Goal: Transaction & Acquisition: Purchase product/service

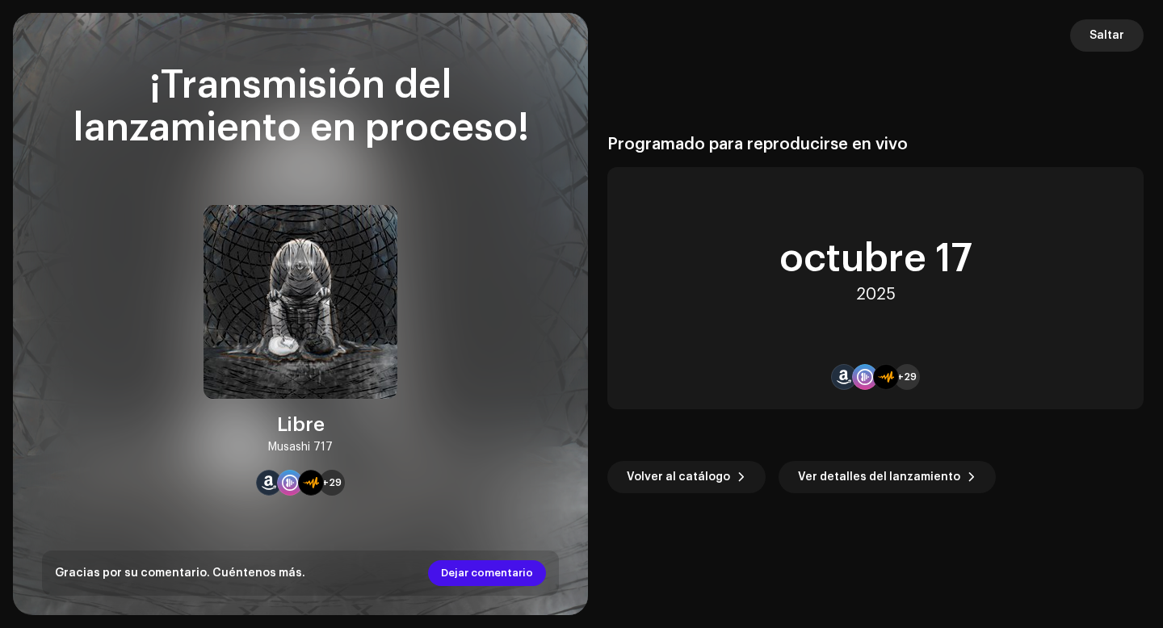
scroll to position [3067, 0]
click at [1105, 36] on span "Saltar" at bounding box center [1106, 35] width 35 height 32
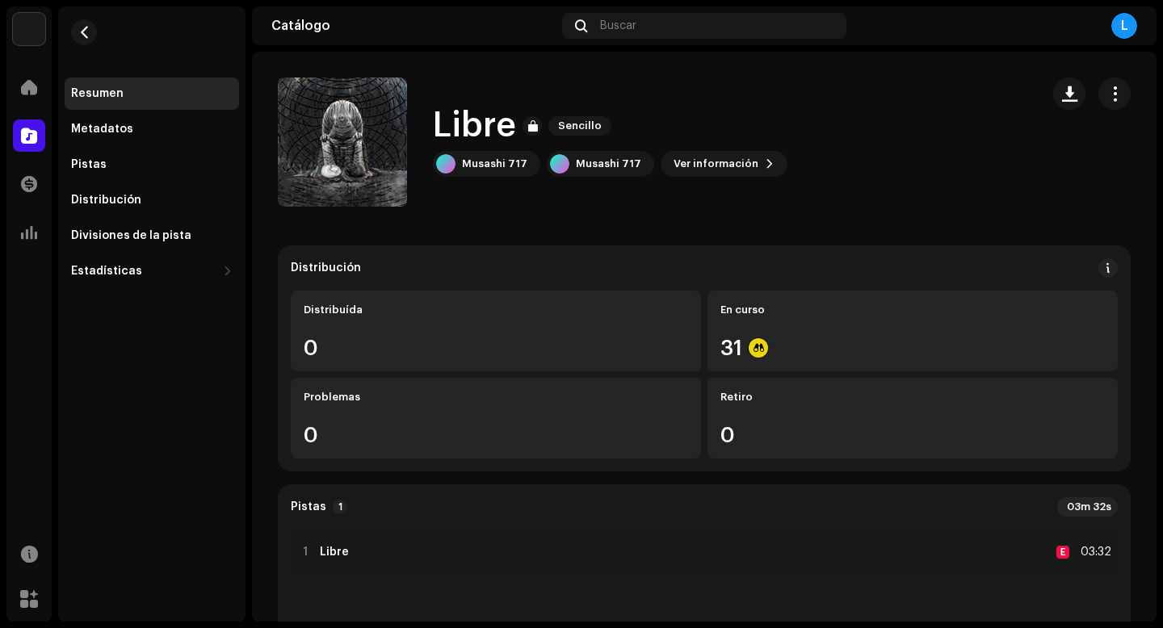
click at [1124, 30] on div "L" at bounding box center [1124, 26] width 26 height 26
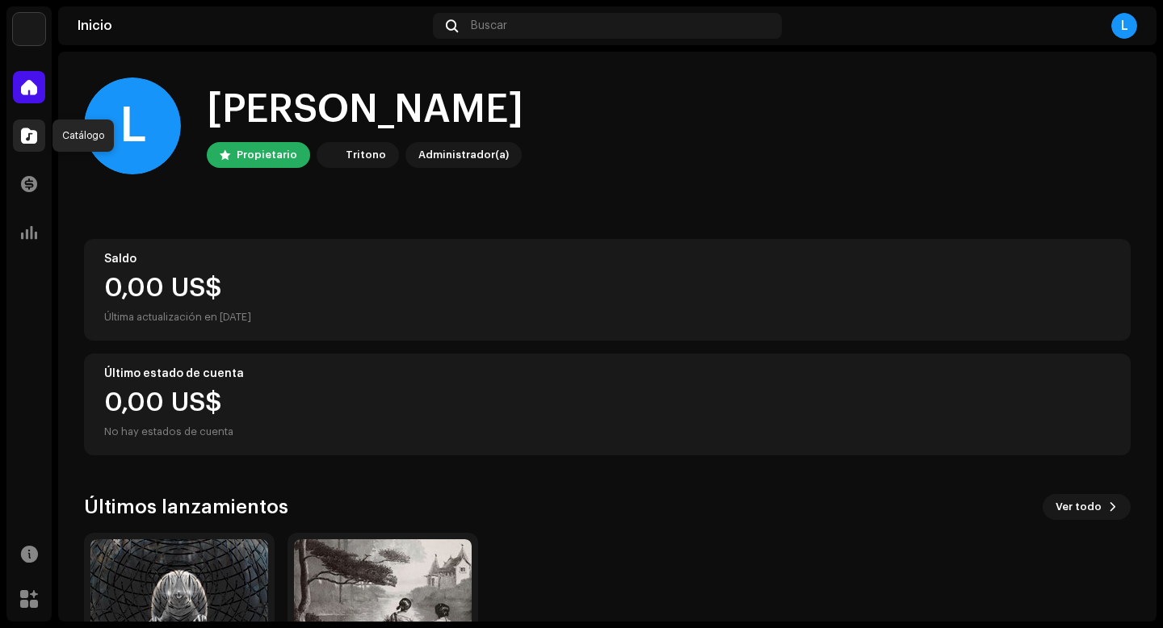
click at [27, 137] on span at bounding box center [29, 135] width 16 height 13
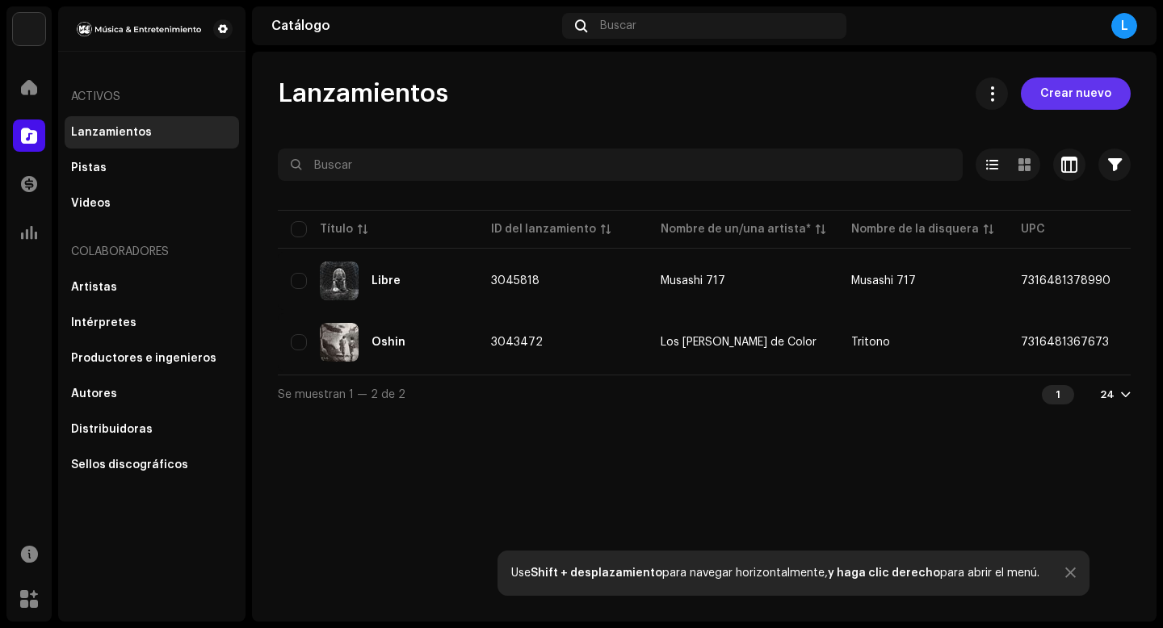
click at [1075, 94] on span "Crear nuevo" at bounding box center [1075, 94] width 71 height 32
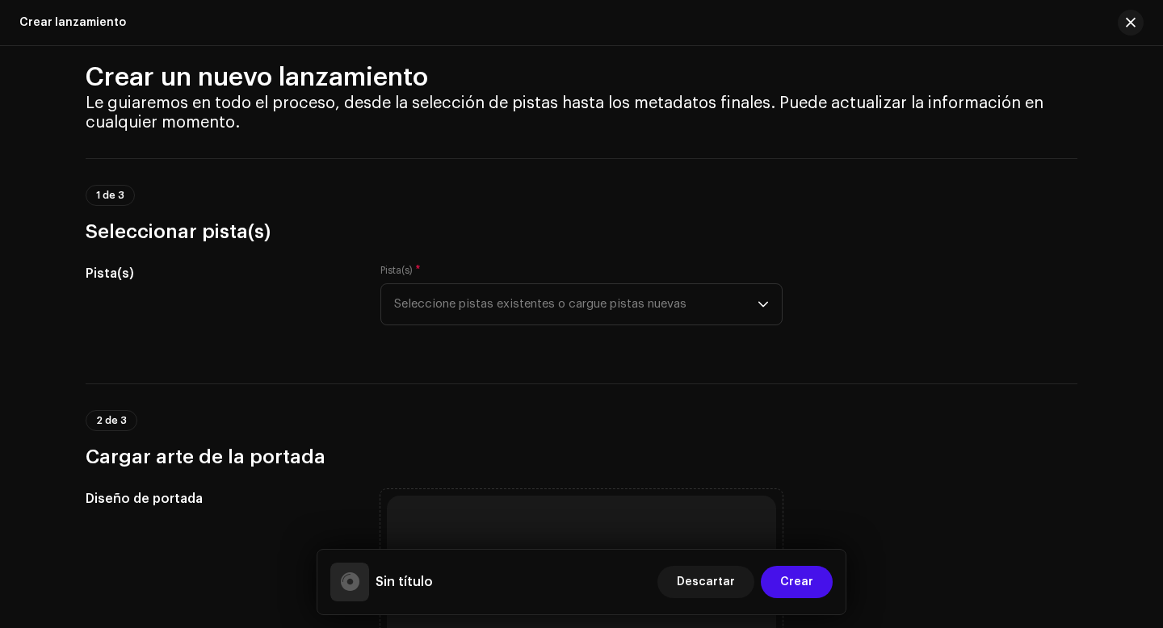
scroll to position [45, 0]
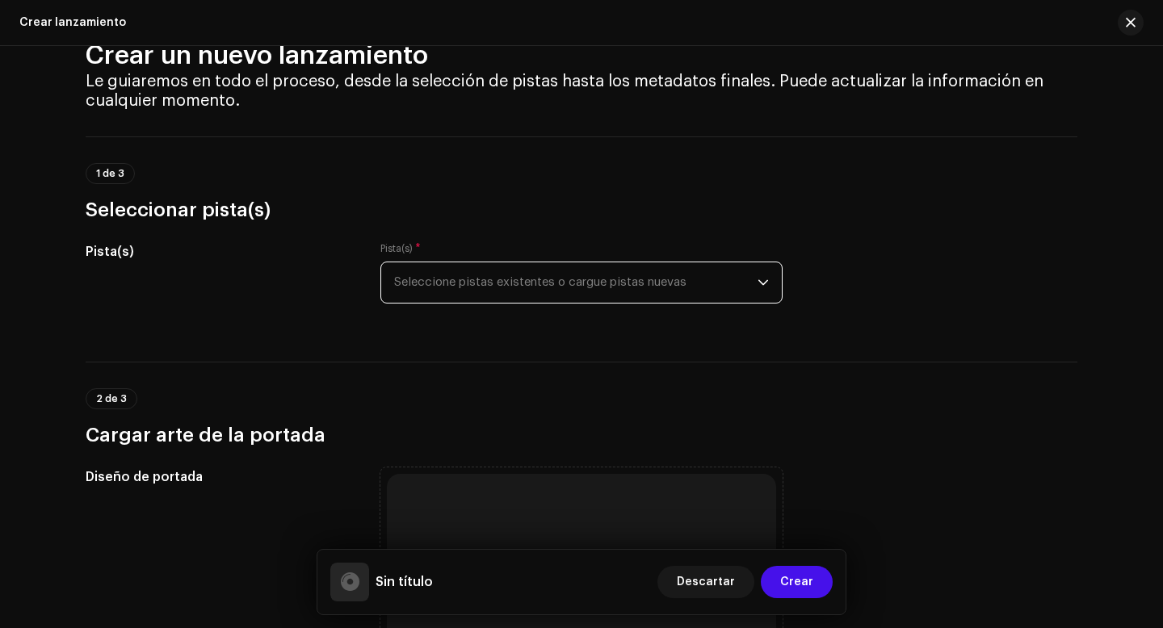
click at [509, 283] on span "Seleccione pistas existentes o cargue pistas nuevas" at bounding box center [575, 282] width 363 height 40
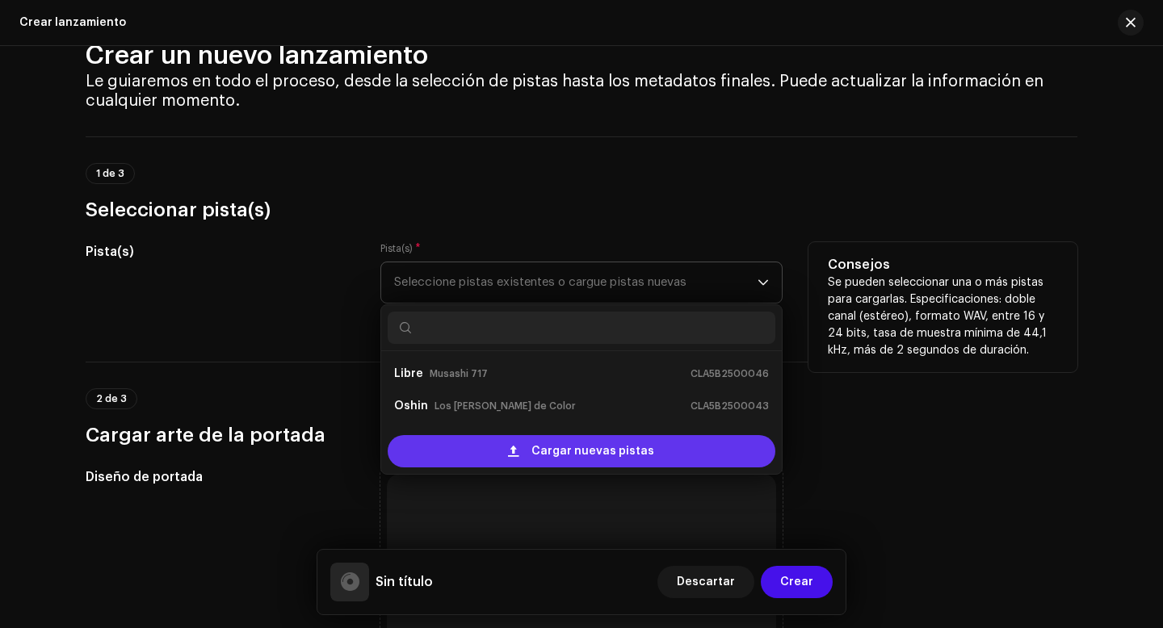
click at [566, 459] on span "Cargar nuevas pistas" at bounding box center [592, 451] width 123 height 32
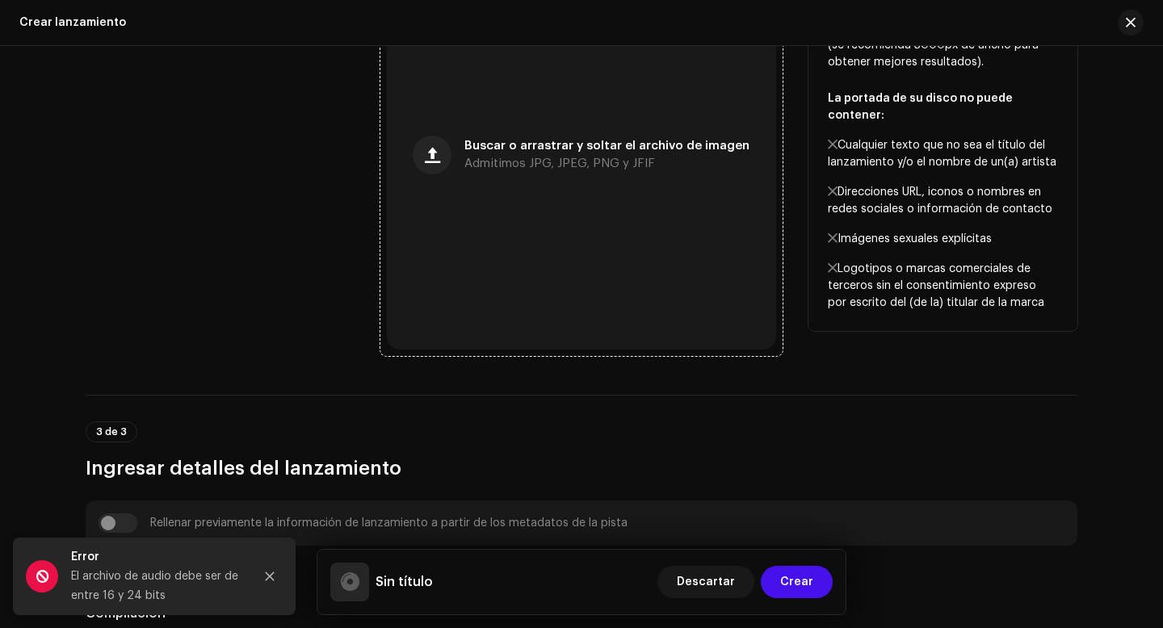
scroll to position [560, 0]
click at [568, 147] on span "Buscar o arrastrar y soltar el archivo de imagen" at bounding box center [606, 144] width 285 height 11
click at [610, 147] on span "Buscar o arrastrar y soltar el archivo de imagen" at bounding box center [606, 144] width 285 height 11
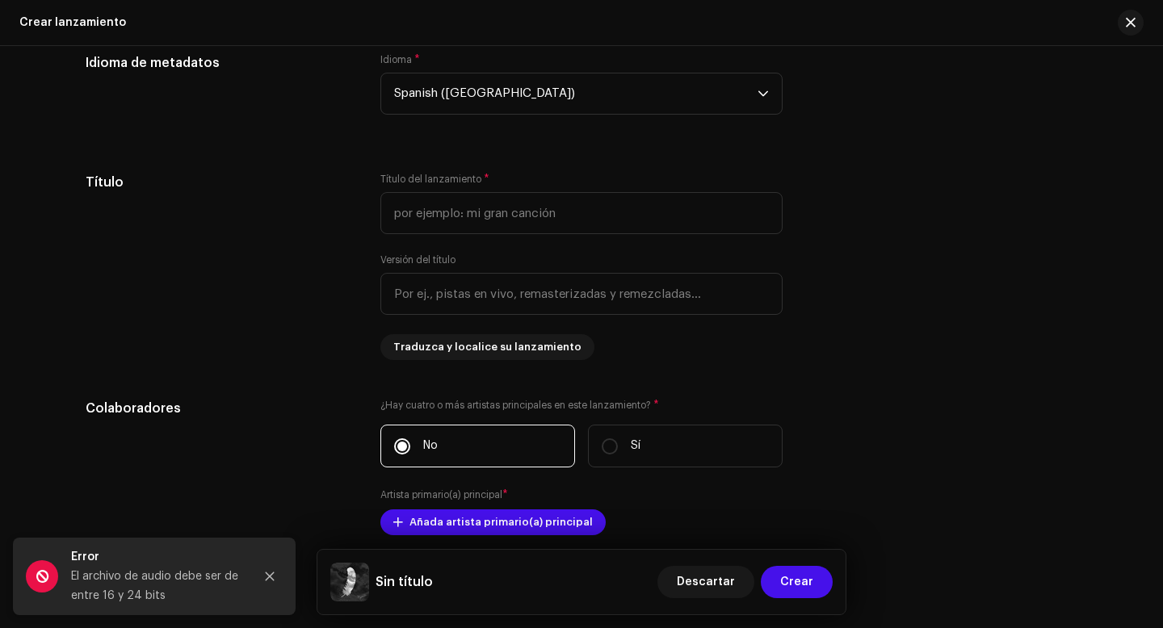
scroll to position [1239, 0]
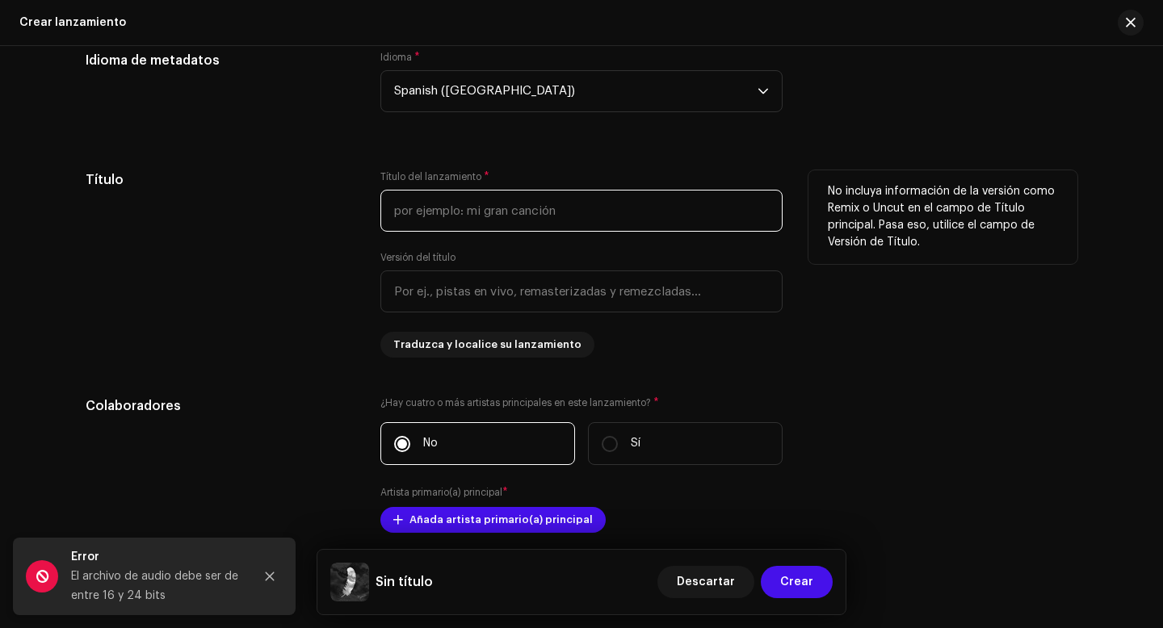
click at [599, 220] on input "text" at bounding box center [581, 211] width 402 height 42
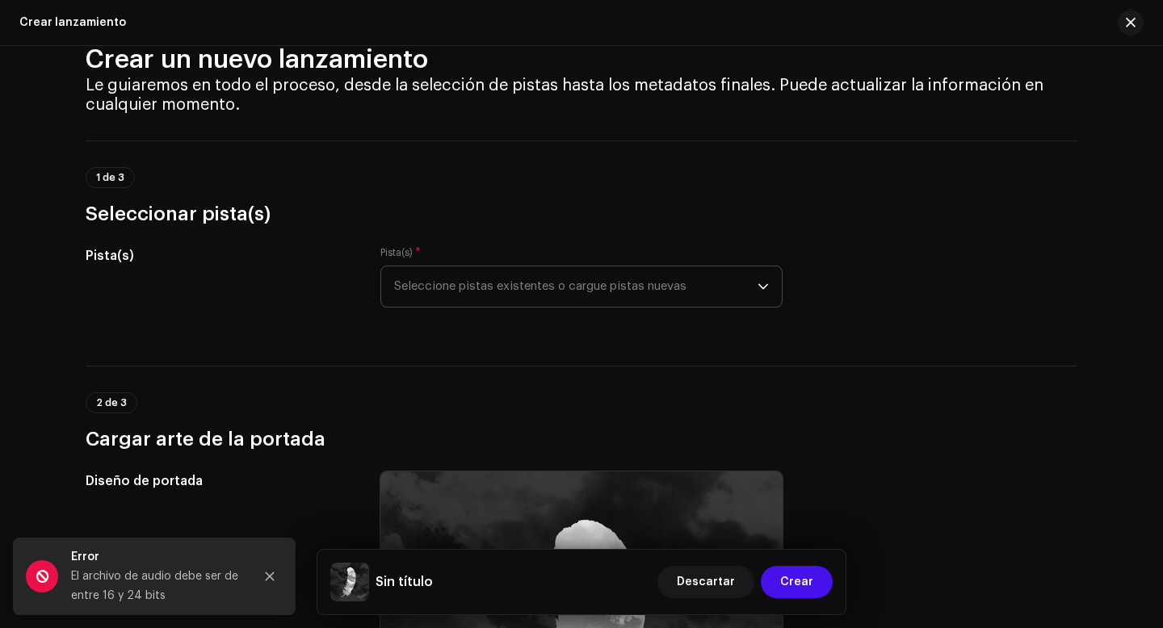
scroll to position [38, 0]
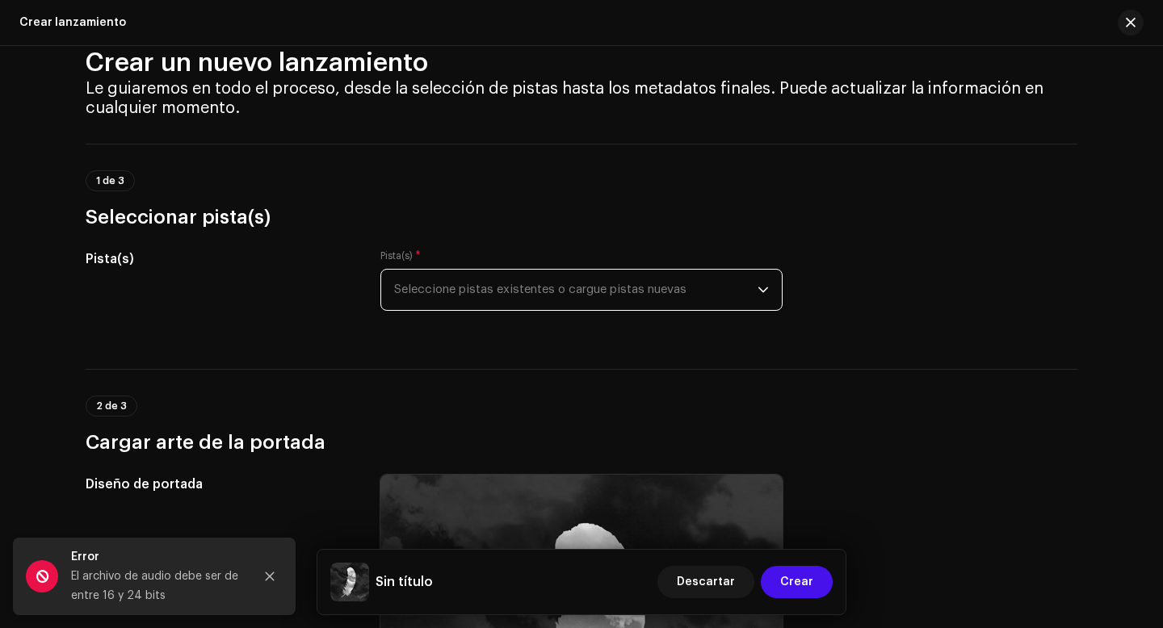
click at [535, 296] on span "Seleccione pistas existentes o cargue pistas nuevas" at bounding box center [575, 290] width 363 height 40
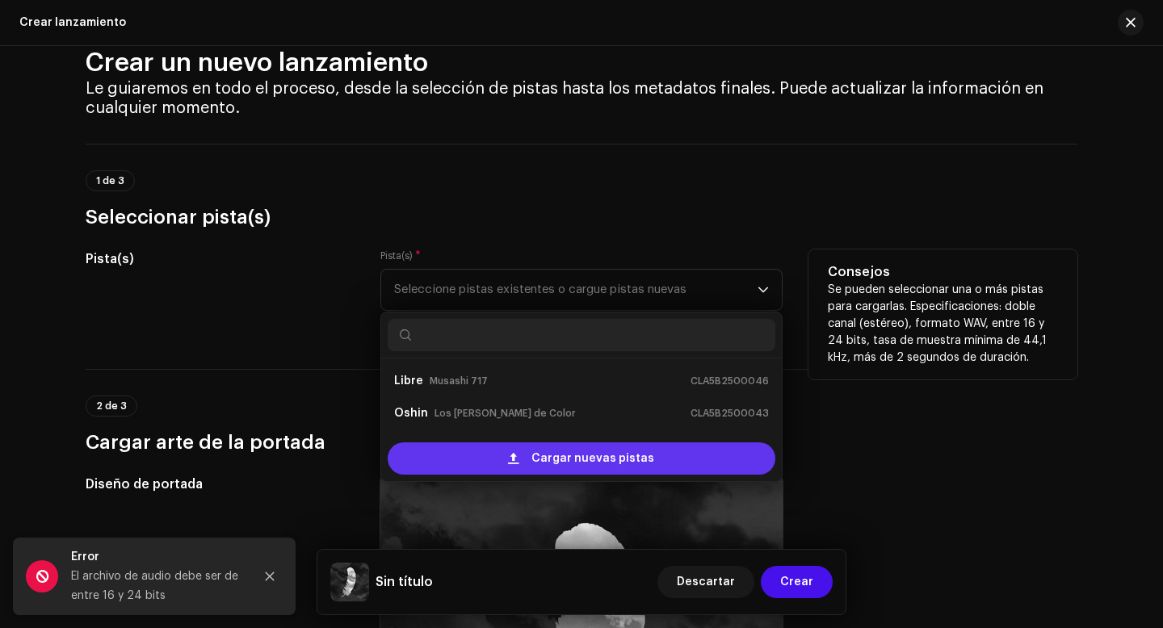
click at [533, 459] on span "Cargar nuevas pistas" at bounding box center [592, 458] width 123 height 32
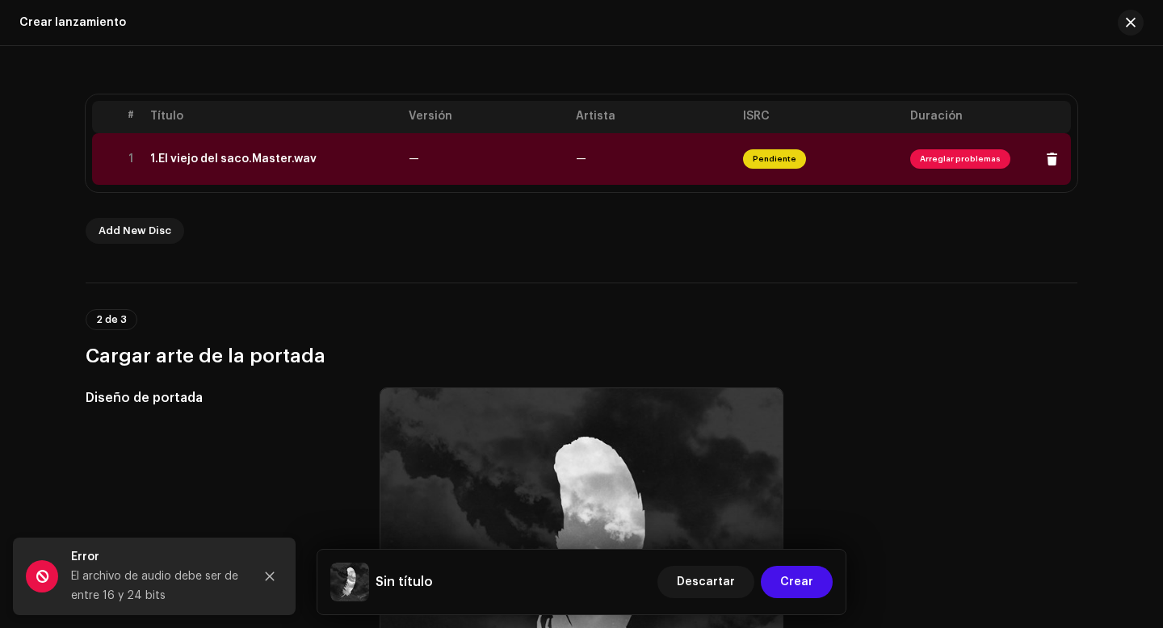
scroll to position [308, 0]
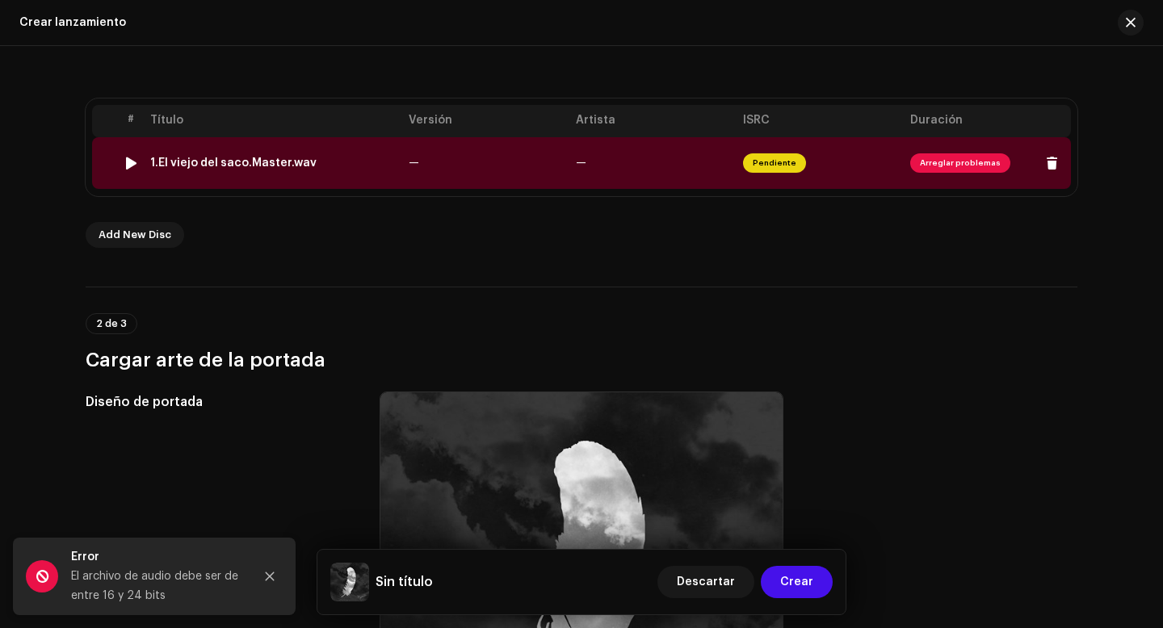
click at [937, 164] on span "Arreglar problemas" at bounding box center [960, 162] width 100 height 19
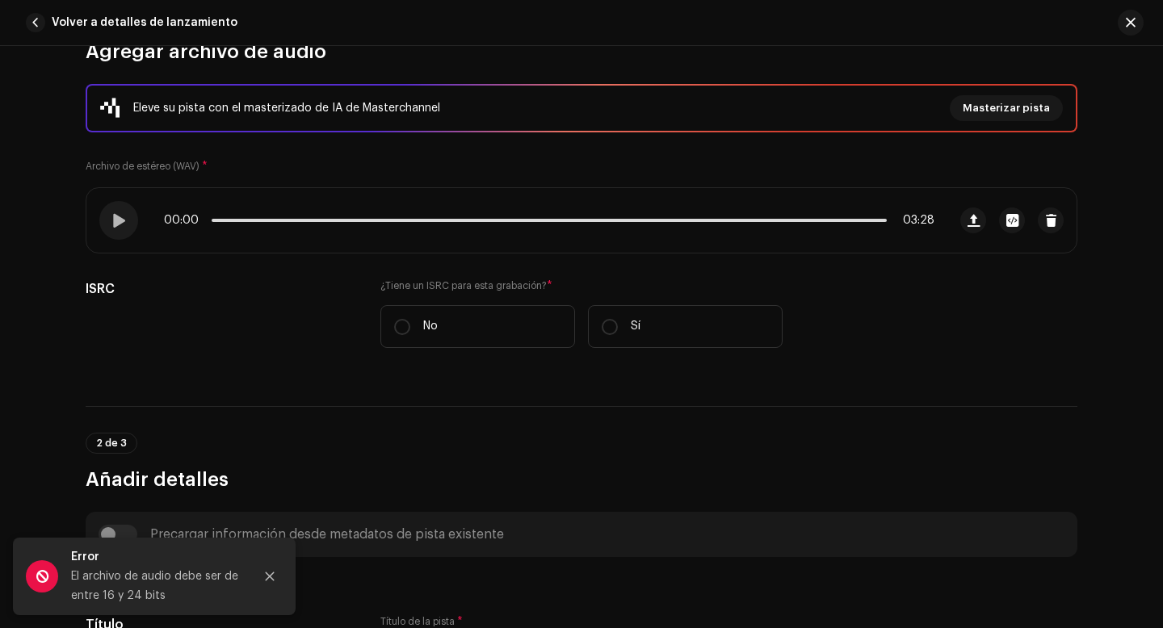
scroll to position [221, 0]
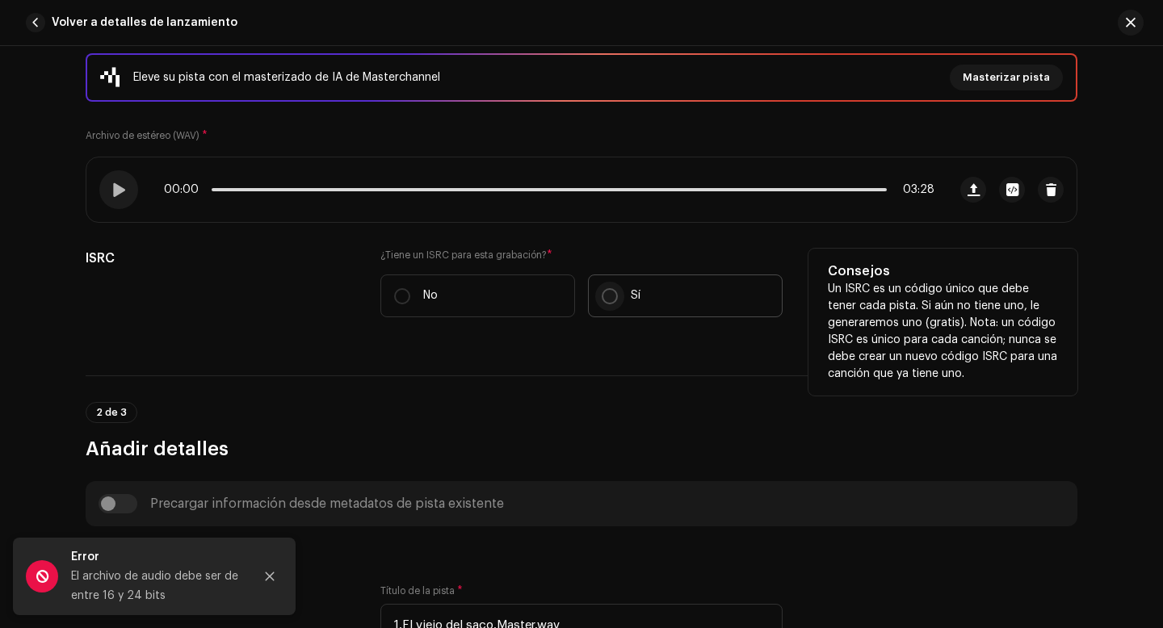
click at [608, 294] on input "Sí" at bounding box center [610, 296] width 16 height 16
radio input "true"
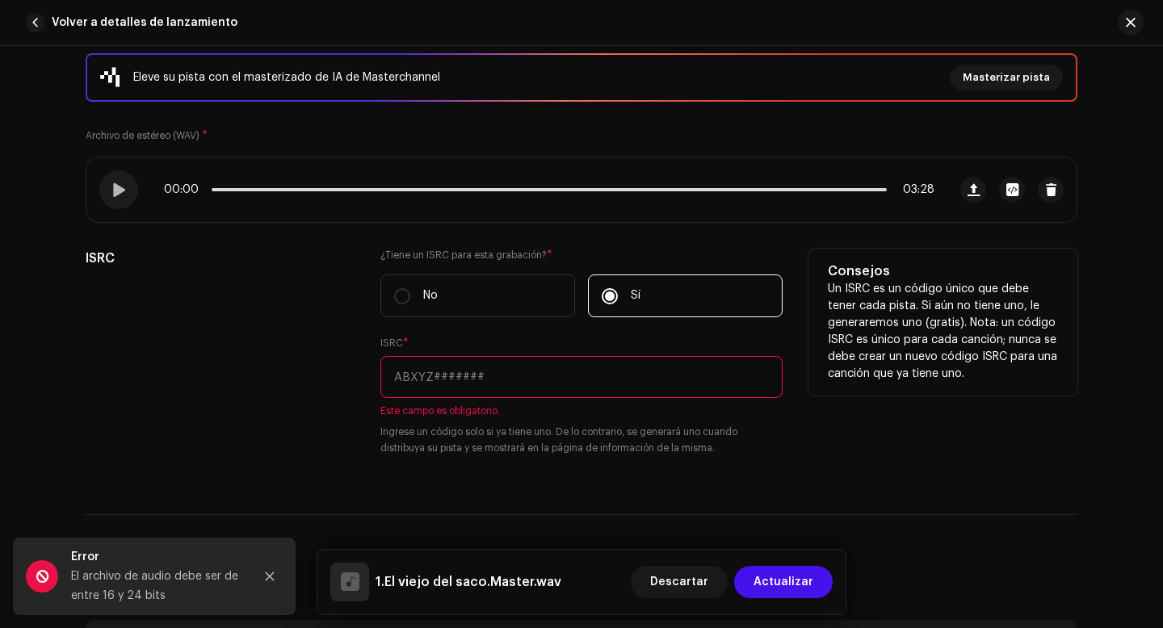
click at [490, 381] on input "text" at bounding box center [581, 377] width 402 height 42
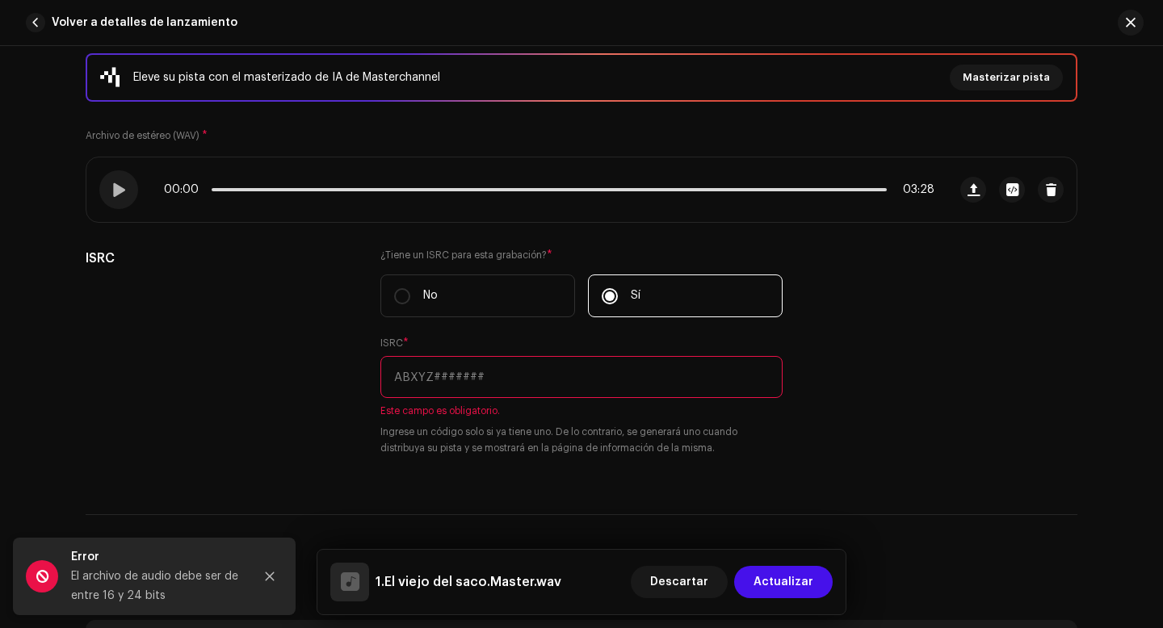
paste input "QZWFQ2528013"
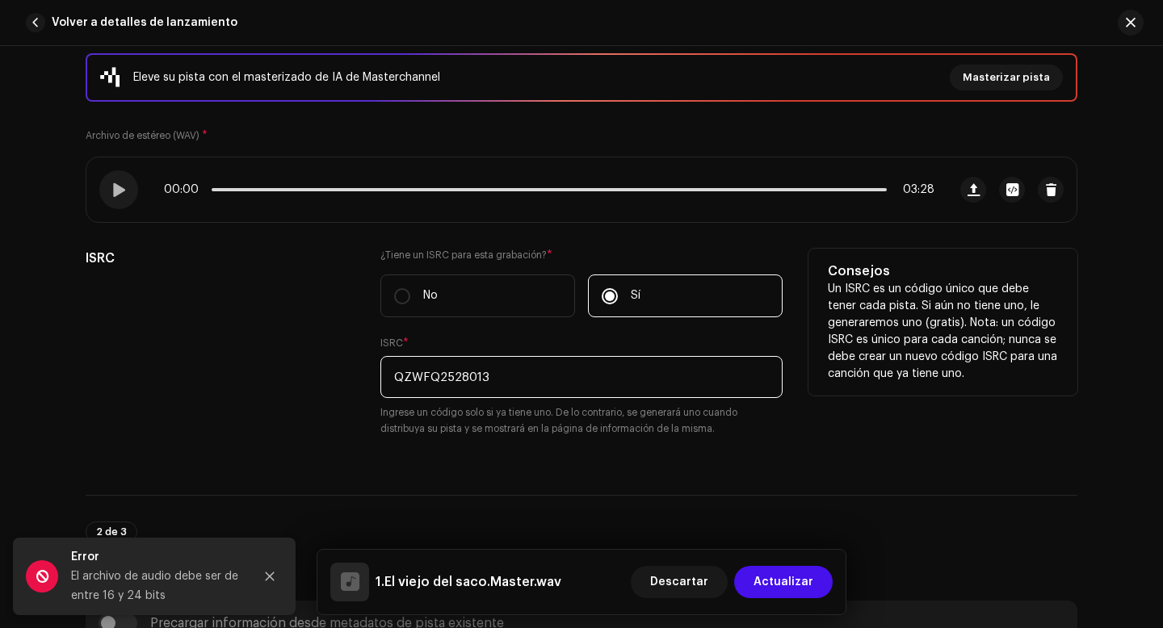
type input "QZWFQ2528013"
click at [305, 378] on div "ISRC" at bounding box center [220, 353] width 269 height 208
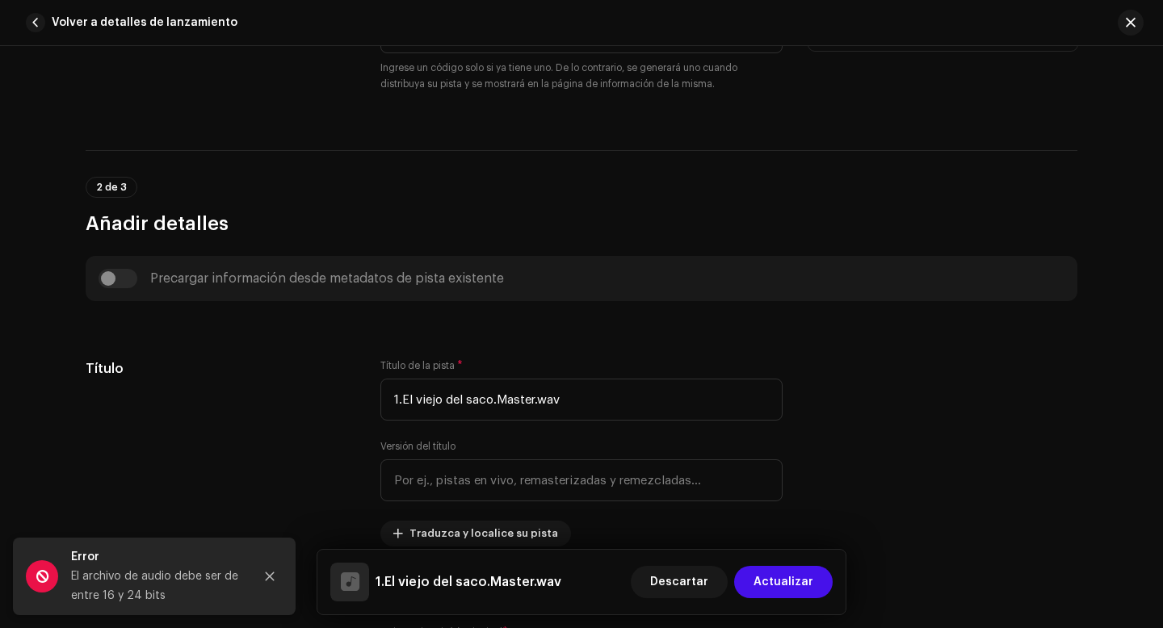
scroll to position [568, 0]
click at [108, 275] on div "Precargar información desde metadatos de pista existente" at bounding box center [582, 275] width 966 height 19
click at [108, 282] on div "Precargar información desde metadatos de pista existente" at bounding box center [582, 275] width 966 height 19
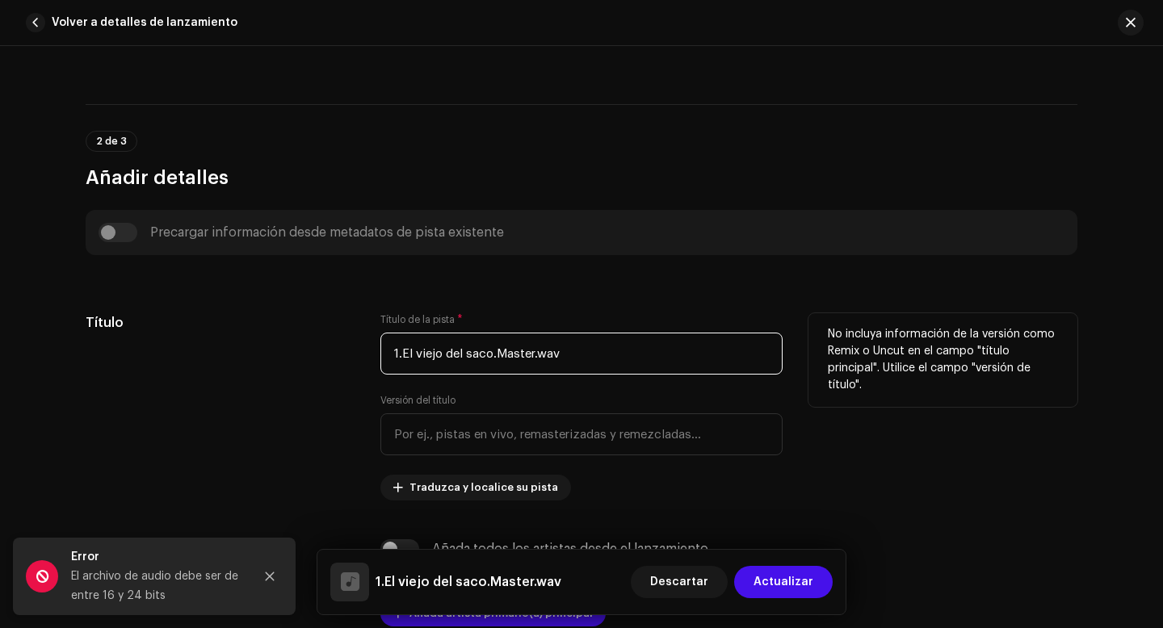
drag, startPoint x: 401, startPoint y: 354, endPoint x: 380, endPoint y: 354, distance: 21.0
click at [380, 354] on input "1.El viejo del saco.Master.wav" at bounding box center [581, 354] width 402 height 42
click at [551, 354] on input "El viejo del saco.Master.wav" at bounding box center [581, 354] width 402 height 42
drag, startPoint x: 551, startPoint y: 354, endPoint x: 481, endPoint y: 358, distance: 70.4
click at [481, 358] on input "El viejo del saco.Master.wav" at bounding box center [581, 354] width 402 height 42
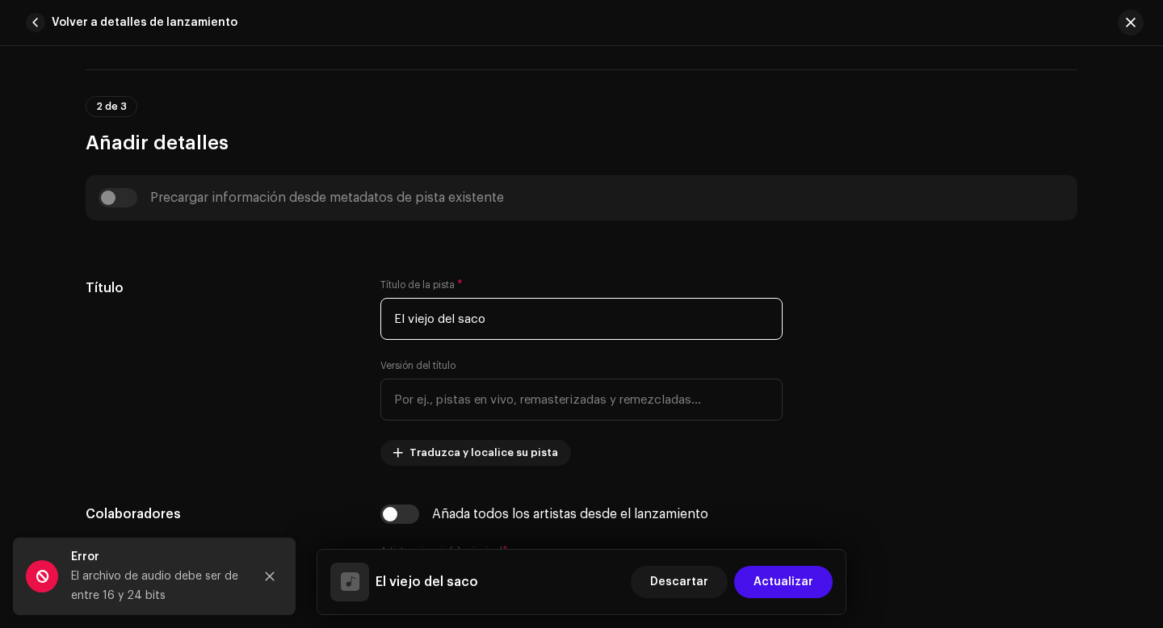
scroll to position [654, 0]
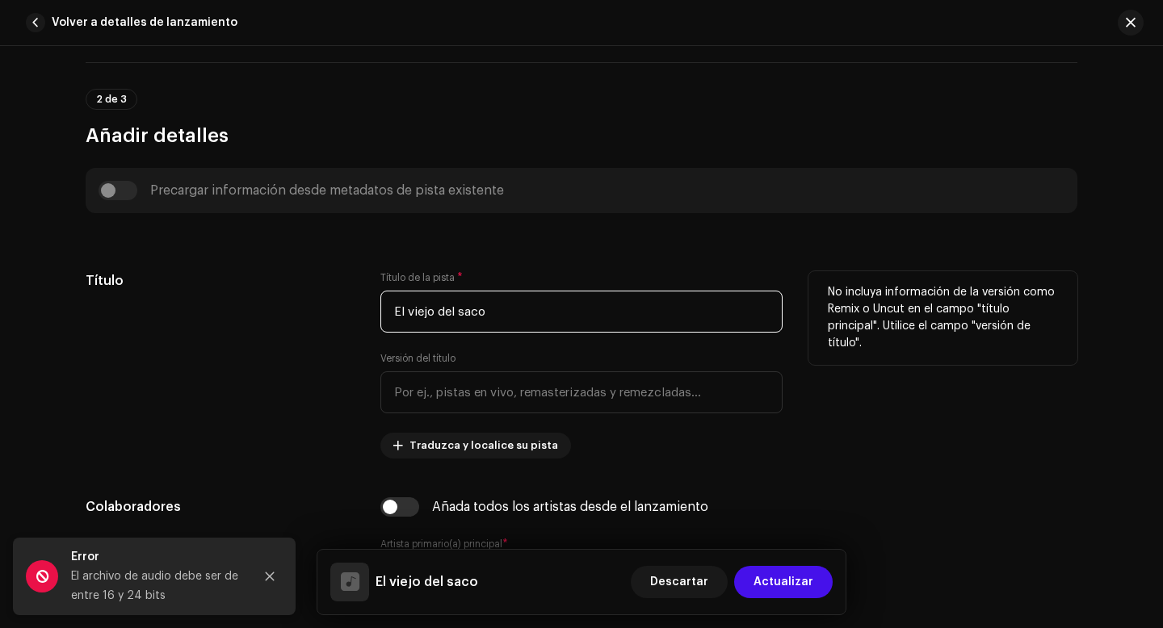
type input "El viejo del saco"
click at [555, 277] on div "Título de la pista * El viejo del saco" at bounding box center [581, 301] width 402 height 61
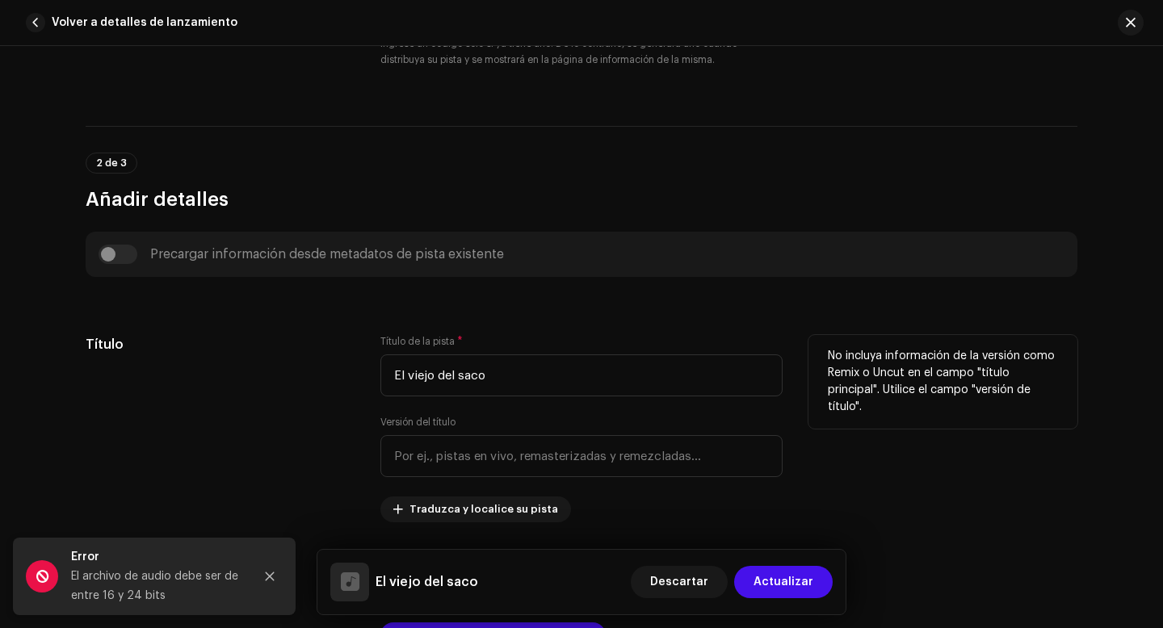
scroll to position [559, 0]
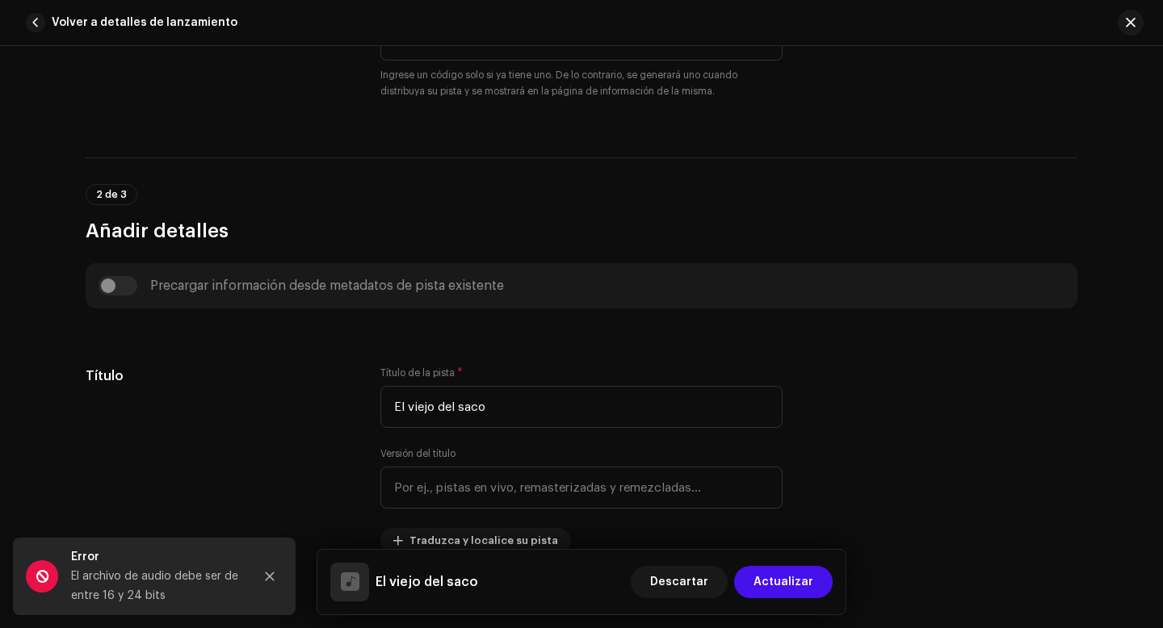
click at [109, 287] on div "Precargar información desde metadatos de pista existente" at bounding box center [582, 285] width 966 height 19
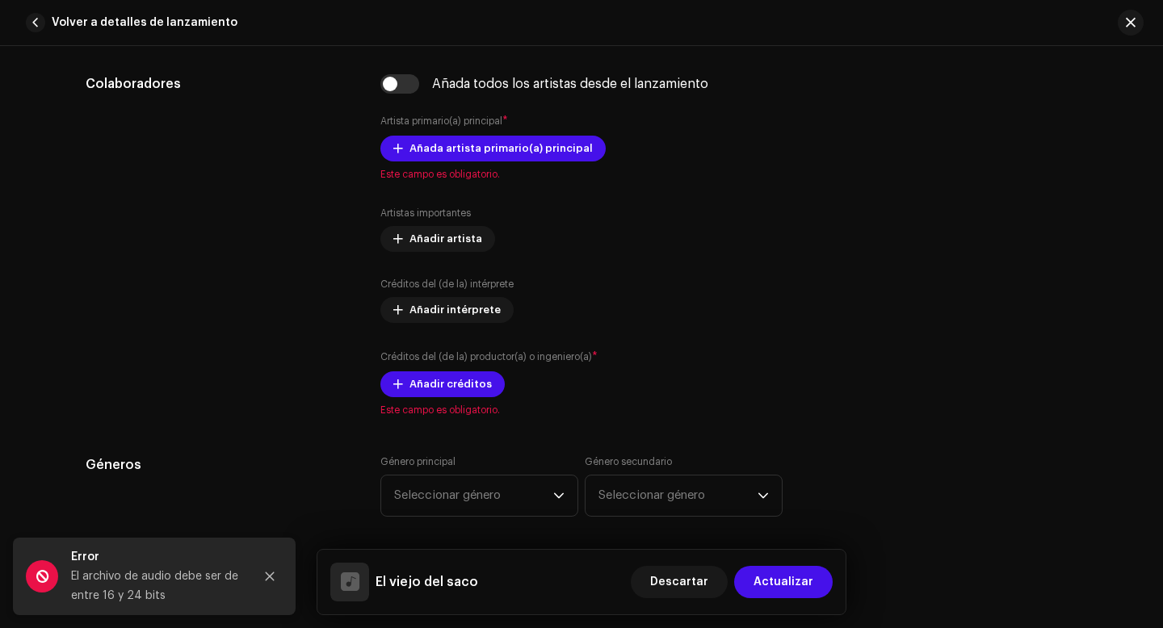
scroll to position [1093, 0]
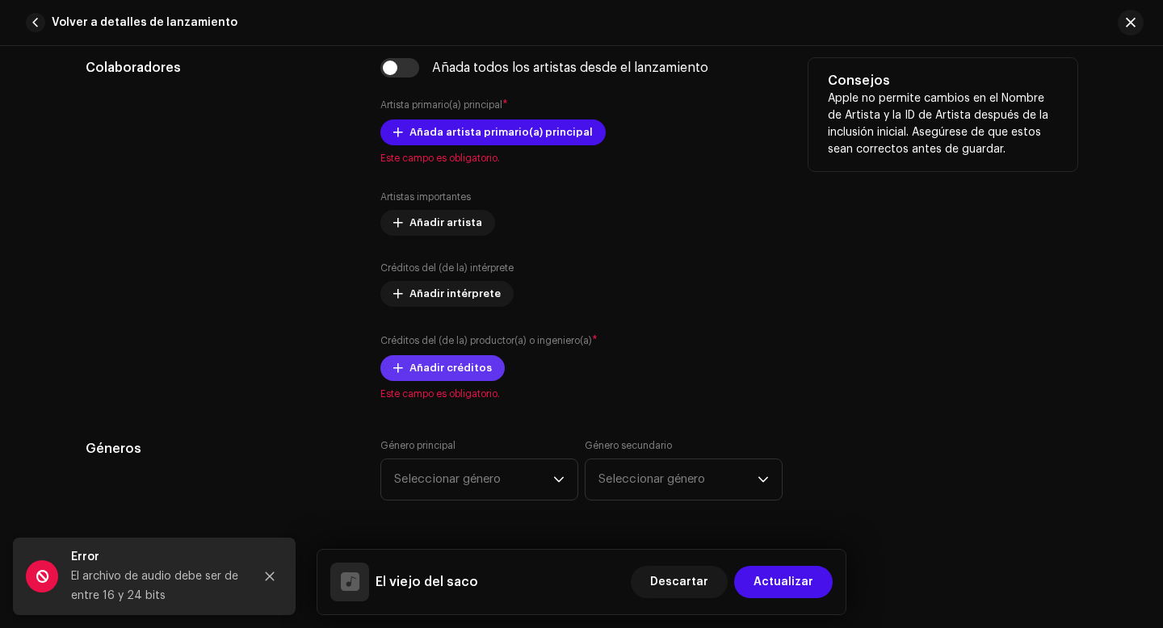
click at [438, 373] on span "Añadir créditos" at bounding box center [450, 368] width 82 height 32
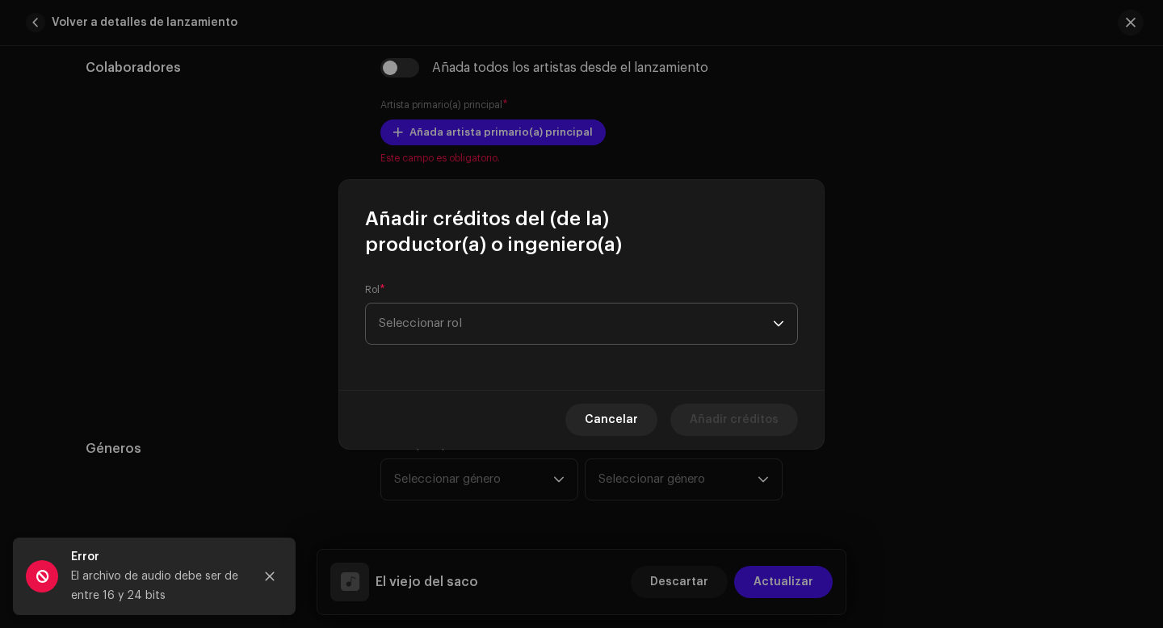
click at [463, 330] on span "Seleccionar rol" at bounding box center [576, 324] width 394 height 40
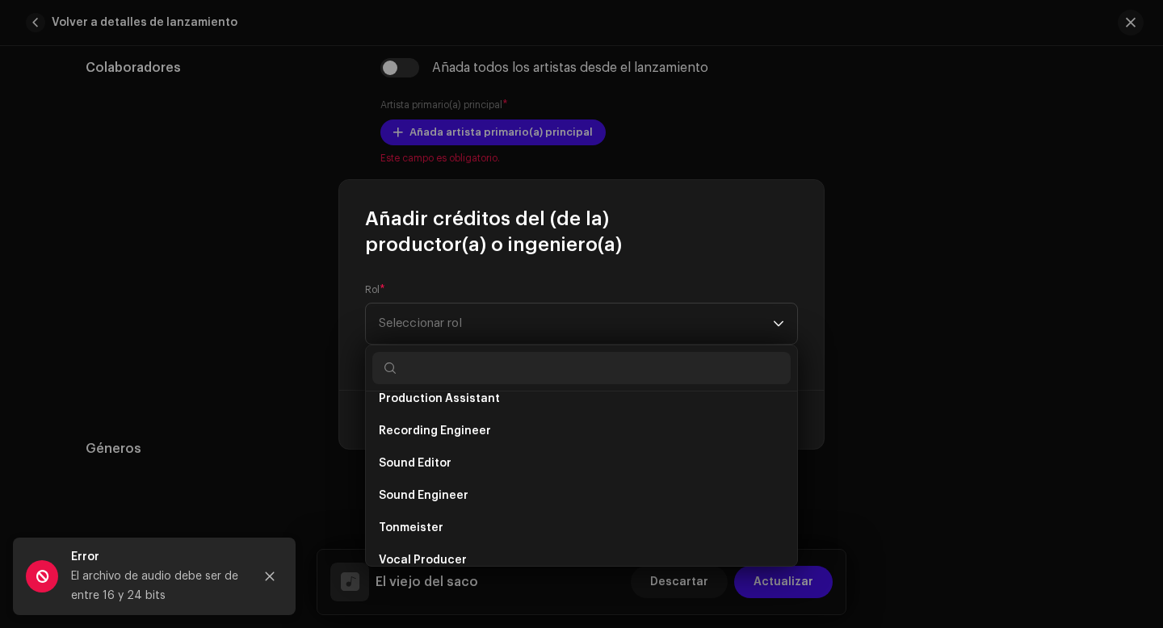
scroll to position [711, 0]
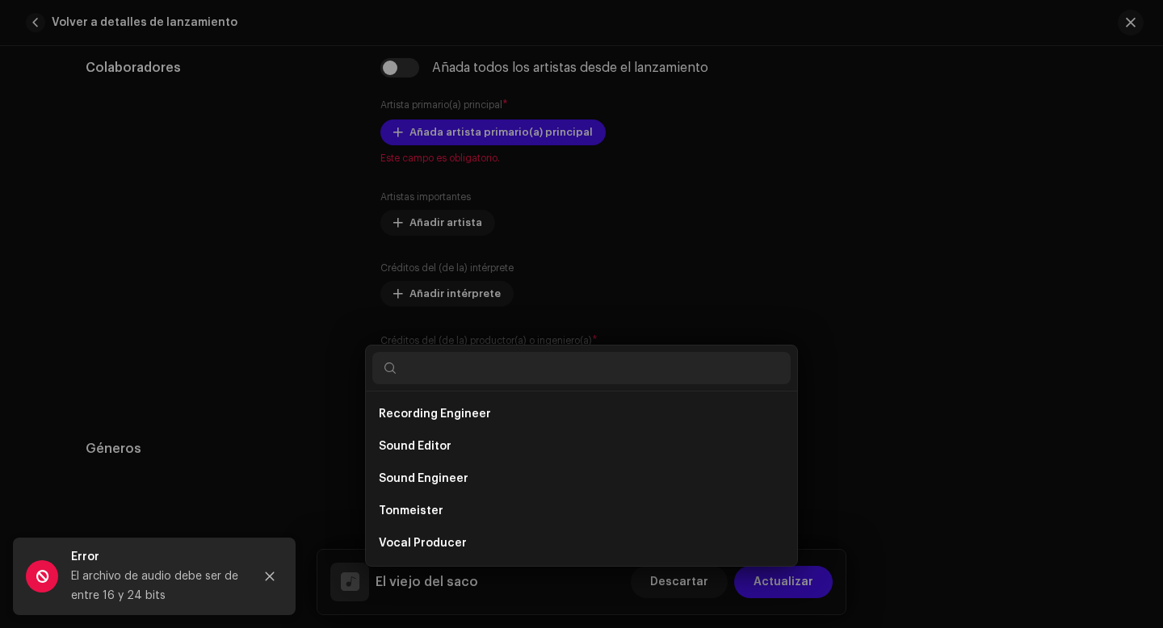
click at [342, 479] on div "Añadir créditos del (de la) productor(a) o ingeniero(a) Rol * Seleccionar rol C…" at bounding box center [581, 314] width 1163 height 628
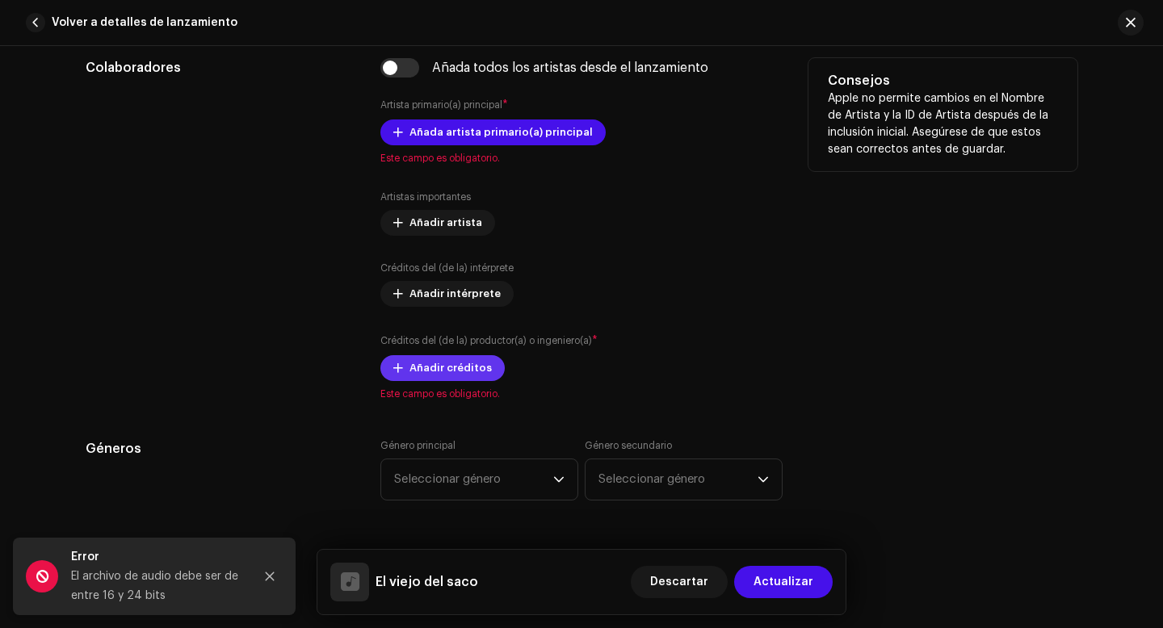
click at [440, 371] on span "Añadir créditos" at bounding box center [450, 368] width 82 height 32
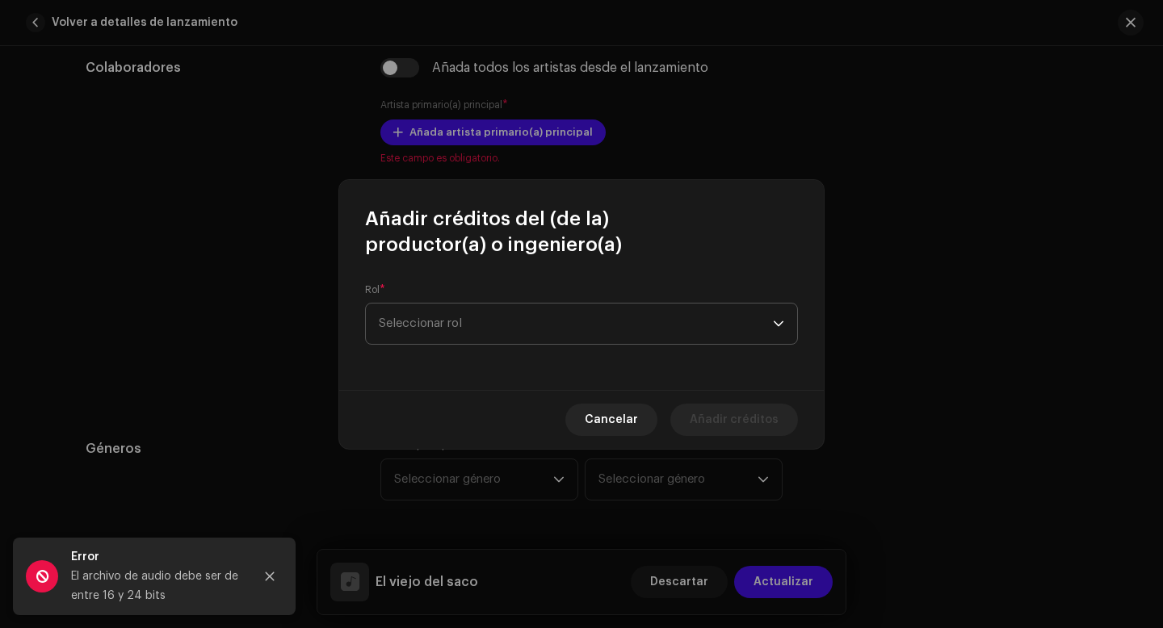
click at [453, 325] on span "Seleccionar rol" at bounding box center [576, 324] width 394 height 40
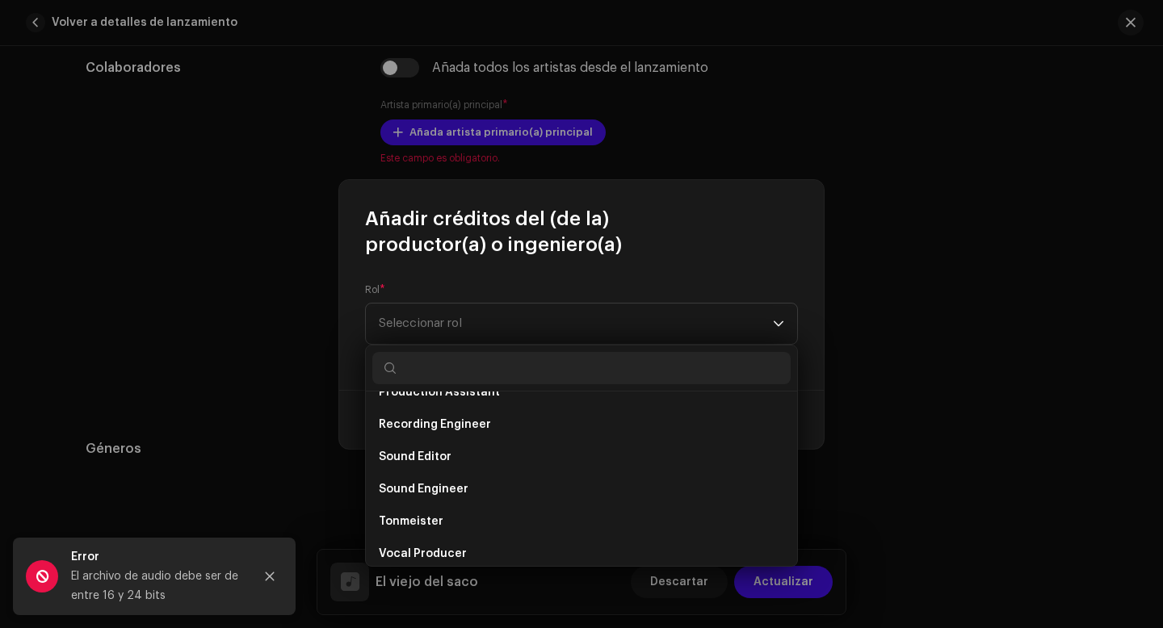
scroll to position [707, 0]
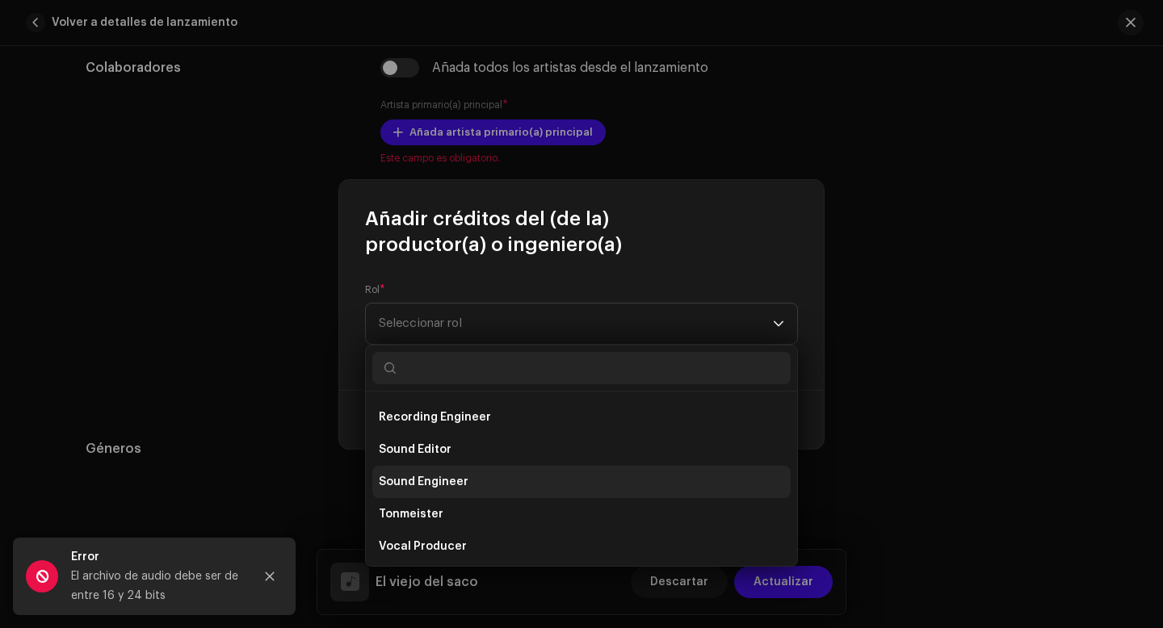
click at [445, 482] on span "Sound Engineer" at bounding box center [424, 482] width 90 height 16
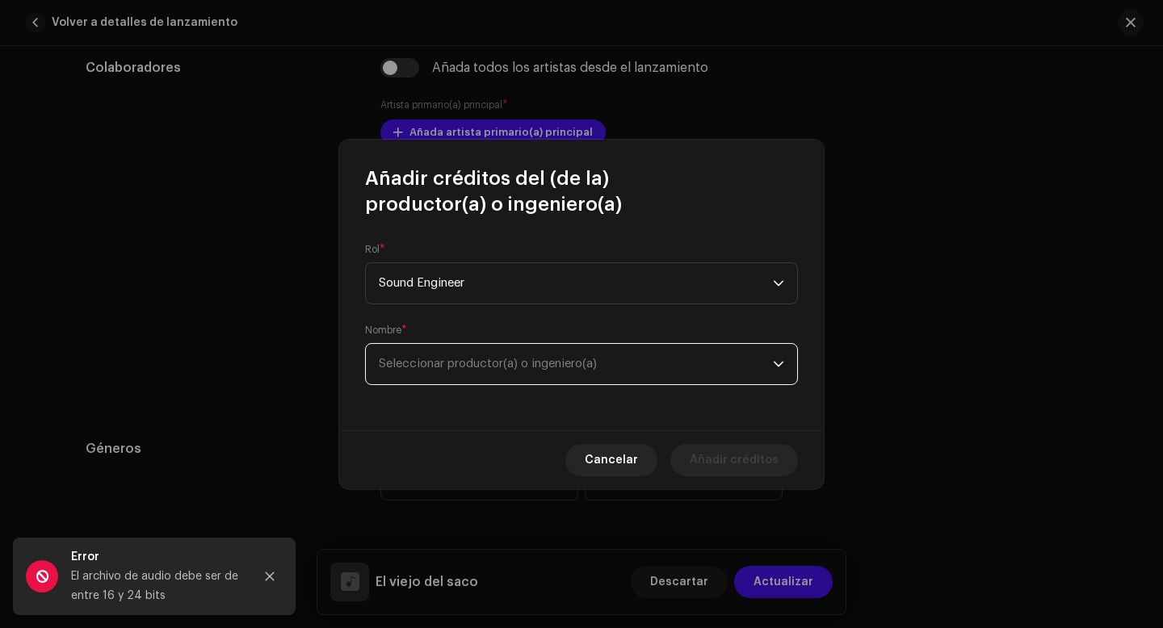
click at [477, 363] on span "Seleccionar productor(a) o ingeniero(a)" at bounding box center [488, 364] width 218 height 12
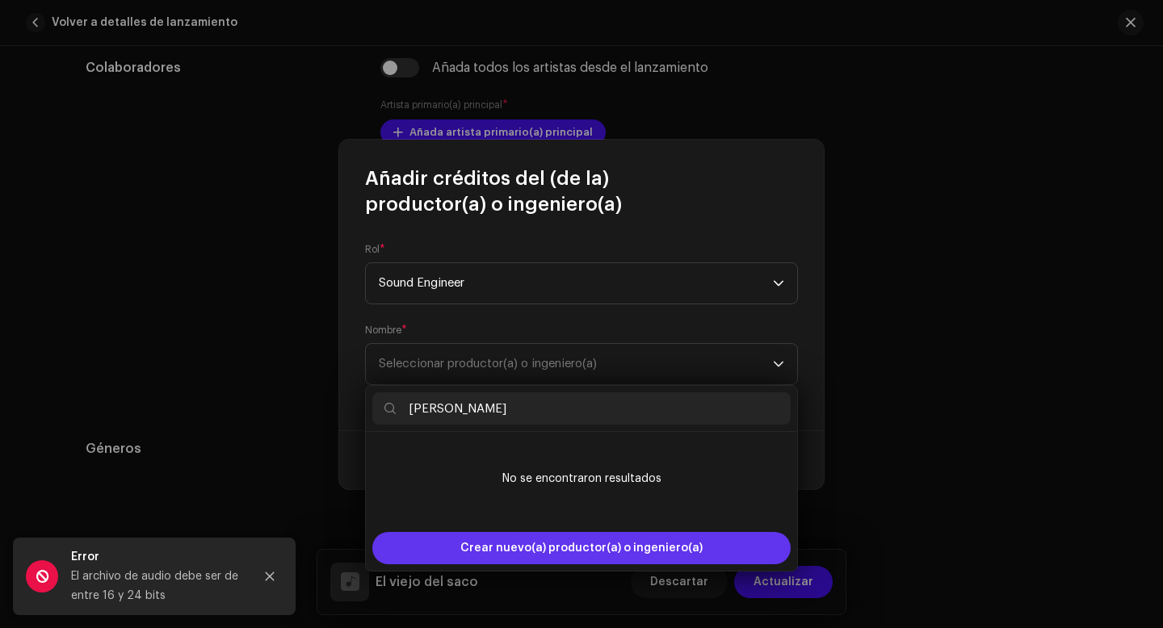
type input "[PERSON_NAME]"
click at [516, 549] on span "Crear nuevo(a) productor(a) o ingeniero(a)" at bounding box center [581, 548] width 242 height 32
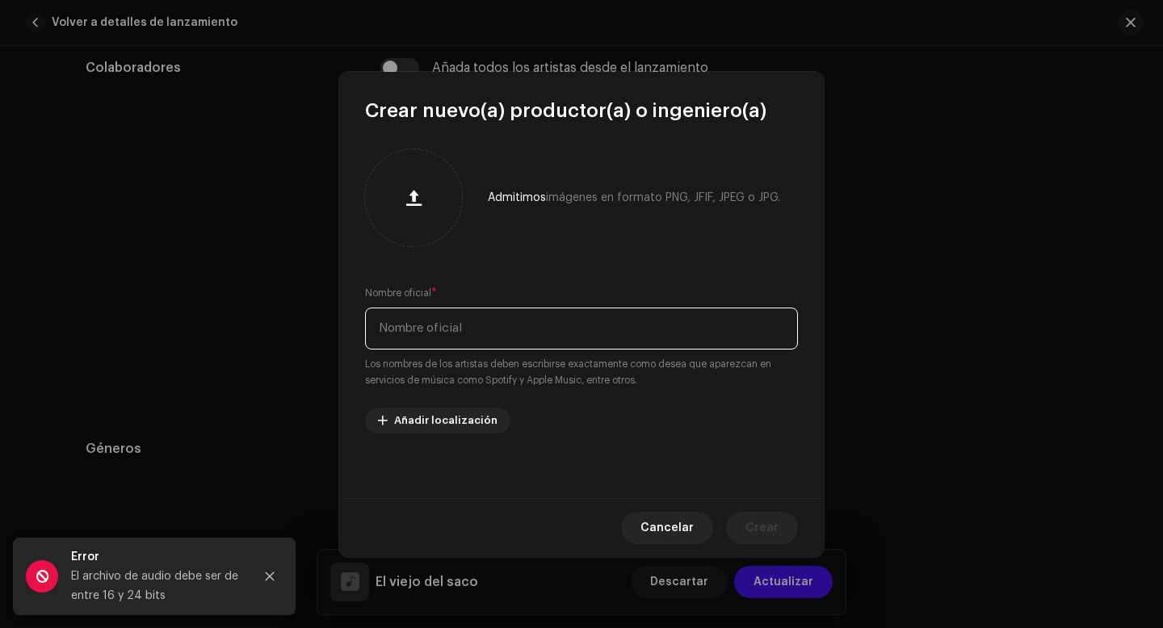
click at [470, 333] on input "text" at bounding box center [581, 329] width 433 height 42
type input "[PERSON_NAME]"
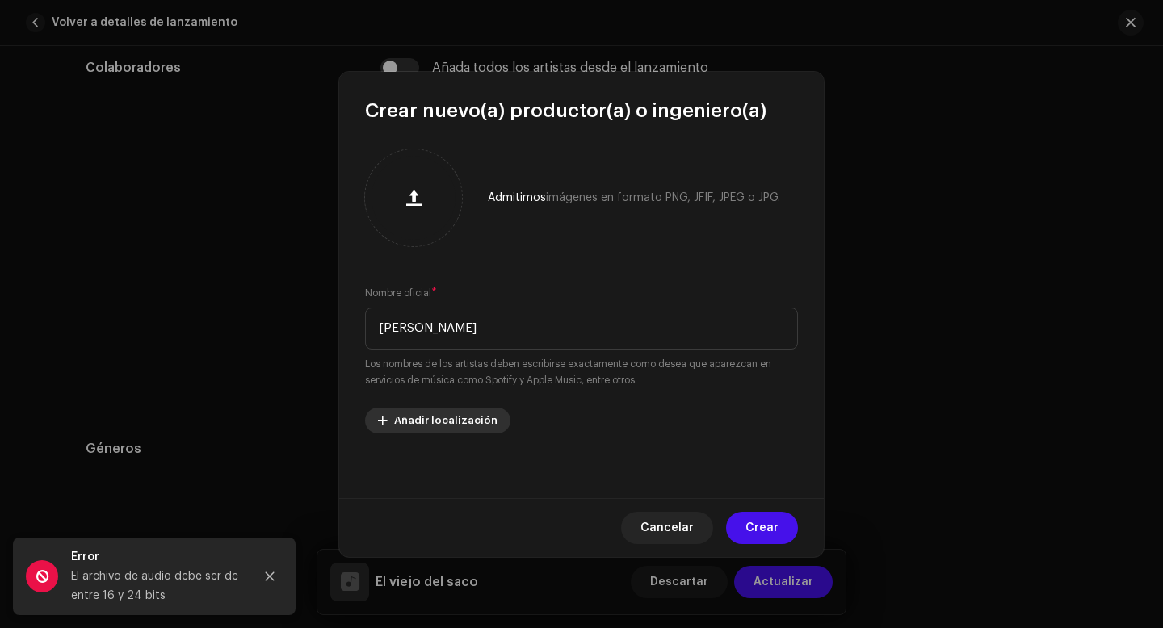
click at [465, 419] on span "Añadir localización" at bounding box center [445, 421] width 103 height 32
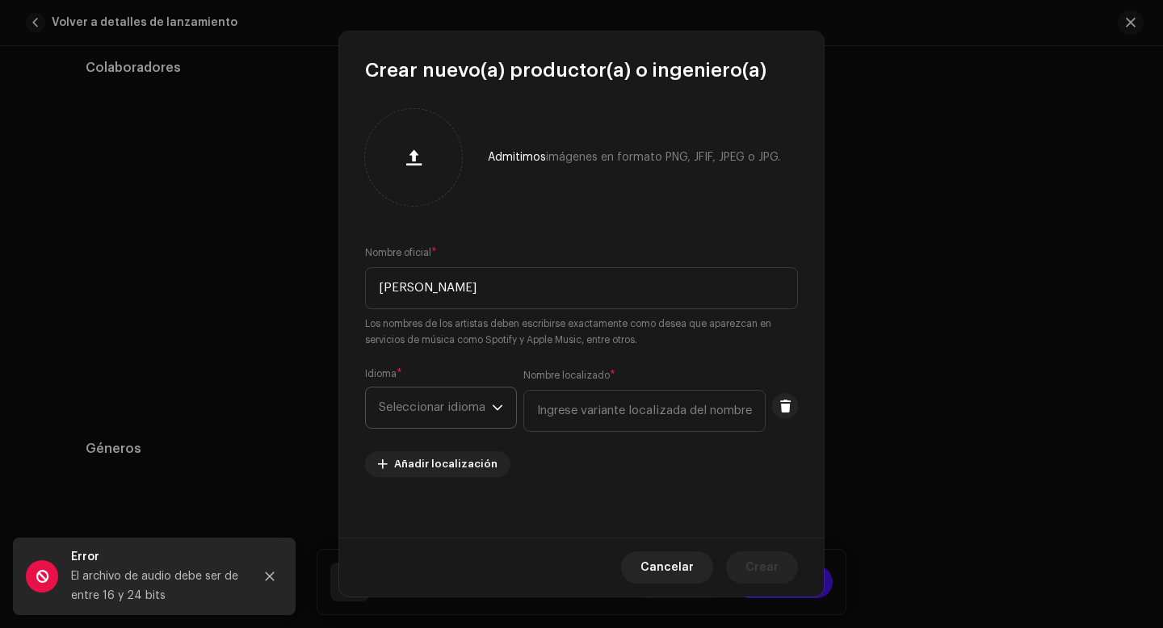
click at [438, 406] on span "Seleccionar idioma" at bounding box center [435, 408] width 113 height 40
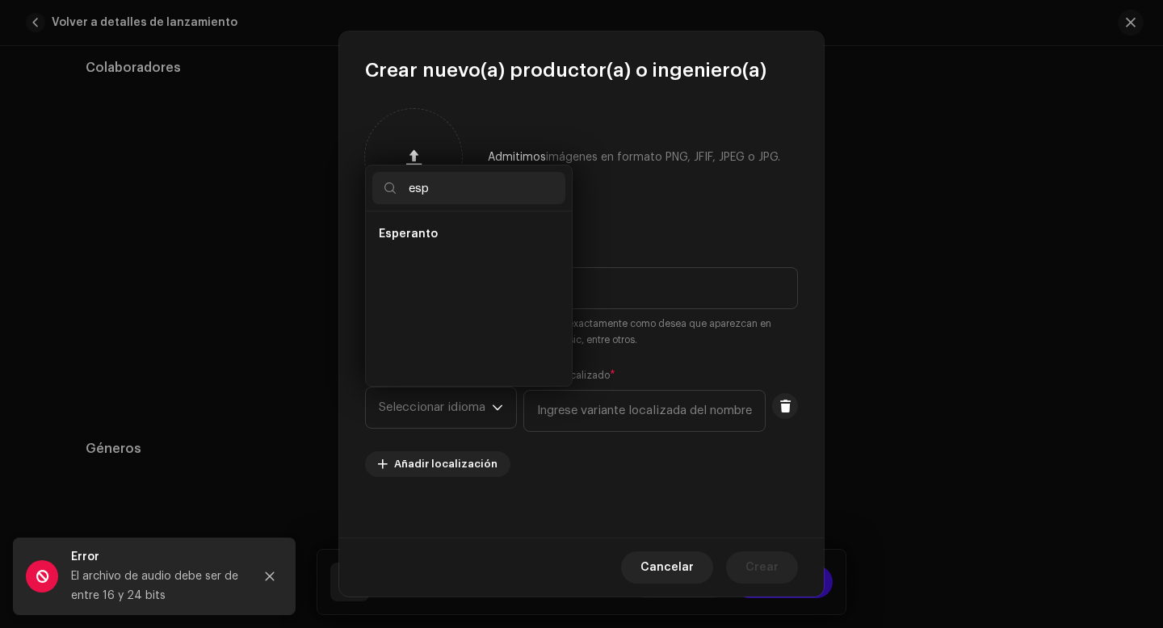
scroll to position [0, 0]
type input "e"
type input "latin"
click at [467, 271] on span "Spanish ([GEOGRAPHIC_DATA])" at bounding box center [466, 266] width 174 height 16
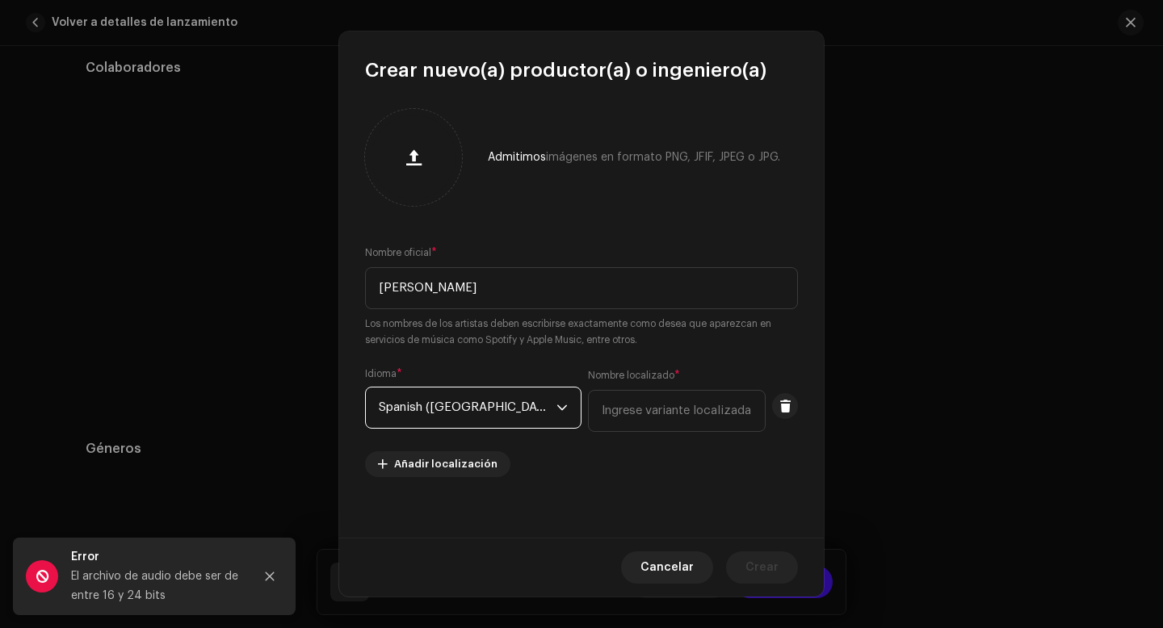
scroll to position [4, 0]
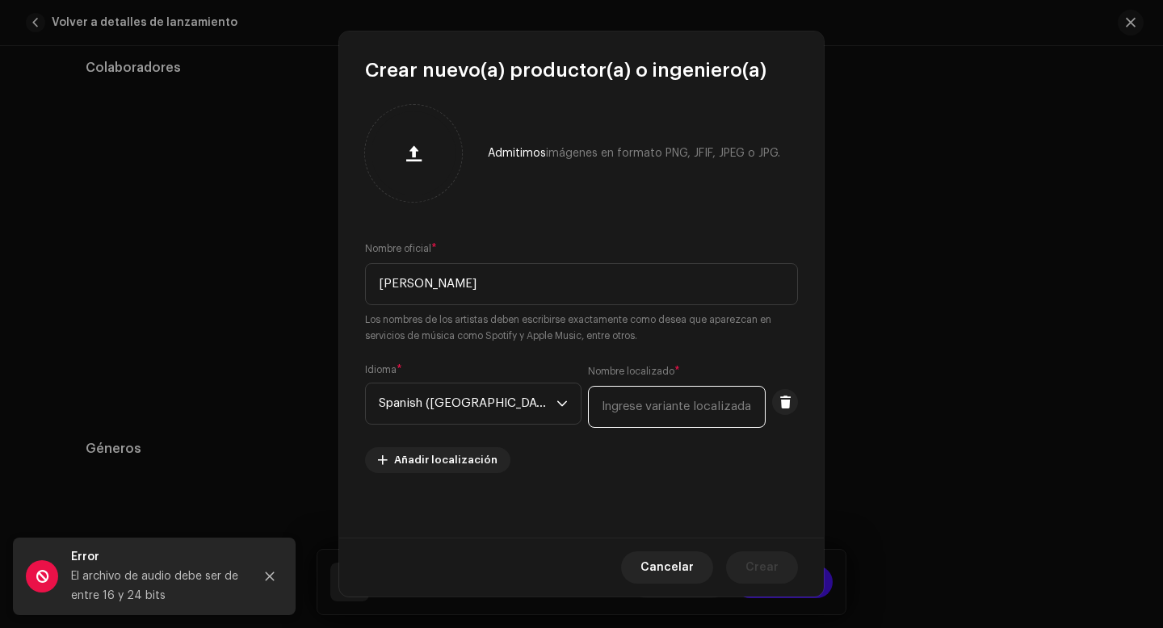
click at [611, 415] on input "text" at bounding box center [677, 407] width 178 height 42
type input "[PERSON_NAME]"
click at [748, 566] on span "Crear" at bounding box center [761, 567] width 33 height 32
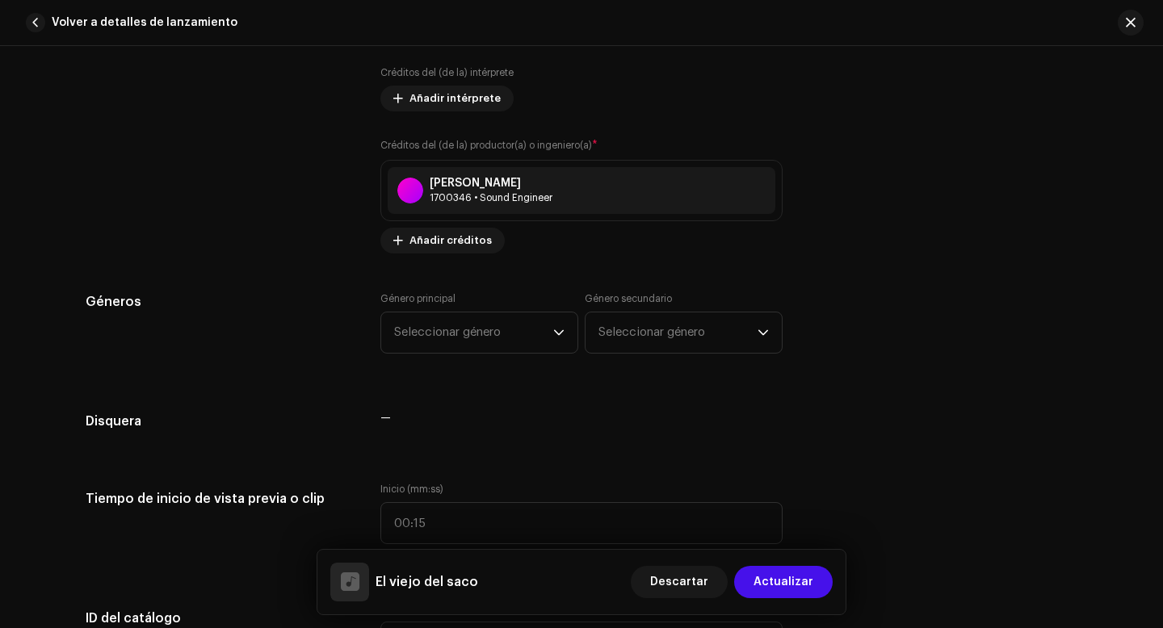
scroll to position [1294, 0]
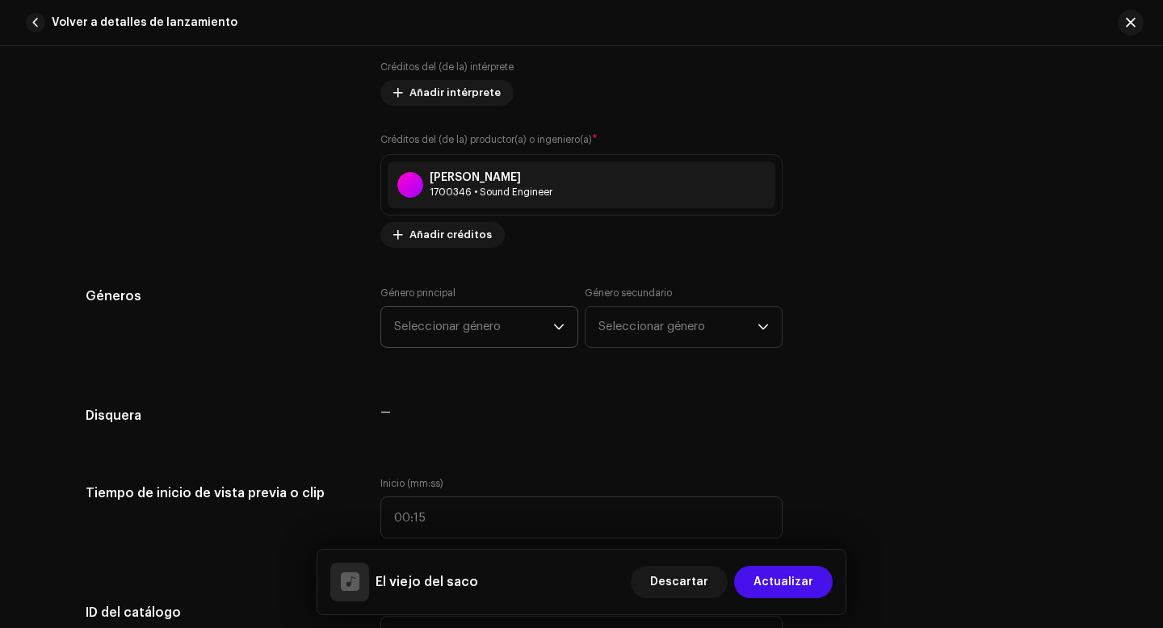
click at [506, 329] on span "Seleccionar género" at bounding box center [473, 327] width 159 height 40
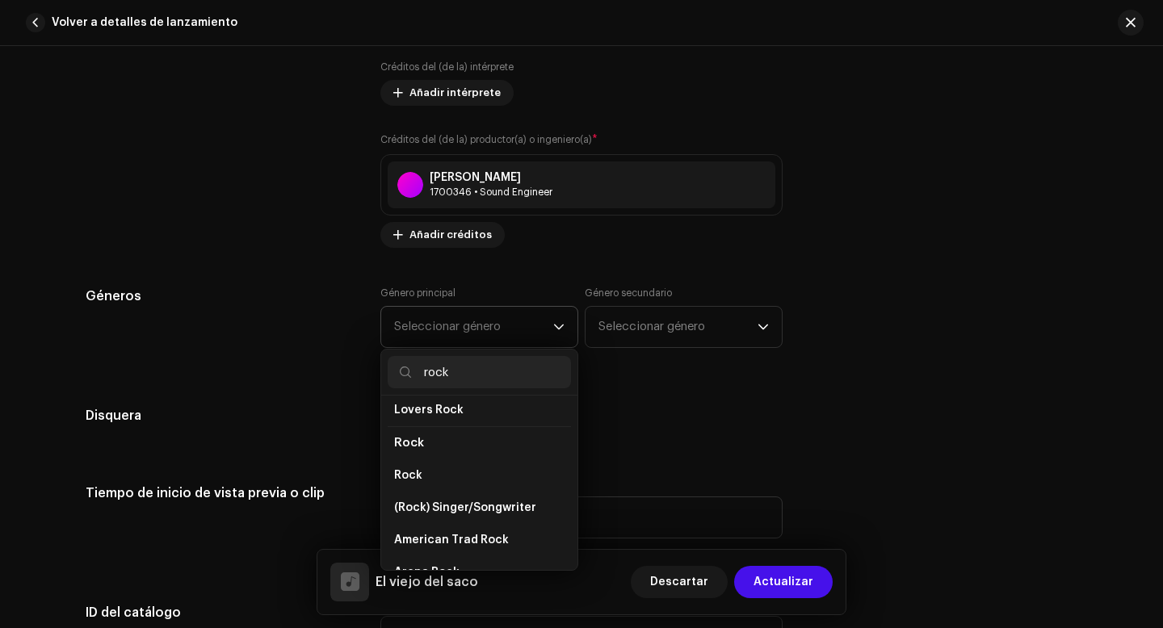
scroll to position [609, 0]
type input "rock"
click at [422, 436] on li "Rock" at bounding box center [479, 442] width 183 height 33
click at [405, 436] on span "Rock" at bounding box center [409, 442] width 30 height 12
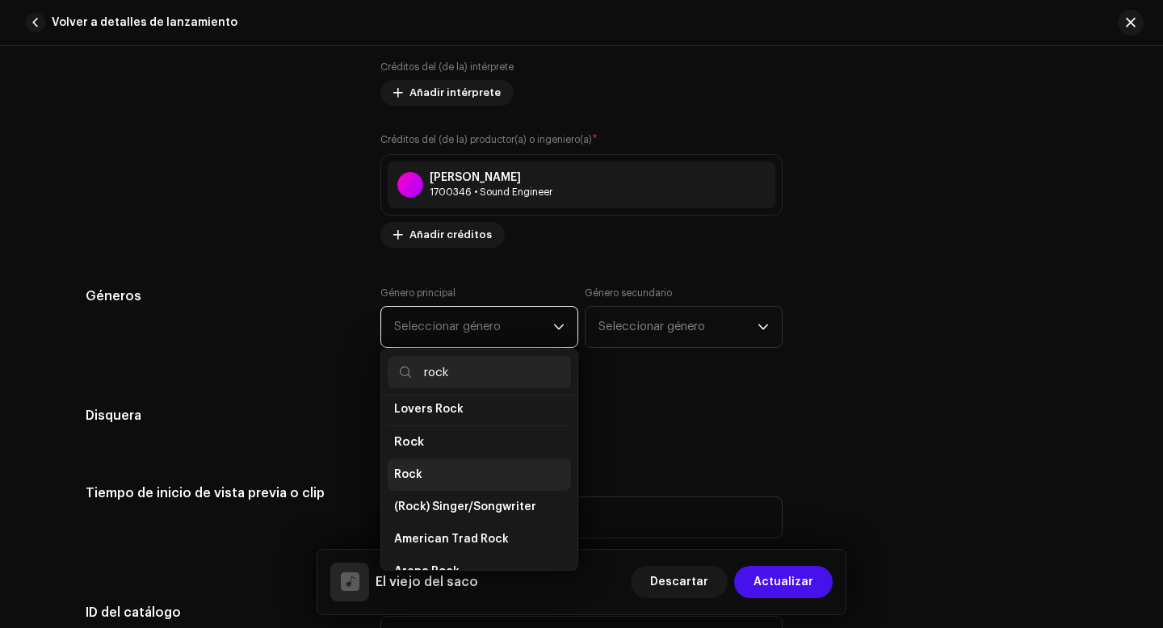
click at [410, 467] on span "Rock" at bounding box center [408, 475] width 28 height 16
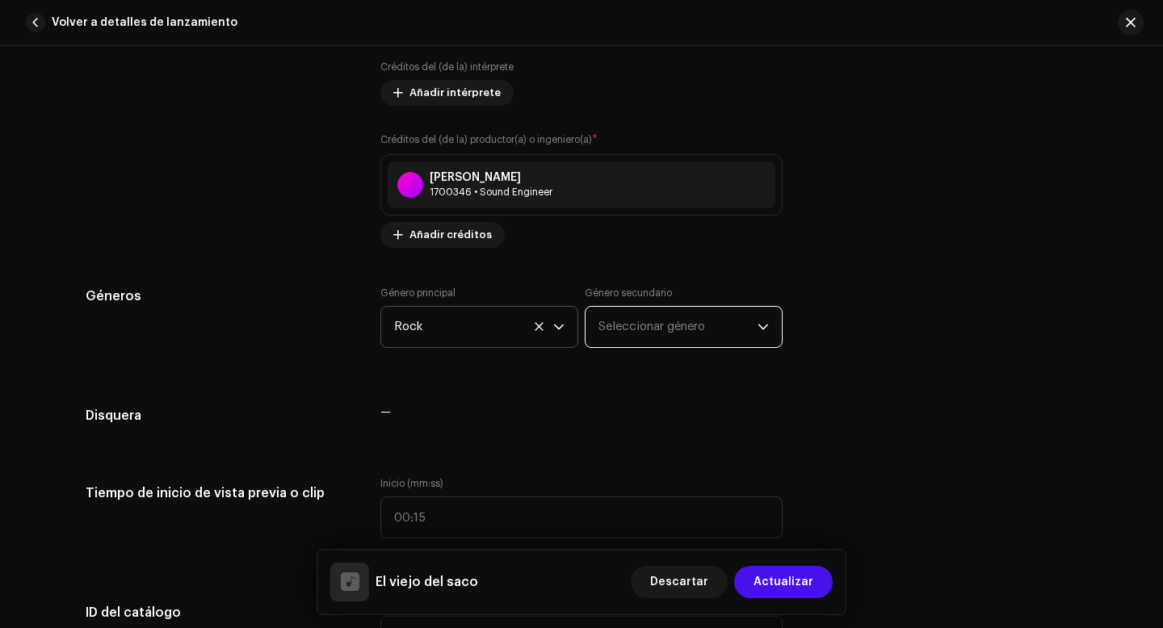
click at [648, 335] on span "Seleccionar género" at bounding box center [677, 327] width 159 height 40
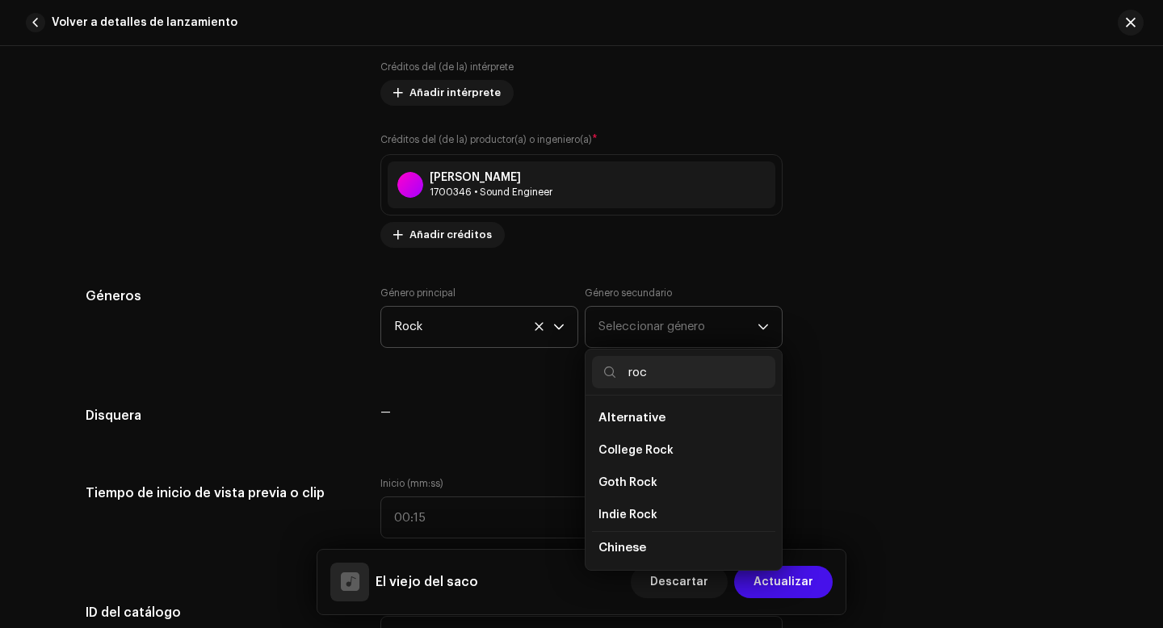
type input "rock"
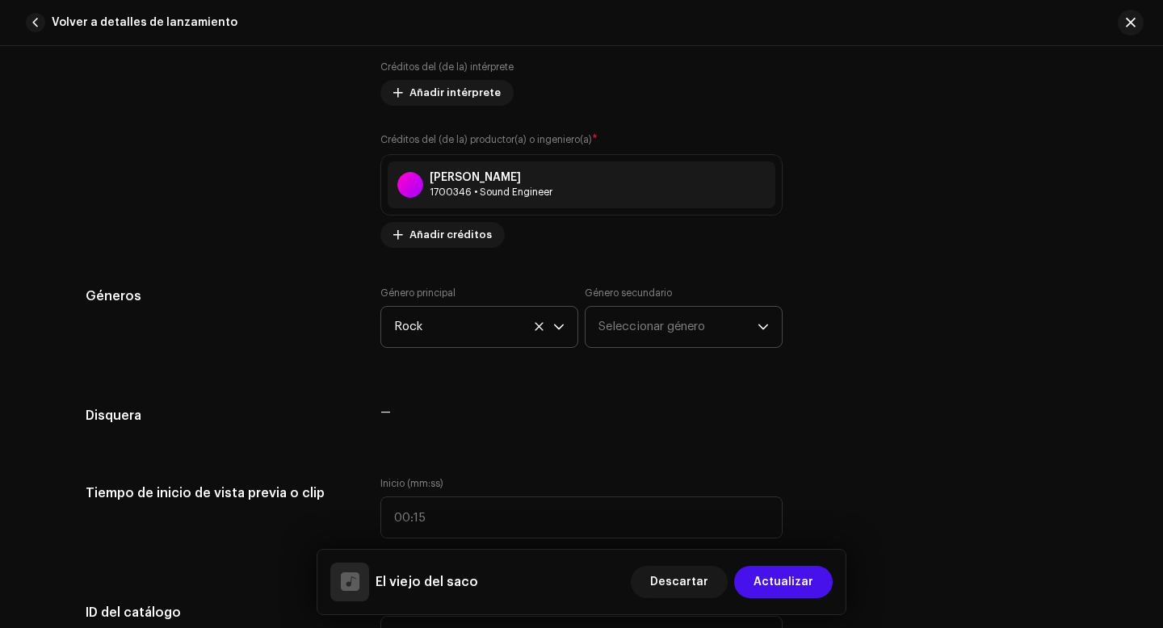
scroll to position [1327, 0]
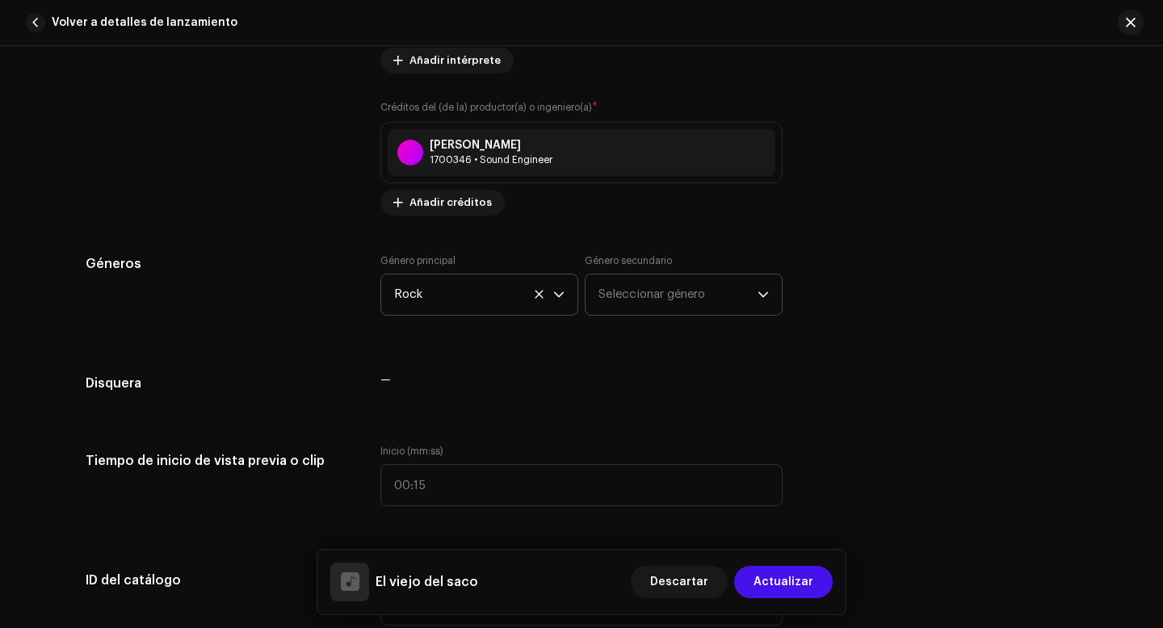
click at [687, 294] on span "Seleccionar género" at bounding box center [677, 295] width 159 height 40
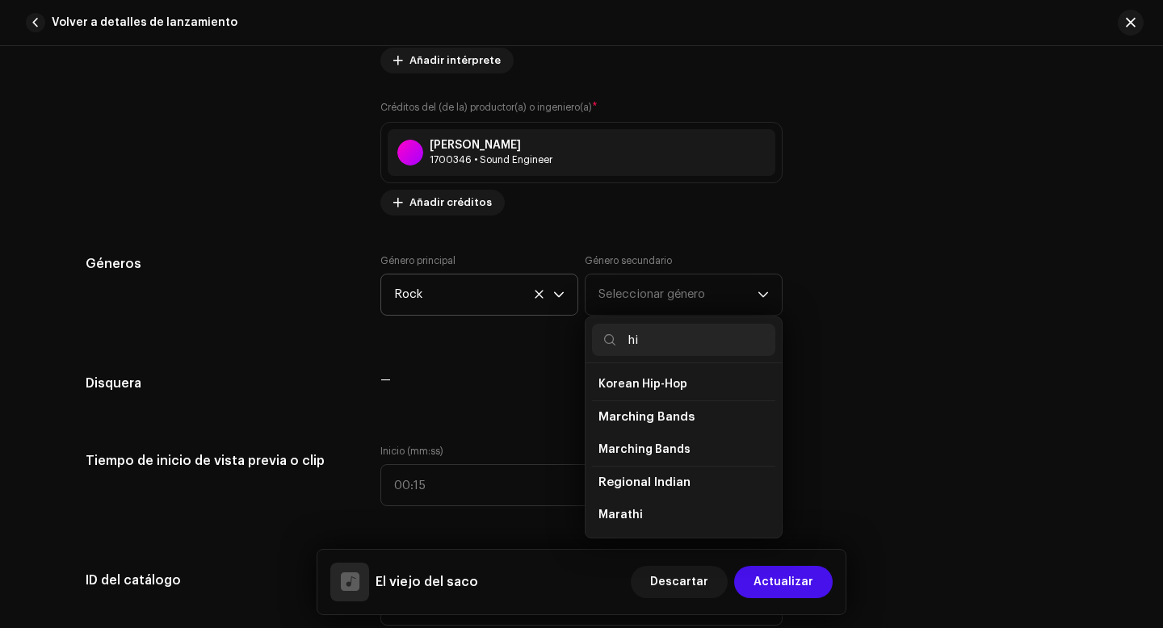
scroll to position [1106, 0]
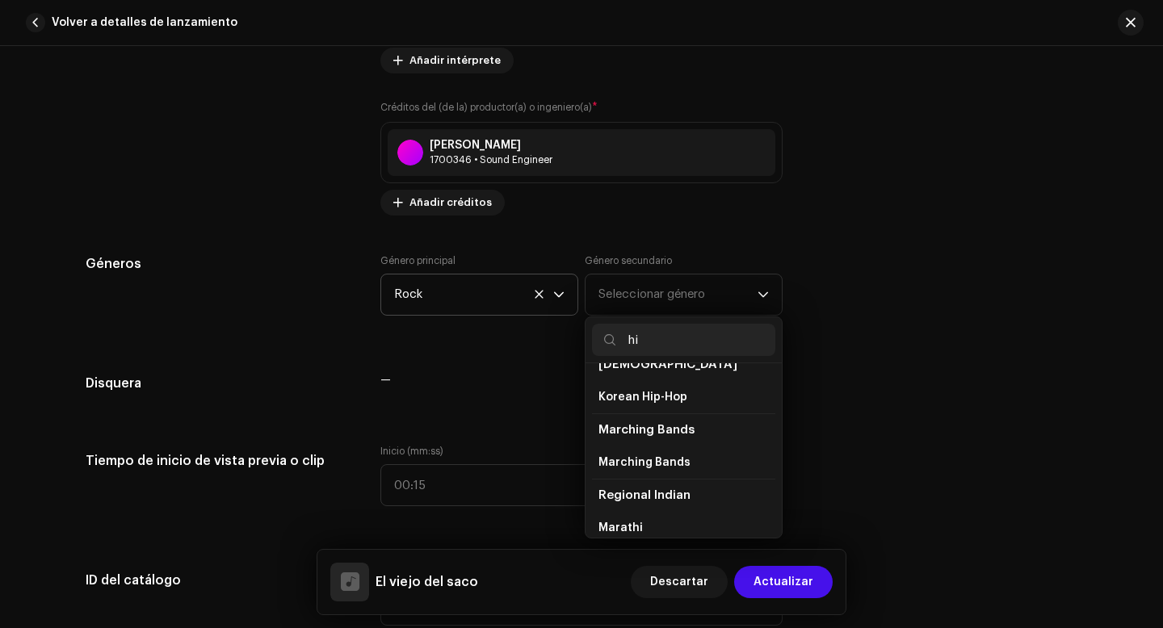
type input "hip"
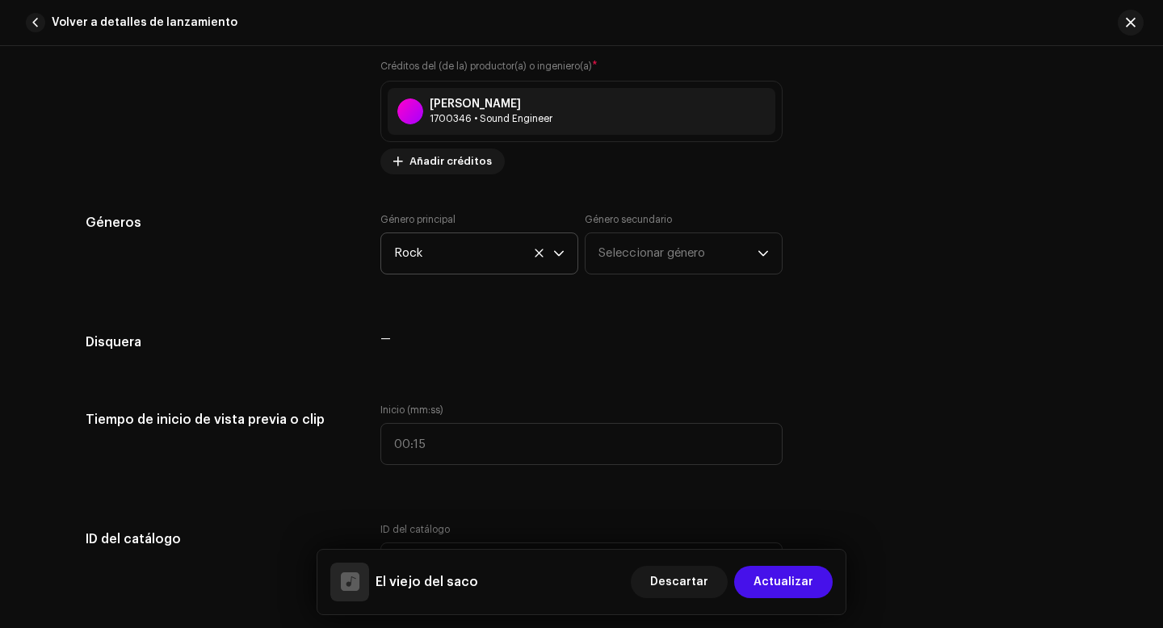
scroll to position [1369, 0]
click at [672, 249] on span "Seleccionar género" at bounding box center [677, 253] width 159 height 40
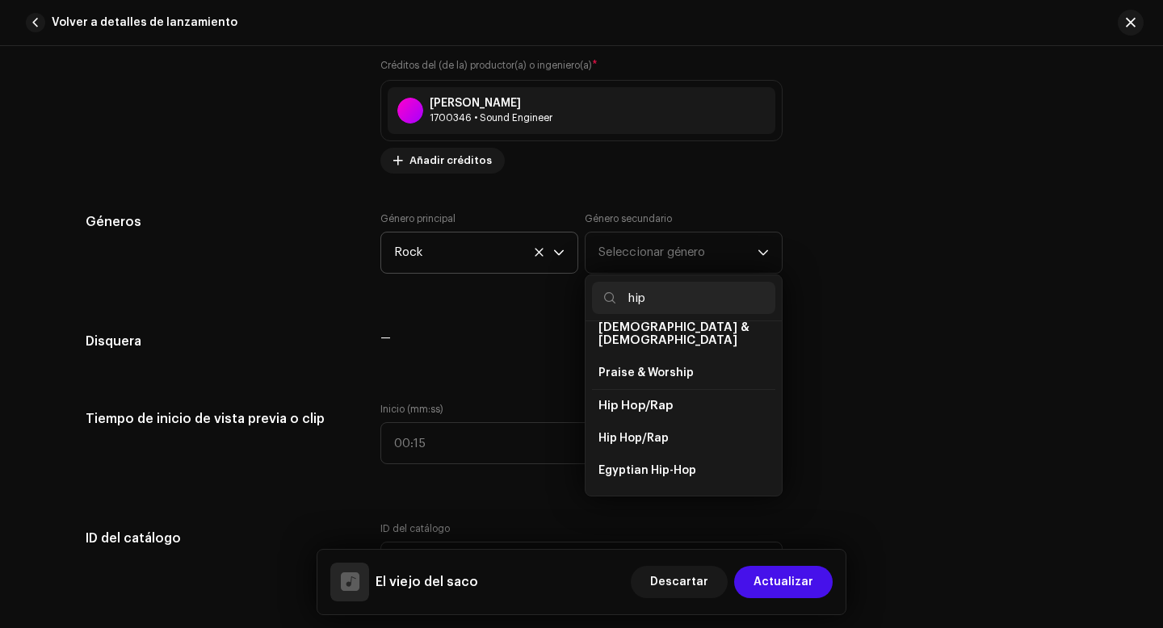
scroll to position [93, 0]
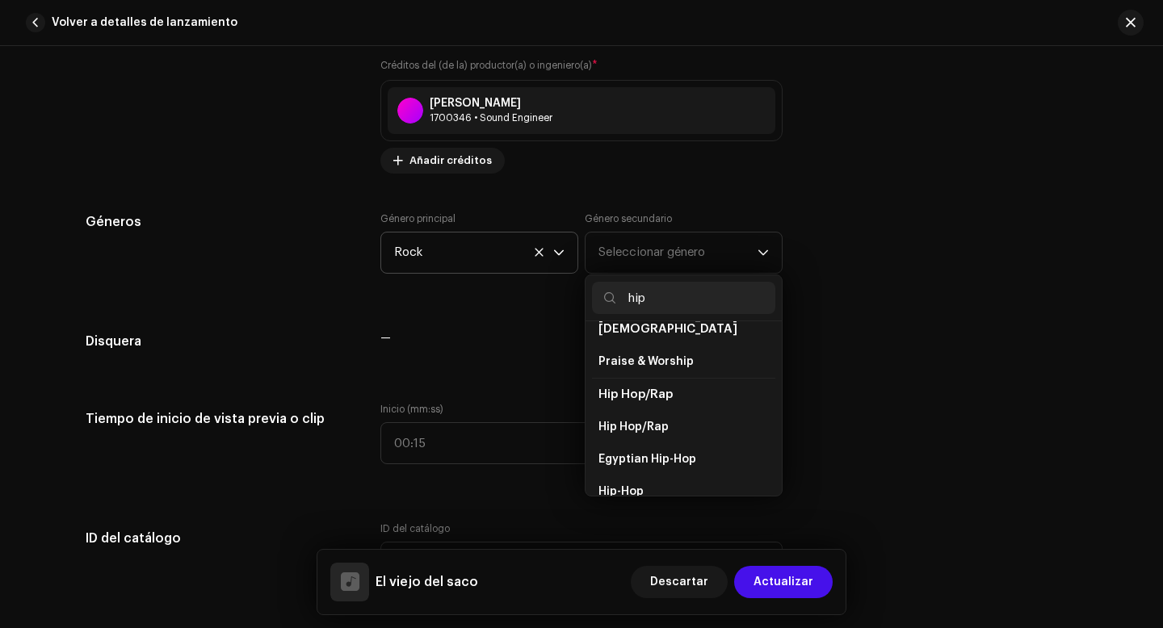
type input "hip"
click at [662, 388] on span "Hip Hop/Rap" at bounding box center [635, 394] width 74 height 12
click at [646, 419] on span "Hip Hop/Rap" at bounding box center [633, 427] width 70 height 16
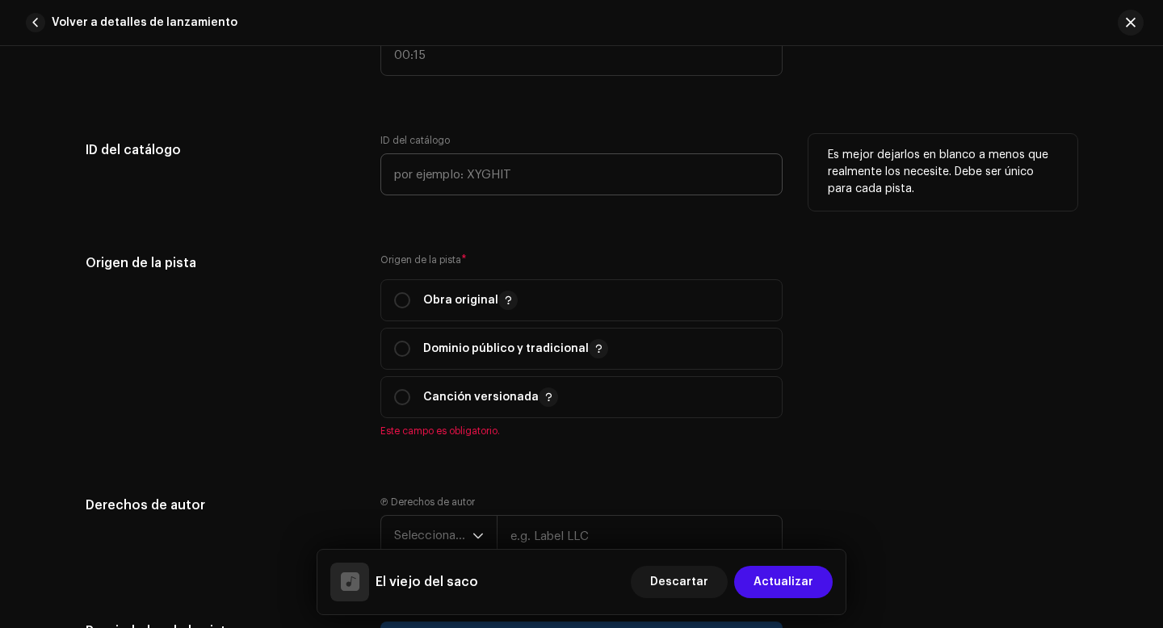
scroll to position [1784, 0]
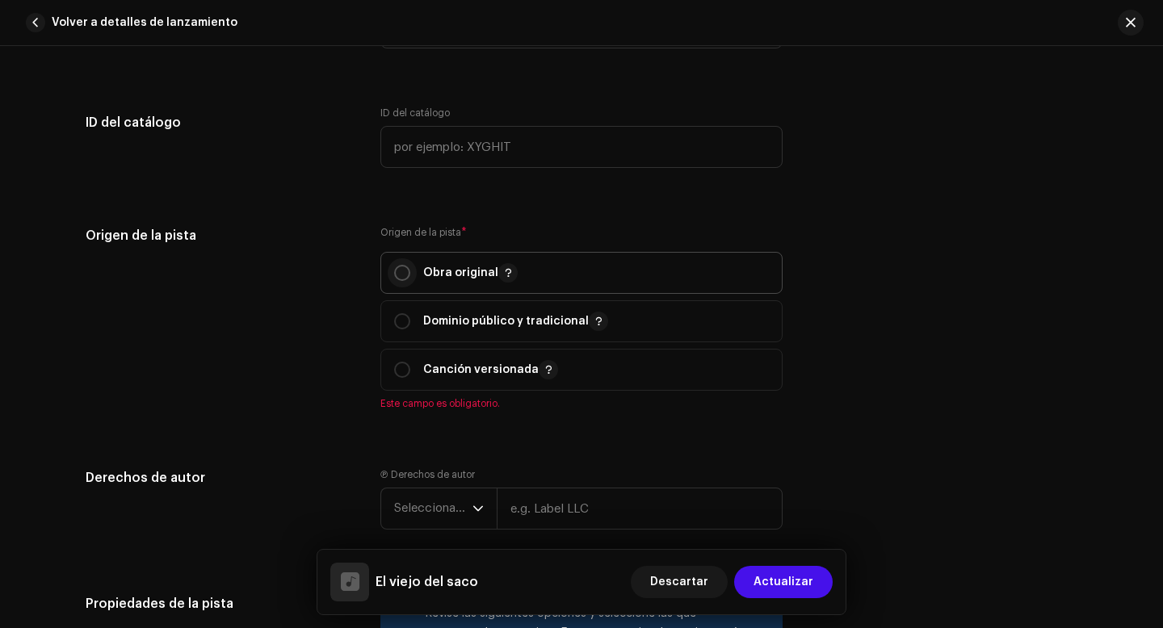
click at [404, 273] on input "radio" at bounding box center [402, 273] width 16 height 16
radio input "true"
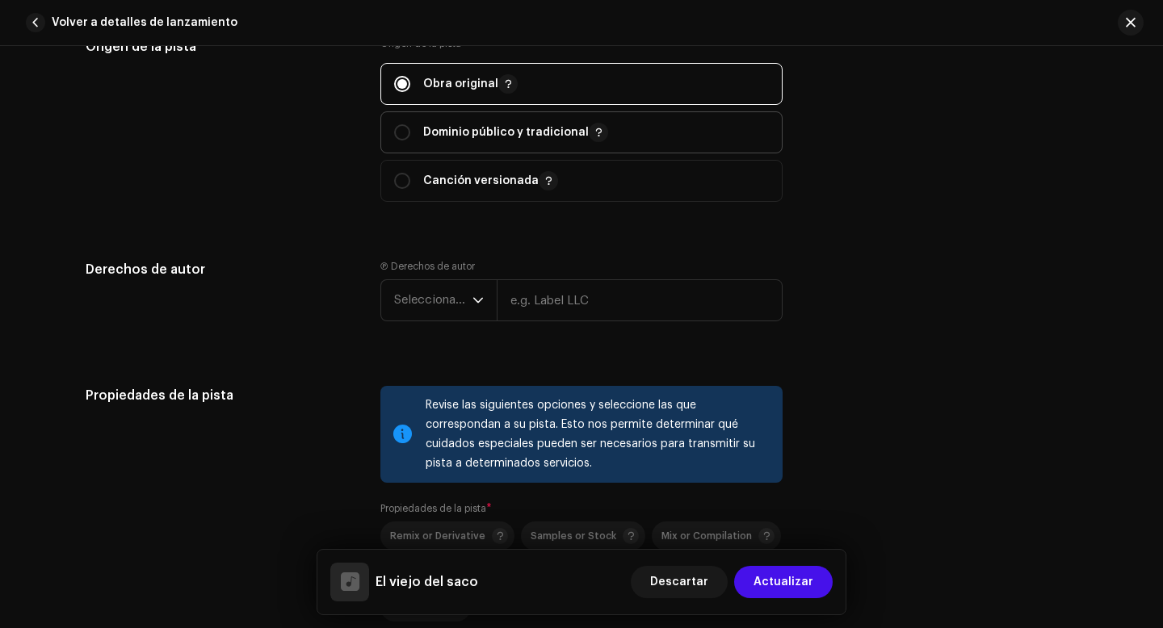
scroll to position [1985, 0]
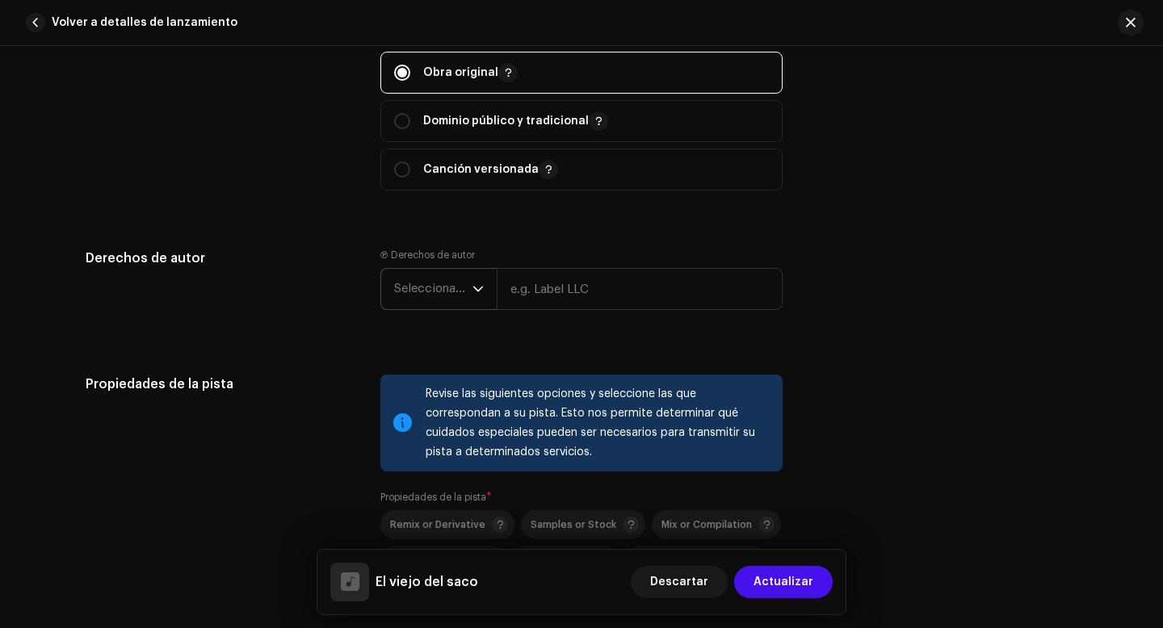
click at [463, 297] on span "Seleccionar año" at bounding box center [433, 289] width 78 height 40
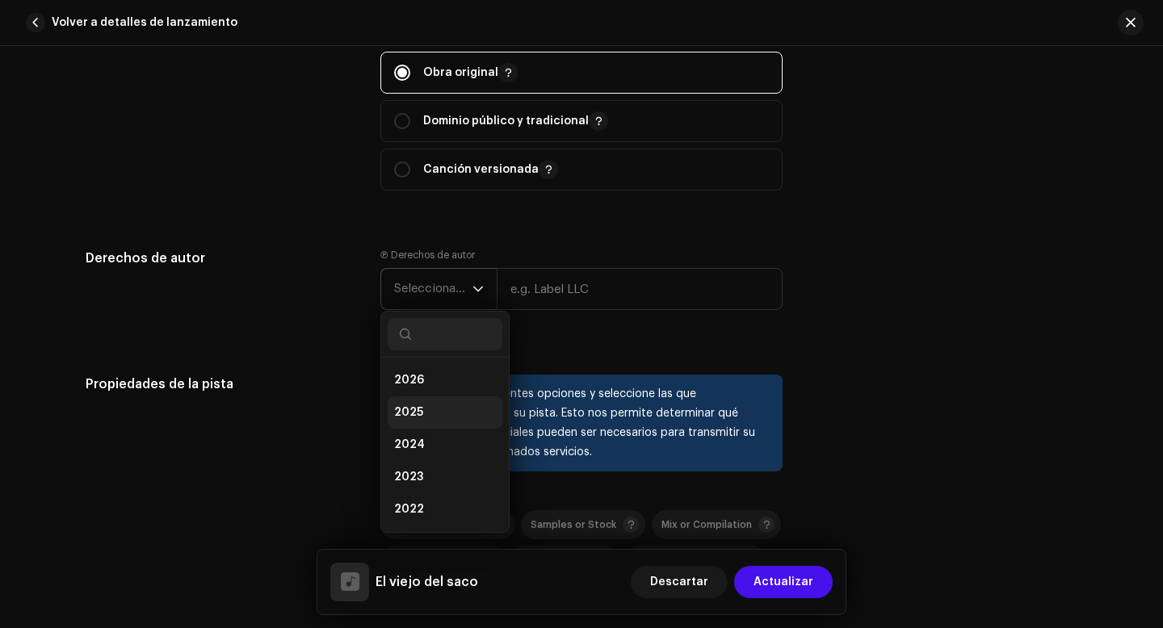
click at [421, 413] on li "2025" at bounding box center [445, 412] width 115 height 32
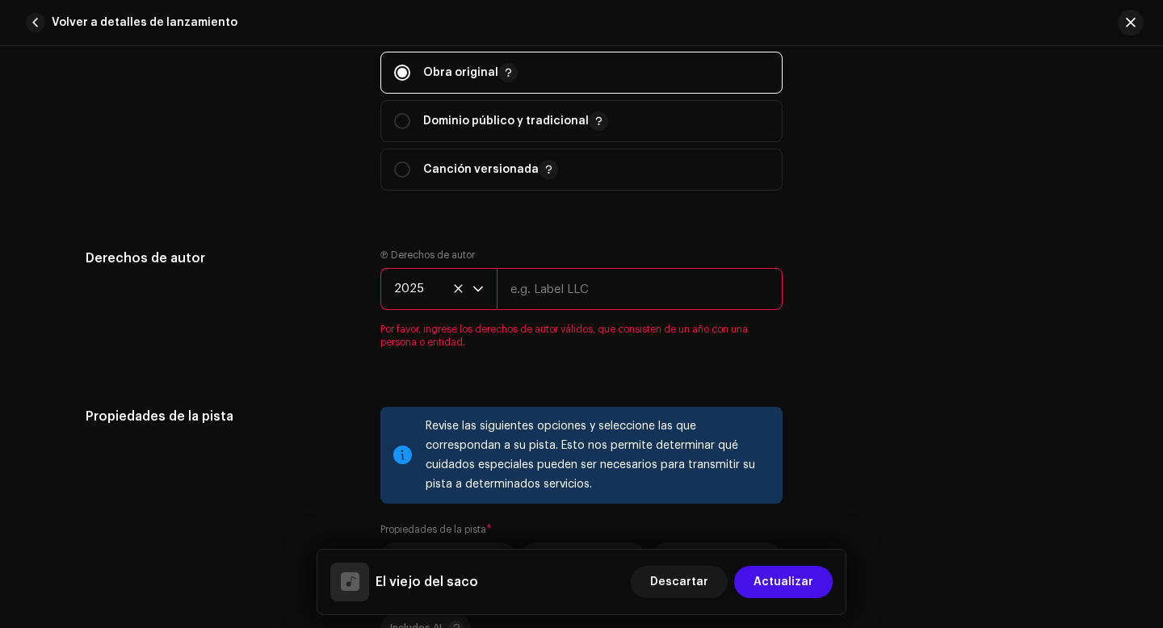
click at [557, 300] on input "text" at bounding box center [640, 289] width 286 height 42
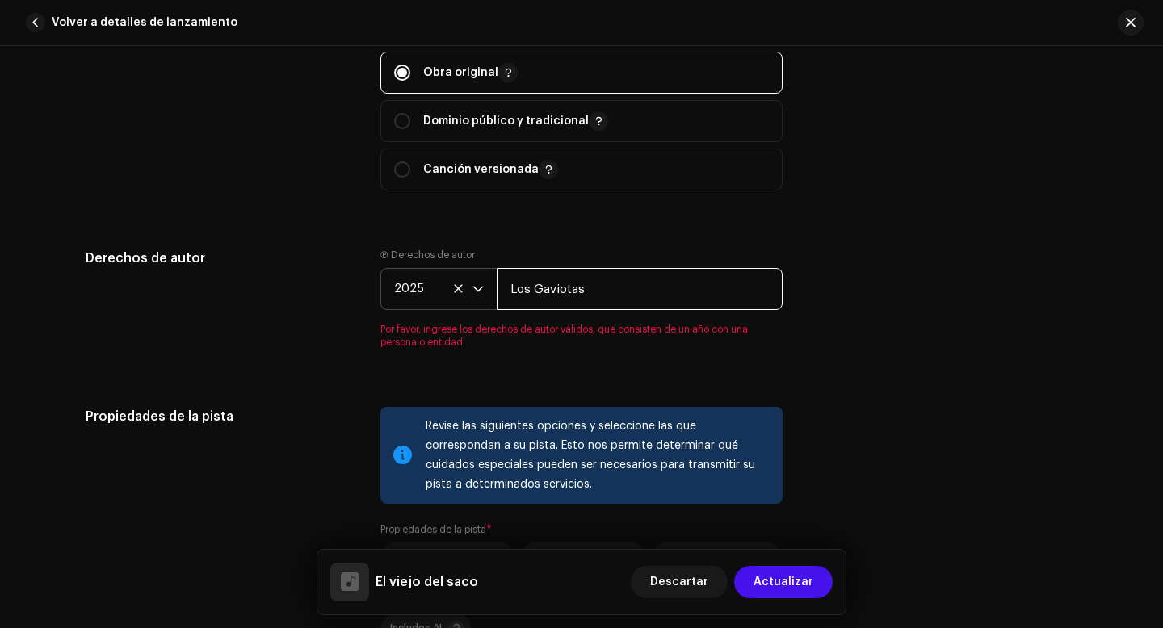
type input "Los Gaviotas"
click at [807, 318] on div "Derechos de autor Ⓟ Derechos de autor 2025 Los Gaviotas Por favor, ingrese los …" at bounding box center [582, 308] width 992 height 119
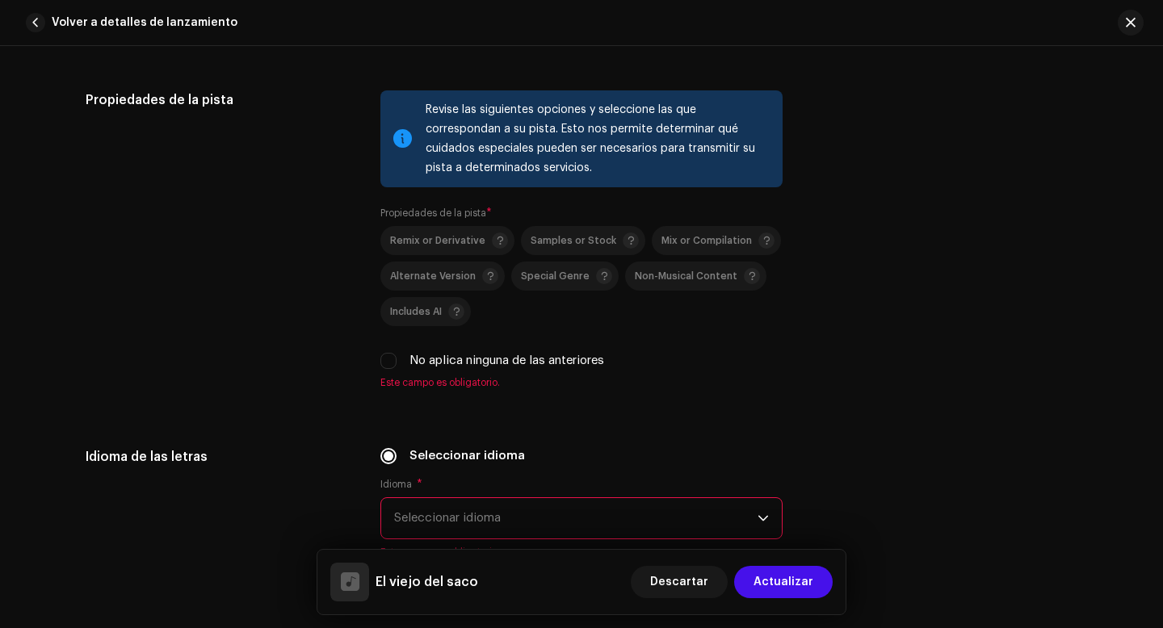
scroll to position [2270, 0]
click at [384, 367] on input "No aplica ninguna de las anteriores" at bounding box center [388, 359] width 16 height 16
checkbox input "true"
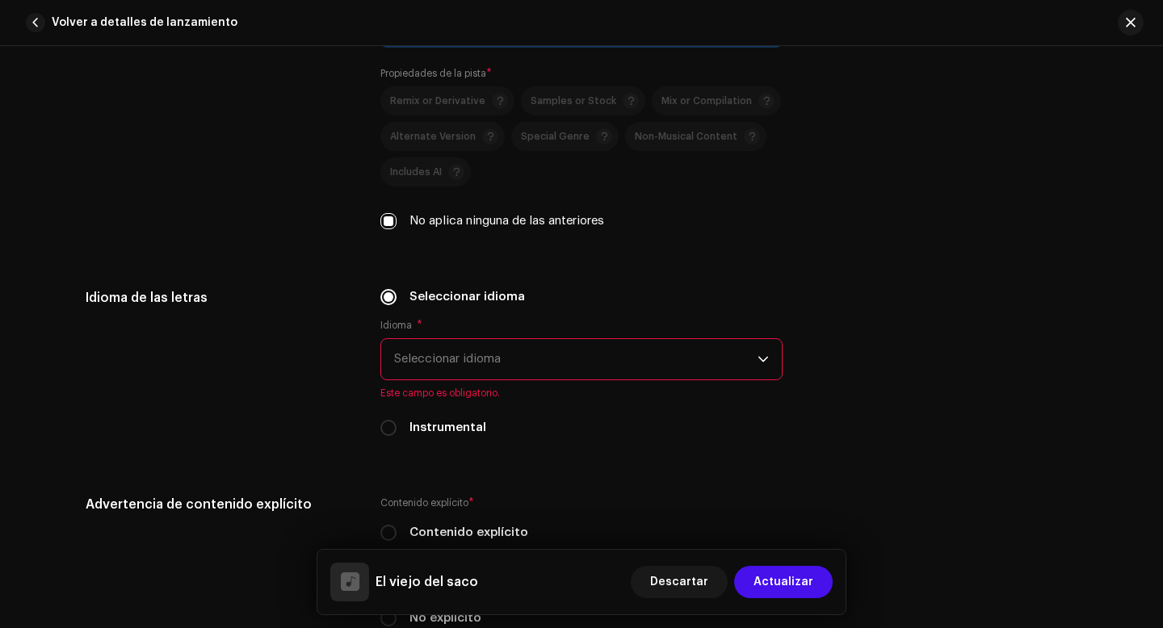
scroll to position [2421, 0]
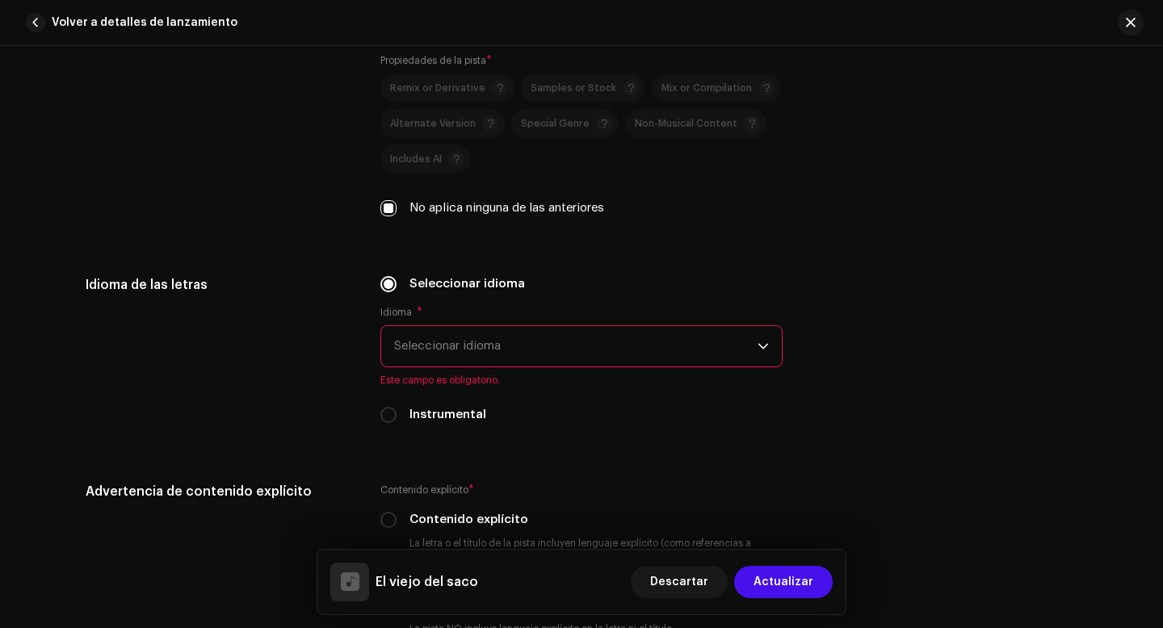
click at [500, 350] on span "Seleccionar idioma" at bounding box center [575, 346] width 363 height 40
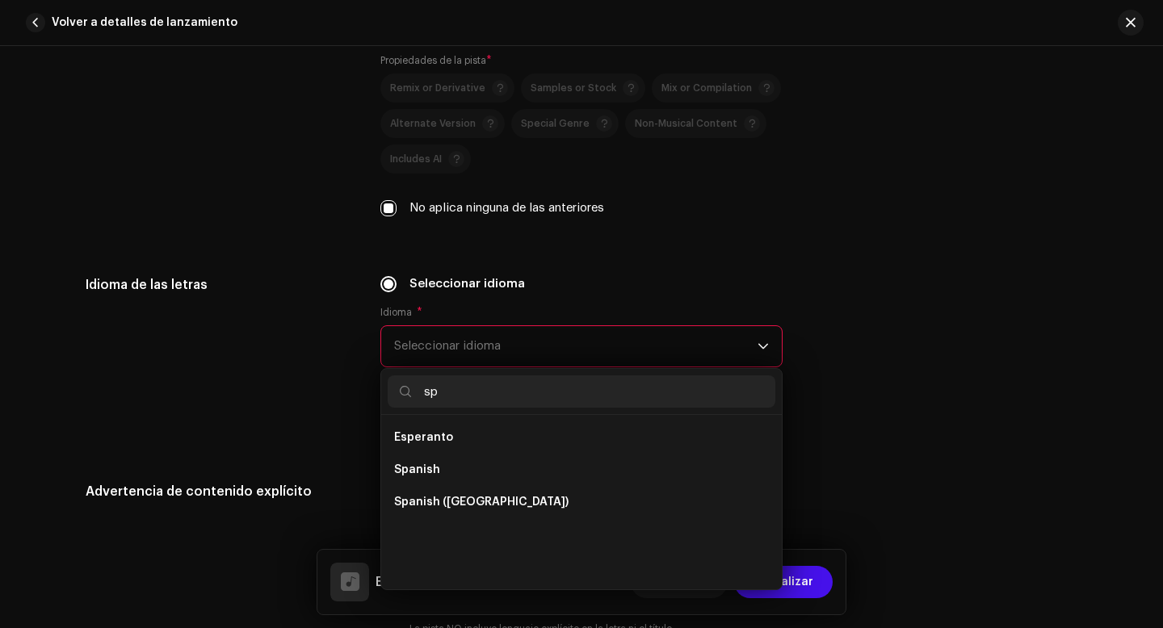
scroll to position [0, 0]
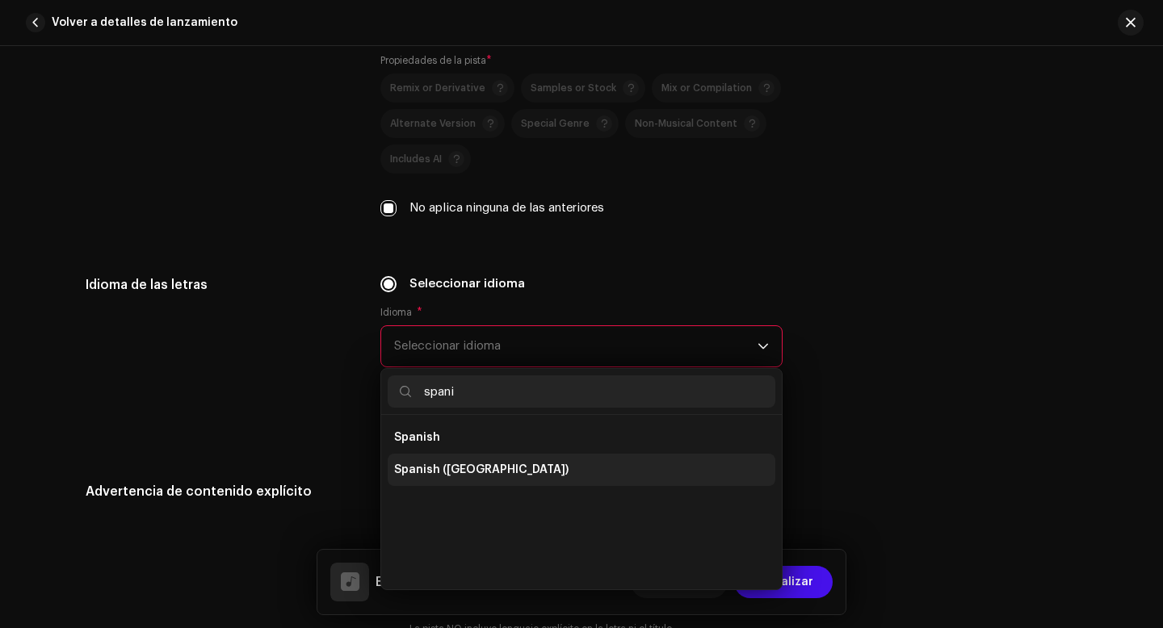
type input "spani"
click at [482, 477] on span "Spanish ([GEOGRAPHIC_DATA])" at bounding box center [481, 470] width 174 height 16
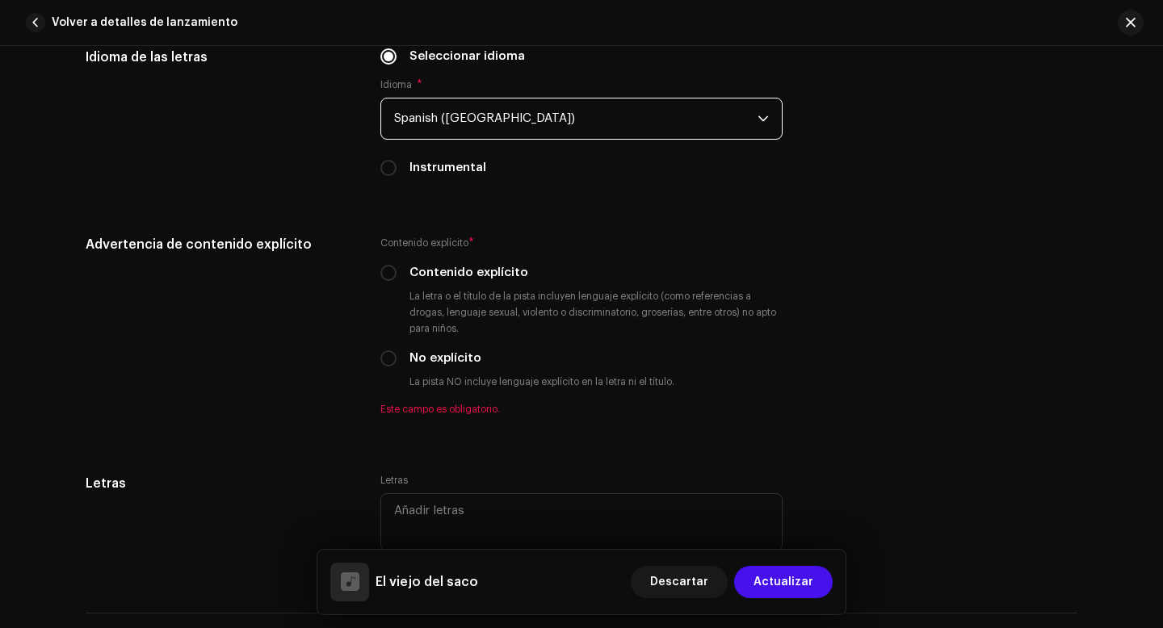
scroll to position [2657, 0]
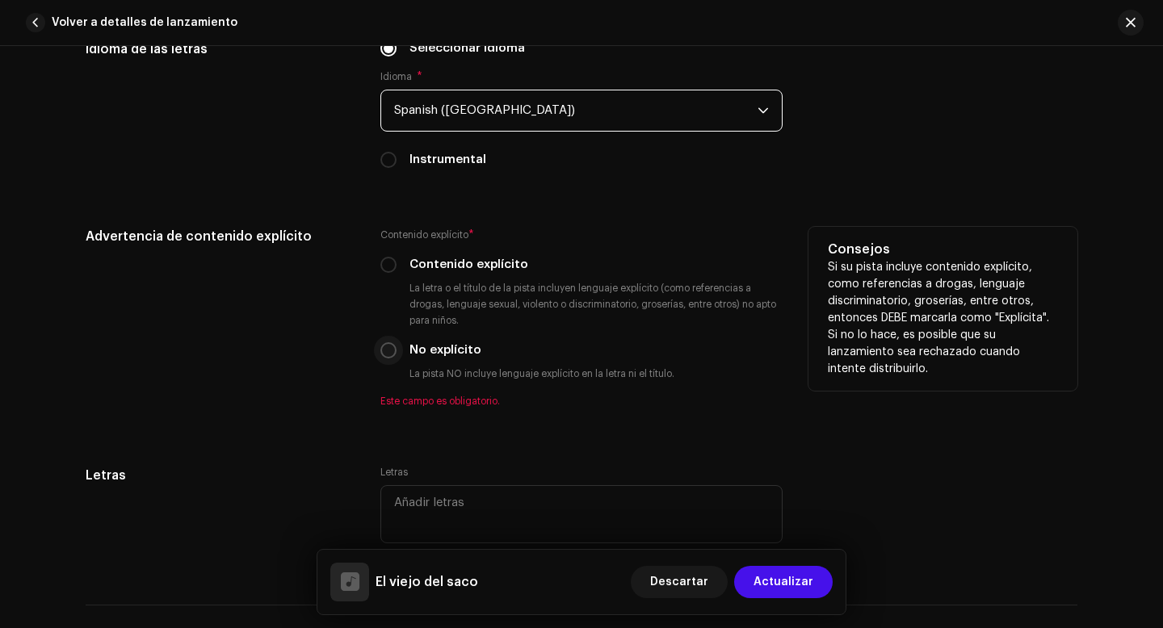
click at [387, 353] on input "No explícito" at bounding box center [388, 350] width 16 height 16
radio input "true"
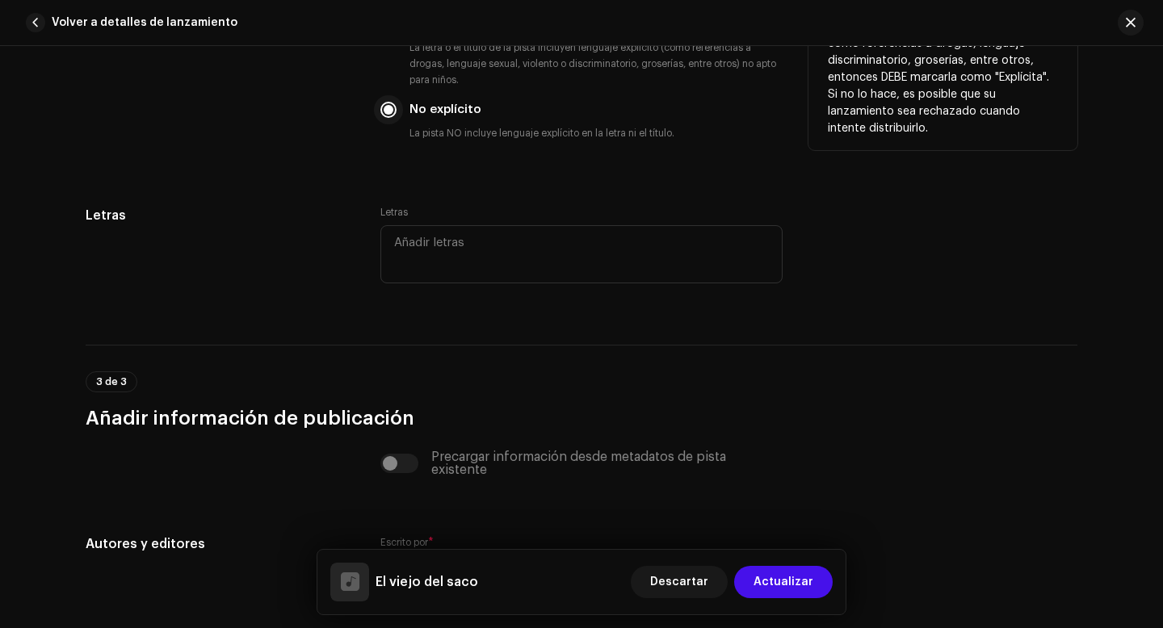
scroll to position [2903, 0]
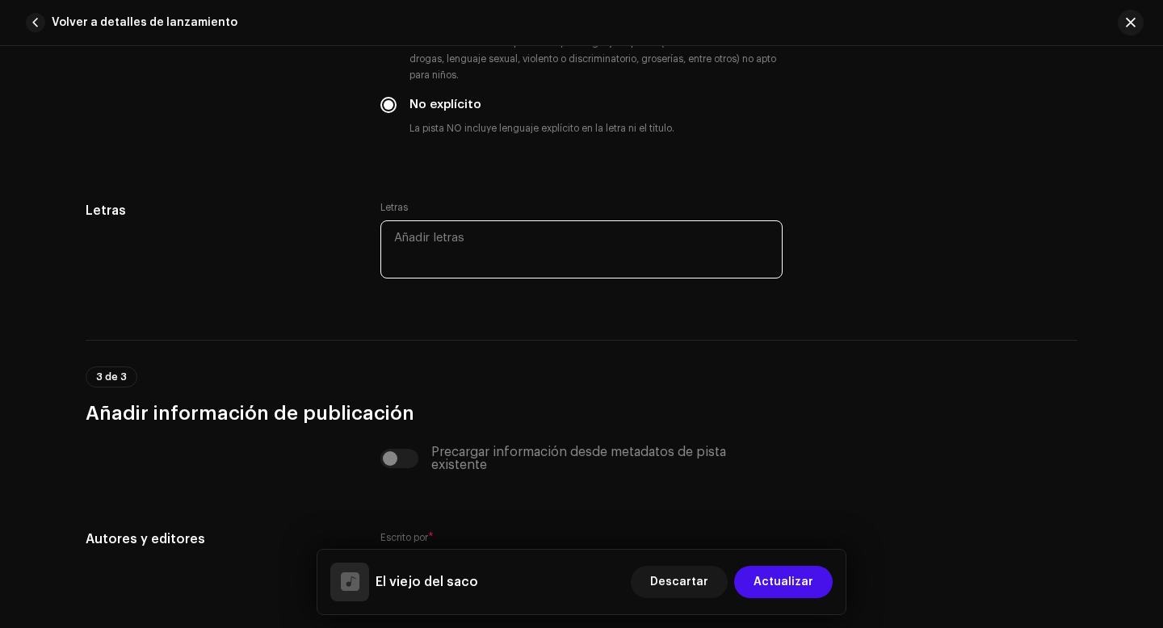
click at [413, 246] on textarea at bounding box center [581, 249] width 402 height 58
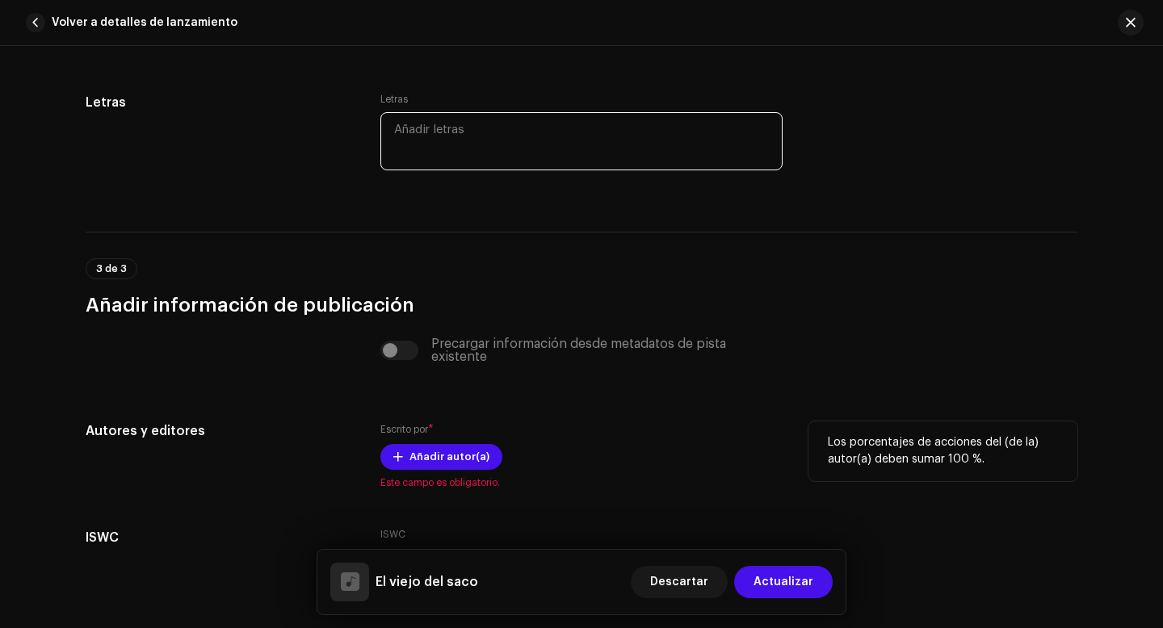
scroll to position [3020, 0]
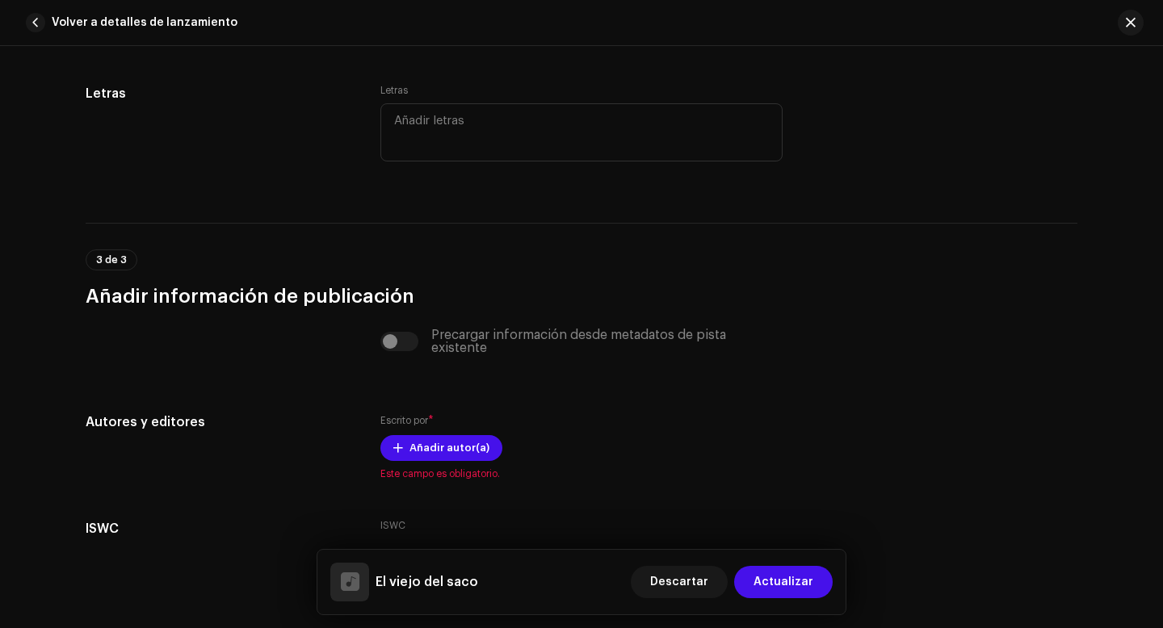
click at [389, 347] on div "Precargar información desde metadatos de pista existente" at bounding box center [581, 342] width 402 height 26
click at [466, 142] on textarea at bounding box center [581, 132] width 402 height 58
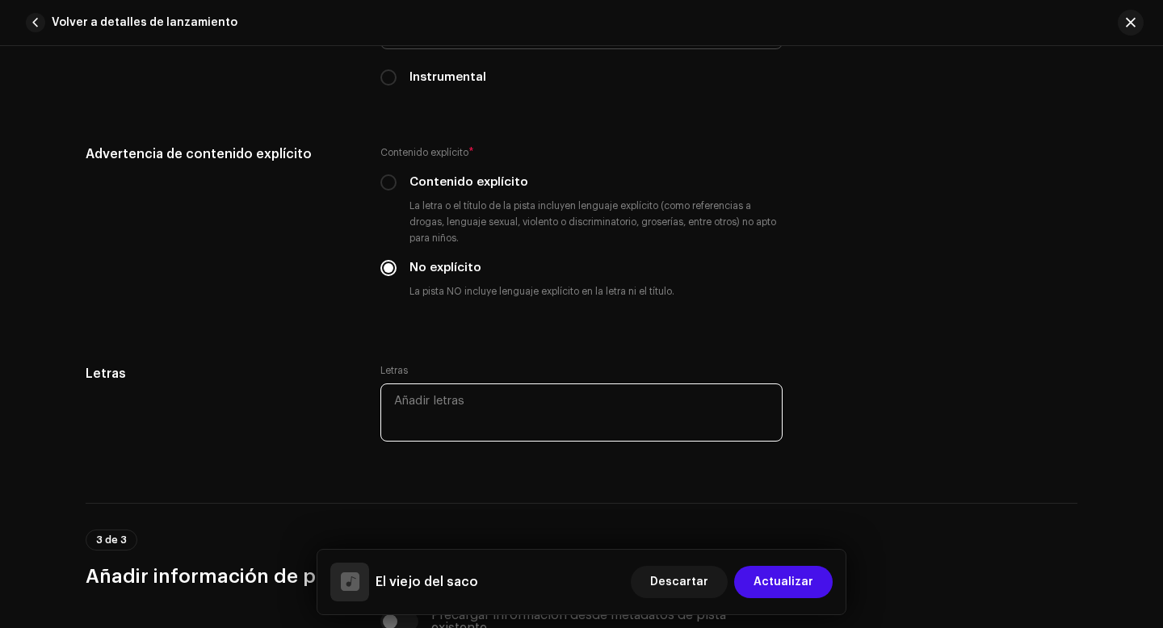
scroll to position [2769, 0]
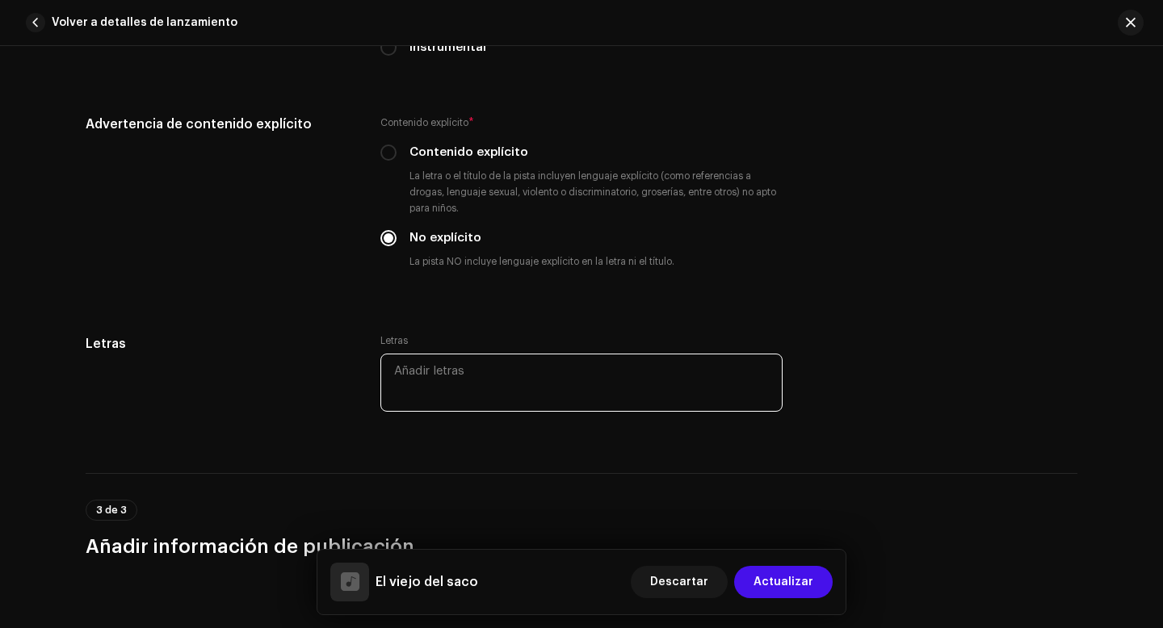
click at [421, 379] on textarea at bounding box center [581, 383] width 402 height 58
paste textarea "El viejo del saco Oooo uoooo Oooo uoooo Todos lo sabemos, y por mucho que negue…"
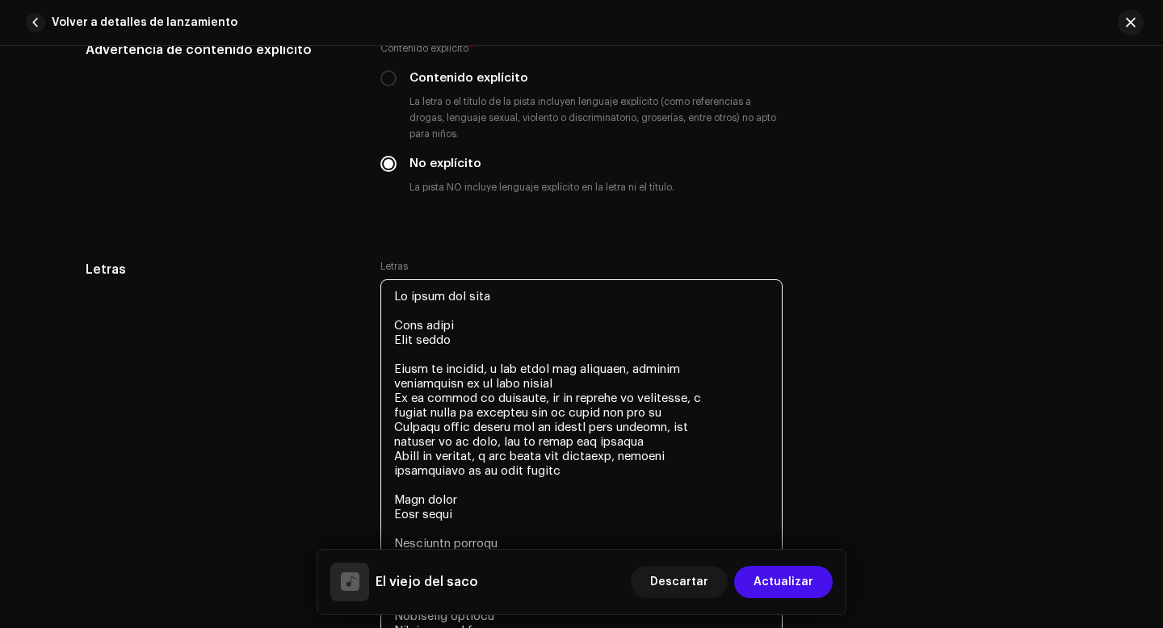
scroll to position [2853, 0]
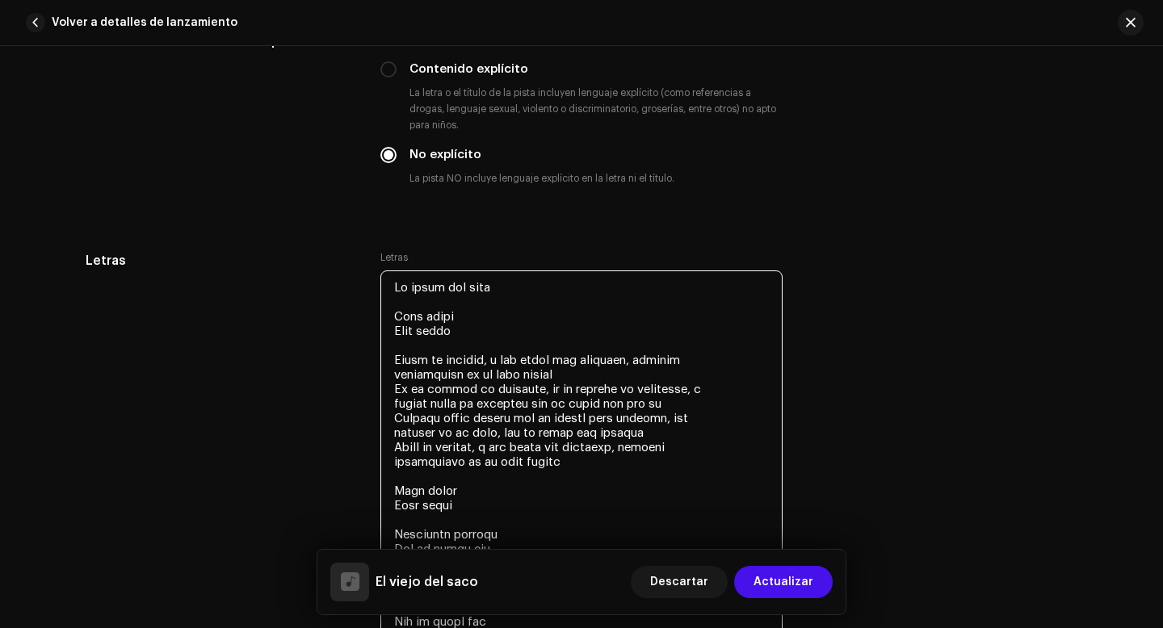
drag, startPoint x: 504, startPoint y: 297, endPoint x: 377, endPoint y: 303, distance: 126.9
drag, startPoint x: 488, startPoint y: 294, endPoint x: 388, endPoint y: 291, distance: 100.2
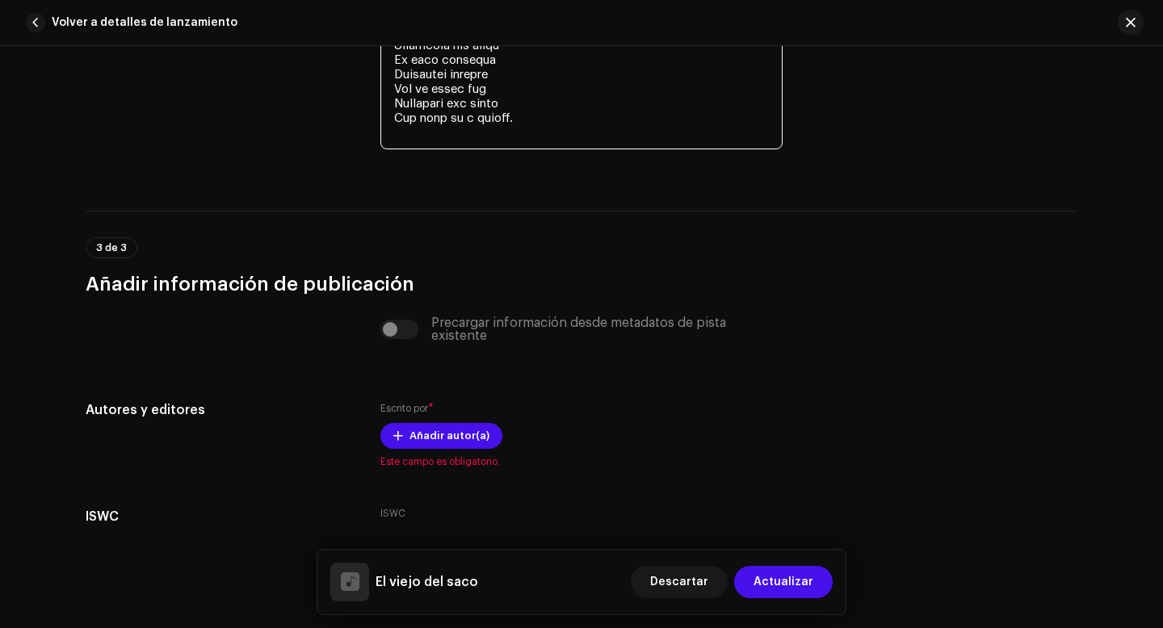
scroll to position [3709, 0]
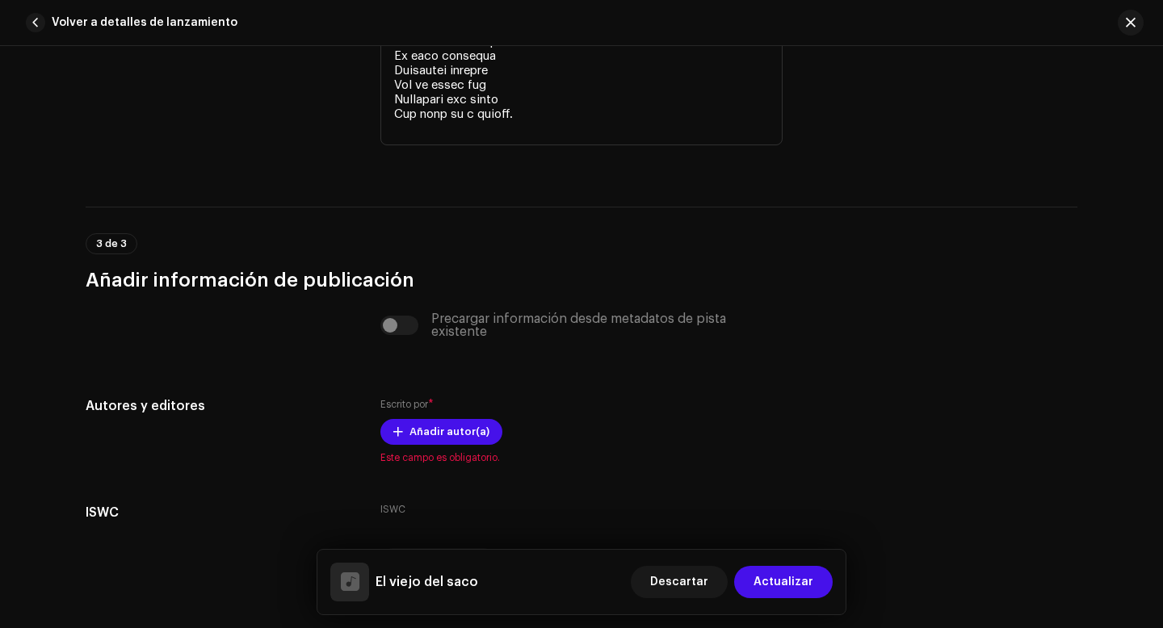
type textarea "Oooo uoooo Oooo uoooo Todos lo sabemos, y por mucho que neguemos, estamos suspe…"
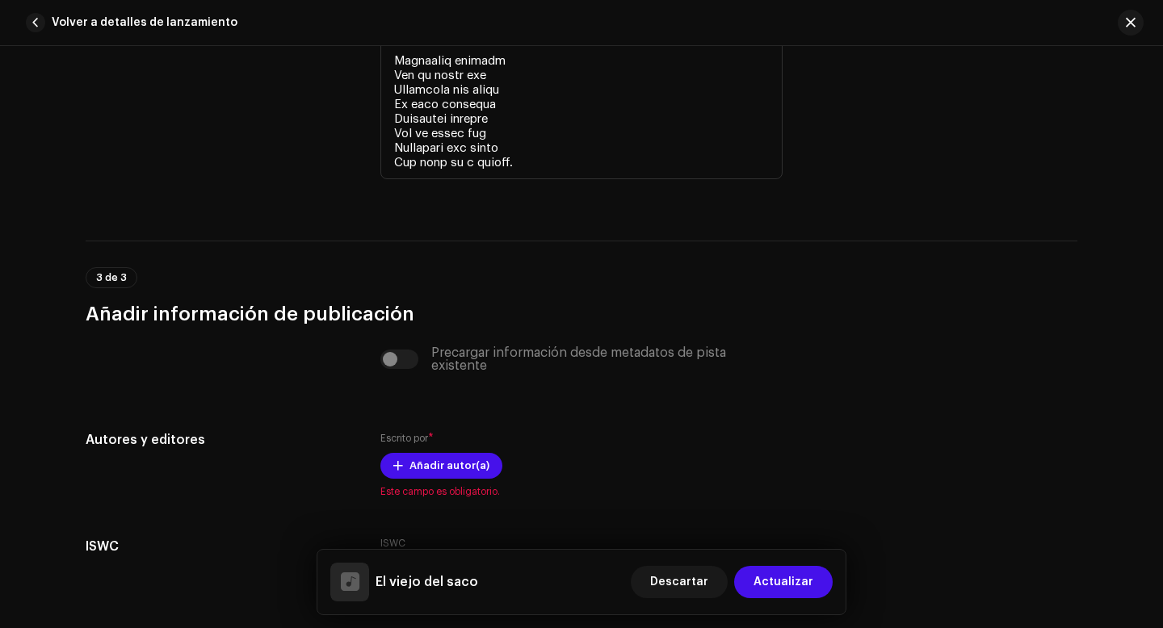
scroll to position [3674, 0]
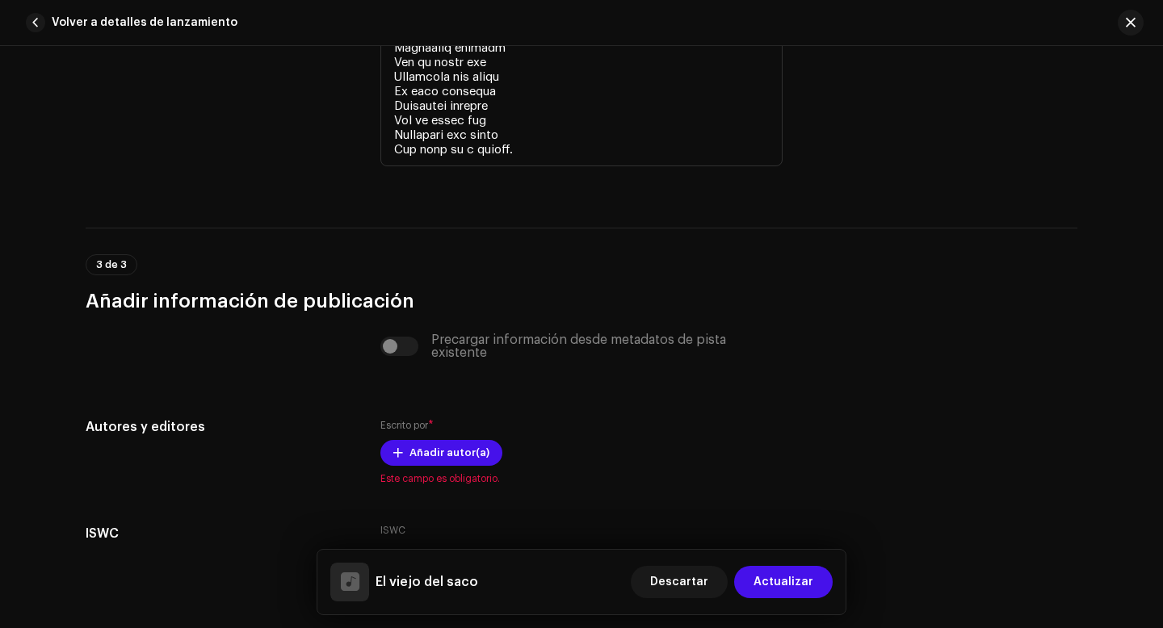
click at [399, 354] on div "Precargar información desde metadatos de pista existente" at bounding box center [581, 346] width 402 height 26
drag, startPoint x: 388, startPoint y: 353, endPoint x: 435, endPoint y: 360, distance: 48.2
click at [436, 359] on div "Precargar información desde metadatos de pista existente" at bounding box center [581, 346] width 402 height 26
click at [409, 352] on div "Precargar información desde metadatos de pista existente" at bounding box center [581, 346] width 402 height 26
click at [387, 350] on div "Precargar información desde metadatos de pista existente" at bounding box center [581, 346] width 402 height 26
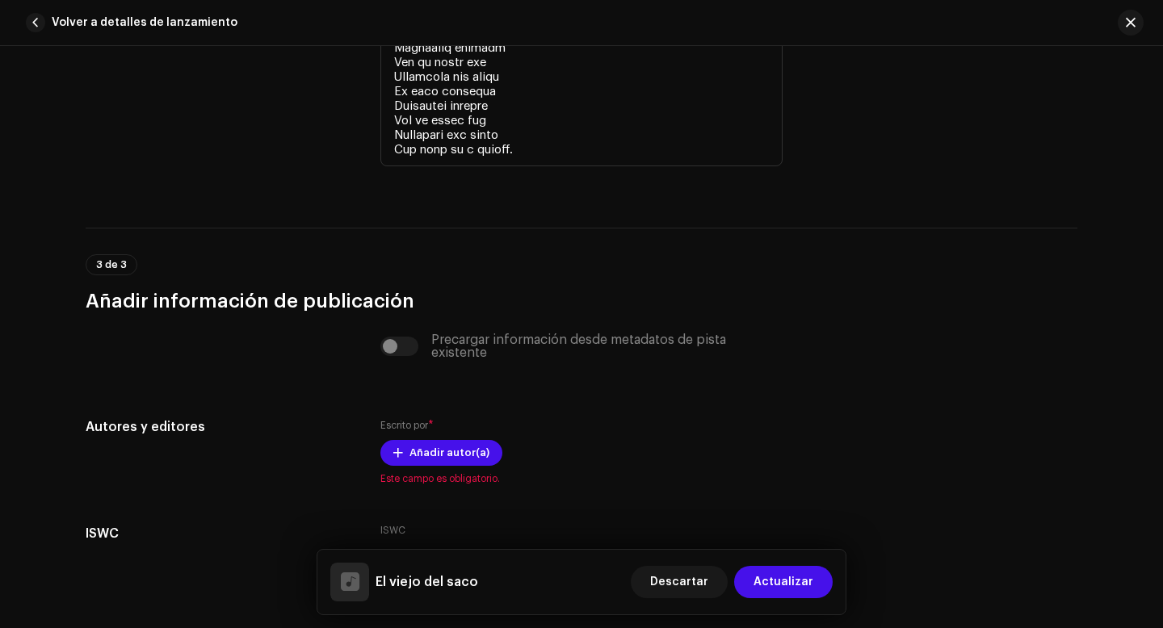
click at [387, 350] on div "Precargar información desde metadatos de pista existente" at bounding box center [581, 346] width 402 height 26
click at [404, 356] on div "Precargar información desde metadatos de pista existente" at bounding box center [581, 346] width 402 height 26
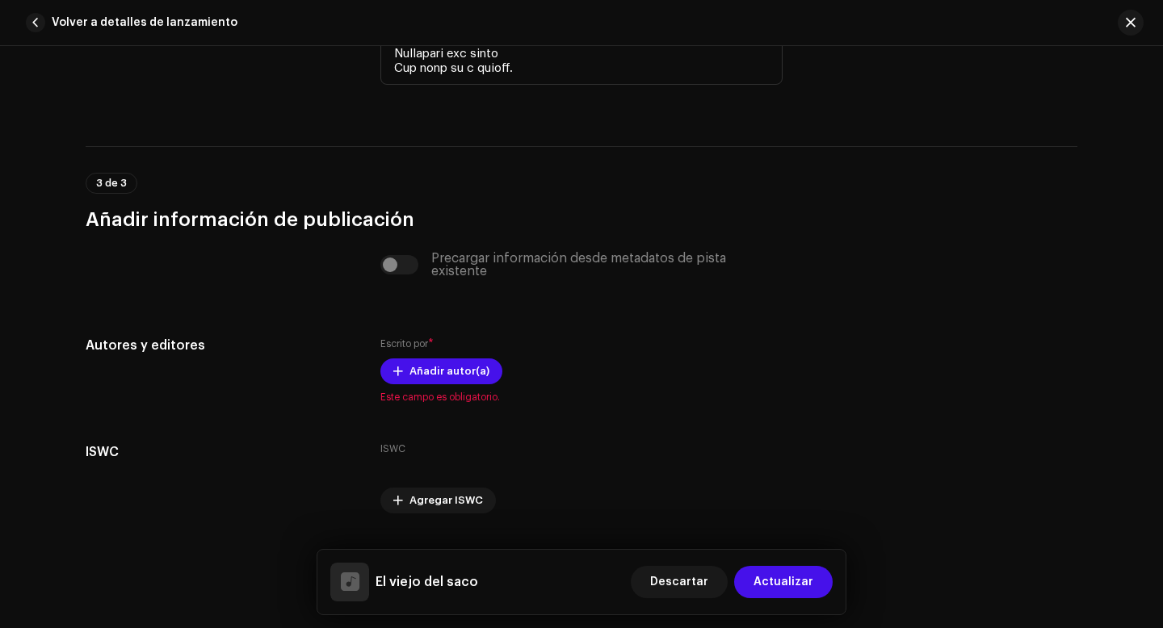
scroll to position [3758, 0]
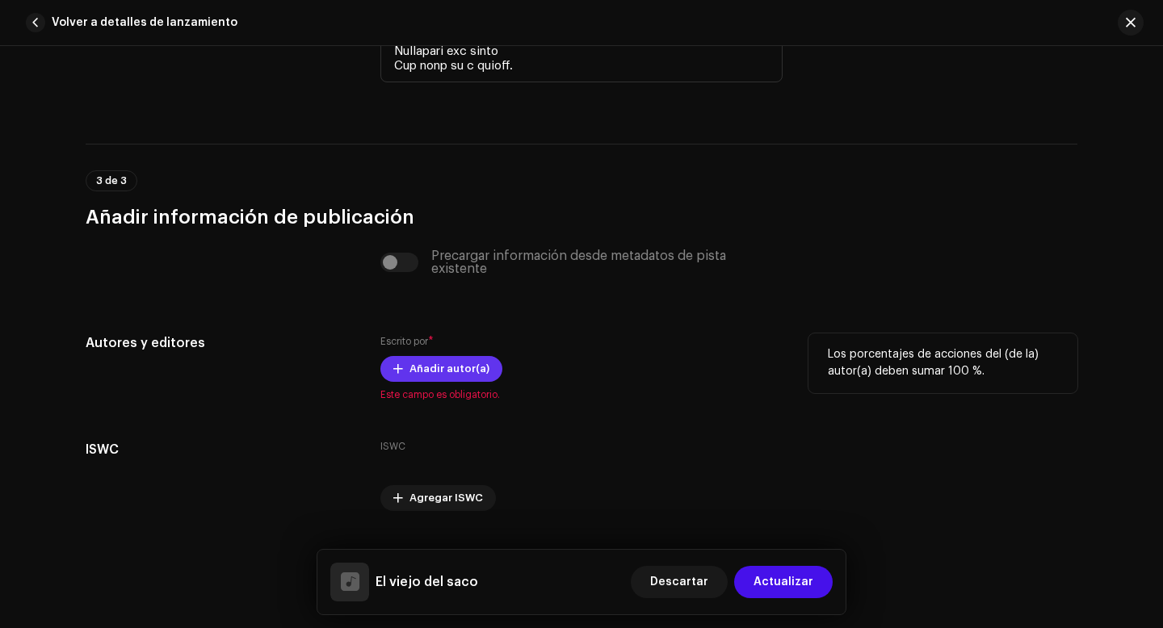
click at [451, 375] on span "Añadir autor(a)" at bounding box center [449, 369] width 80 height 32
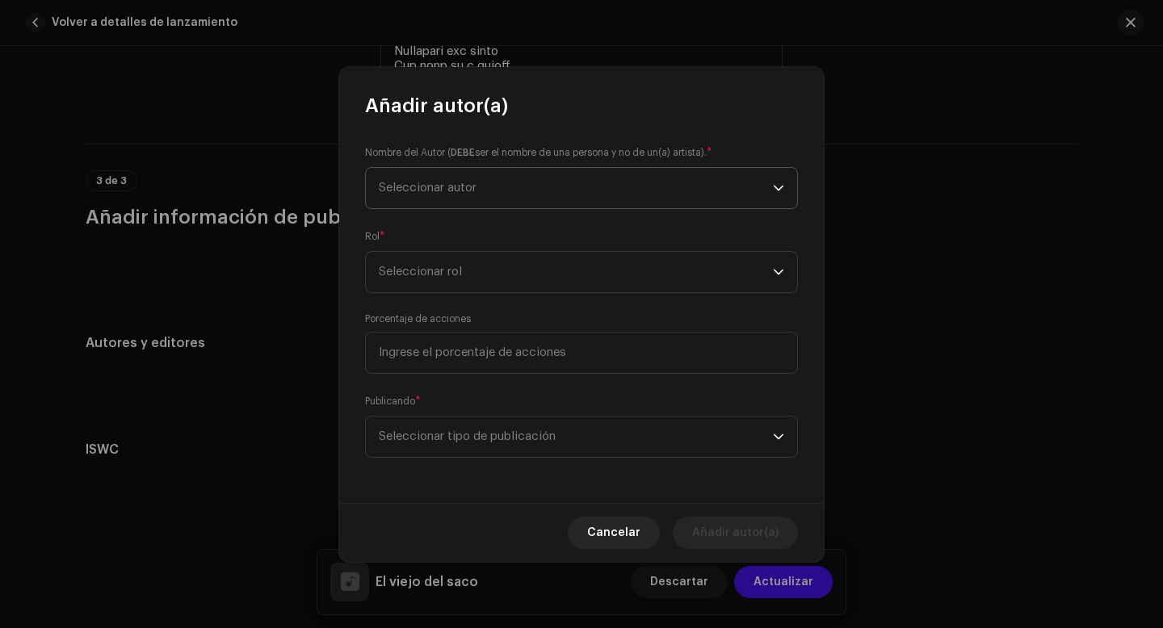
click at [501, 187] on span "Seleccionar autor" at bounding box center [576, 188] width 394 height 40
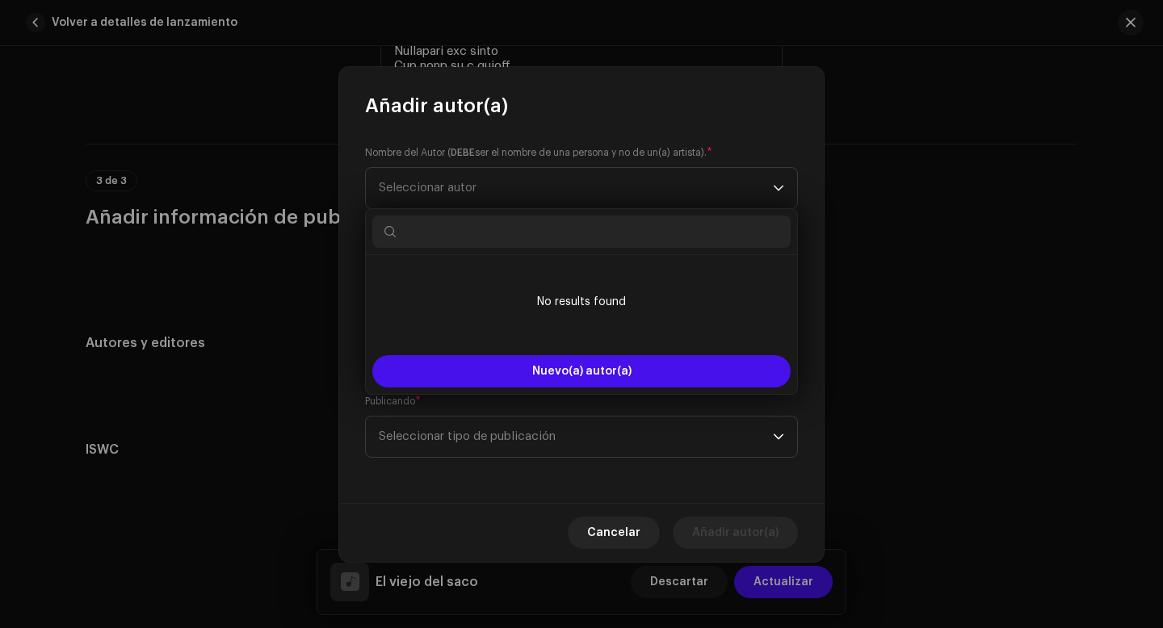
click at [456, 237] on input "text" at bounding box center [581, 232] width 418 height 32
type input "[PERSON_NAME]"
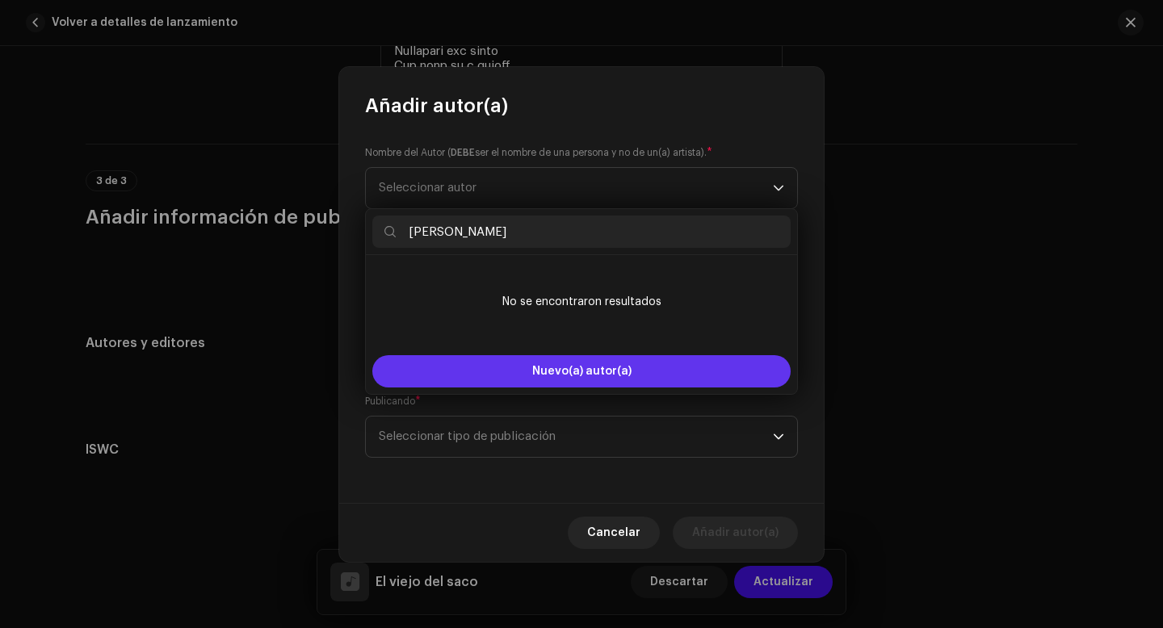
click at [613, 370] on span "Nuevo(a) autor(a)" at bounding box center [581, 371] width 99 height 11
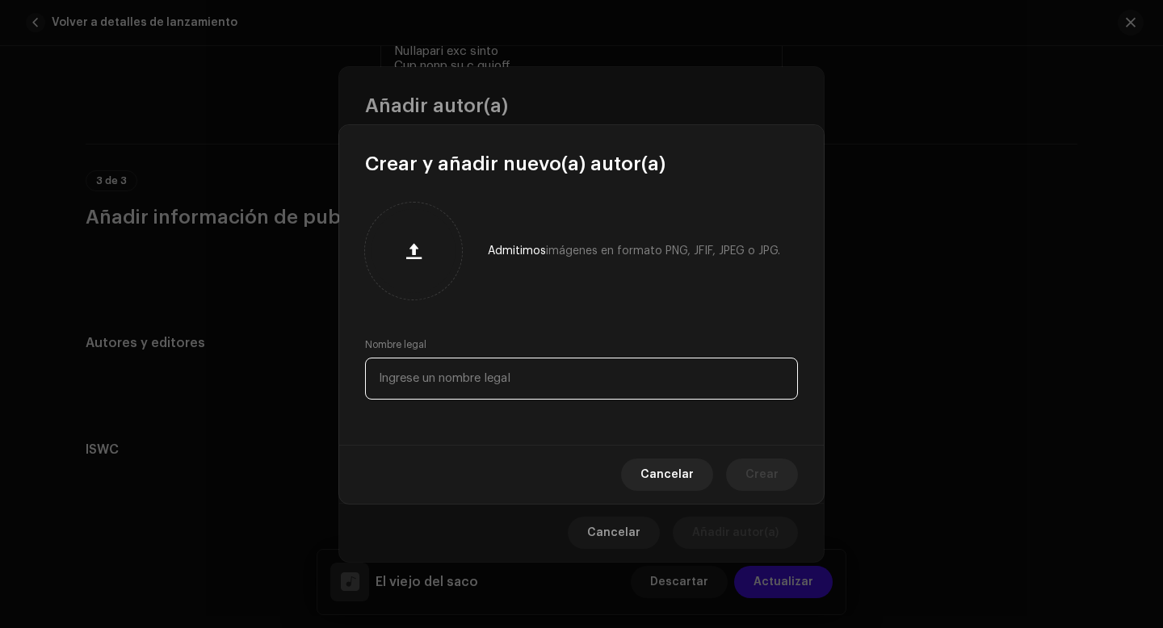
click at [494, 390] on input "text" at bounding box center [581, 379] width 433 height 42
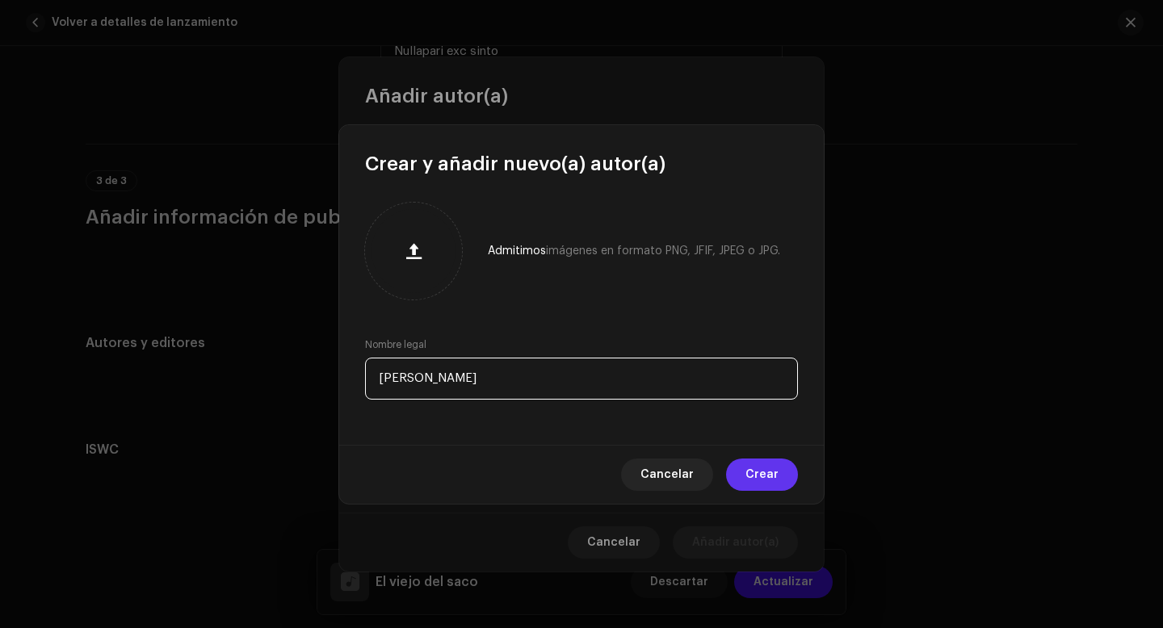
type input "[PERSON_NAME]"
click at [753, 483] on span "Crear" at bounding box center [761, 475] width 33 height 32
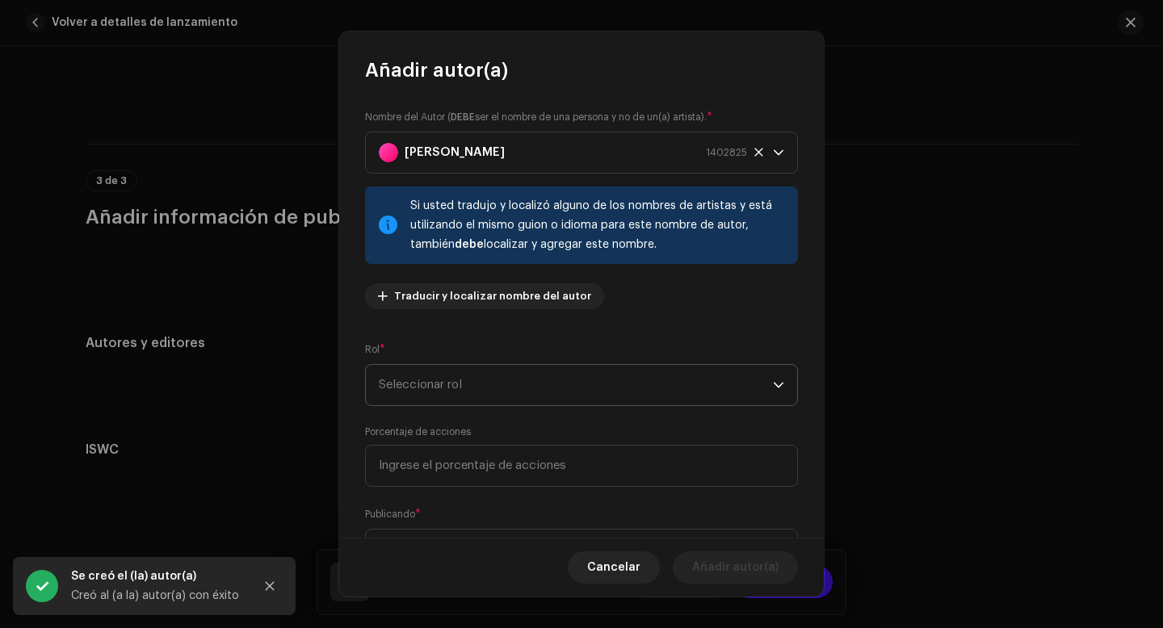
click at [500, 392] on span "Seleccionar rol" at bounding box center [576, 385] width 394 height 40
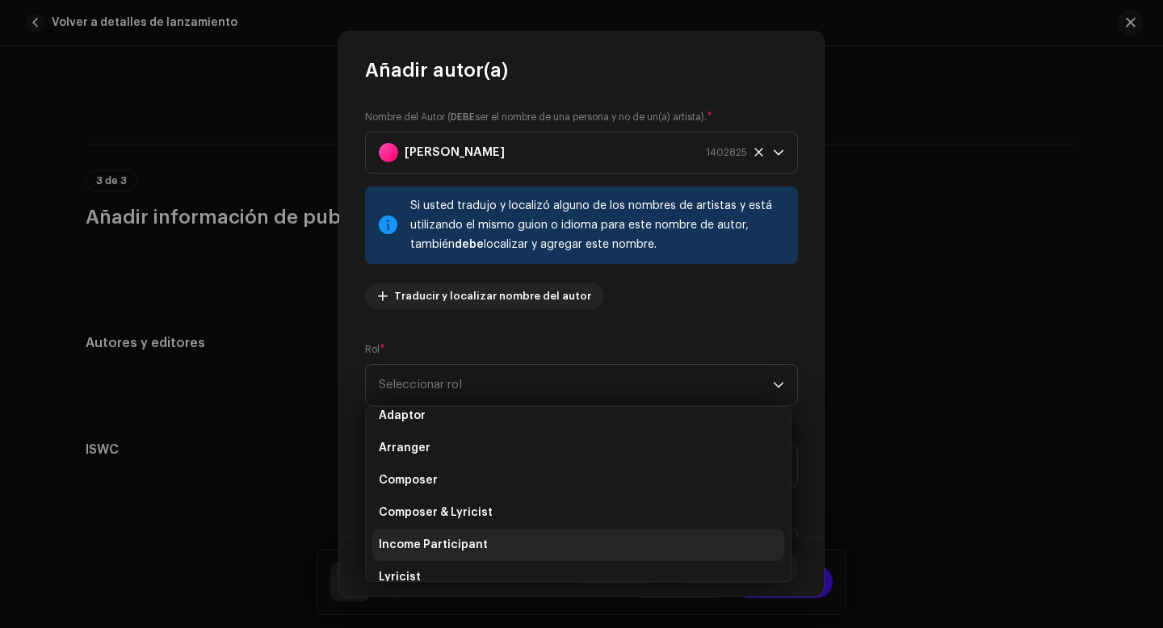
scroll to position [17, 0]
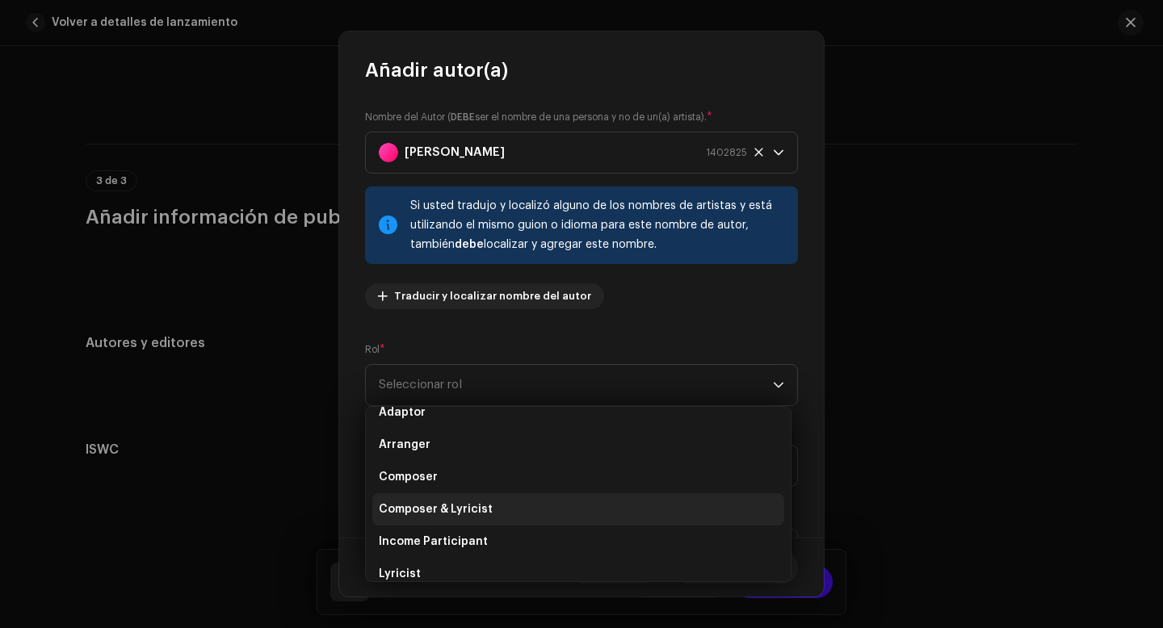
click at [484, 510] on span "Composer & Lyricist" at bounding box center [436, 509] width 114 height 16
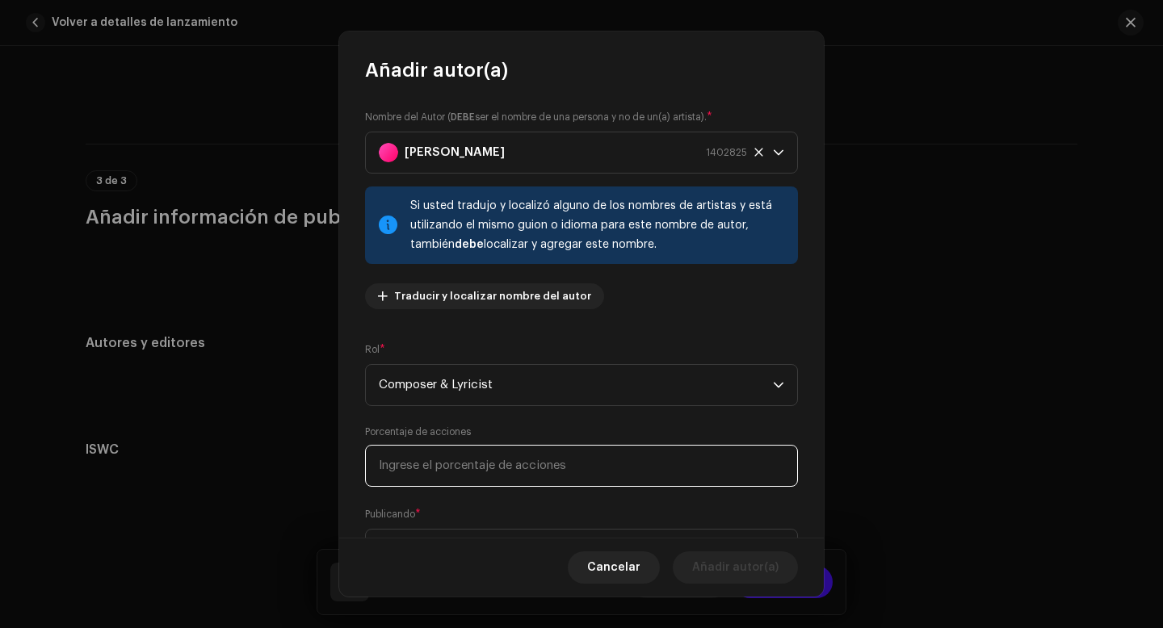
click at [561, 472] on input at bounding box center [581, 466] width 433 height 42
type input "50,00"
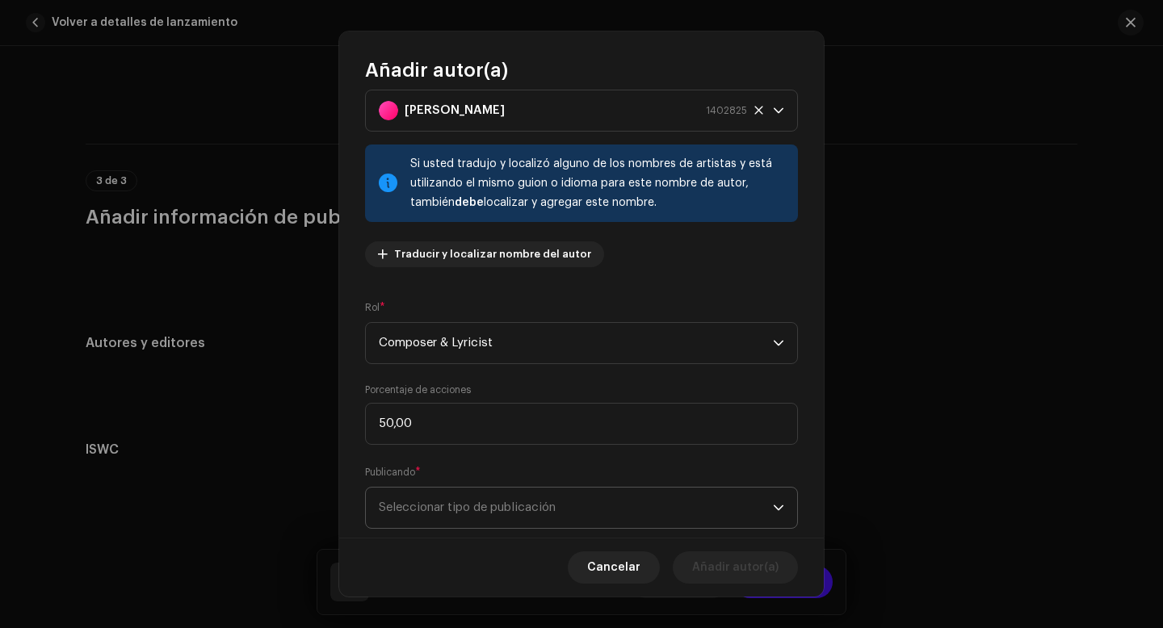
click at [534, 518] on span "Seleccionar tipo de publicación" at bounding box center [576, 508] width 394 height 40
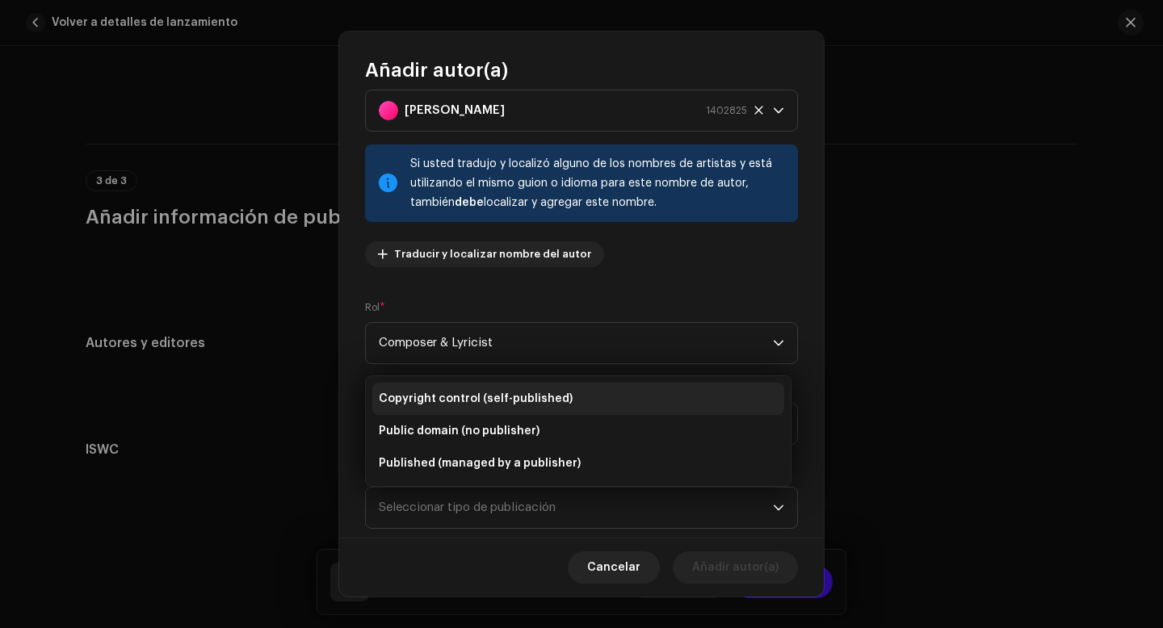
click at [512, 402] on span "Copyright control (self-published)" at bounding box center [476, 399] width 194 height 16
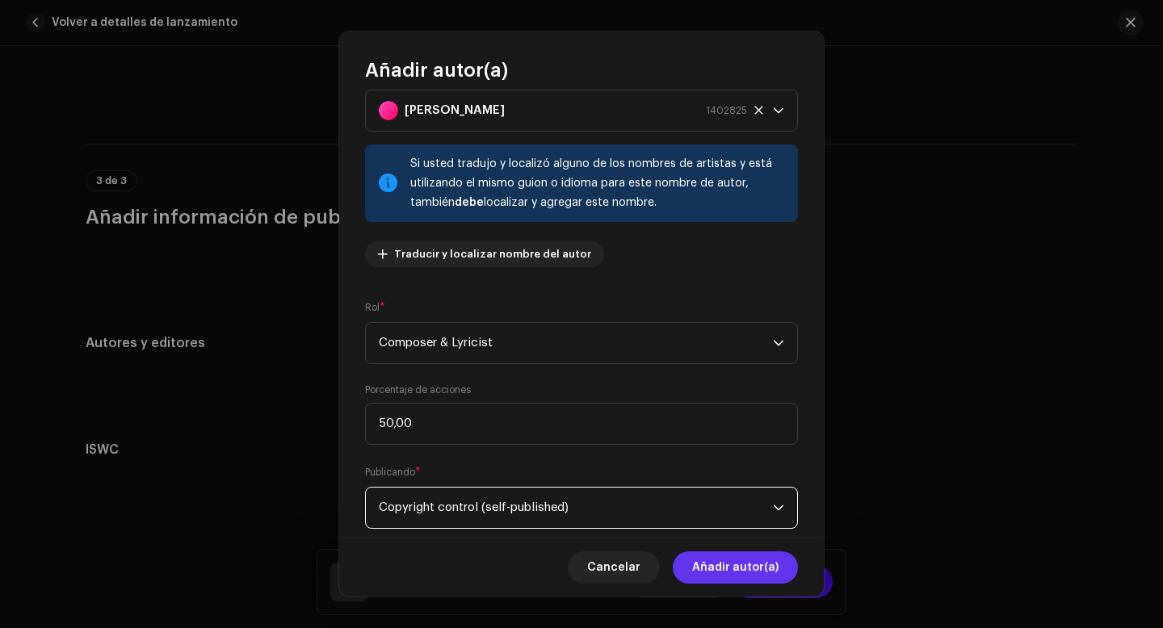
click at [733, 568] on span "Añadir autor(a)" at bounding box center [735, 567] width 86 height 32
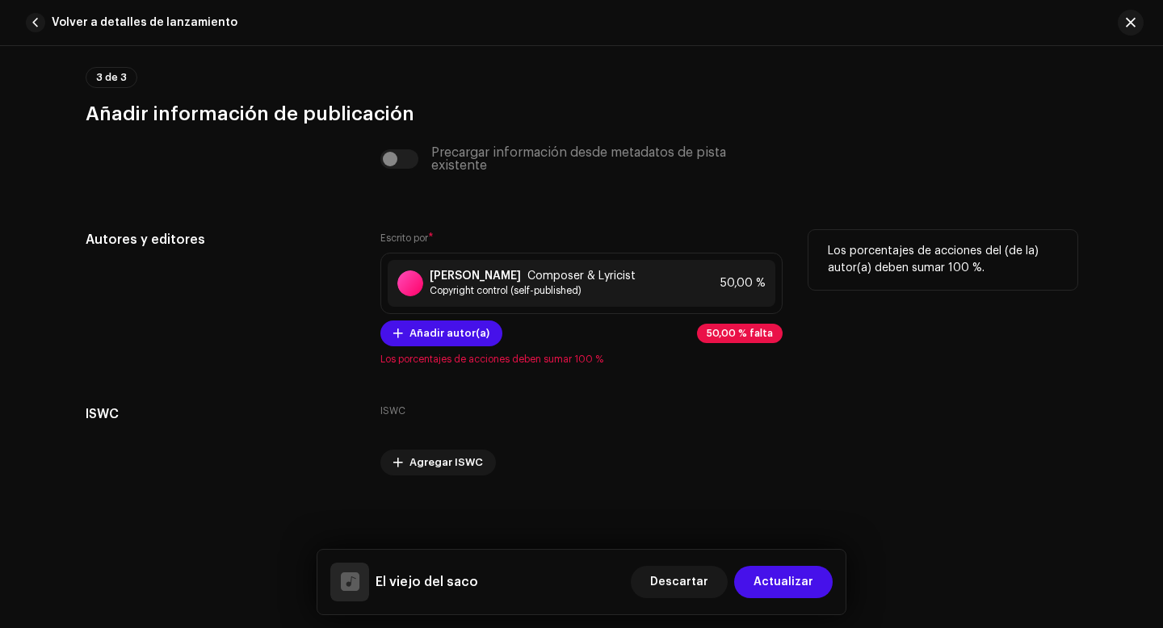
scroll to position [3868, 0]
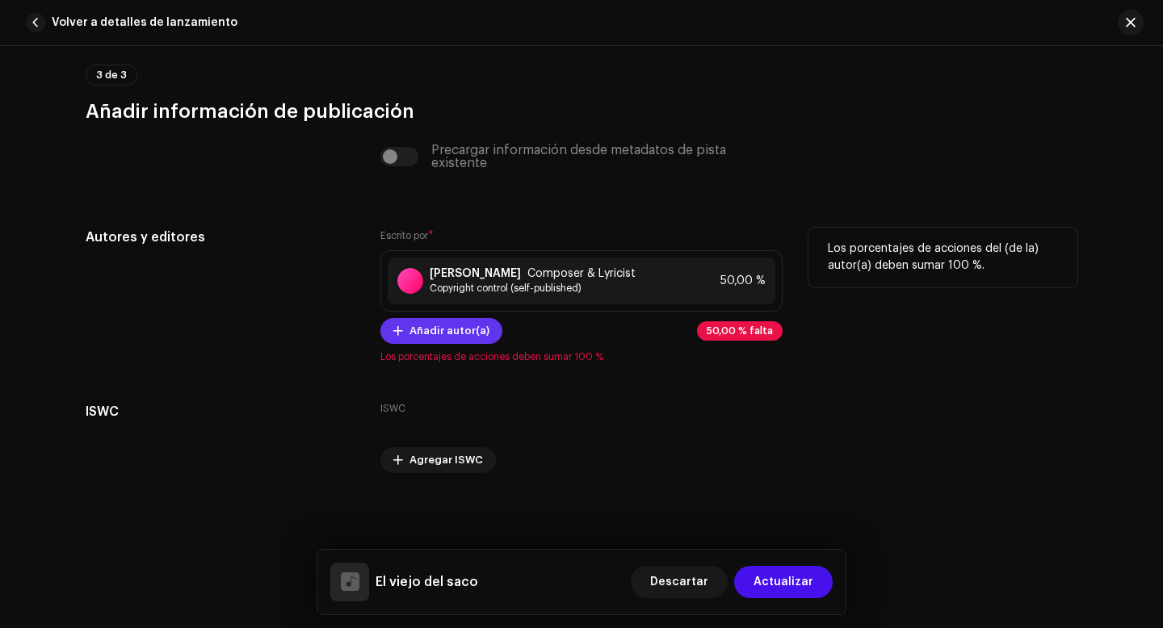
click at [459, 327] on span "Añadir autor(a)" at bounding box center [449, 331] width 80 height 32
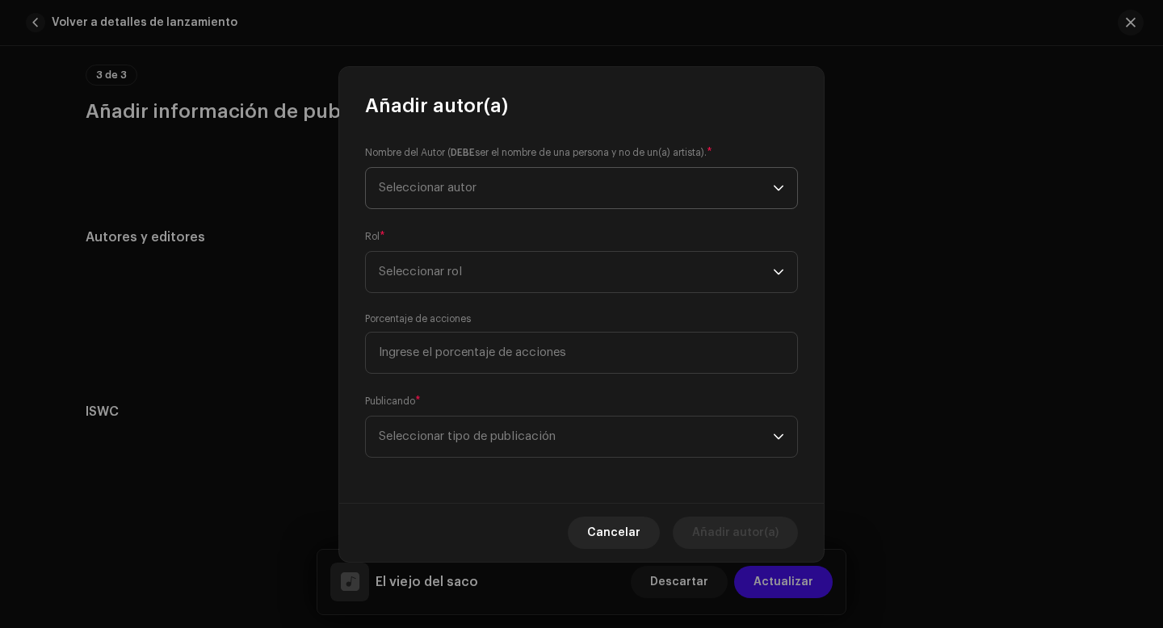
click at [483, 184] on span "Seleccionar autor" at bounding box center [576, 188] width 394 height 40
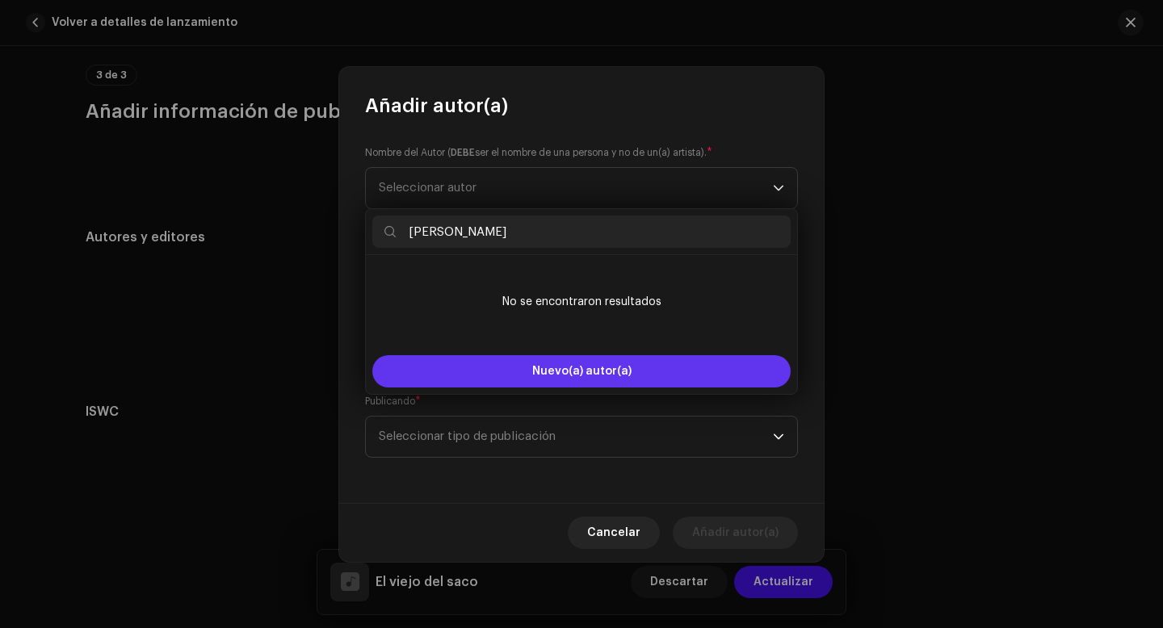
type input "[PERSON_NAME]"
click at [557, 370] on span "Nuevo(a) autor(a)" at bounding box center [581, 371] width 99 height 11
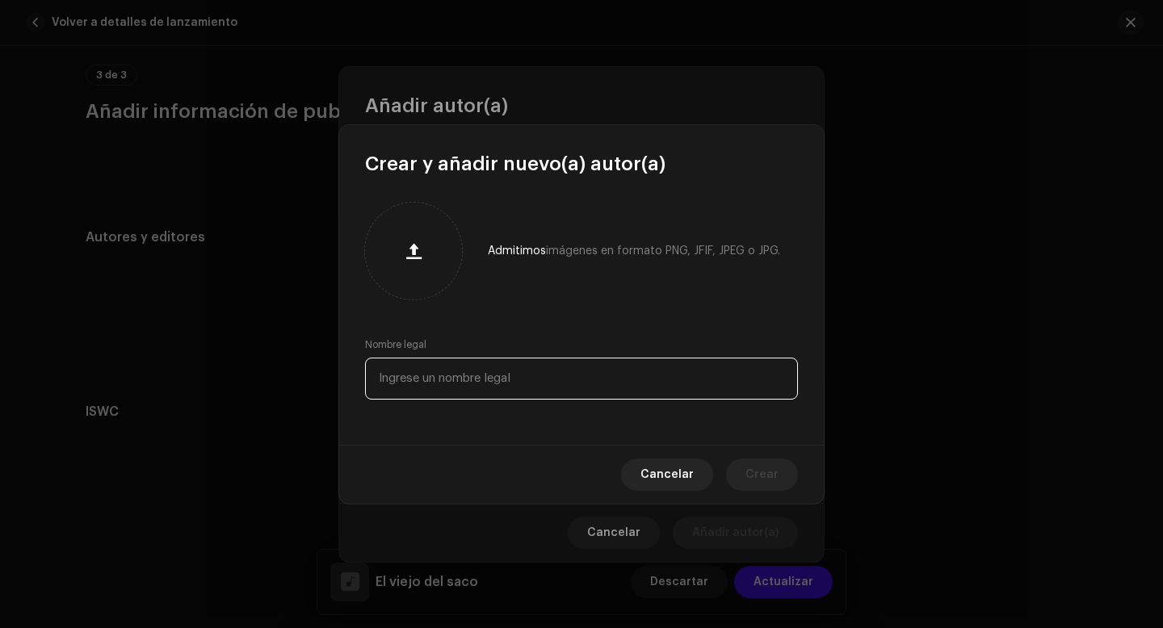
click at [452, 389] on input "text" at bounding box center [581, 379] width 433 height 42
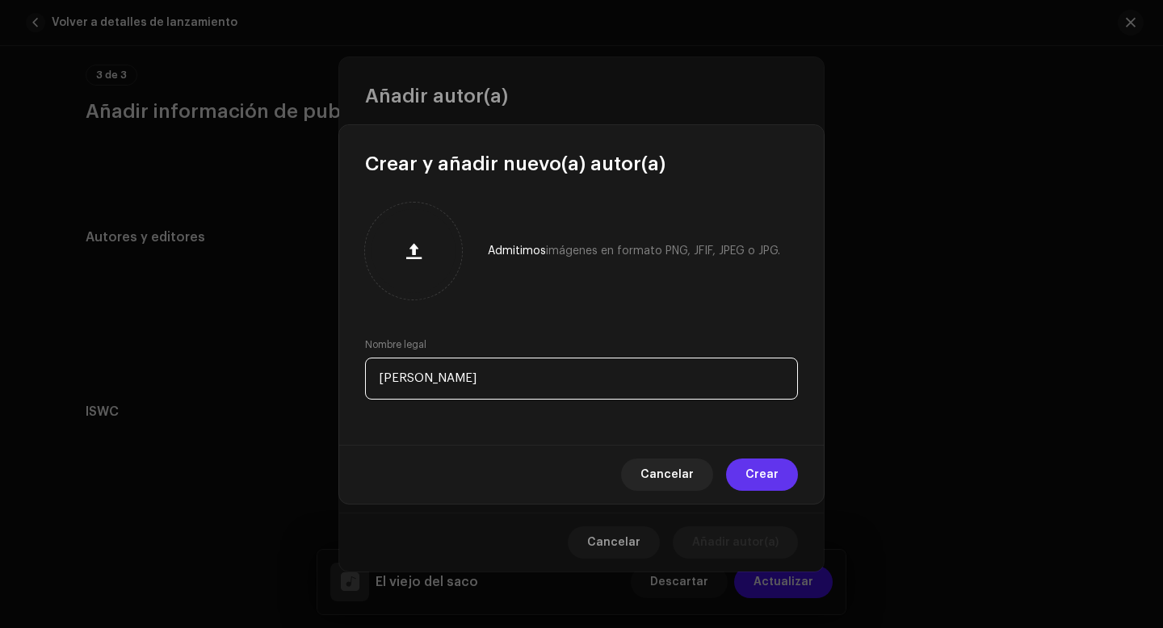
type input "[PERSON_NAME]"
click at [774, 475] on span "Crear" at bounding box center [761, 475] width 33 height 32
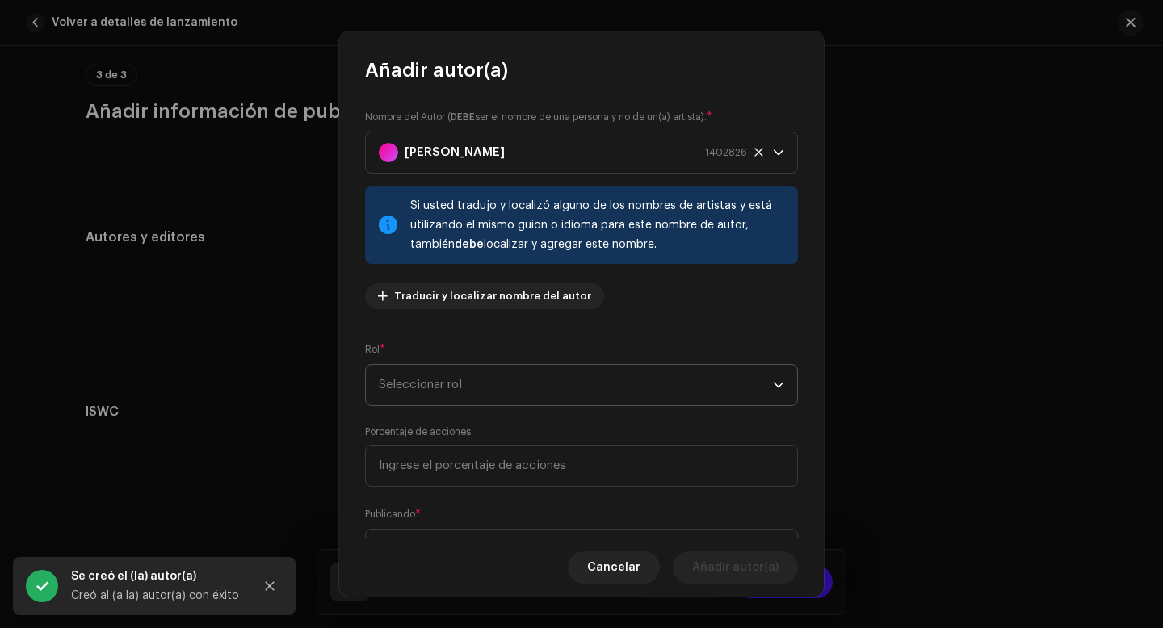
click at [467, 393] on span "Seleccionar rol" at bounding box center [576, 385] width 394 height 40
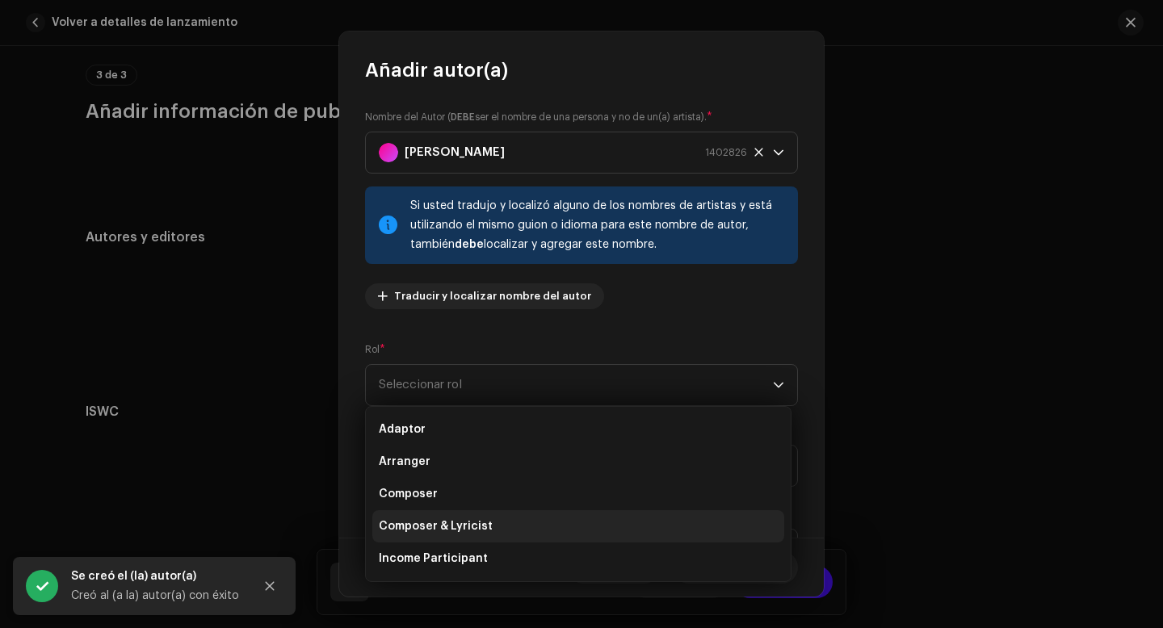
click at [462, 530] on span "Composer & Lyricist" at bounding box center [436, 526] width 114 height 16
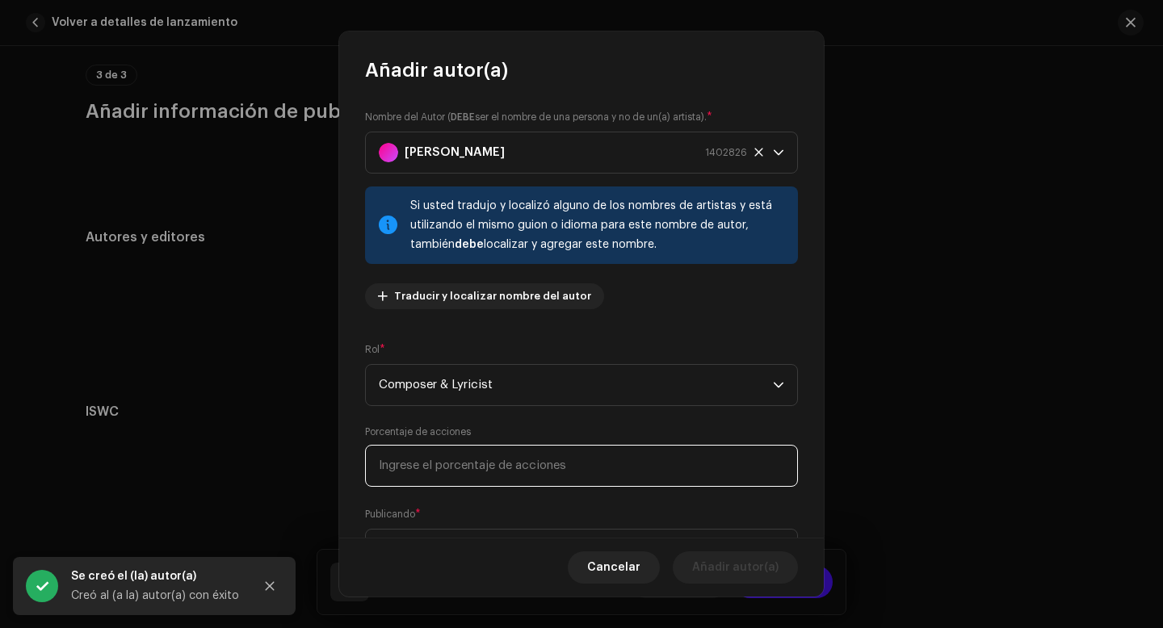
click at [476, 472] on input at bounding box center [581, 466] width 433 height 42
type input "50,00"
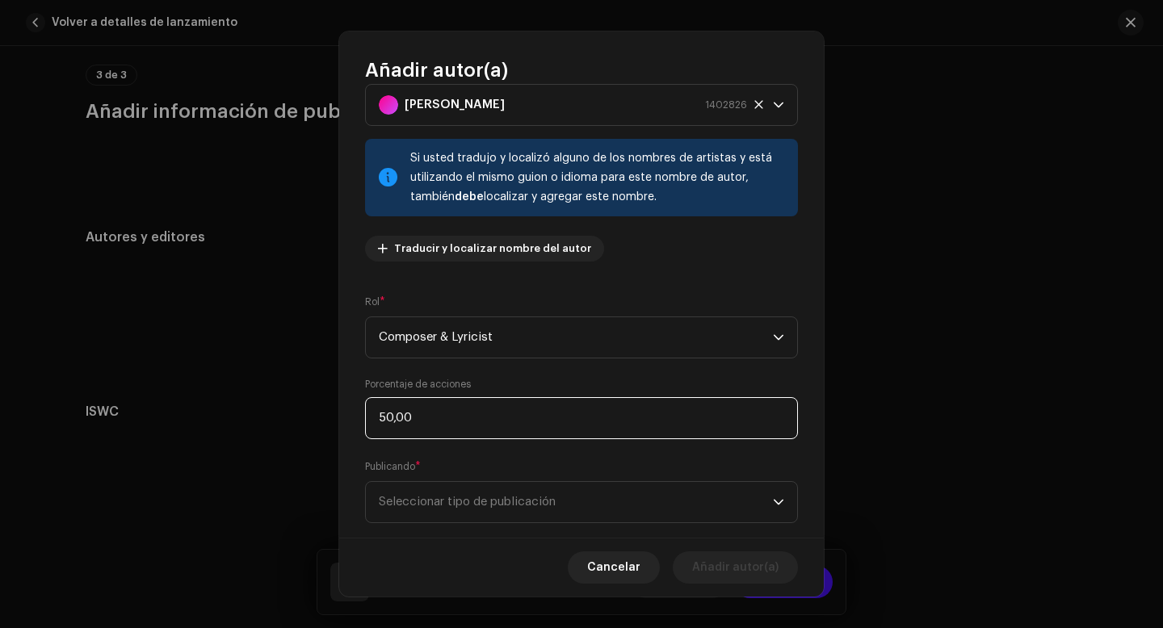
scroll to position [78, 0]
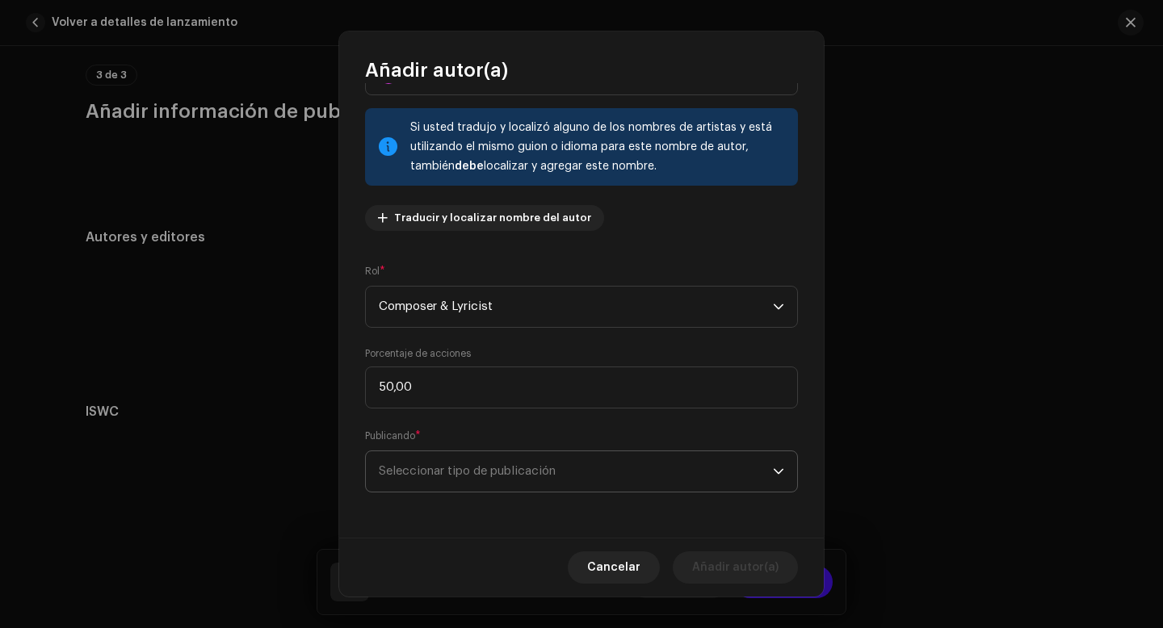
click at [508, 477] on span "Seleccionar tipo de publicación" at bounding box center [576, 471] width 394 height 40
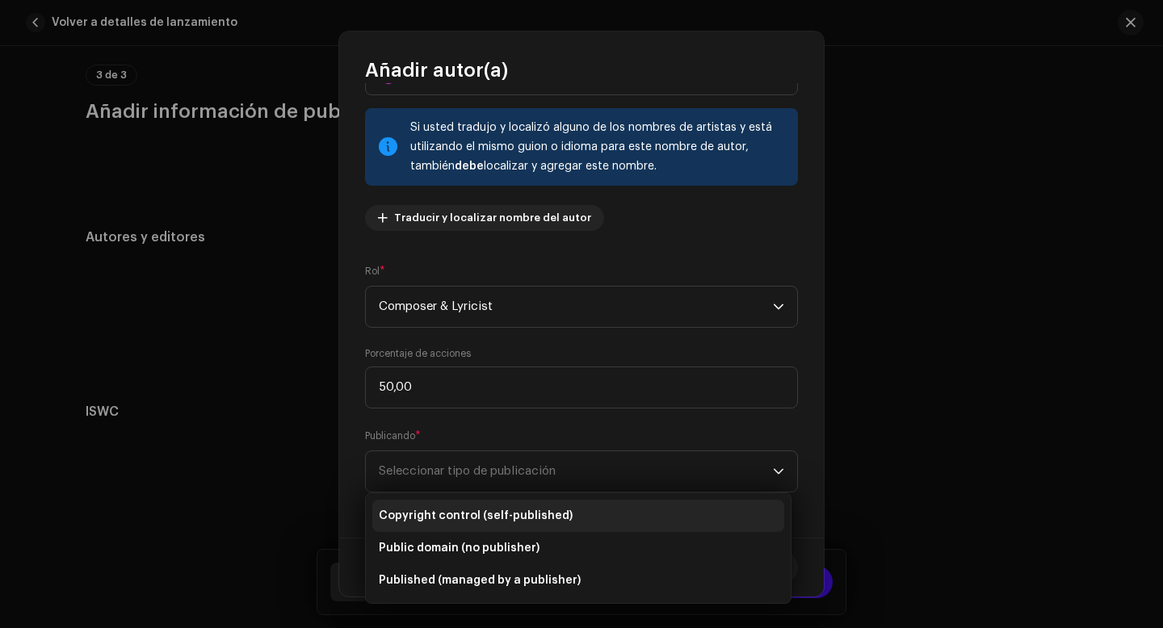
click at [483, 521] on span "Copyright control (self-published)" at bounding box center [476, 516] width 194 height 16
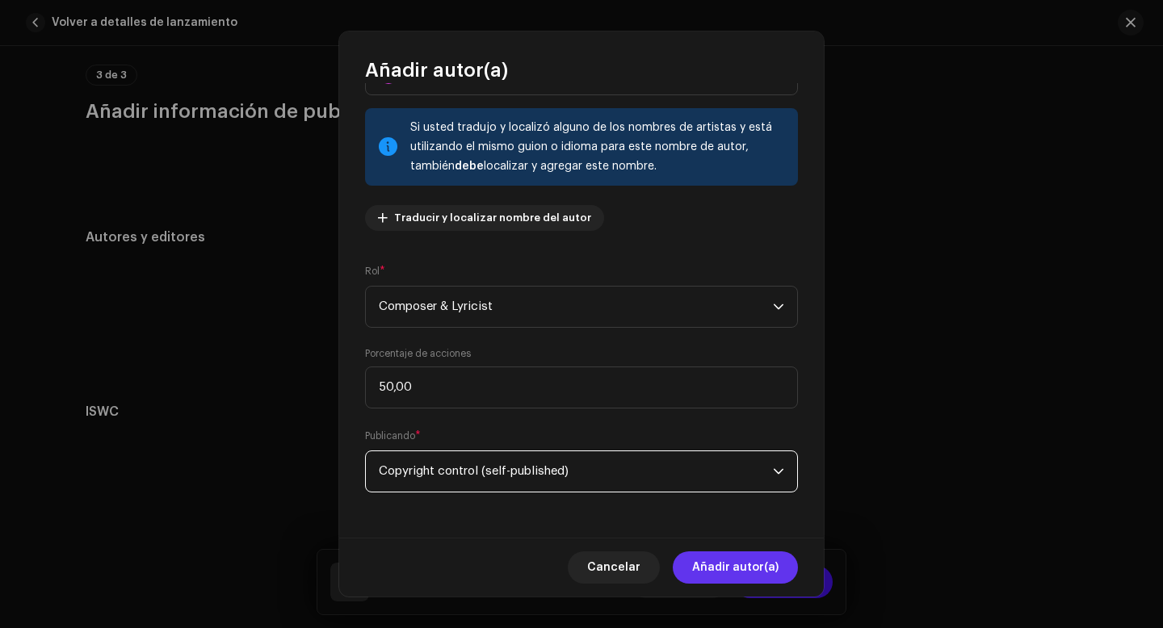
click at [715, 568] on span "Añadir autor(a)" at bounding box center [735, 567] width 86 height 32
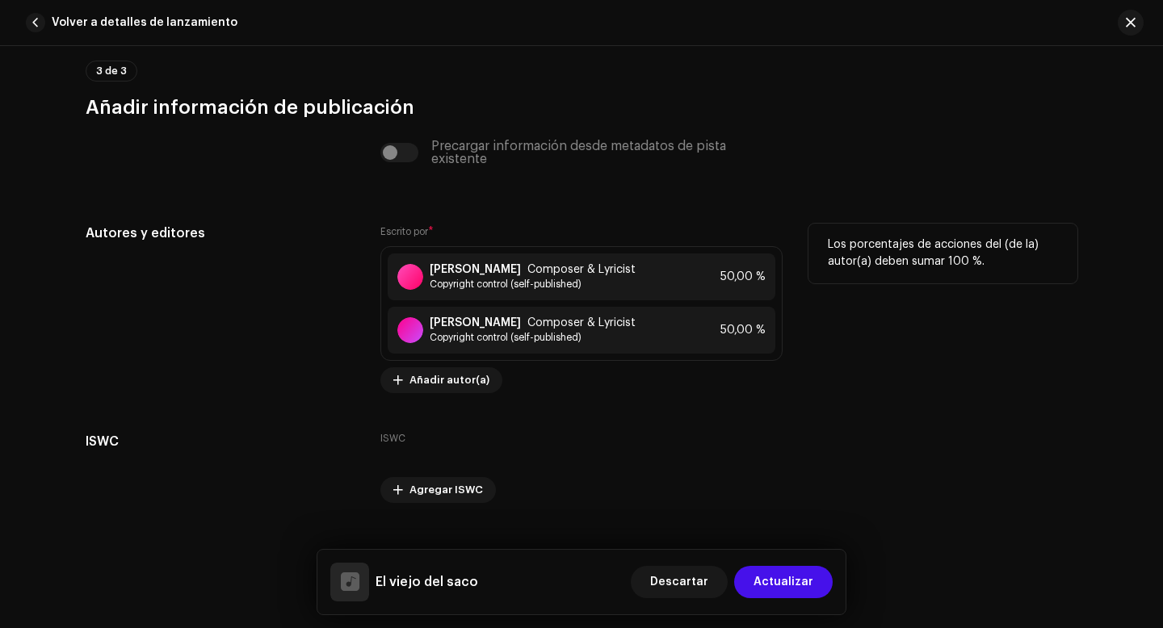
scroll to position [3901, 0]
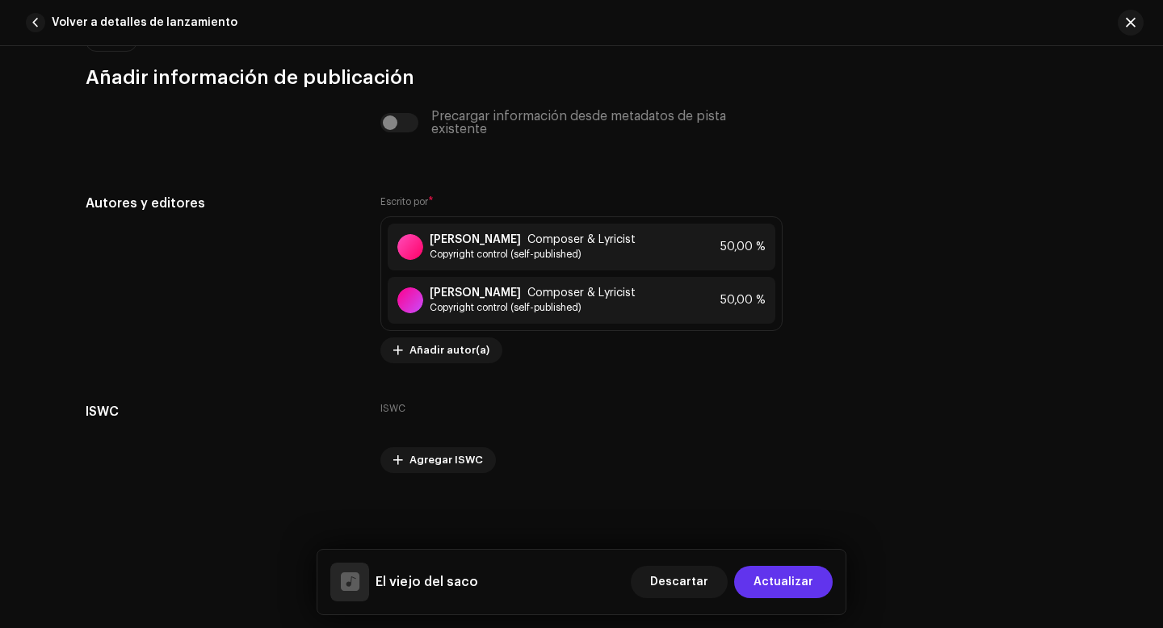
click at [764, 583] on span "Actualizar" at bounding box center [783, 582] width 60 height 32
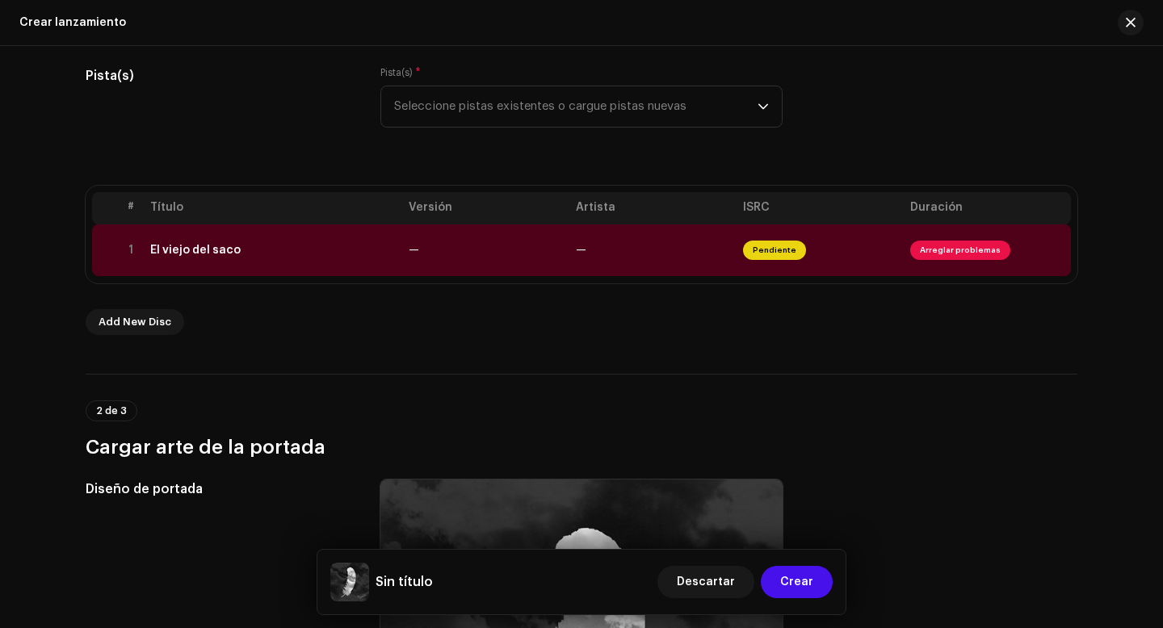
scroll to position [211, 0]
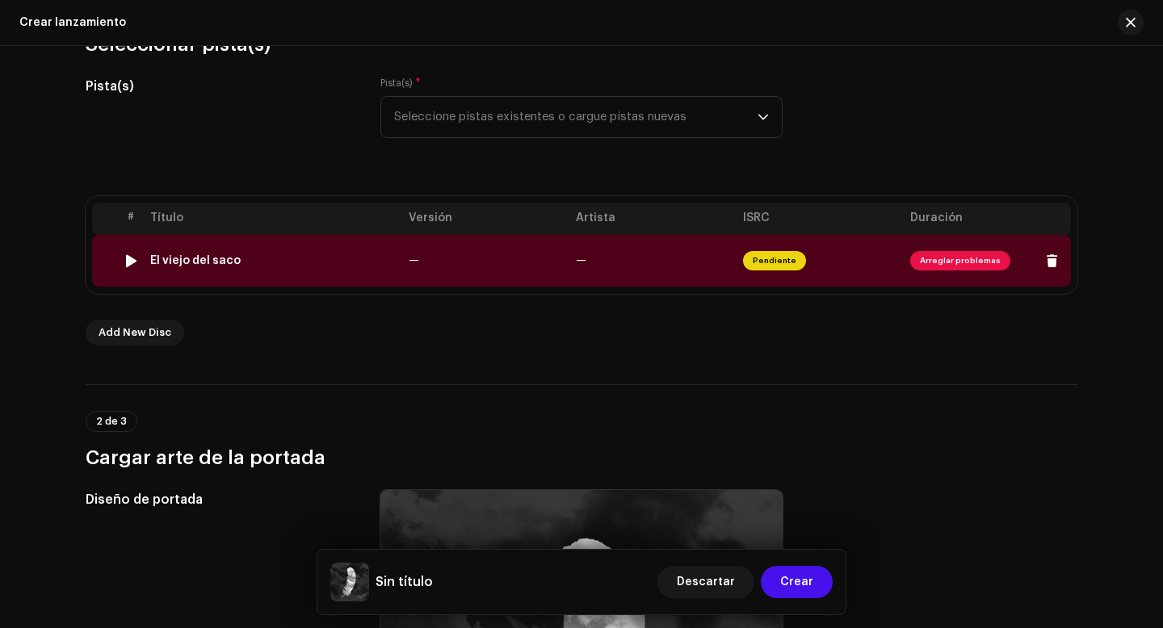
click at [937, 264] on span "Arreglar problemas" at bounding box center [960, 260] width 100 height 19
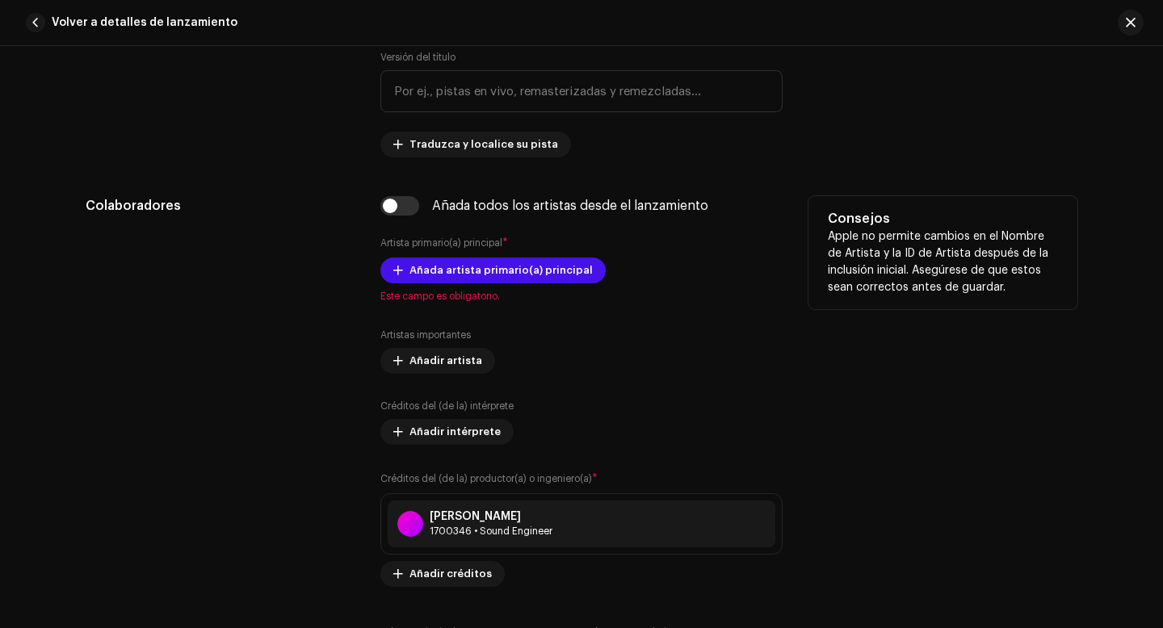
scroll to position [944, 0]
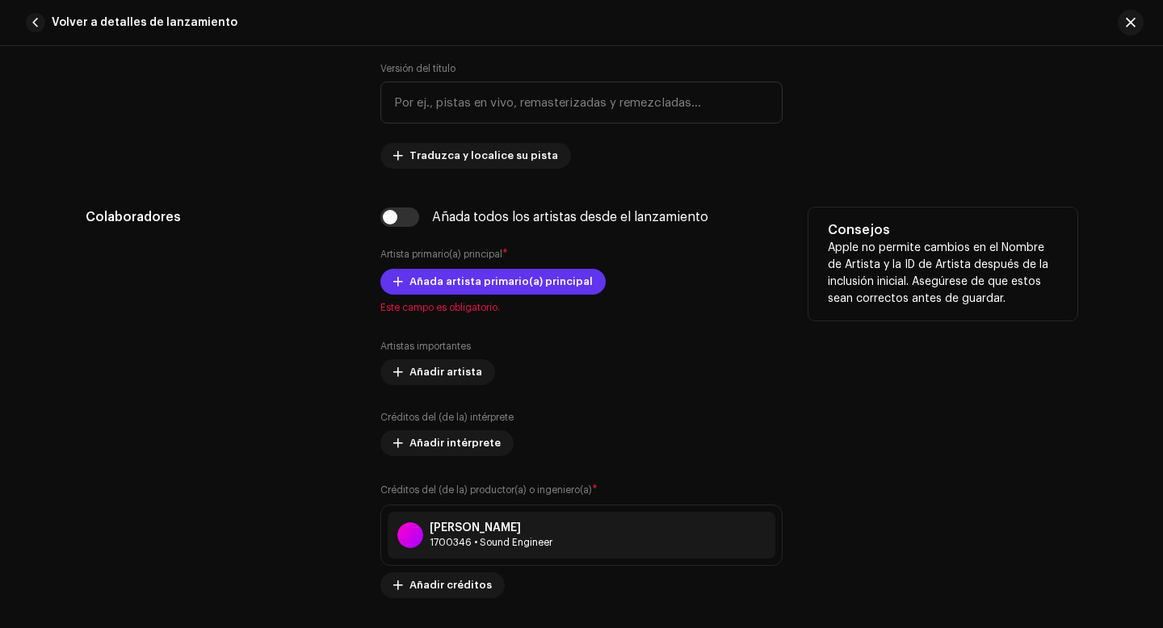
click at [494, 287] on span "Añada artista primario(a) principal" at bounding box center [500, 282] width 183 height 32
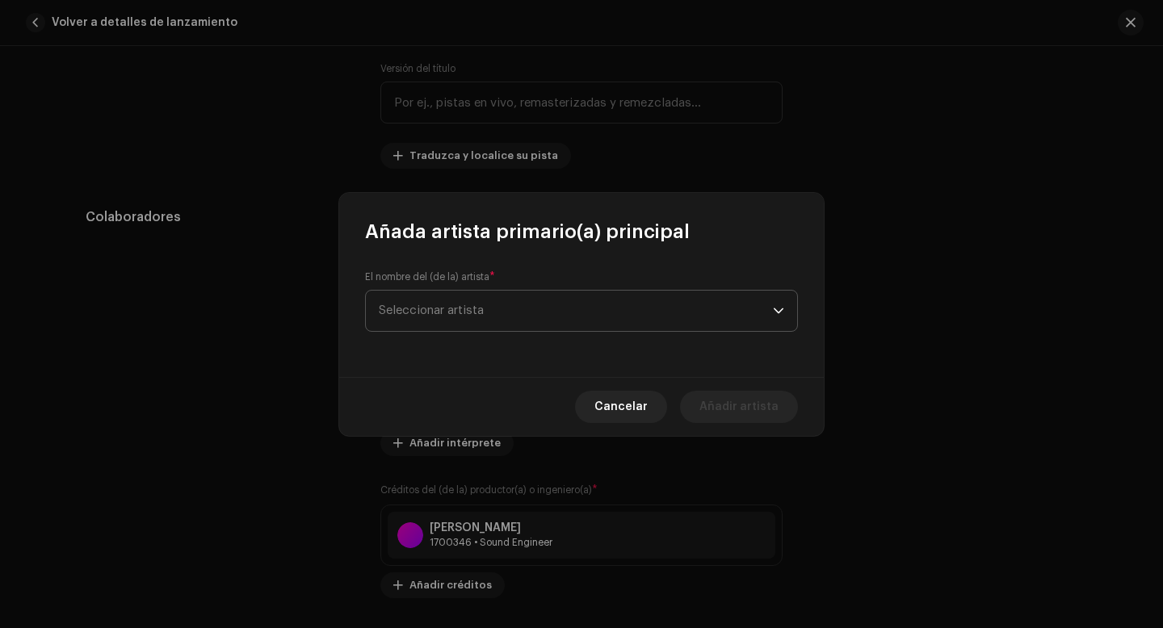
click at [484, 303] on span "Seleccionar artista" at bounding box center [576, 311] width 394 height 40
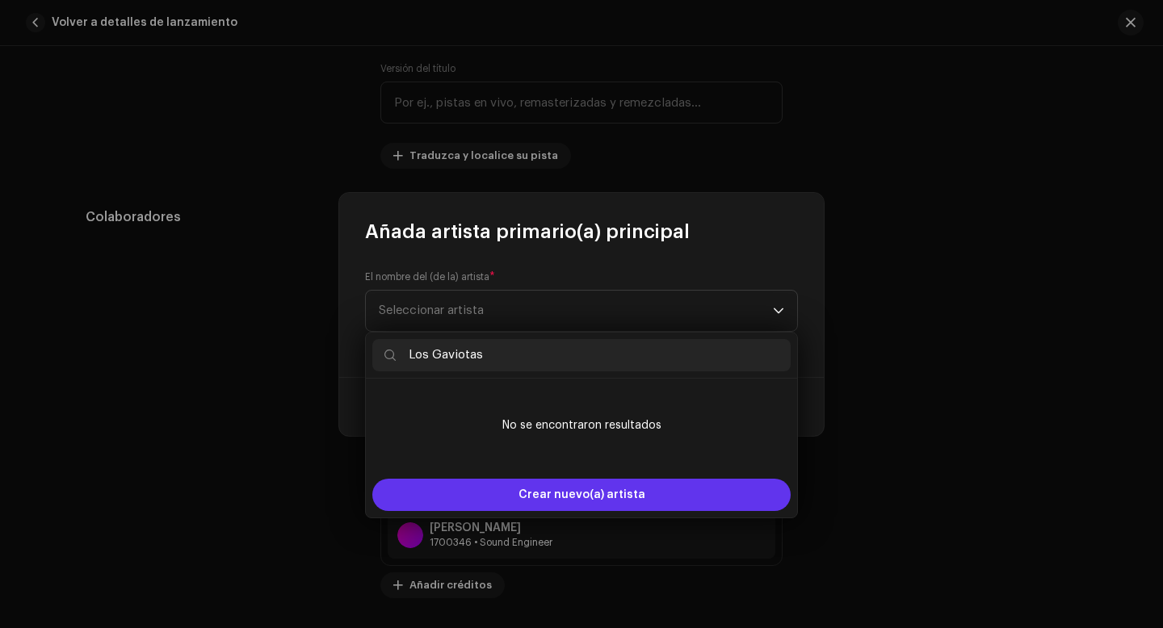
type input "Los Gaviotas"
click at [589, 497] on span "Crear nuevo(a) artista" at bounding box center [581, 495] width 127 height 32
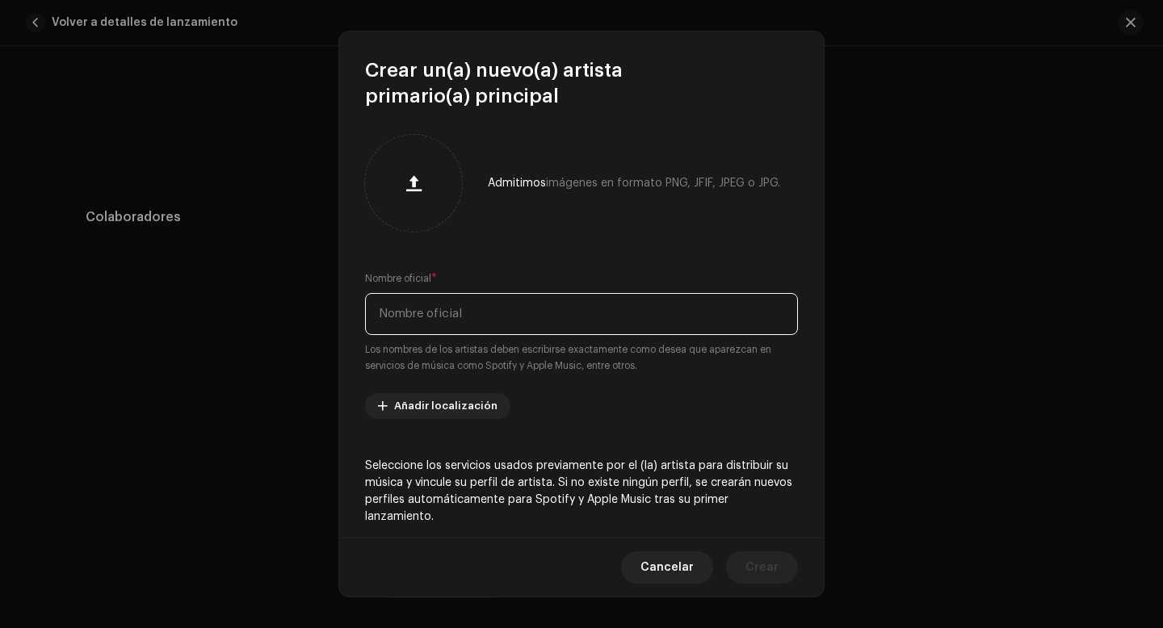
click at [480, 309] on input "text" at bounding box center [581, 314] width 433 height 42
type input "Los Gaviotas"
click at [447, 404] on span "Añadir localización" at bounding box center [445, 406] width 103 height 32
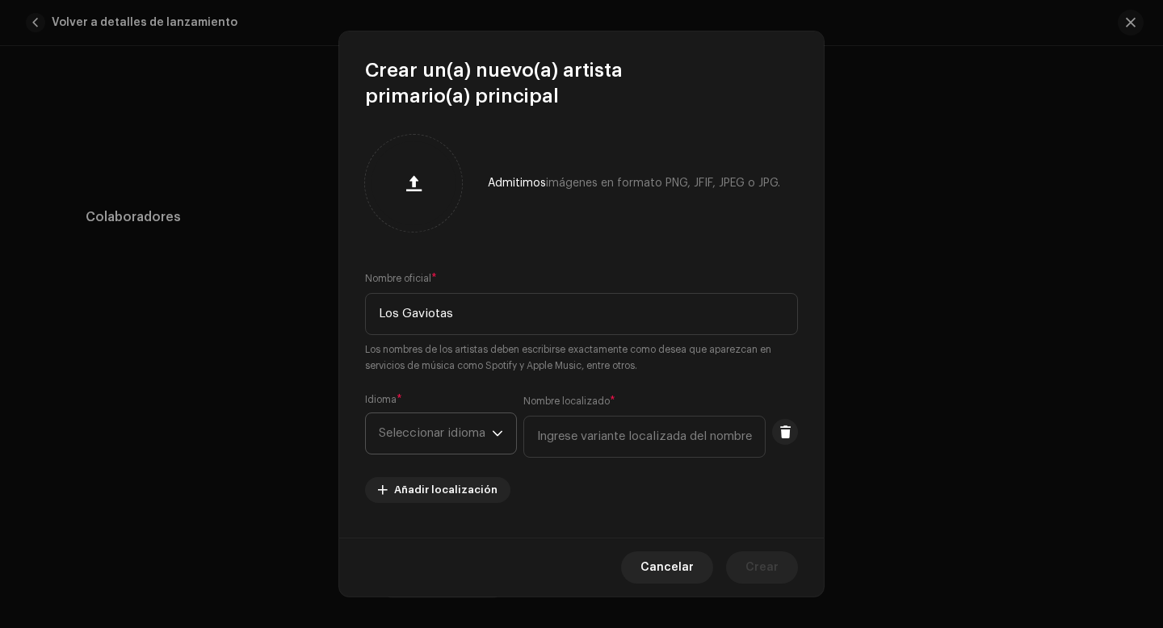
click at [430, 432] on span "Seleccionar idioma" at bounding box center [435, 433] width 113 height 40
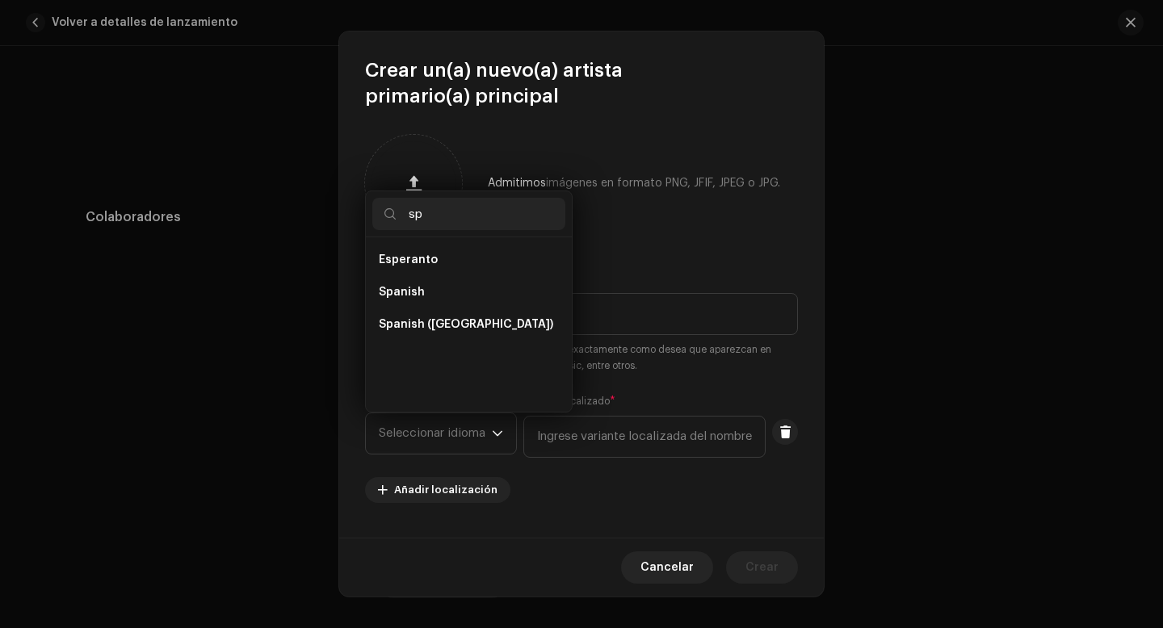
scroll to position [0, 0]
type input "spani"
click at [459, 294] on span "Spanish ([GEOGRAPHIC_DATA])" at bounding box center [466, 292] width 174 height 16
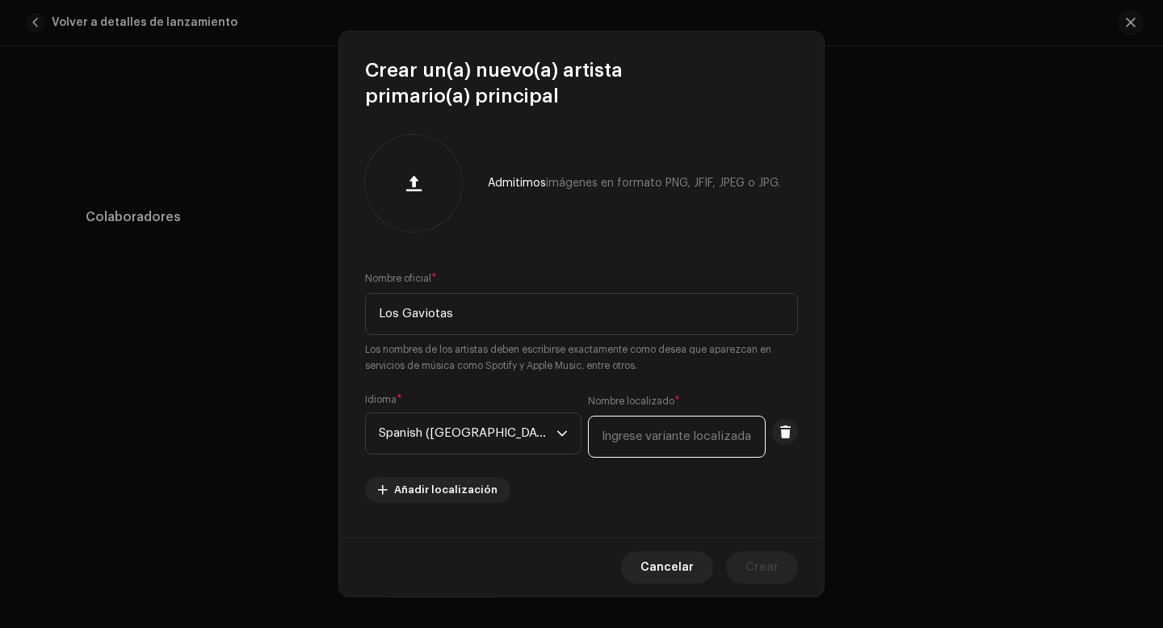
click at [608, 446] on input "text" at bounding box center [677, 437] width 178 height 42
type input "Los Gaviotas"
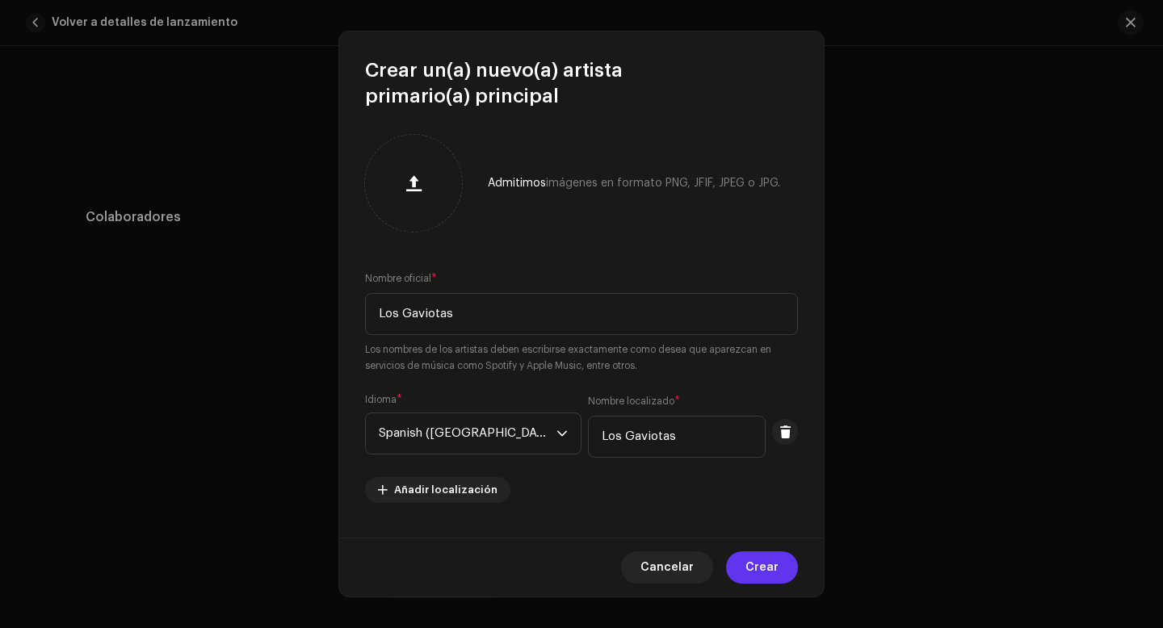
click at [759, 566] on span "Crear" at bounding box center [761, 567] width 33 height 32
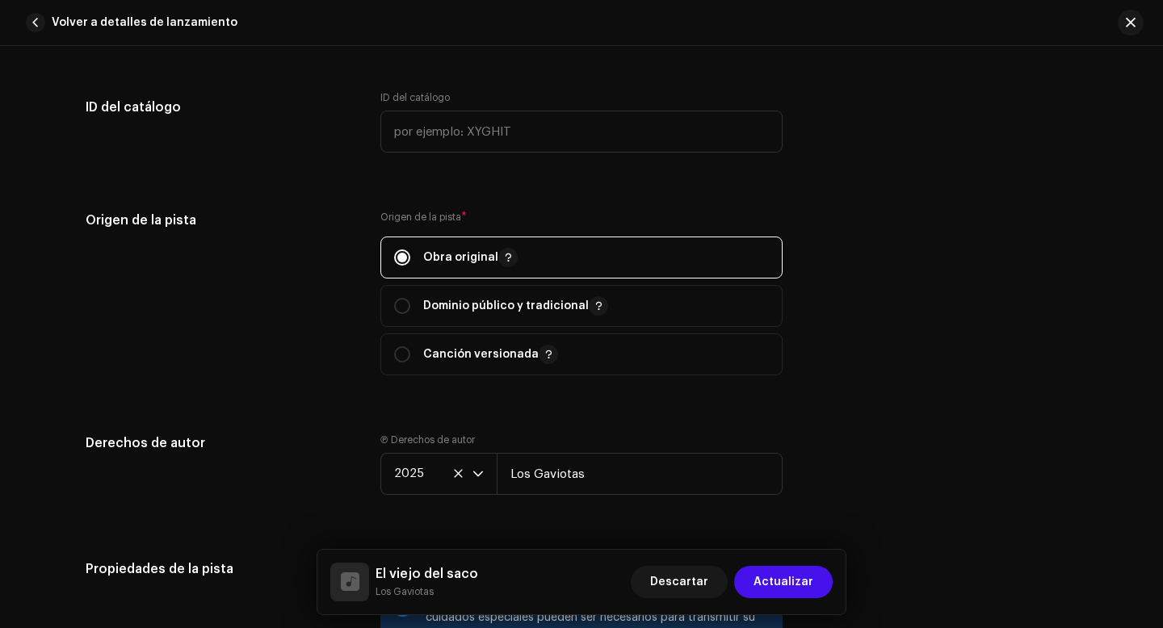
scroll to position [1839, 0]
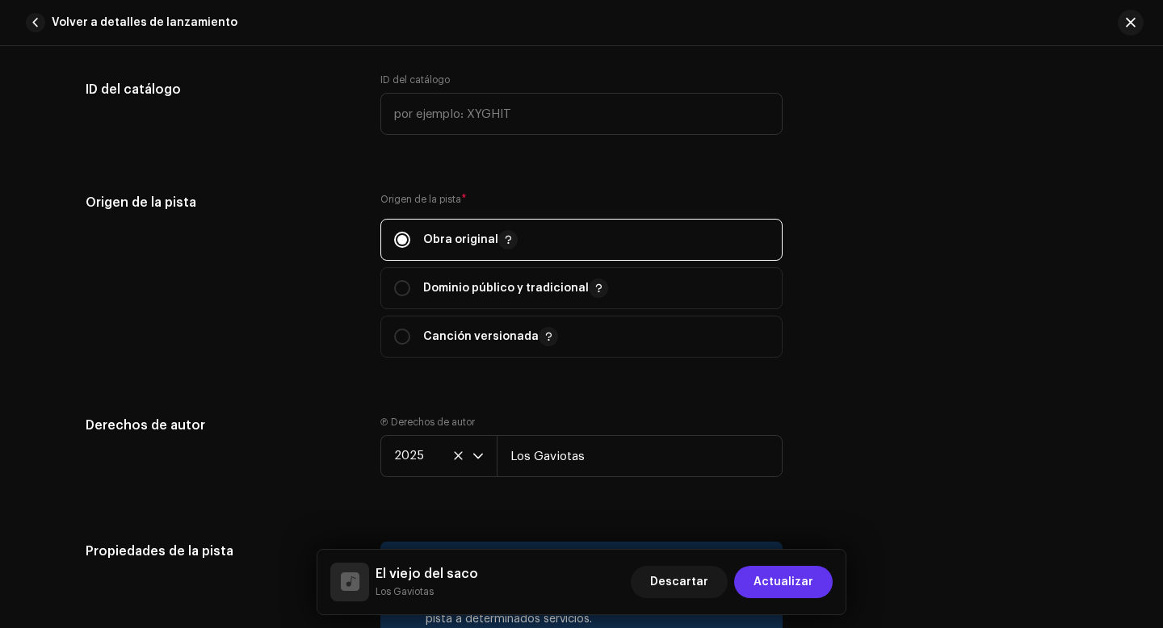
click at [801, 583] on span "Actualizar" at bounding box center [783, 582] width 60 height 32
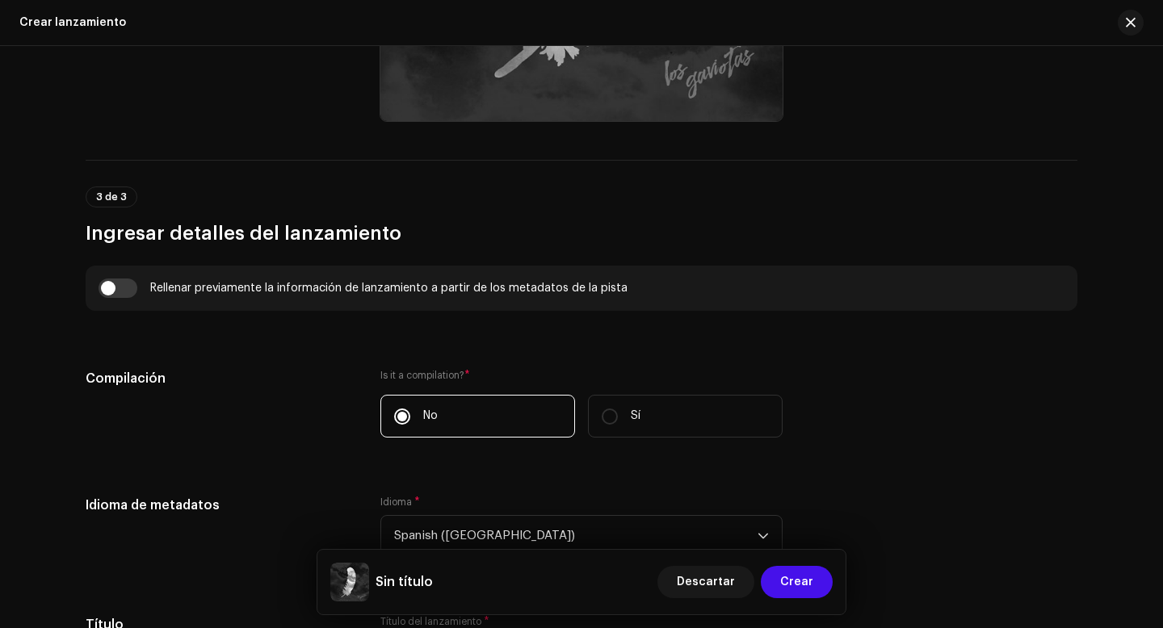
scroll to position [991, 0]
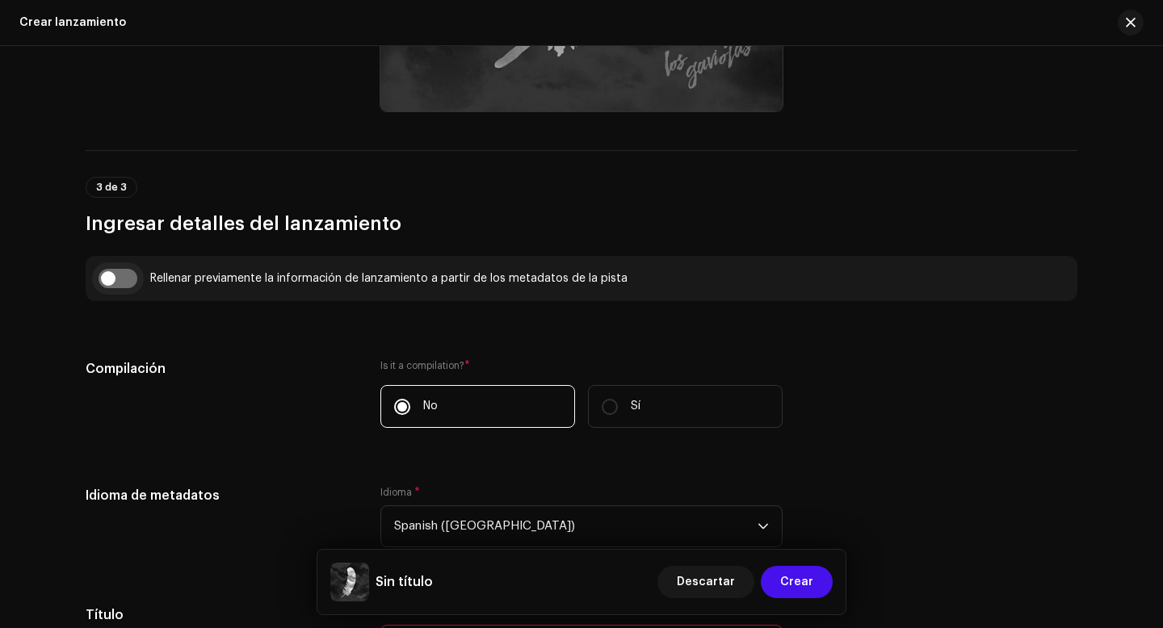
click at [107, 276] on input "checkbox" at bounding box center [118, 278] width 39 height 19
checkbox input "true"
type input "El viejo del saco"
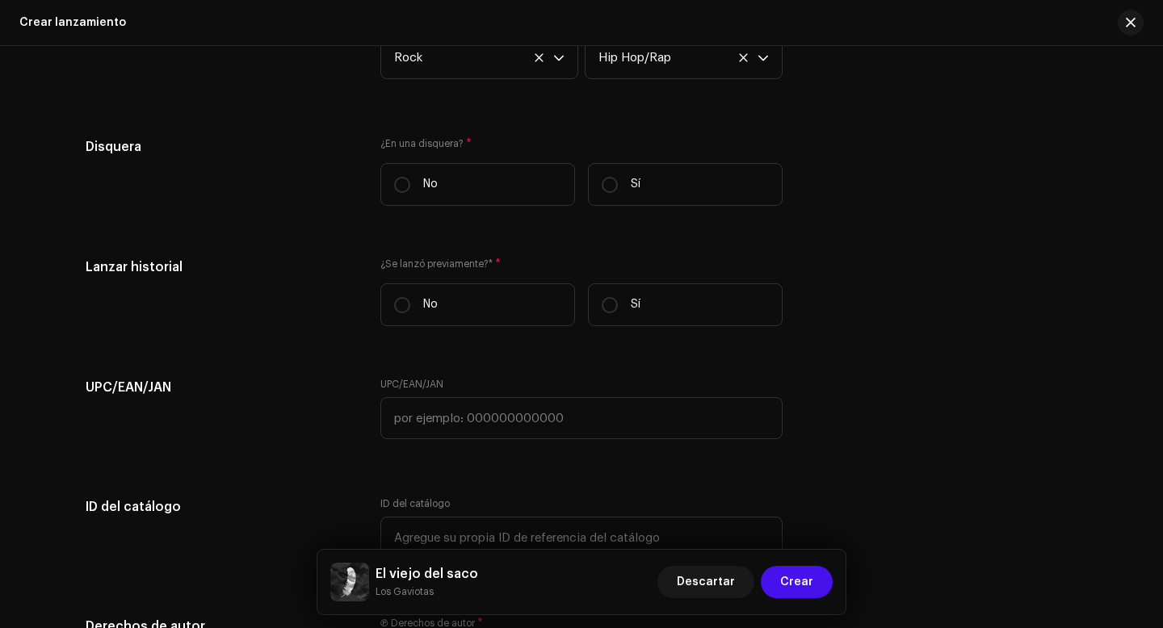
scroll to position [2370, 0]
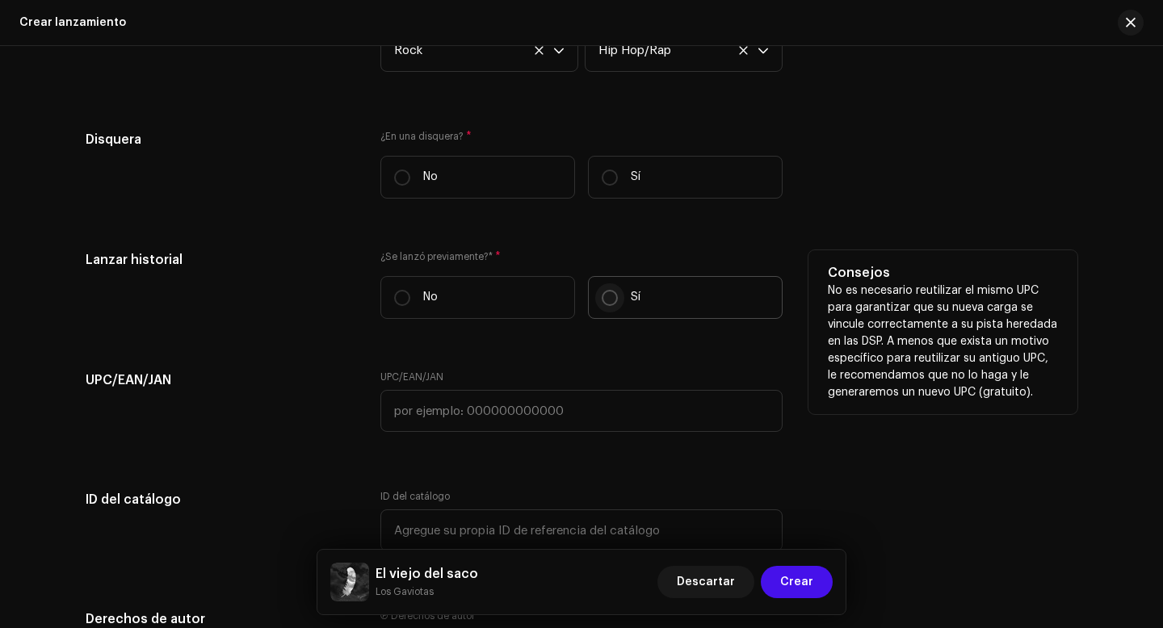
click at [608, 303] on input "Sí" at bounding box center [610, 298] width 16 height 16
radio input "true"
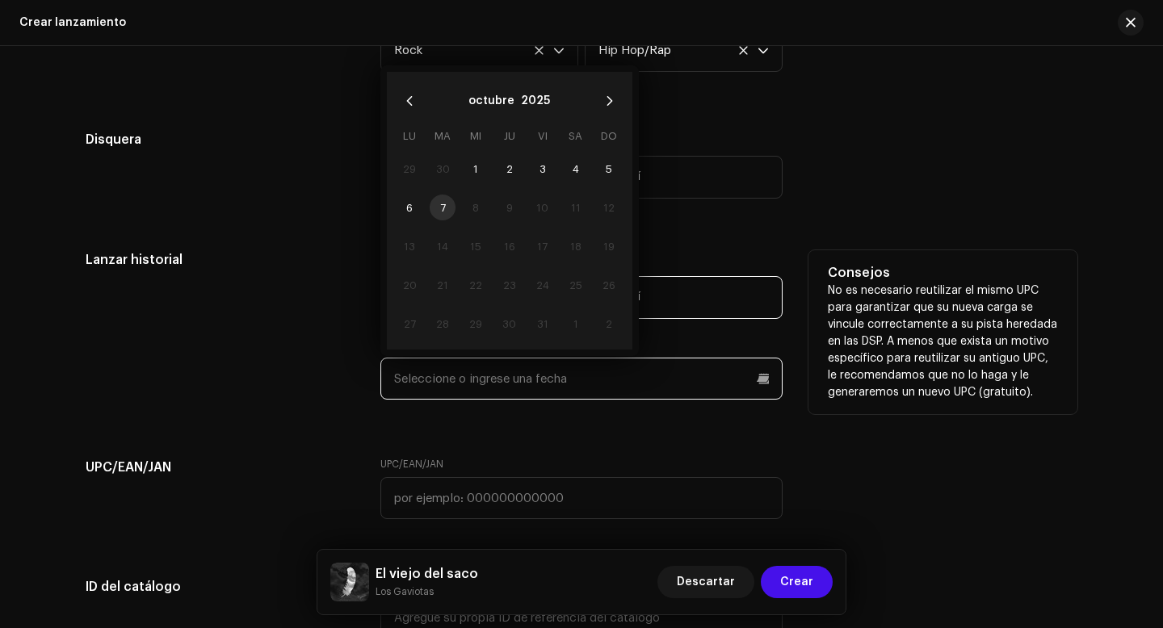
click at [539, 388] on input "text" at bounding box center [581, 379] width 402 height 42
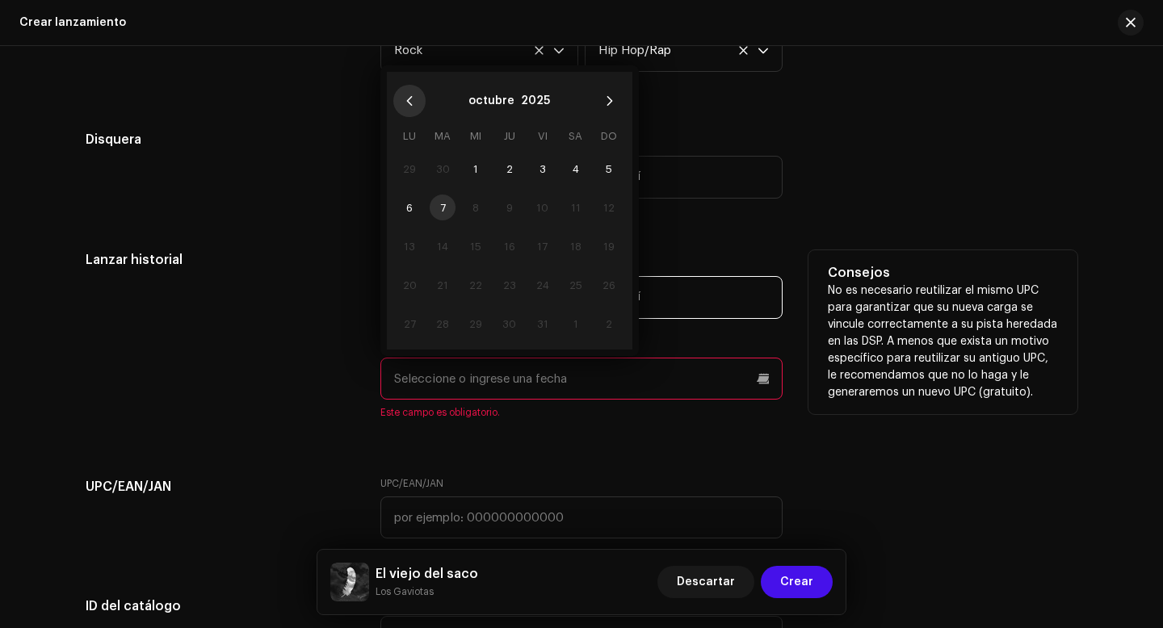
click at [407, 107] on icon "Previous Month" at bounding box center [409, 100] width 11 height 11
click at [405, 323] on span "28" at bounding box center [409, 324] width 26 height 26
type input "[DATE]"
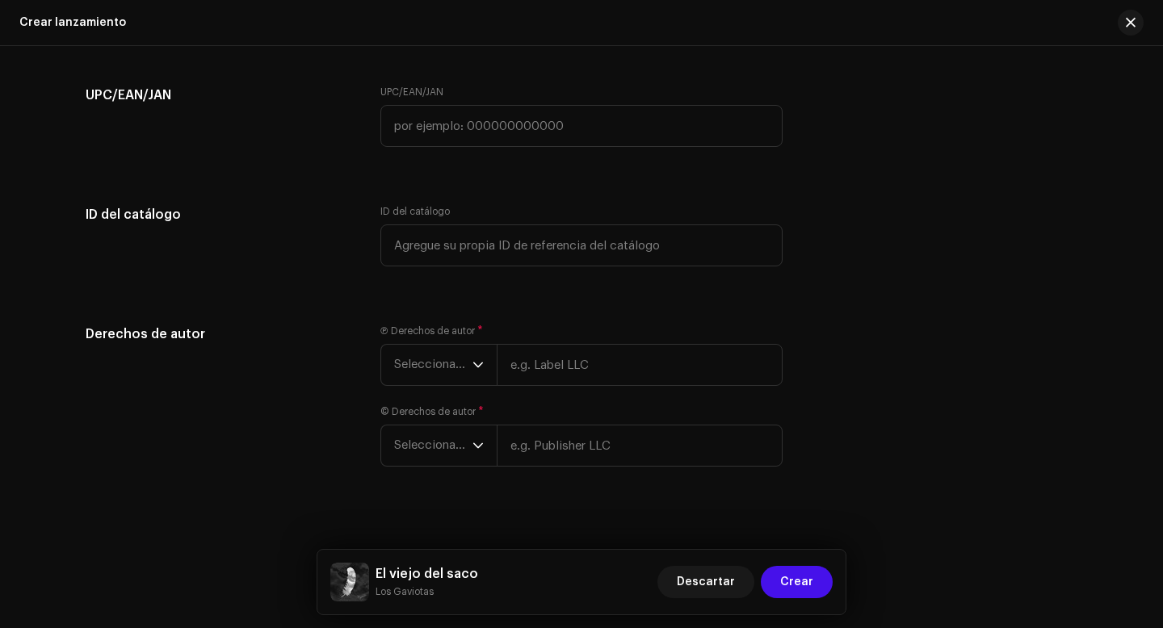
scroll to position [2761, 0]
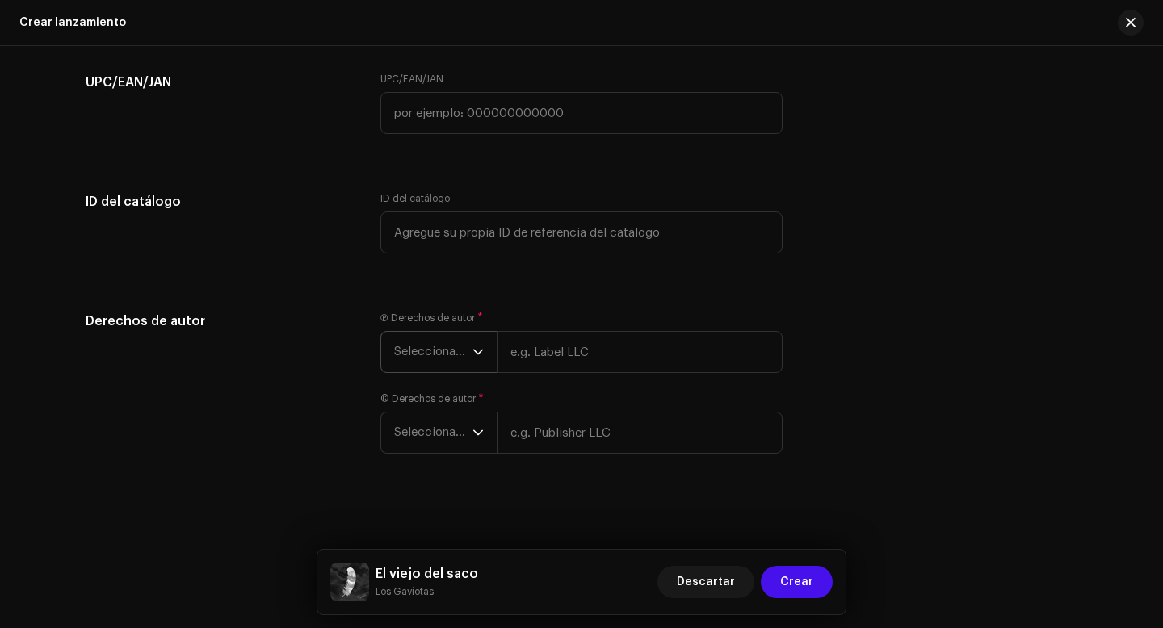
click at [476, 356] on icon "dropdown trigger" at bounding box center [477, 351] width 11 height 11
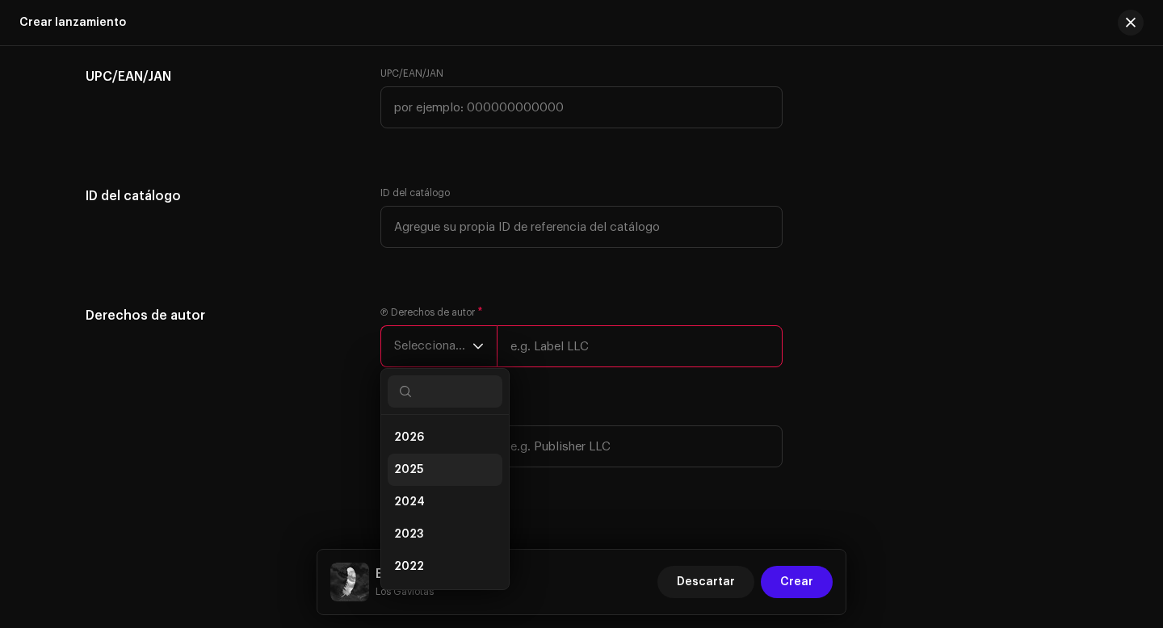
click at [419, 472] on li "2025" at bounding box center [445, 470] width 115 height 32
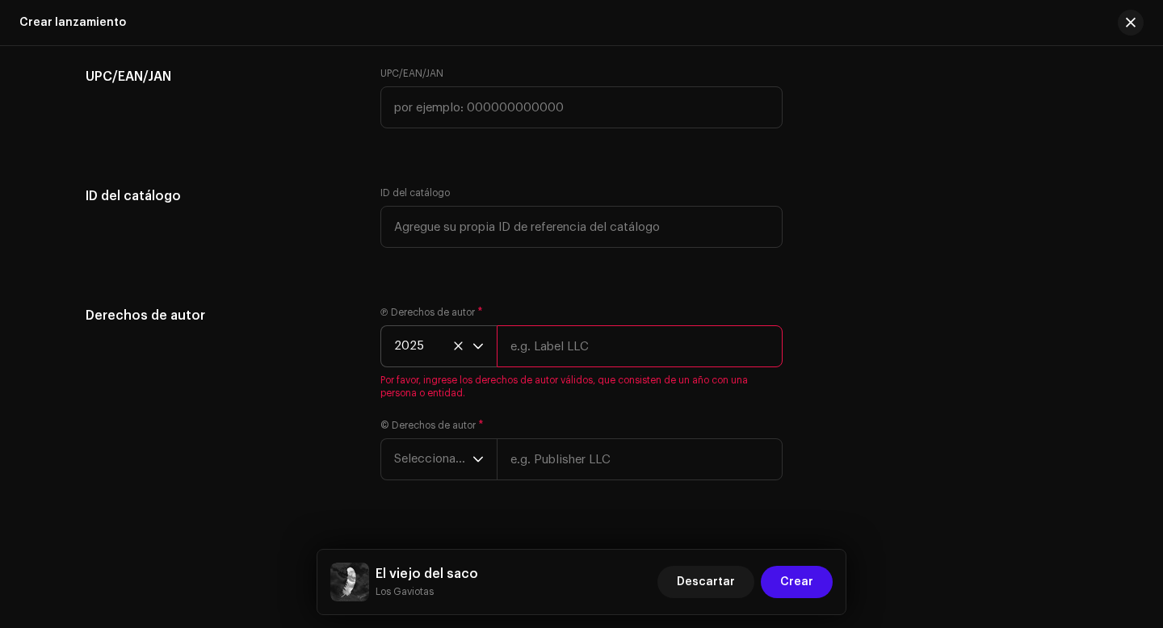
click at [563, 358] on input "text" at bounding box center [640, 346] width 286 height 42
type input "Los Gaviotas"
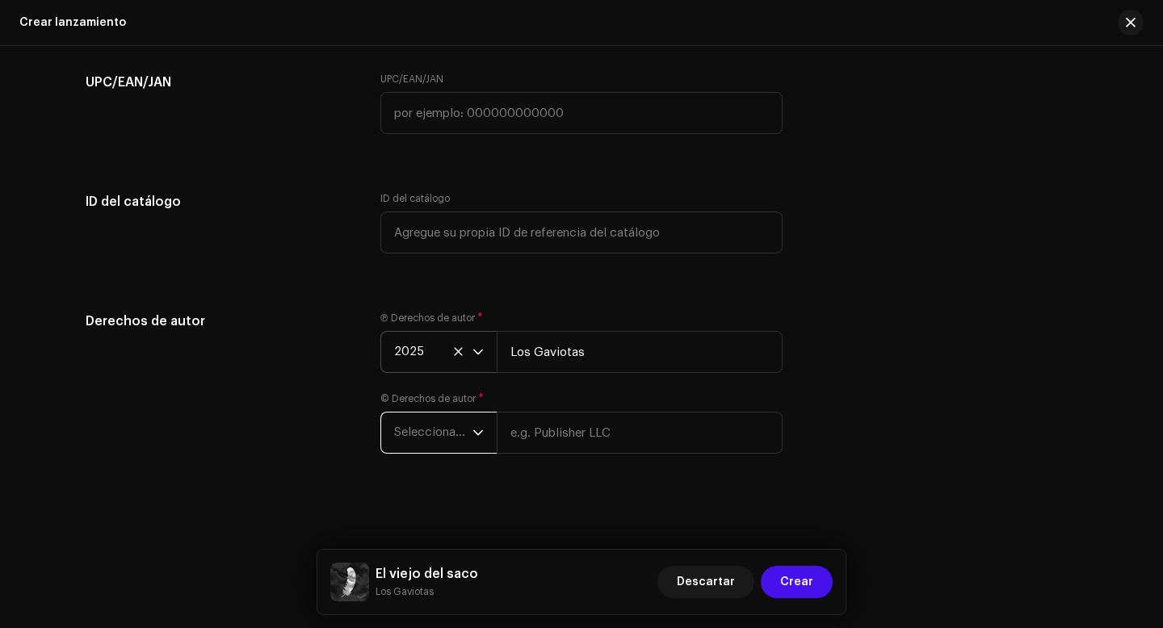
click at [465, 433] on span "Seleccionar año" at bounding box center [433, 433] width 78 height 40
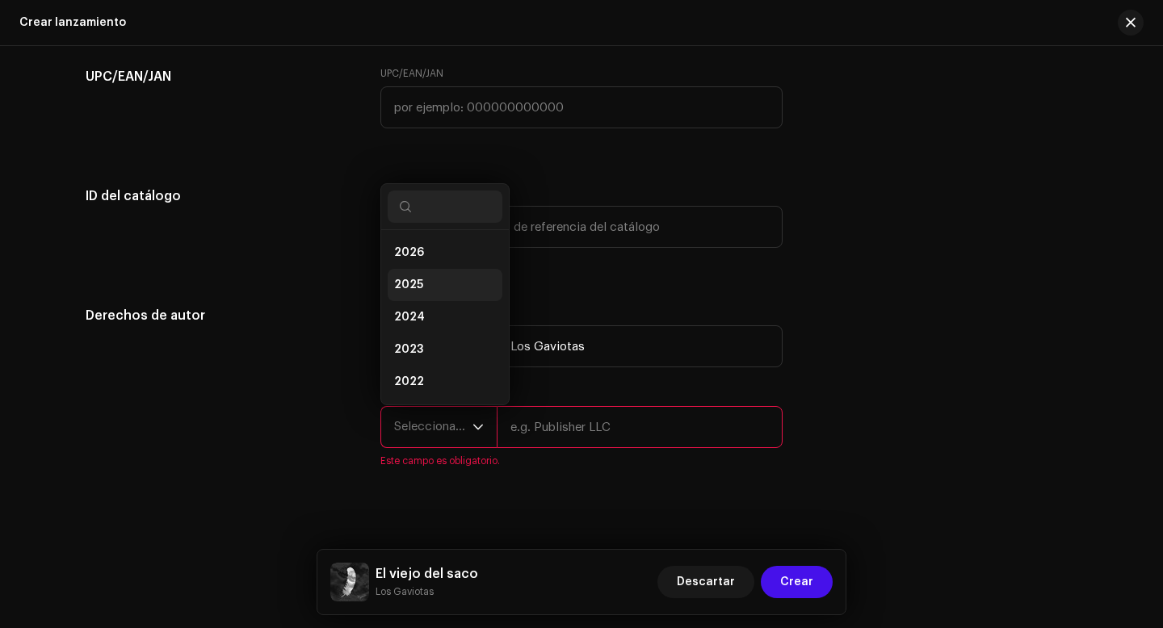
click at [426, 285] on li "2025" at bounding box center [445, 285] width 115 height 32
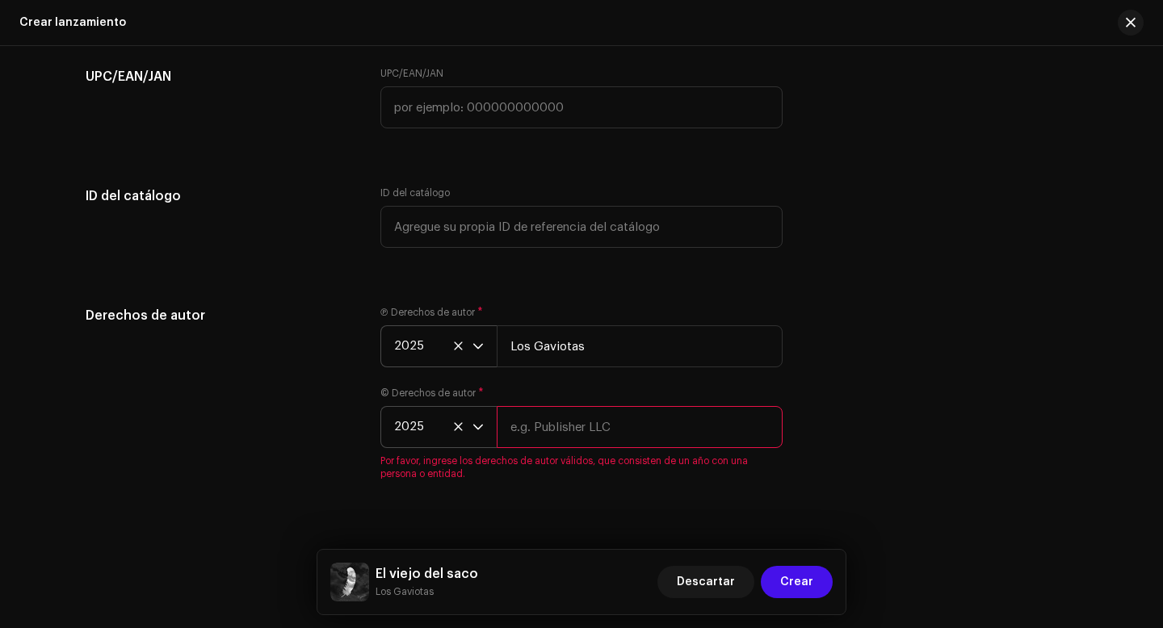
click at [568, 432] on input "text" at bounding box center [640, 427] width 286 height 42
type input "Los Gaviotas"
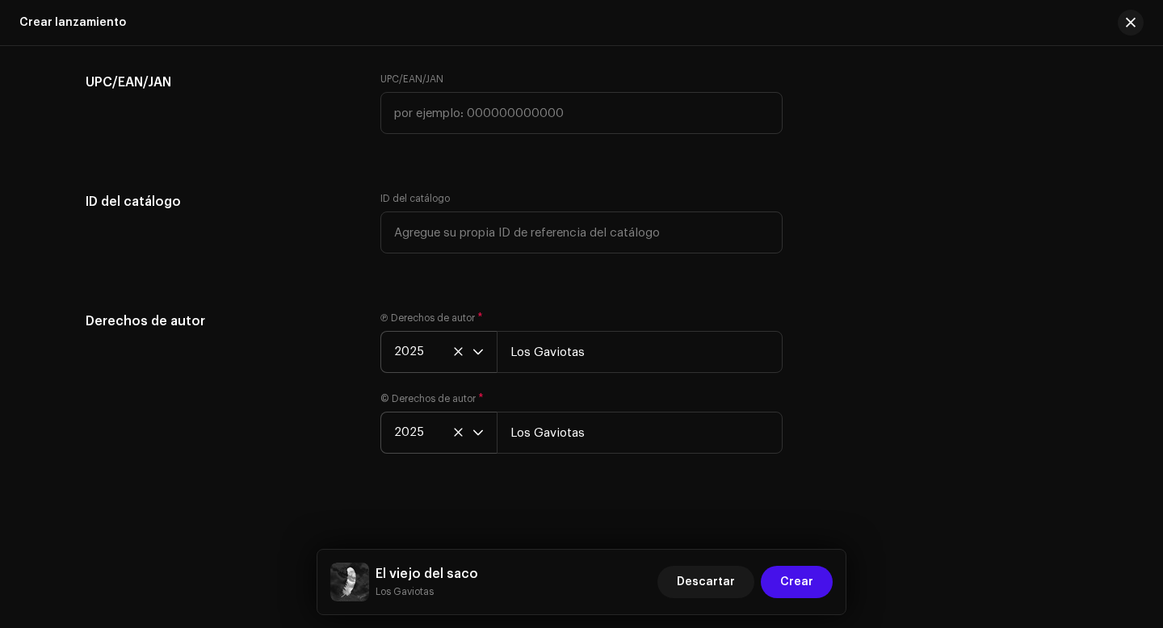
click at [850, 454] on div "Derechos de autor Ⓟ Derechos de autor * 2025 Los Gaviotas © Derechos de autor *…" at bounding box center [582, 392] width 992 height 161
click at [804, 589] on span "Crear" at bounding box center [796, 582] width 33 height 32
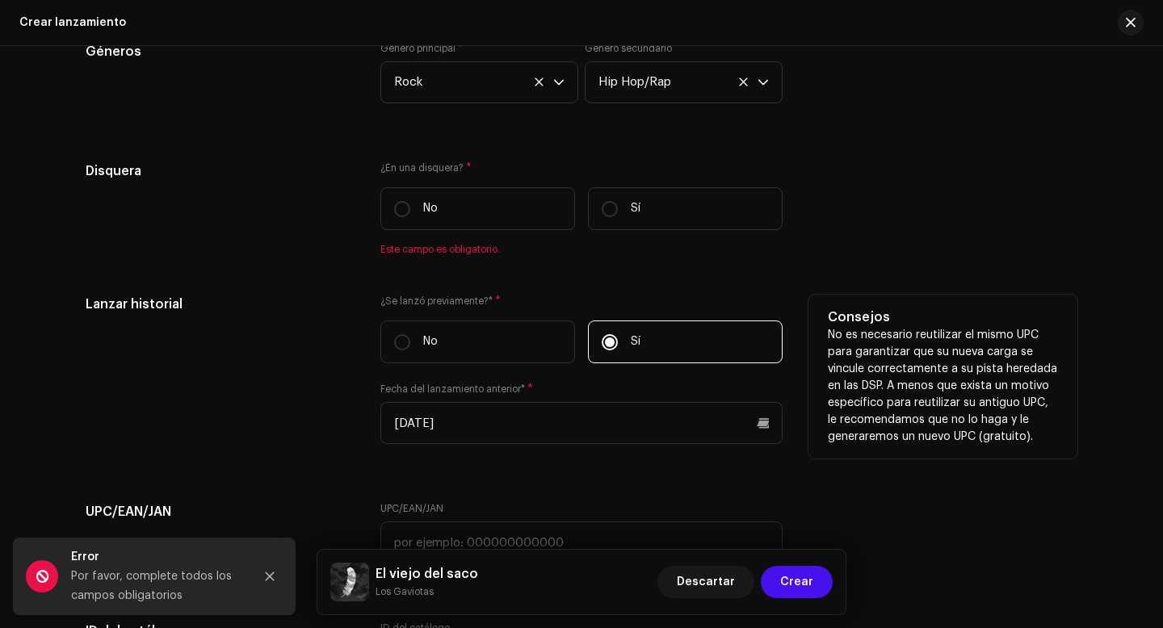
scroll to position [2338, 0]
click at [398, 212] on input "No" at bounding box center [402, 210] width 16 height 16
radio input "true"
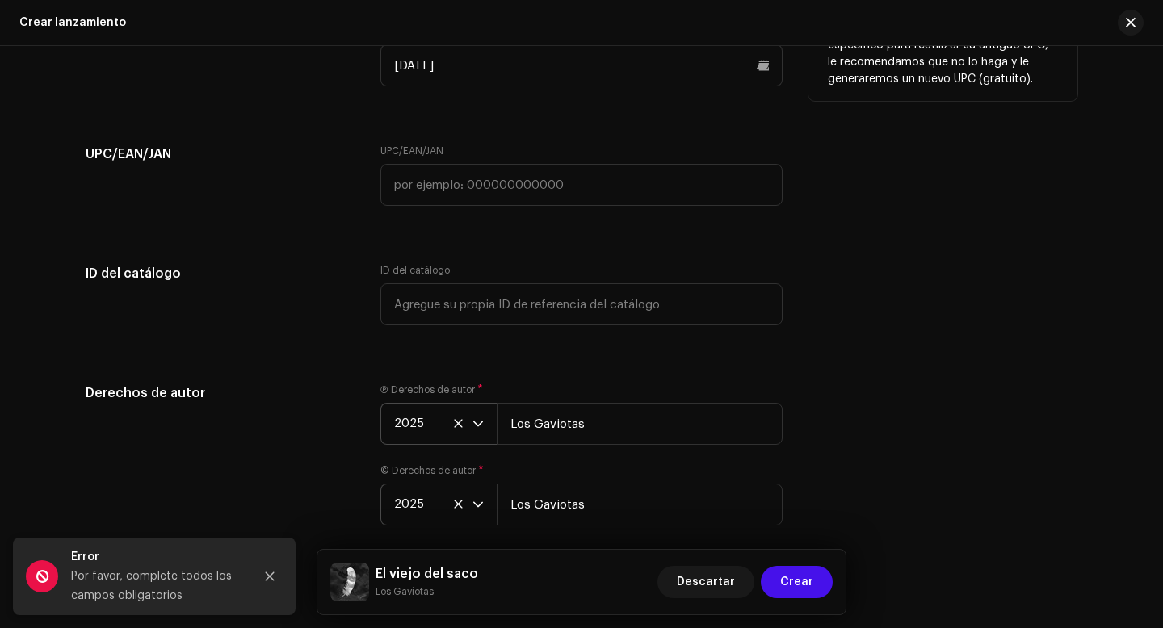
scroll to position [2761, 0]
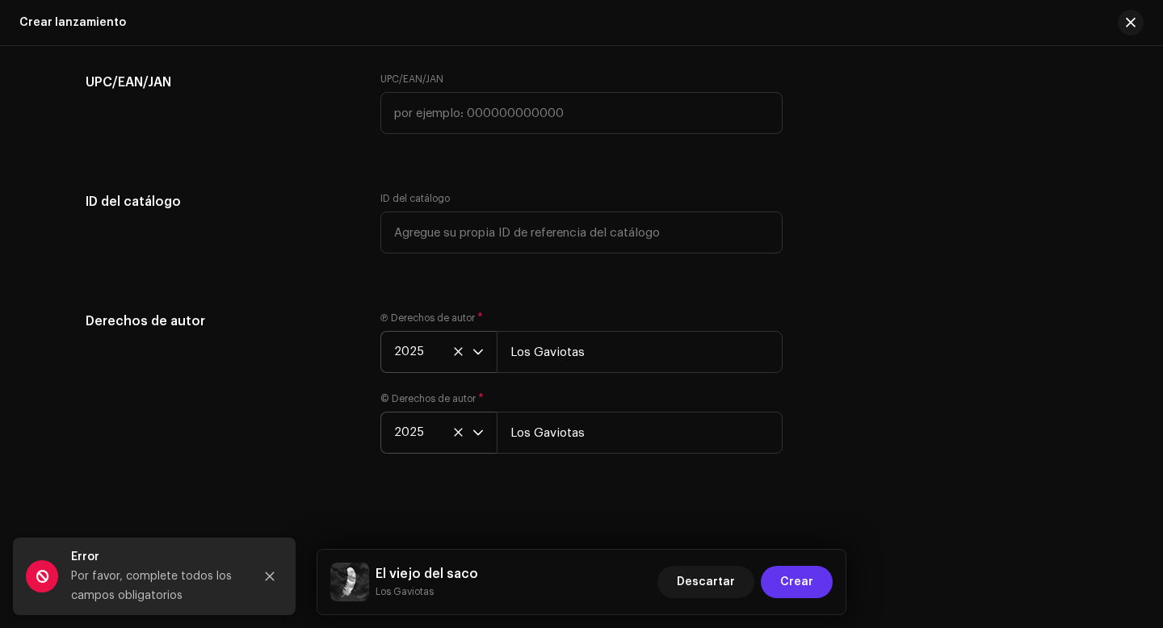
click at [794, 585] on span "Crear" at bounding box center [796, 582] width 33 height 32
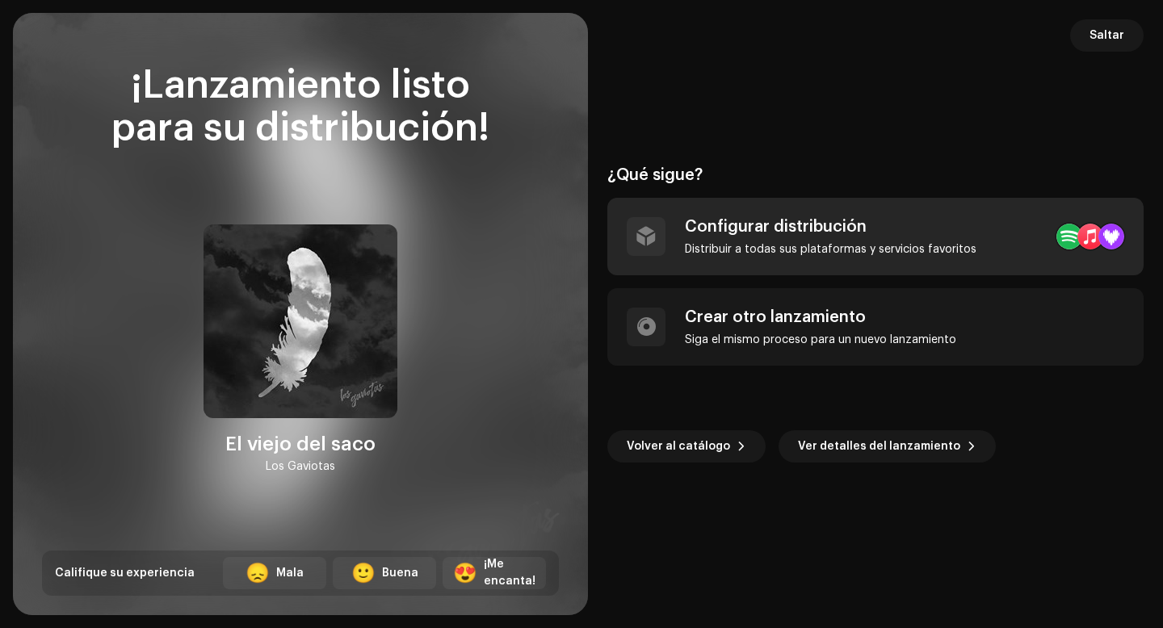
click at [829, 235] on div "Configurar distribución" at bounding box center [830, 226] width 291 height 19
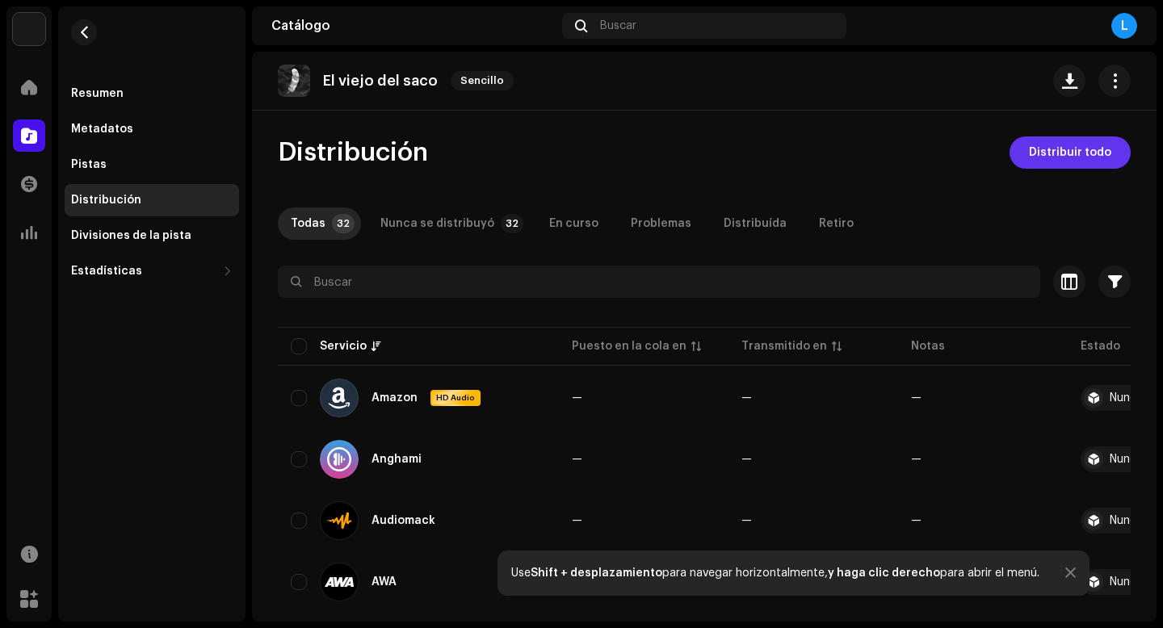
click at [1065, 150] on span "Distribuir todo" at bounding box center [1070, 152] width 82 height 32
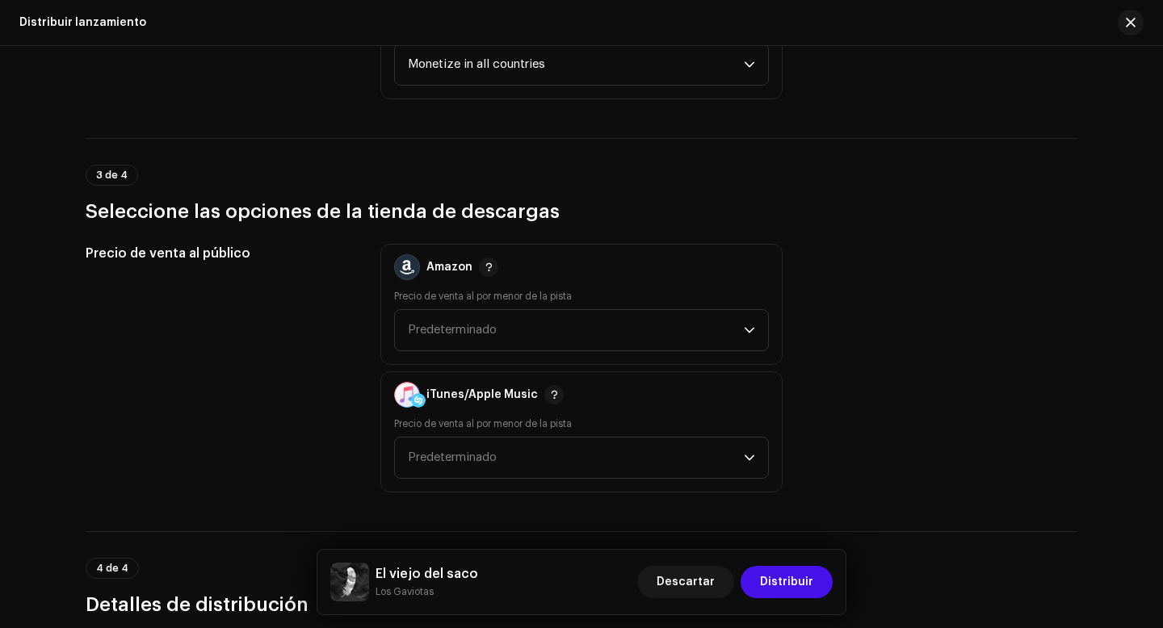
scroll to position [2287, 0]
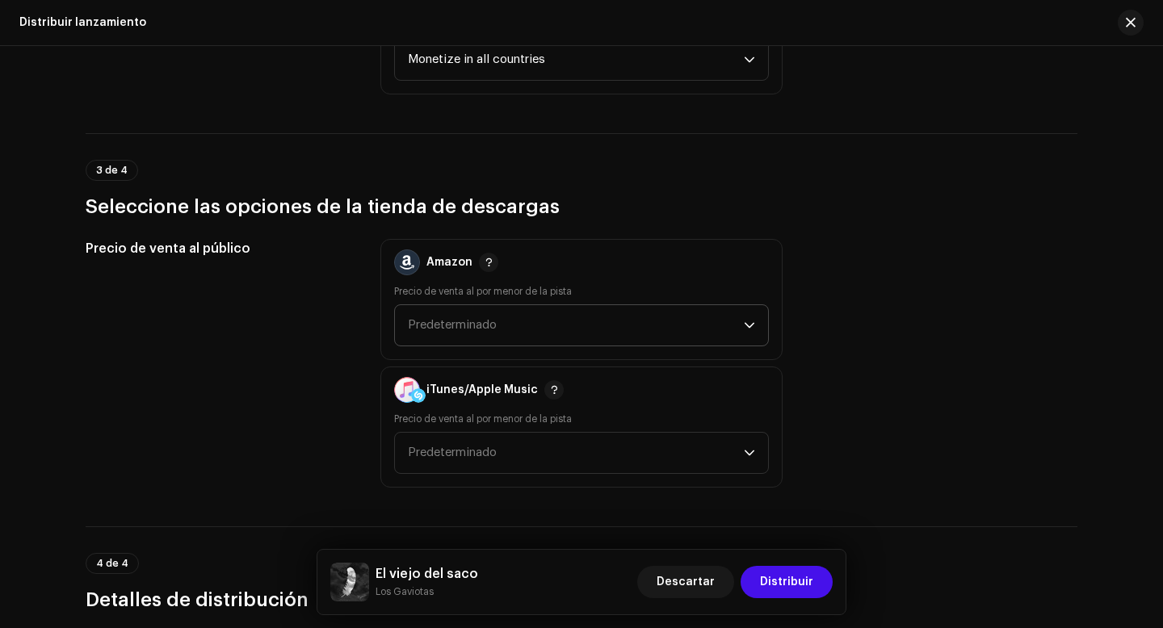
click at [681, 335] on span "Predeterminado" at bounding box center [576, 325] width 336 height 40
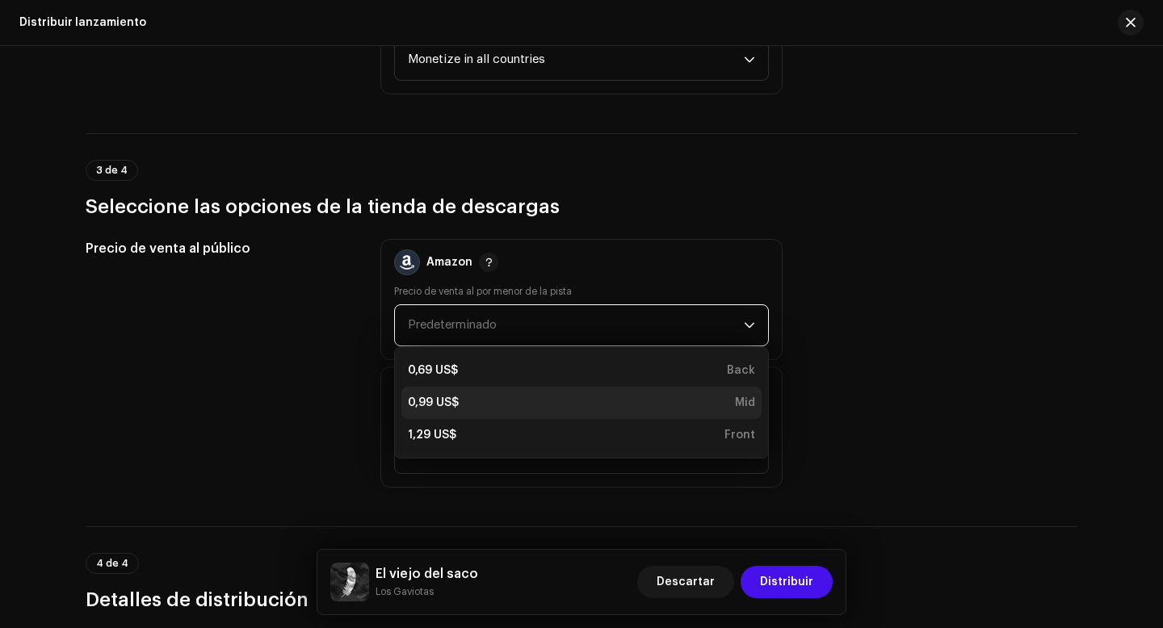
click at [427, 404] on div "0,99 US$" at bounding box center [433, 403] width 51 height 16
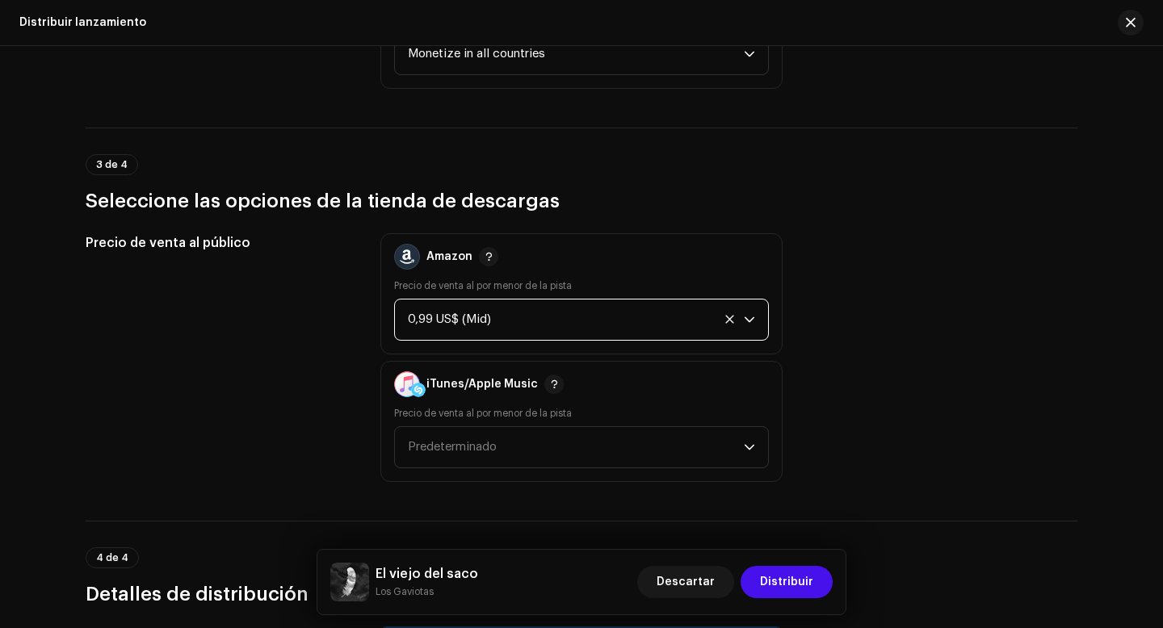
scroll to position [2293, 0]
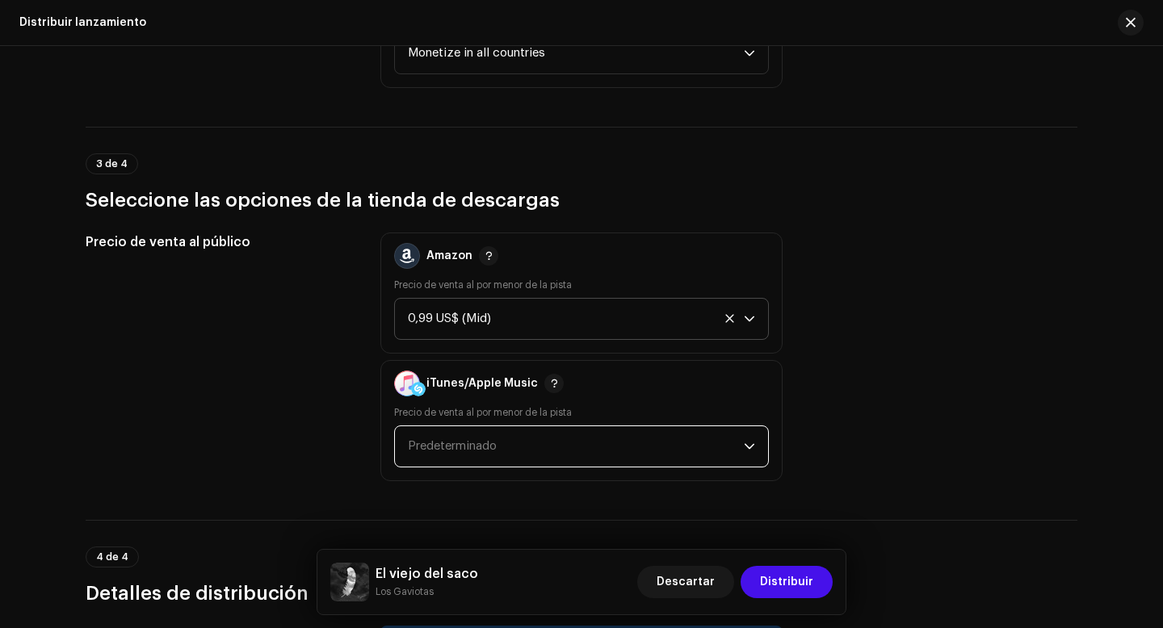
click at [503, 448] on span "Predeterminado" at bounding box center [576, 446] width 336 height 40
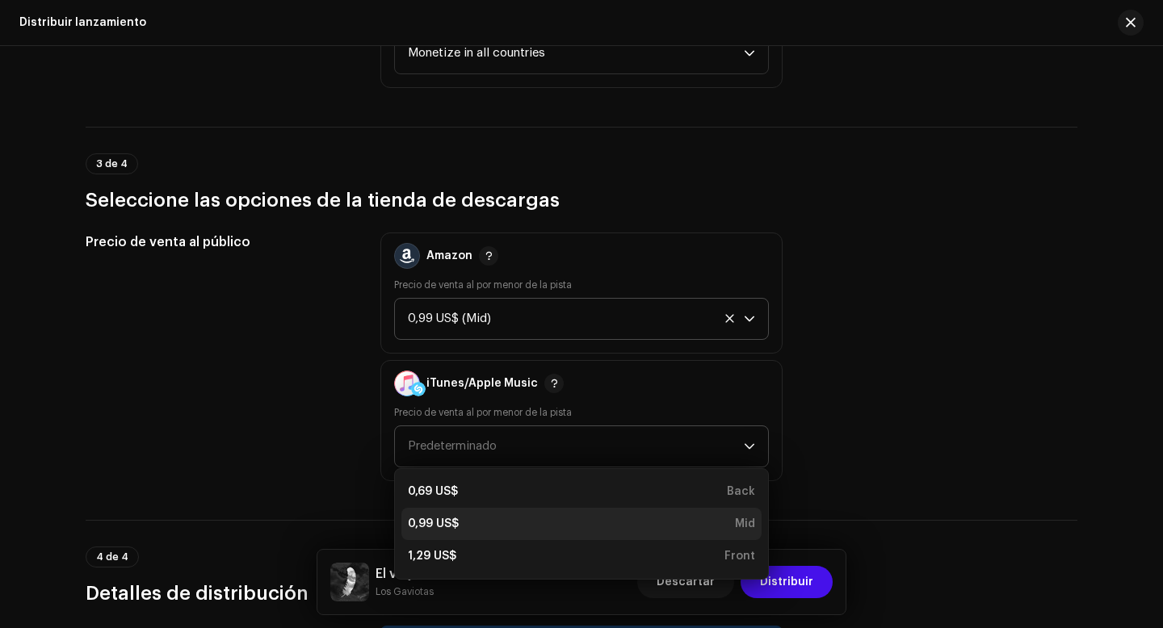
click at [455, 522] on div "0,99 US$" at bounding box center [433, 524] width 51 height 16
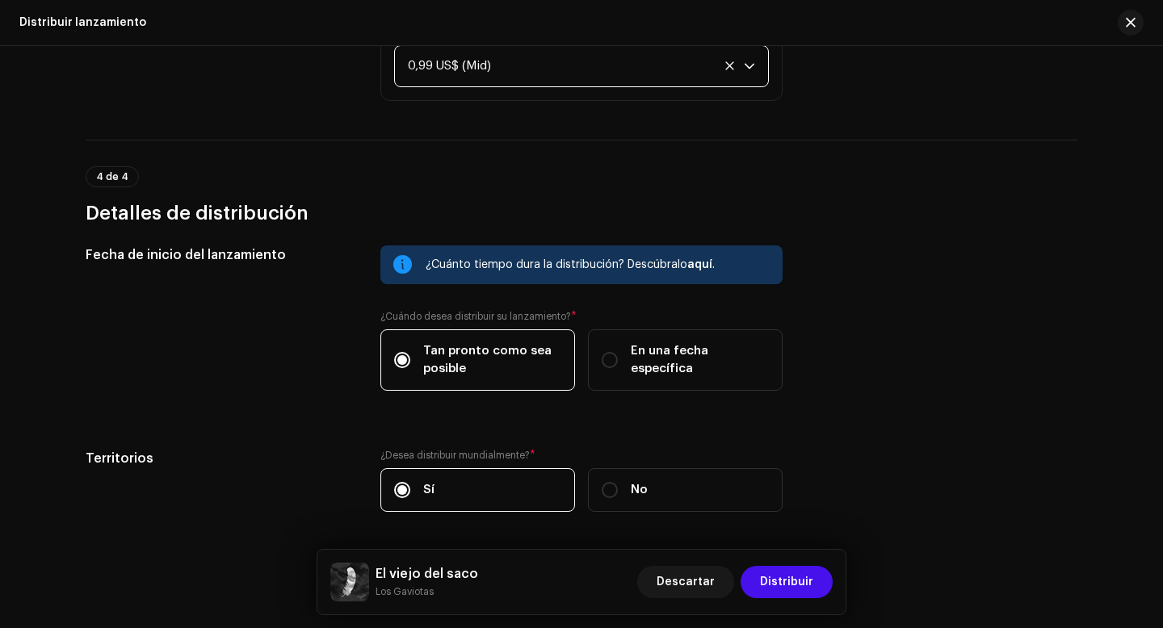
scroll to position [2689, 0]
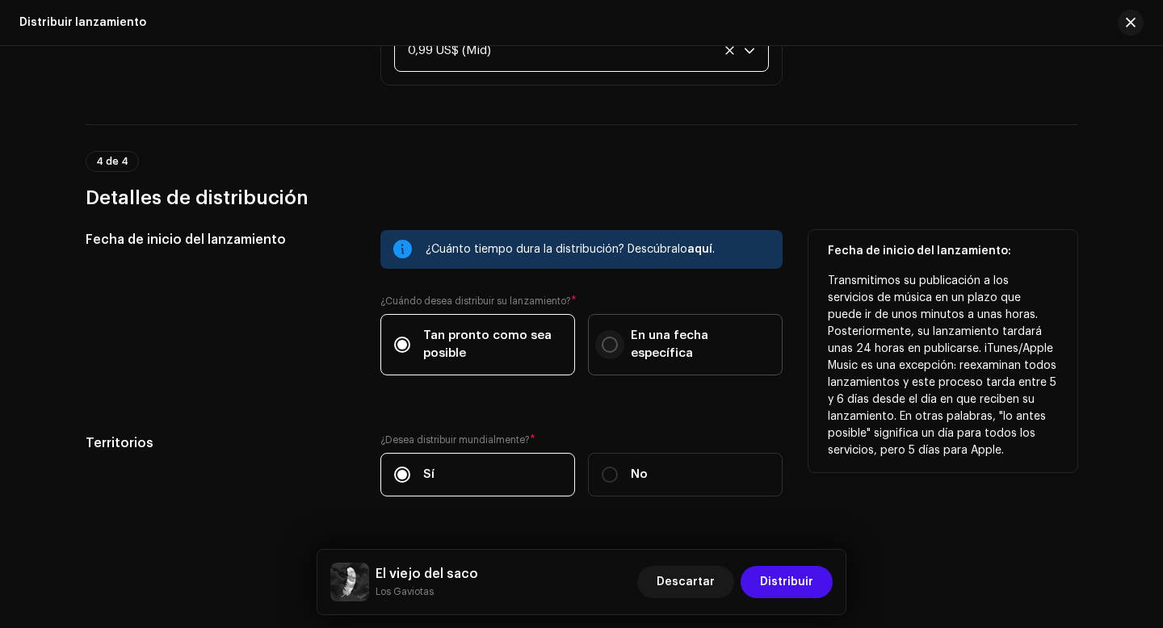
click at [607, 346] on input "En una fecha específica" at bounding box center [610, 345] width 16 height 16
radio input "true"
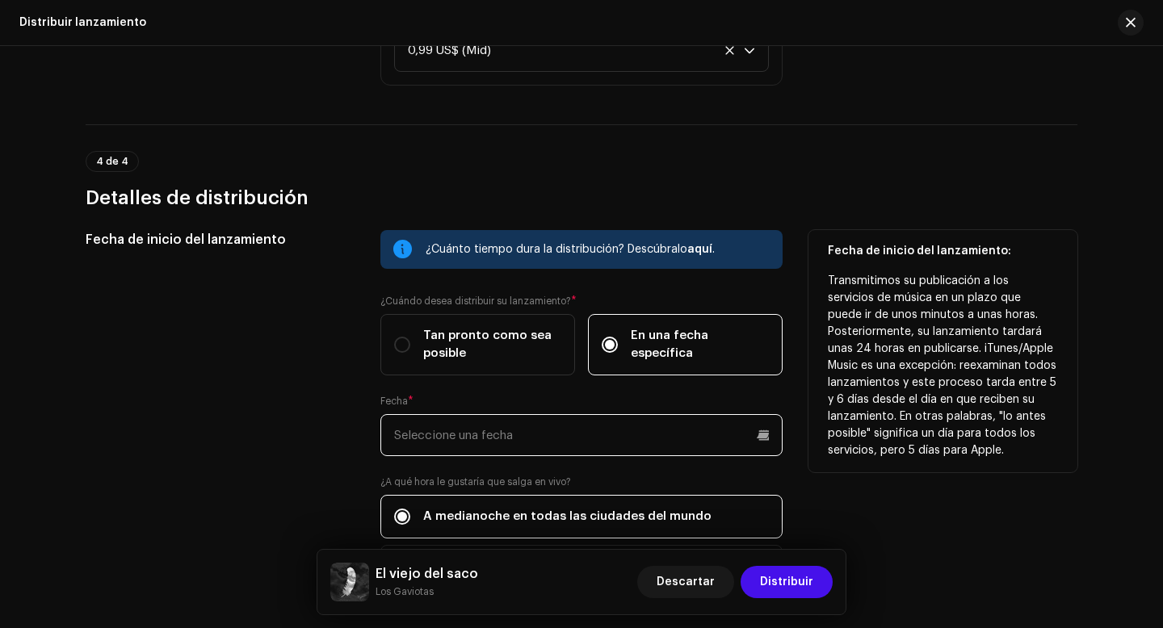
click at [610, 439] on input "text" at bounding box center [581, 435] width 402 height 42
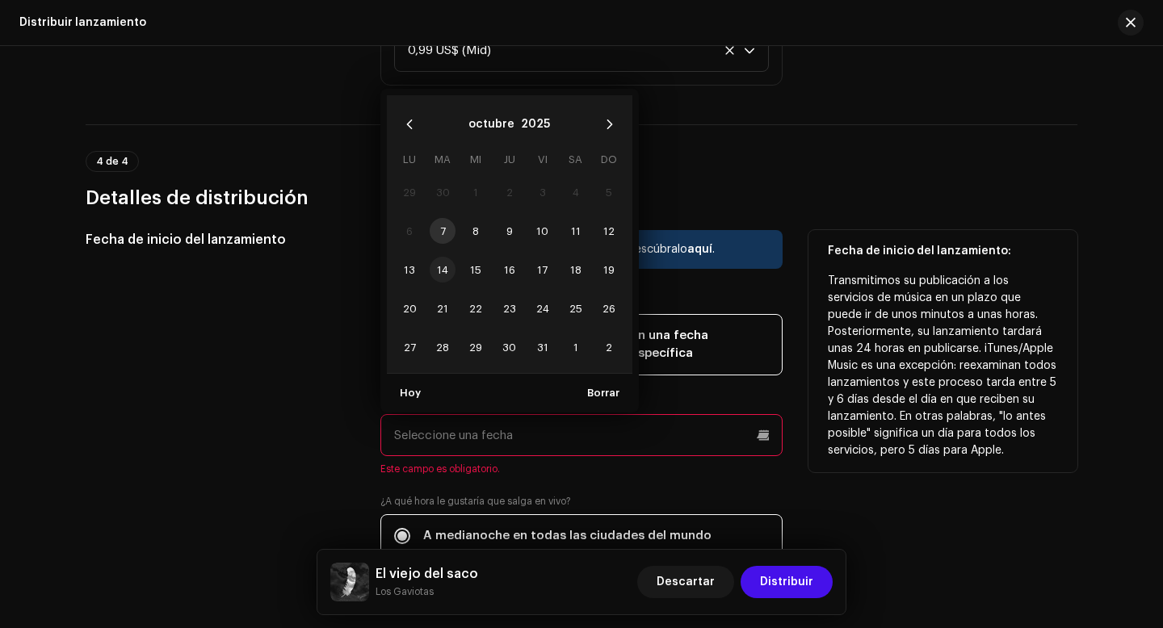
click at [439, 273] on span "14" at bounding box center [443, 270] width 26 height 26
type input "[DATE]"
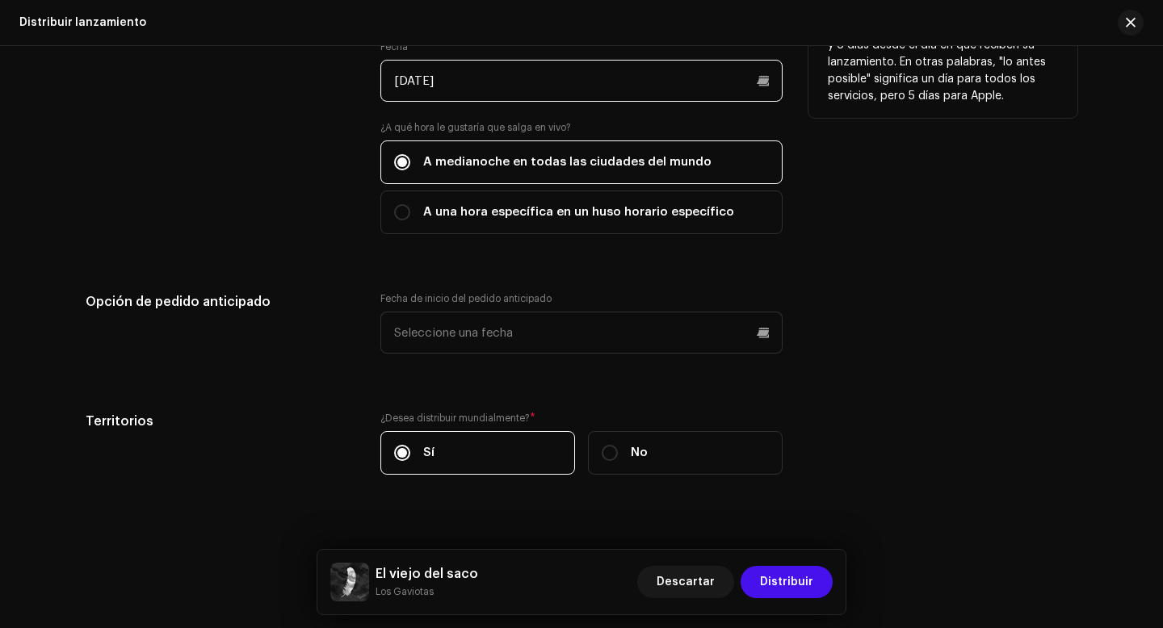
scroll to position [3067, 0]
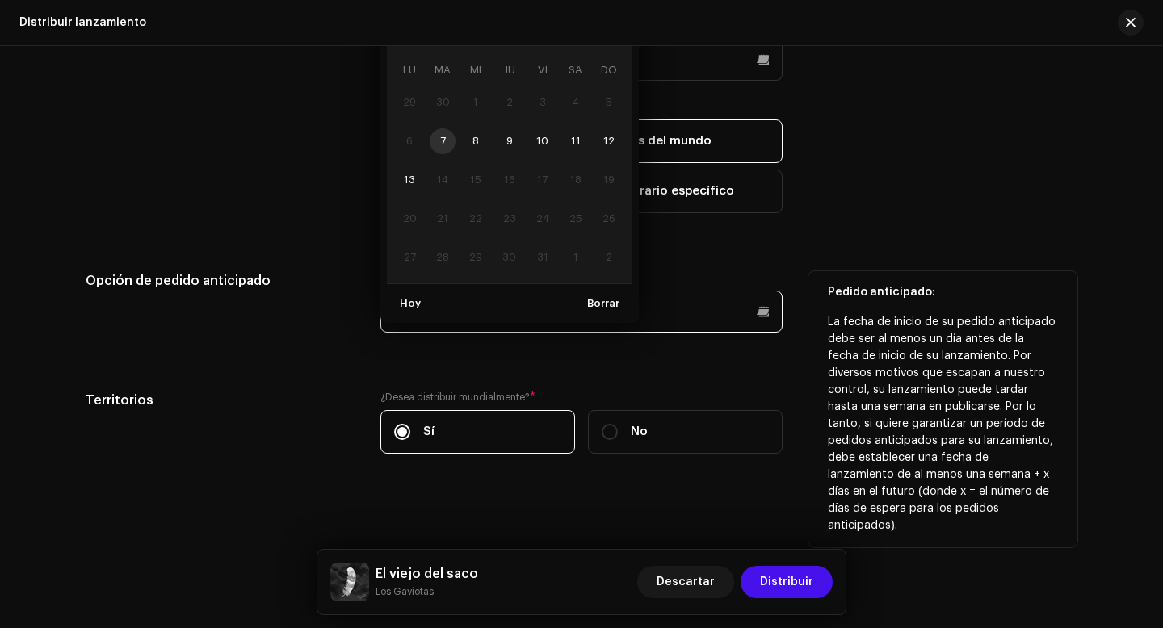
click at [530, 317] on p-datepicker "[DATE] LU MA MI JU VI SA DO 29 30 1 2 3 4 5 6 7 8 9 10 11 12 13 14 15 16 17 18 …" at bounding box center [581, 312] width 402 height 42
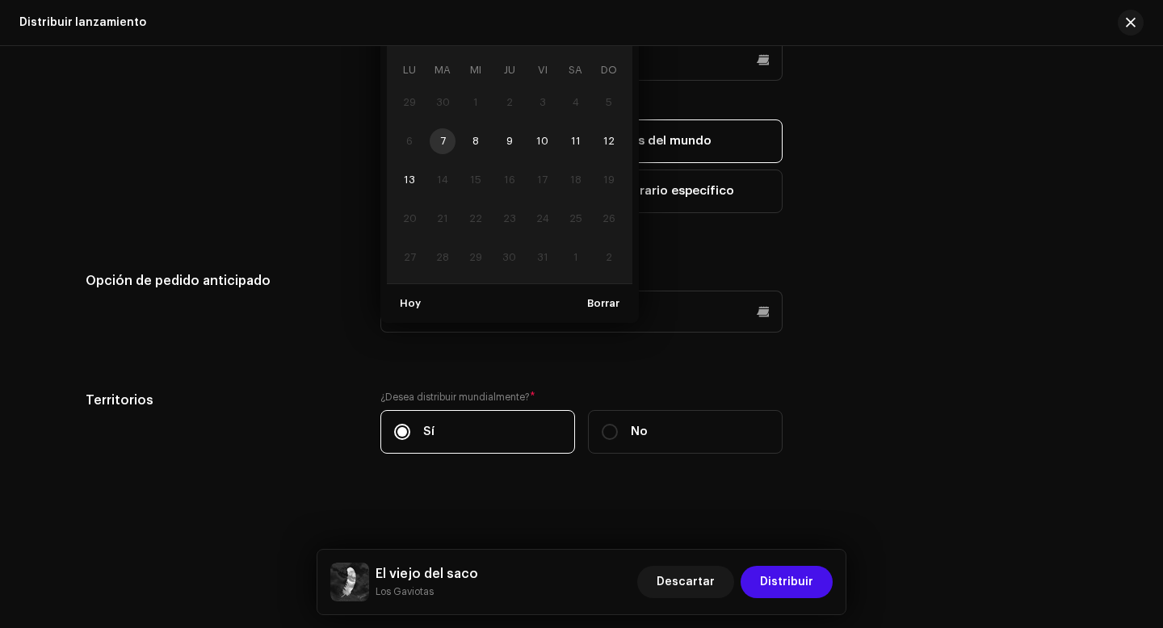
click at [596, 352] on div "Fecha de inicio del lanzamiento ¿Cuánto tiempo dura la distribución? Descúbralo…" at bounding box center [582, 164] width 992 height 618
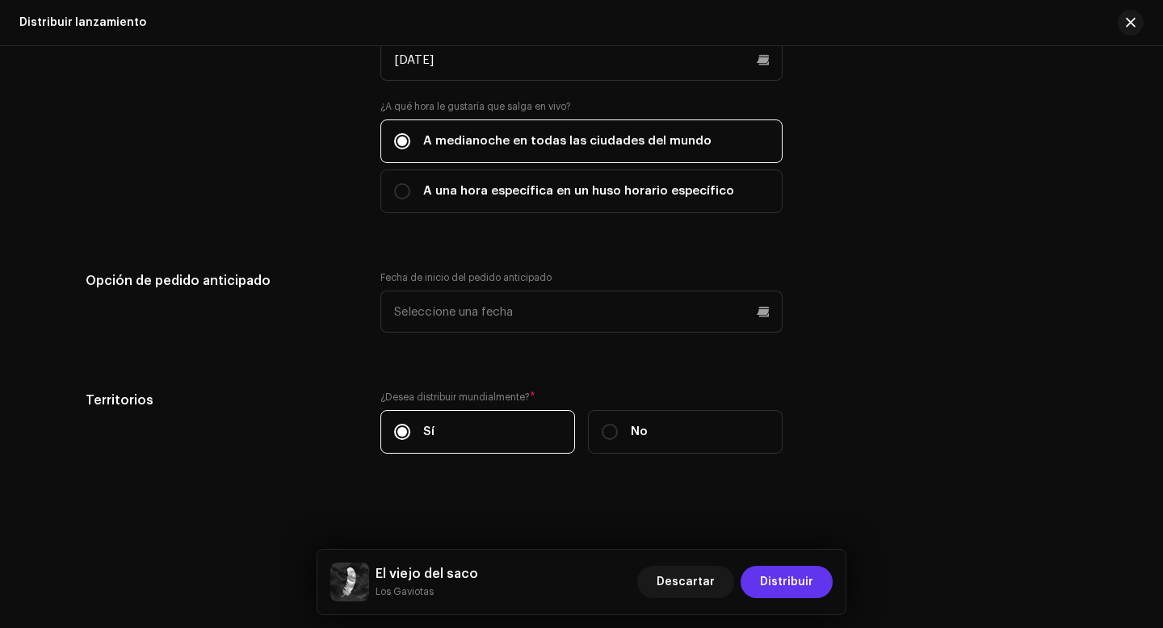
click at [799, 582] on span "Distribuir" at bounding box center [786, 582] width 53 height 32
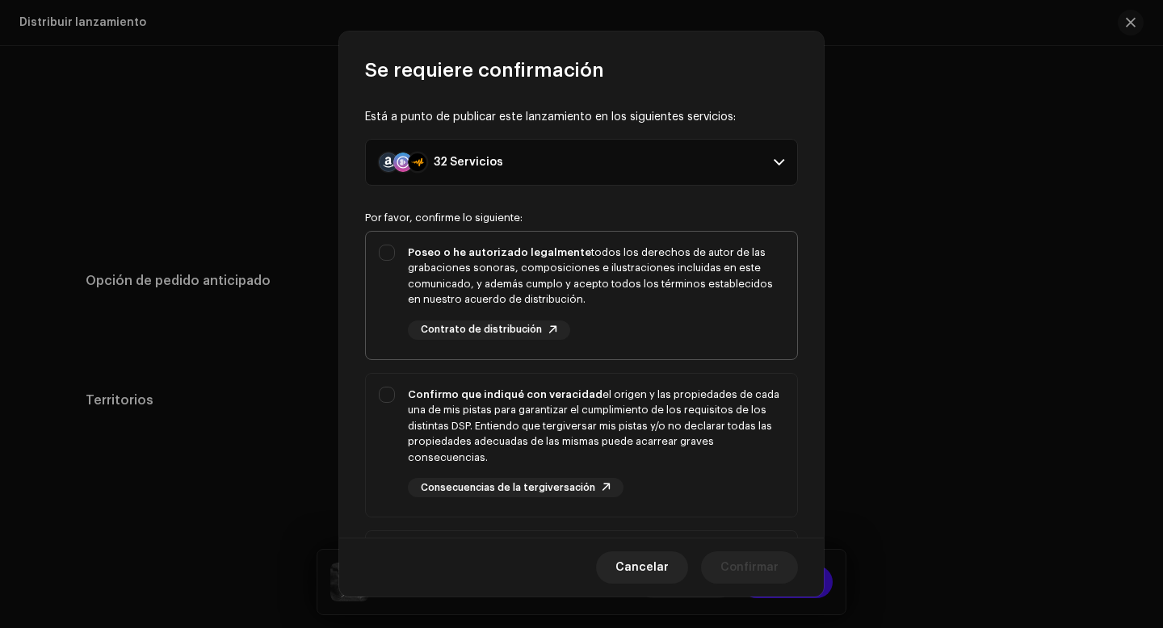
click at [397, 247] on div "Poseo o he autorizado legalmente todos los derechos de autor de las grabaciones…" at bounding box center [581, 292] width 431 height 121
checkbox input "true"
click at [394, 392] on div "Confirmo que indiqué con veracidad el origen y las propiedades de cada una de m…" at bounding box center [581, 442] width 431 height 137
checkbox input "true"
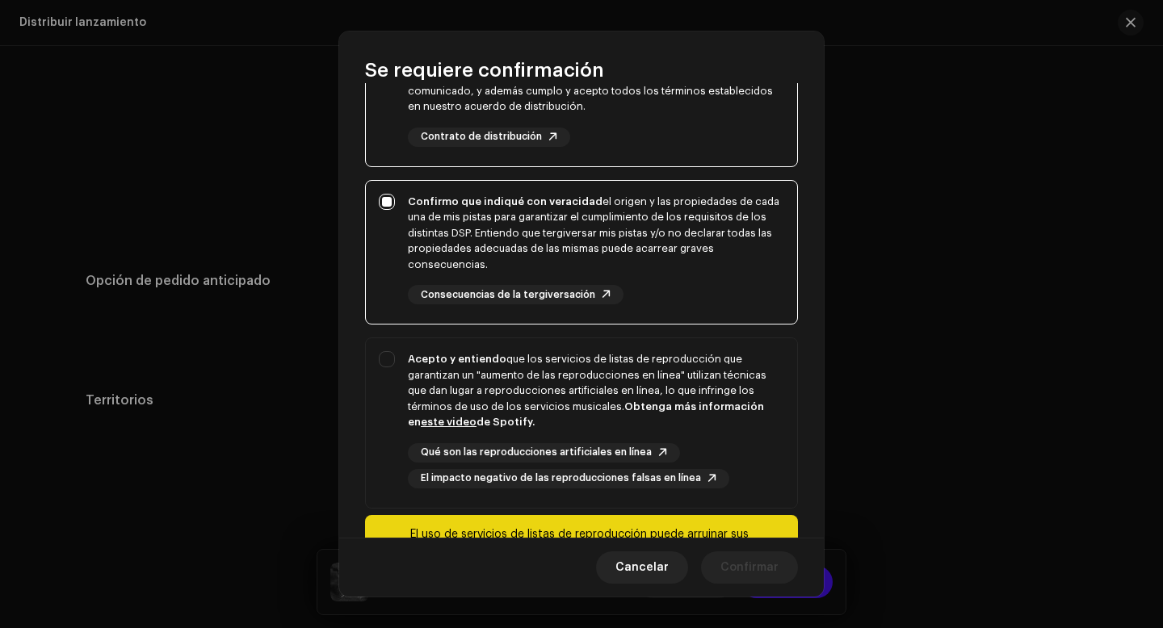
scroll to position [240, 0]
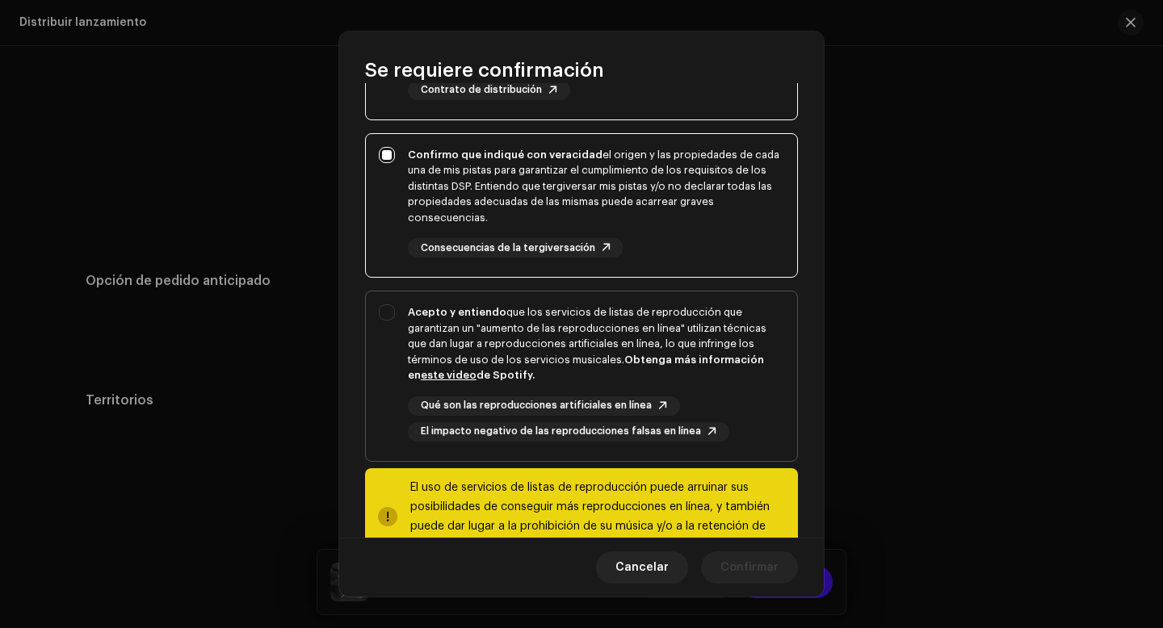
click at [382, 314] on div "Acepto y entiendo que los servicios de listas de reproducción que garantizan un…" at bounding box center [581, 372] width 431 height 163
checkbox input "true"
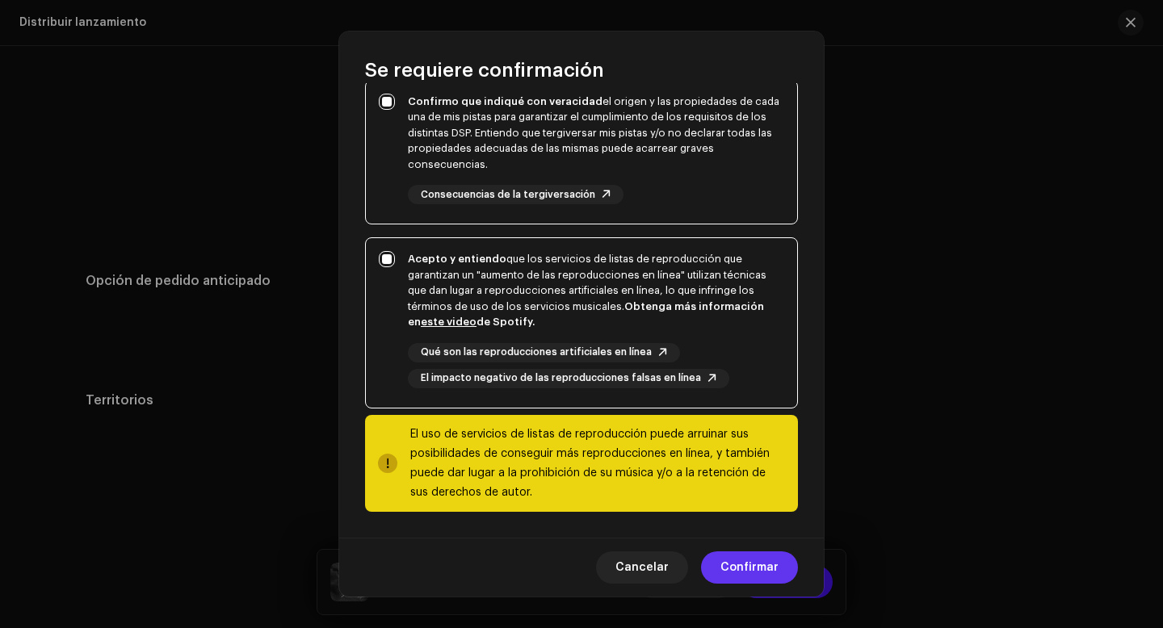
click at [734, 566] on span "Confirmar" at bounding box center [749, 567] width 58 height 32
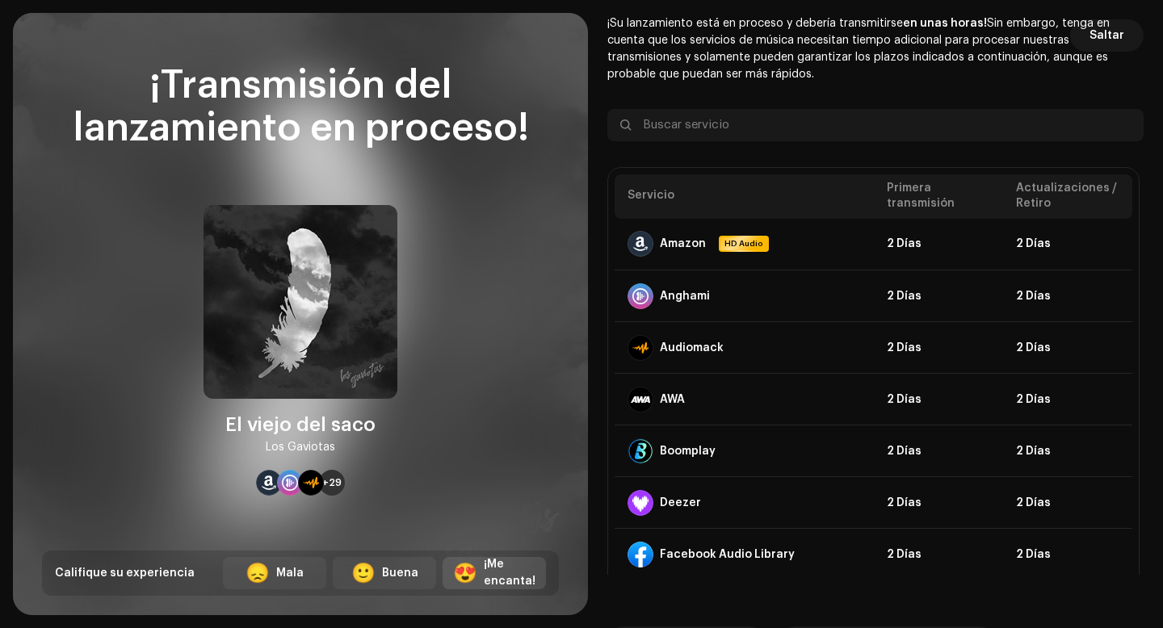
click at [489, 572] on div "¡Me encanta!" at bounding box center [510, 573] width 52 height 34
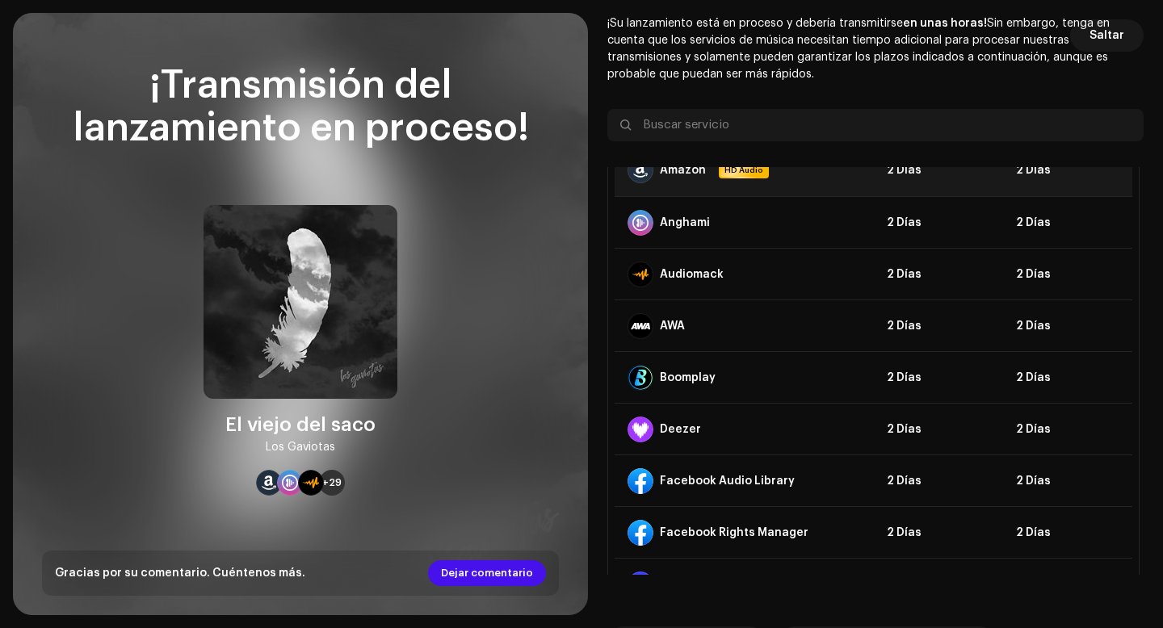
scroll to position [0, 0]
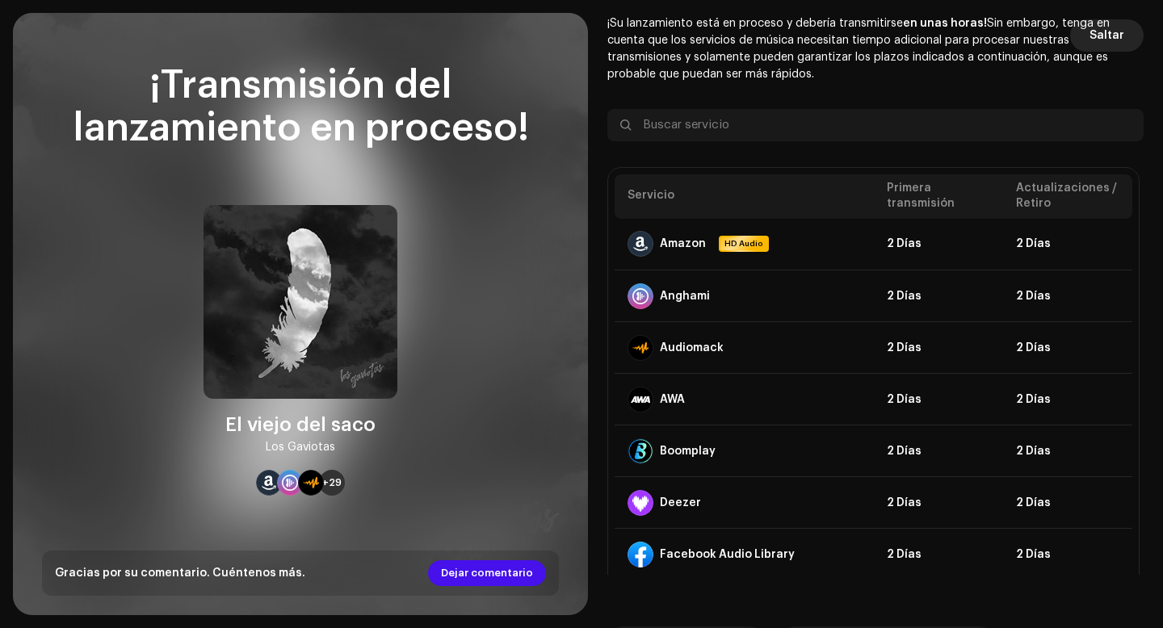
click at [1104, 33] on span "Saltar" at bounding box center [1106, 35] width 35 height 32
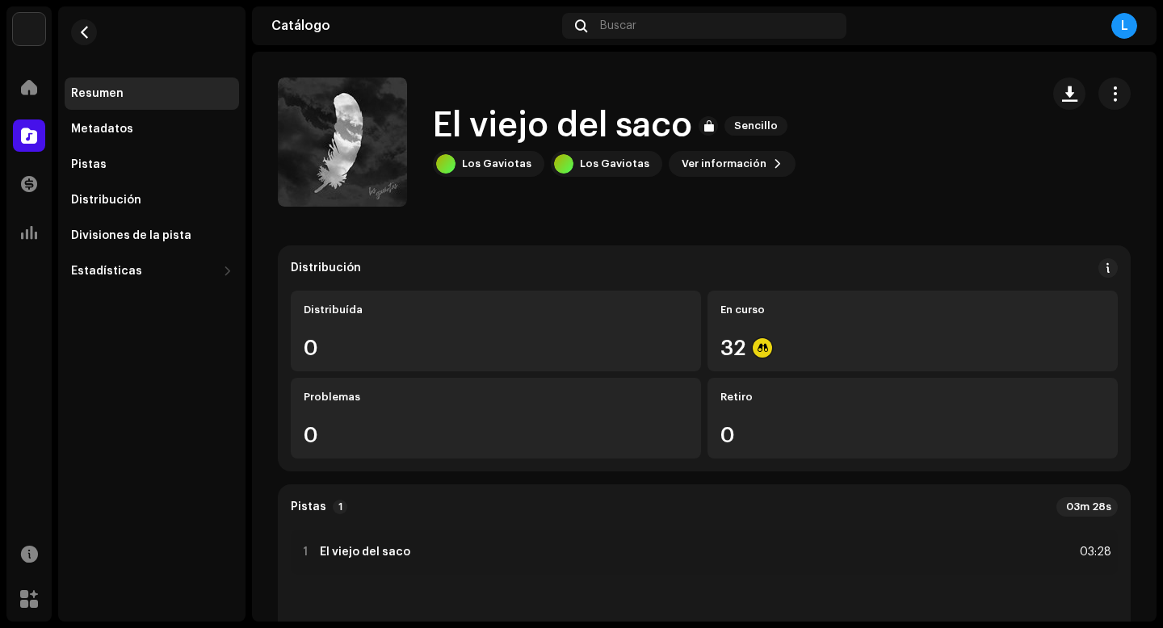
click at [111, 91] on div "Resumen" at bounding box center [97, 93] width 52 height 13
click at [99, 136] on div "Metadatos" at bounding box center [152, 129] width 174 height 32
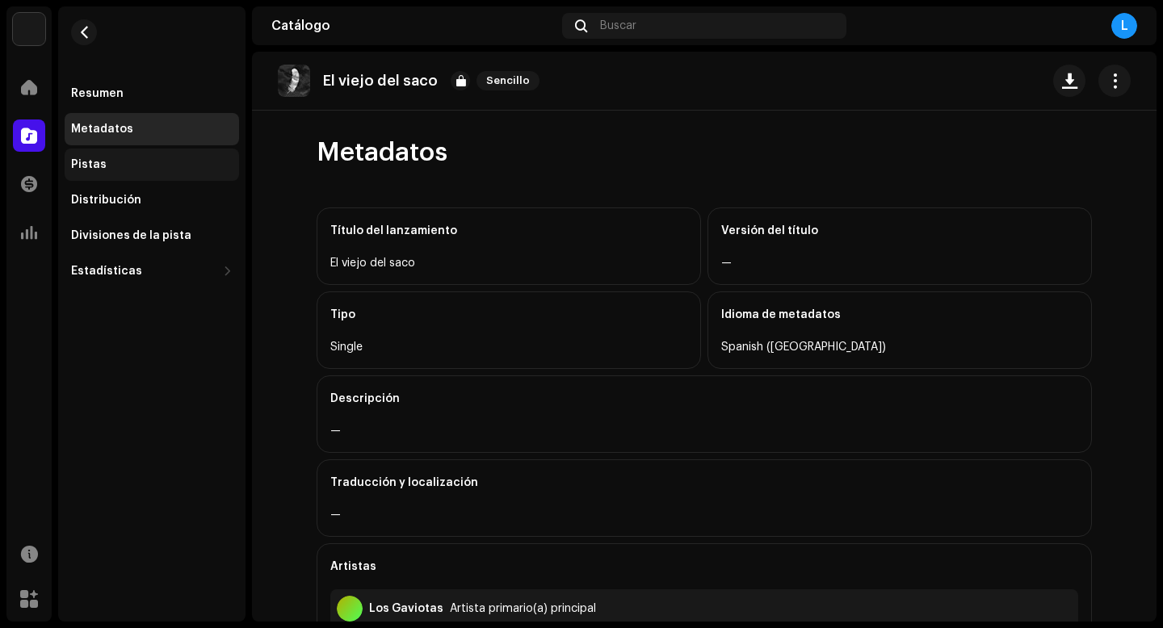
click at [97, 162] on div "Pistas" at bounding box center [89, 164] width 36 height 13
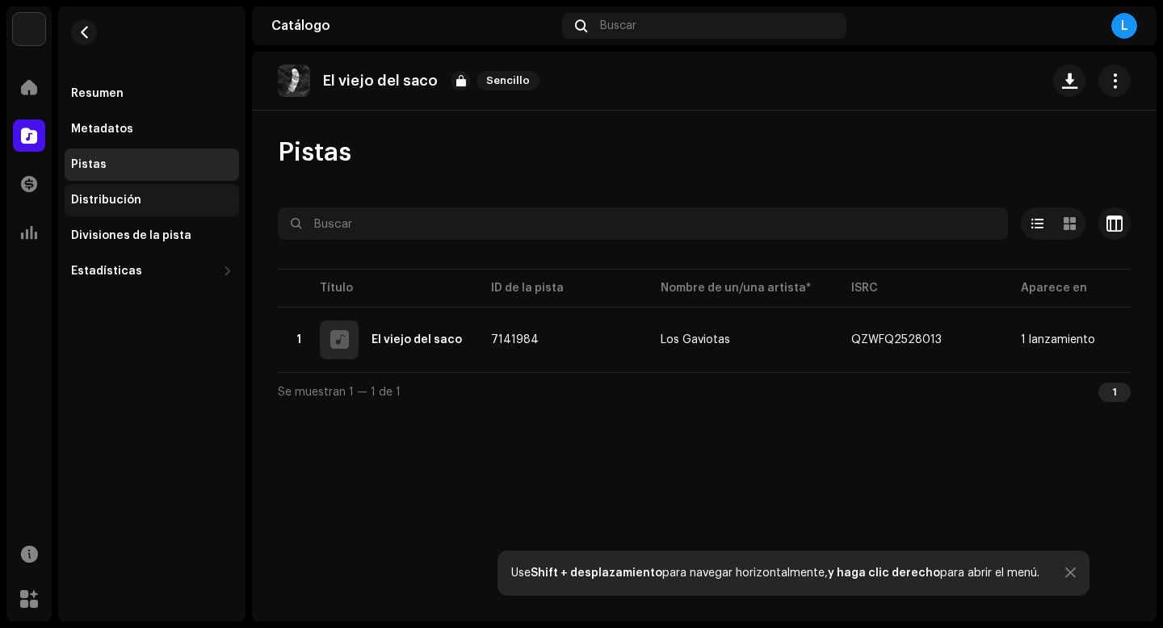
click at [126, 196] on div "Distribución" at bounding box center [106, 200] width 70 height 13
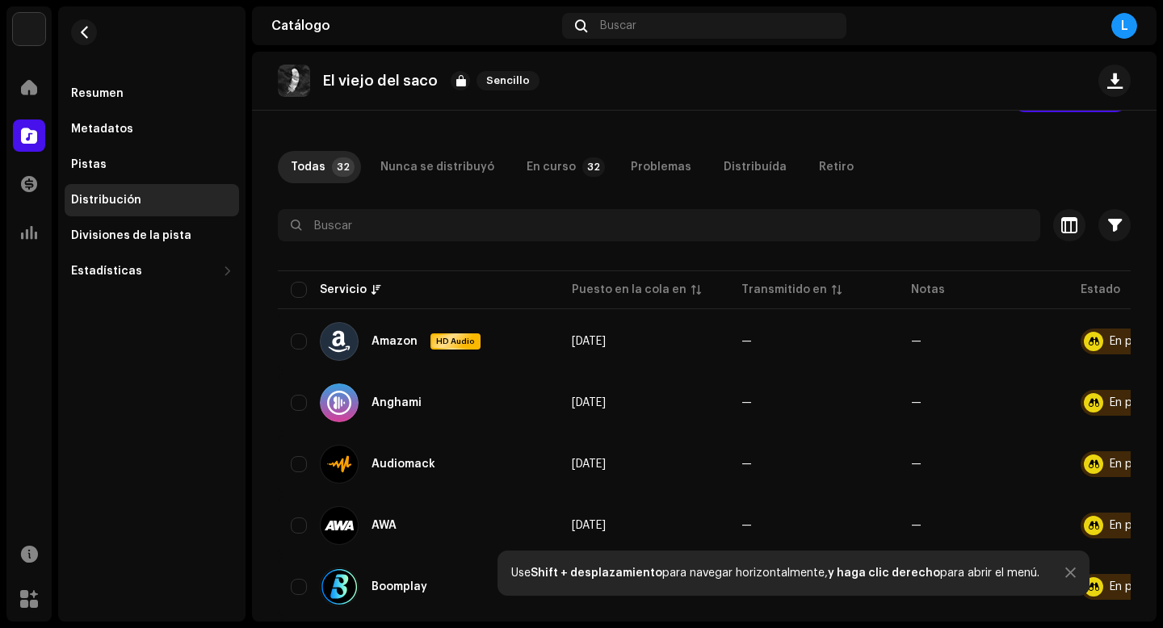
scroll to position [71, 0]
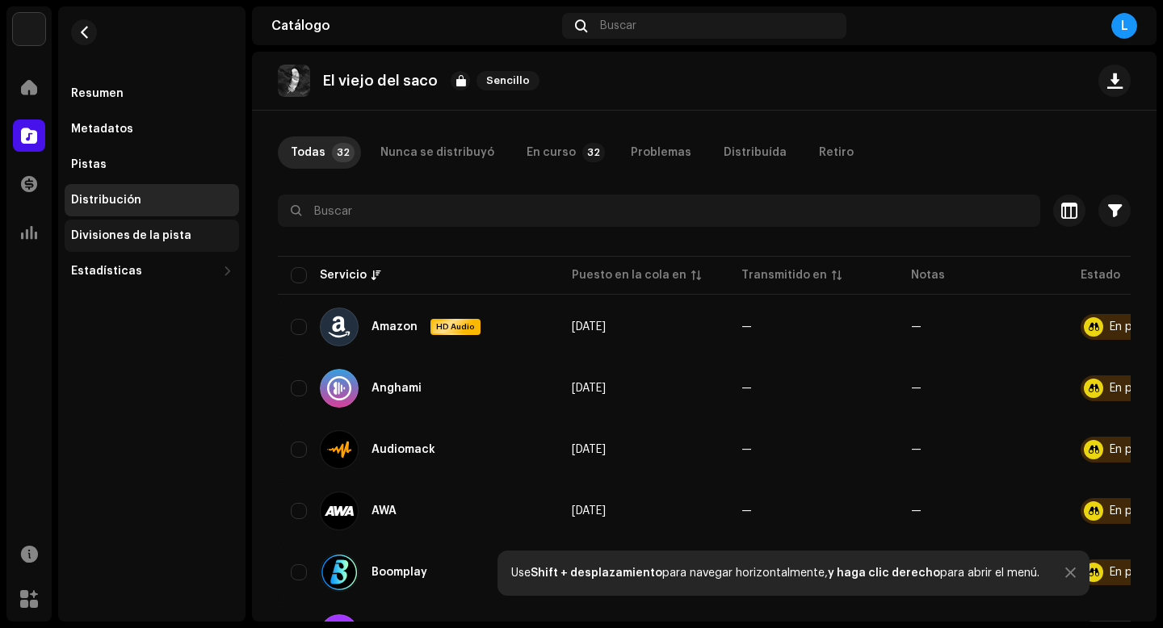
click at [149, 234] on div "Divisiones de la pista" at bounding box center [131, 235] width 120 height 13
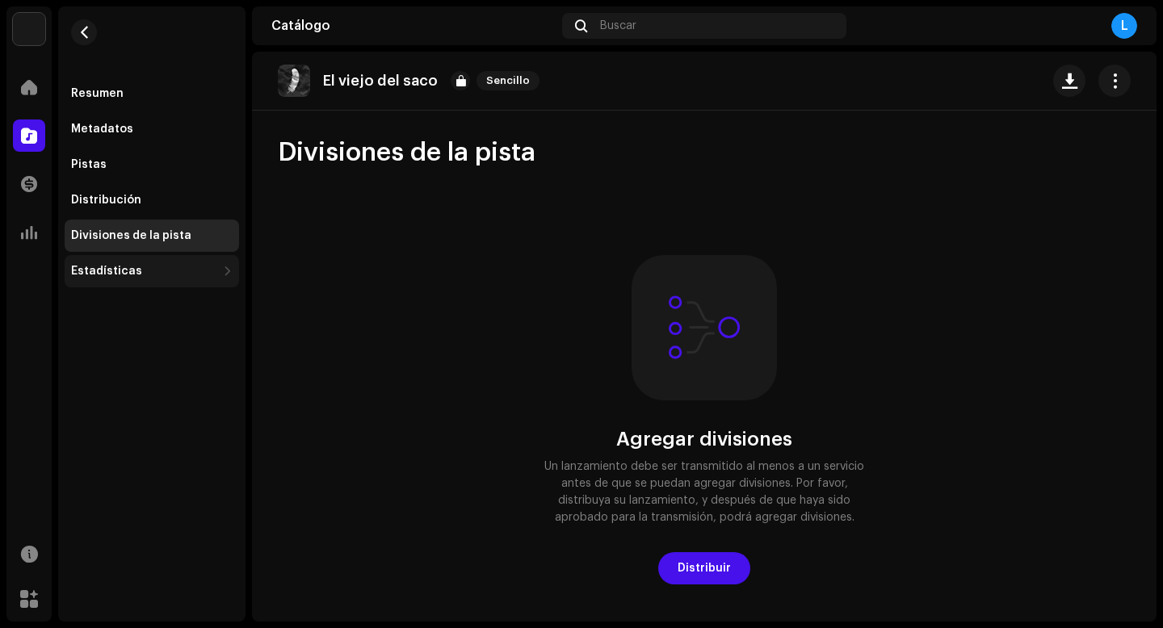
click at [108, 272] on div "Estadísticas" at bounding box center [106, 271] width 71 height 13
click at [164, 45] on div "Resumen Metadatos Pistas Distribución Divisiones de la pista Estadísticas Consu…" at bounding box center [151, 217] width 187 height 423
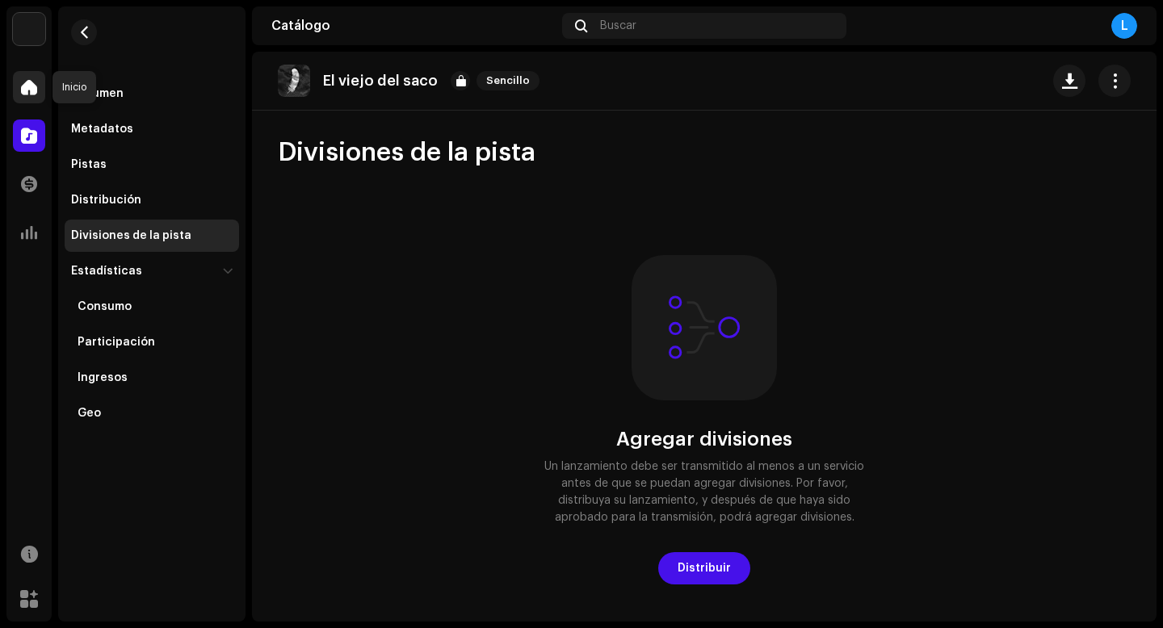
click at [24, 91] on span at bounding box center [29, 87] width 16 height 13
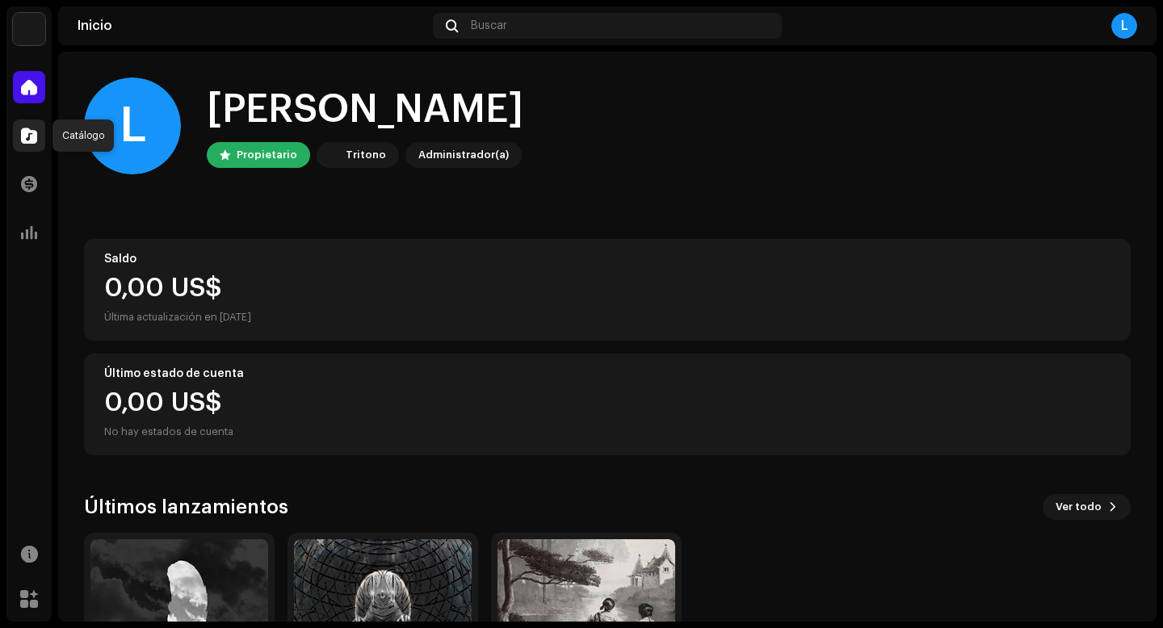
click at [27, 136] on span at bounding box center [29, 135] width 16 height 13
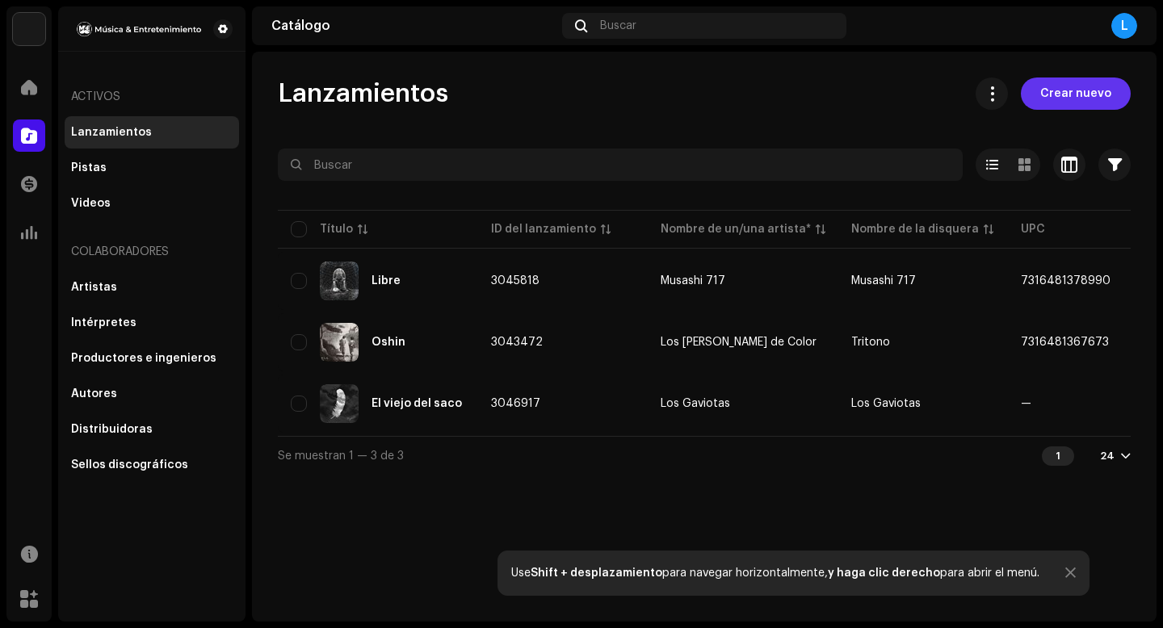
click at [1062, 84] on span "Crear nuevo" at bounding box center [1075, 94] width 71 height 32
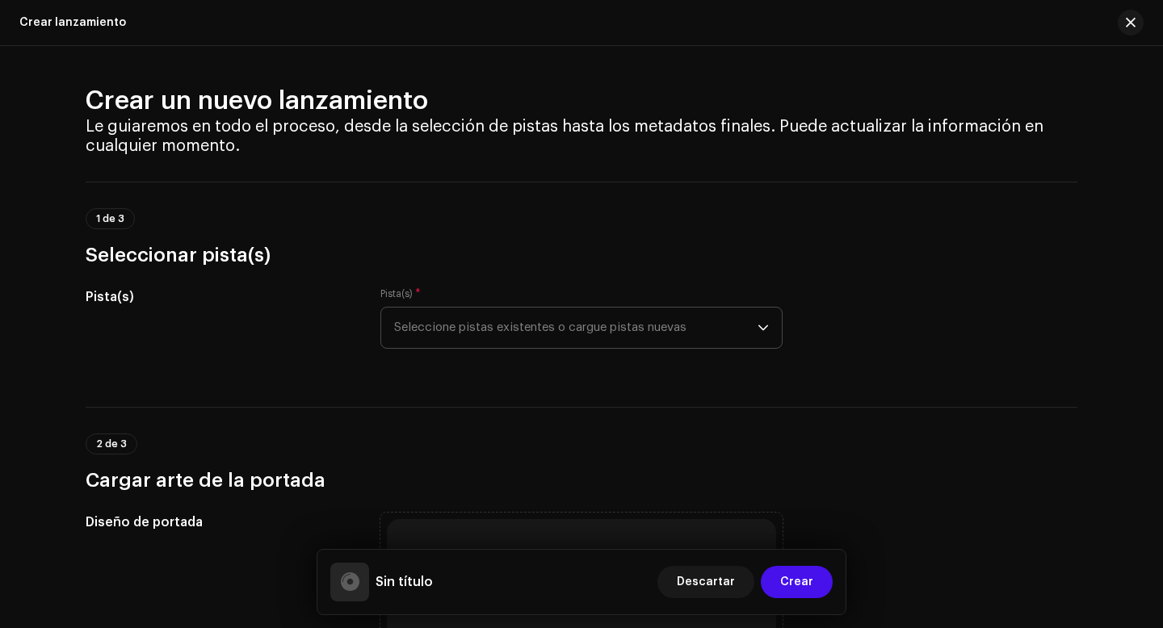
click at [469, 329] on span "Seleccione pistas existentes o cargue pistas nuevas" at bounding box center [575, 328] width 363 height 40
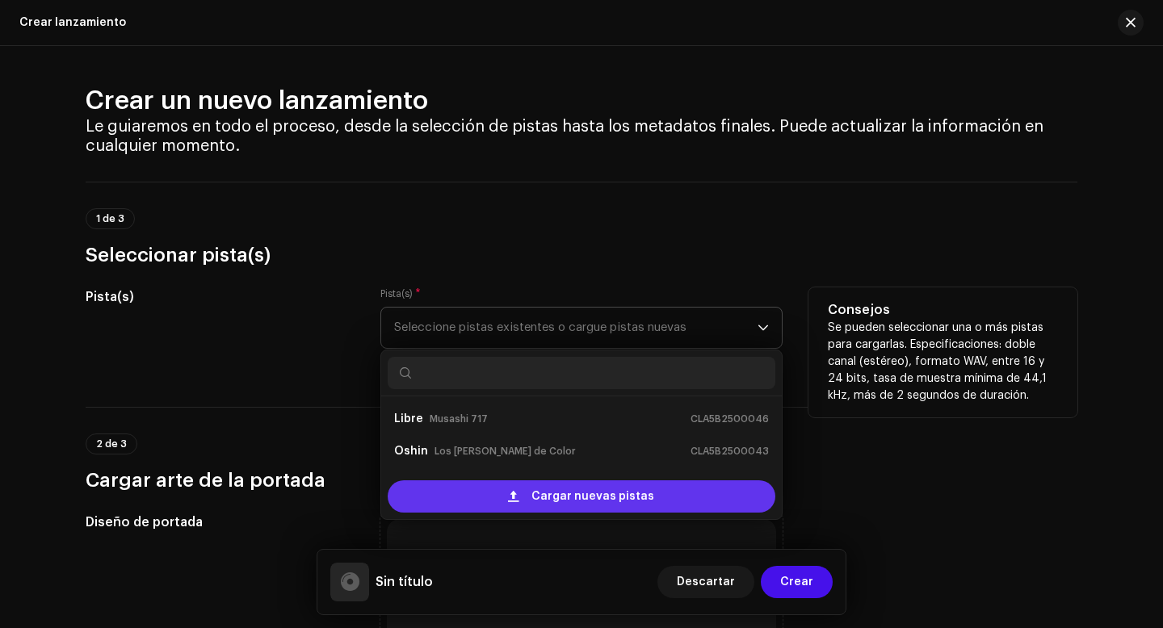
click at [568, 493] on span "Cargar nuevas pistas" at bounding box center [592, 496] width 123 height 32
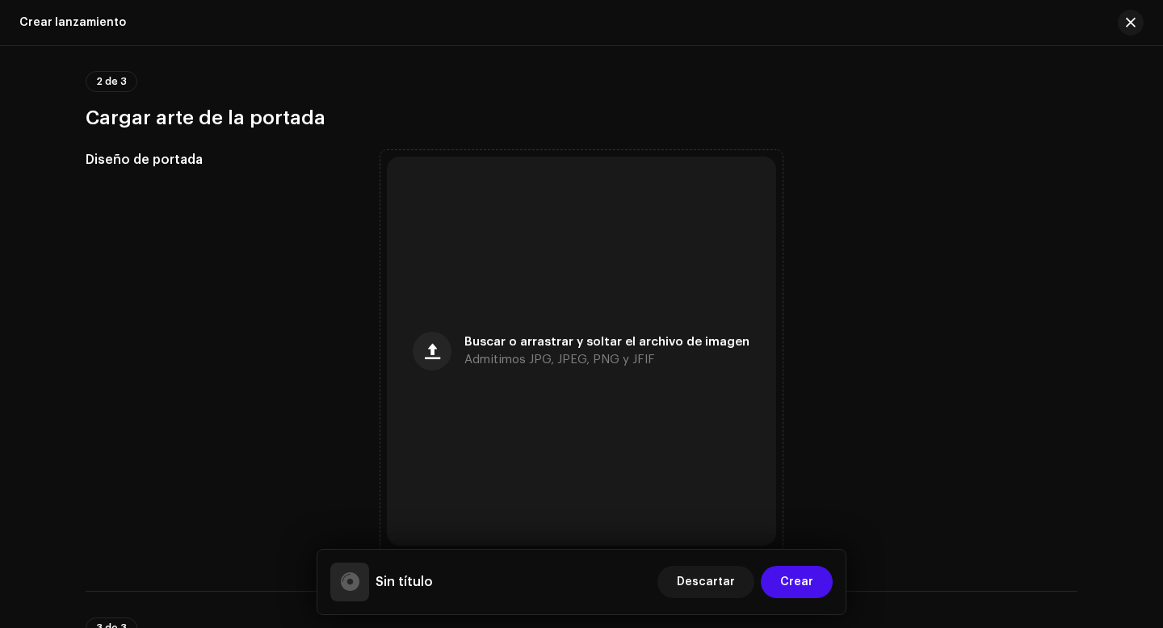
scroll to position [493, 0]
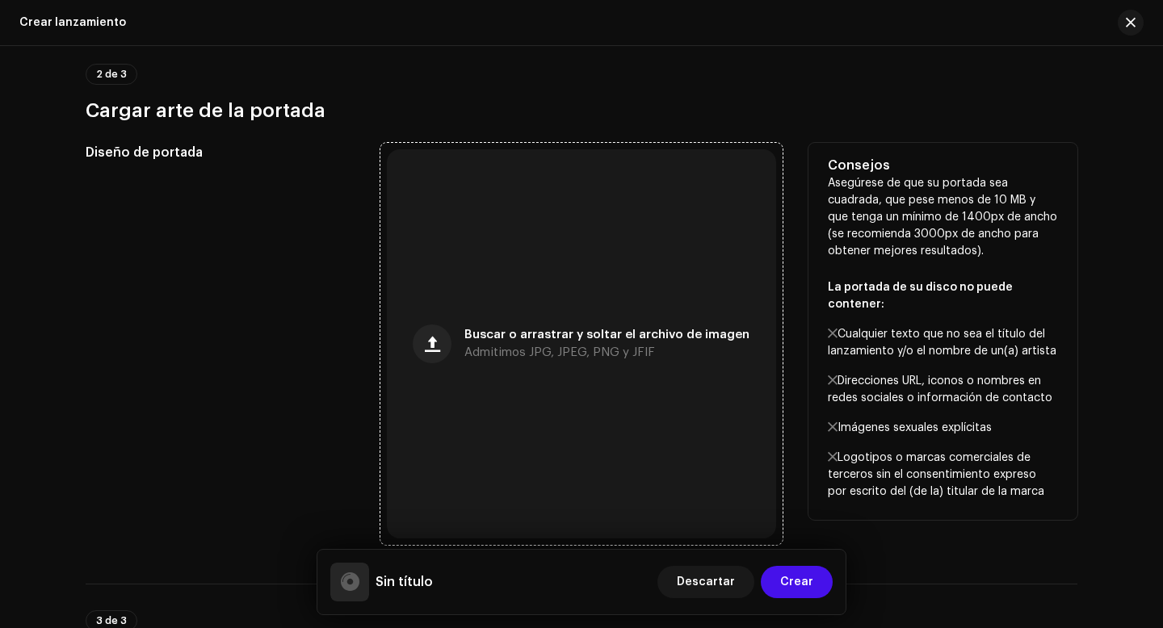
click at [520, 334] on span "Buscar o arrastrar y soltar el archivo de imagen" at bounding box center [606, 334] width 285 height 11
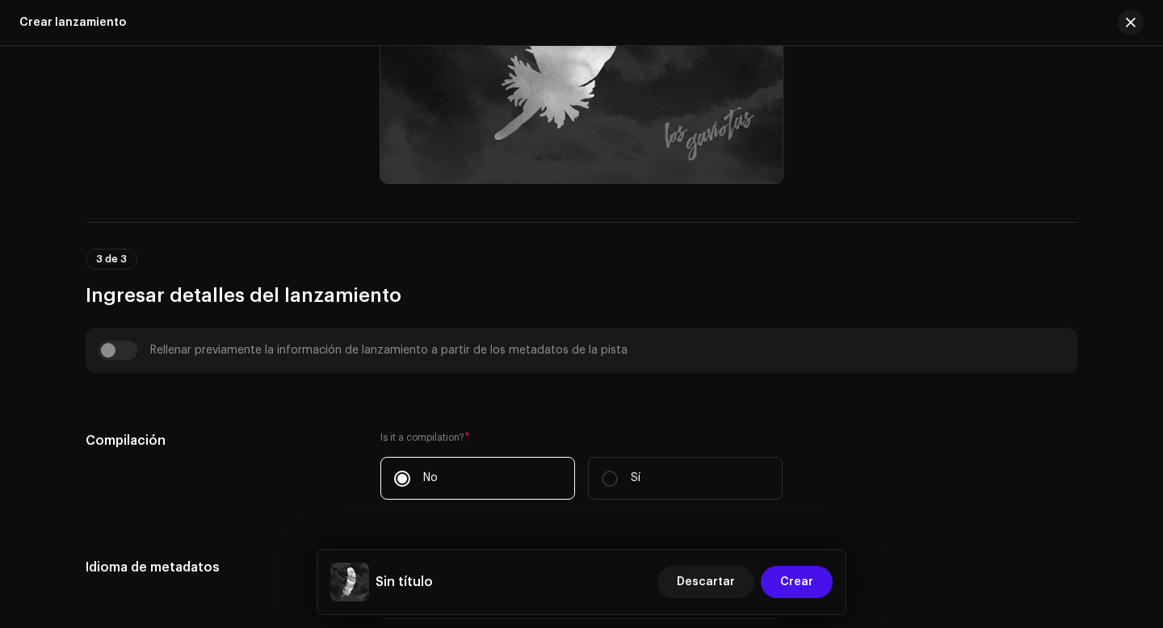
scroll to position [919, 0]
click at [107, 350] on input "checkbox" at bounding box center [118, 351] width 39 height 19
checkbox input "true"
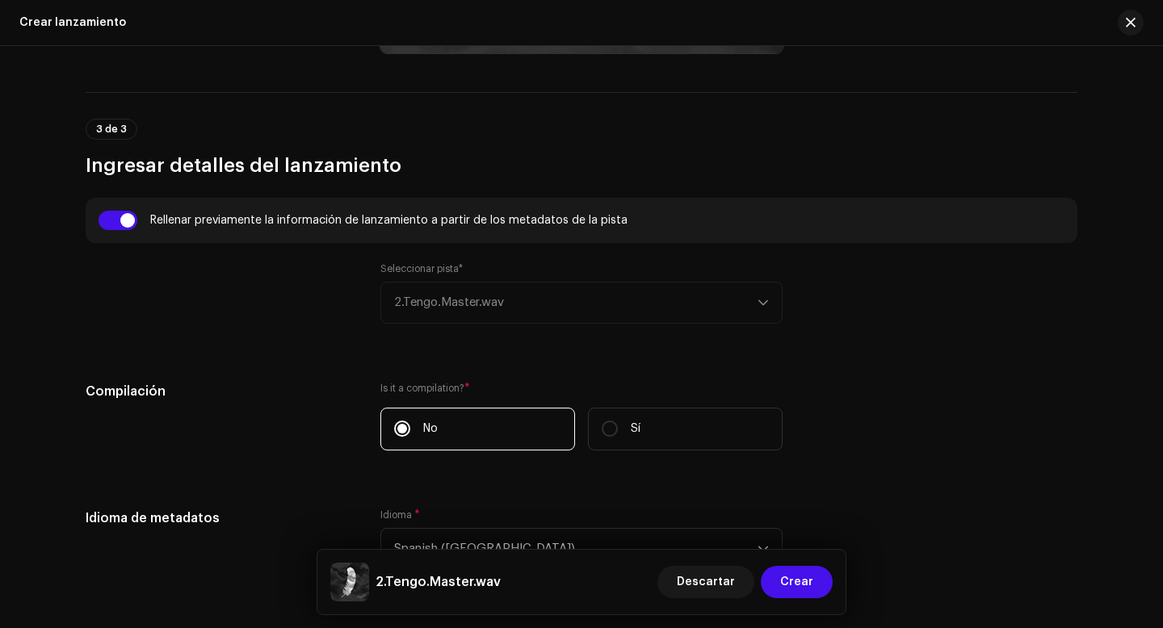
scroll to position [1054, 0]
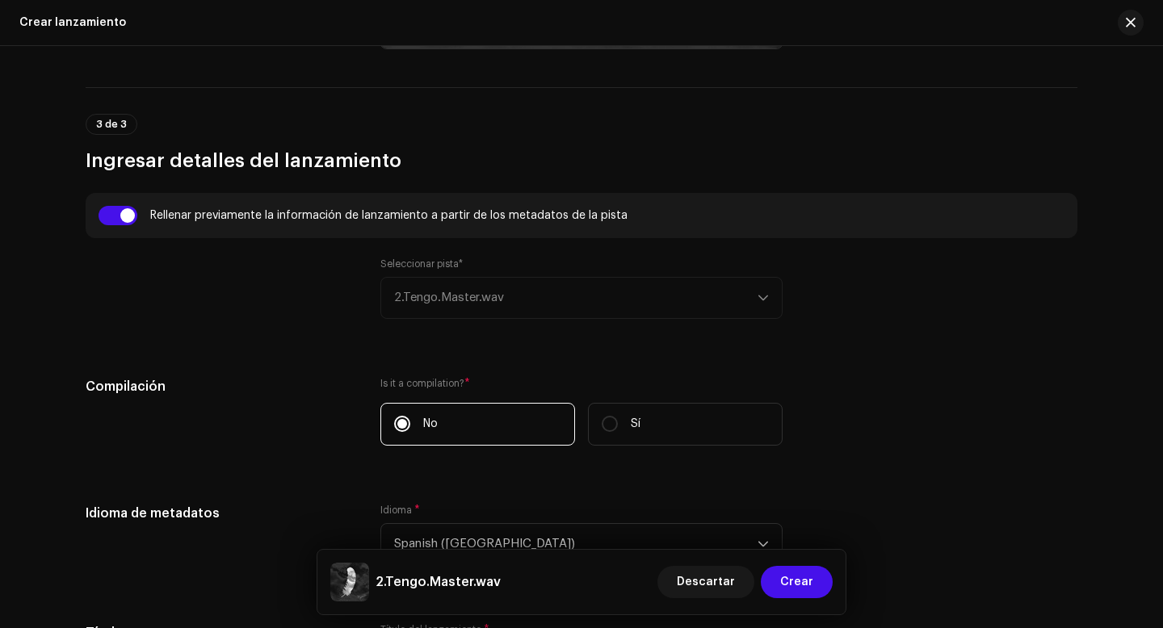
click at [504, 298] on div "Seleccionar pista* 2.Tengo.Master.wav" at bounding box center [581, 288] width 402 height 61
click at [496, 296] on div "Seleccionar pista* 2.Tengo.Master.wav" at bounding box center [581, 288] width 402 height 61
click at [765, 299] on div "Seleccionar pista* 2.Tengo.Master.wav" at bounding box center [581, 288] width 402 height 61
click at [490, 302] on div "Seleccionar pista* 2.Tengo.Master.wav" at bounding box center [581, 288] width 402 height 61
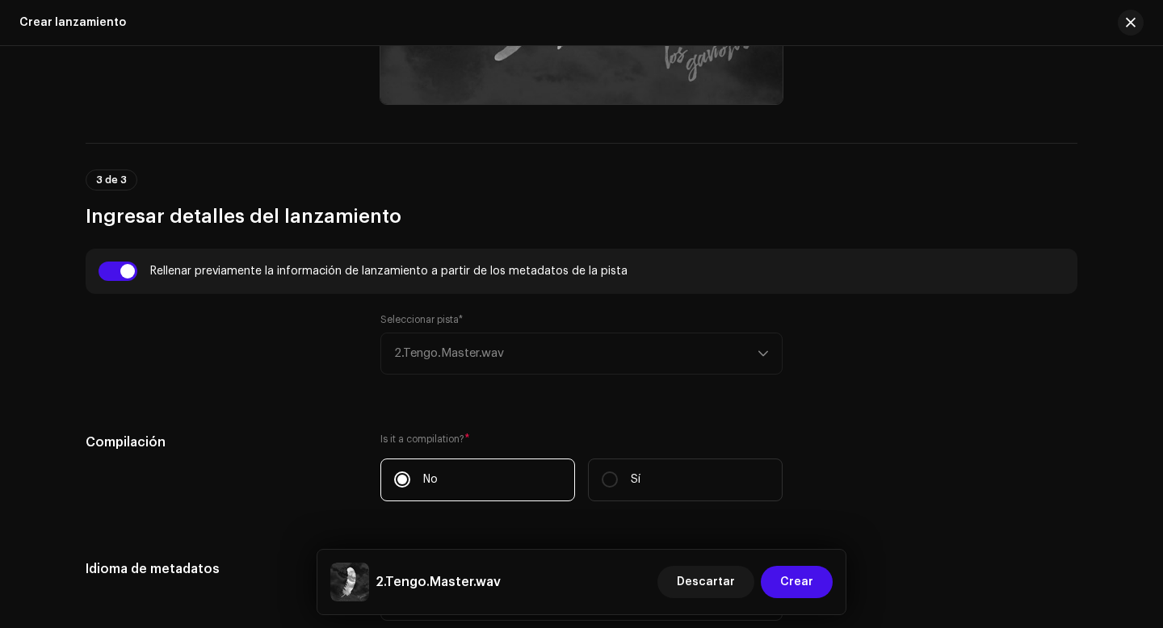
scroll to position [987, 0]
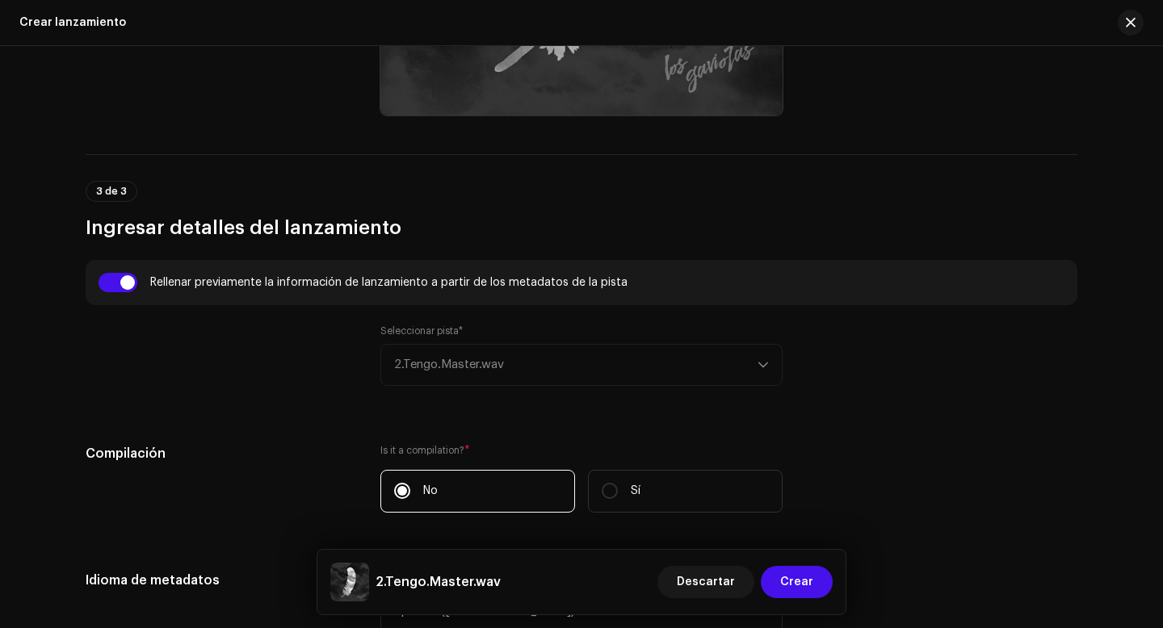
click at [455, 363] on div "Seleccionar pista* 2.Tengo.Master.wav" at bounding box center [581, 355] width 402 height 61
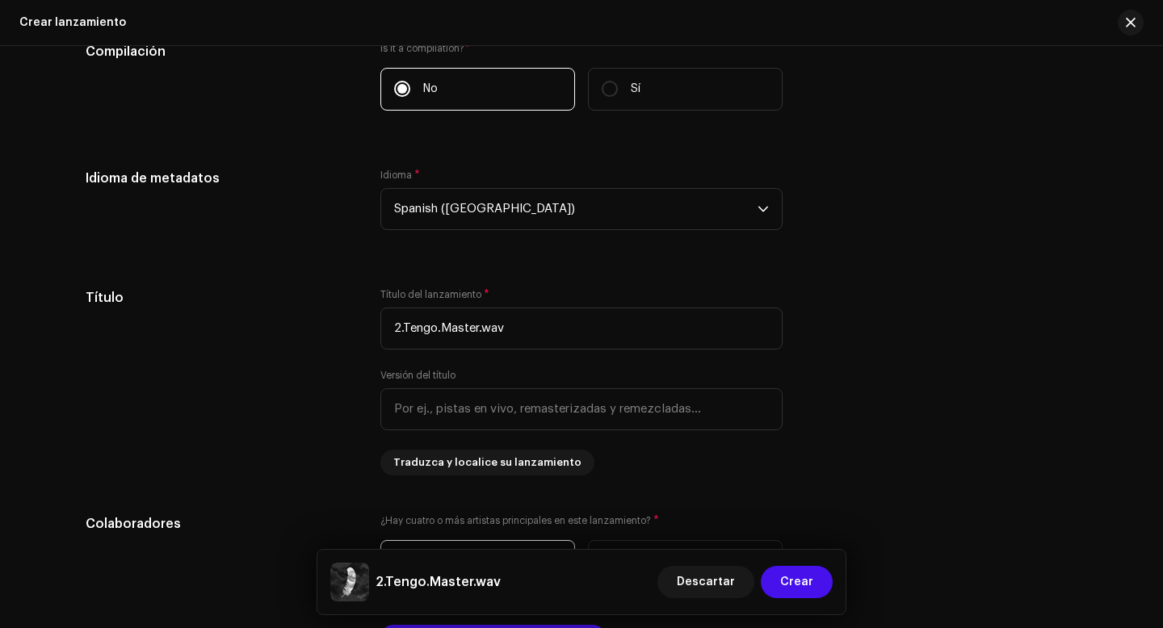
scroll to position [1390, 0]
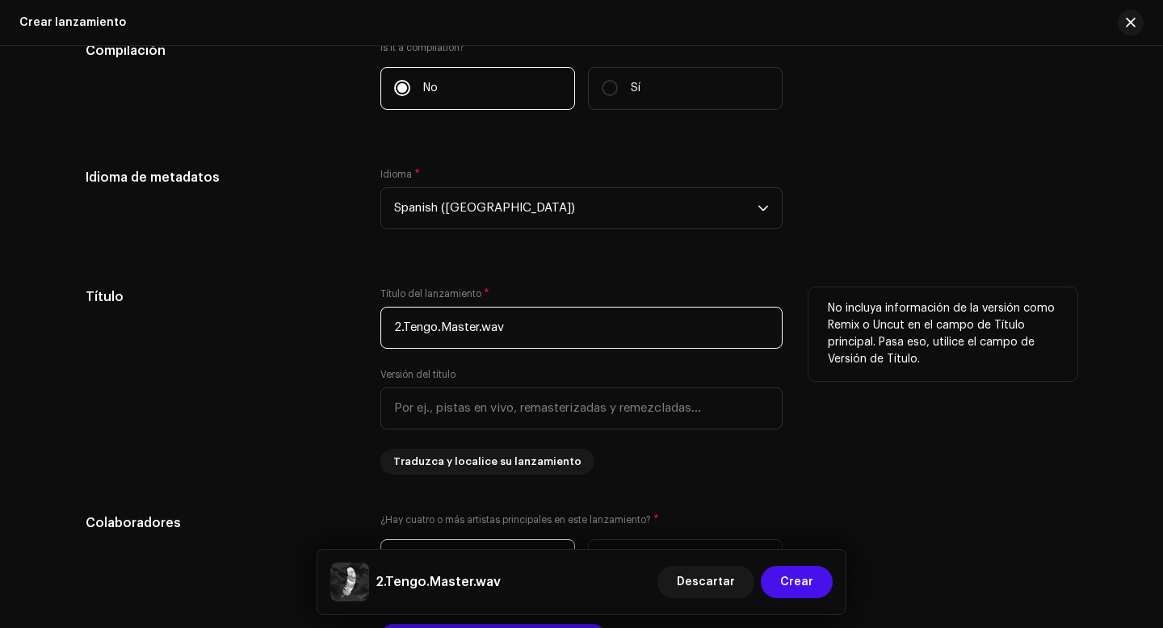
drag, startPoint x: 403, startPoint y: 329, endPoint x: 368, endPoint y: 332, distance: 34.8
click at [368, 332] on div "Título Título del lanzamiento * 2.Tengo.Master.wav Versión del título Traduzca …" at bounding box center [582, 380] width 992 height 187
click at [400, 329] on input "2.Tengo.Master.wav" at bounding box center [581, 328] width 402 height 42
click at [430, 328] on input "Tengo.Master.wav" at bounding box center [581, 328] width 402 height 42
drag, startPoint x: 497, startPoint y: 328, endPoint x: 428, endPoint y: 328, distance: 68.6
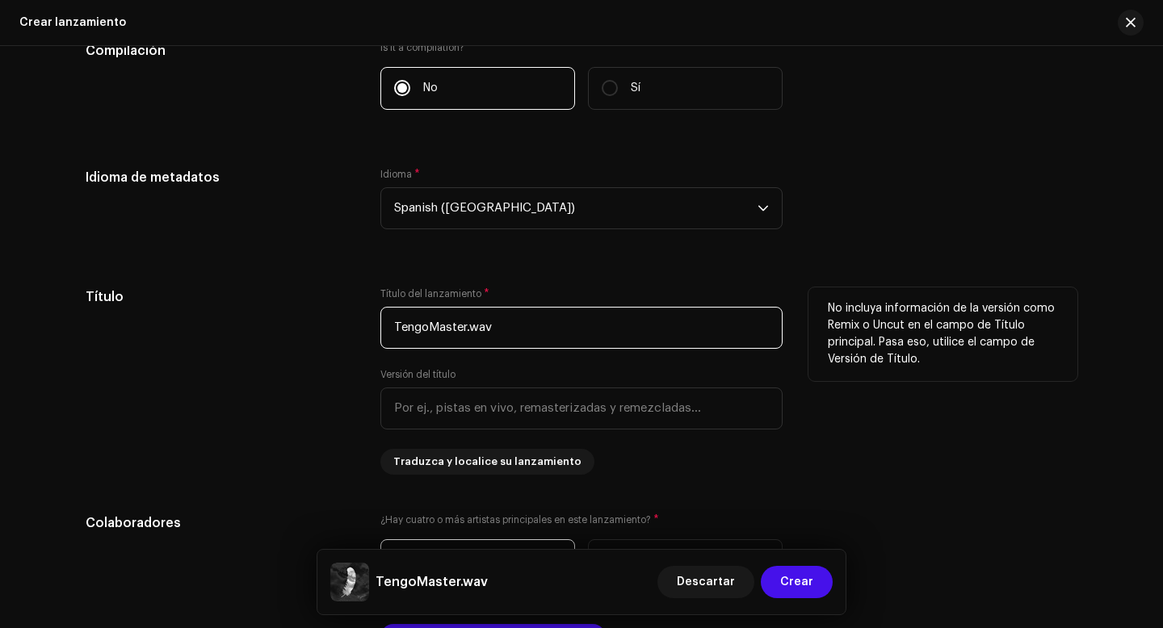
click at [428, 328] on input "TengoMaster.wav" at bounding box center [581, 328] width 402 height 42
type input "Tengo"
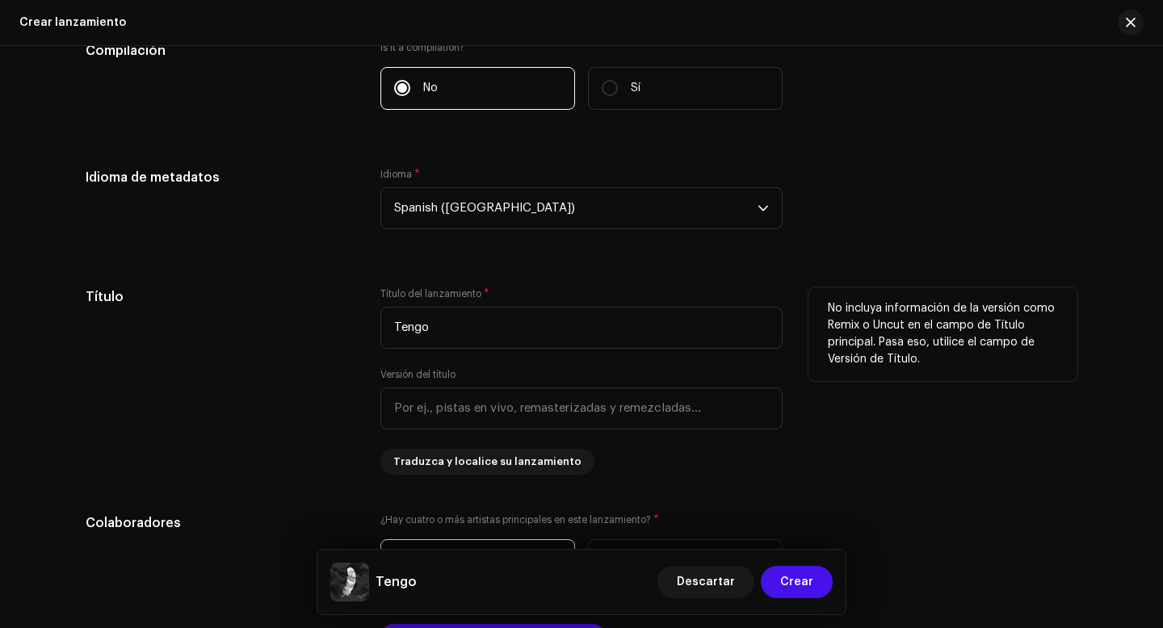
click at [354, 375] on div "Título Título del lanzamiento * Tengo Versión del título Traduzca y localice su…" at bounding box center [582, 380] width 992 height 187
click at [498, 423] on input "text" at bounding box center [581, 409] width 402 height 42
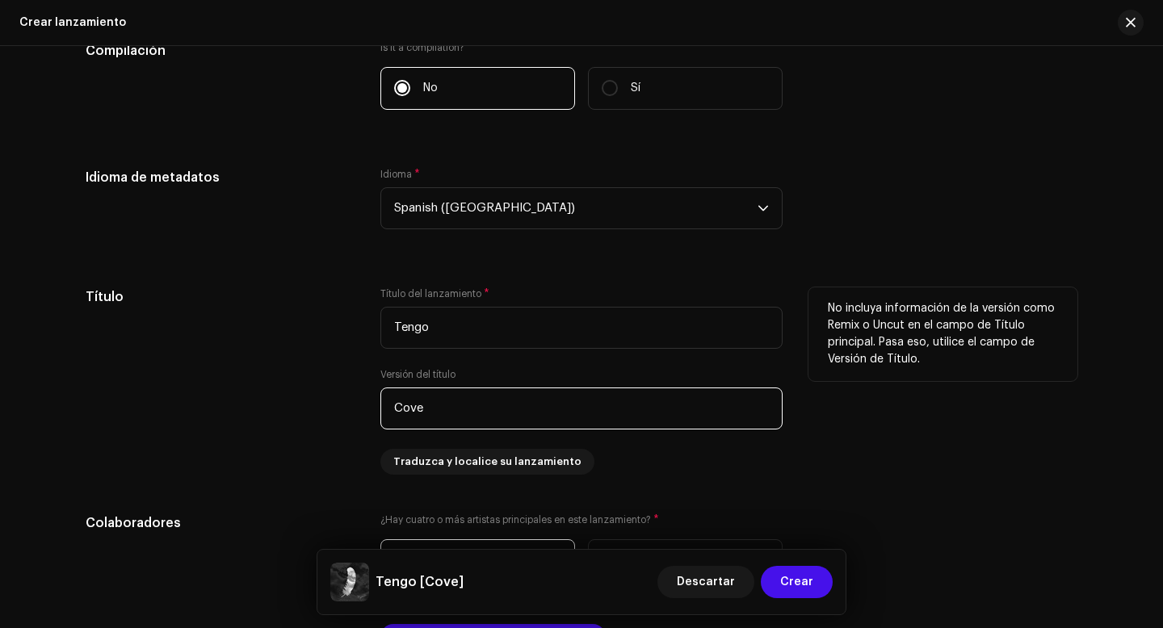
type input "Cover"
drag, startPoint x: 438, startPoint y: 411, endPoint x: 387, endPoint y: 403, distance: 52.3
click at [387, 403] on input "Cover" at bounding box center [581, 409] width 402 height 42
type input "["
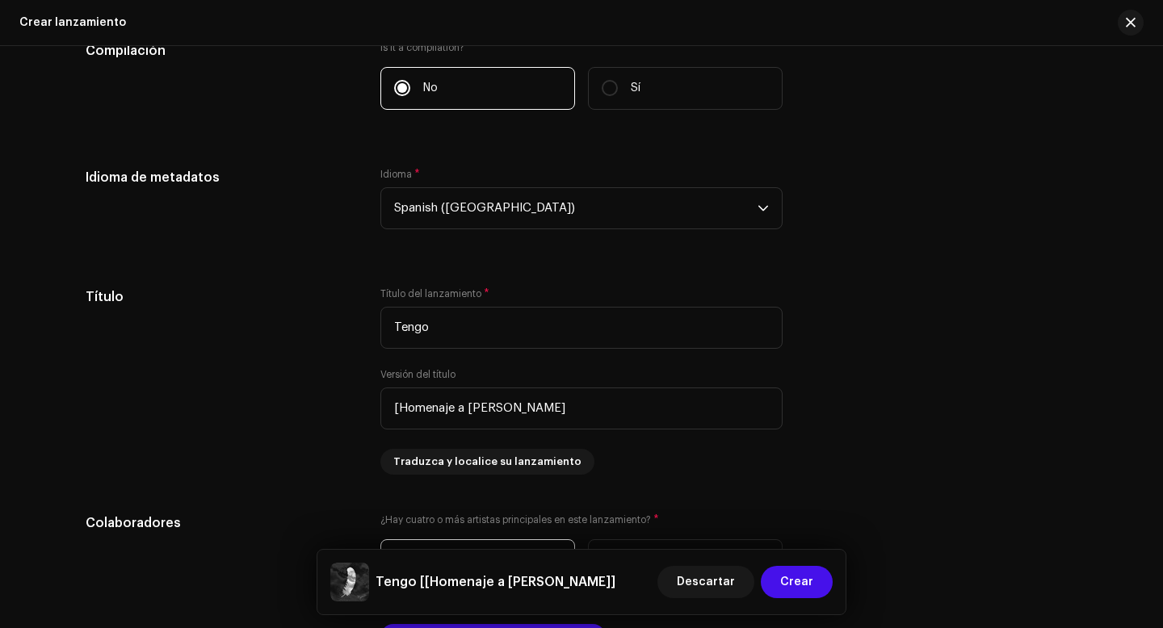
click at [428, 582] on h5 "Tengo [[Homenaje a [PERSON_NAME]]" at bounding box center [495, 581] width 240 height 19
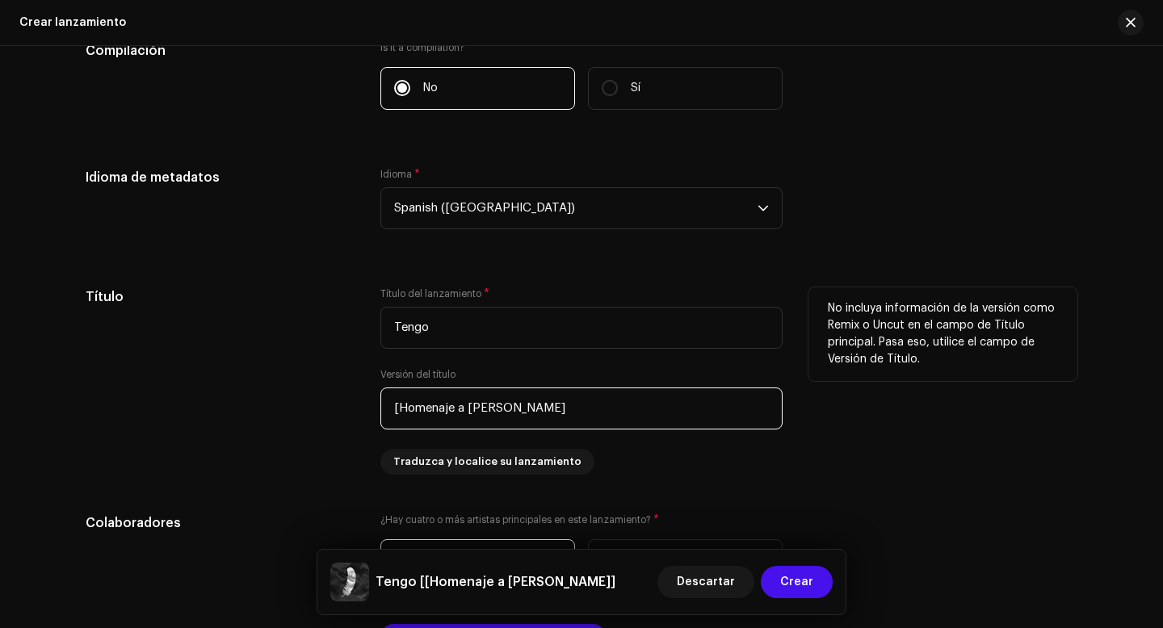
click at [395, 413] on input "[Homenaje a [PERSON_NAME]" at bounding box center [581, 409] width 402 height 42
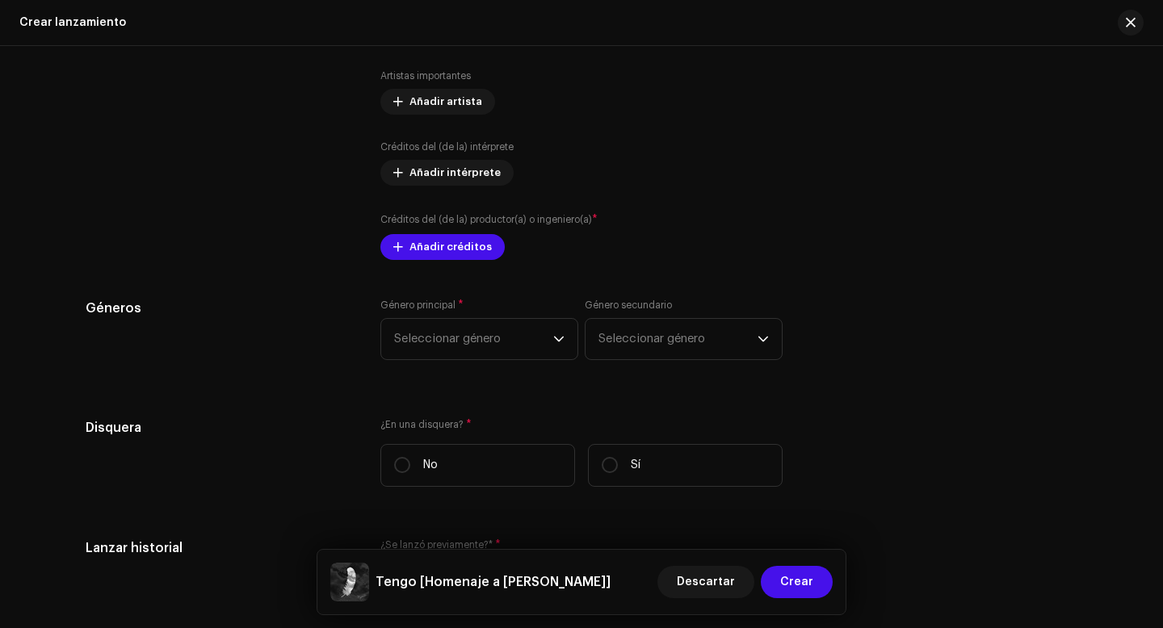
scroll to position [2029, 0]
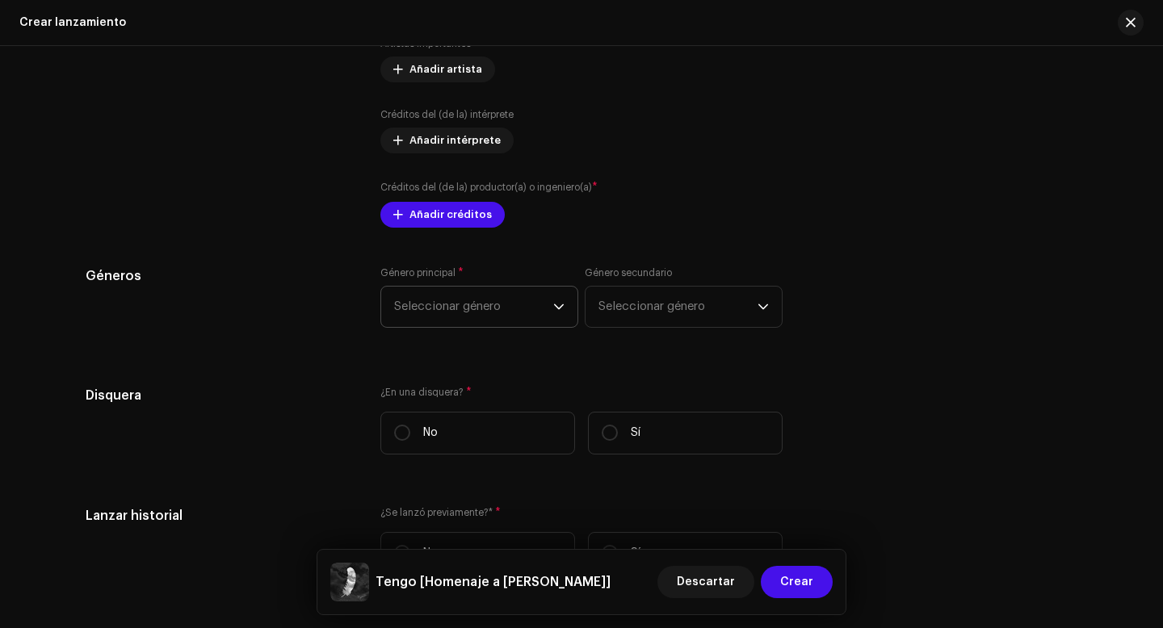
type input "Homenaje a [PERSON_NAME]"
click at [542, 311] on span "Seleccionar género" at bounding box center [473, 307] width 159 height 40
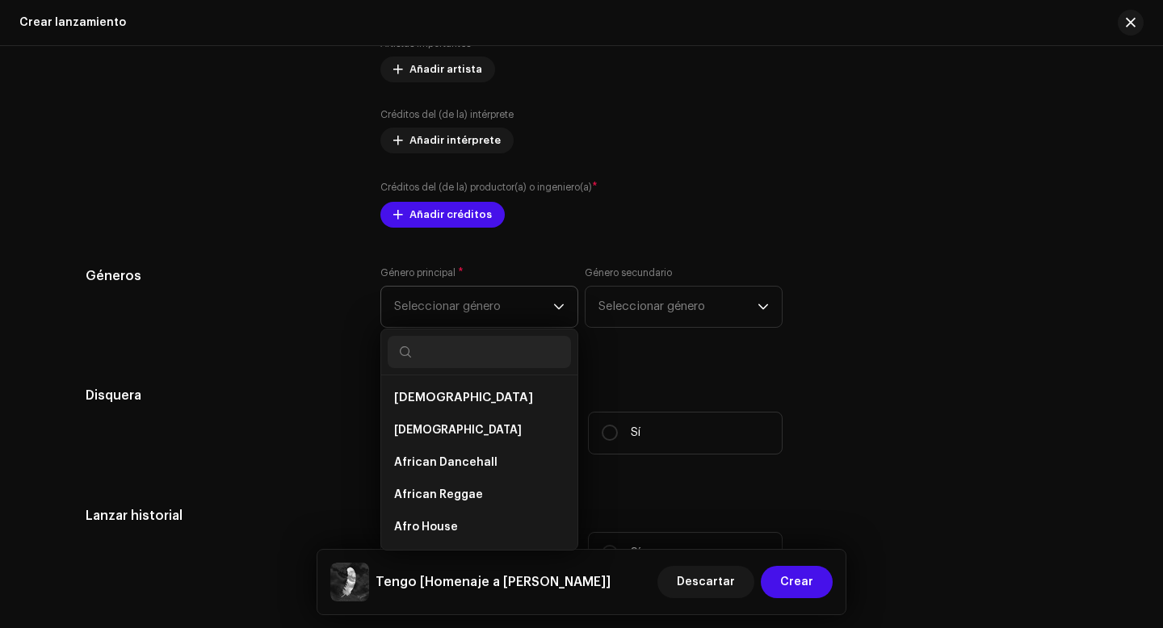
click at [469, 357] on input "text" at bounding box center [479, 352] width 183 height 32
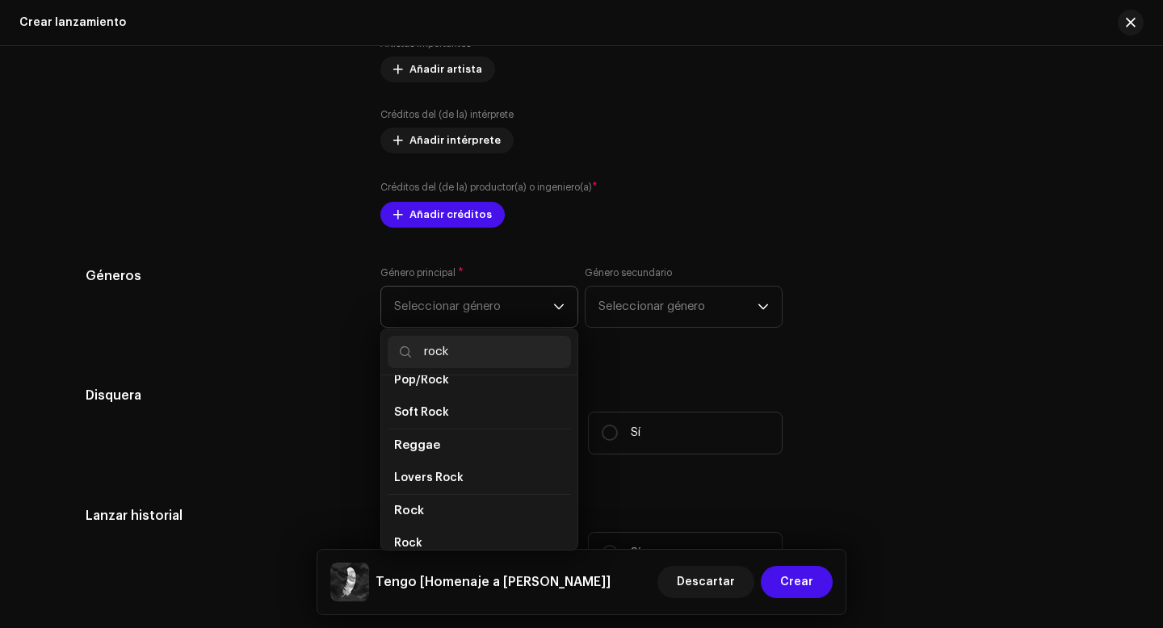
scroll to position [528, 0]
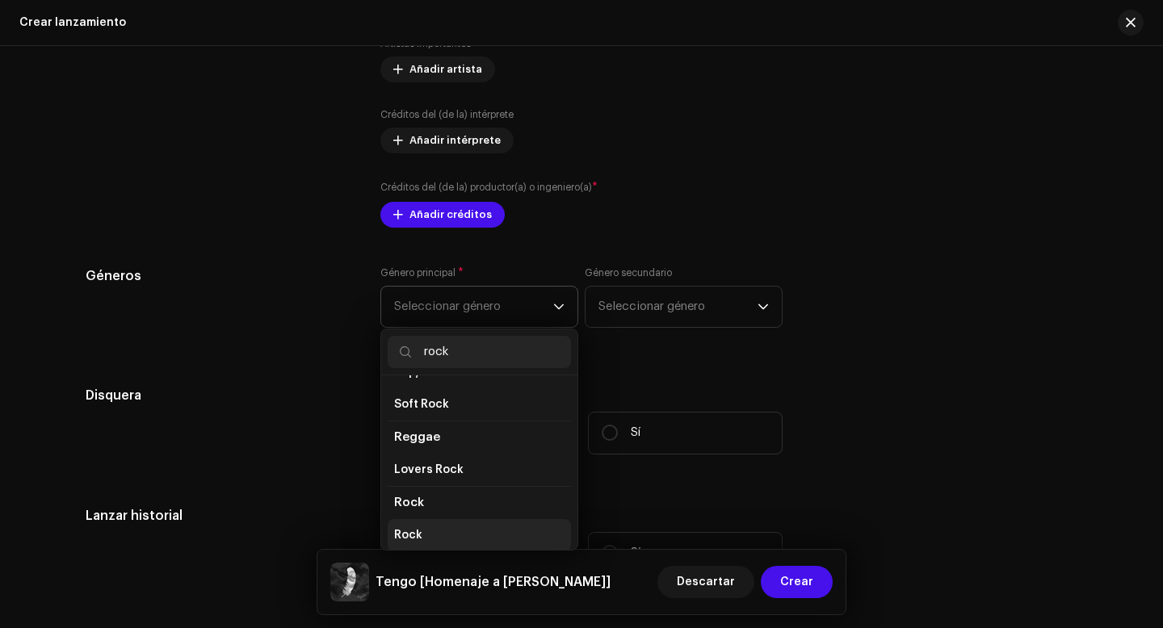
type input "rock"
click at [417, 521] on li "Rock" at bounding box center [479, 535] width 183 height 32
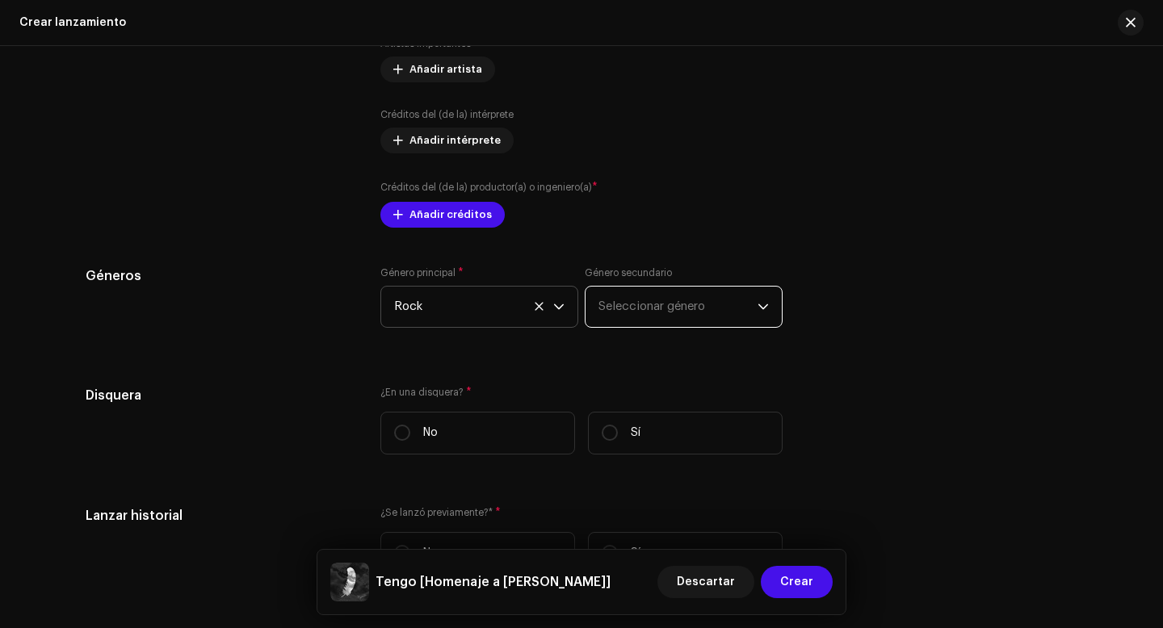
click at [682, 312] on span "Seleccionar género" at bounding box center [677, 307] width 159 height 40
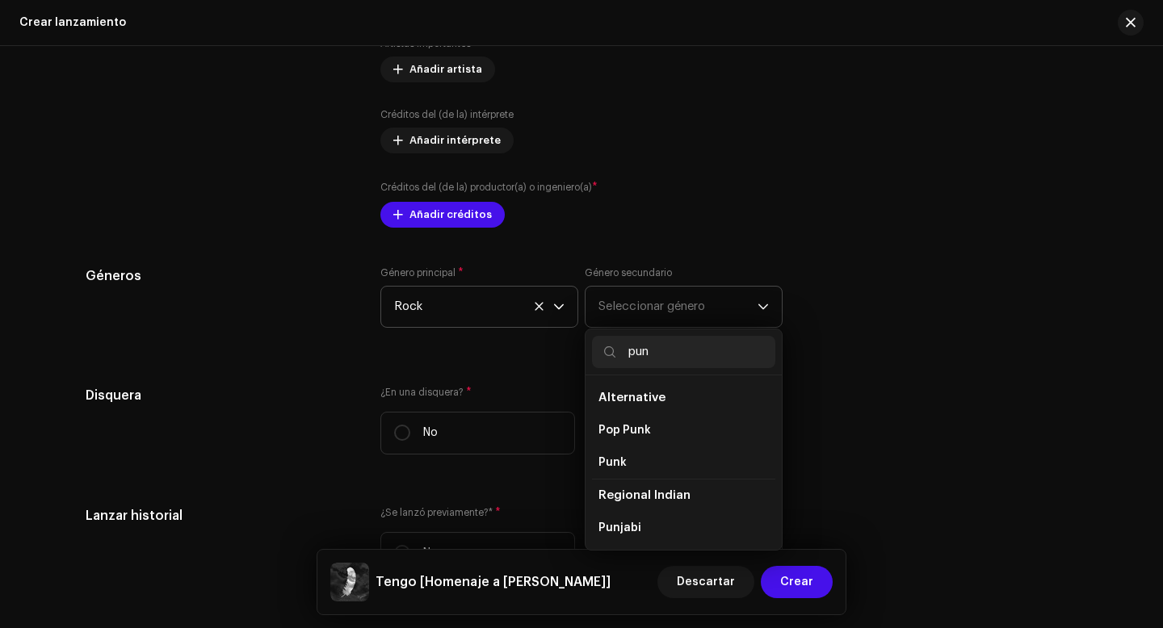
type input "punk"
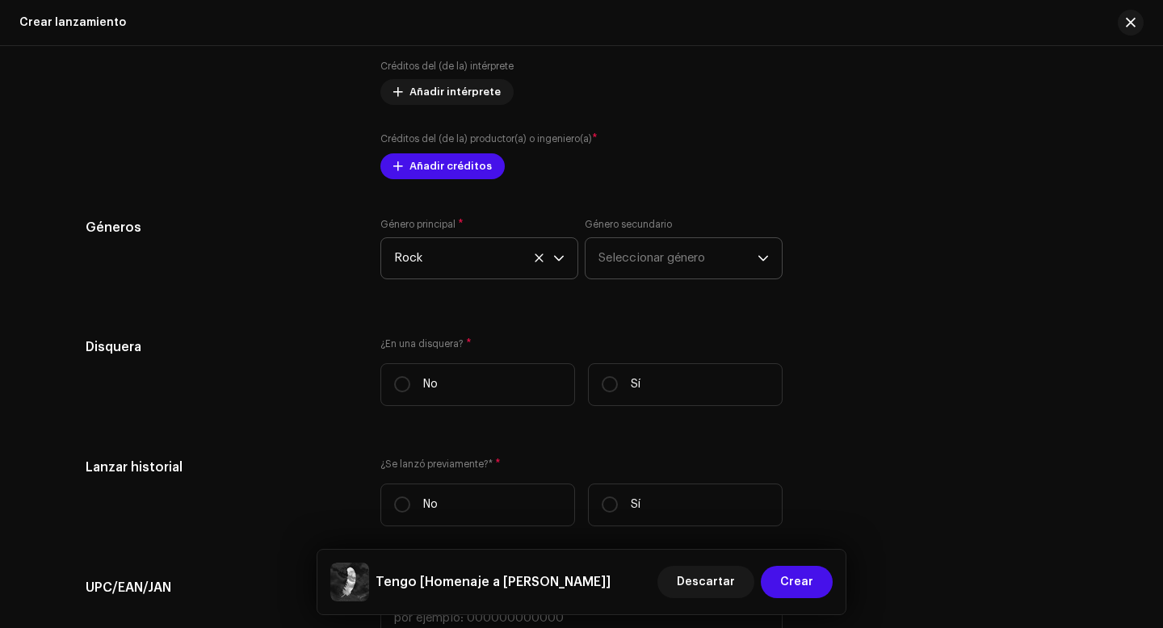
scroll to position [2094, 0]
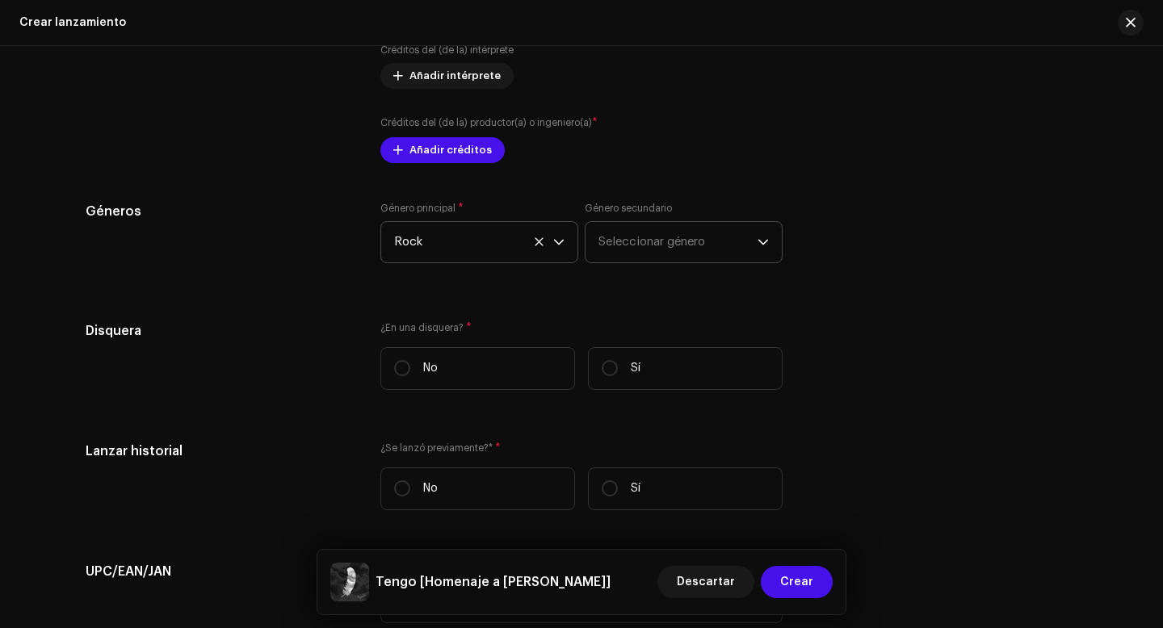
click at [694, 242] on span "Seleccionar género" at bounding box center [677, 242] width 159 height 40
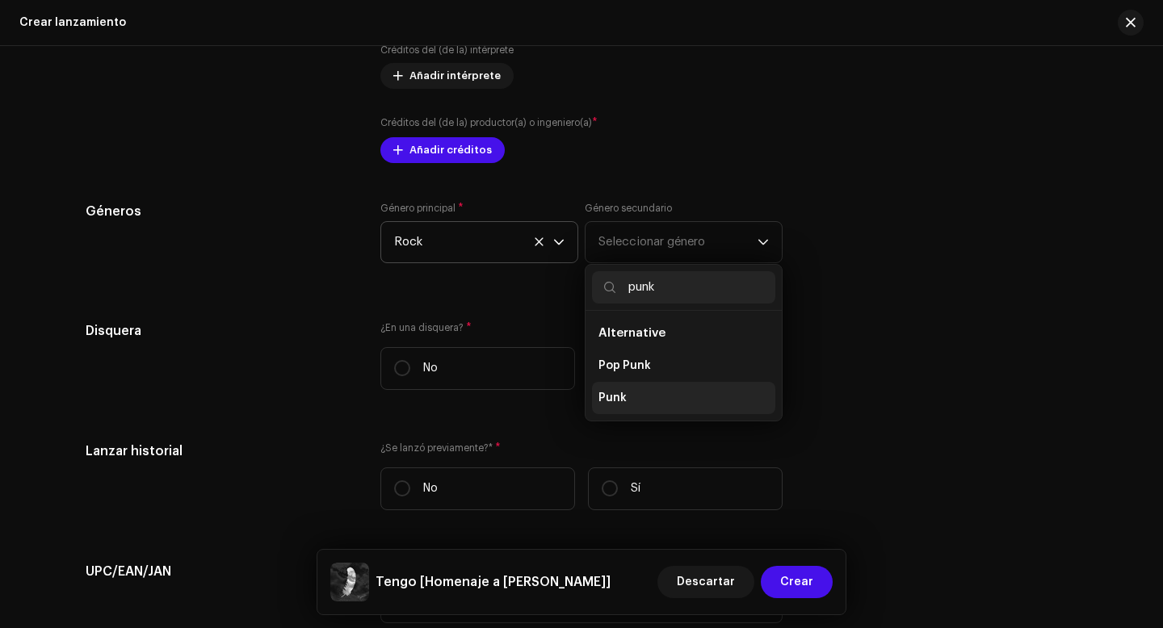
type input "punk"
click at [626, 403] on li "Punk" at bounding box center [683, 398] width 183 height 32
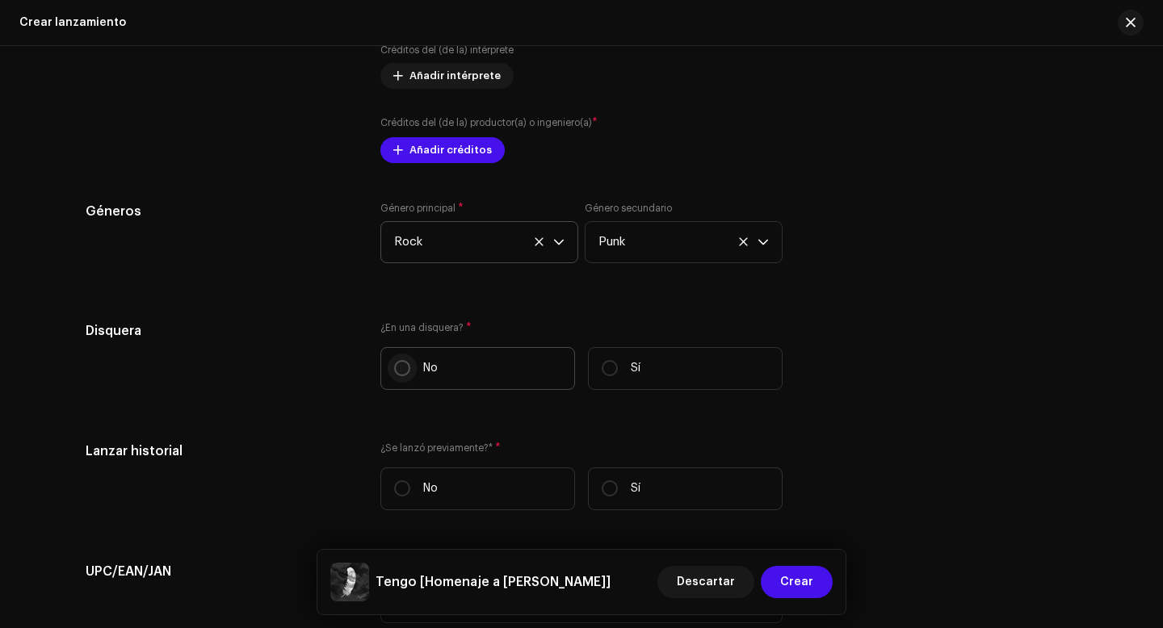
click at [396, 370] on input "No" at bounding box center [402, 368] width 16 height 16
radio input "true"
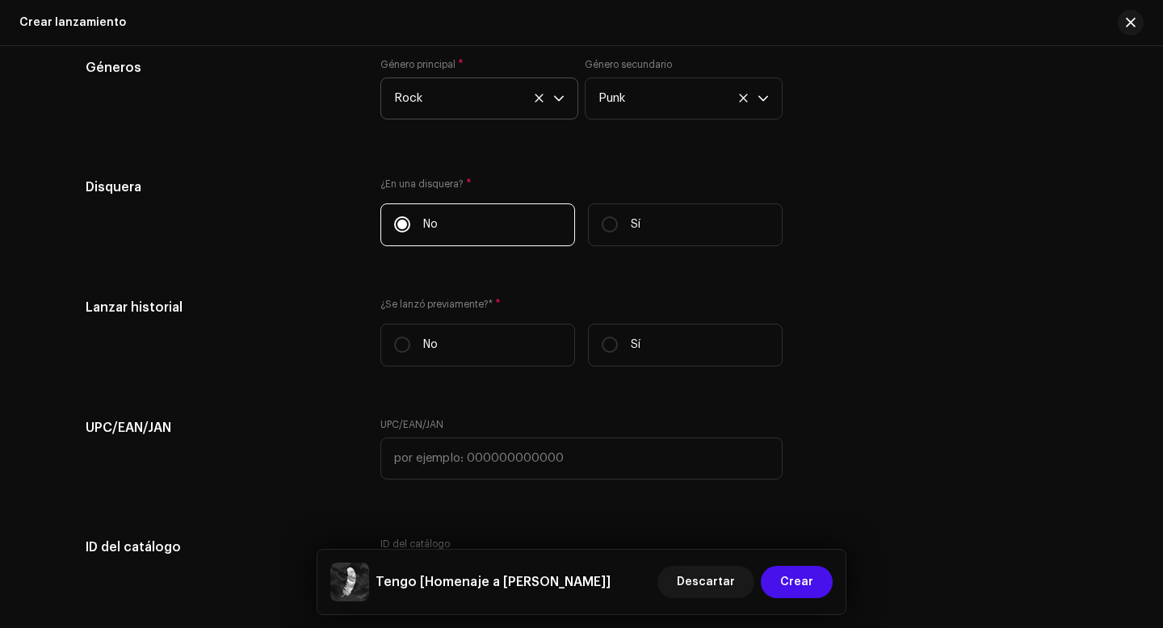
scroll to position [2248, 0]
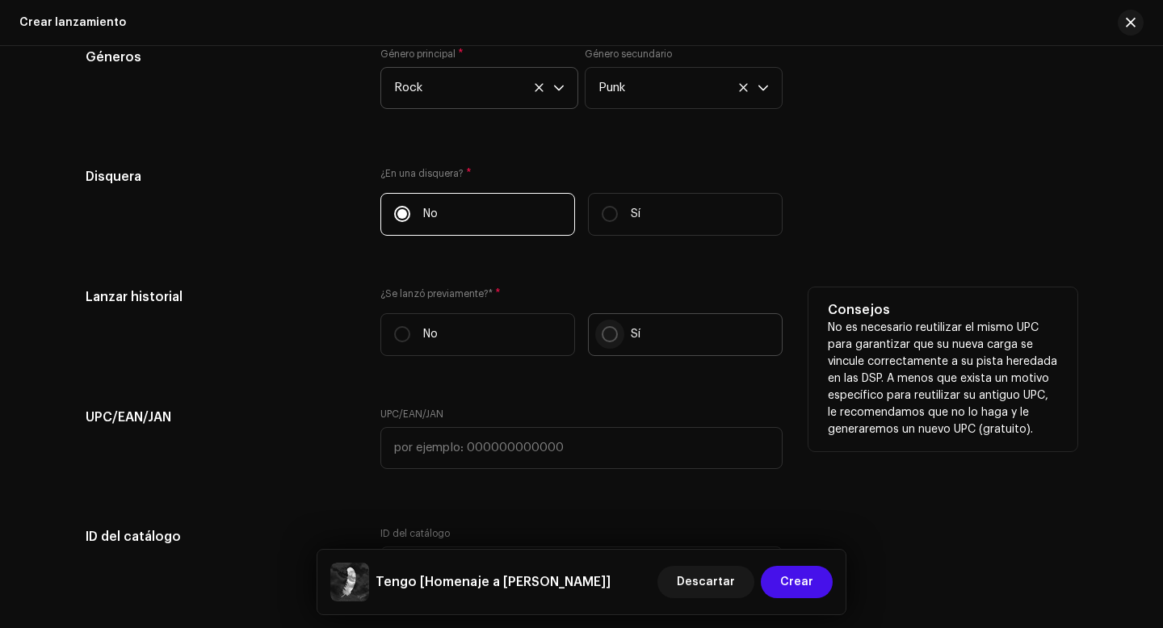
click at [607, 338] on input "Sí" at bounding box center [610, 334] width 16 height 16
radio input "true"
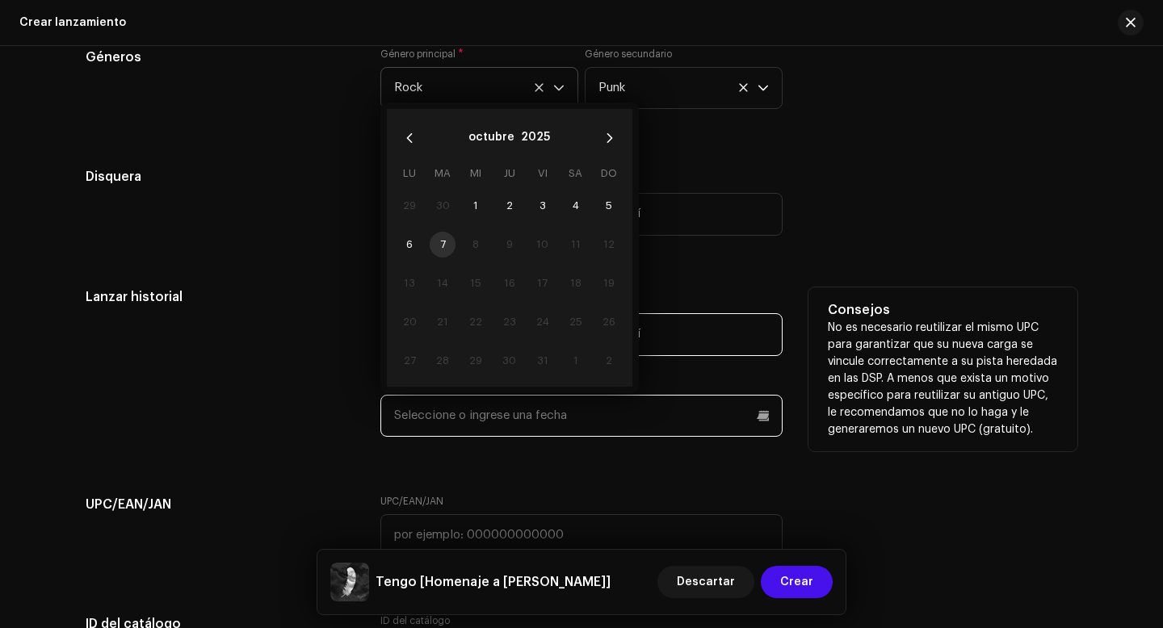
click at [543, 416] on input "text" at bounding box center [581, 416] width 402 height 42
click at [405, 141] on icon "Previous Month" at bounding box center [409, 137] width 11 height 11
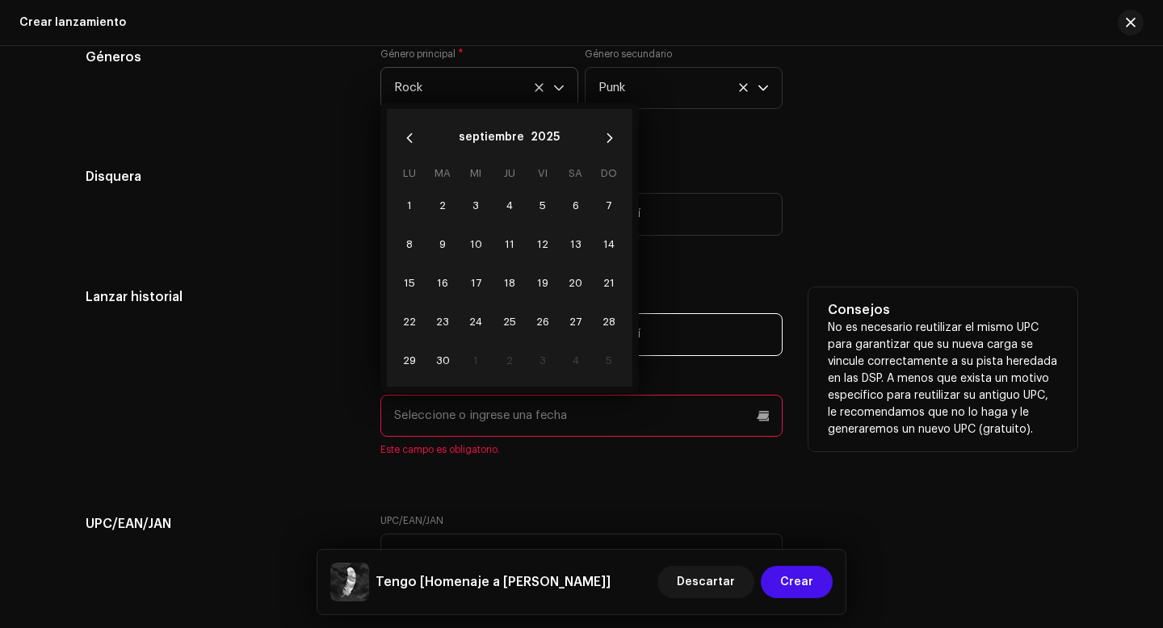
click at [405, 141] on icon "Previous Month" at bounding box center [409, 137] width 11 height 11
click at [409, 359] on span "28" at bounding box center [409, 361] width 26 height 26
type input "[DATE]"
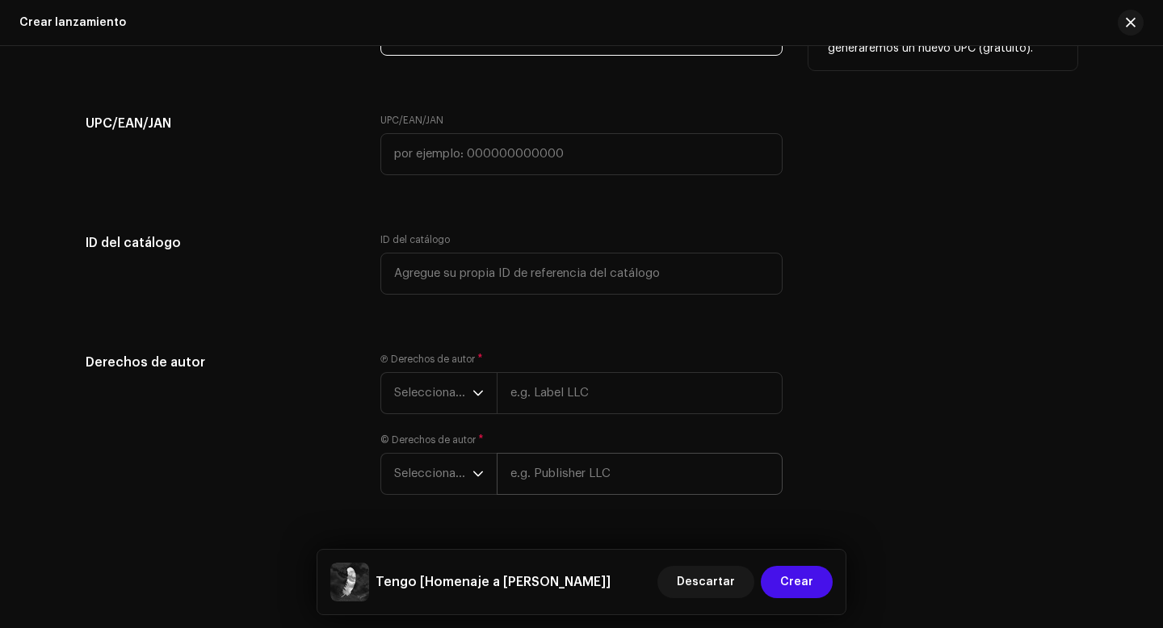
scroll to position [2632, 0]
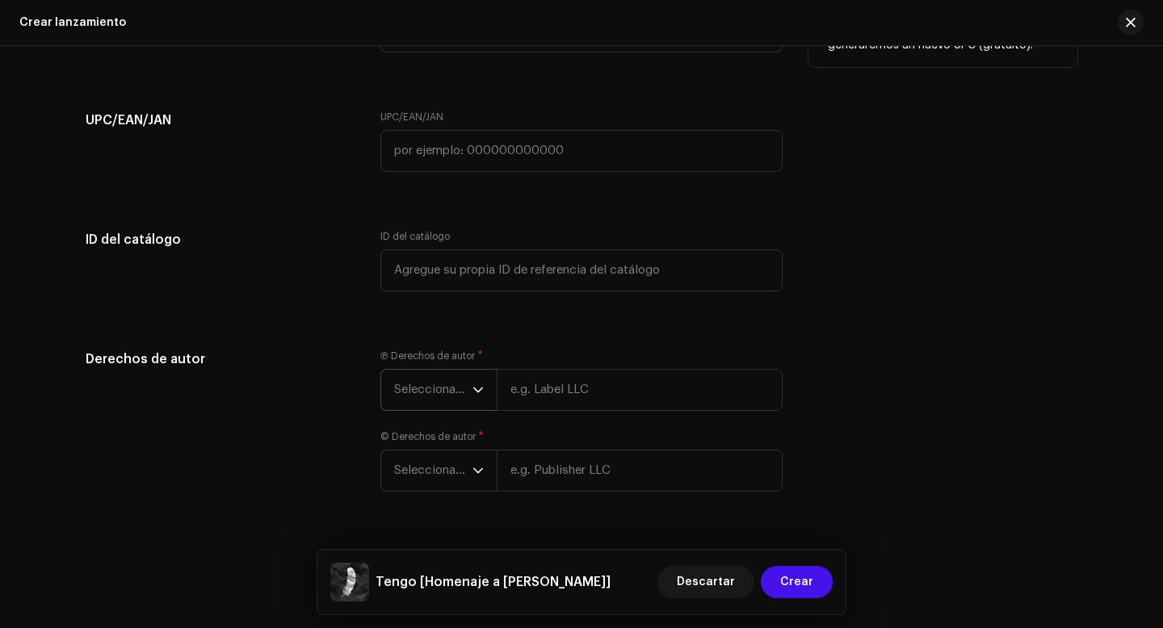
click at [474, 392] on icon "dropdown trigger" at bounding box center [477, 389] width 11 height 11
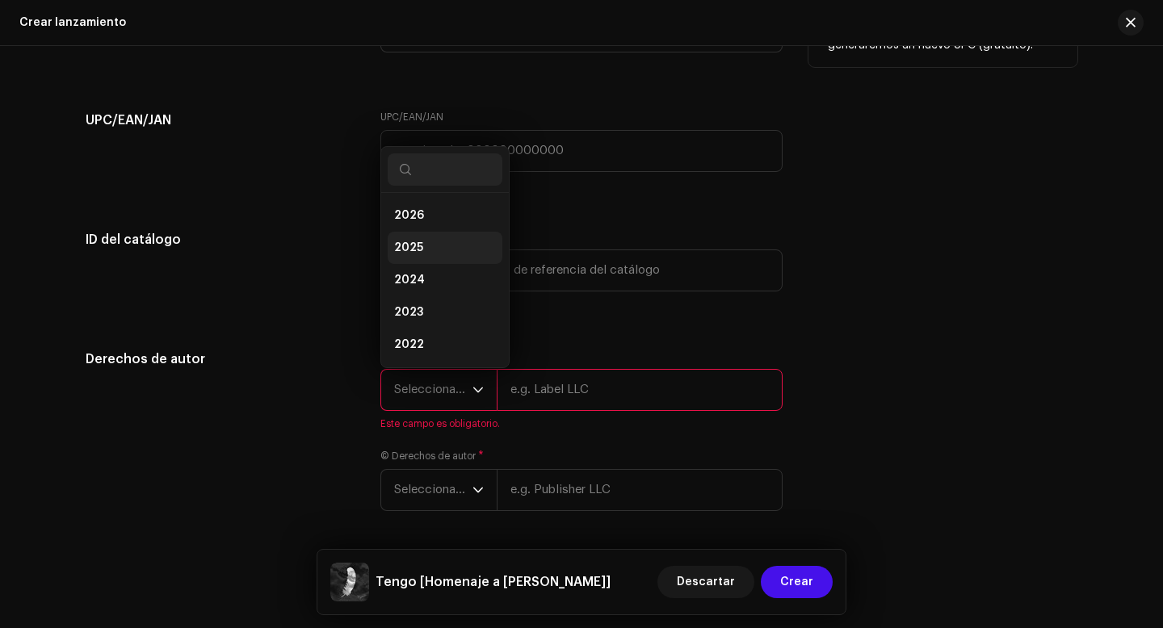
click at [413, 250] on span "2025" at bounding box center [408, 248] width 29 height 16
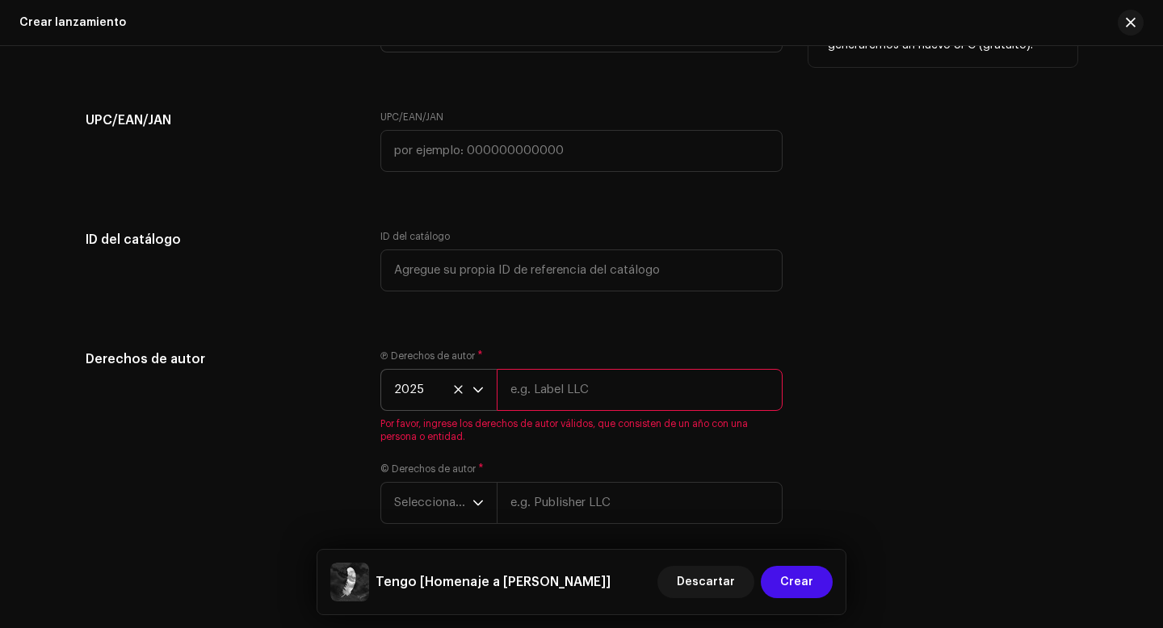
click at [574, 396] on input "text" at bounding box center [640, 390] width 286 height 42
type input "Los Gaviotas"
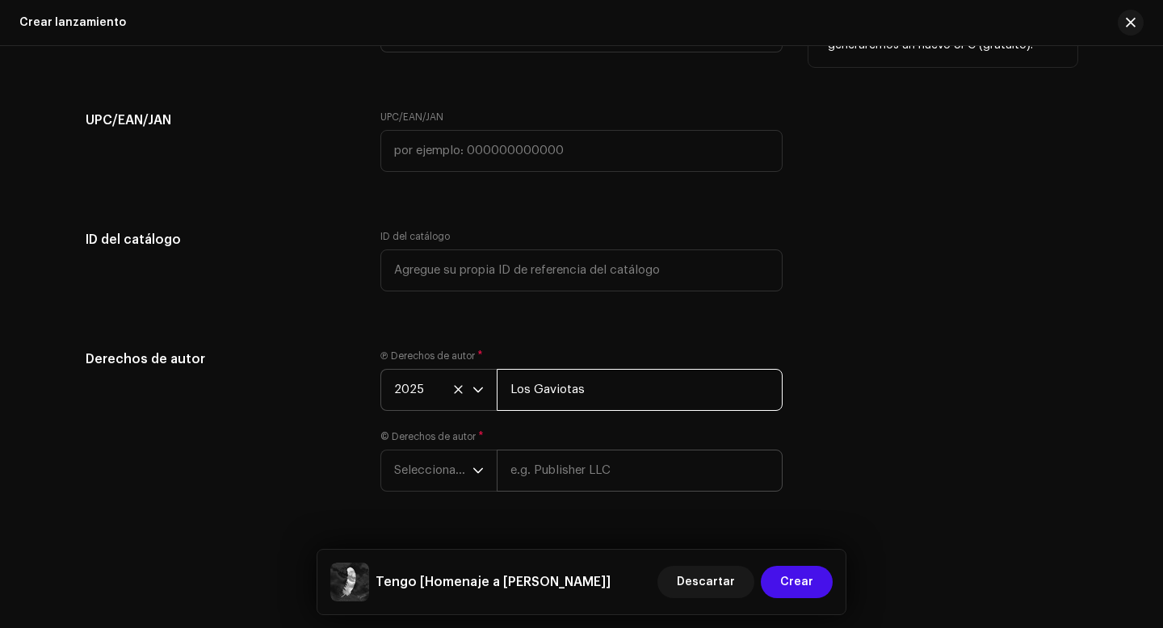
scroll to position [2676, 0]
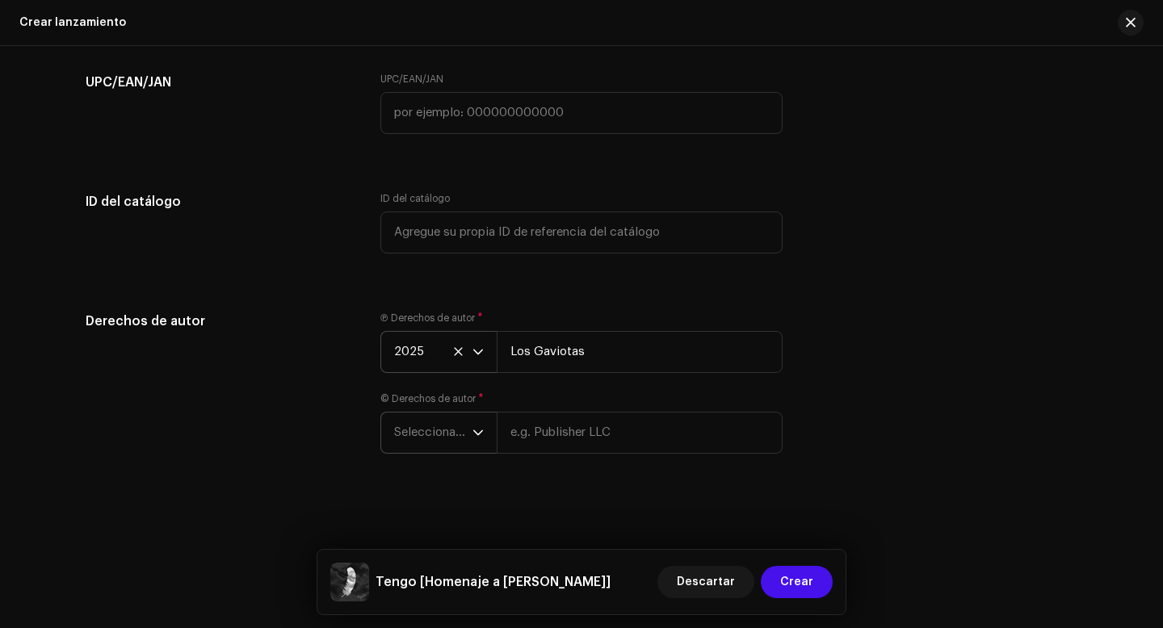
click at [472, 431] on icon "dropdown trigger" at bounding box center [477, 432] width 11 height 11
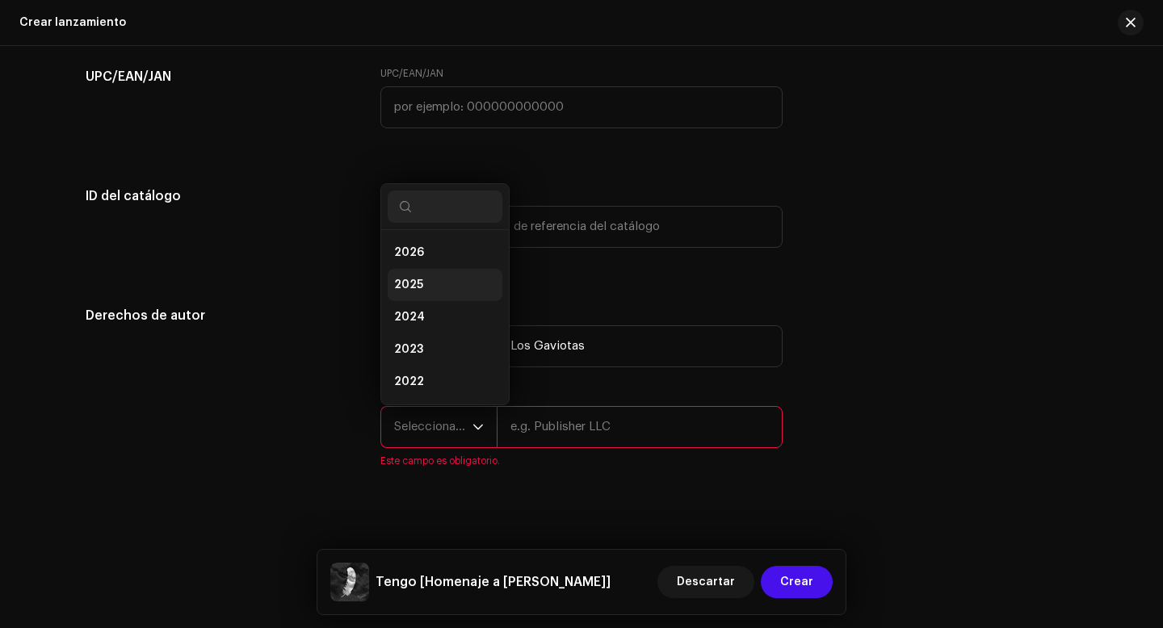
click at [427, 291] on li "2025" at bounding box center [445, 285] width 115 height 32
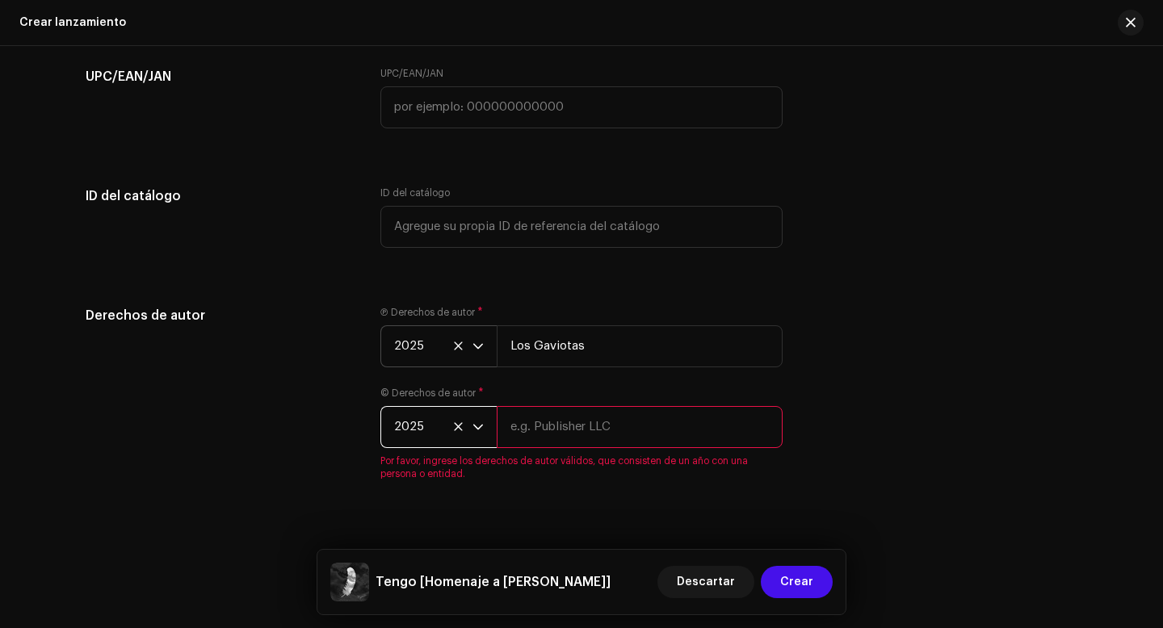
click at [475, 350] on icon "dropdown trigger" at bounding box center [477, 346] width 11 height 11
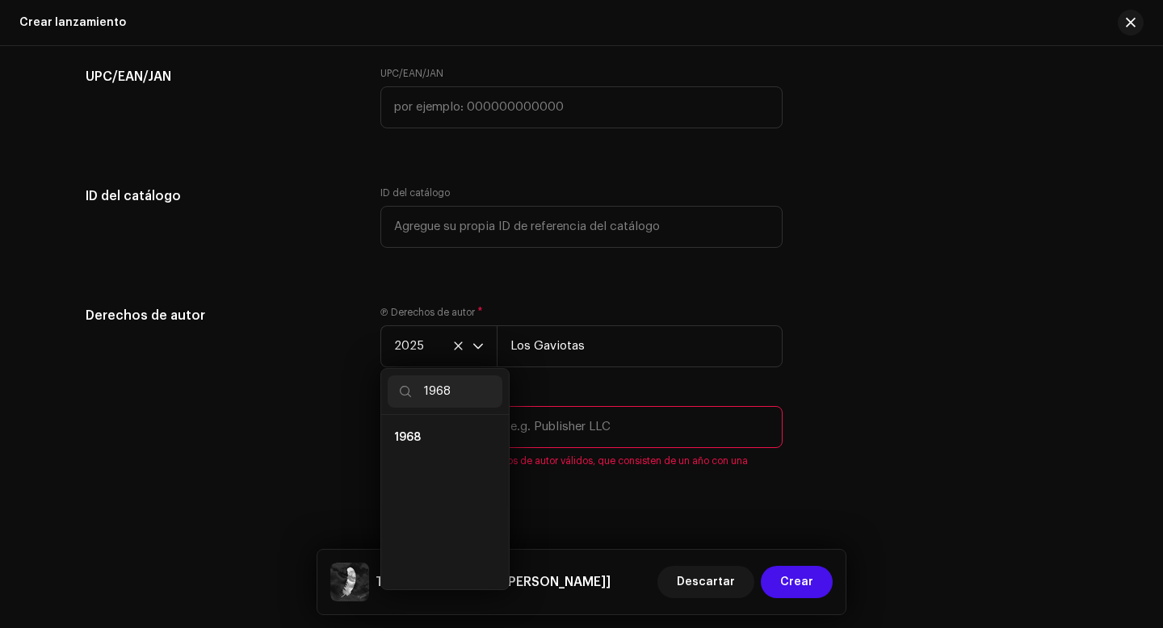
scroll to position [0, 0]
type input "1968"
click at [419, 445] on li "1968" at bounding box center [445, 437] width 115 height 32
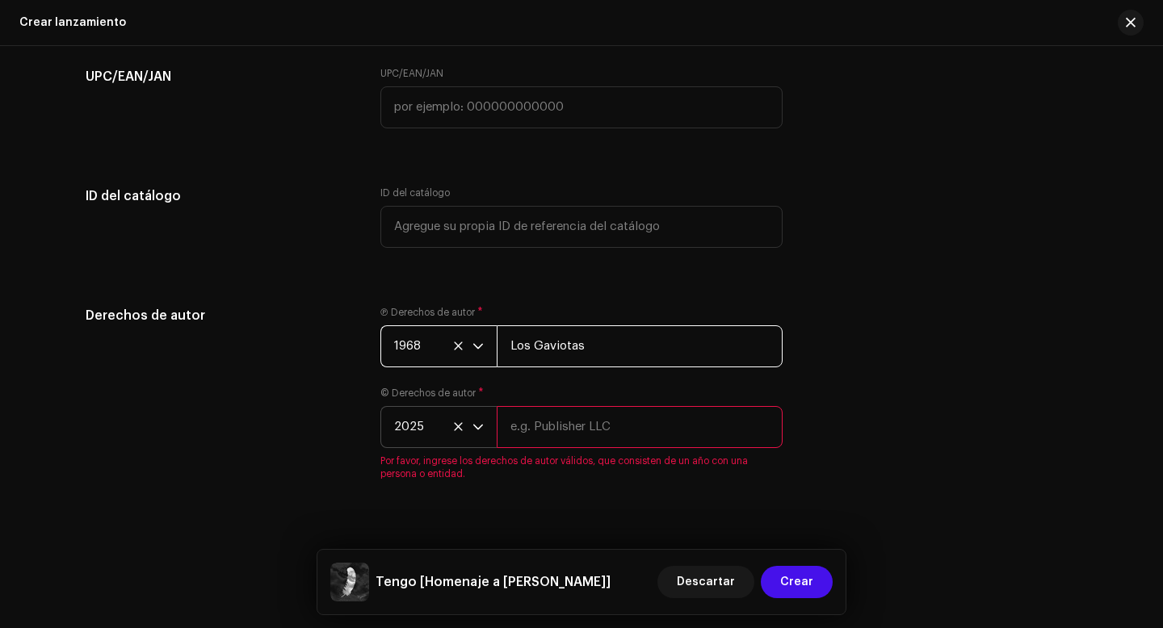
click at [586, 359] on input "Los Gaviotas" at bounding box center [640, 346] width 286 height 42
drag, startPoint x: 586, startPoint y: 359, endPoint x: 505, endPoint y: 356, distance: 81.6
click at [505, 356] on input "Los Gaviotas" at bounding box center [640, 346] width 286 height 42
type input "[PERSON_NAME]"
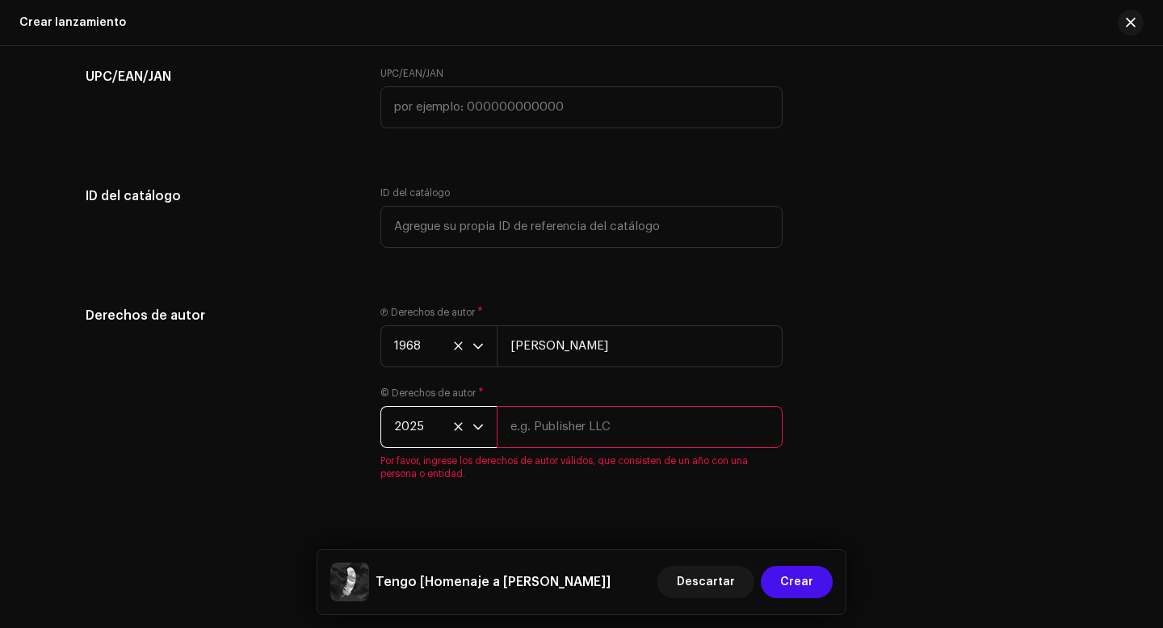
click at [431, 429] on span "2025" at bounding box center [433, 427] width 78 height 40
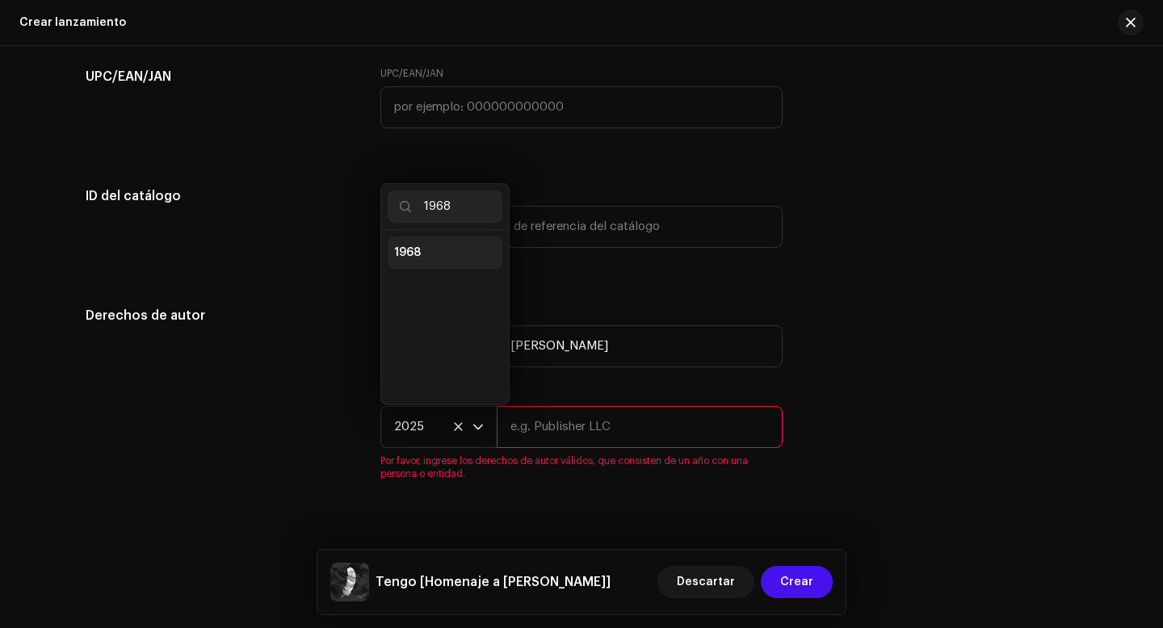
type input "1968"
click at [430, 258] on li "1968" at bounding box center [445, 253] width 115 height 32
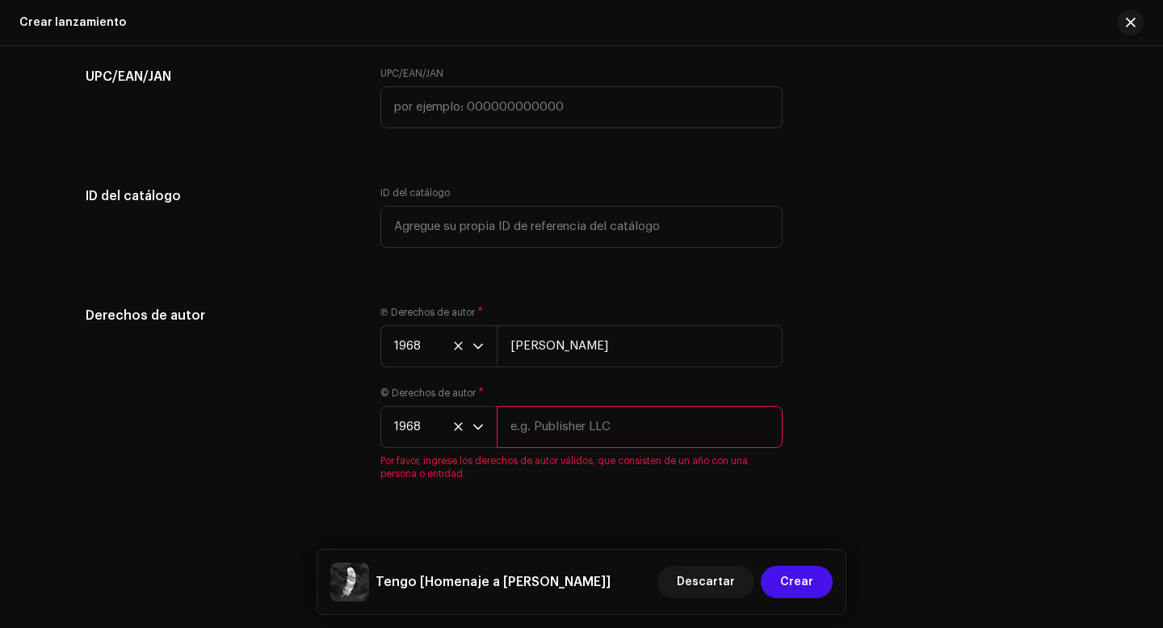
click at [544, 430] on input "text" at bounding box center [640, 427] width 286 height 42
type input "[PERSON_NAME]"
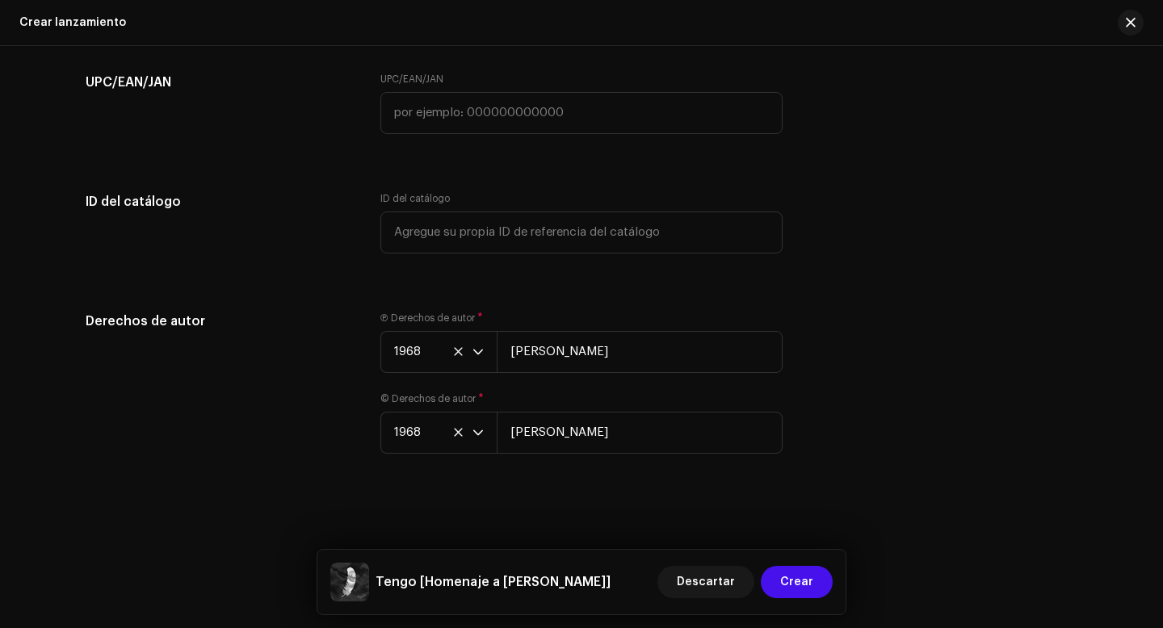
click at [837, 454] on div "Derechos de autor Ⓟ Derechos de autor * 1968 [PERSON_NAME] © Derechos de autor …" at bounding box center [582, 392] width 992 height 161
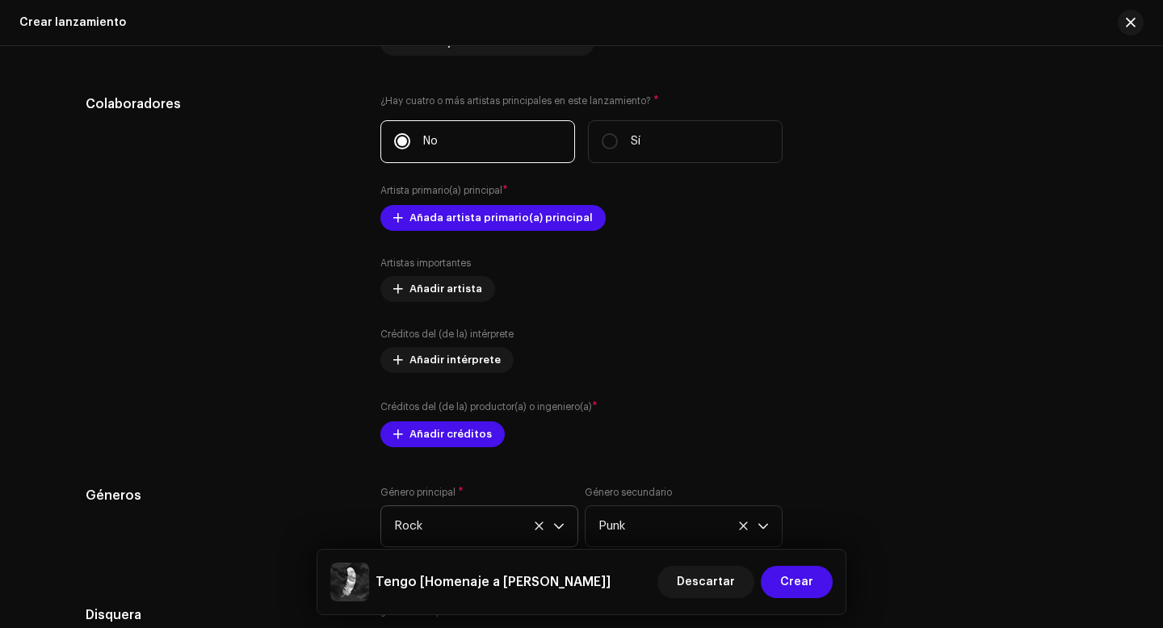
scroll to position [1806, 0]
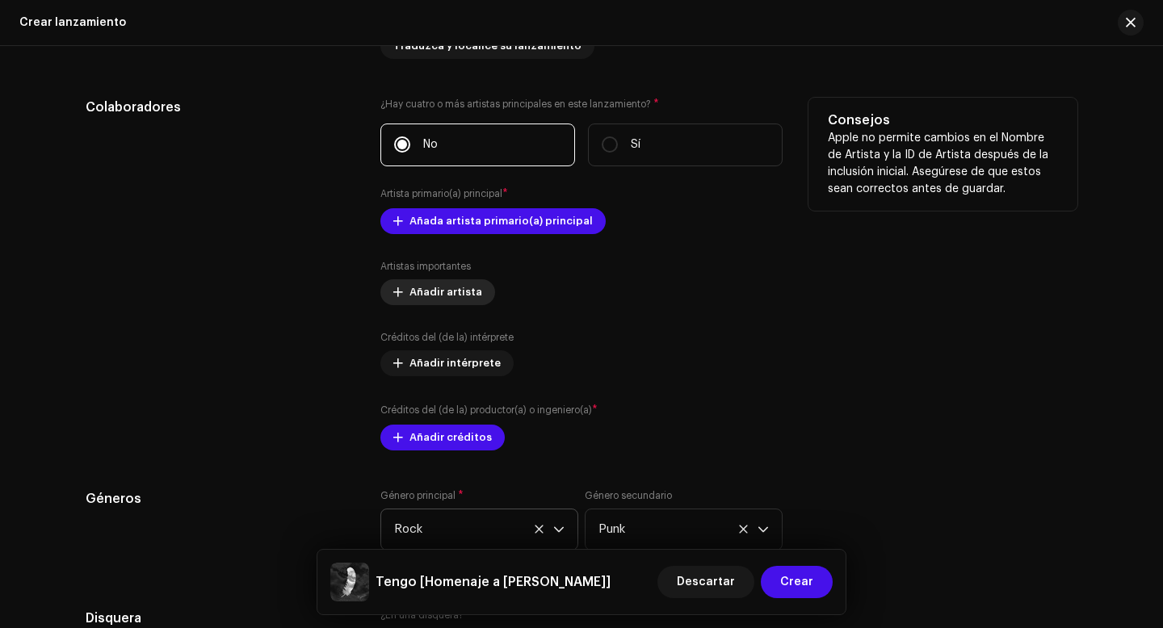
click at [447, 294] on span "Añadir artista" at bounding box center [445, 292] width 73 height 32
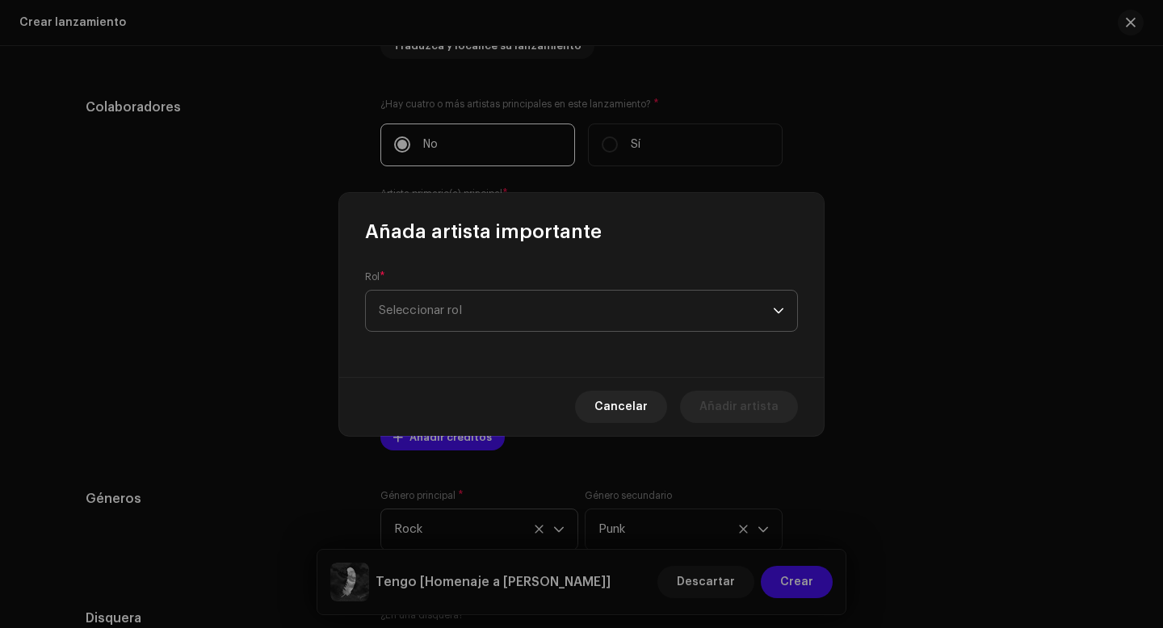
click at [454, 310] on span "Seleccionar rol" at bounding box center [576, 311] width 394 height 40
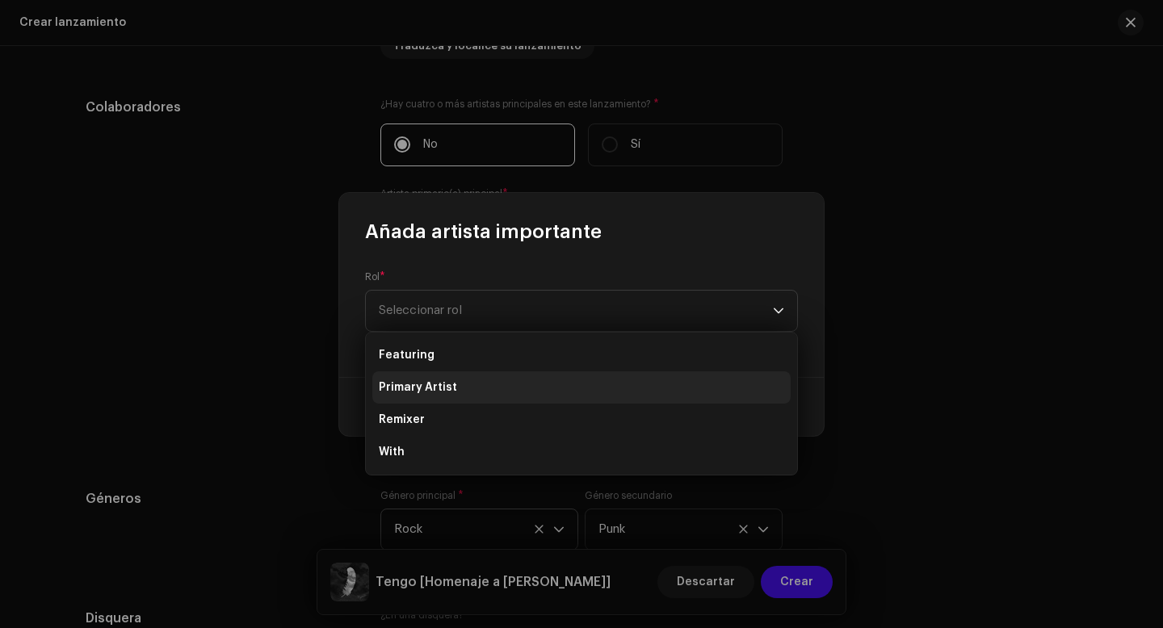
click at [449, 387] on span "Primary Artist" at bounding box center [418, 387] width 78 height 16
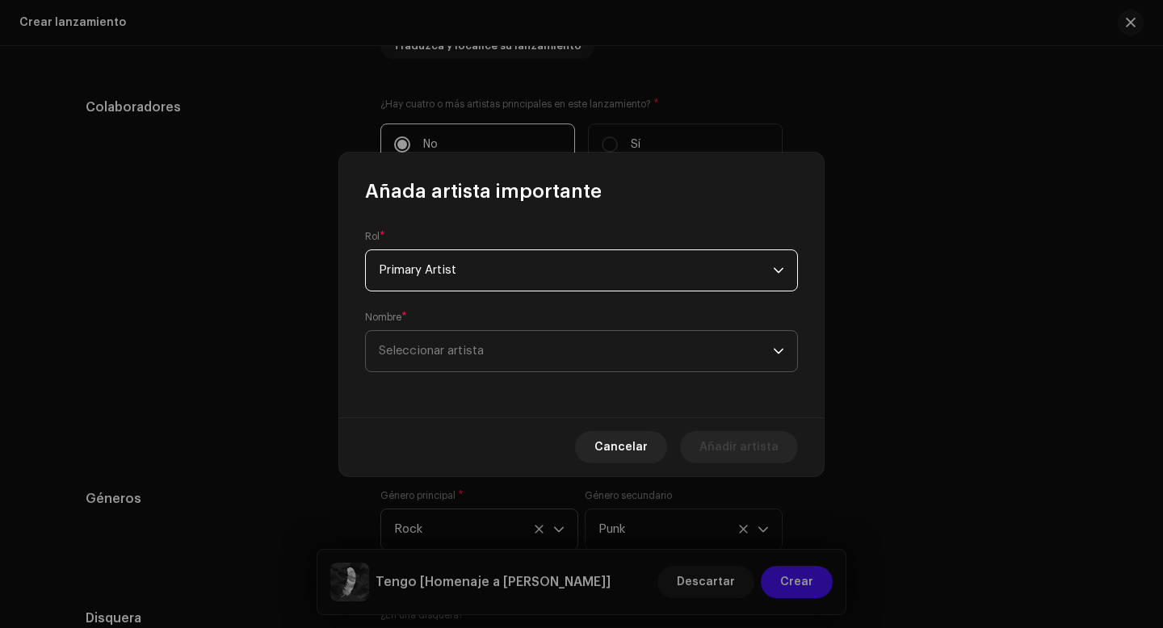
click at [486, 355] on span "Seleccionar artista" at bounding box center [576, 351] width 394 height 40
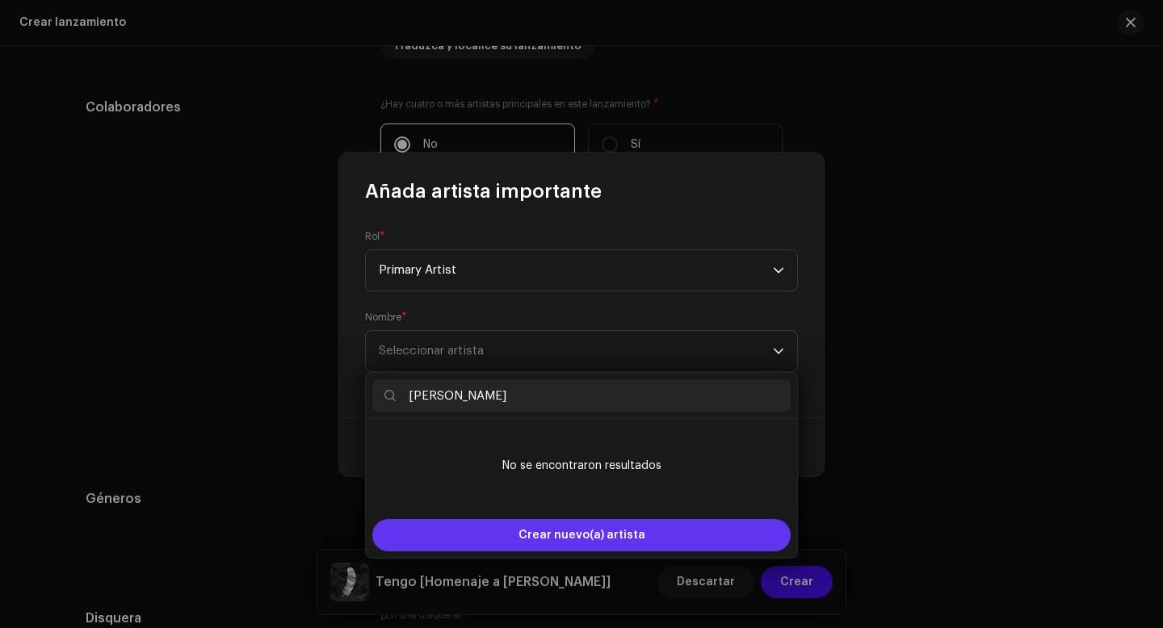
type input "[PERSON_NAME]"
click at [583, 532] on span "Crear nuevo(a) artista" at bounding box center [581, 535] width 127 height 32
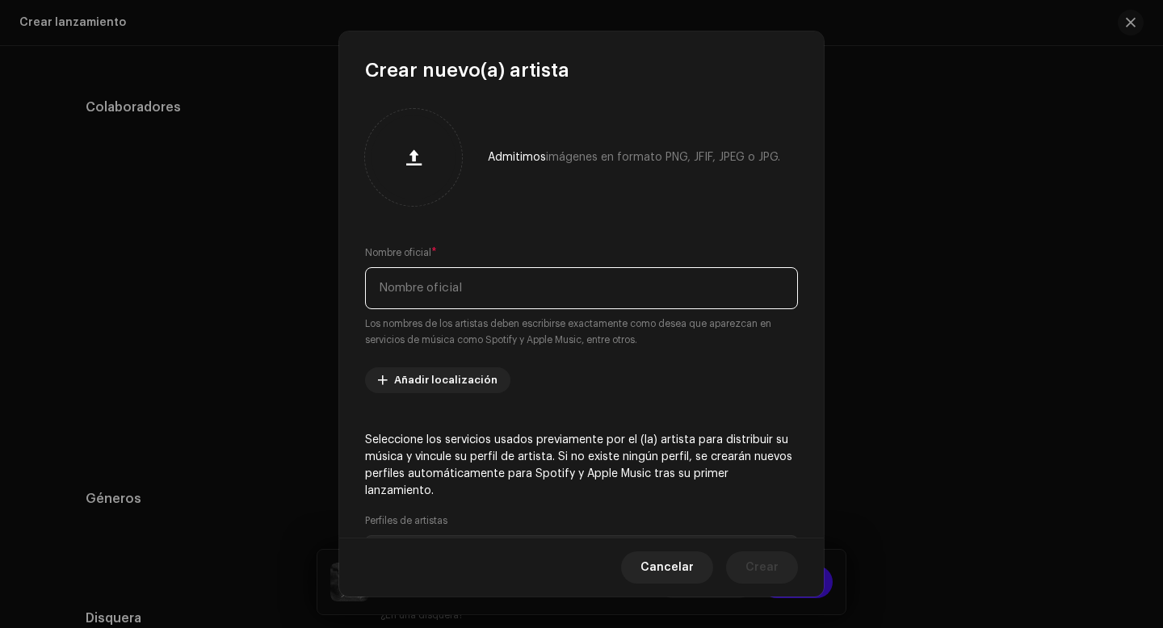
click at [461, 291] on input "text" at bounding box center [581, 288] width 433 height 42
type input "[PERSON_NAME]"
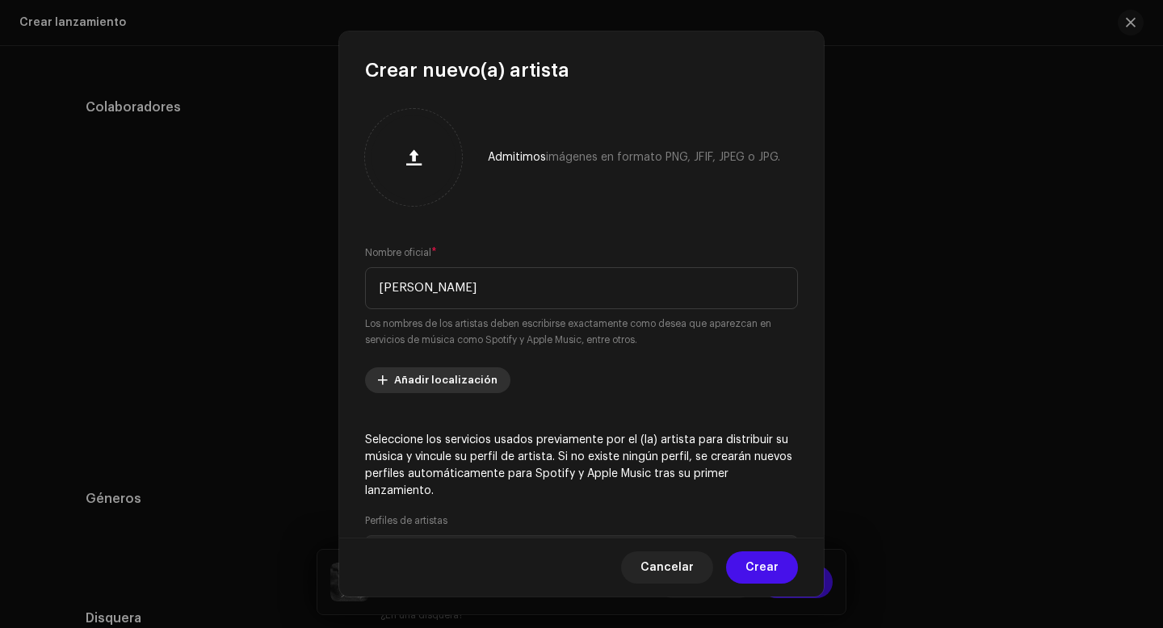
click at [453, 376] on span "Añadir localización" at bounding box center [445, 380] width 103 height 32
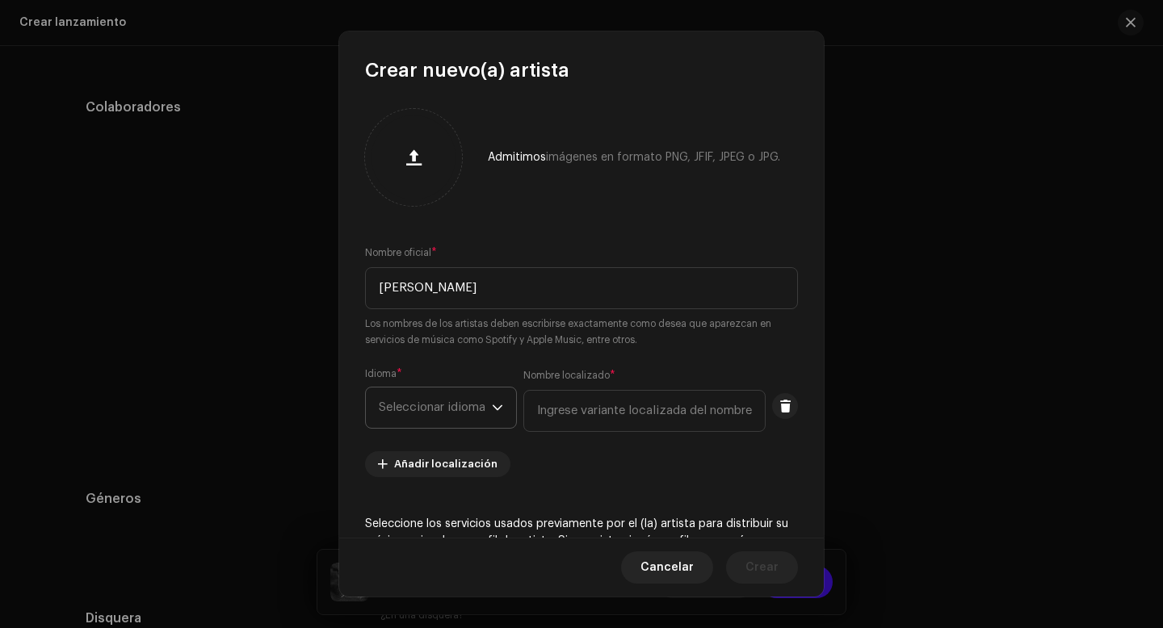
click at [434, 403] on span "Seleccionar idioma" at bounding box center [435, 408] width 113 height 40
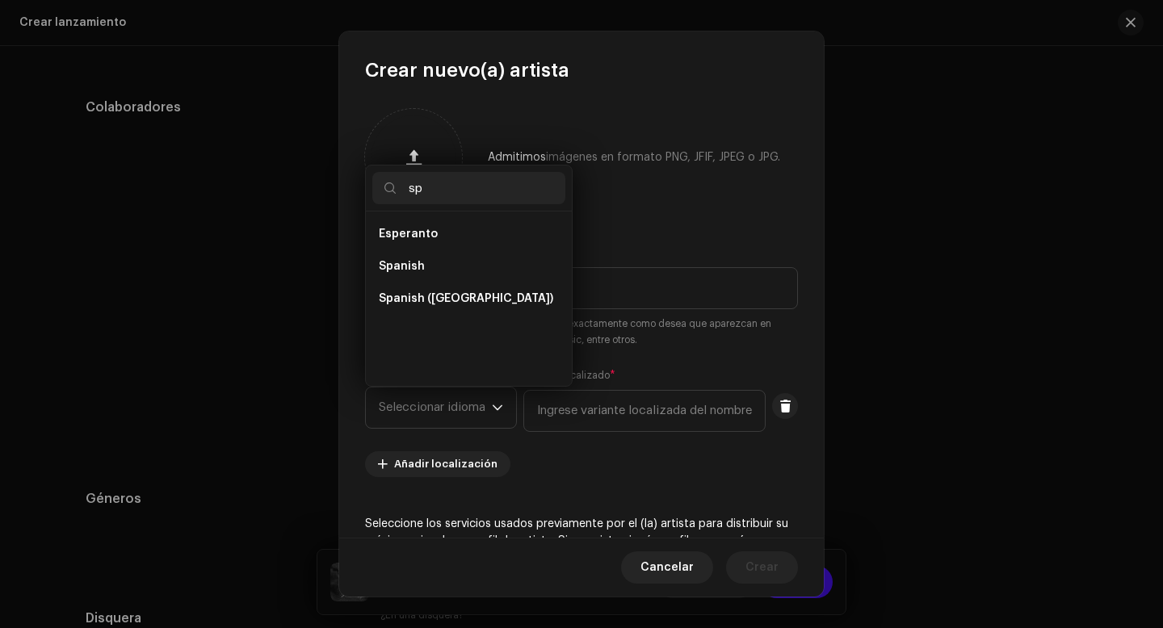
scroll to position [0, 0]
type input "spani"
click at [469, 273] on span "Spanish ([GEOGRAPHIC_DATA])" at bounding box center [466, 266] width 174 height 16
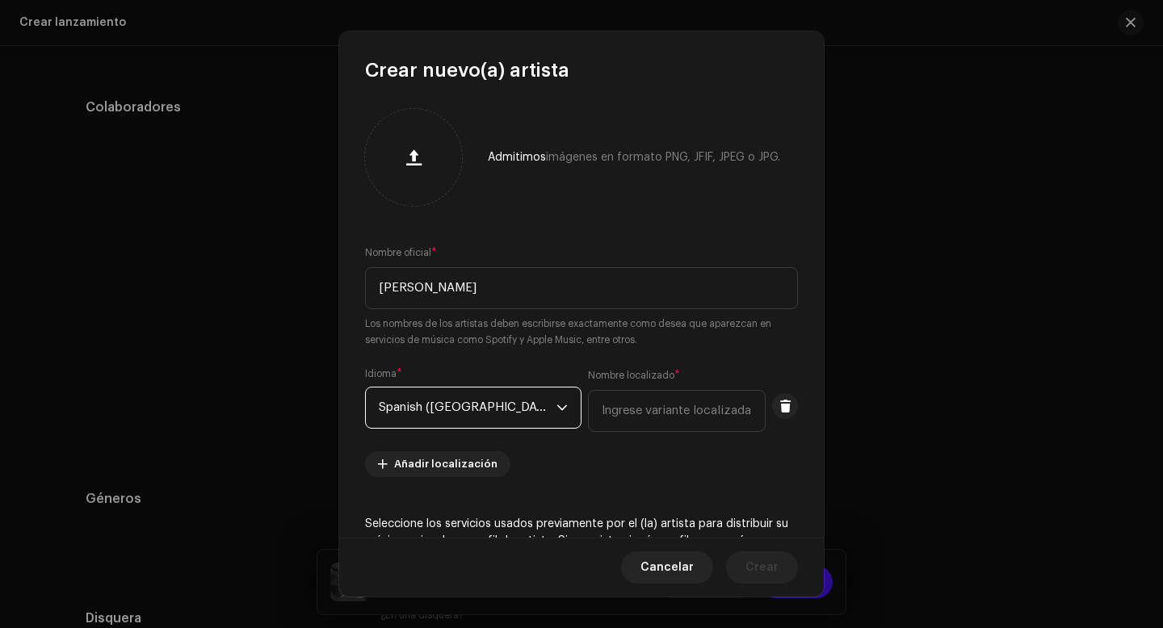
click at [447, 409] on span "Spanish ([GEOGRAPHIC_DATA])" at bounding box center [468, 408] width 178 height 40
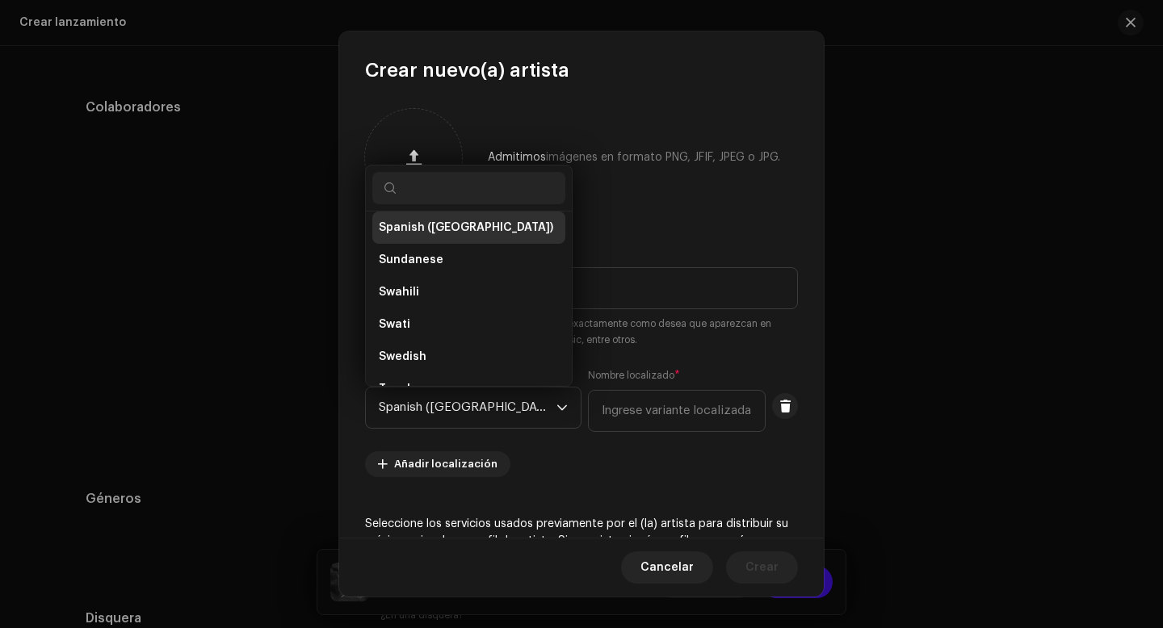
click at [451, 191] on input "text" at bounding box center [468, 188] width 193 height 32
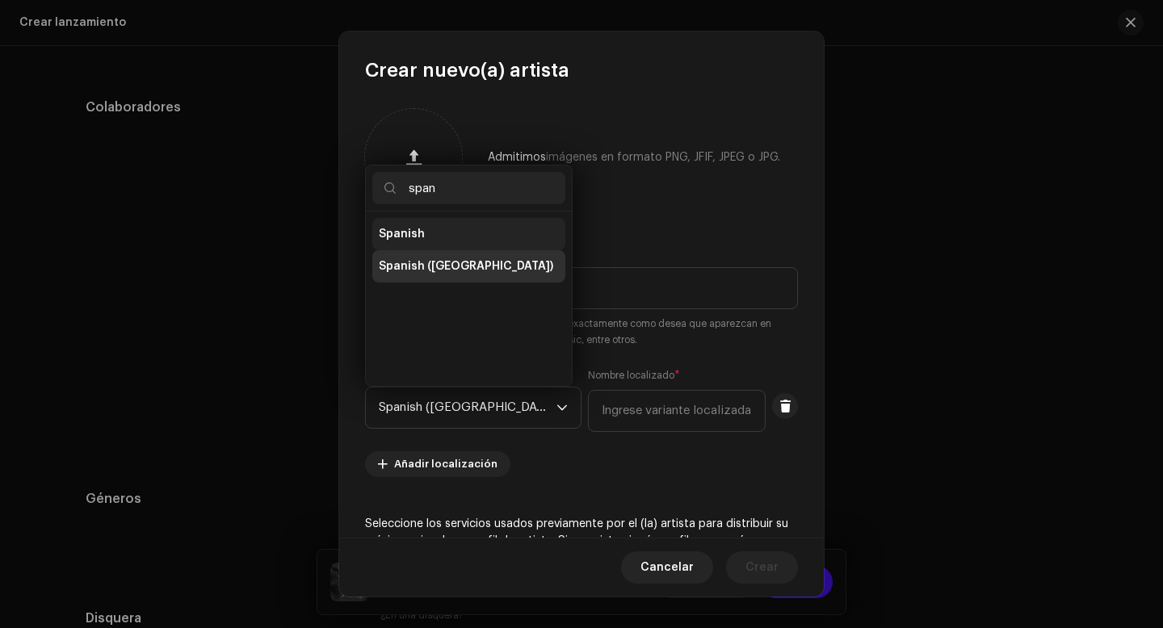
type input "span"
click at [445, 232] on li "Spanish" at bounding box center [468, 234] width 193 height 32
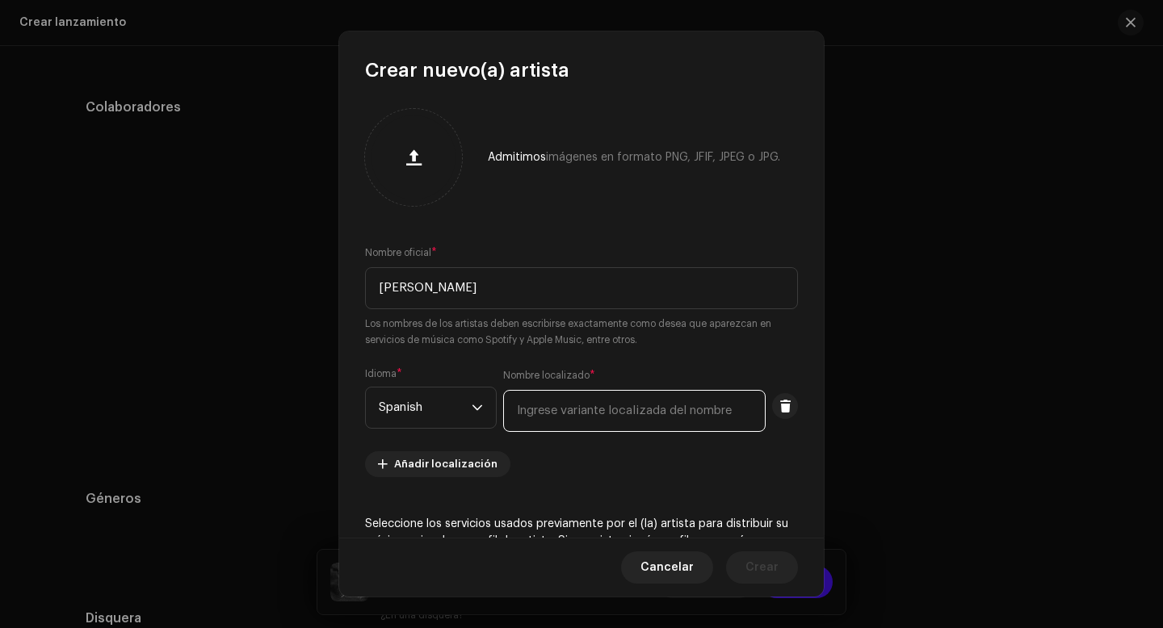
click at [586, 415] on input "text" at bounding box center [634, 411] width 262 height 42
drag, startPoint x: 553, startPoint y: 407, endPoint x: 503, endPoint y: 408, distance: 50.1
click at [503, 408] on input "spani" at bounding box center [634, 411] width 262 height 42
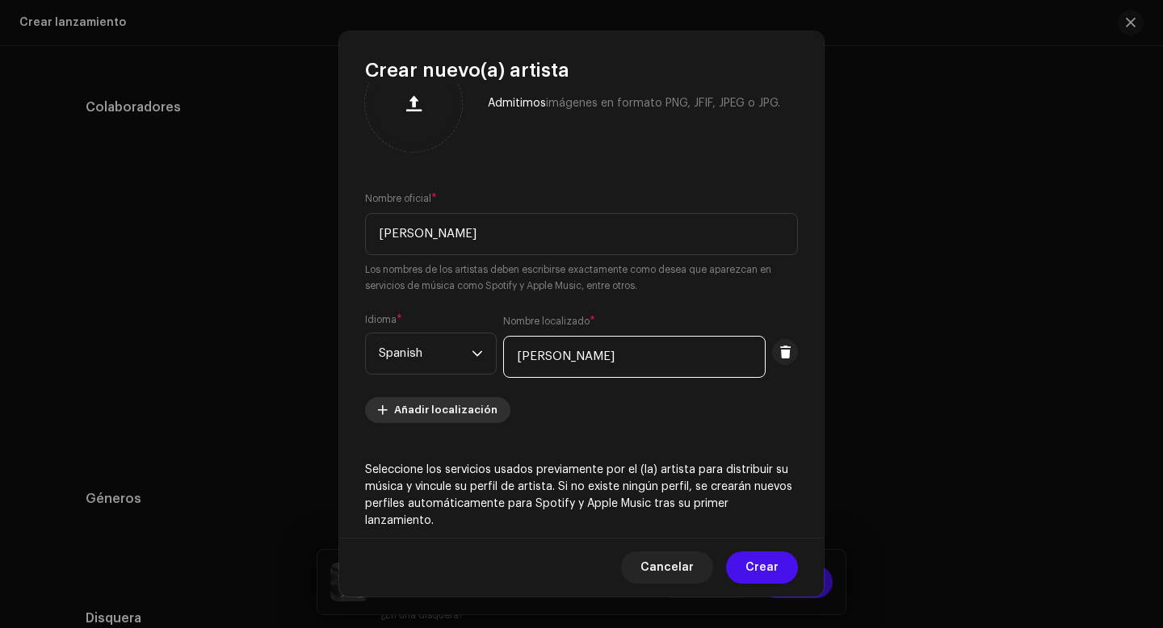
scroll to position [59, 0]
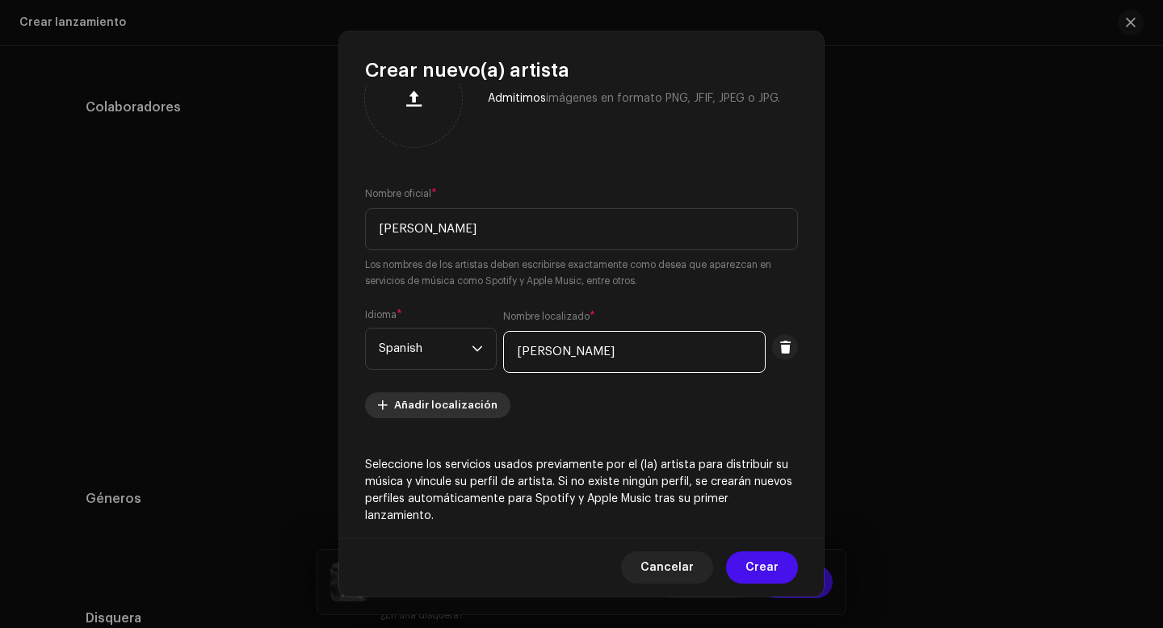
type input "[PERSON_NAME]"
click at [459, 407] on span "Añadir localización" at bounding box center [445, 405] width 103 height 32
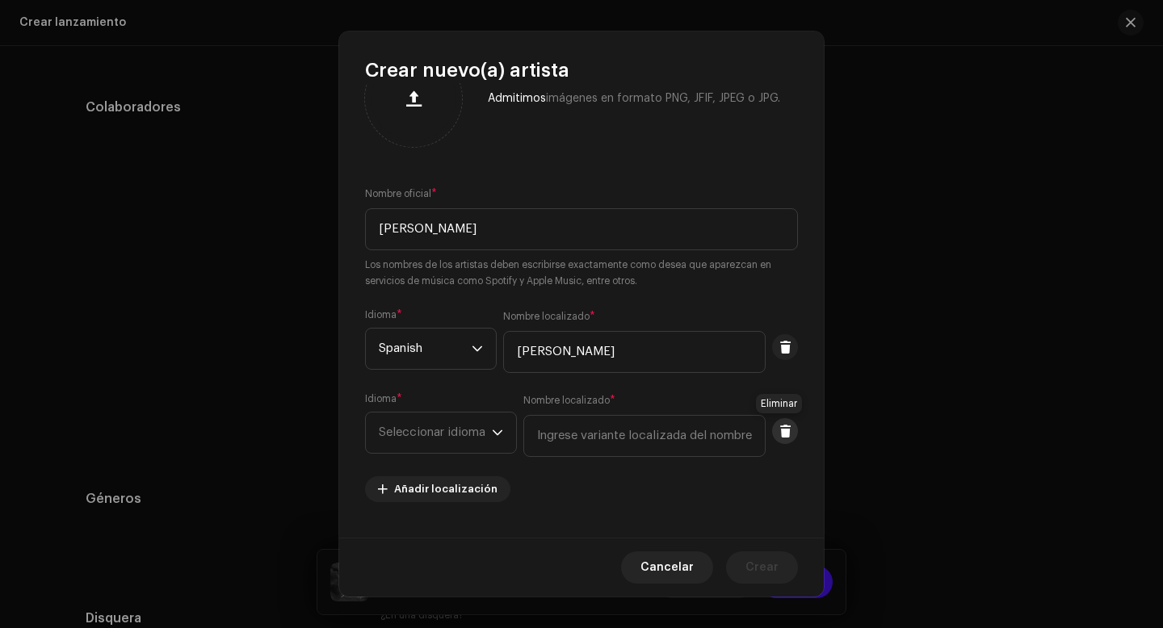
click at [780, 433] on span at bounding box center [785, 431] width 12 height 13
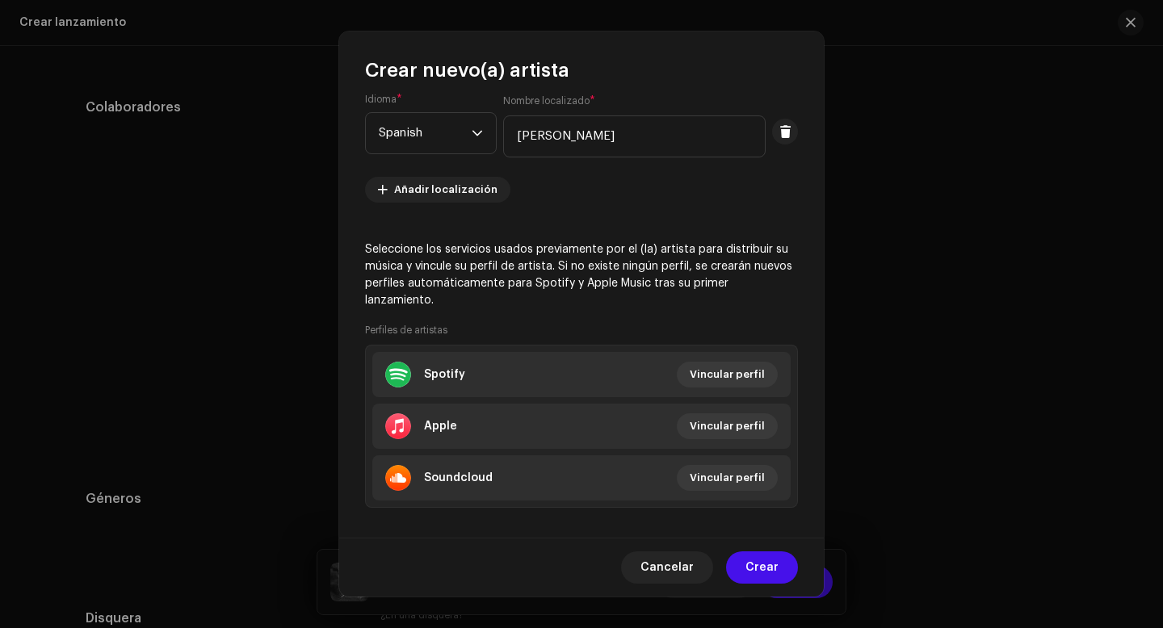
scroll to position [290, 0]
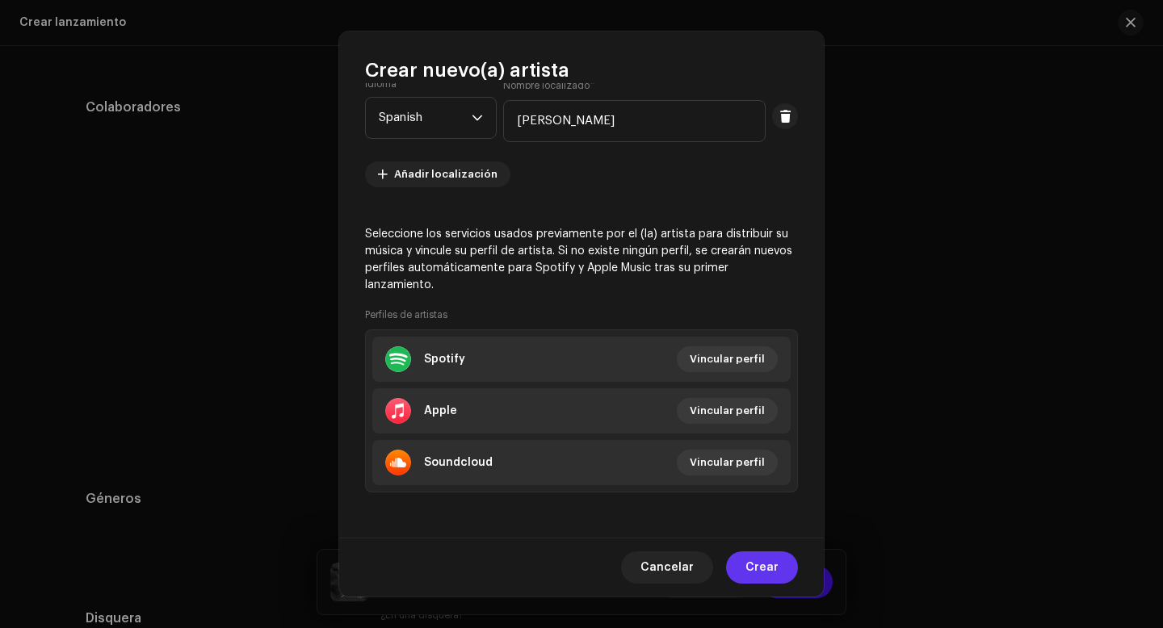
click at [761, 561] on span "Crear" at bounding box center [761, 567] width 33 height 32
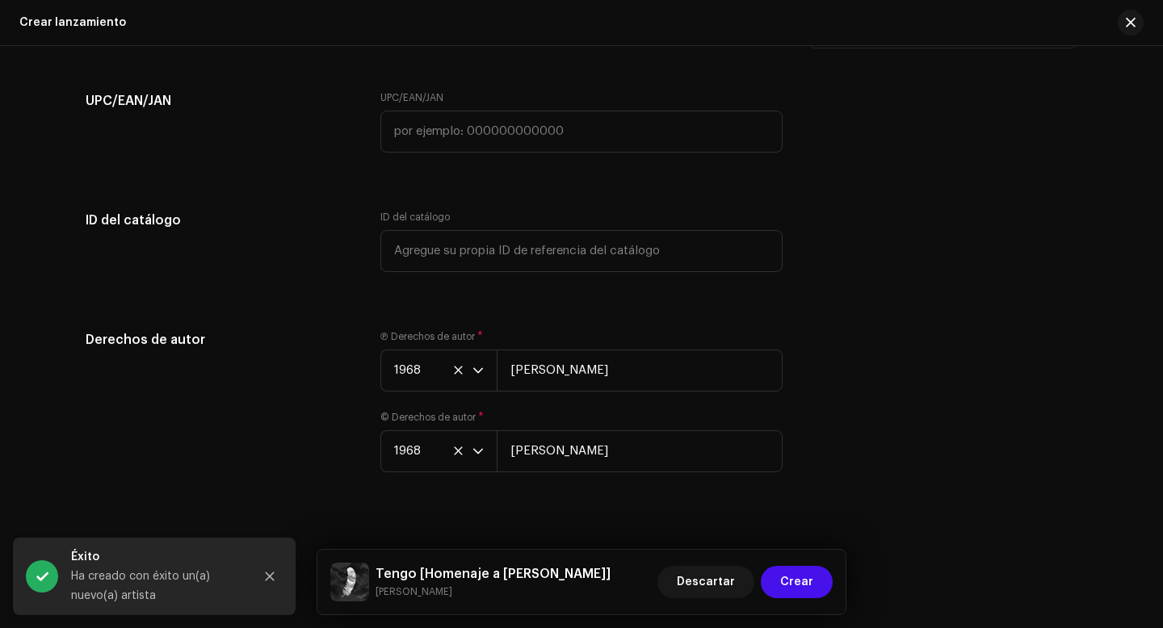
scroll to position [2744, 0]
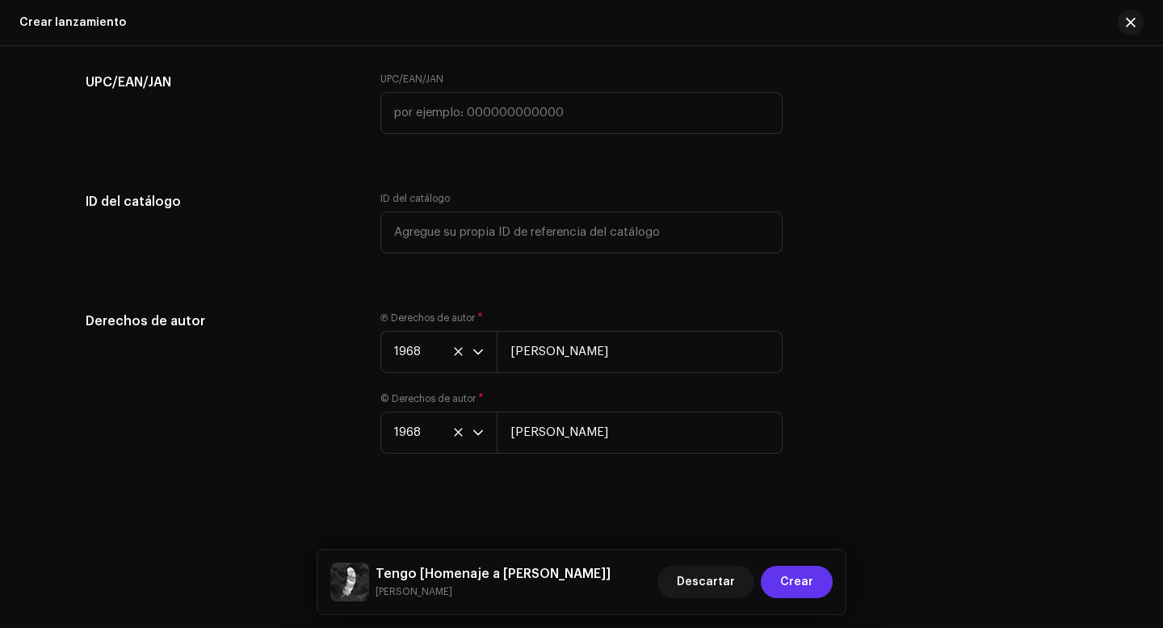
click at [803, 575] on span "Crear" at bounding box center [796, 582] width 33 height 32
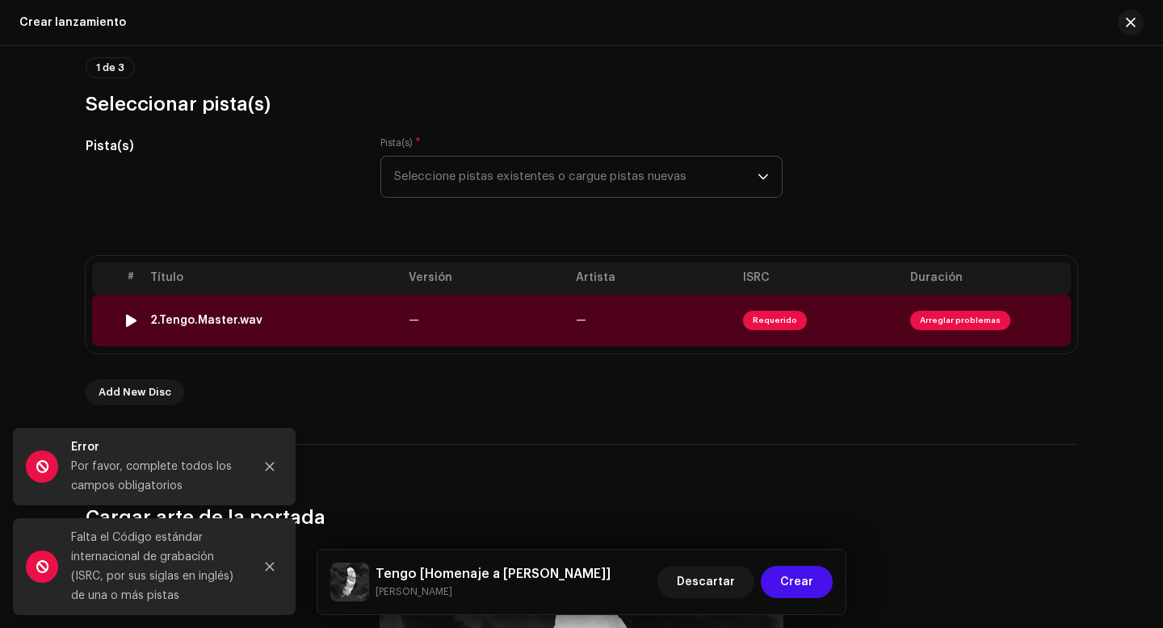
scroll to position [149, 0]
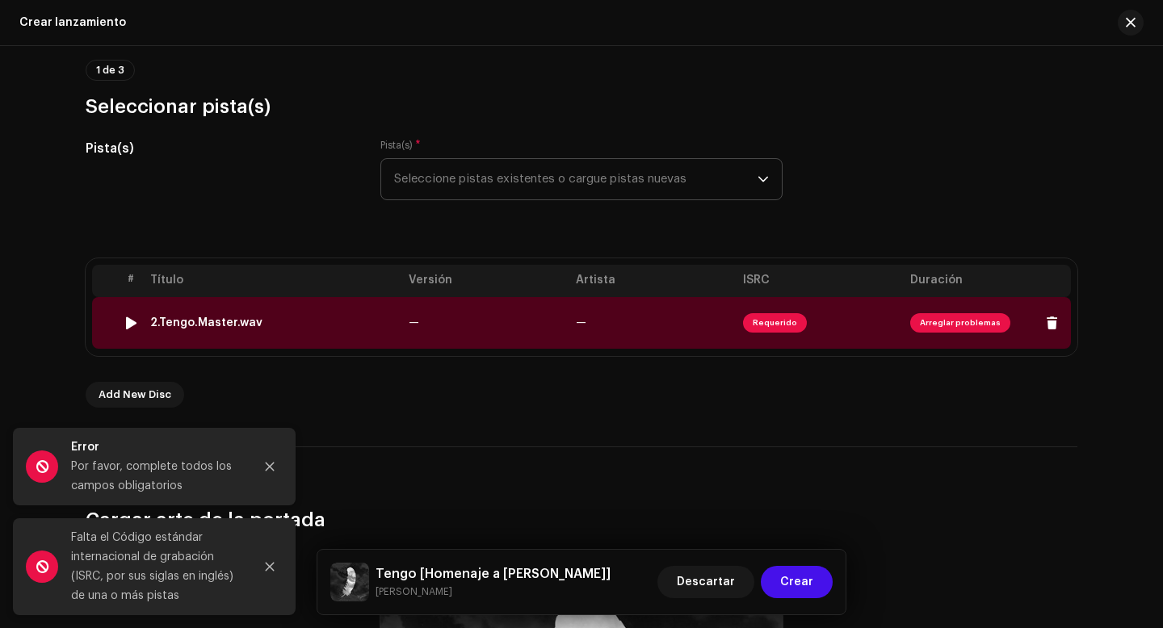
click at [953, 323] on span "Arreglar problemas" at bounding box center [960, 322] width 100 height 19
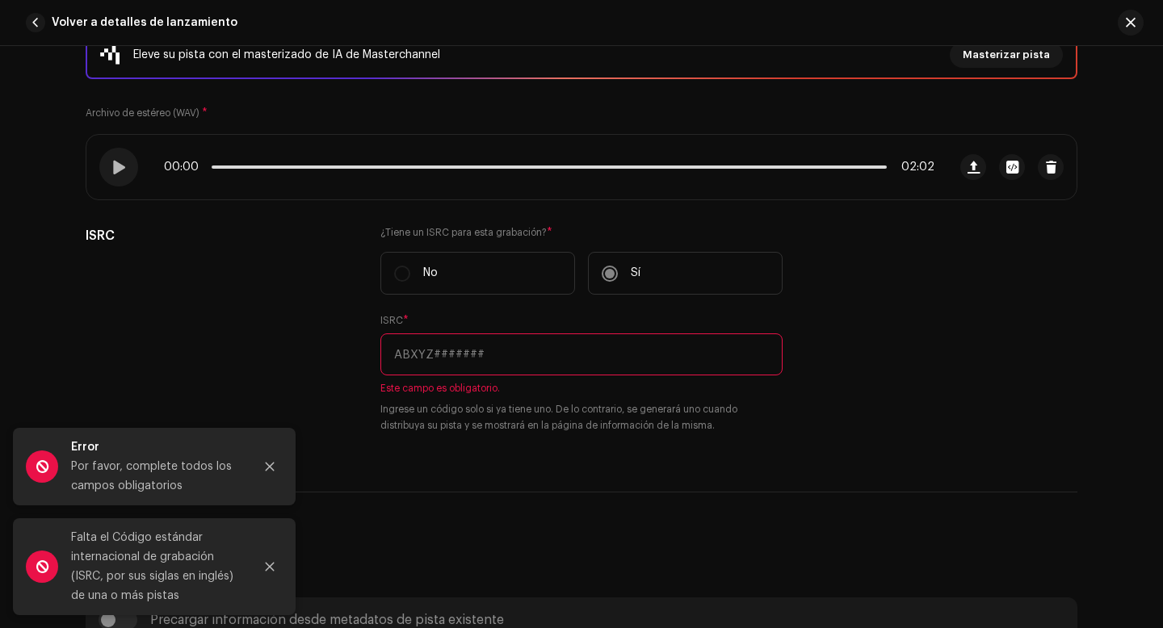
scroll to position [247, 0]
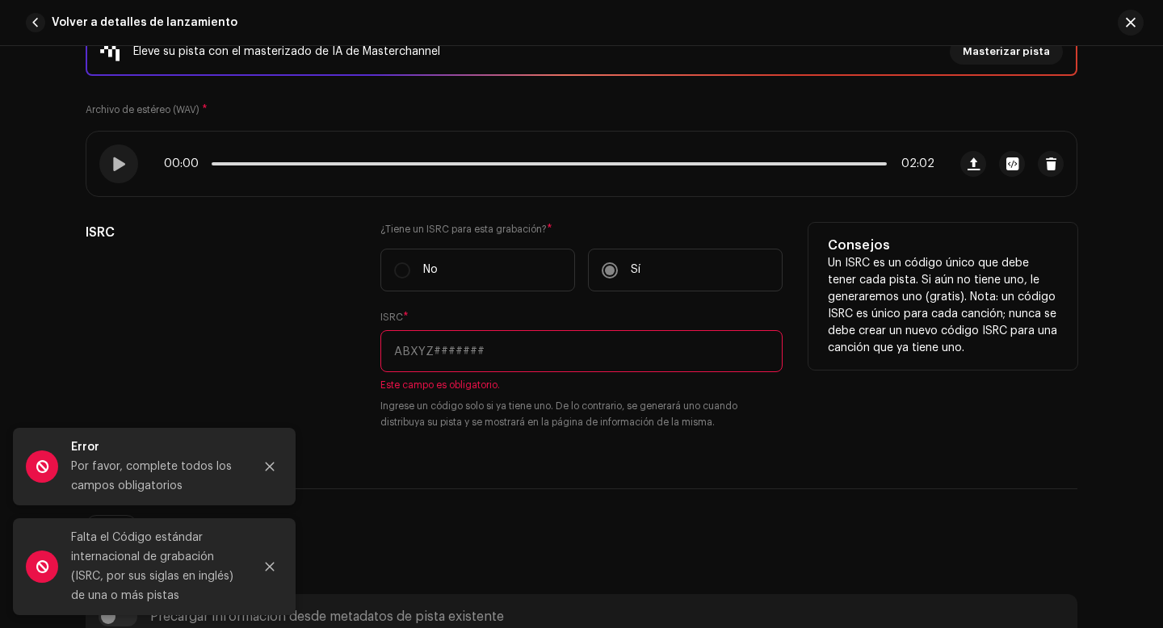
click at [607, 275] on label "Sí" at bounding box center [685, 270] width 195 height 43
click at [501, 360] on input "text" at bounding box center [581, 351] width 402 height 42
click at [421, 352] on input "text" at bounding box center [581, 351] width 402 height 42
paste input "QZWFQ2528014"
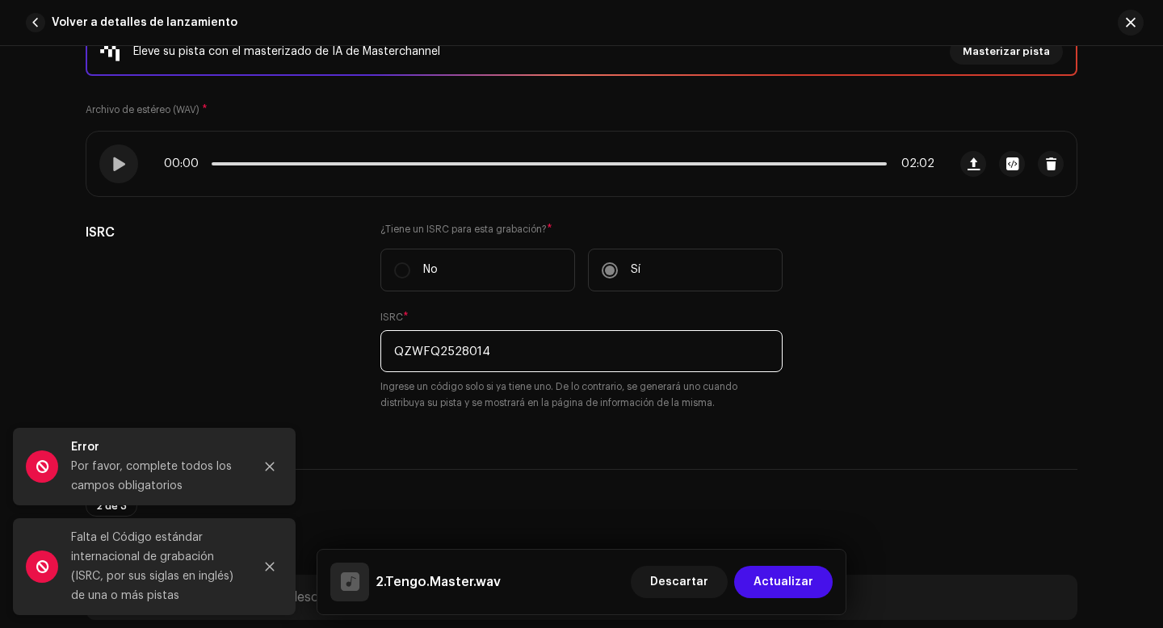
type input "QZWFQ2528014"
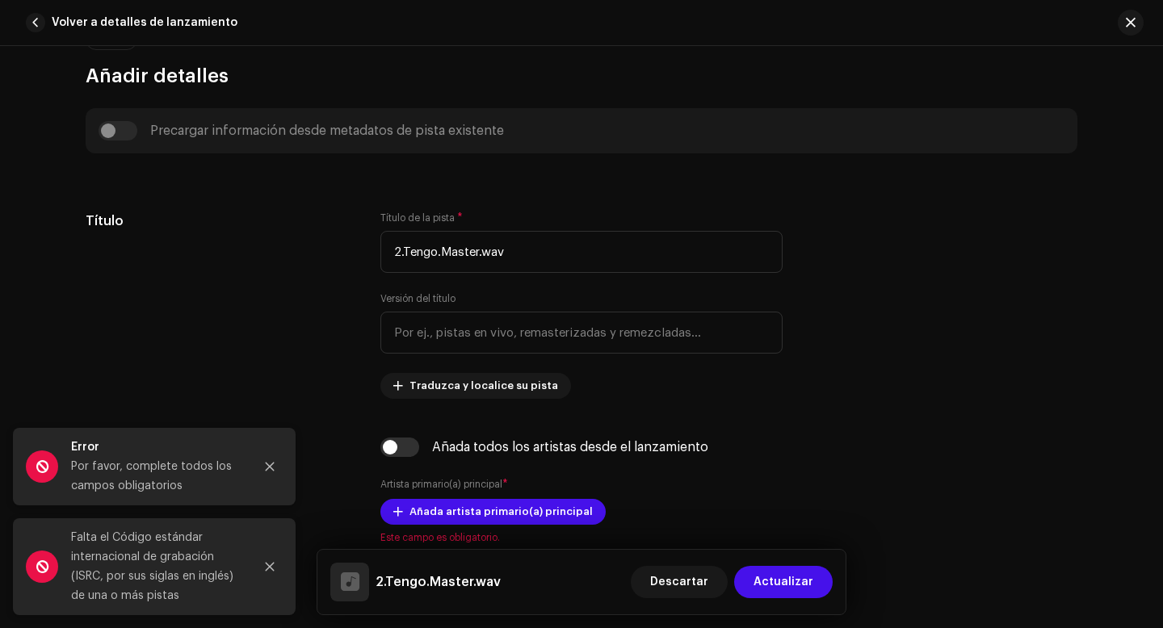
scroll to position [731, 0]
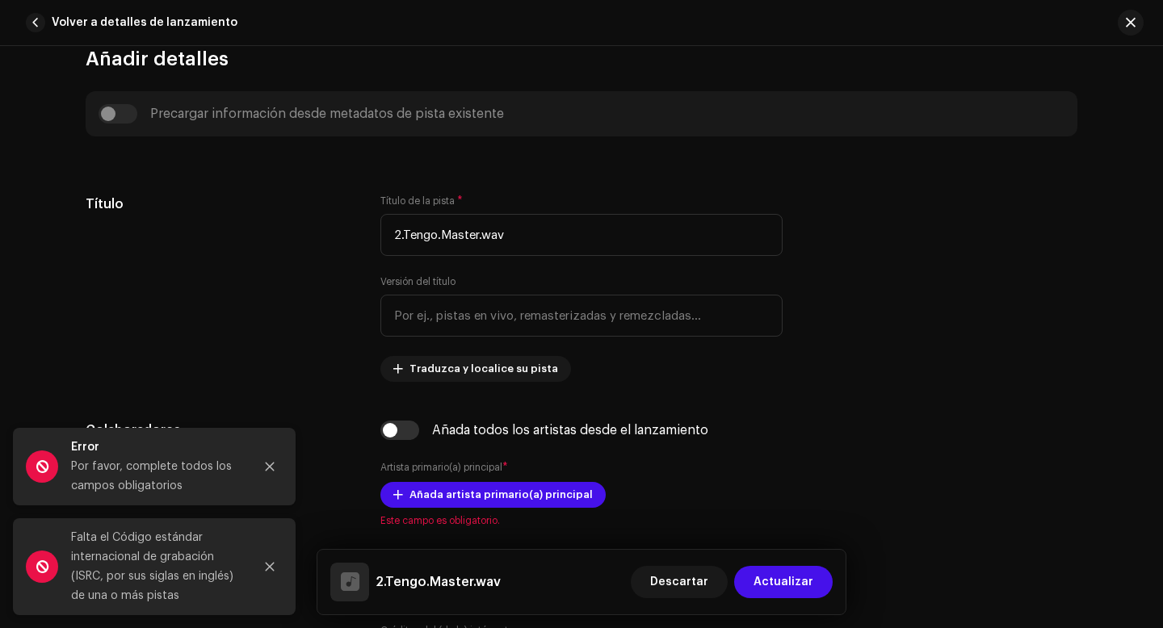
click at [107, 118] on div "Precargar información desde metadatos de pista existente" at bounding box center [582, 113] width 966 height 19
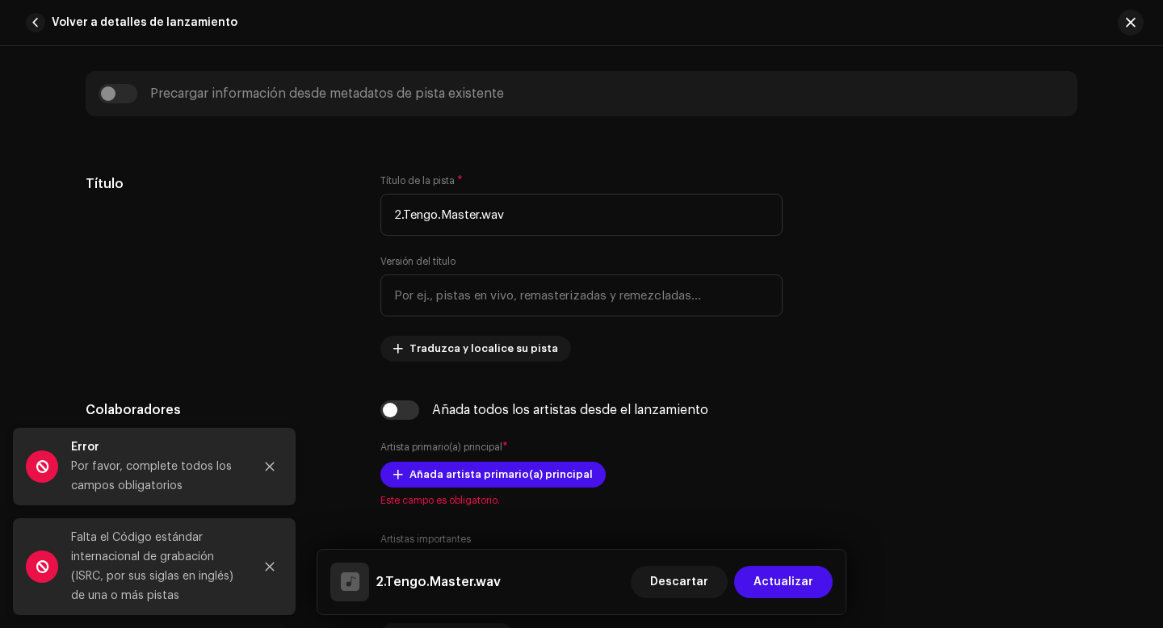
scroll to position [757, 0]
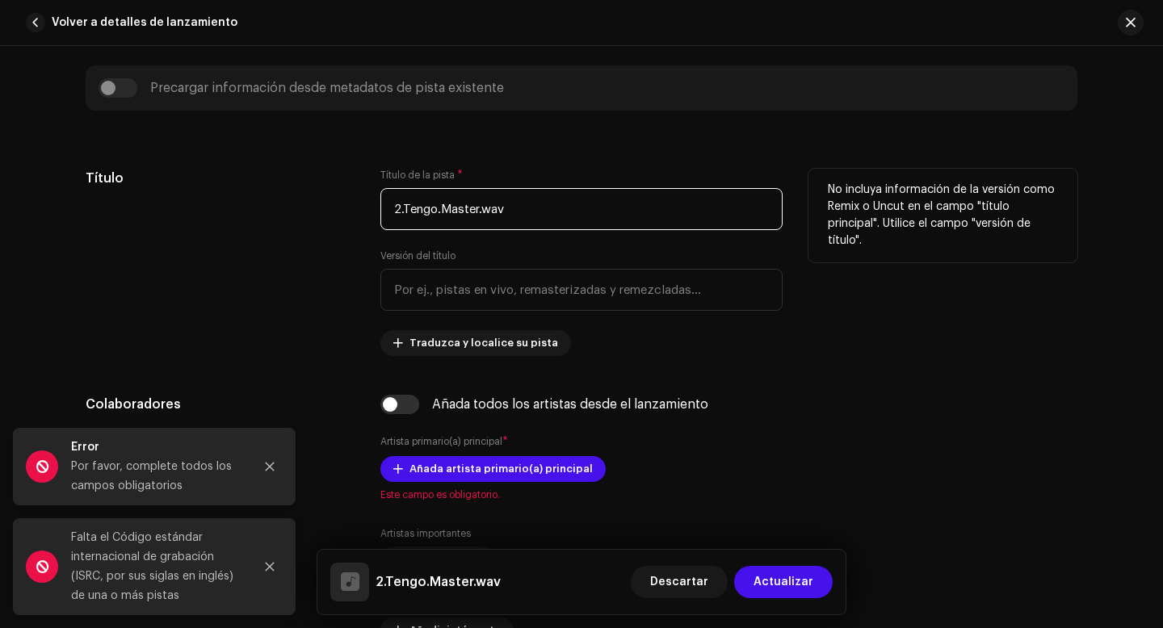
drag, startPoint x: 401, startPoint y: 214, endPoint x: 384, endPoint y: 214, distance: 17.0
click at [384, 214] on input "2.Tengo.Master.wav" at bounding box center [581, 209] width 402 height 42
drag, startPoint x: 499, startPoint y: 212, endPoint x: 430, endPoint y: 212, distance: 68.6
click at [430, 212] on input "Tengo.Master.wav" at bounding box center [581, 209] width 402 height 42
type input "Tengo"
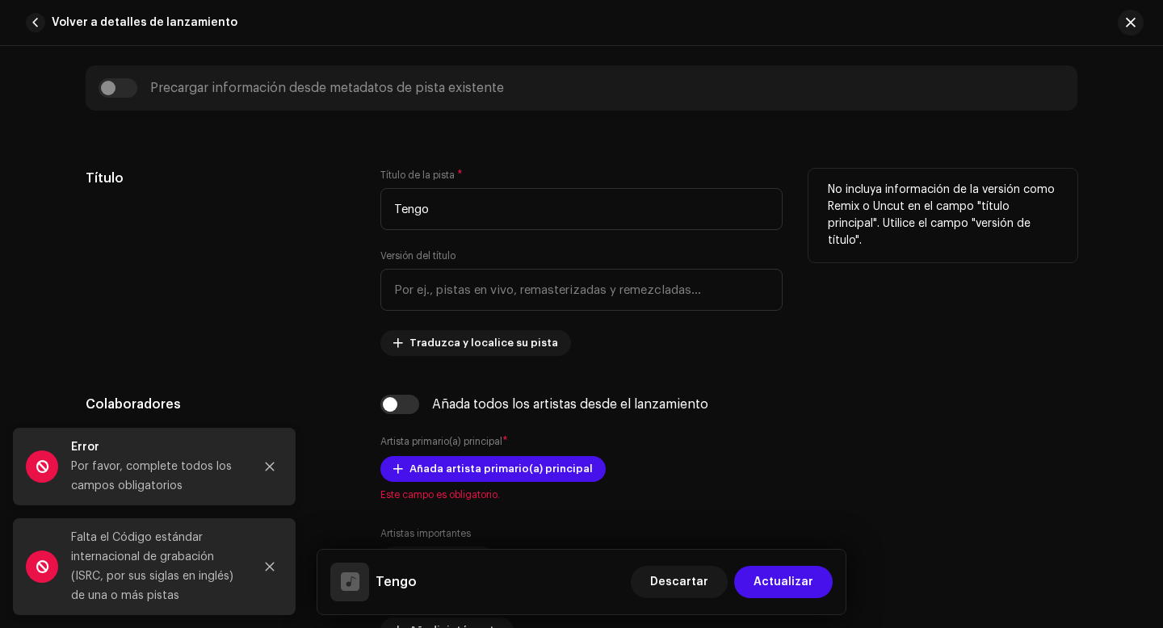
click at [325, 307] on div "Título" at bounding box center [220, 262] width 269 height 187
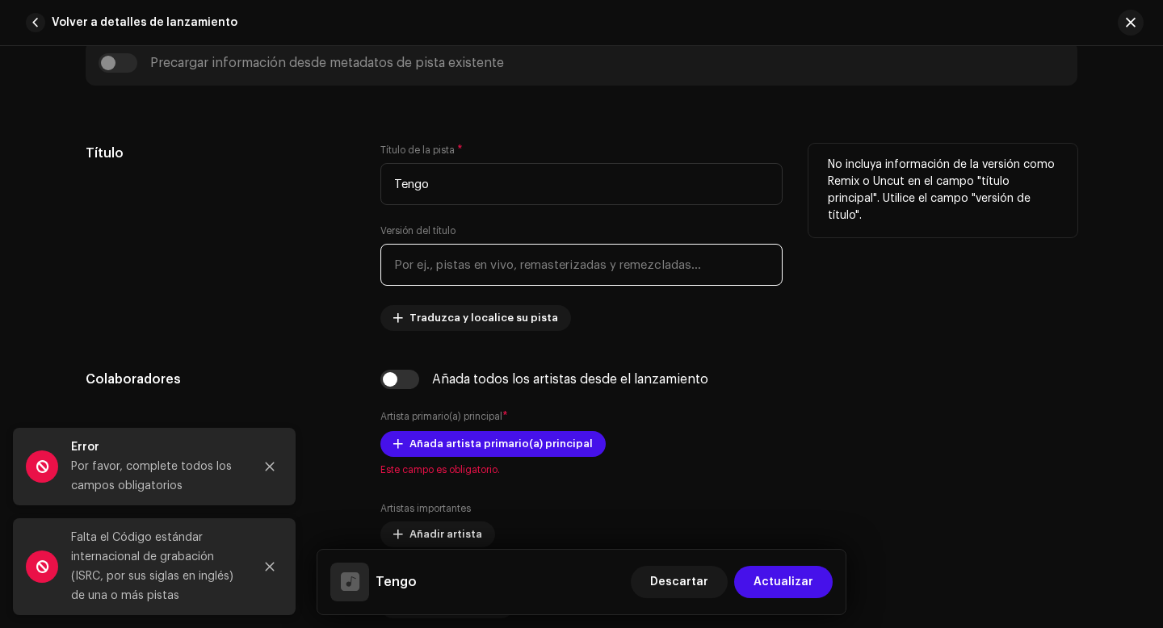
click at [414, 270] on input "text" at bounding box center [581, 265] width 402 height 42
type input "Cover"
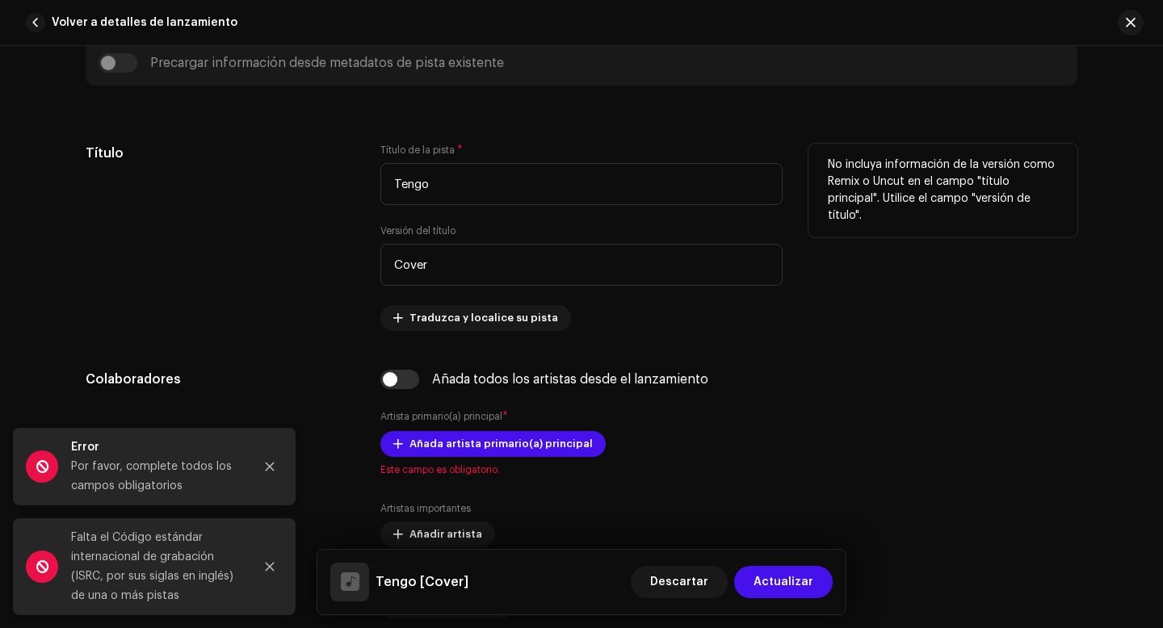
click at [613, 330] on div "Título de la pista * Tengo Versión del título Cover Traduzca y localice su pista" at bounding box center [581, 237] width 402 height 187
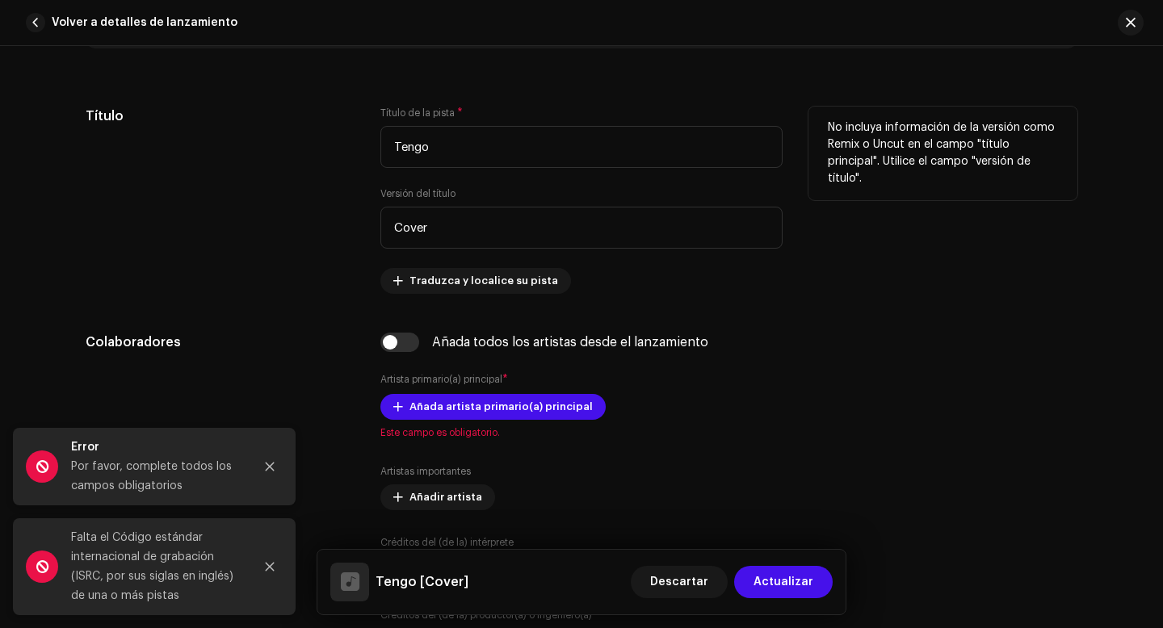
scroll to position [820, 0]
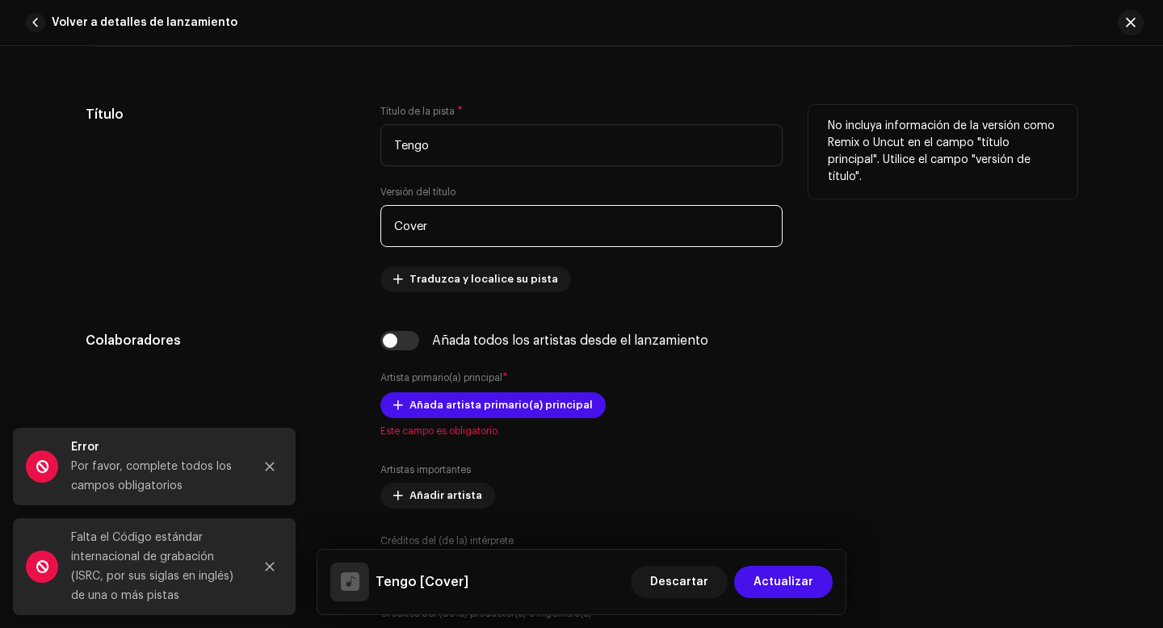
drag, startPoint x: 440, startPoint y: 225, endPoint x: 377, endPoint y: 226, distance: 63.0
click at [380, 226] on input "Cover" at bounding box center [581, 226] width 402 height 42
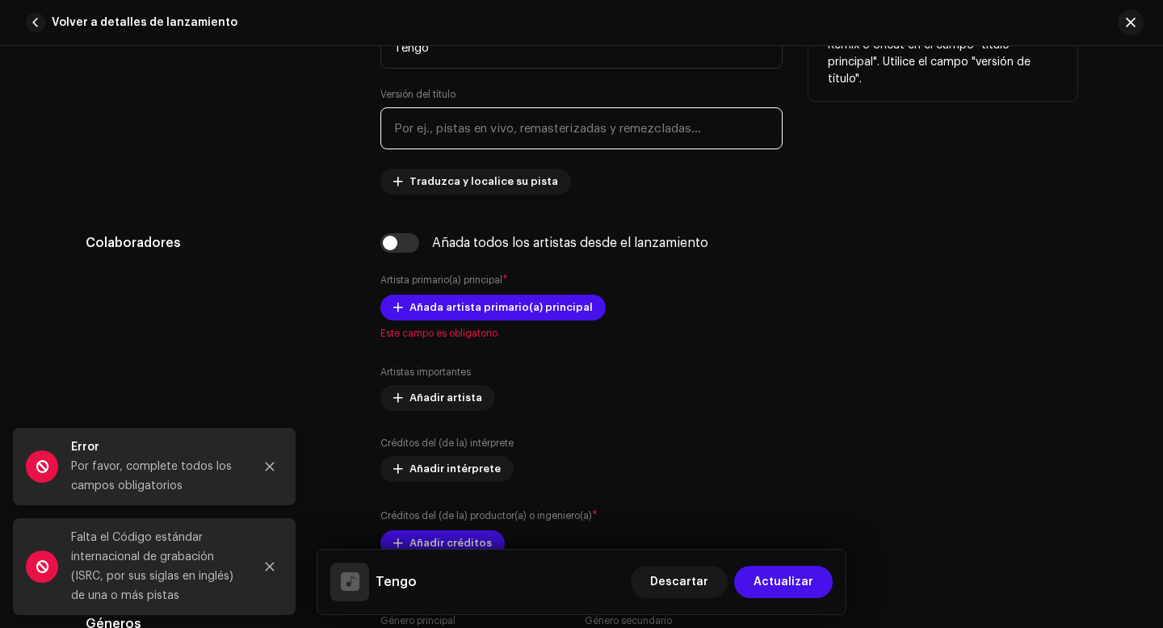
scroll to position [921, 0]
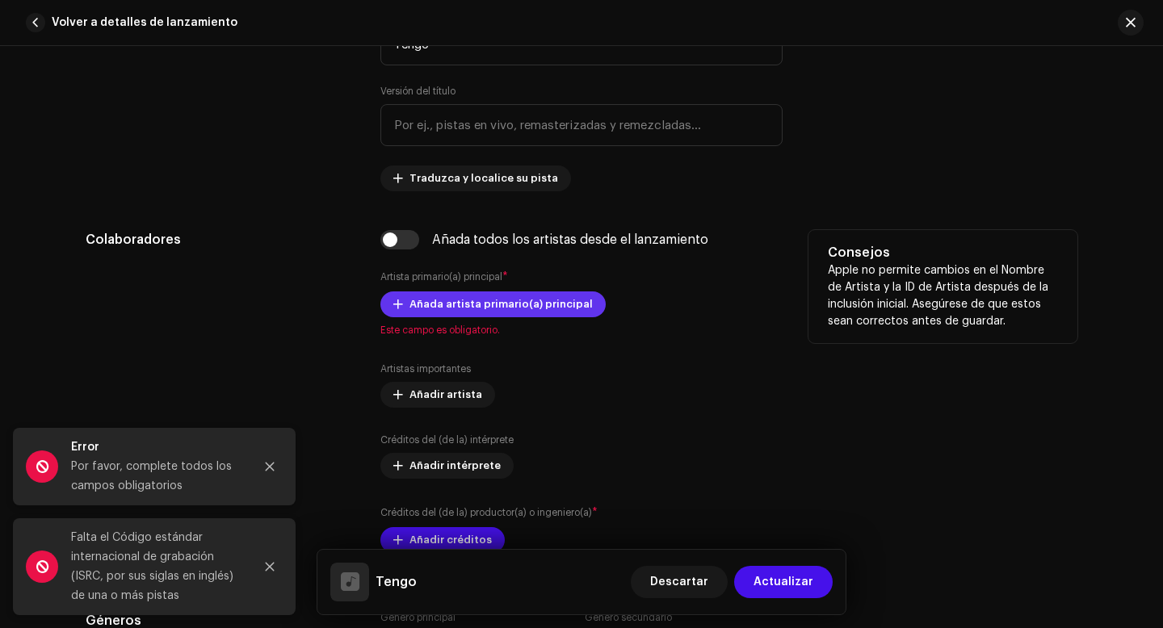
click at [435, 308] on span "Añada artista primario(a) principal" at bounding box center [500, 304] width 183 height 32
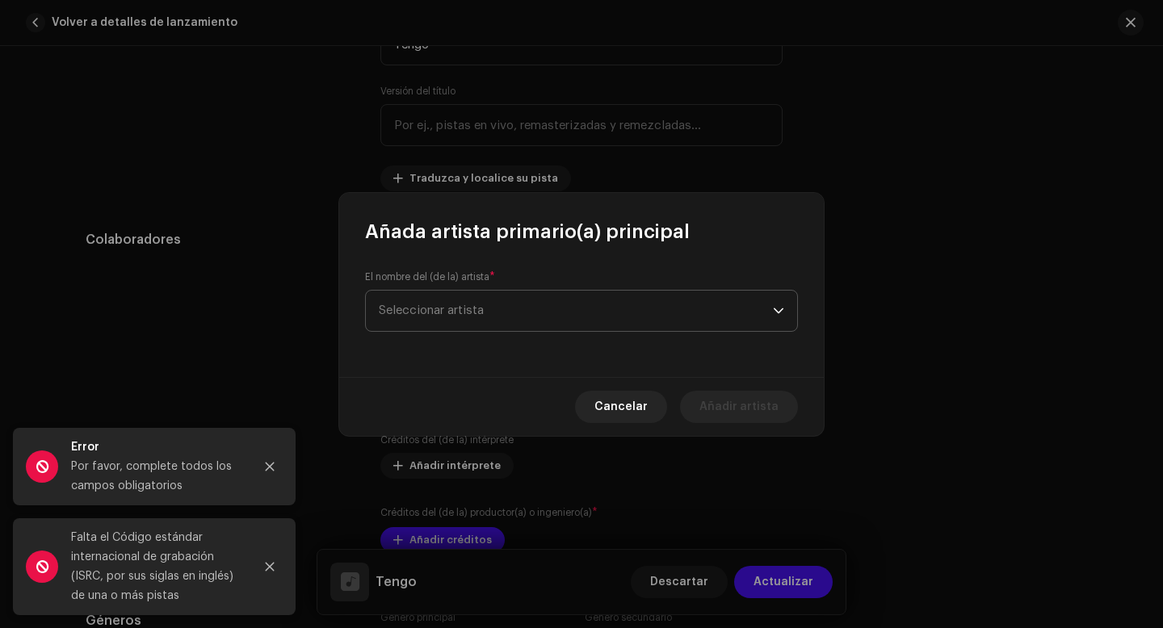
click at [437, 316] on span "Seleccionar artista" at bounding box center [431, 310] width 105 height 12
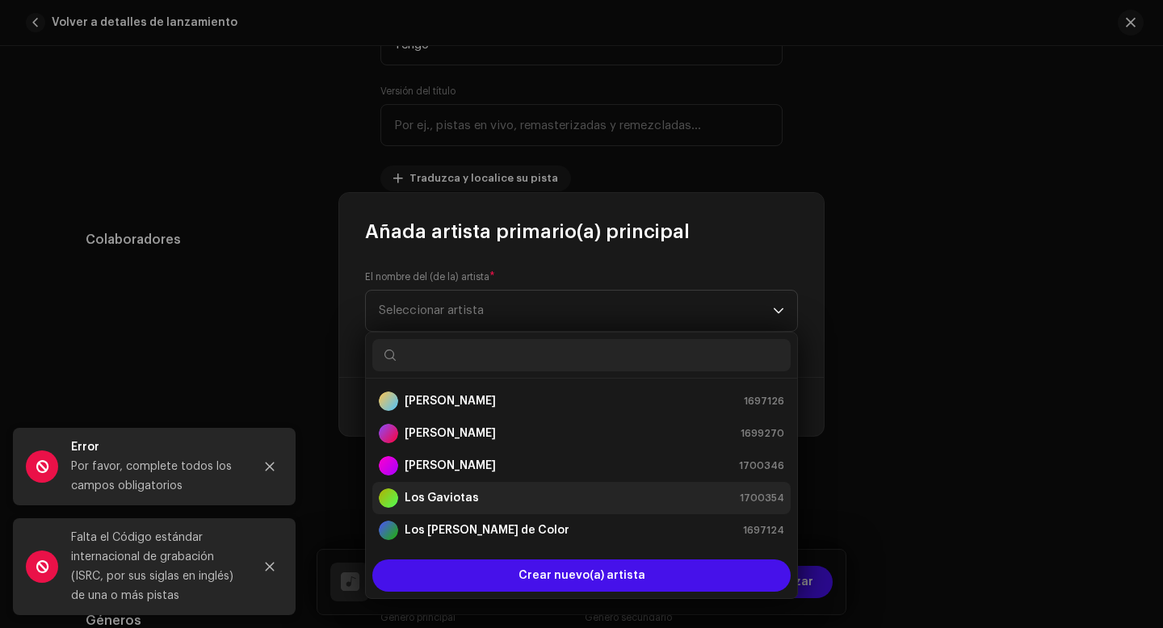
click at [453, 495] on strong "Los Gaviotas" at bounding box center [442, 498] width 74 height 16
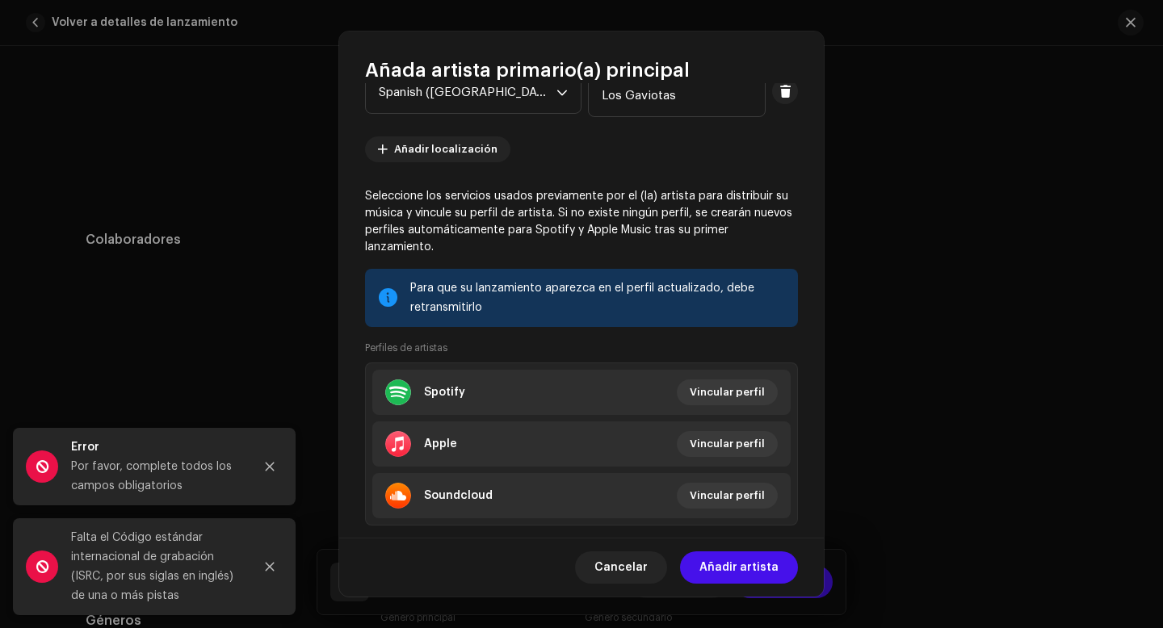
scroll to position [149, 0]
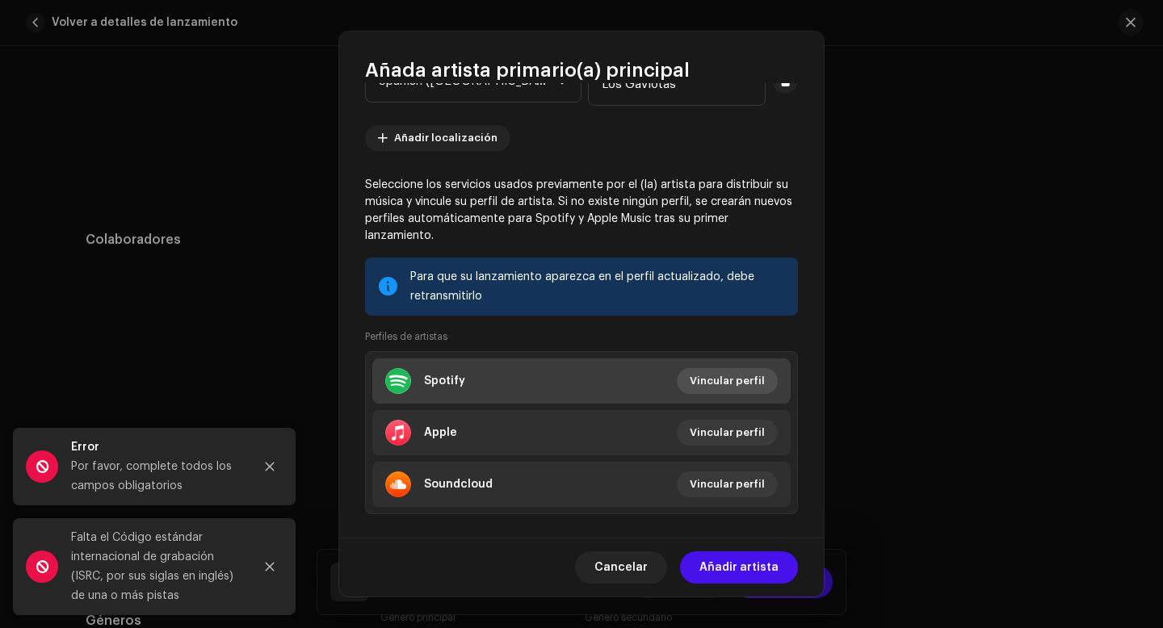
click at [724, 377] on span "Vincular perfil" at bounding box center [727, 381] width 75 height 32
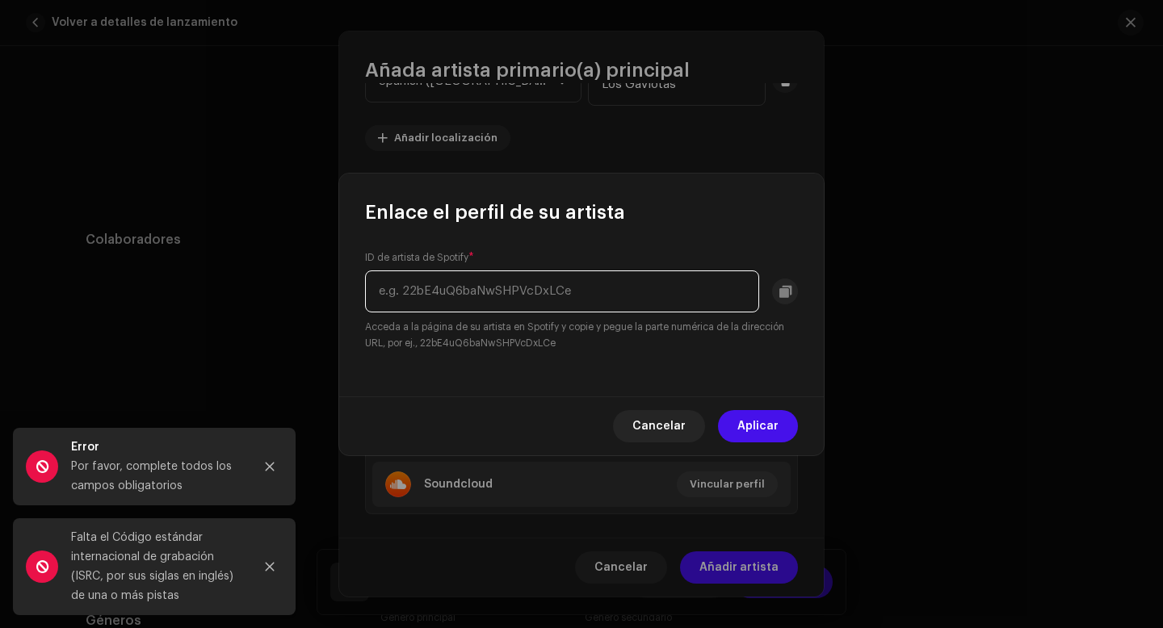
click at [412, 291] on input "text" at bounding box center [562, 291] width 394 height 42
click at [493, 293] on input "text" at bounding box center [562, 291] width 394 height 42
paste input "4nu6HSyVvDF9lTtuSJQQ5j?si=ryyohRDESnCl18iRY0Vs1Q"
type input "4nu6HSyVvDF9lTtuSJQQ5j?si=ryyohRDESnCl18iRY0Vs1Q"
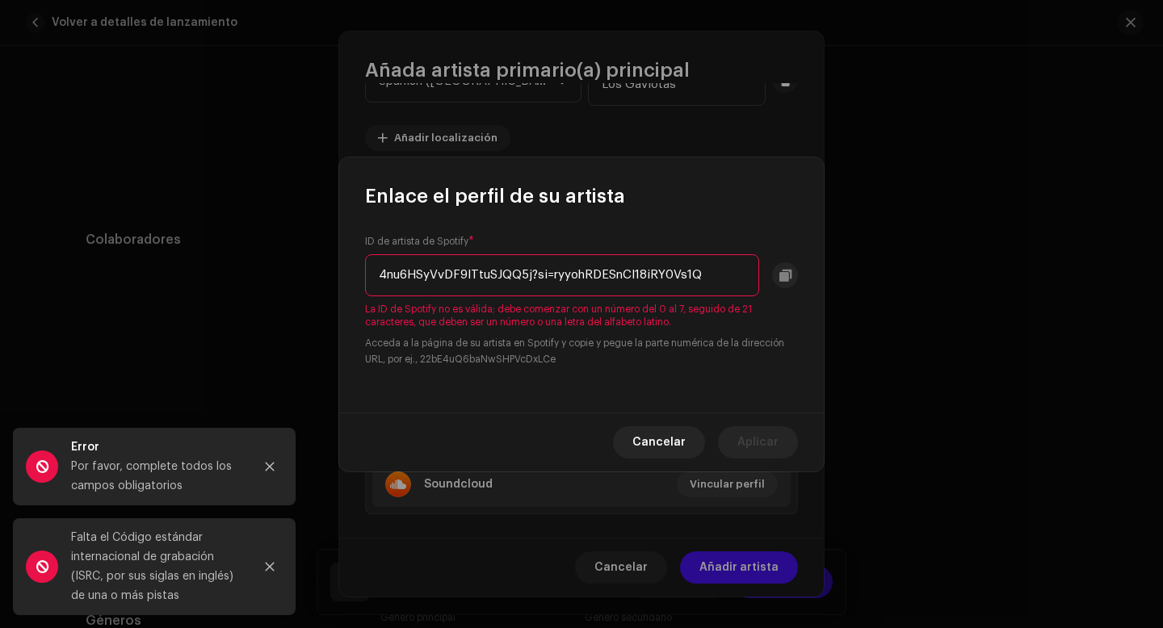
drag, startPoint x: 711, startPoint y: 282, endPoint x: 376, endPoint y: 265, distance: 334.7
click at [376, 265] on input "4nu6HSyVvDF9lTtuSJQQ5j?si=ryyohRDESnCl18iRY0Vs1Q" at bounding box center [562, 275] width 394 height 42
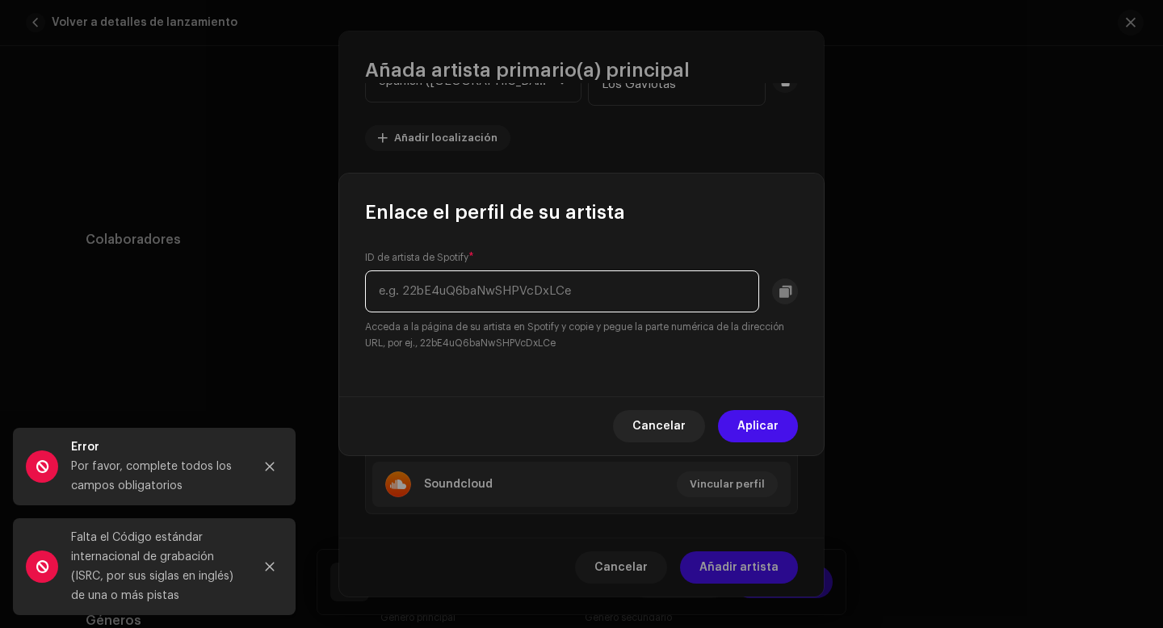
click at [595, 289] on input "text" at bounding box center [562, 291] width 394 height 42
click at [488, 291] on input "text" at bounding box center [562, 291] width 394 height 42
paste input "781a5877a6b64d7f"
type input "781a5877a6b64d7f"
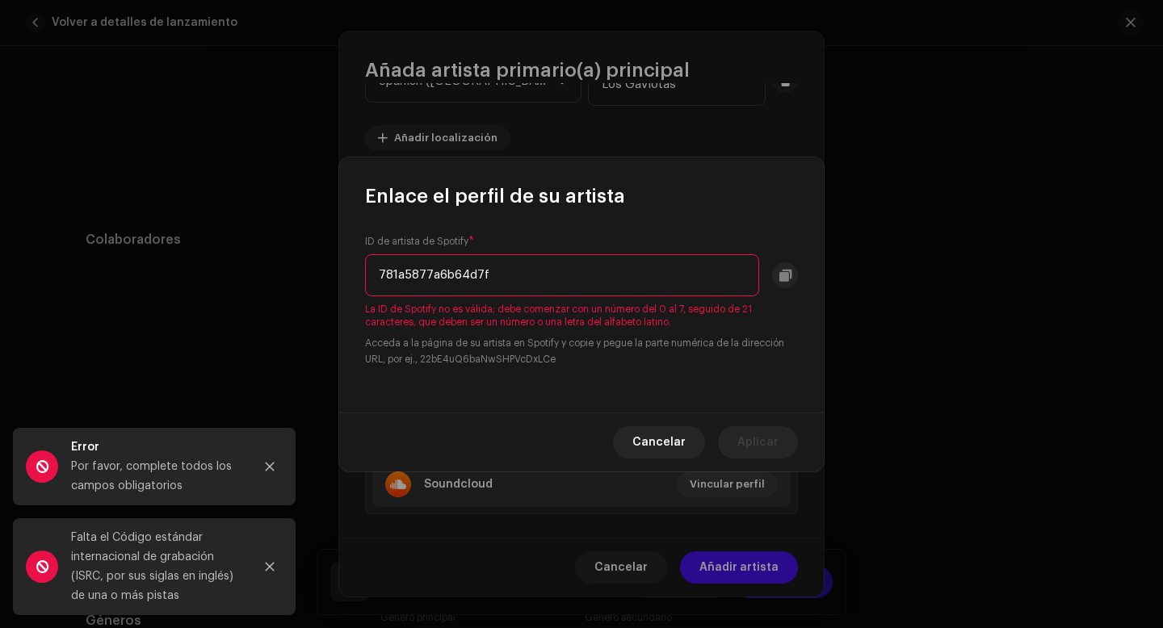
drag, startPoint x: 512, startPoint y: 276, endPoint x: 358, endPoint y: 276, distance: 154.2
click at [358, 276] on div "ID de artista de Spotify * 781a5877a6b64d7f La ID de Spotify no es válida; debe…" at bounding box center [581, 310] width 484 height 203
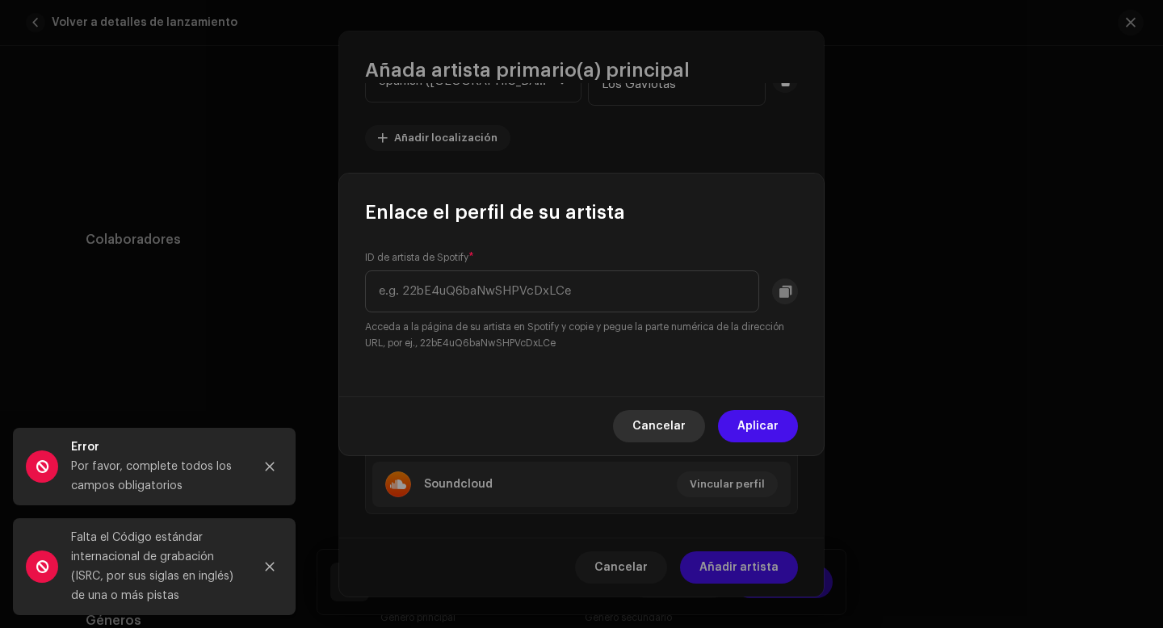
click at [658, 423] on span "Cancelar" at bounding box center [658, 426] width 53 height 32
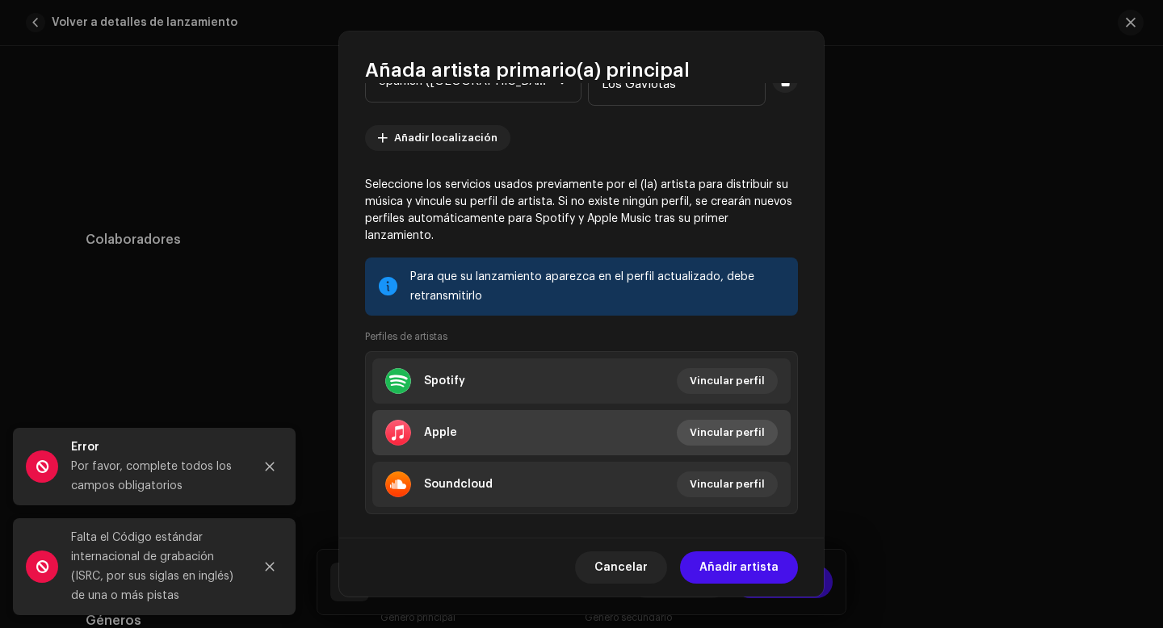
click at [732, 433] on span "Vincular perfil" at bounding box center [727, 433] width 75 height 32
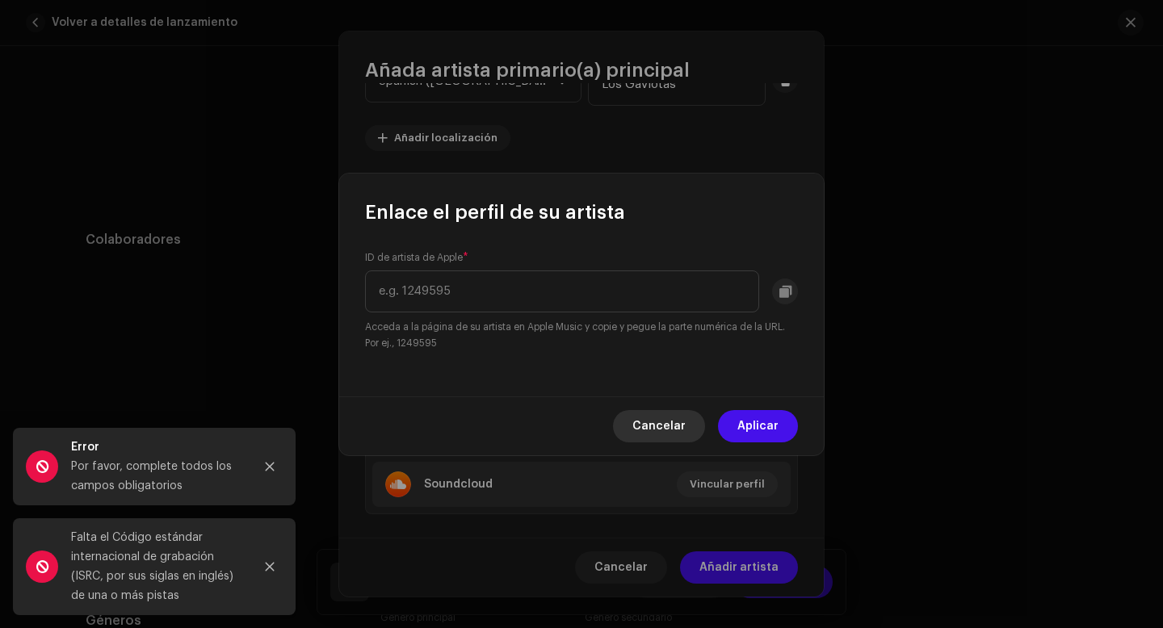
click at [665, 422] on span "Cancelar" at bounding box center [658, 426] width 53 height 32
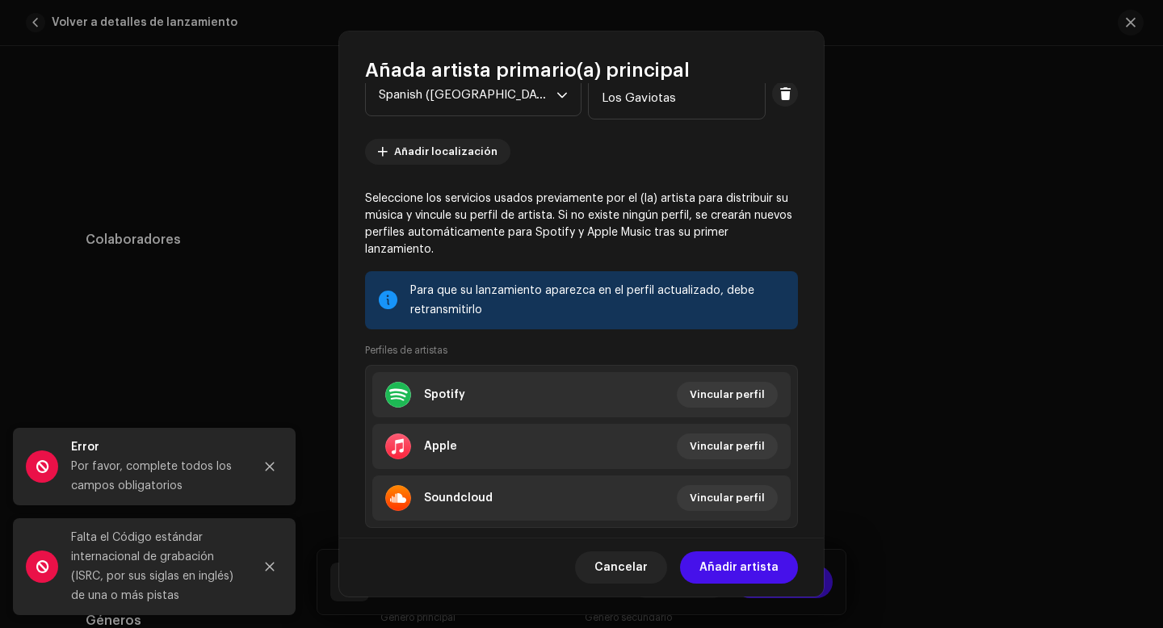
scroll to position [170, 0]
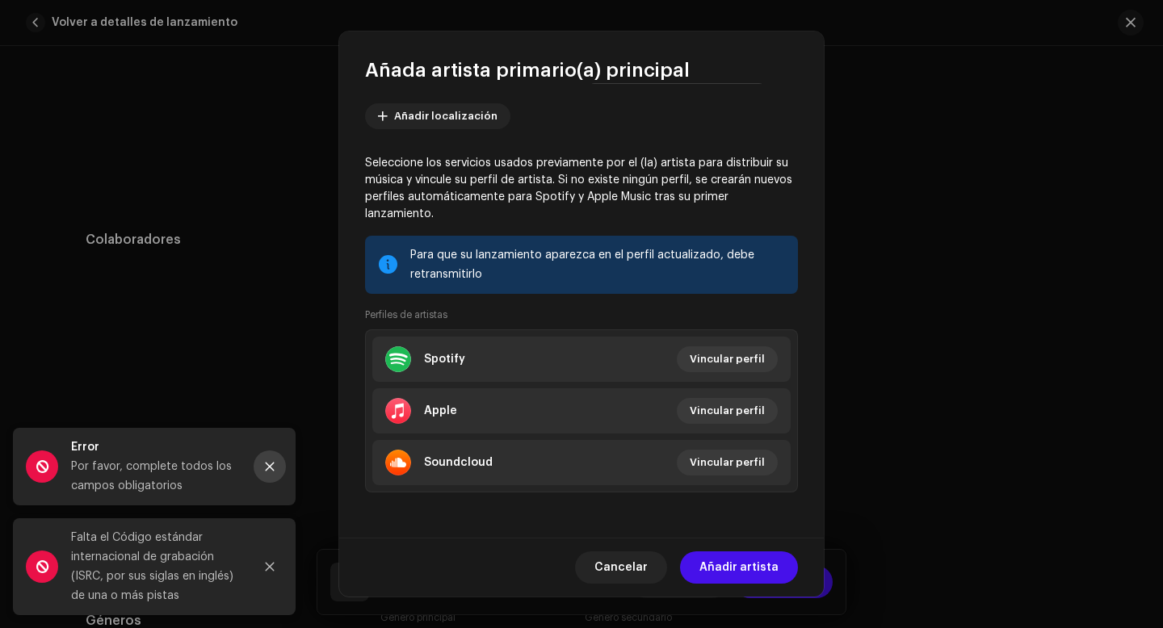
click at [273, 464] on icon "Close" at bounding box center [269, 466] width 11 height 11
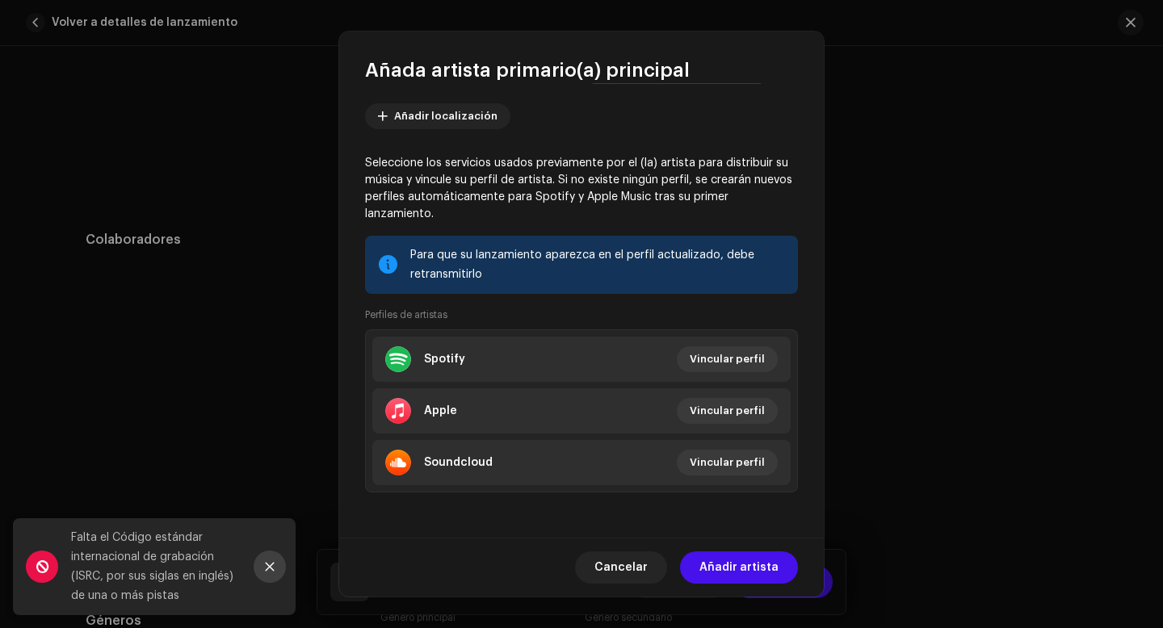
click at [270, 556] on button "Close" at bounding box center [270, 567] width 32 height 32
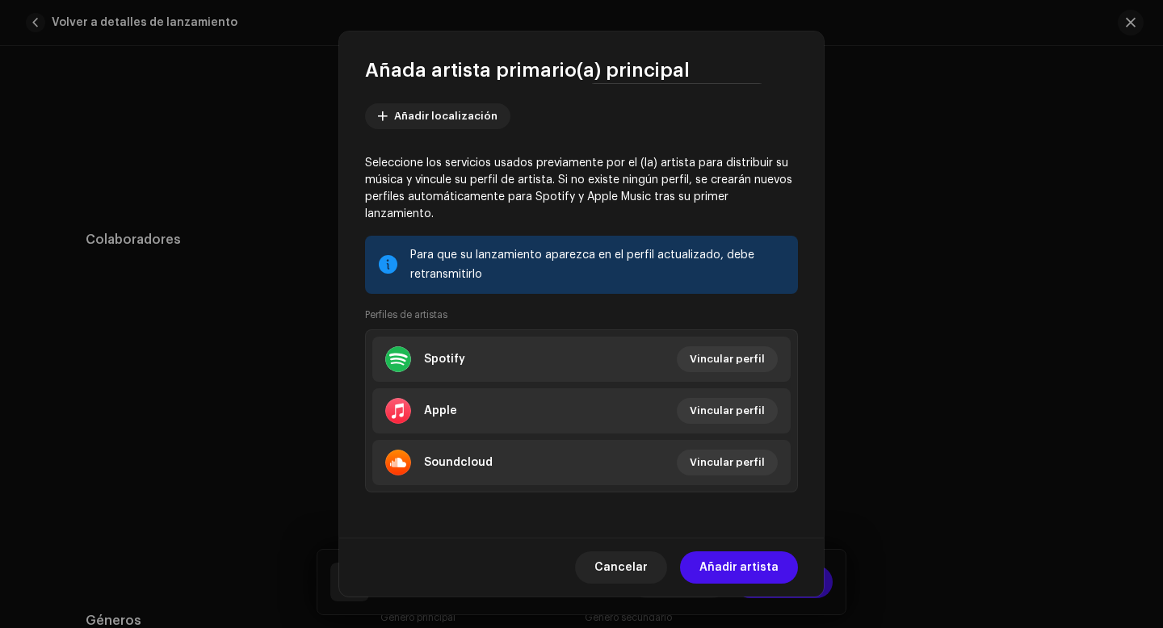
drag, startPoint x: 367, startPoint y: 165, endPoint x: 552, endPoint y: 182, distance: 185.7
click at [552, 182] on p "Seleccione los servicios usados previamente por el (la) artista para distribuir…" at bounding box center [581, 189] width 433 height 68
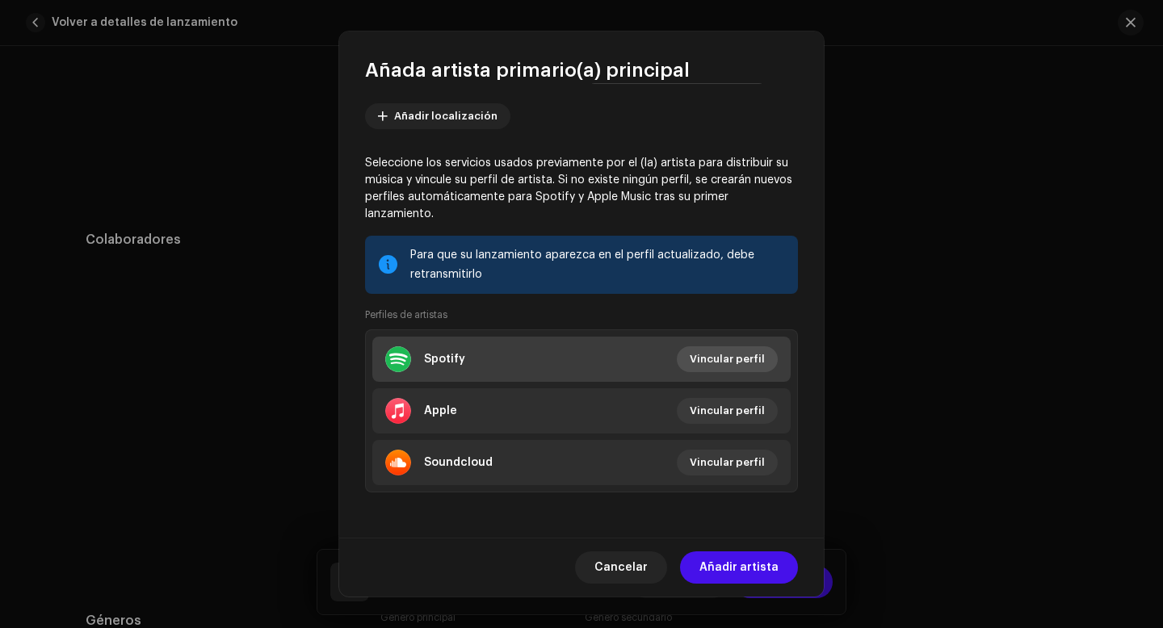
click at [719, 359] on span "Vincular perfil" at bounding box center [727, 359] width 75 height 32
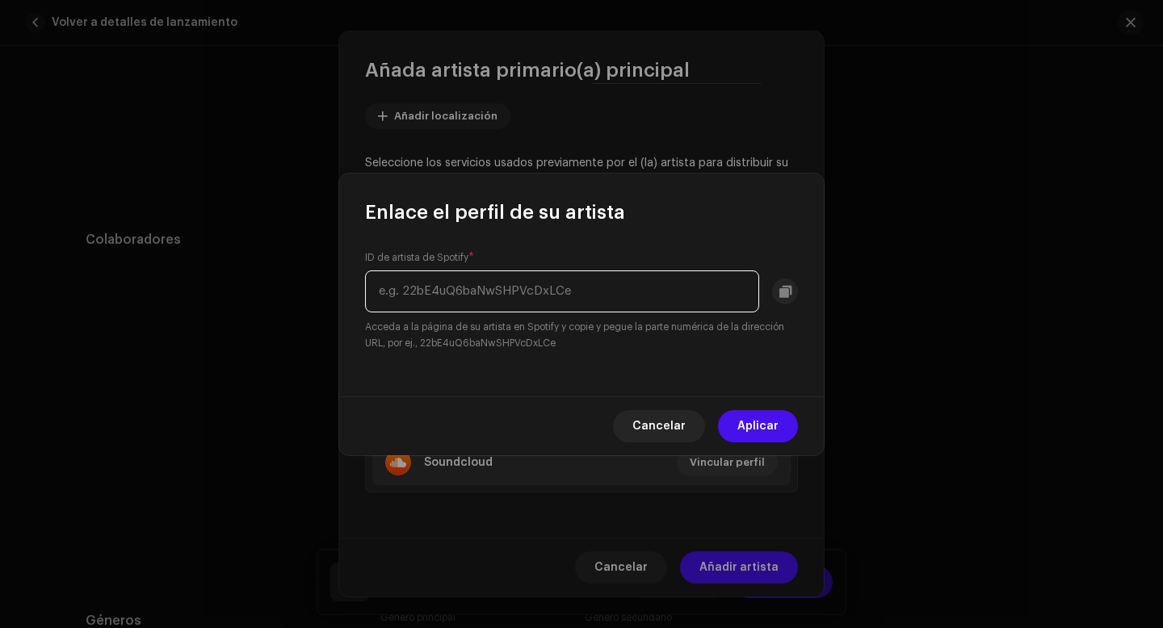
click at [515, 291] on input "text" at bounding box center [562, 291] width 394 height 42
paste input "[URL][DOMAIN_NAME]"
type input "[URL][DOMAIN_NAME]"
drag, startPoint x: 748, startPoint y: 296, endPoint x: 321, endPoint y: 295, distance: 427.9
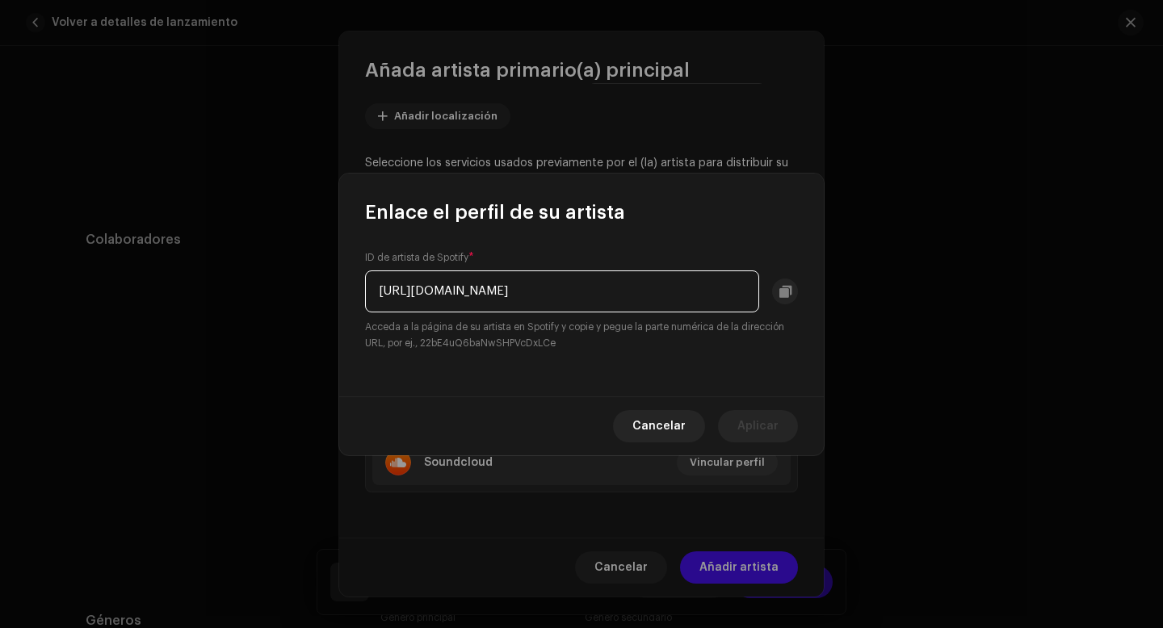
click at [321, 295] on div "Enlace el perfil de su artista ID de artista de Spotify * [URL][DOMAIN_NAME] Ac…" at bounding box center [581, 314] width 1163 height 628
click at [511, 291] on input "text" at bounding box center [562, 291] width 394 height 42
paste input "spotify:artist:4nu6HSyVvDF9lTtuSJQQ5j"
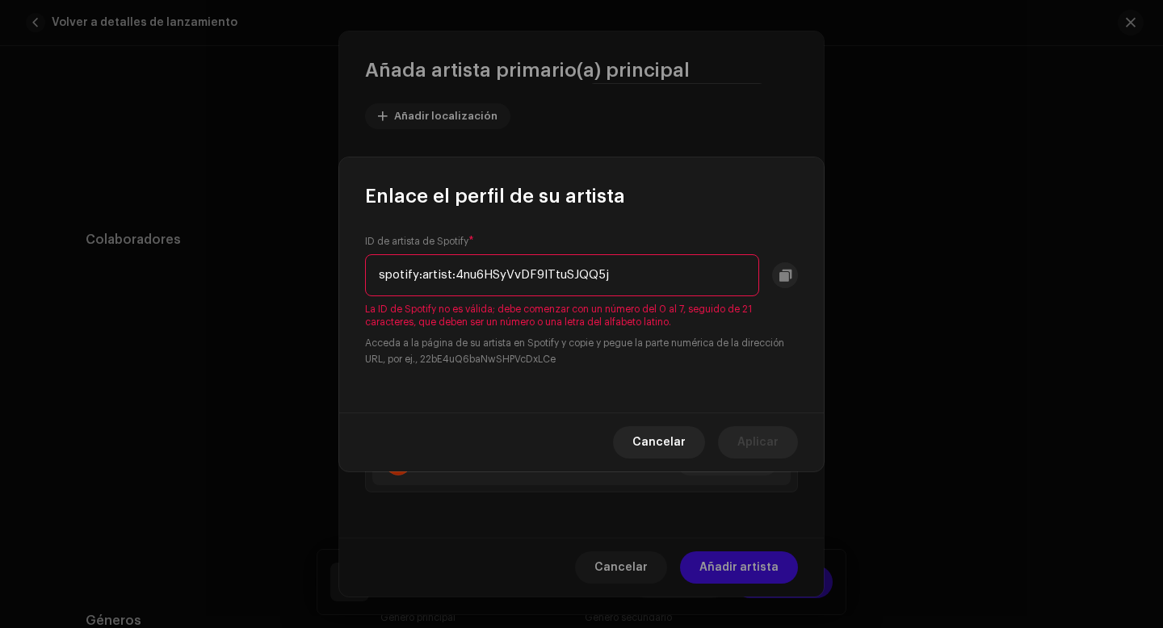
drag, startPoint x: 455, startPoint y: 275, endPoint x: 342, endPoint y: 276, distance: 113.9
click at [342, 276] on div "ID de artista de Spotify * spotify:artist:4nu6HSyVvDF9lTtuSJQQ5j La ID de Spoti…" at bounding box center [581, 310] width 484 height 203
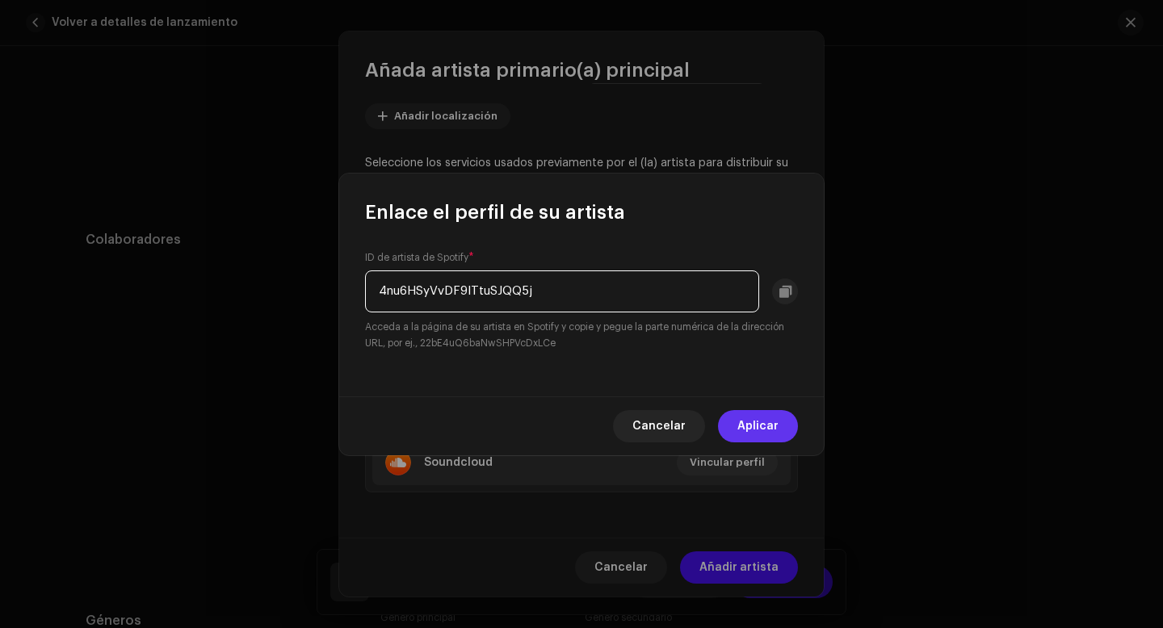
type input "4nu6HSyVvDF9lTtuSJQQ5j"
click at [748, 424] on span "Aplicar" at bounding box center [757, 426] width 41 height 32
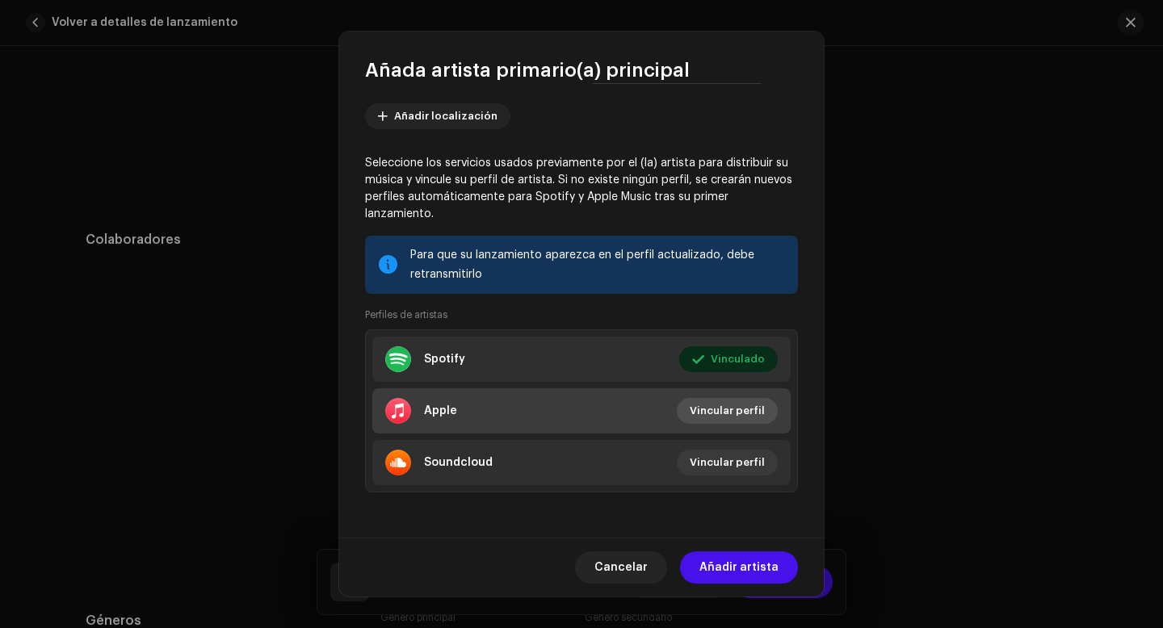
click at [741, 413] on span "Vincular perfil" at bounding box center [727, 411] width 75 height 32
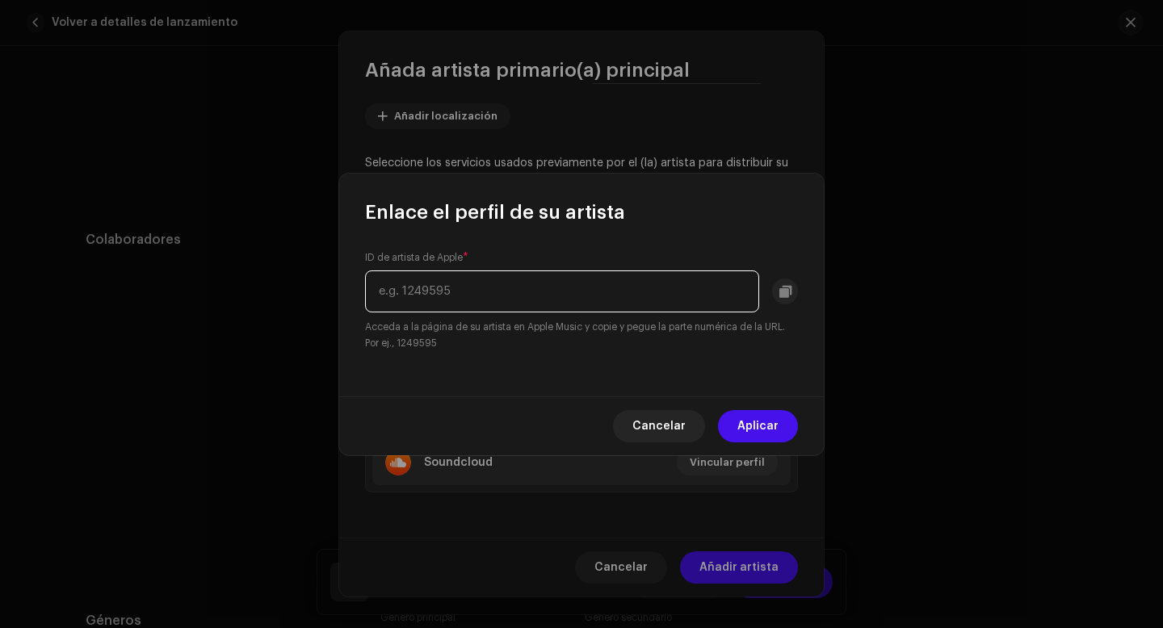
click at [418, 293] on input "text" at bounding box center [562, 291] width 394 height 42
paste input "[URL][DOMAIN_NAME]"
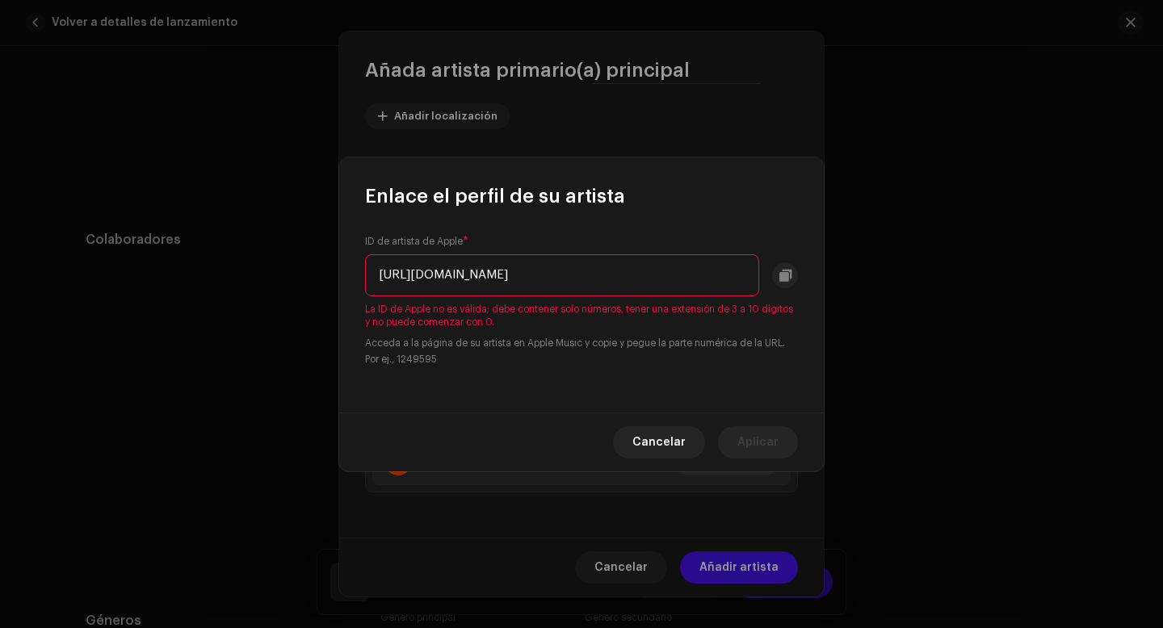
drag, startPoint x: 642, startPoint y: 274, endPoint x: 379, endPoint y: 269, distance: 262.5
click at [379, 269] on input "[URL][DOMAIN_NAME]" at bounding box center [562, 275] width 394 height 42
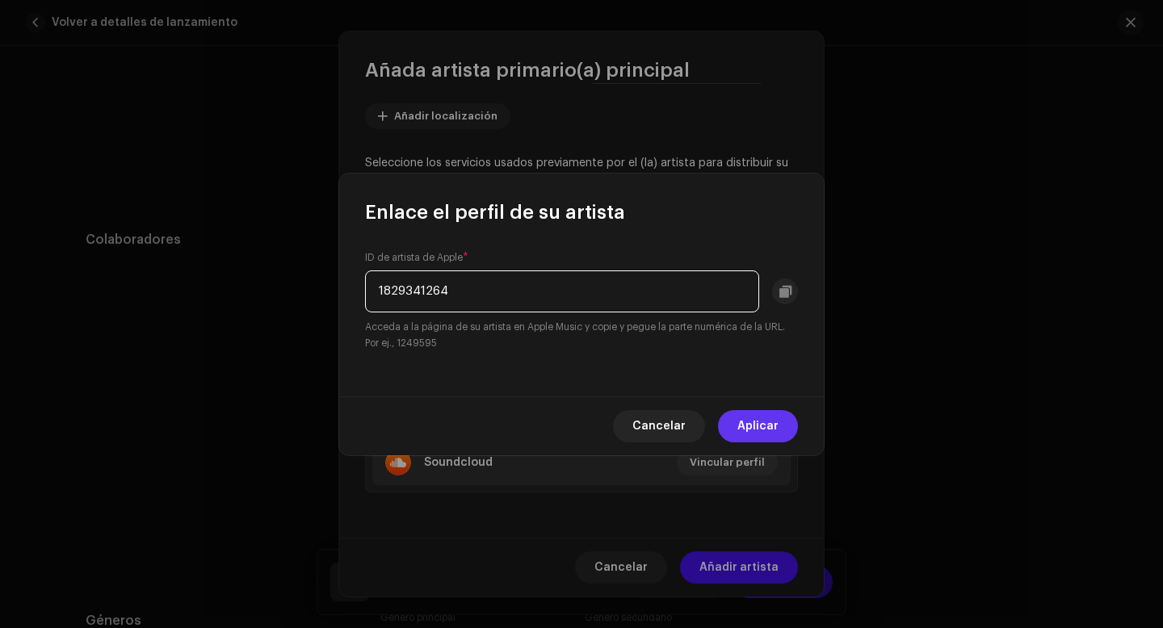
type input "1829341264"
click at [736, 425] on button "Aplicar" at bounding box center [758, 426] width 80 height 32
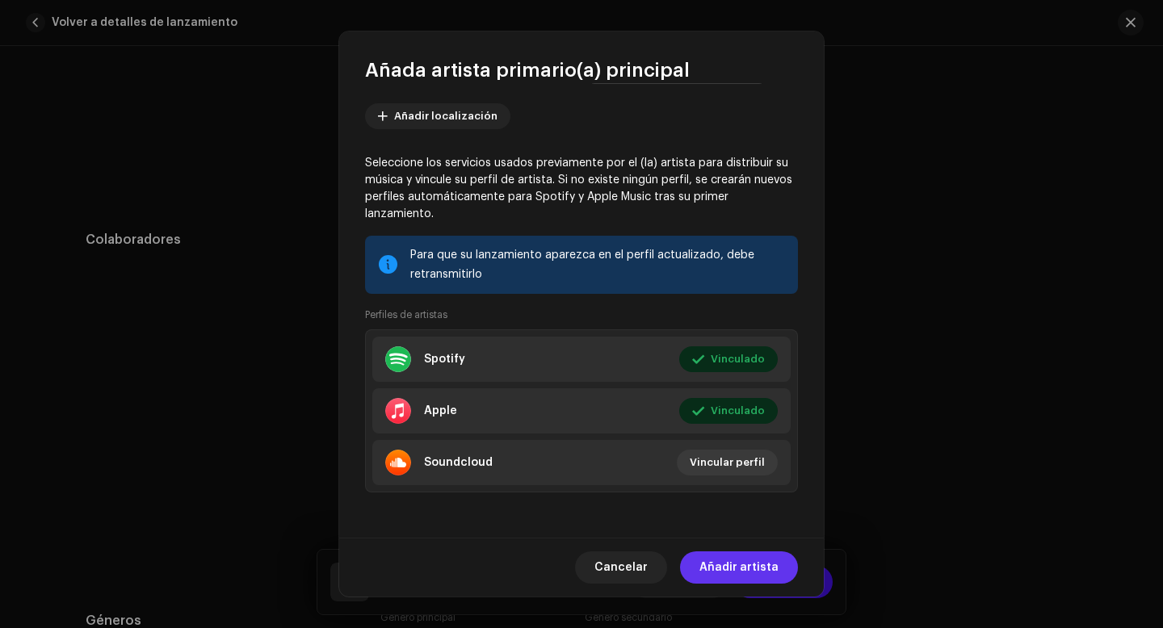
click at [750, 569] on span "Añadir artista" at bounding box center [738, 567] width 79 height 32
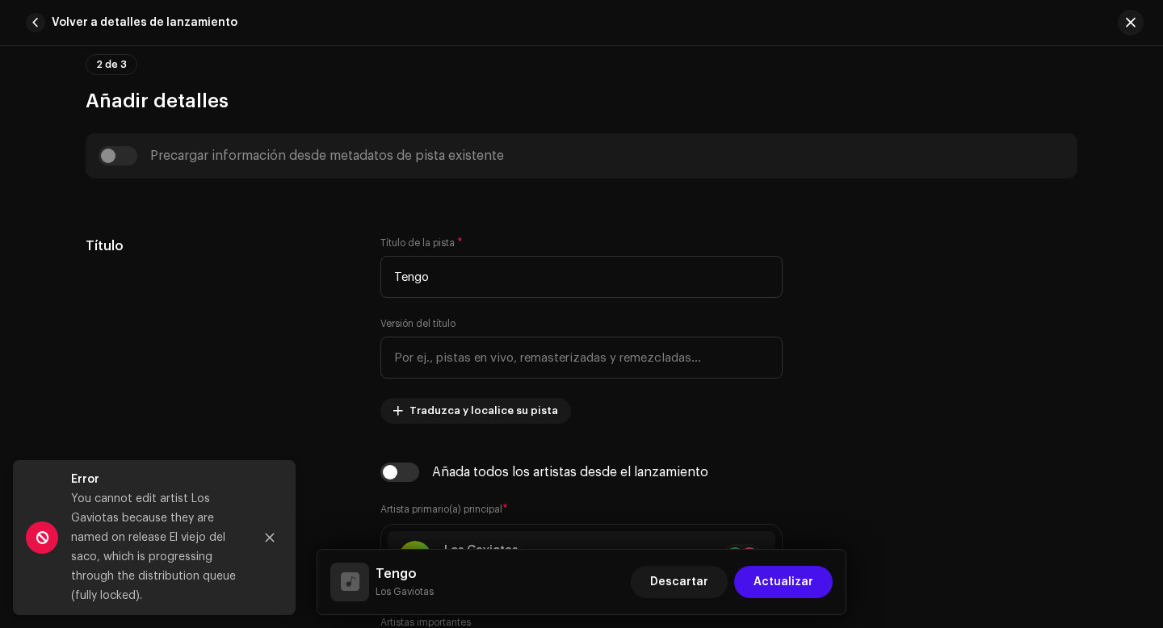
scroll to position [693, 0]
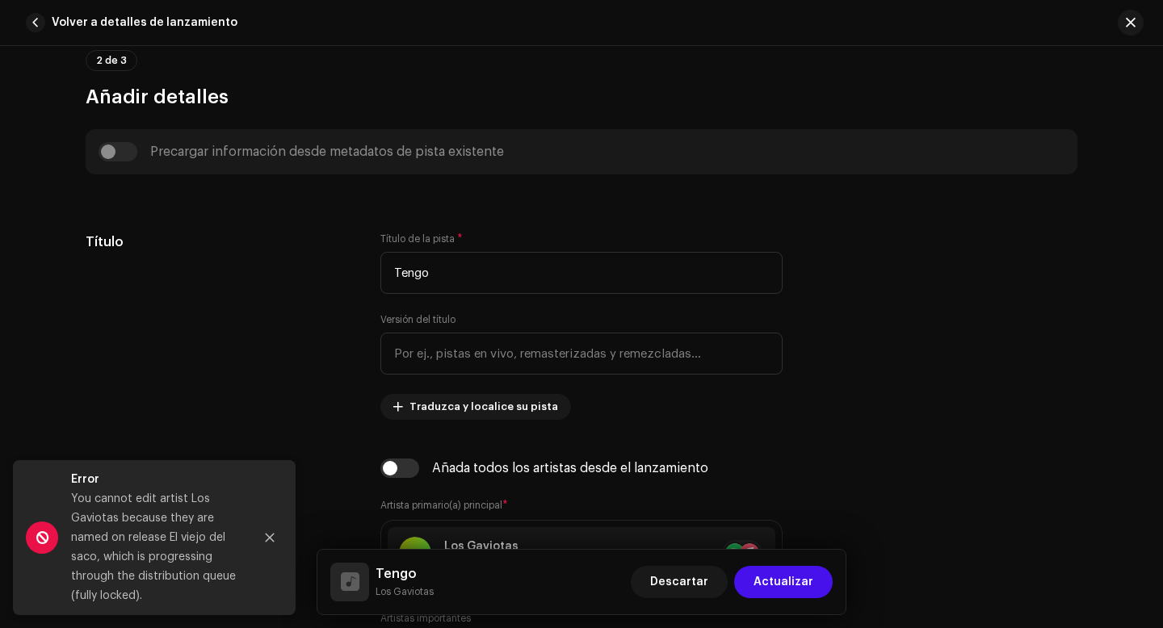
click at [107, 154] on div "Precargar información desde metadatos de pista existente" at bounding box center [582, 151] width 966 height 19
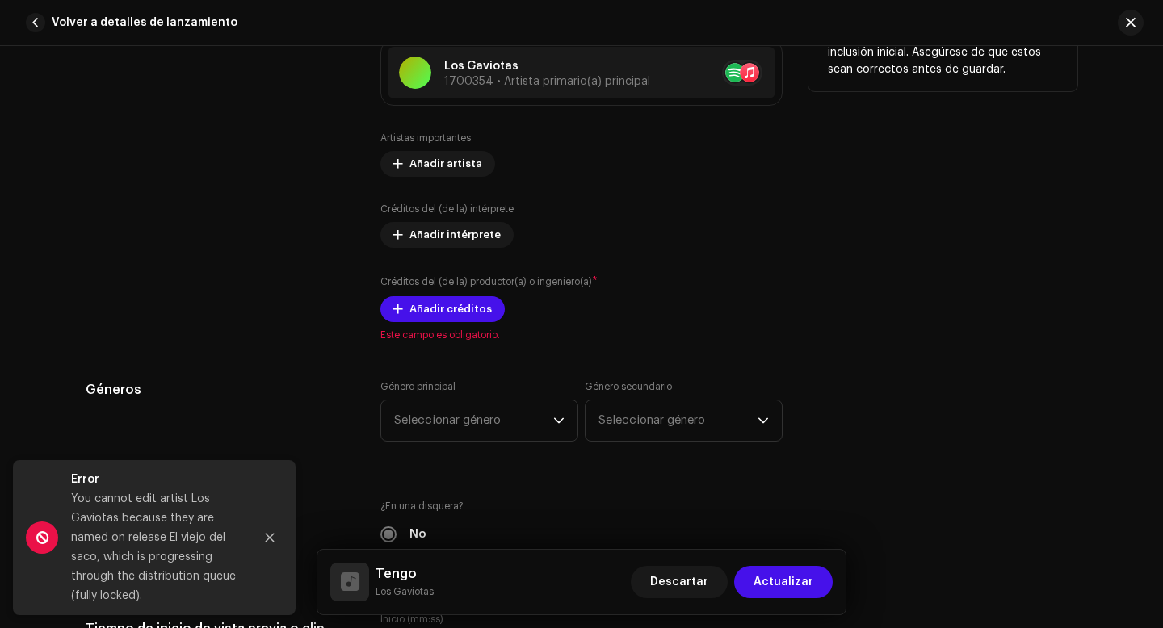
scroll to position [1177, 0]
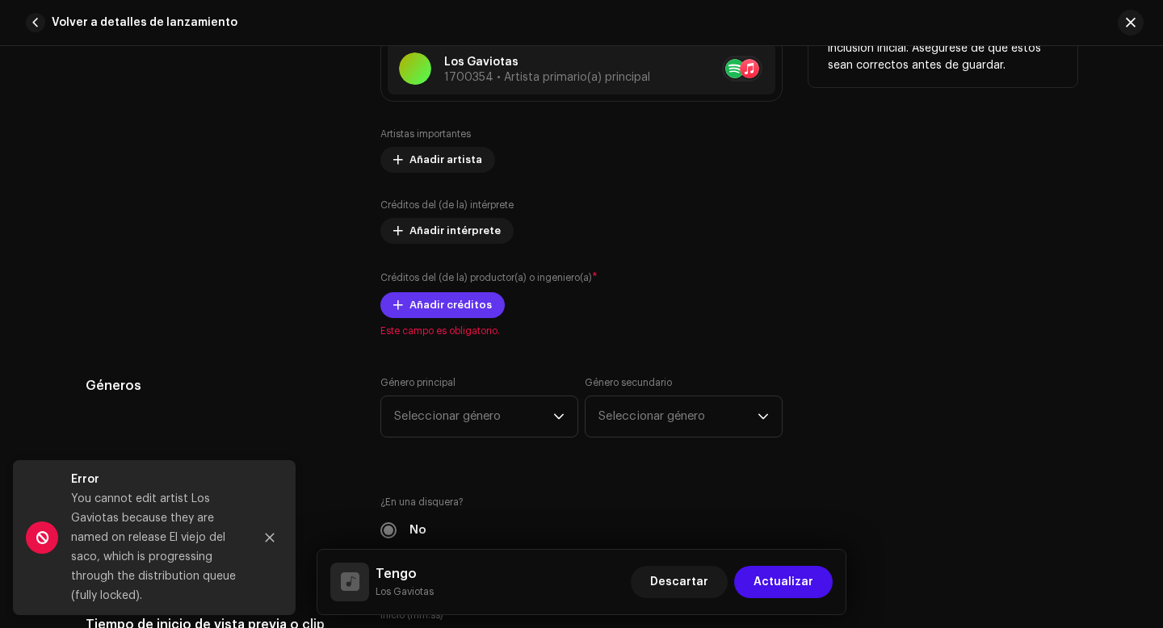
click at [452, 309] on span "Añadir créditos" at bounding box center [450, 305] width 82 height 32
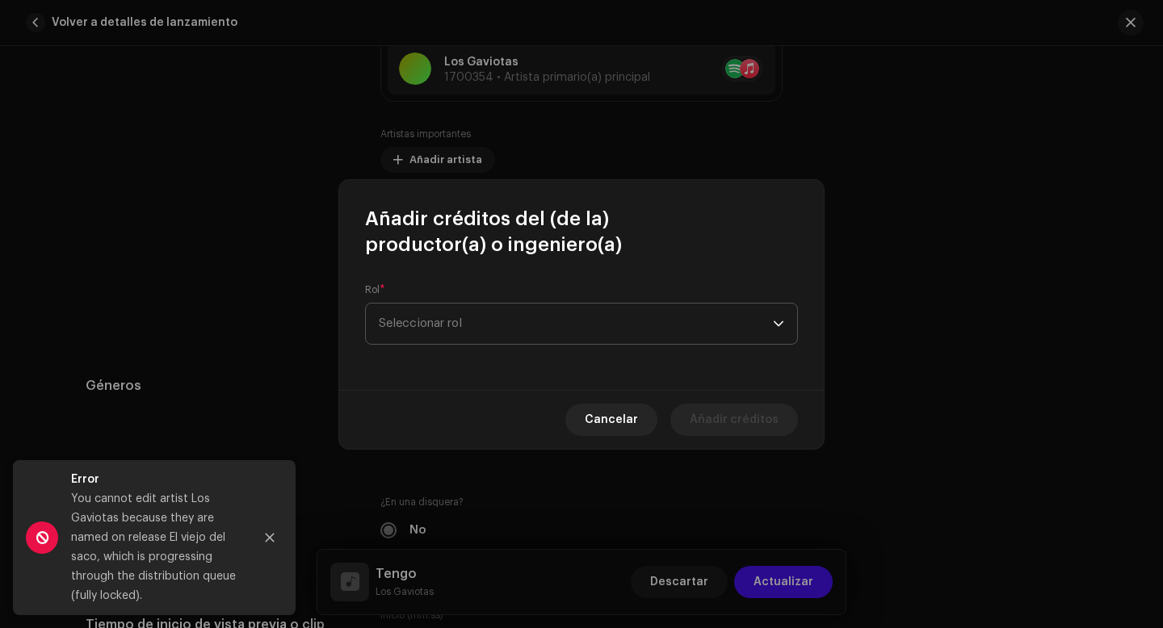
click at [476, 320] on span "Seleccionar rol" at bounding box center [576, 324] width 394 height 40
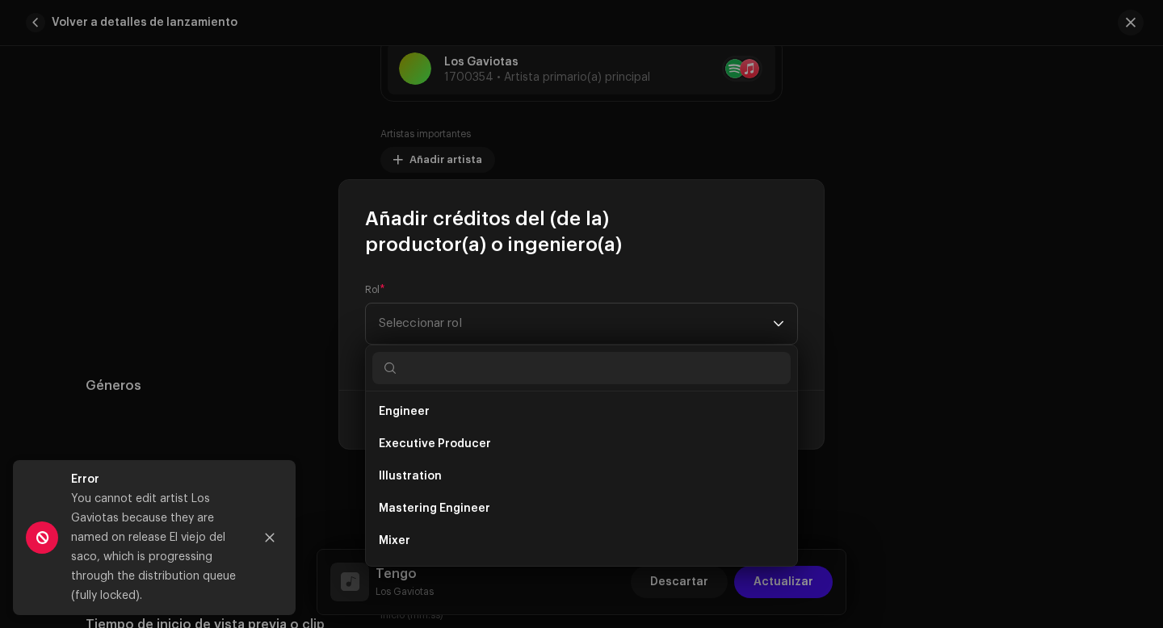
scroll to position [373, 0]
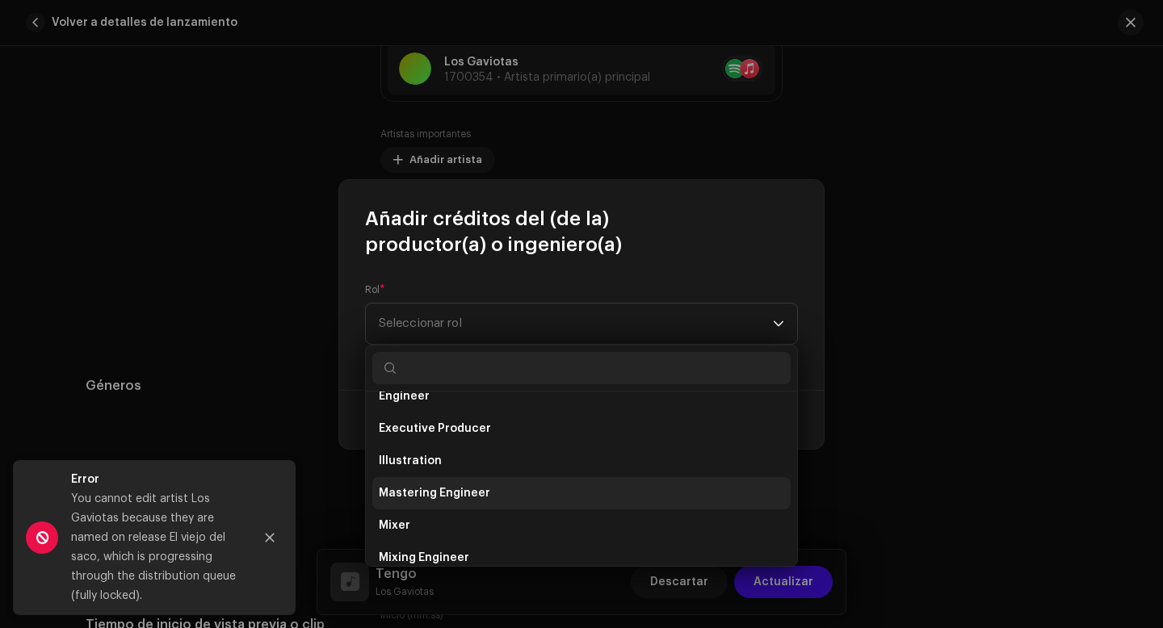
click at [457, 494] on span "Mastering Engineer" at bounding box center [434, 493] width 111 height 16
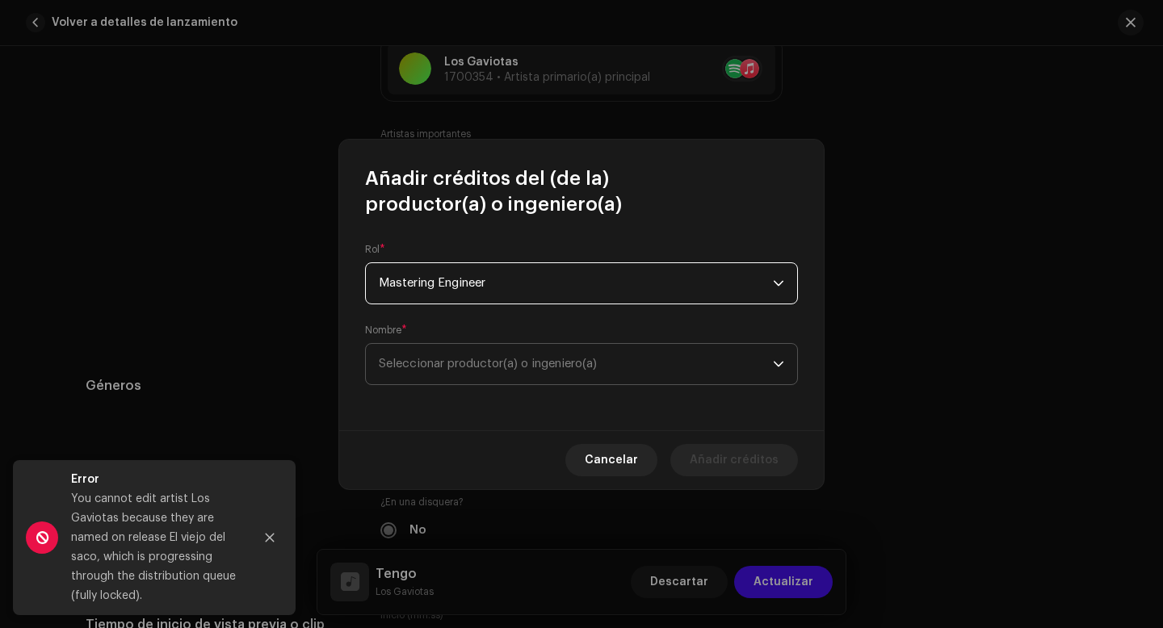
click at [529, 355] on span "Seleccionar productor(a) o ingeniero(a)" at bounding box center [576, 364] width 394 height 40
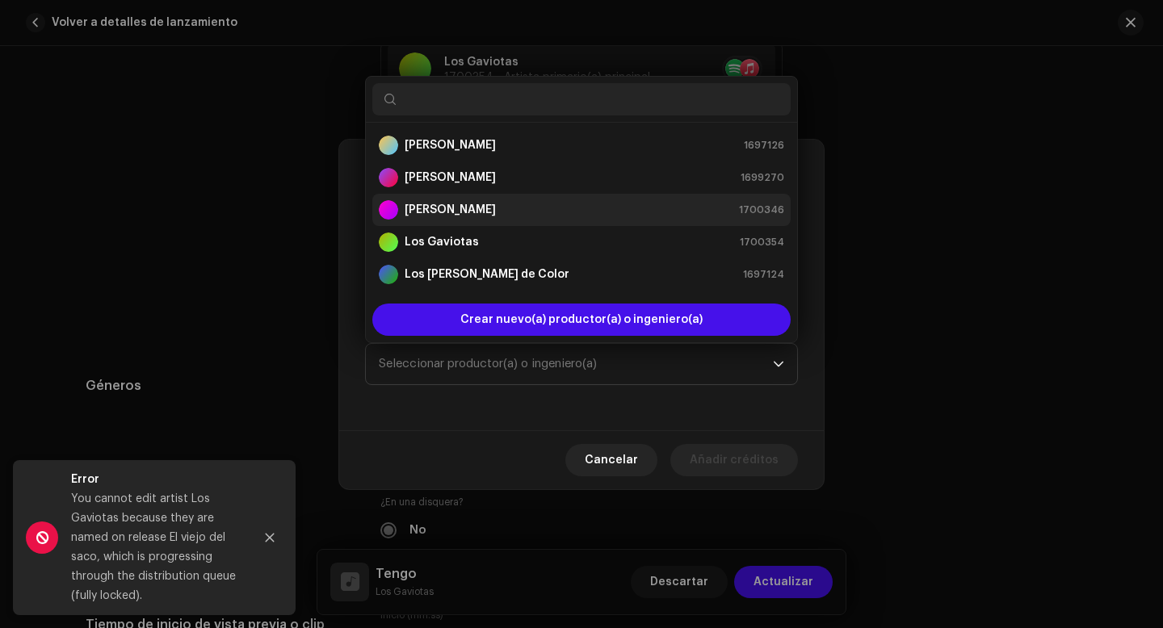
click at [463, 213] on div "[PERSON_NAME] 1700346" at bounding box center [581, 209] width 405 height 19
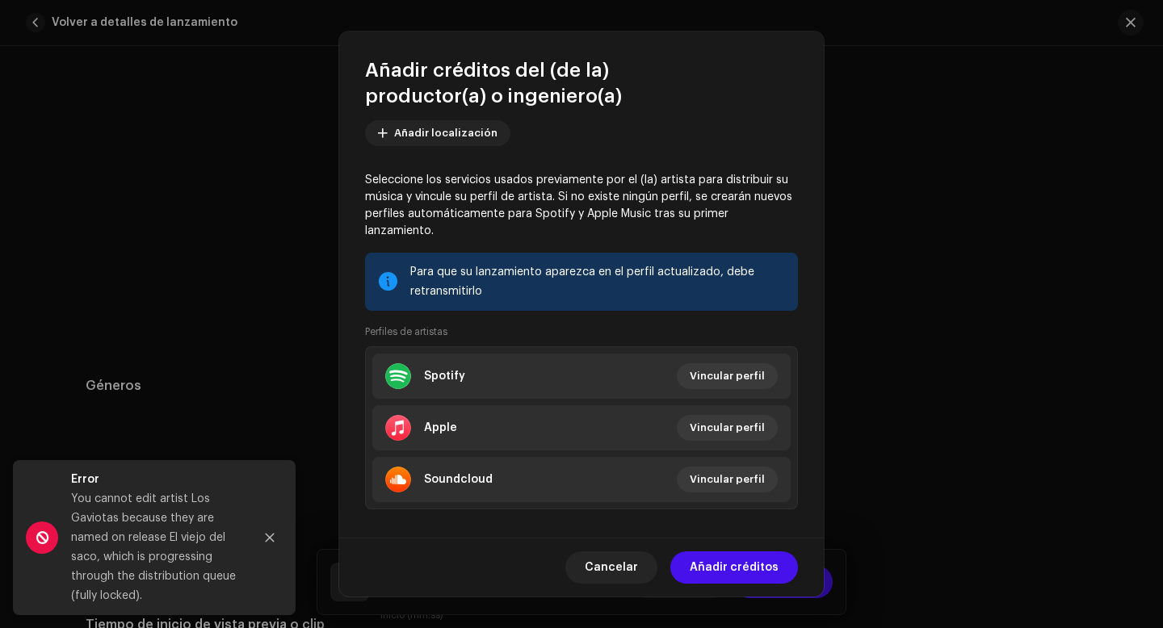
scroll to position [278, 0]
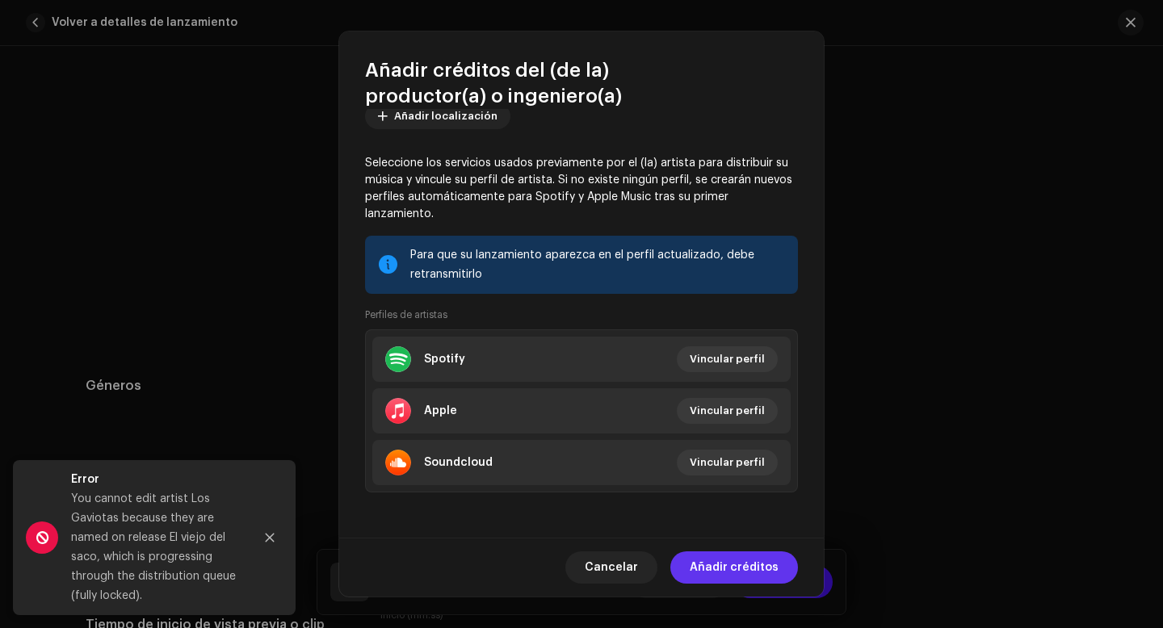
click at [744, 570] on span "Añadir créditos" at bounding box center [734, 567] width 89 height 32
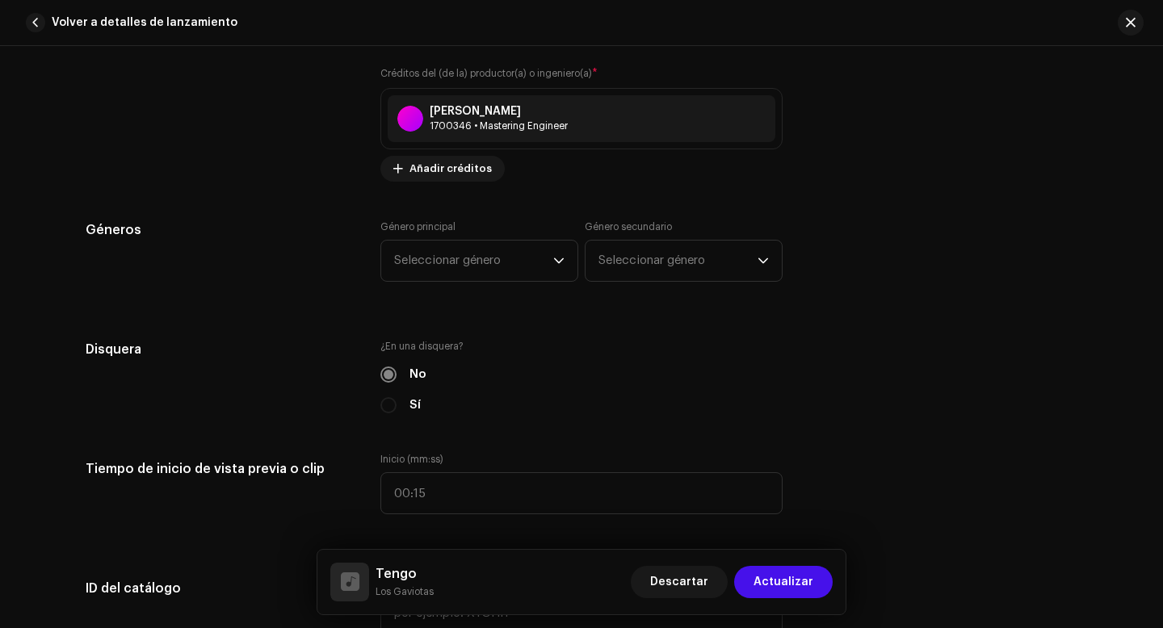
scroll to position [1387, 0]
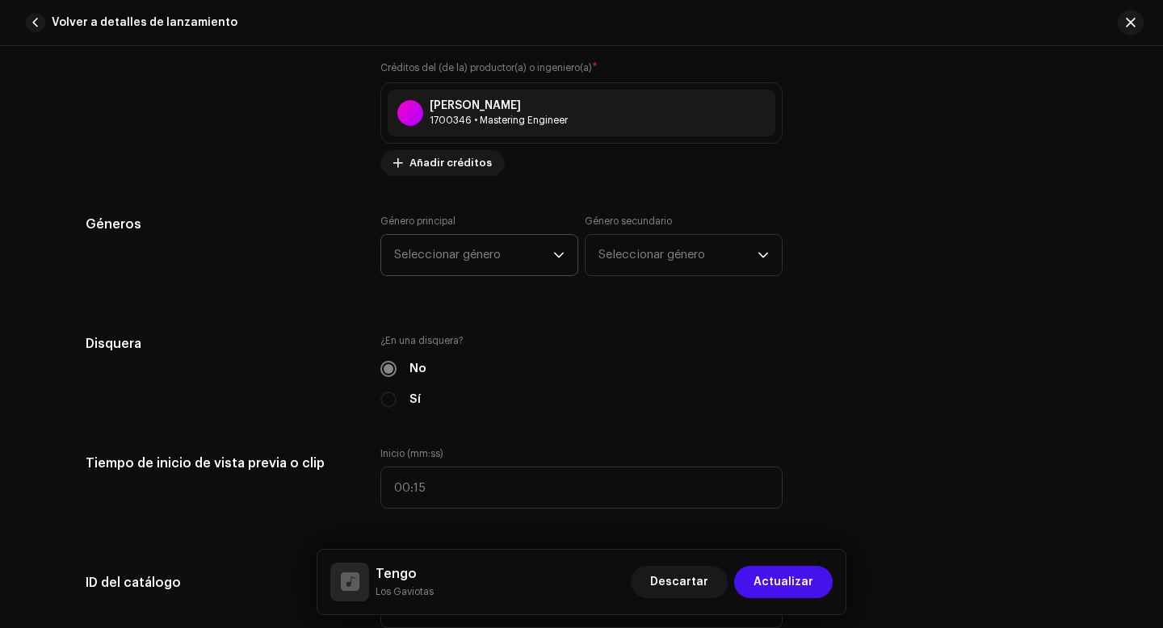
click at [556, 254] on icon "dropdown trigger" at bounding box center [558, 254] width 11 height 11
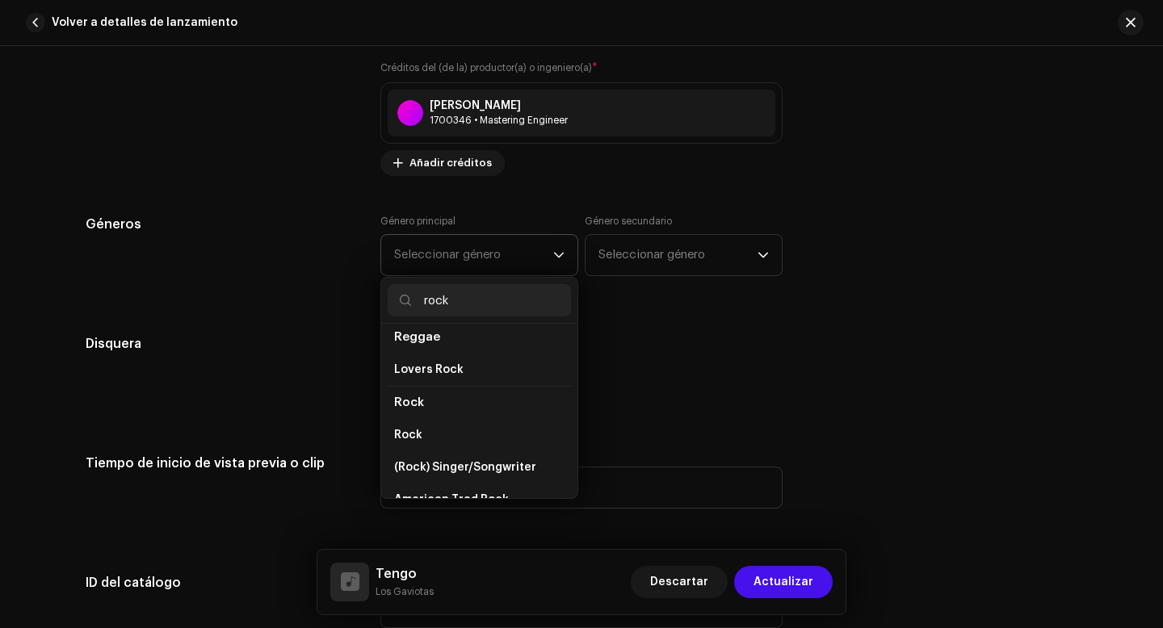
scroll to position [575, 0]
type input "rock"
click at [421, 427] on li "Rock" at bounding box center [479, 437] width 183 height 32
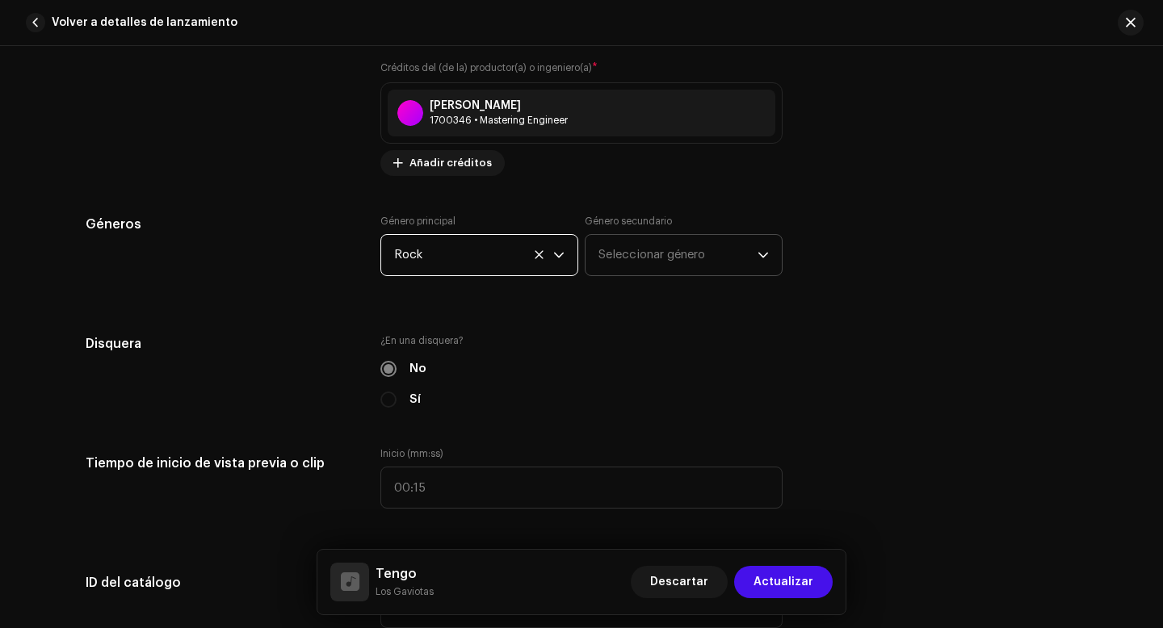
click at [695, 257] on span "Seleccionar género" at bounding box center [677, 255] width 159 height 40
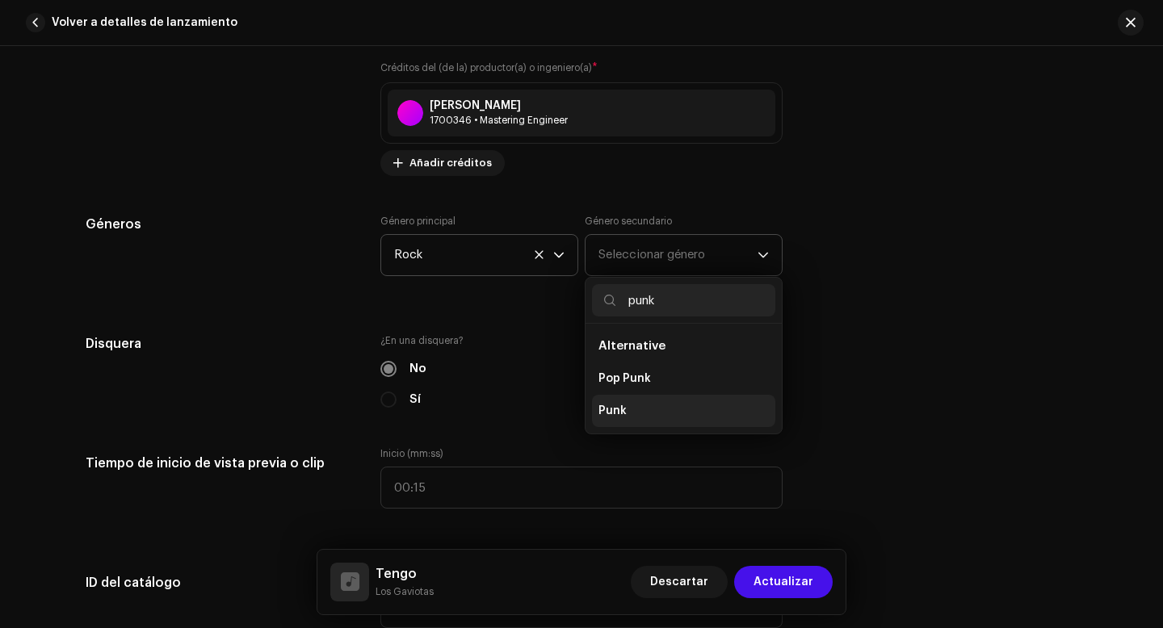
type input "punk"
click at [622, 412] on li "Punk" at bounding box center [683, 411] width 183 height 32
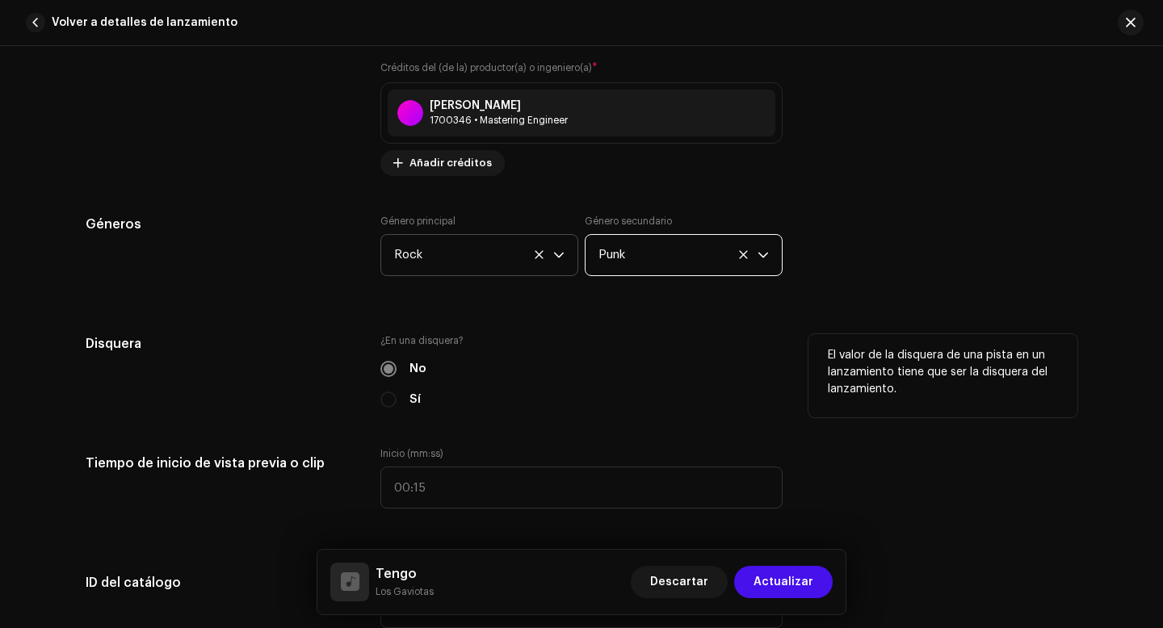
click at [614, 364] on div "No" at bounding box center [581, 369] width 402 height 18
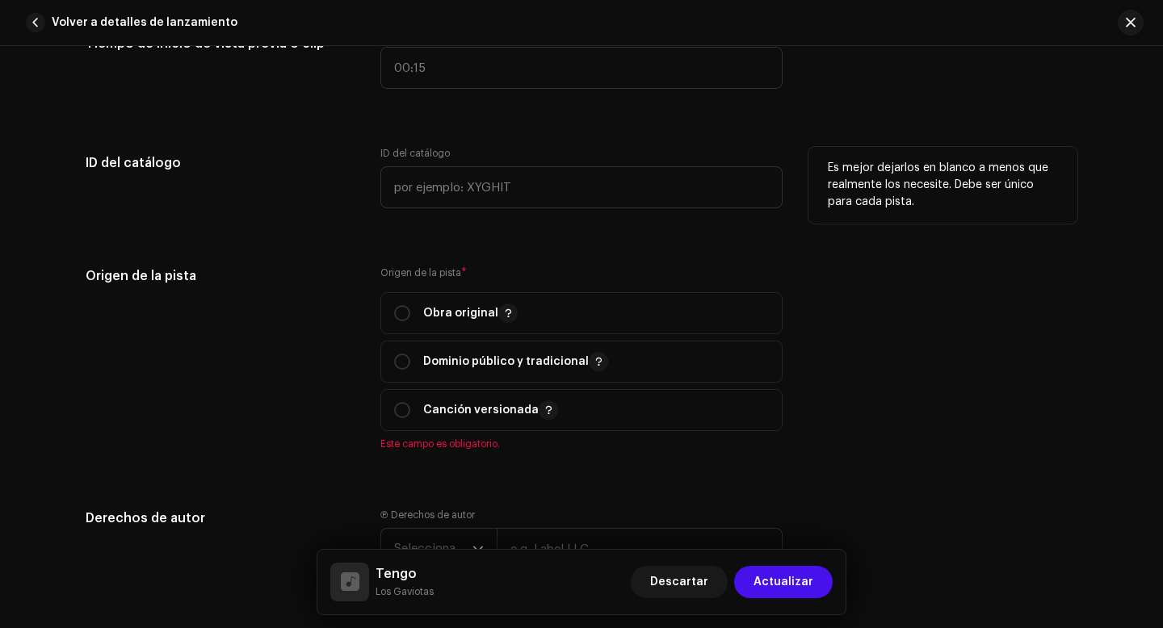
scroll to position [1837, 0]
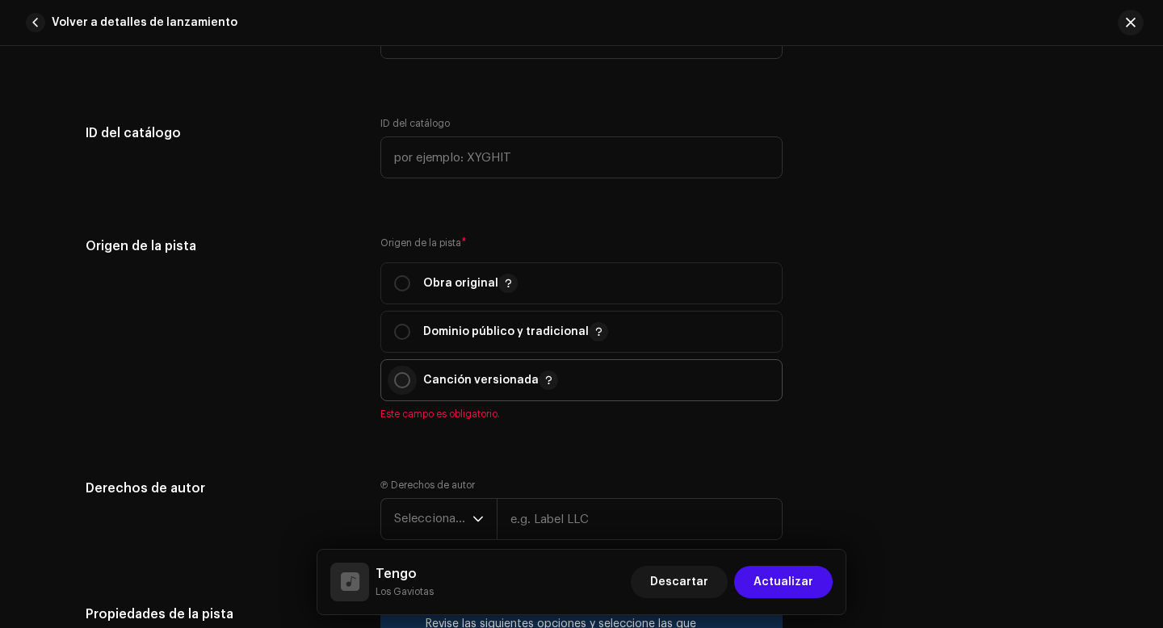
click at [400, 384] on input "radio" at bounding box center [402, 380] width 16 height 16
radio input "true"
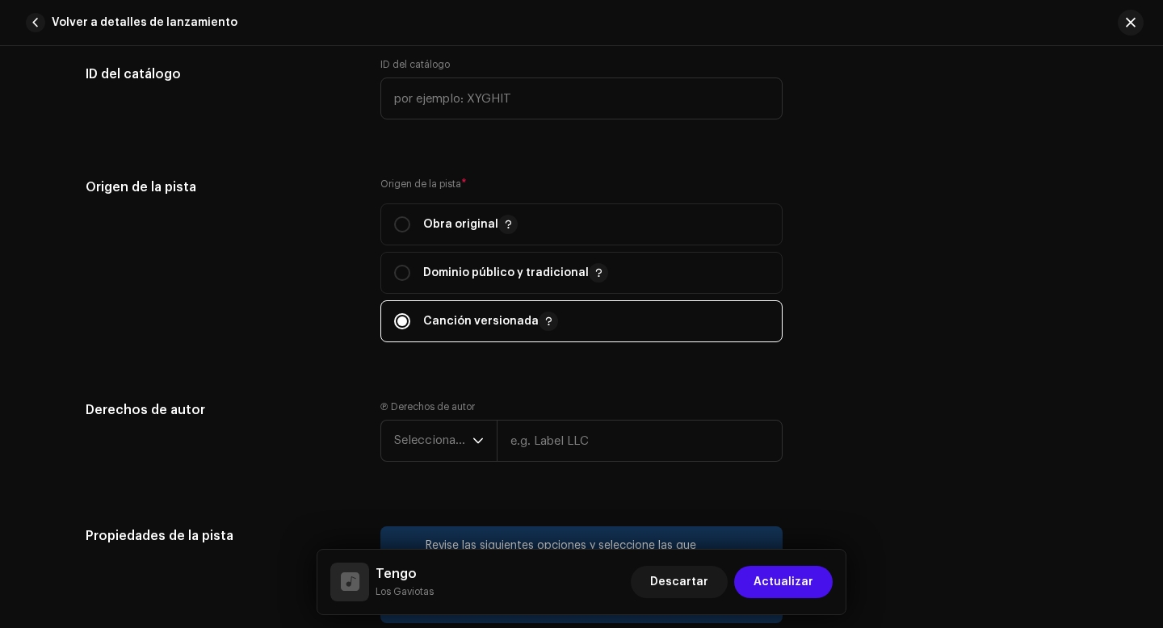
scroll to position [1937, 0]
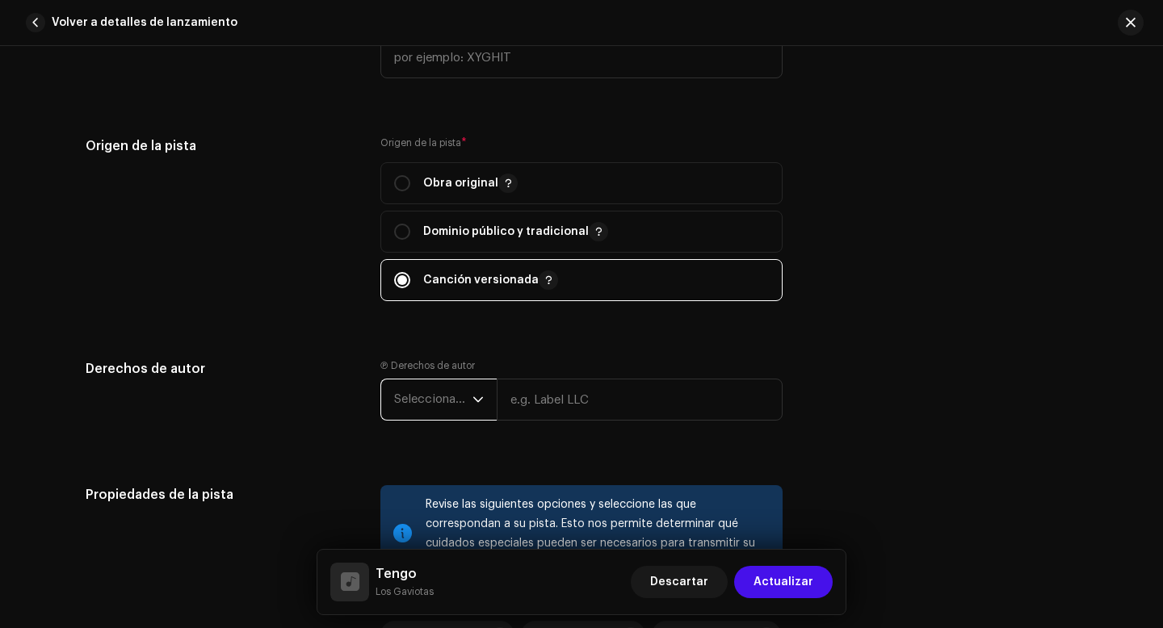
click at [416, 401] on span "Seleccionar año" at bounding box center [433, 399] width 78 height 40
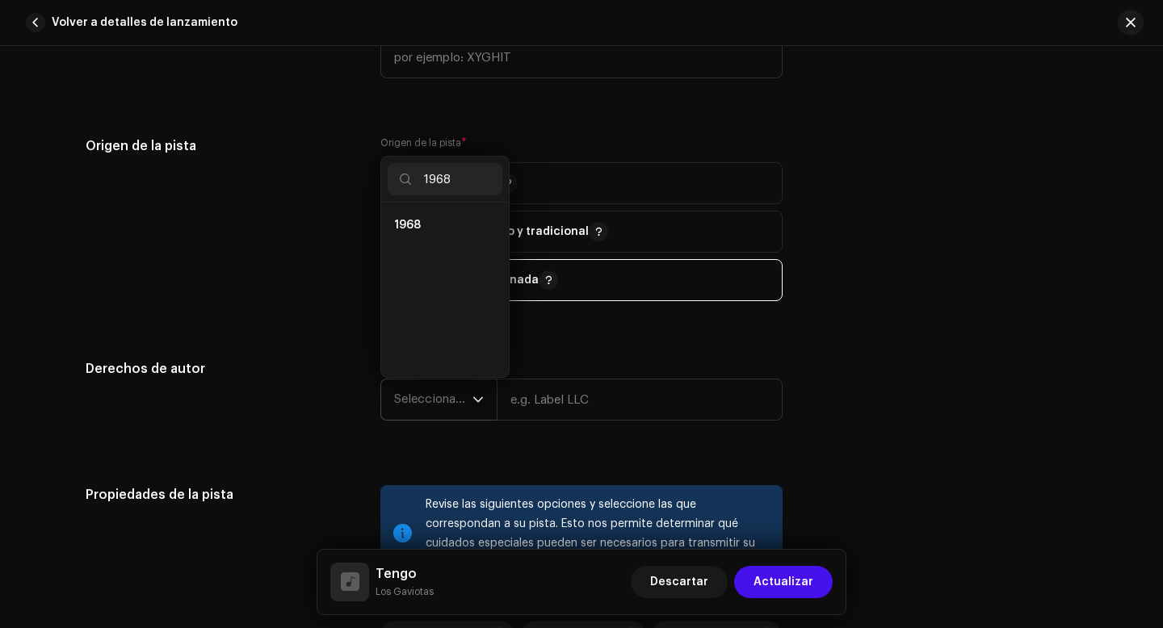
scroll to position [0, 0]
type input "1968"
click at [413, 223] on span "1968" at bounding box center [407, 225] width 27 height 16
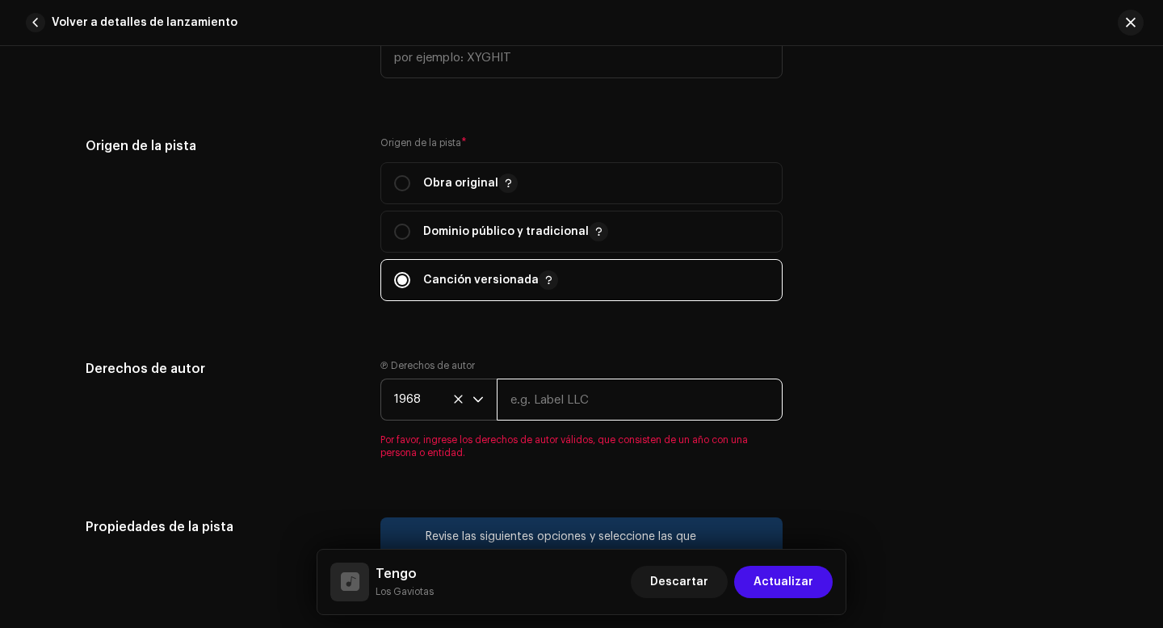
click at [577, 405] on input "text" at bounding box center [640, 400] width 286 height 42
type input "[PERSON_NAME]"
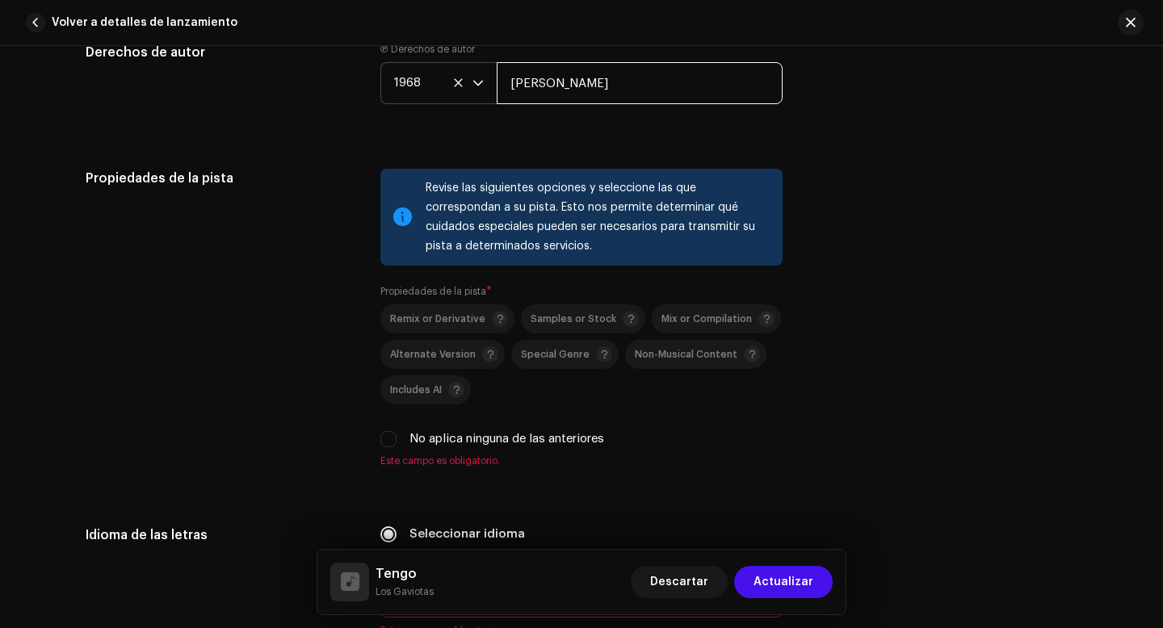
scroll to position [2279, 0]
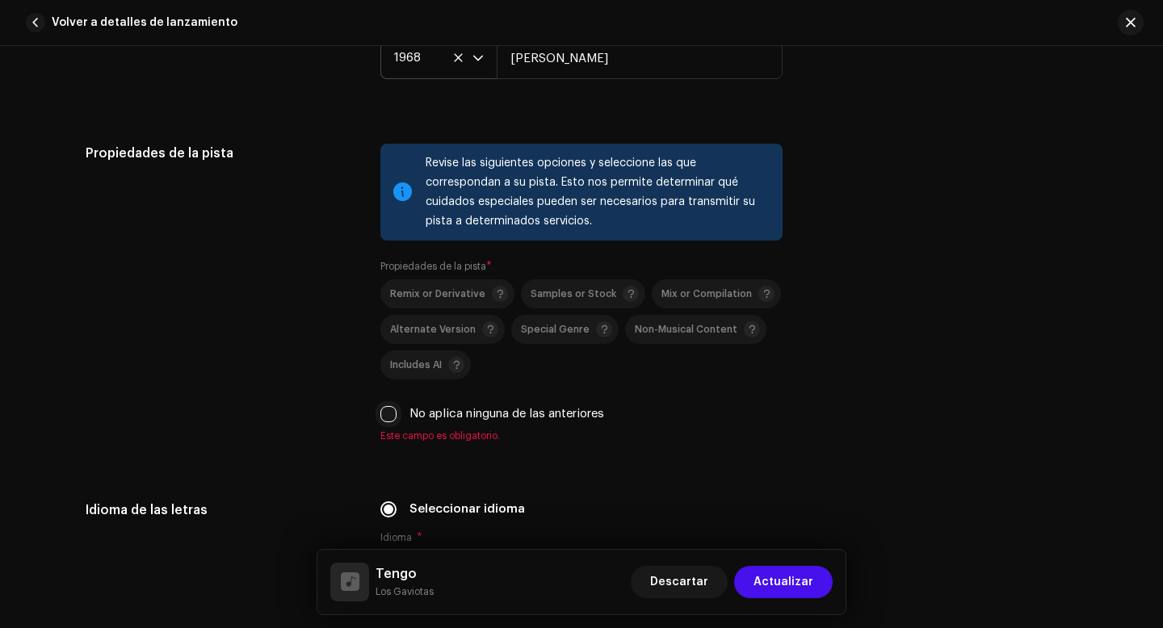
click at [383, 421] on input "No aplica ninguna de las anteriores" at bounding box center [388, 414] width 16 height 16
checkbox input "true"
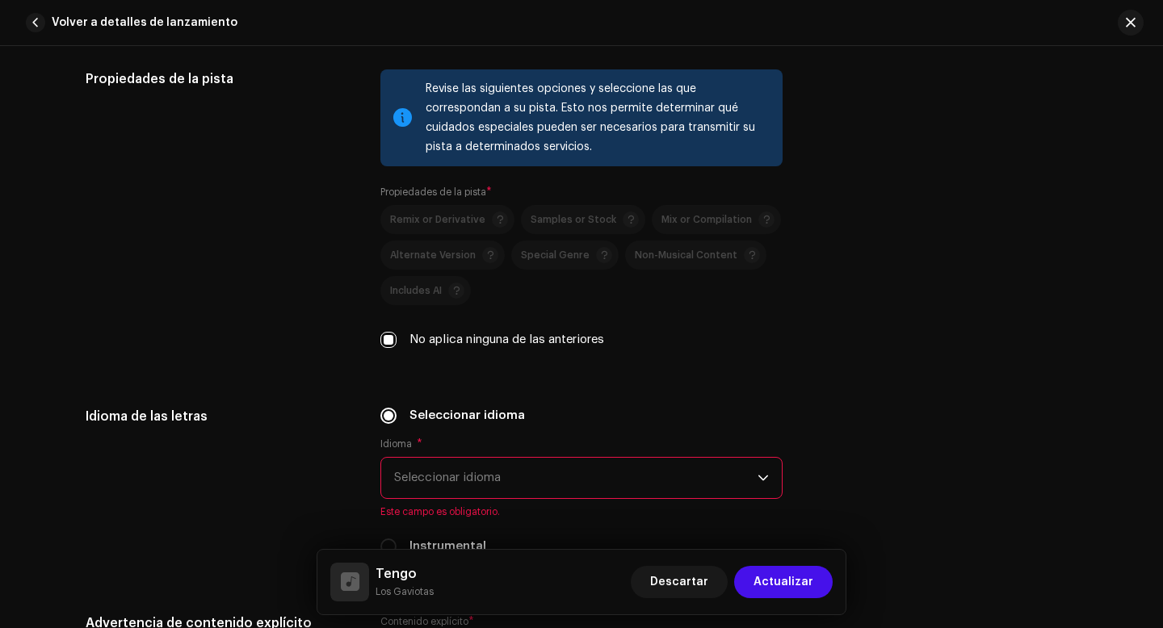
scroll to position [2417, 0]
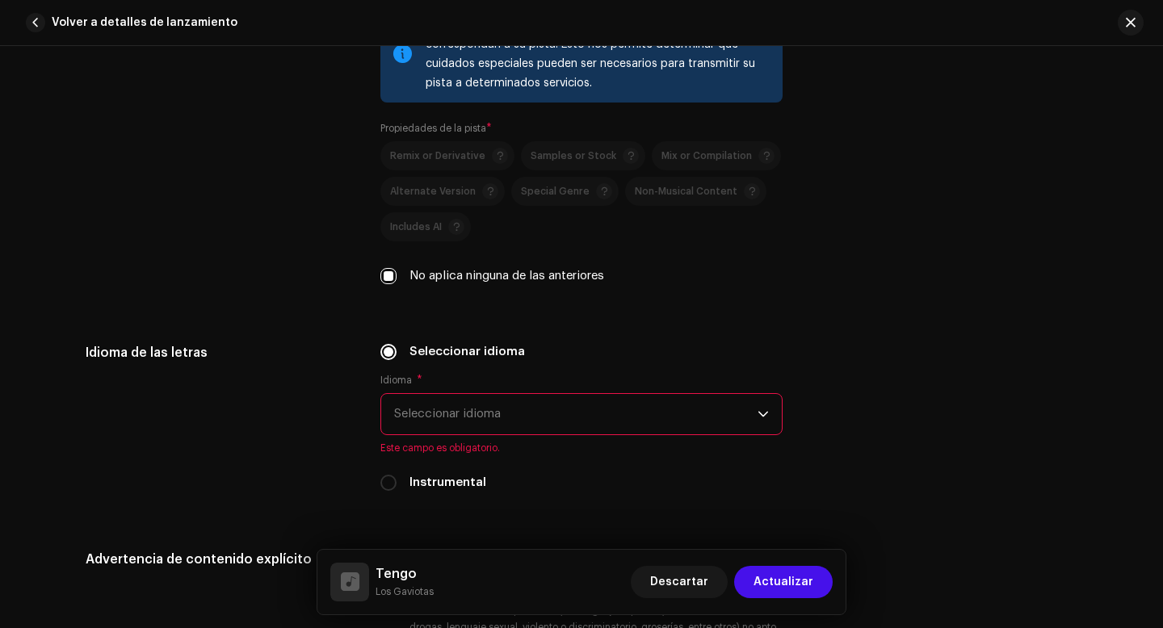
click at [514, 422] on span "Seleccionar idioma" at bounding box center [575, 414] width 363 height 40
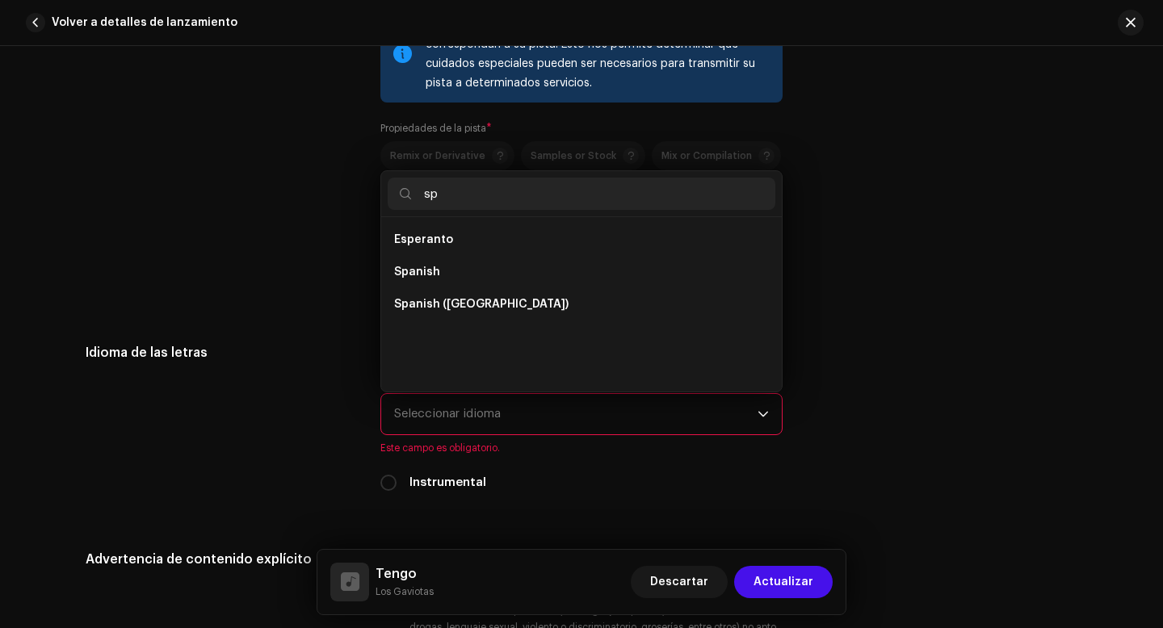
scroll to position [0, 0]
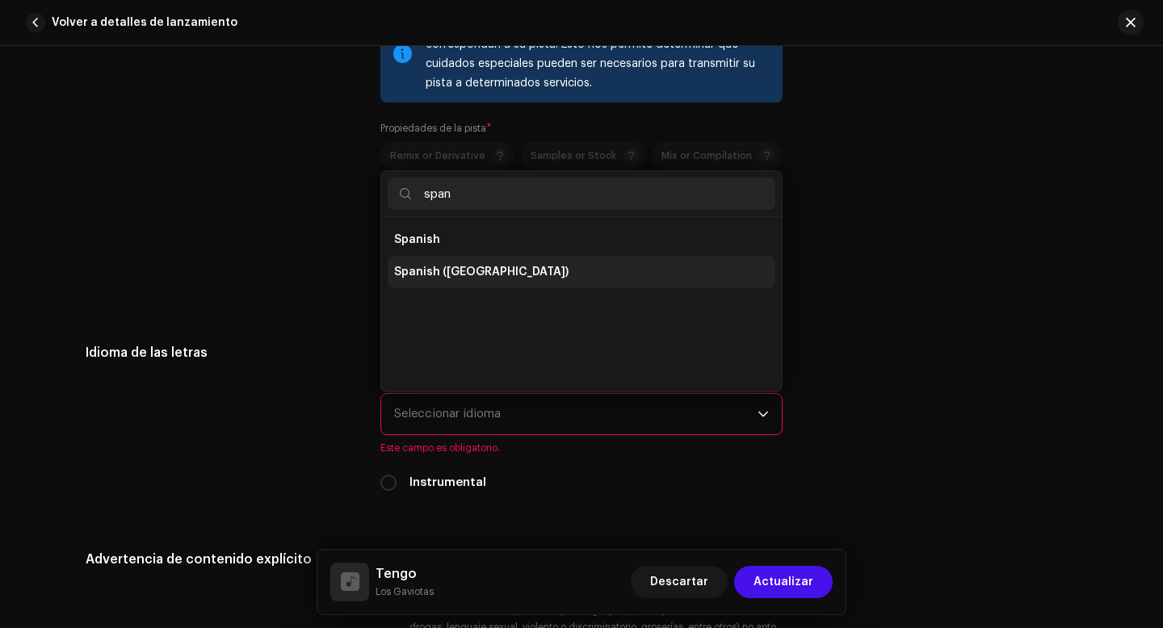
type input "span"
click at [519, 277] on li "Spanish ([GEOGRAPHIC_DATA])" at bounding box center [582, 272] width 388 height 32
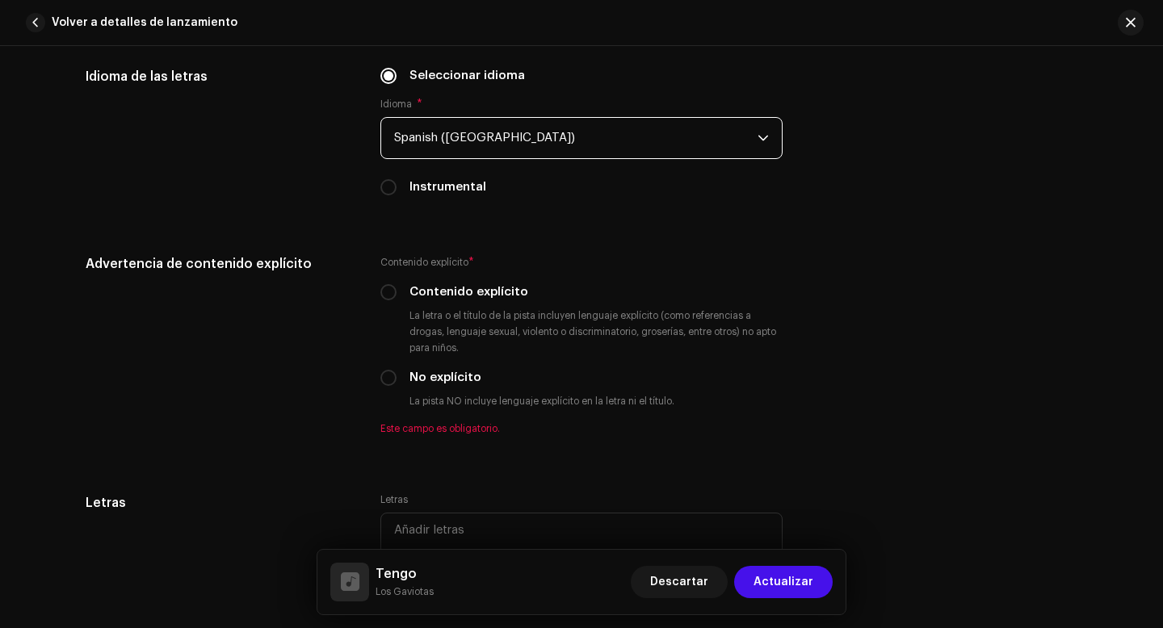
scroll to position [2696, 0]
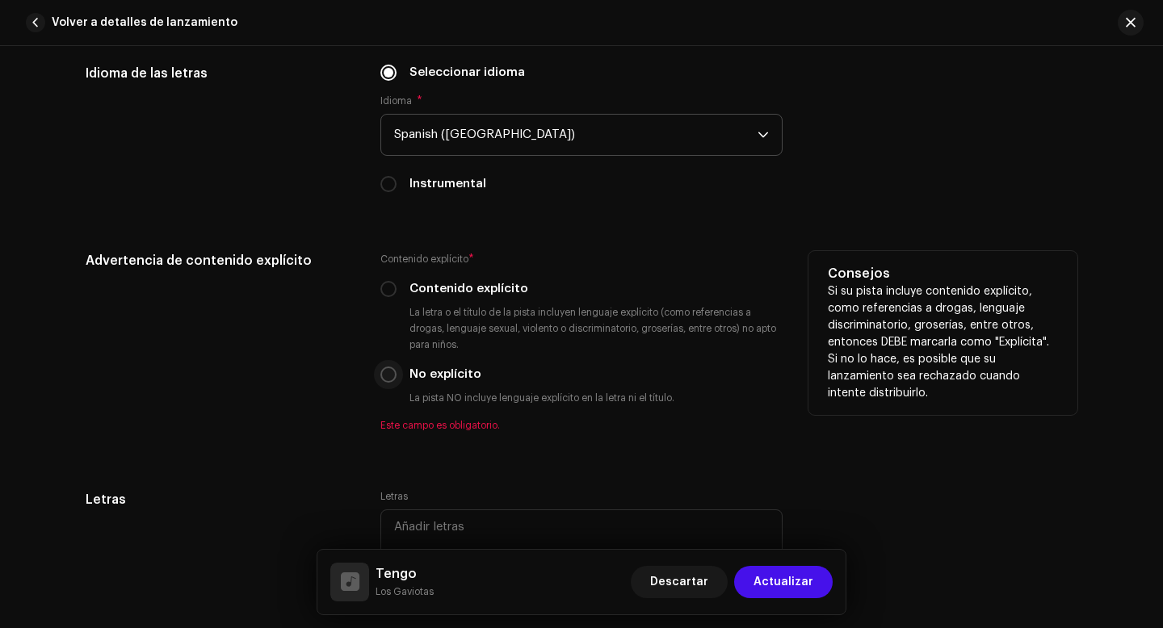
click at [389, 373] on input "No explícito" at bounding box center [388, 375] width 16 height 16
radio input "true"
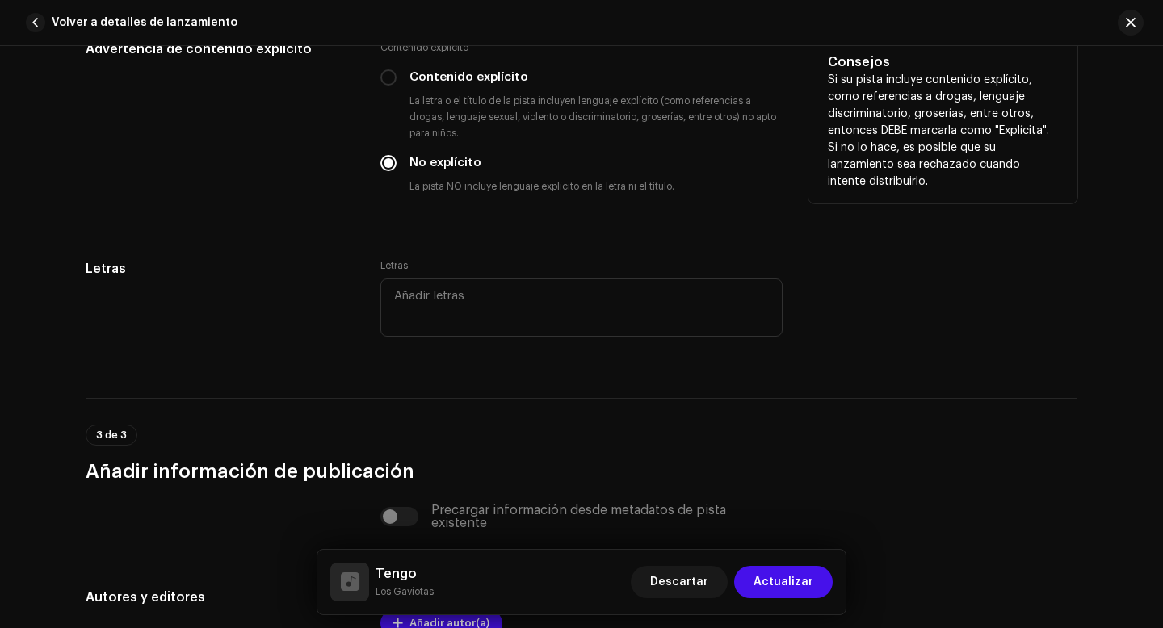
scroll to position [2941, 0]
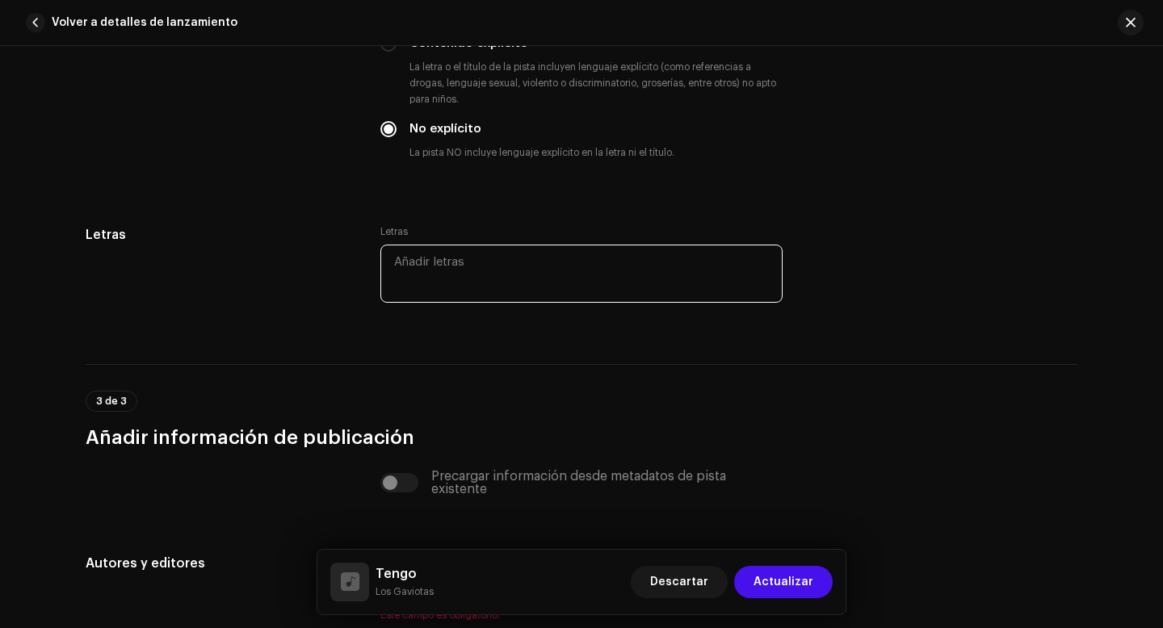
click at [475, 279] on textarea at bounding box center [581, 274] width 402 height 58
click at [413, 268] on textarea at bounding box center [581, 274] width 402 height 58
paste textarea "Tengo Un mundo de sensaciones Un mundo de vibraciones Que te puedo regalar Teng…"
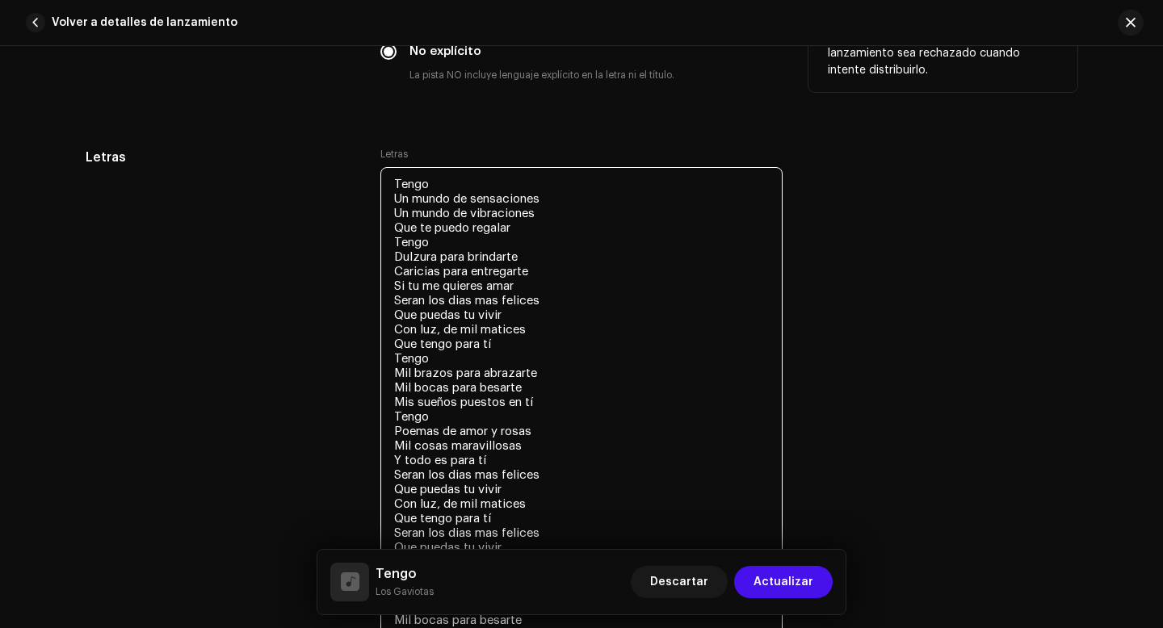
scroll to position [3024, 0]
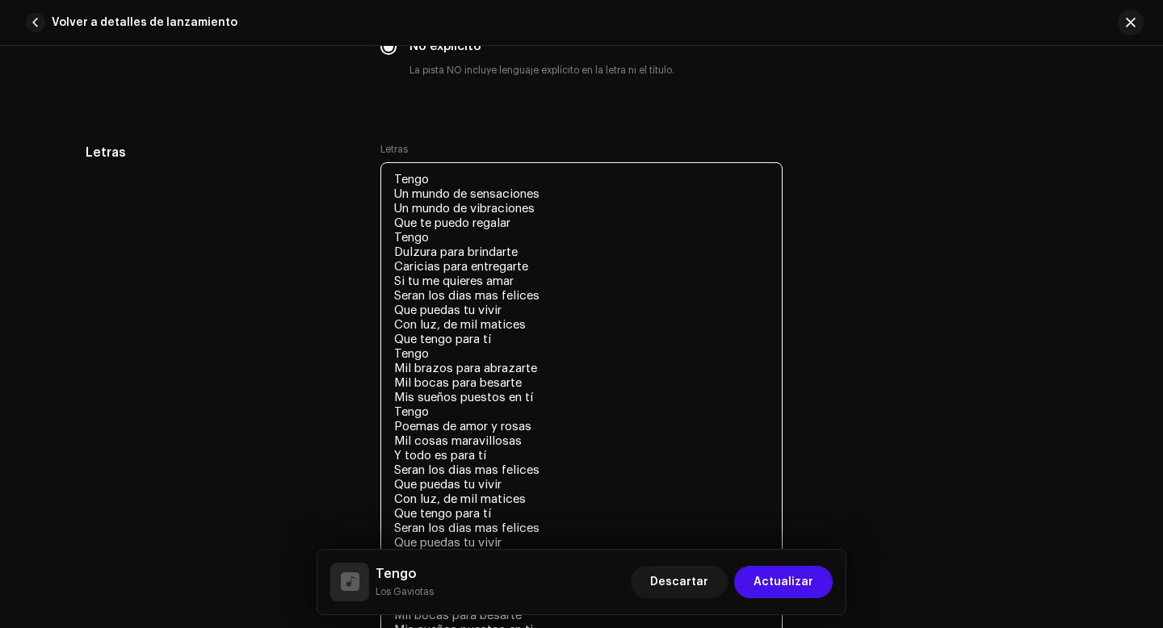
click at [514, 226] on textarea "Tengo Un mundo de sensaciones Un mundo de vibraciones Que te puedo regalar Teng…" at bounding box center [581, 477] width 402 height 630
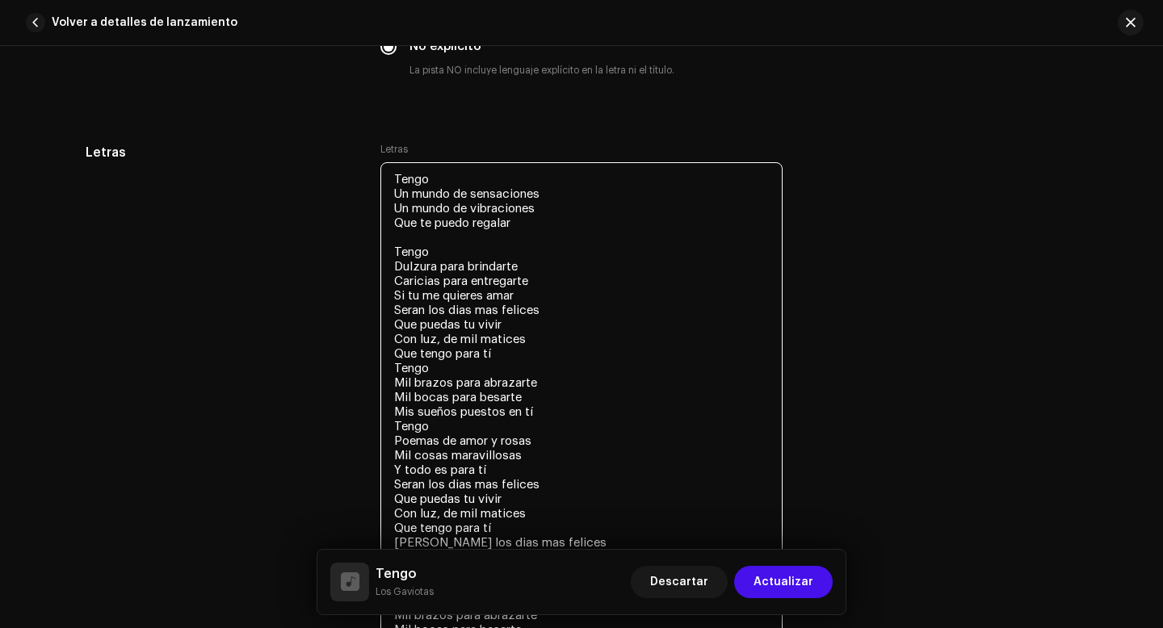
click at [493, 359] on textarea "Tengo Un mundo de sensaciones Un mundo de vibraciones Que te puedo regalar Teng…" at bounding box center [581, 484] width 402 height 644
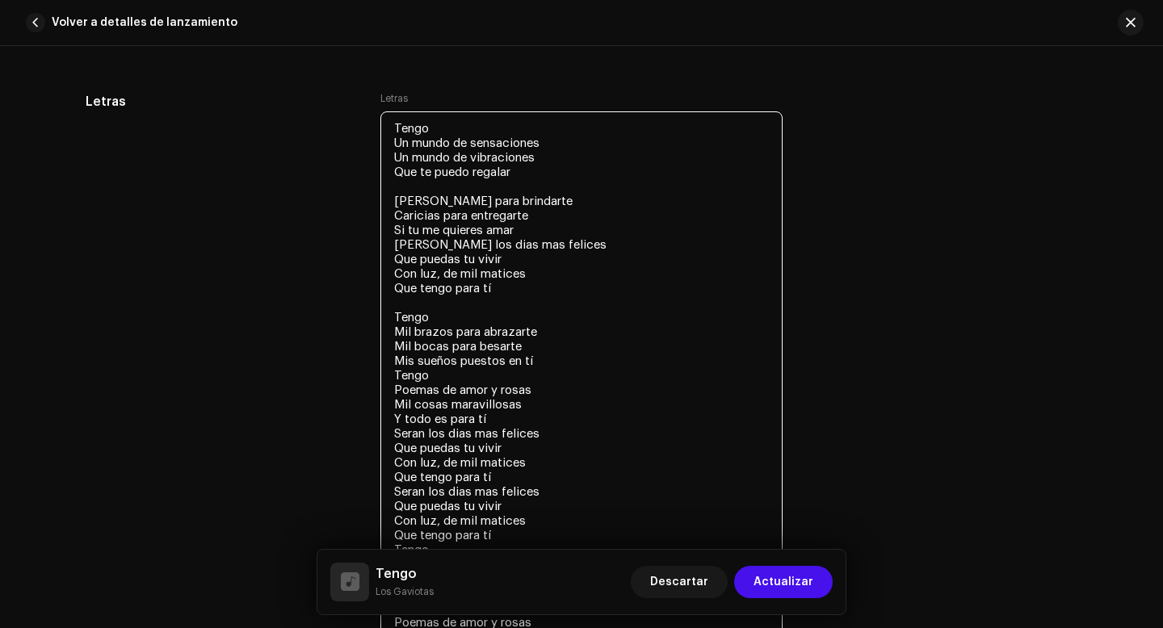
scroll to position [3101, 0]
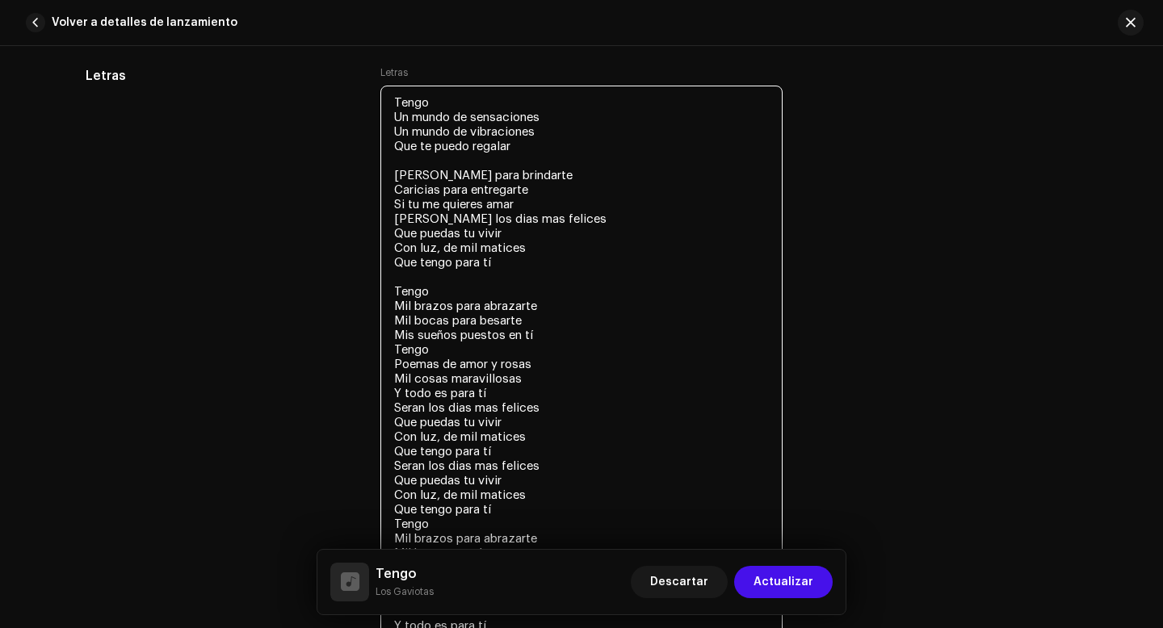
click at [532, 358] on textarea "Tengo Un mundo de sensaciones Un mundo de vibraciones Que te puedo regalar [PER…" at bounding box center [581, 415] width 402 height 659
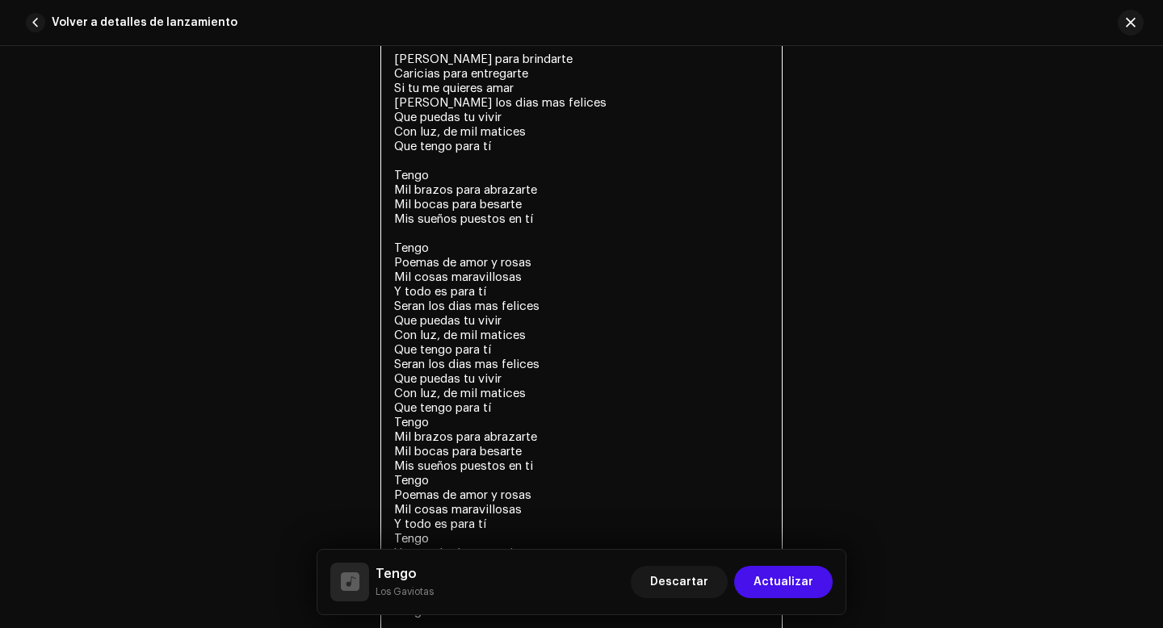
scroll to position [3236, 0]
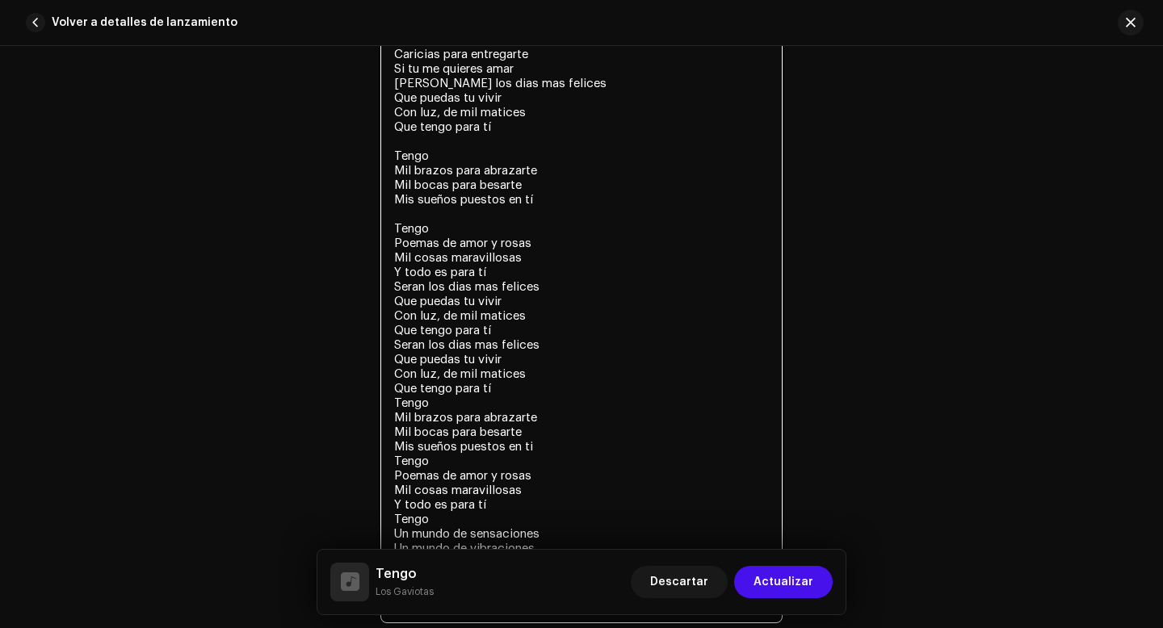
click at [497, 405] on textarea "Tengo Un mundo de sensaciones Un mundo de vibraciones Que te puedo regalar [PER…" at bounding box center [581, 286] width 402 height 673
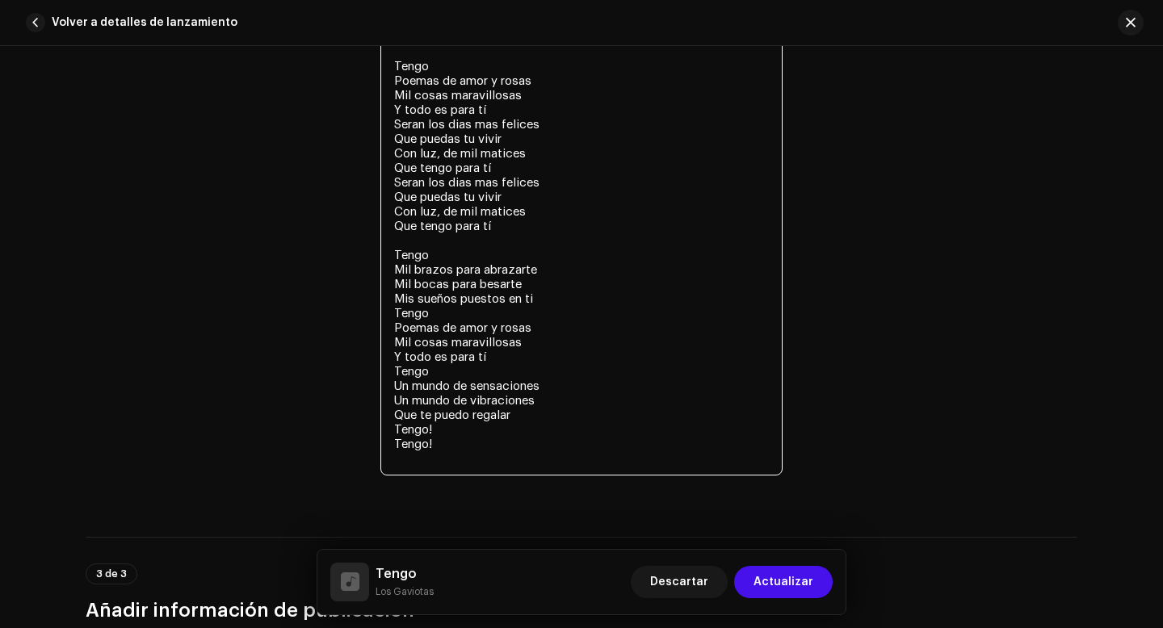
scroll to position [3399, 0]
click at [532, 316] on textarea "Tengo Un mundo de sensaciones Un mundo de vibraciones Que te puedo regalar [PER…" at bounding box center [581, 131] width 402 height 688
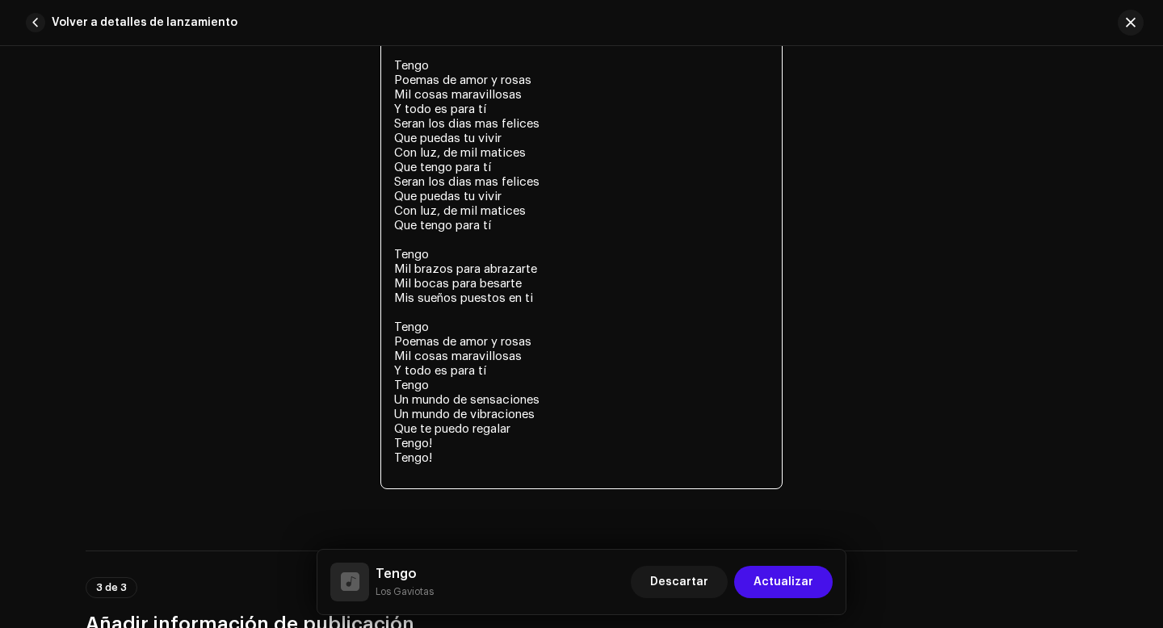
click at [488, 396] on textarea "Tengo Un mundo de sensaciones Un mundo de vibraciones Que te puedo regalar [PER…" at bounding box center [581, 138] width 402 height 702
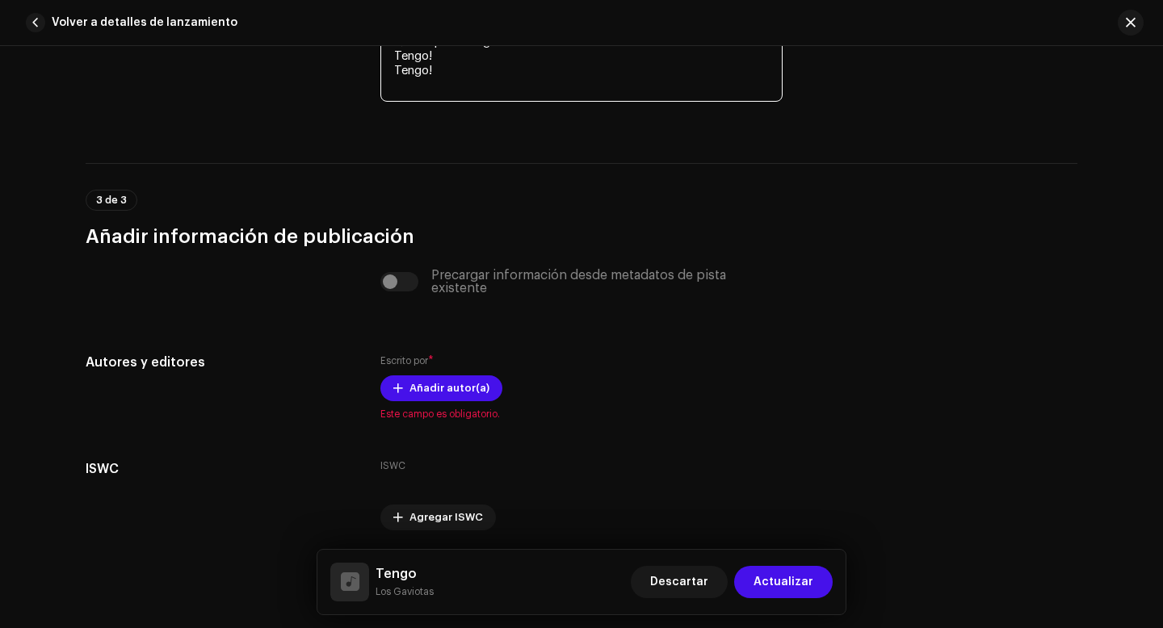
scroll to position [3807, 0]
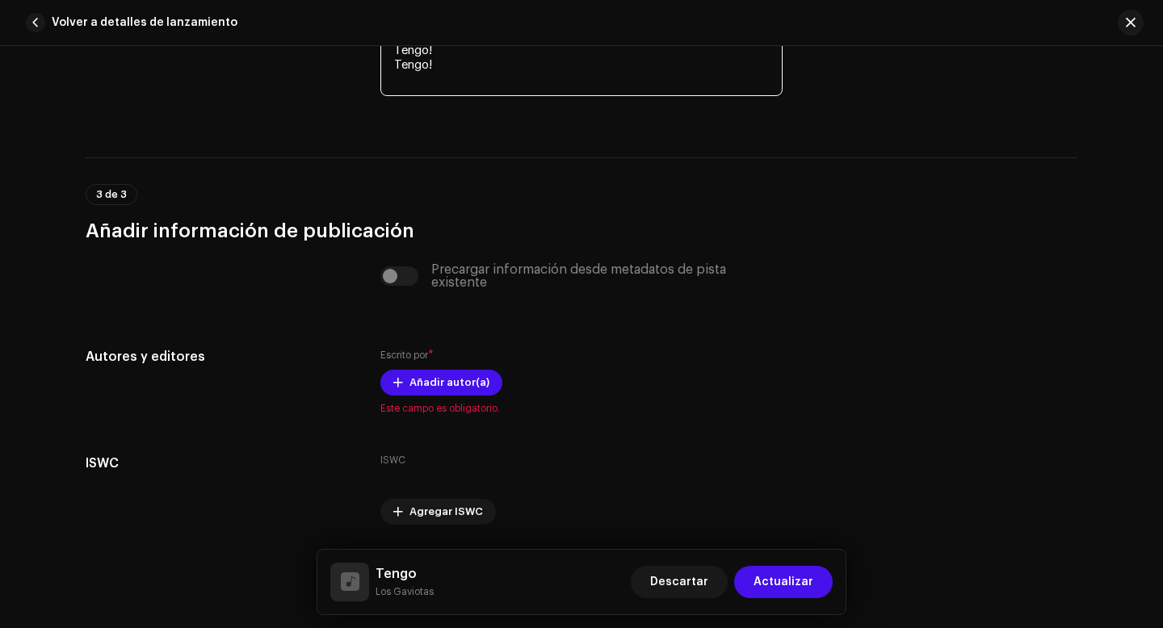
type textarea "Tengo Un mundo de sensaciones Un mundo de vibraciones Que te puedo regalar [PER…"
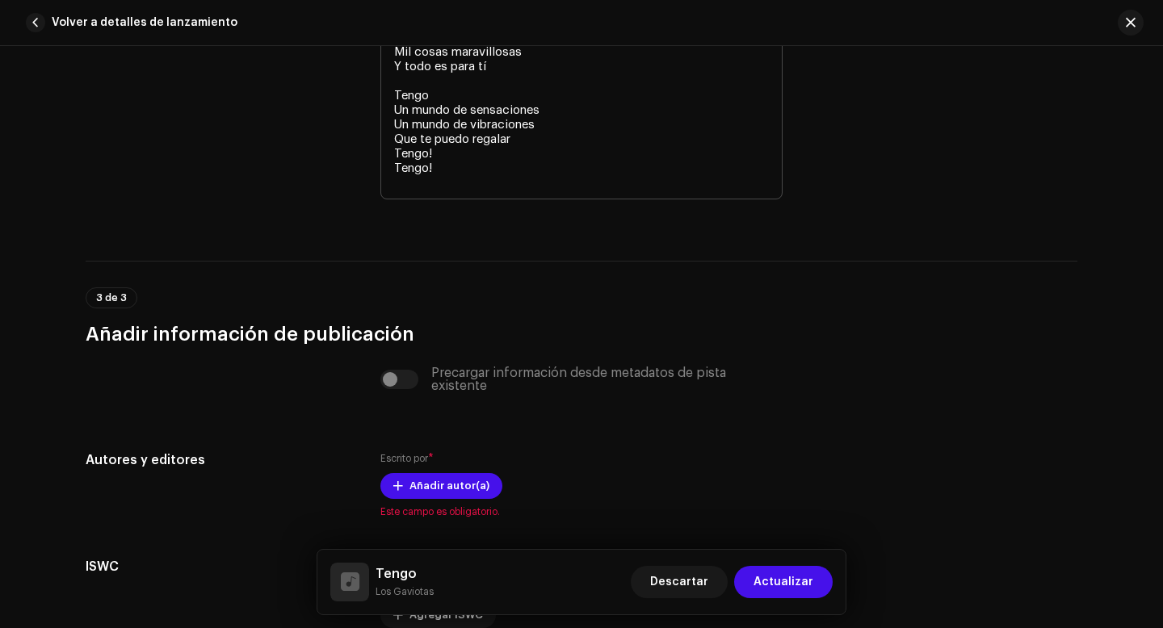
scroll to position [3840, 0]
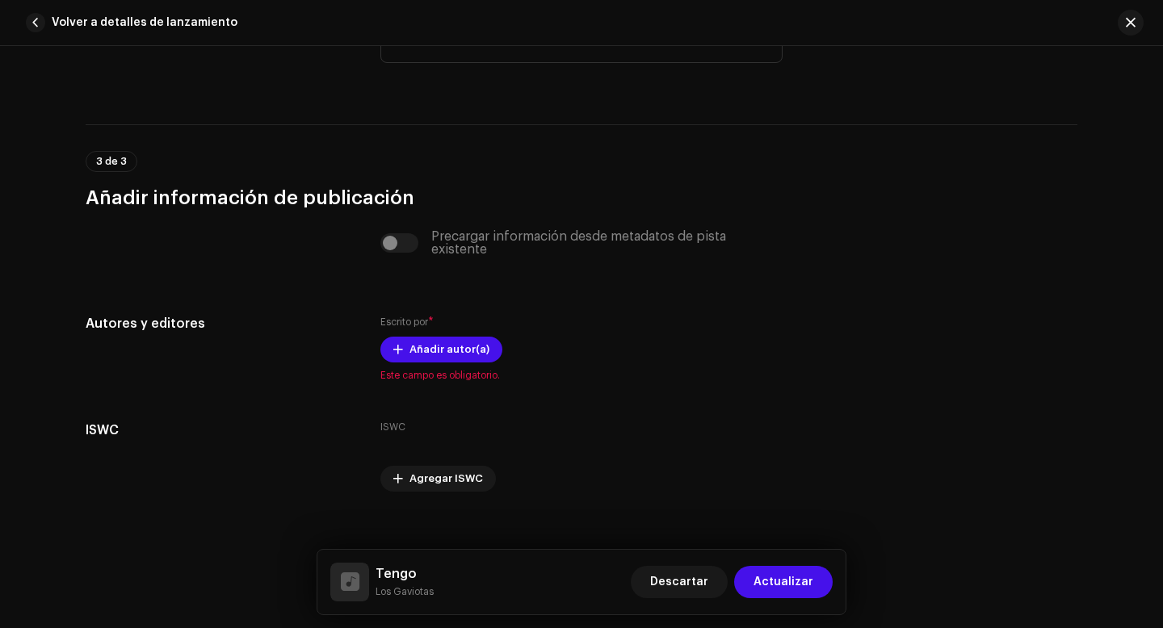
click at [387, 248] on div "Precargar información desde metadatos de pista existente" at bounding box center [581, 243] width 402 height 26
drag, startPoint x: 384, startPoint y: 249, endPoint x: 400, endPoint y: 249, distance: 17.0
click at [400, 249] on div "Precargar información desde metadatos de pista existente" at bounding box center [581, 243] width 402 height 26
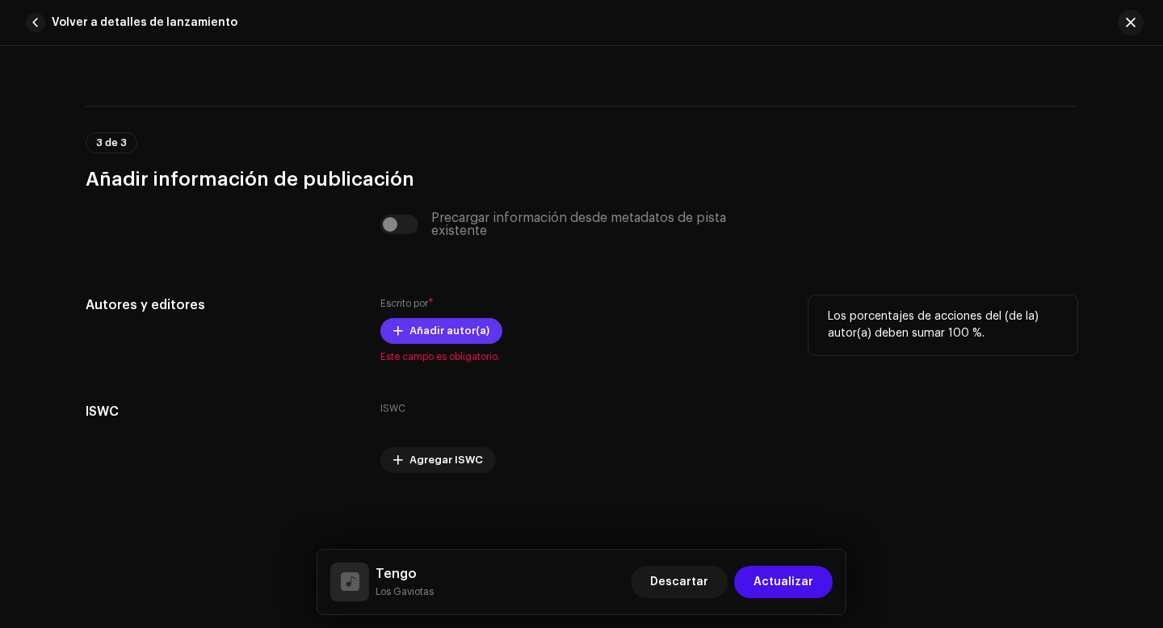
click at [447, 332] on span "Añadir autor(a)" at bounding box center [449, 331] width 80 height 32
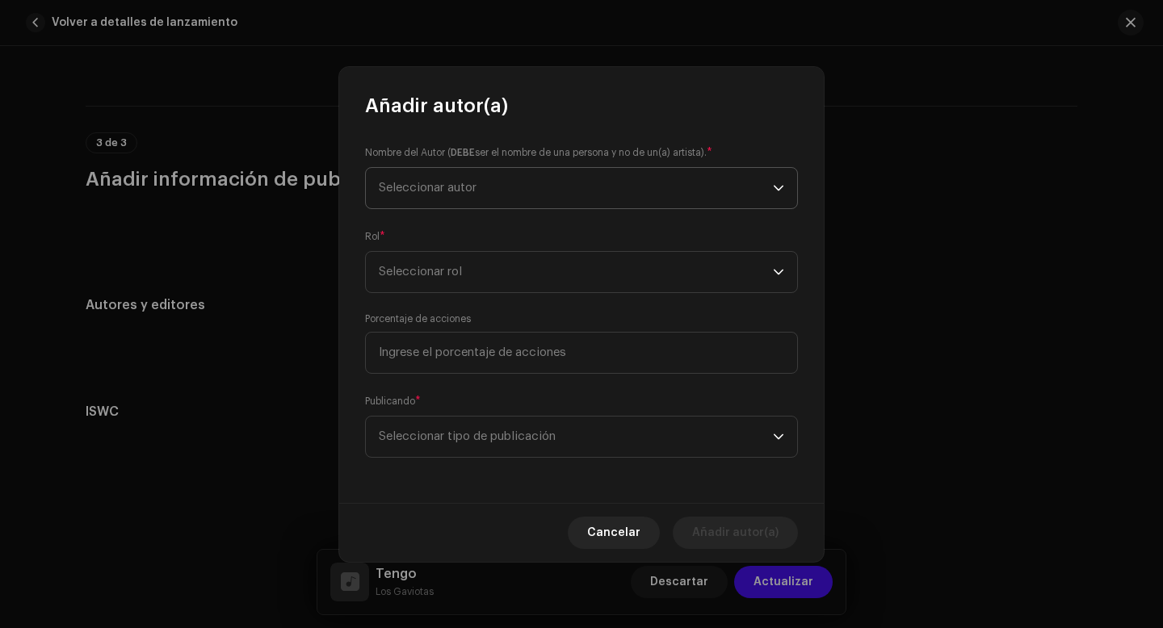
click at [486, 187] on span "Seleccionar autor" at bounding box center [576, 188] width 394 height 40
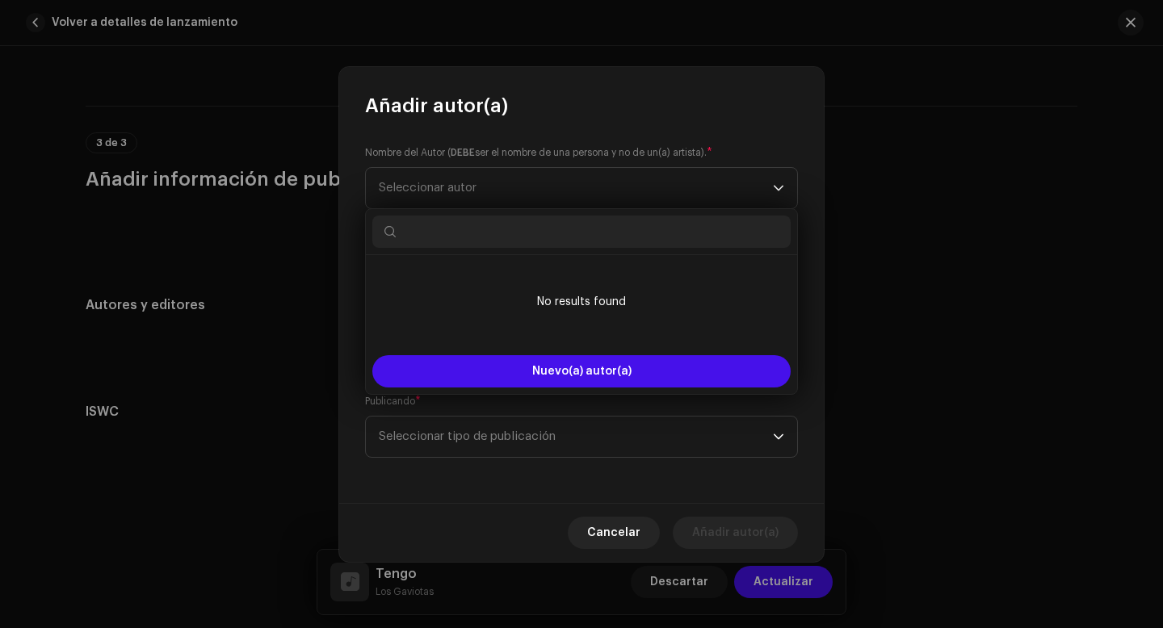
click at [482, 230] on input "text" at bounding box center [581, 232] width 418 height 32
click at [465, 225] on input "text" at bounding box center [581, 232] width 418 height 32
drag, startPoint x: 463, startPoint y: 233, endPoint x: 378, endPoint y: 232, distance: 85.6
click at [378, 232] on input "[PERSON_NAME]" at bounding box center [581, 232] width 418 height 32
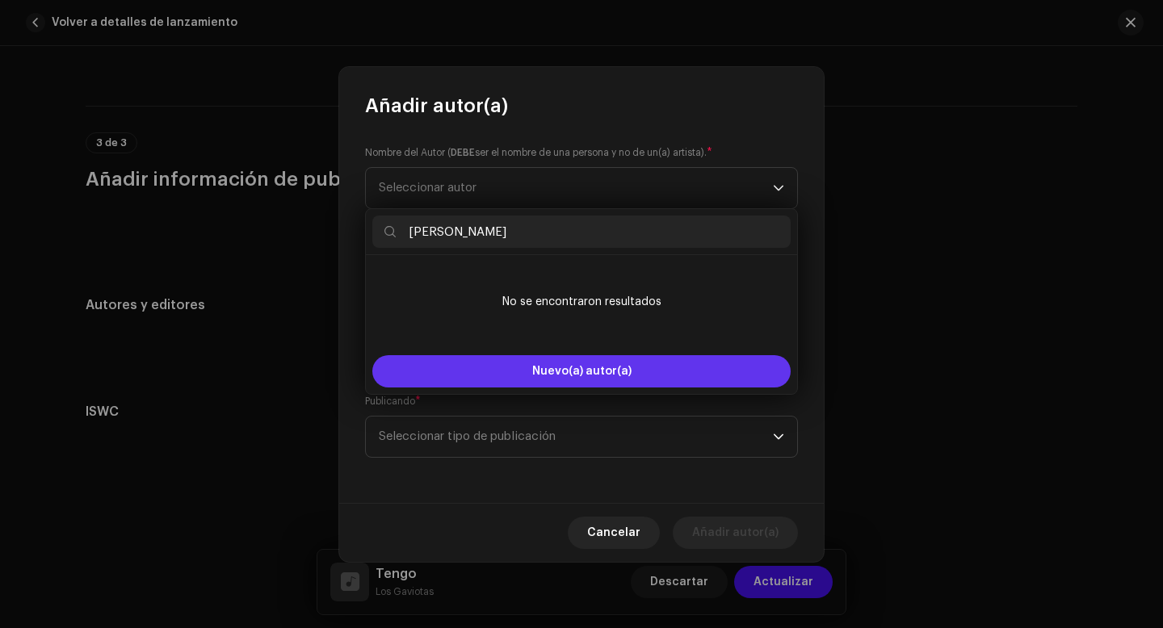
type input "[PERSON_NAME]"
click at [572, 375] on span "Nuevo(a) autor(a)" at bounding box center [581, 371] width 99 height 11
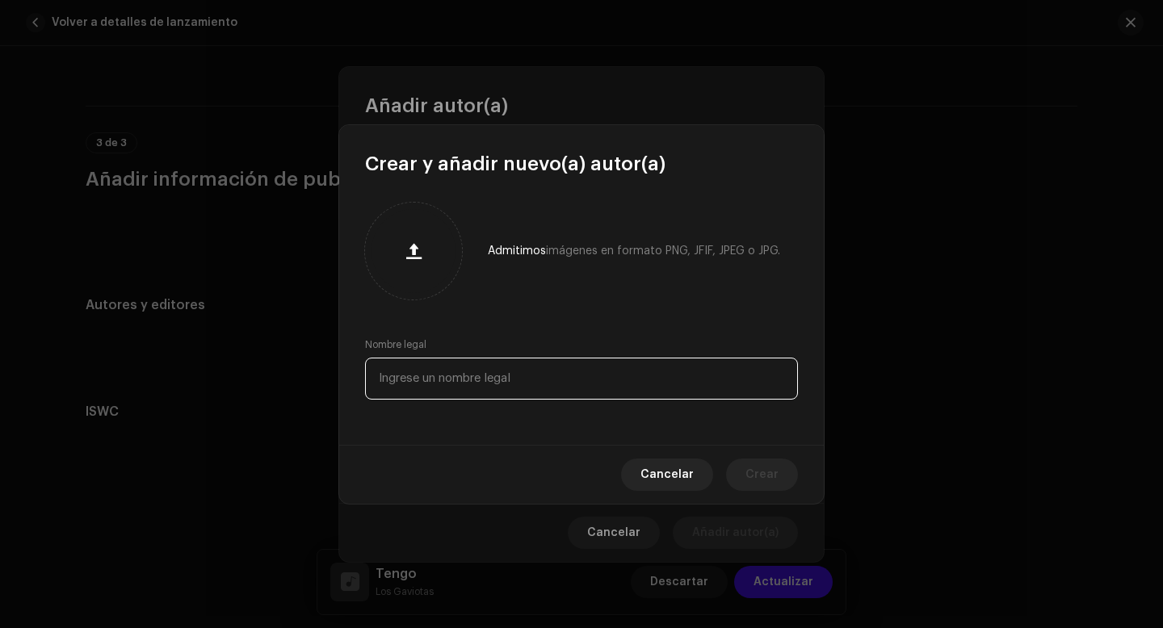
click at [466, 389] on input "text" at bounding box center [581, 379] width 433 height 42
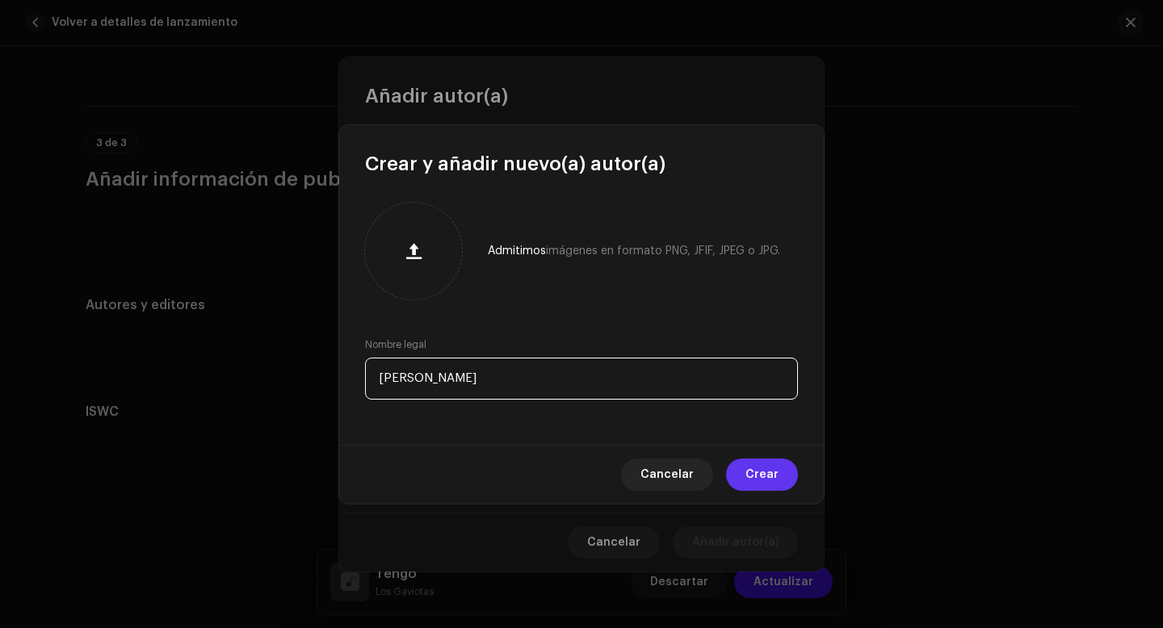
type input "[PERSON_NAME]"
click at [755, 478] on span "Crear" at bounding box center [761, 475] width 33 height 32
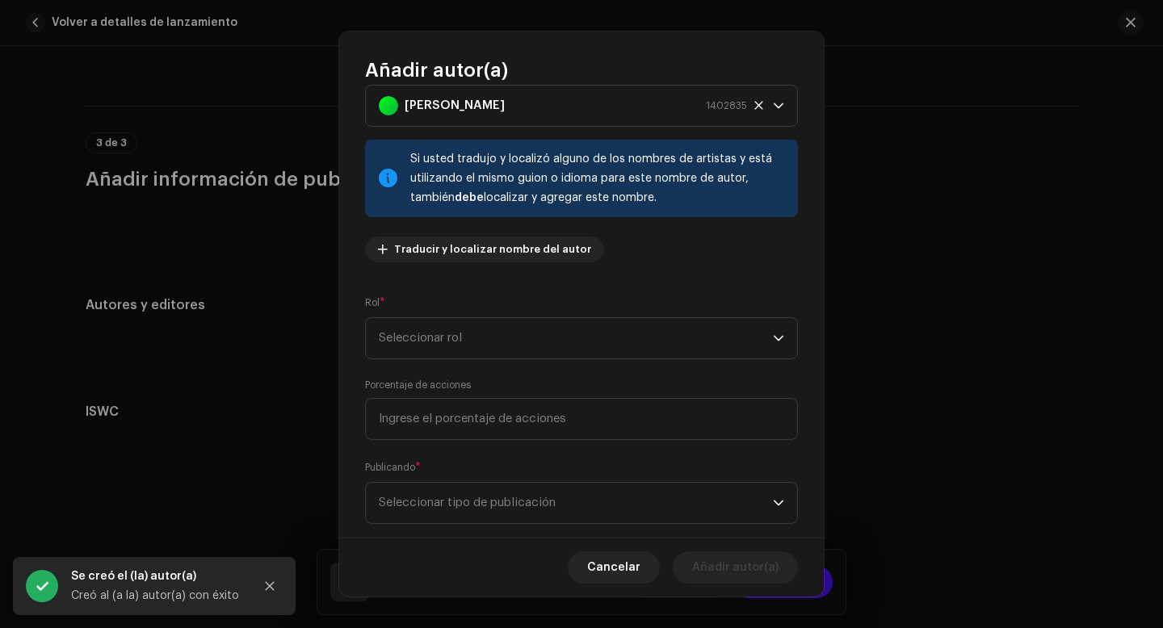
scroll to position [62, 0]
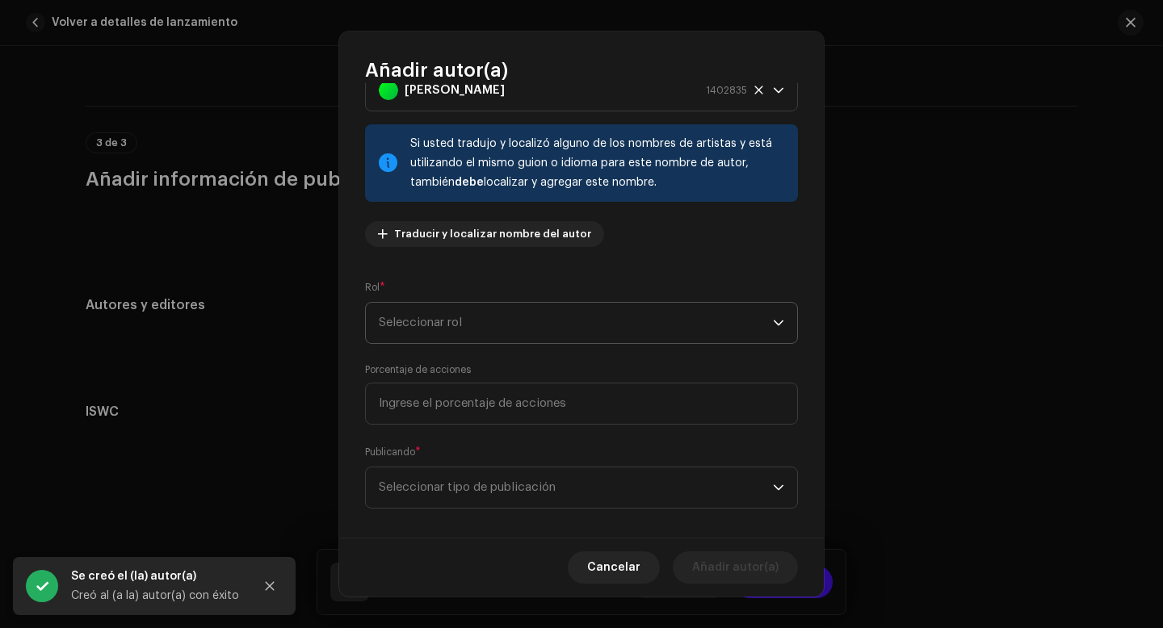
click at [577, 316] on span "Seleccionar rol" at bounding box center [576, 323] width 394 height 40
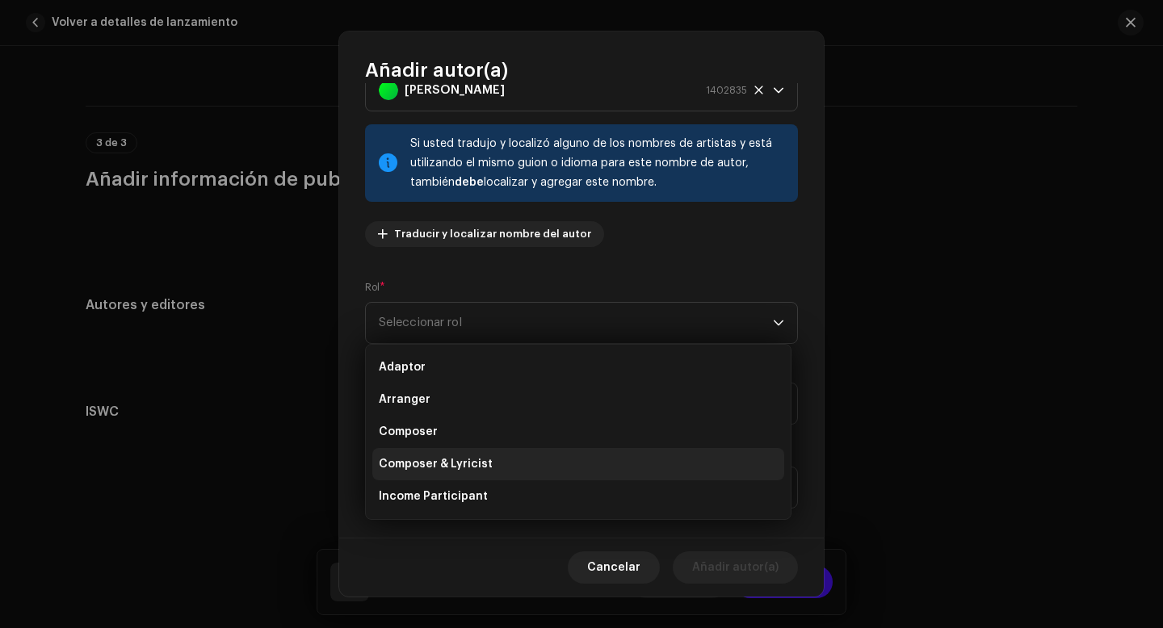
click at [451, 461] on span "Composer & Lyricist" at bounding box center [436, 464] width 114 height 16
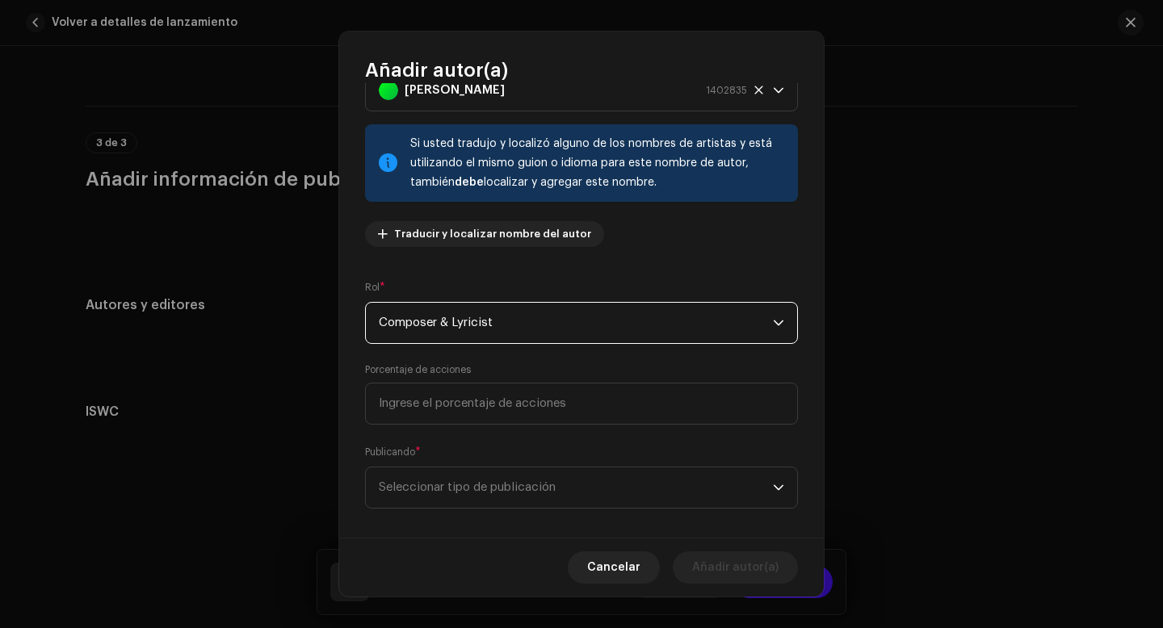
scroll to position [78, 0]
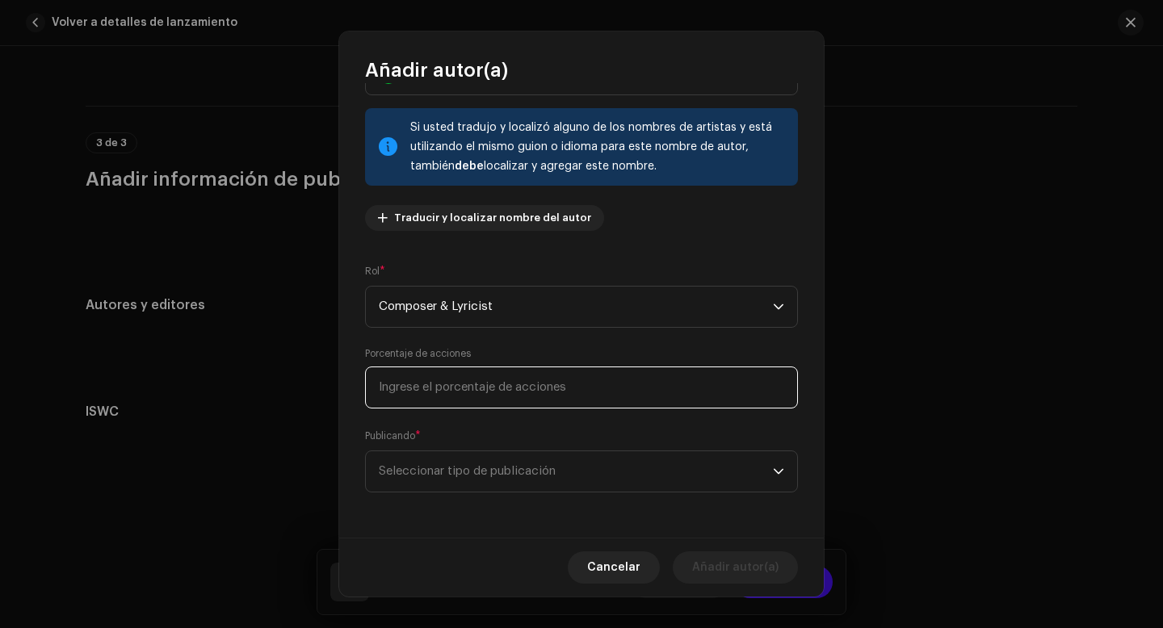
click at [496, 390] on input at bounding box center [581, 388] width 433 height 42
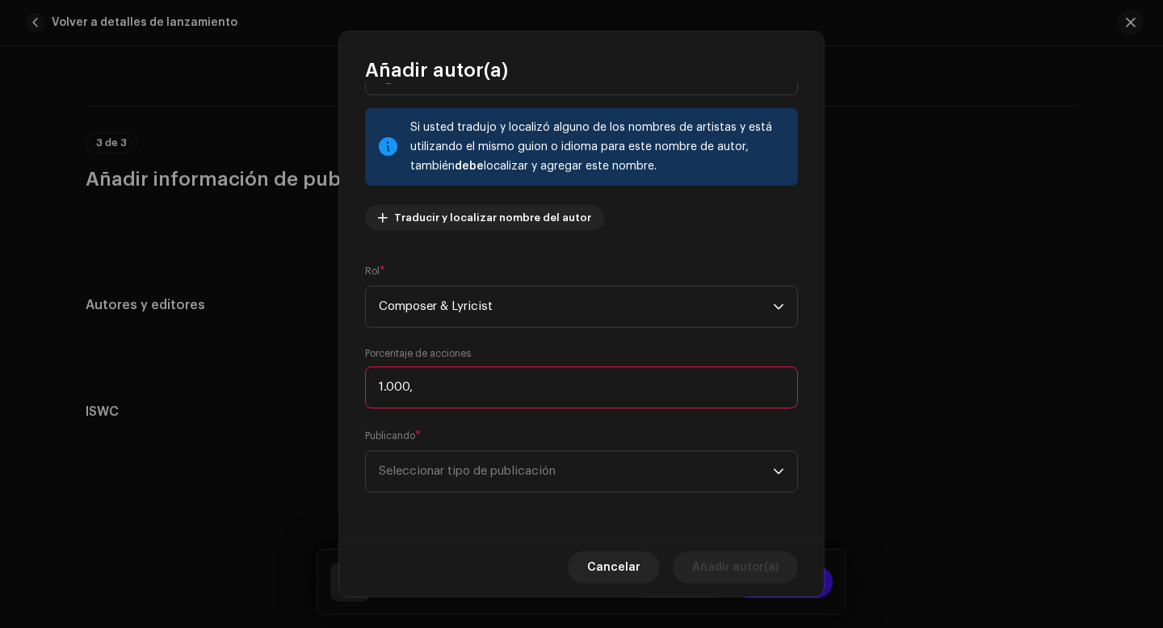
type input "100,00"
click at [463, 468] on span "Seleccionar tipo de publicación" at bounding box center [576, 471] width 394 height 40
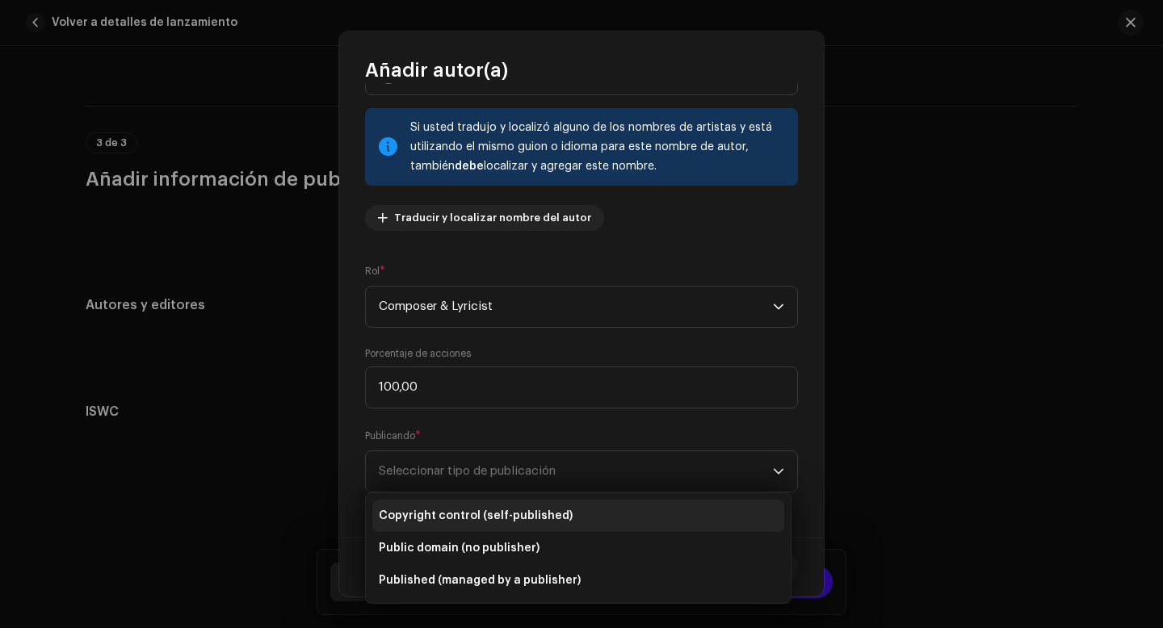
click at [458, 516] on span "Copyright control (self-published)" at bounding box center [476, 516] width 194 height 16
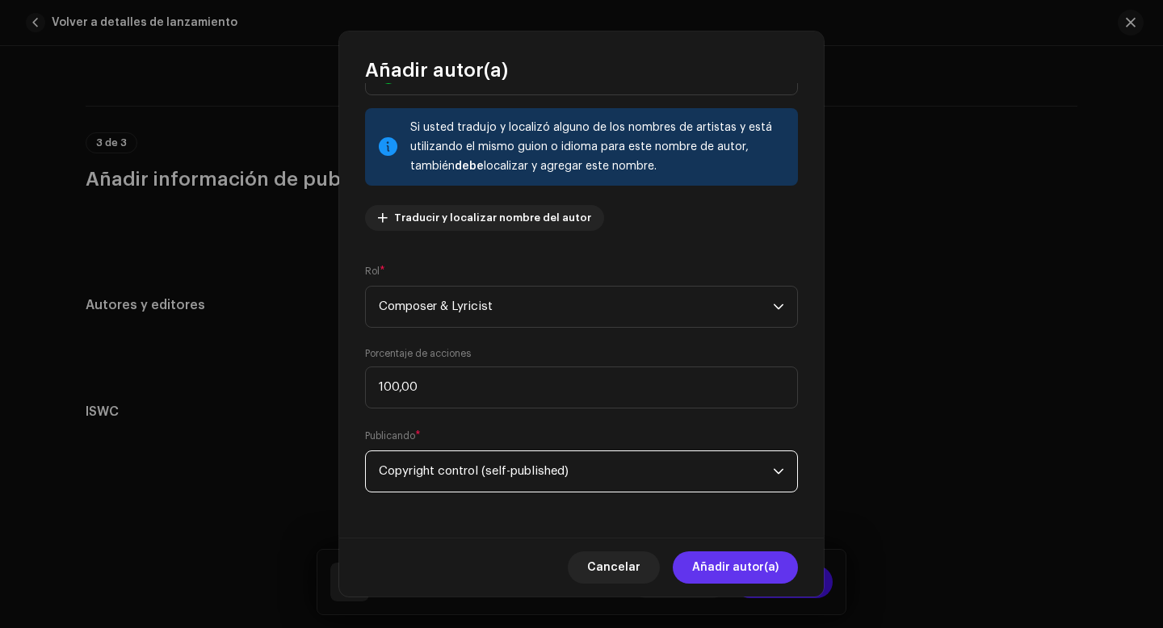
click at [762, 572] on span "Añadir autor(a)" at bounding box center [735, 567] width 86 height 32
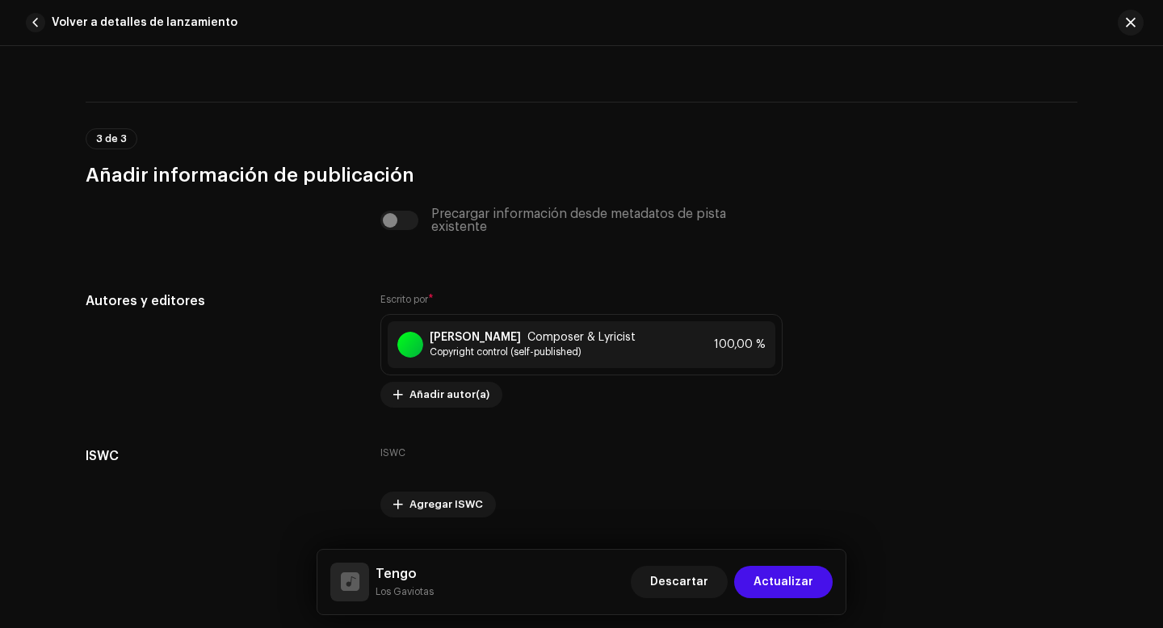
scroll to position [3911, 0]
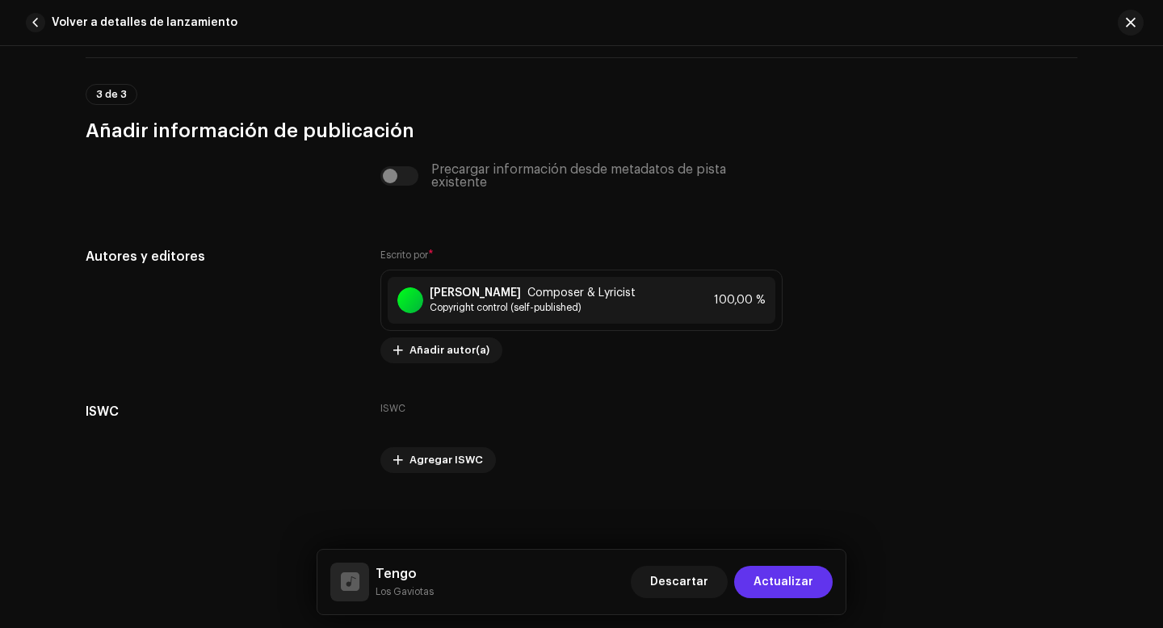
click at [792, 582] on span "Actualizar" at bounding box center [783, 582] width 60 height 32
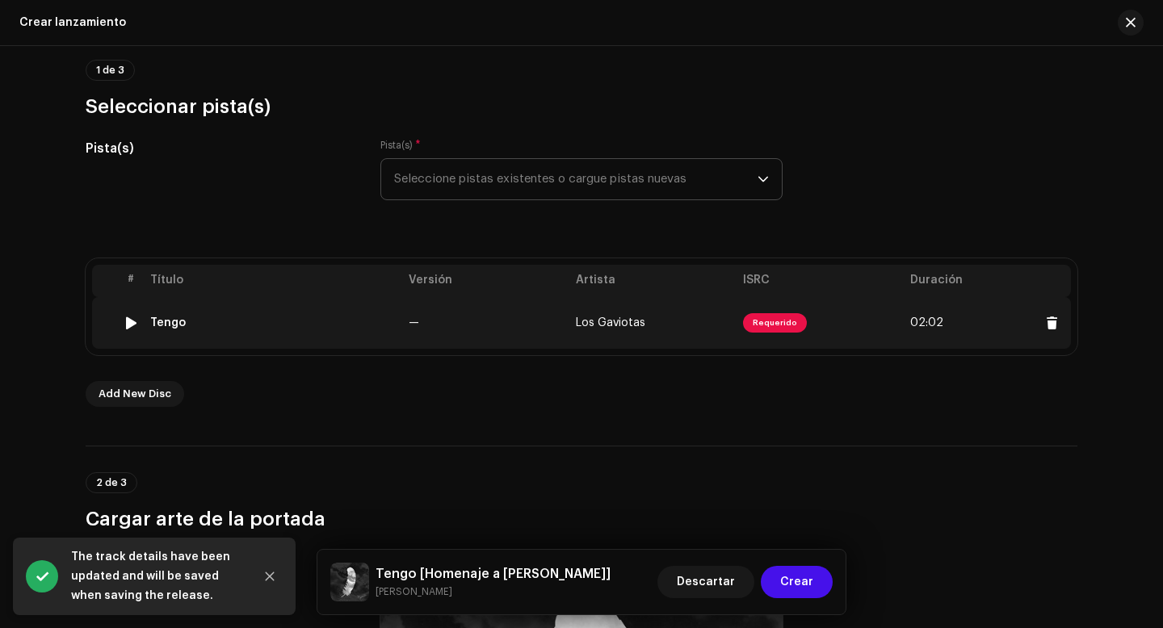
click at [776, 323] on span "Requerido" at bounding box center [775, 322] width 64 height 19
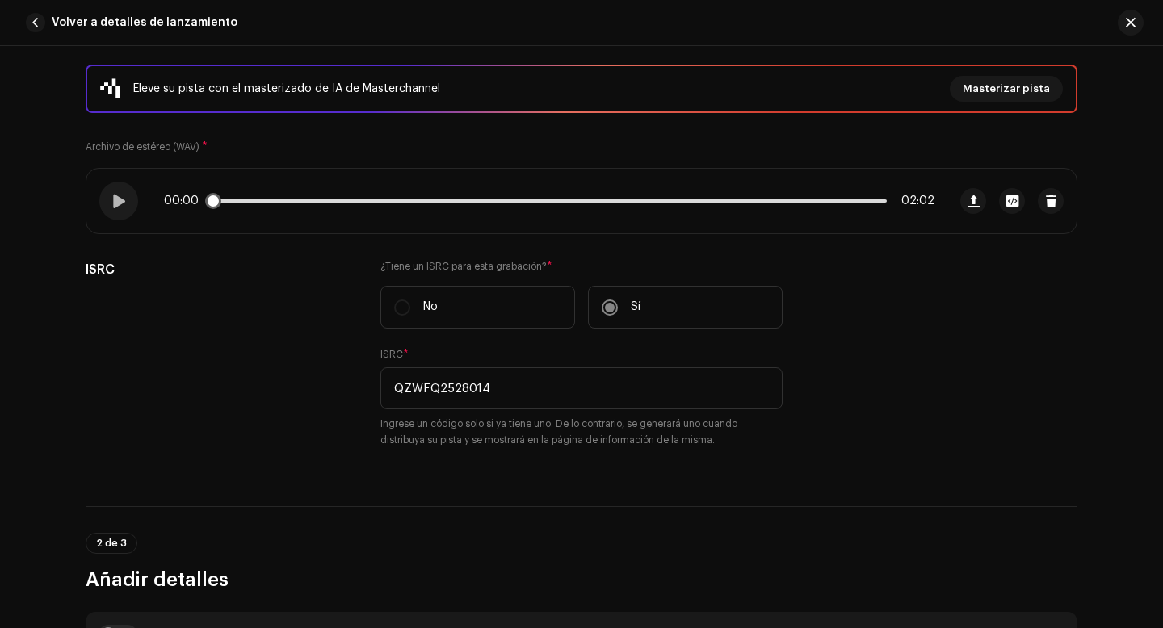
scroll to position [213, 0]
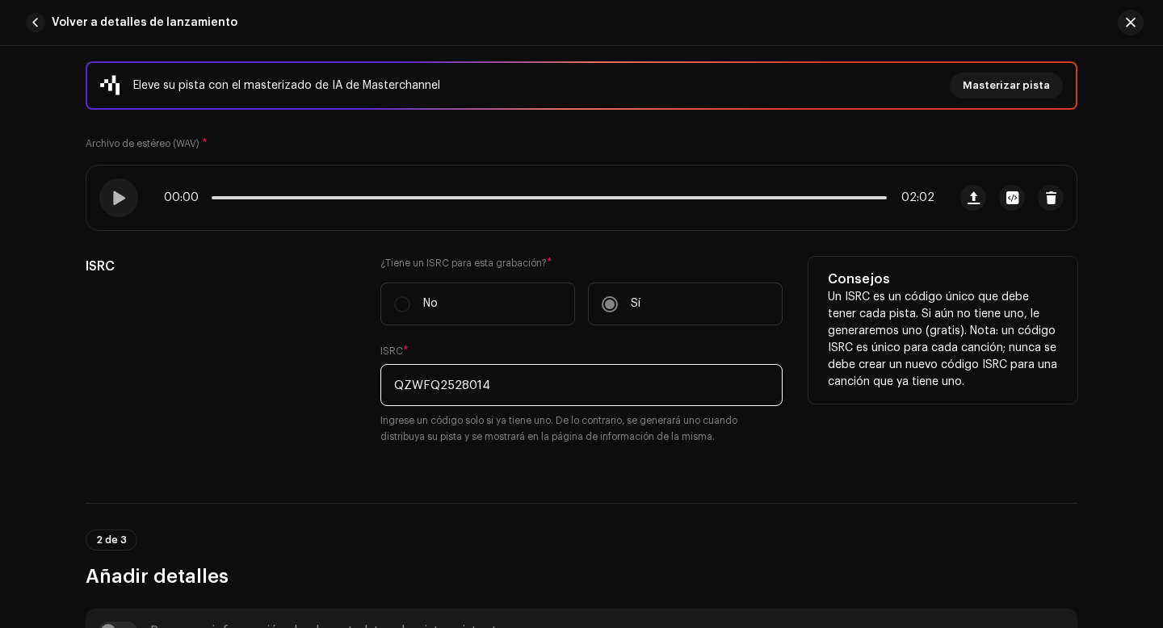
click at [511, 389] on input "QZWFQ2528014" at bounding box center [581, 385] width 402 height 42
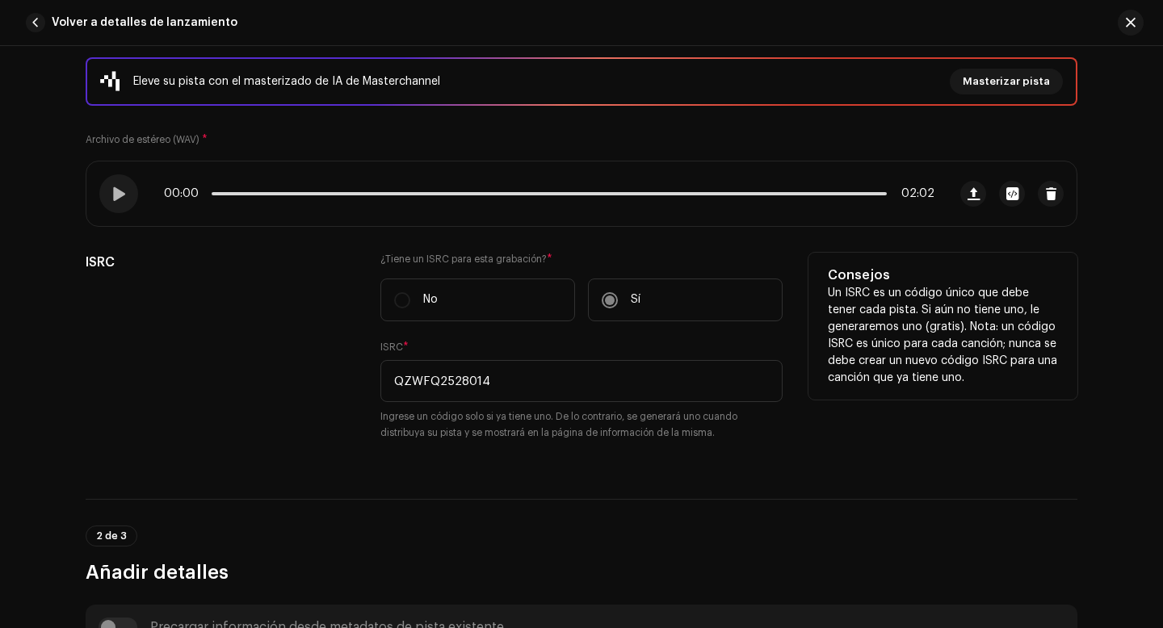
click at [606, 298] on label "Sí" at bounding box center [685, 300] width 195 height 43
click at [486, 387] on input "QZWFQ2528014" at bounding box center [581, 381] width 402 height 42
click at [452, 460] on div "¿Tiene un ISRC para esta grabación? * No Sí ISRC * QZWFQ2528014 Ingrese un códi…" at bounding box center [581, 357] width 402 height 208
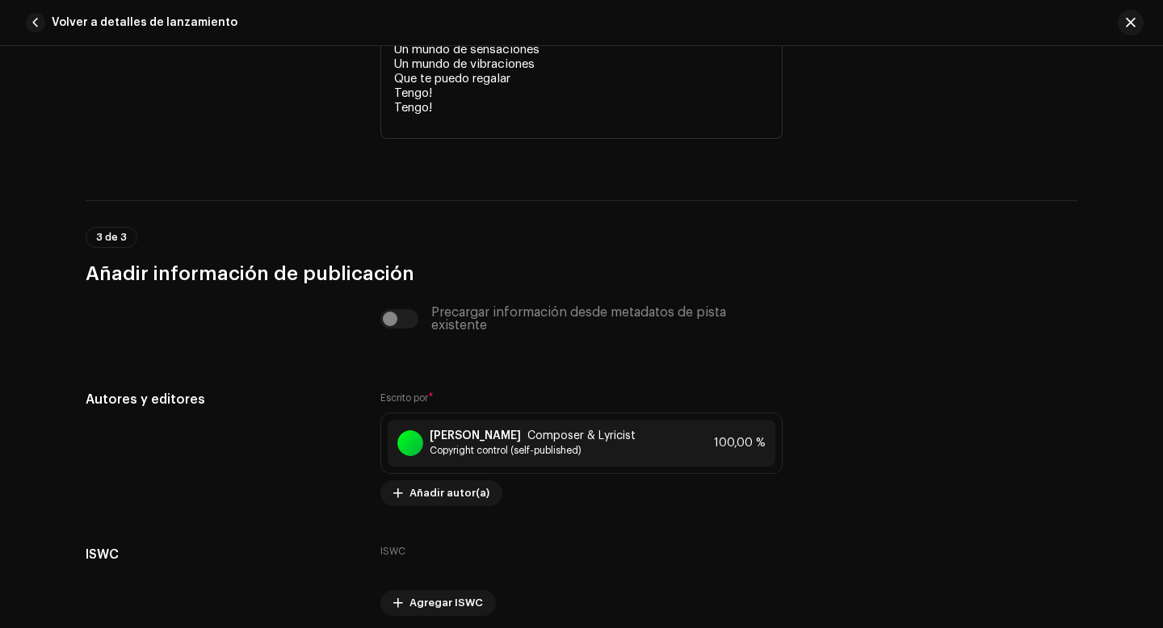
scroll to position [3911, 0]
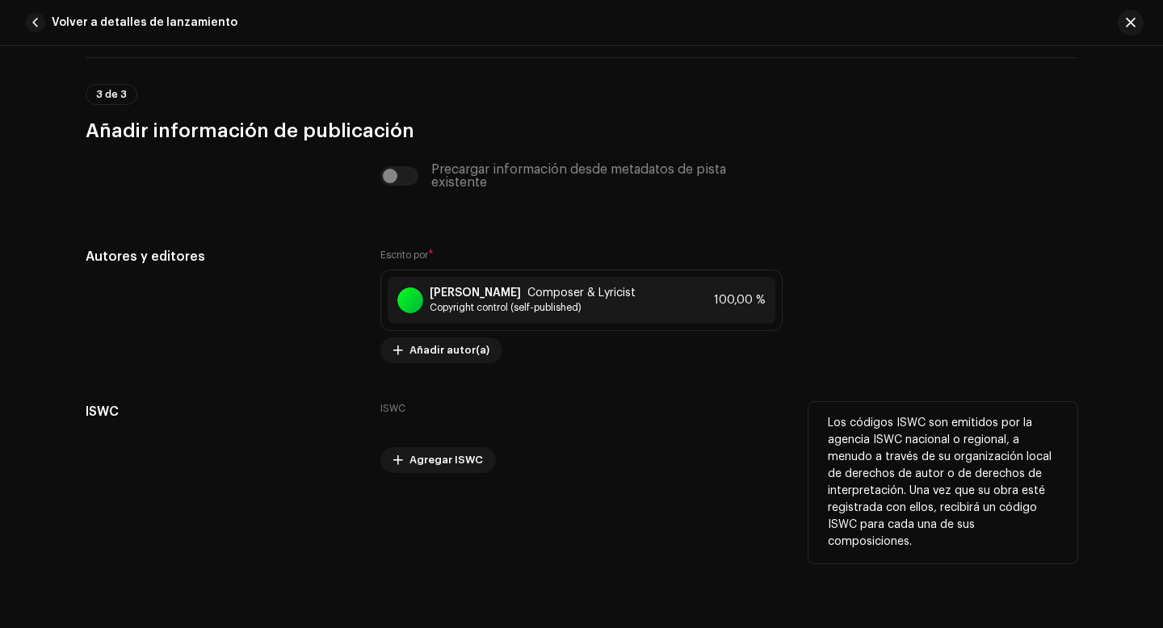
click at [636, 443] on div "ISWC Agregar ISWC" at bounding box center [581, 437] width 402 height 71
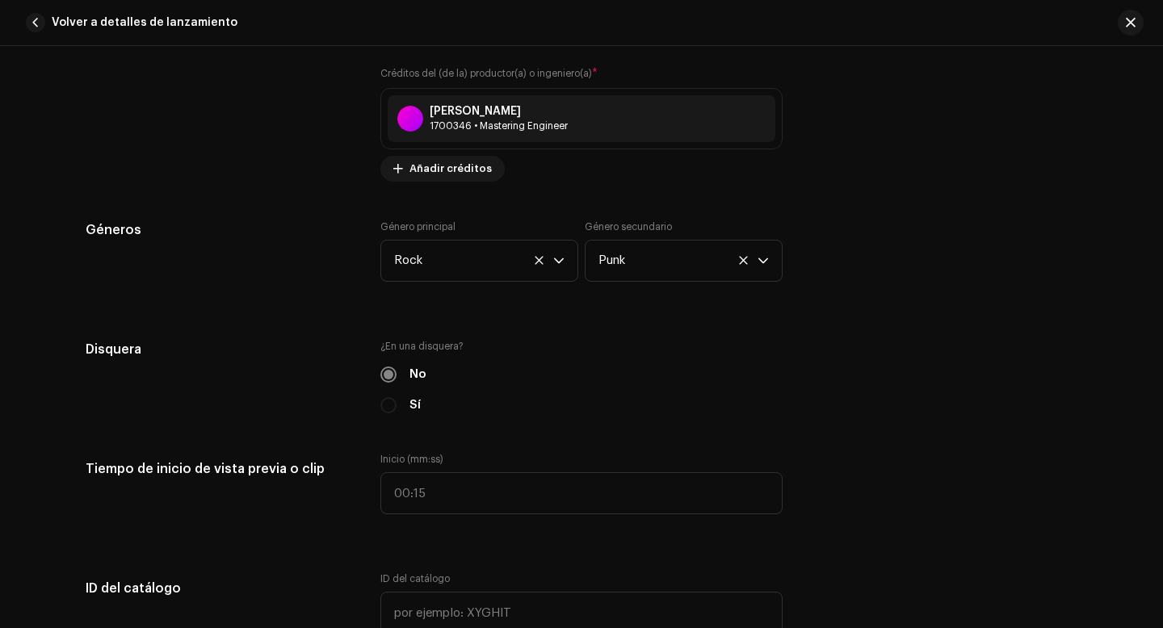
scroll to position [1104, 0]
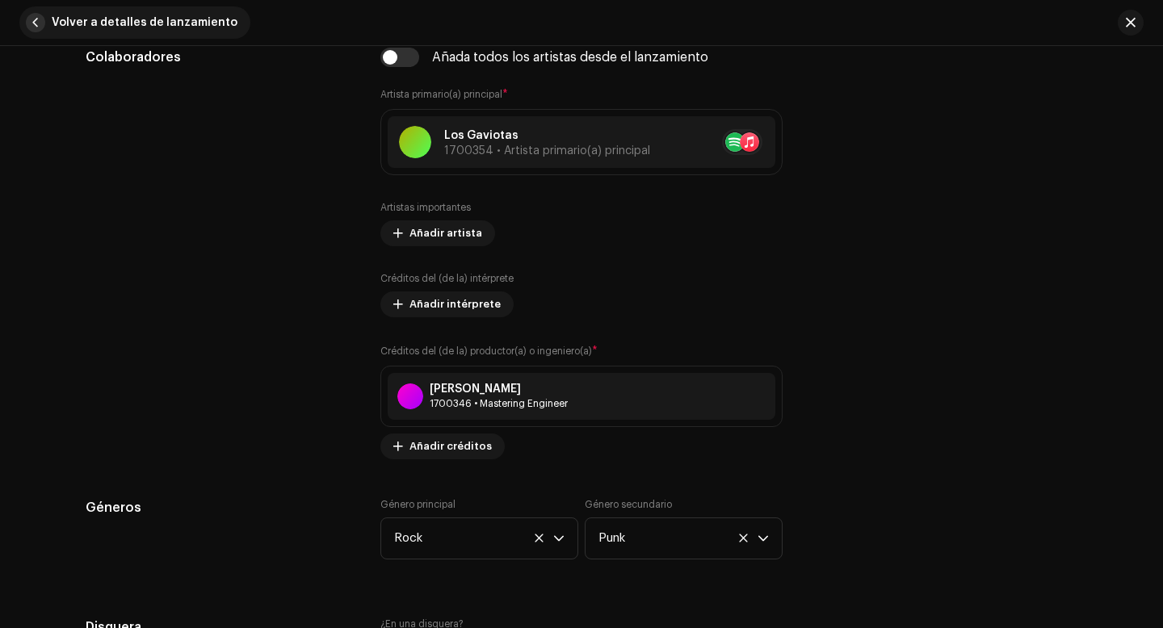
click at [141, 23] on span "Volver a detalles de lanzamiento" at bounding box center [145, 22] width 186 height 32
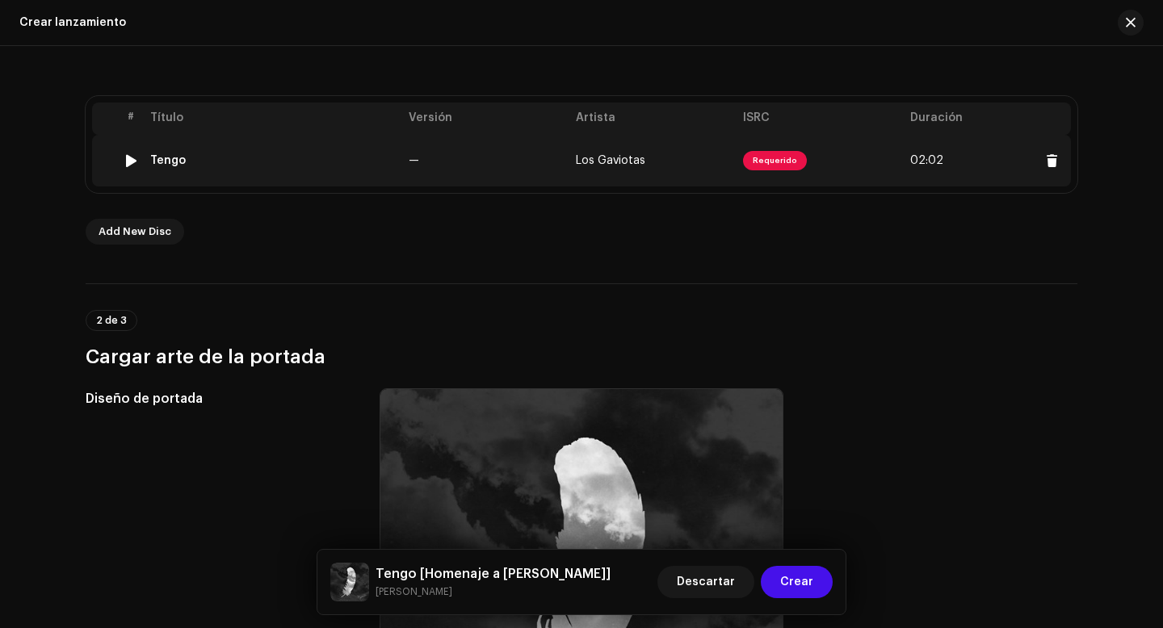
scroll to position [332, 0]
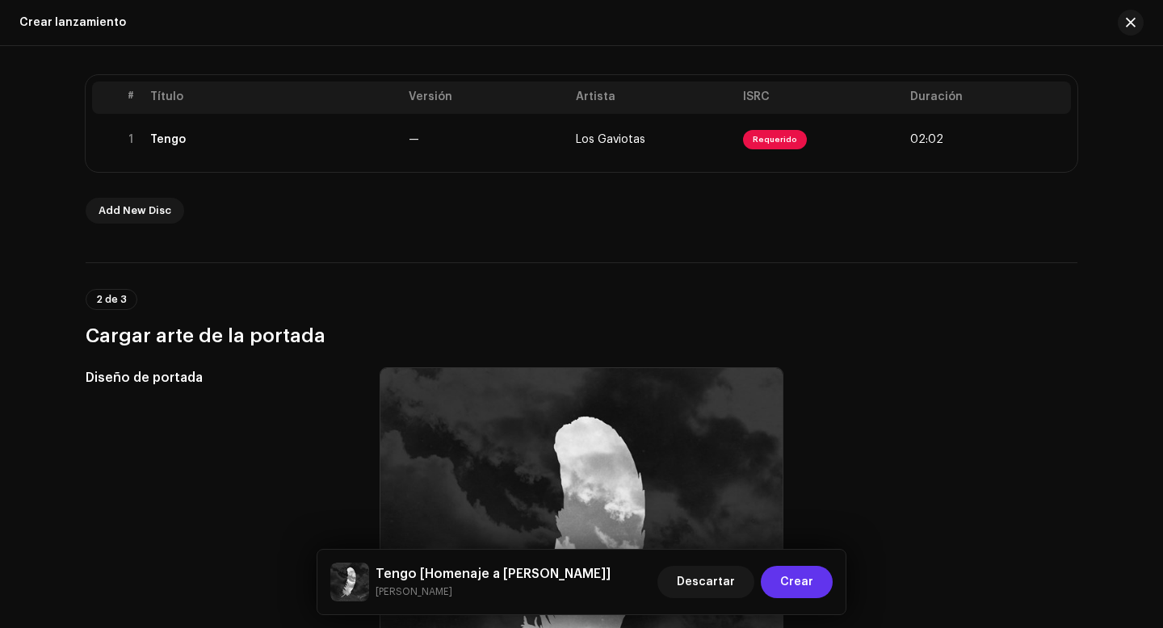
click at [795, 580] on span "Crear" at bounding box center [796, 582] width 33 height 32
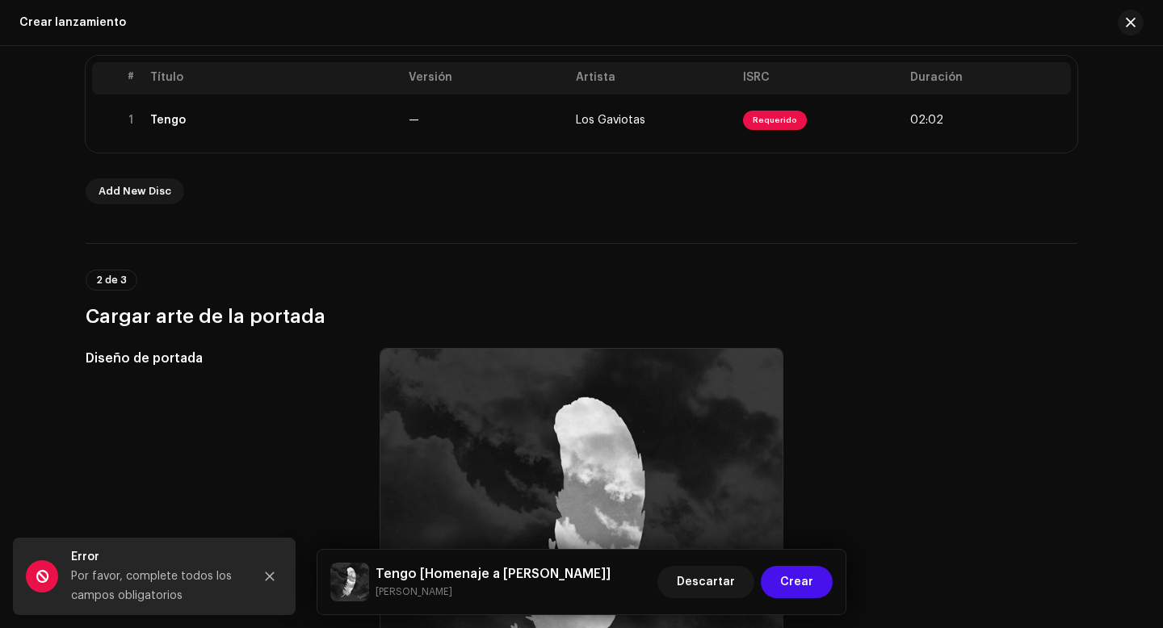
scroll to position [355, 0]
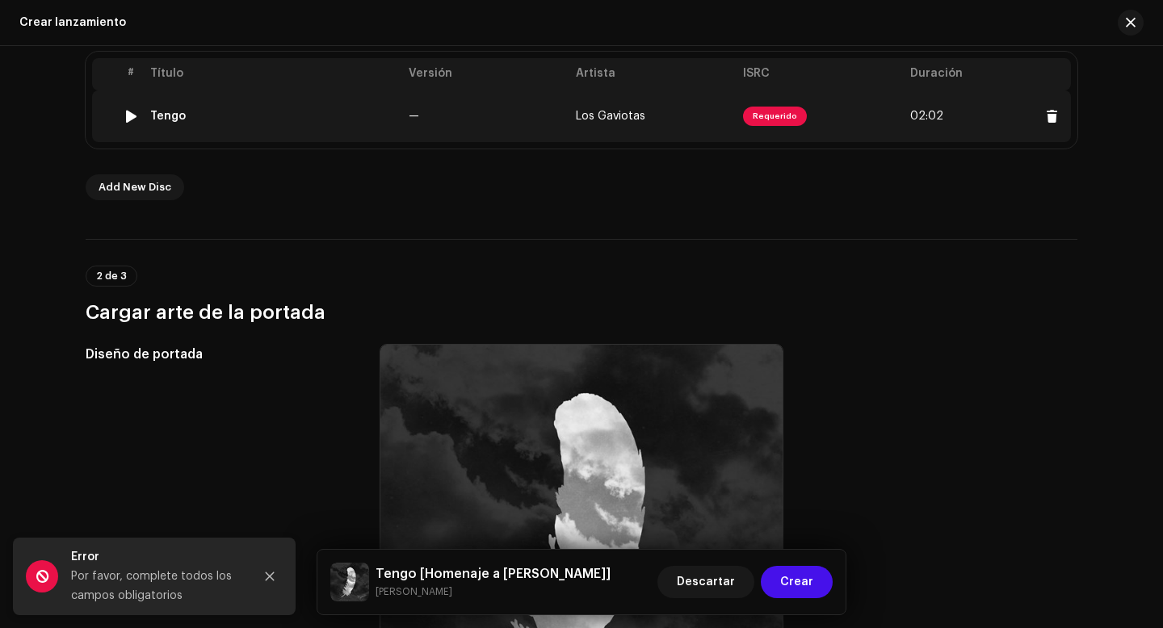
click at [759, 123] on span "Requerido" at bounding box center [775, 116] width 64 height 19
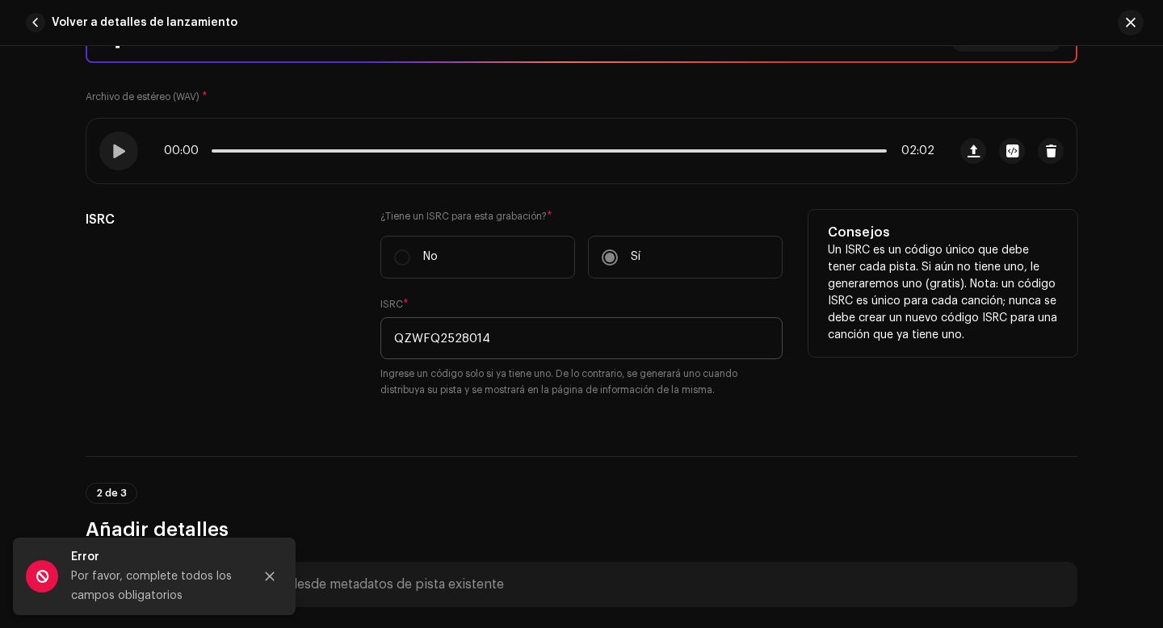
scroll to position [278, 0]
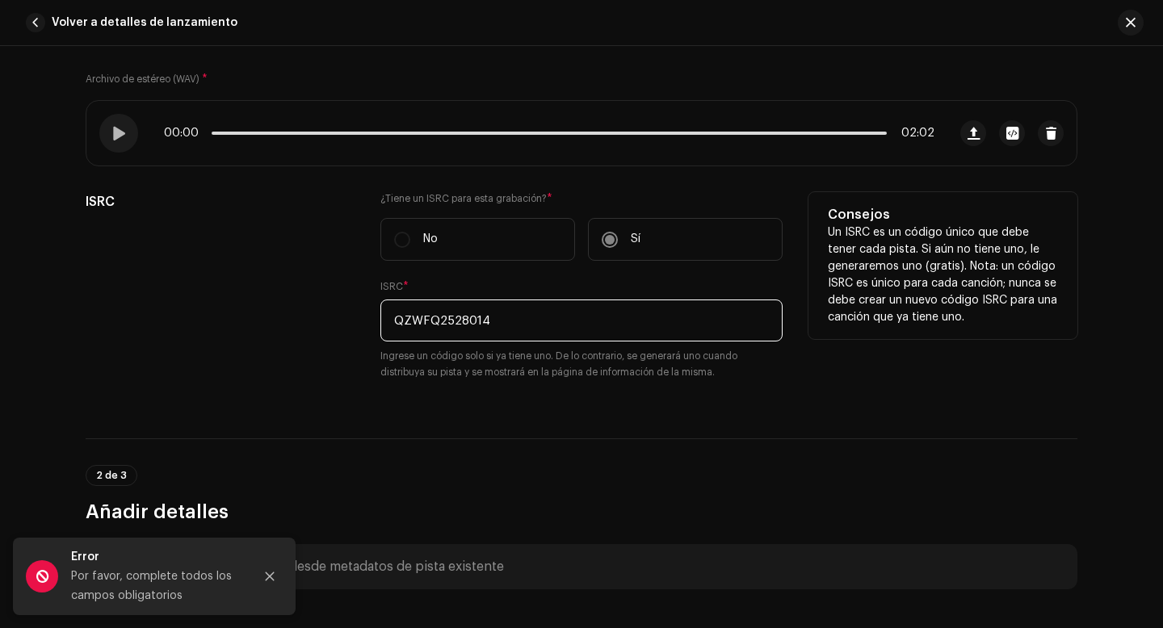
drag, startPoint x: 498, startPoint y: 321, endPoint x: 371, endPoint y: 326, distance: 127.7
click at [371, 326] on div "ISRC ¿Tiene un ISRC para esta grabación? * No Sí ISRC * QZWFQ2528014 Ingrese un…" at bounding box center [582, 296] width 992 height 208
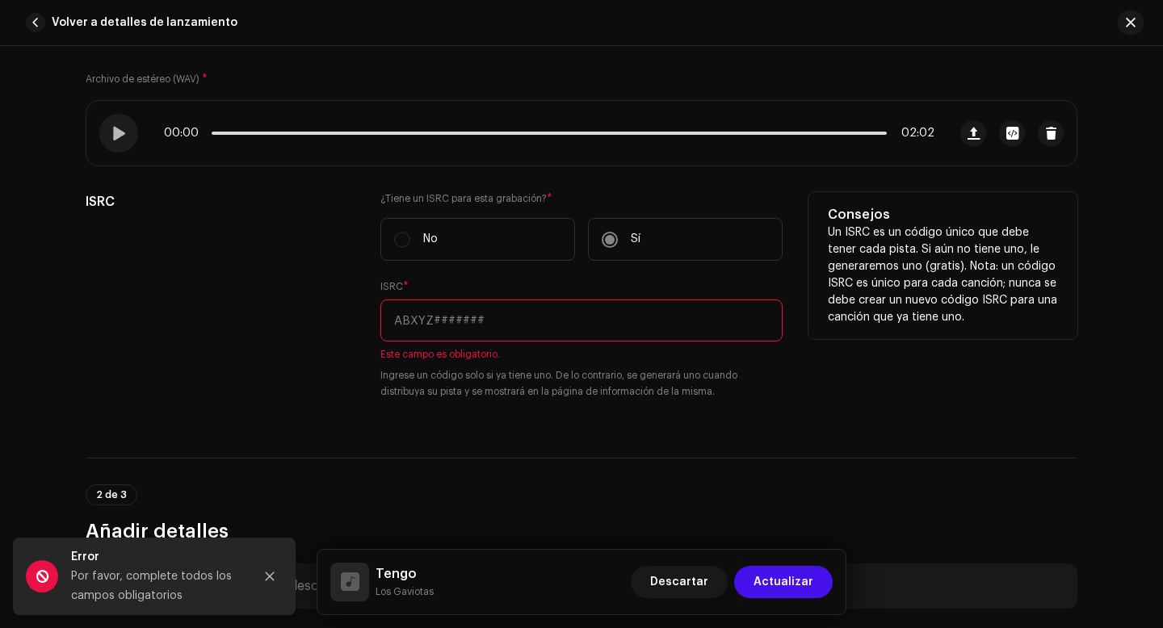
click at [434, 328] on input "text" at bounding box center [581, 321] width 402 height 42
paste input "QZWFQ2528014"
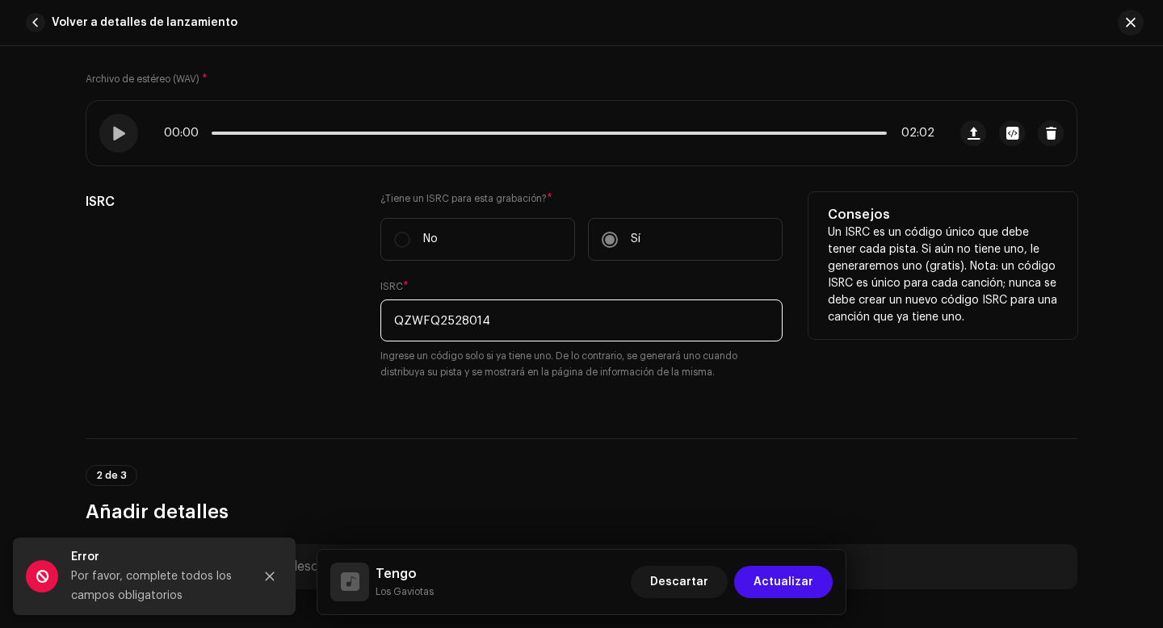
type input "QZWFQ2528014"
click at [356, 371] on div "ISRC ¿Tiene un ISRC para esta grabación? * No Sí ISRC * QZWFQ2528014 Ingrese un…" at bounding box center [582, 296] width 992 height 208
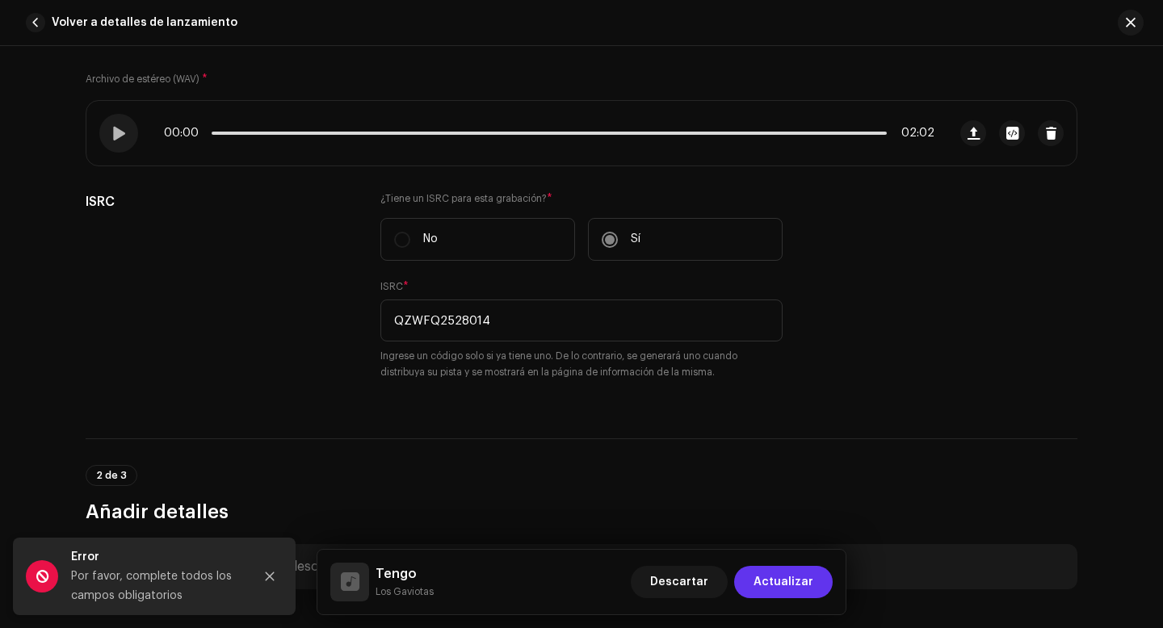
click at [786, 588] on span "Actualizar" at bounding box center [783, 582] width 60 height 32
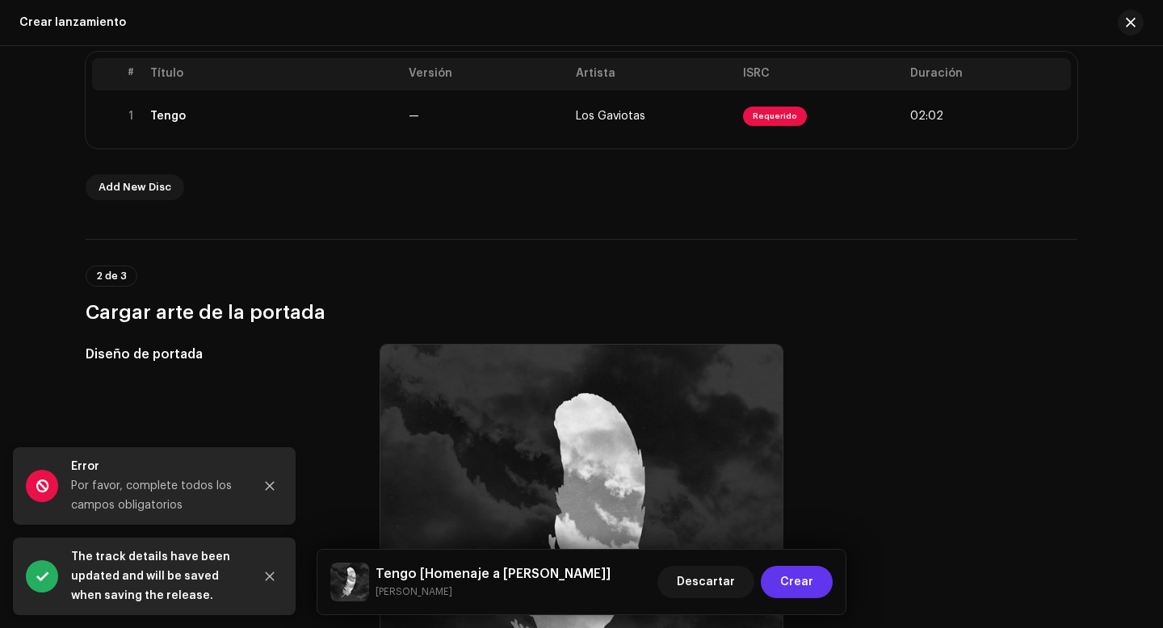
click at [797, 581] on span "Crear" at bounding box center [796, 582] width 33 height 32
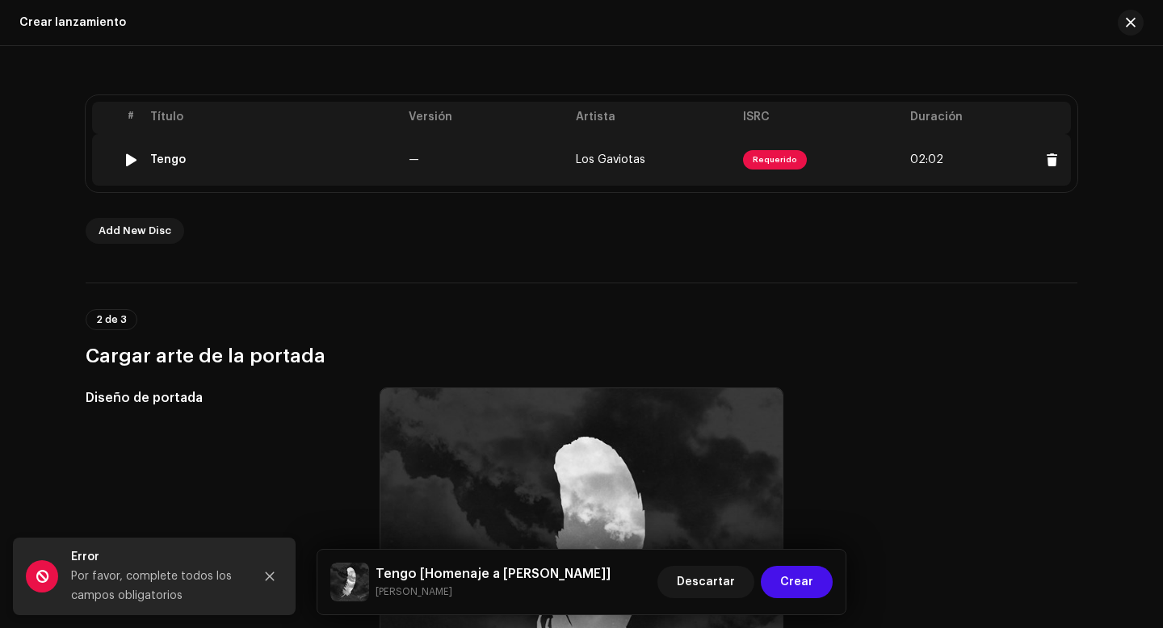
scroll to position [305, 0]
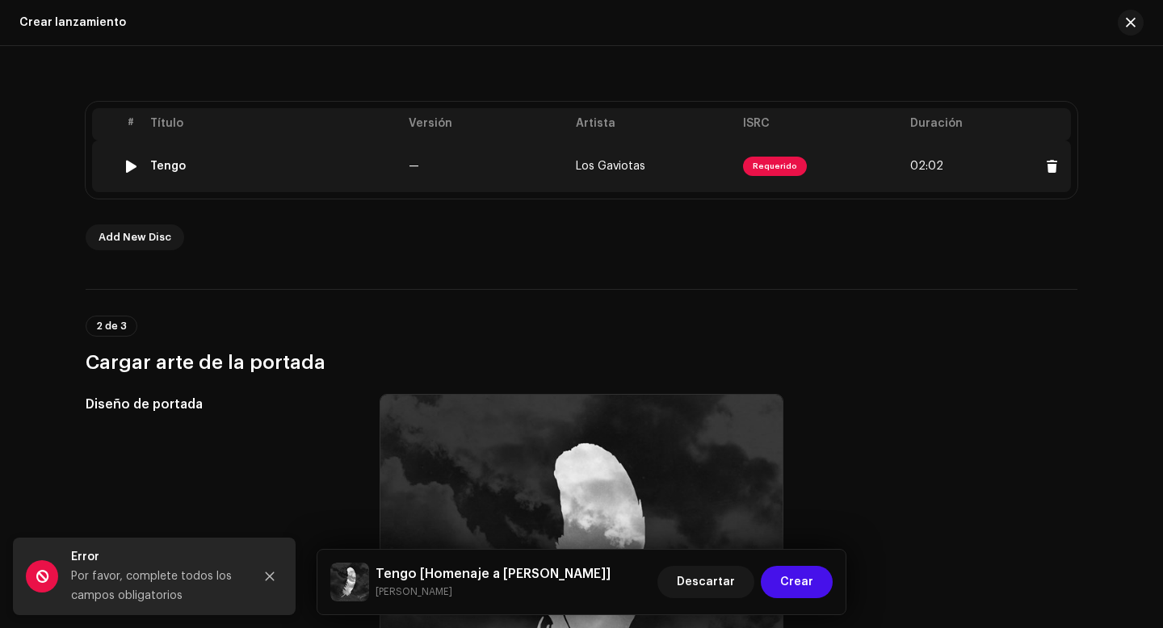
click at [777, 169] on span "Requerido" at bounding box center [775, 166] width 64 height 19
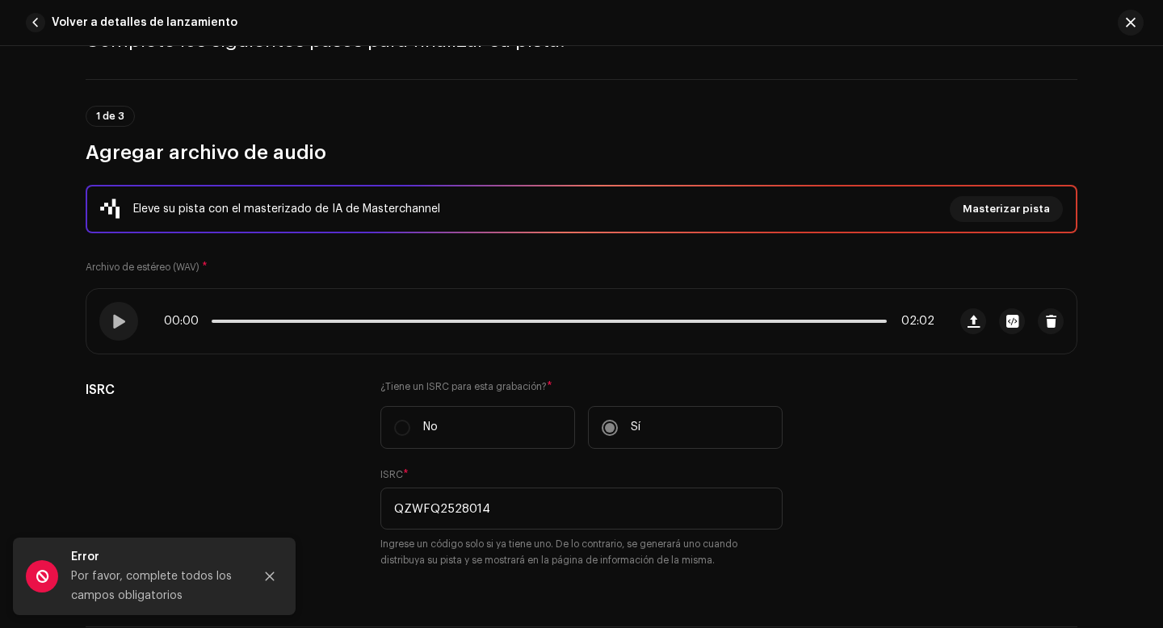
scroll to position [93, 0]
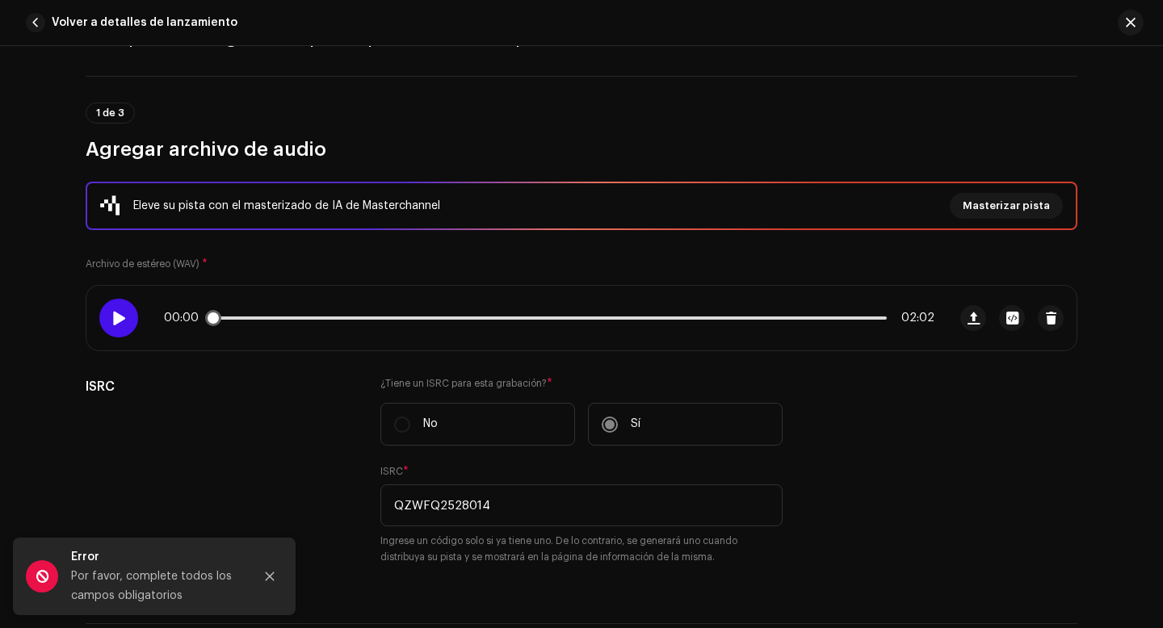
click at [120, 318] on span at bounding box center [118, 318] width 14 height 13
click at [291, 318] on p-slider at bounding box center [549, 318] width 675 height 3
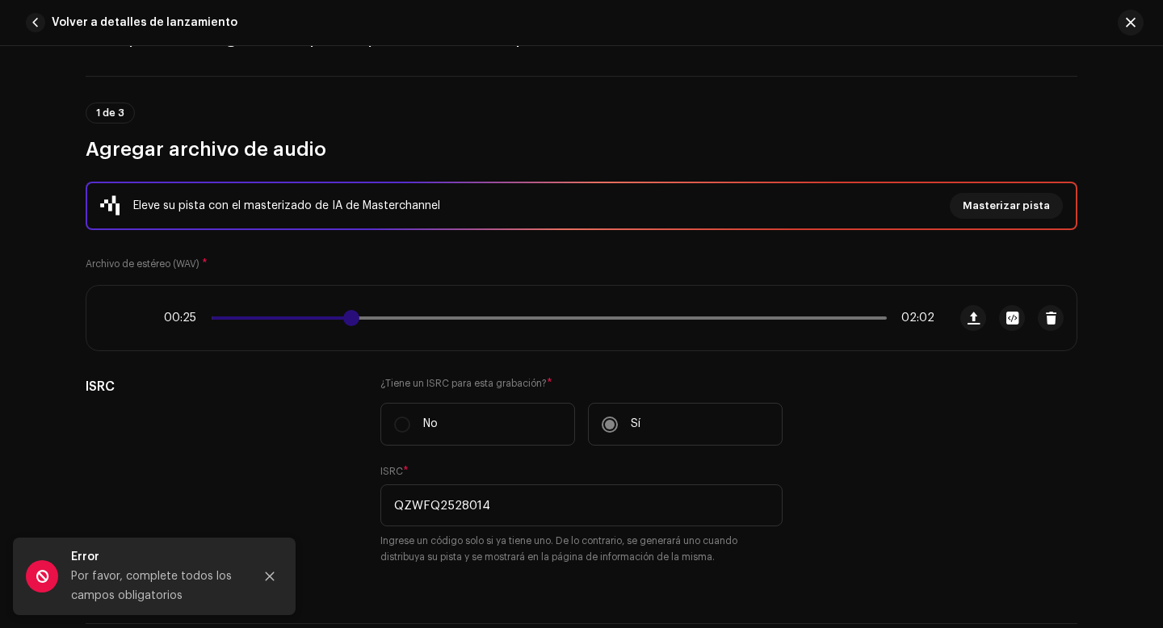
drag, startPoint x: 300, startPoint y: 318, endPoint x: 390, endPoint y: 313, distance: 90.6
click at [359, 313] on span at bounding box center [351, 318] width 16 height 16
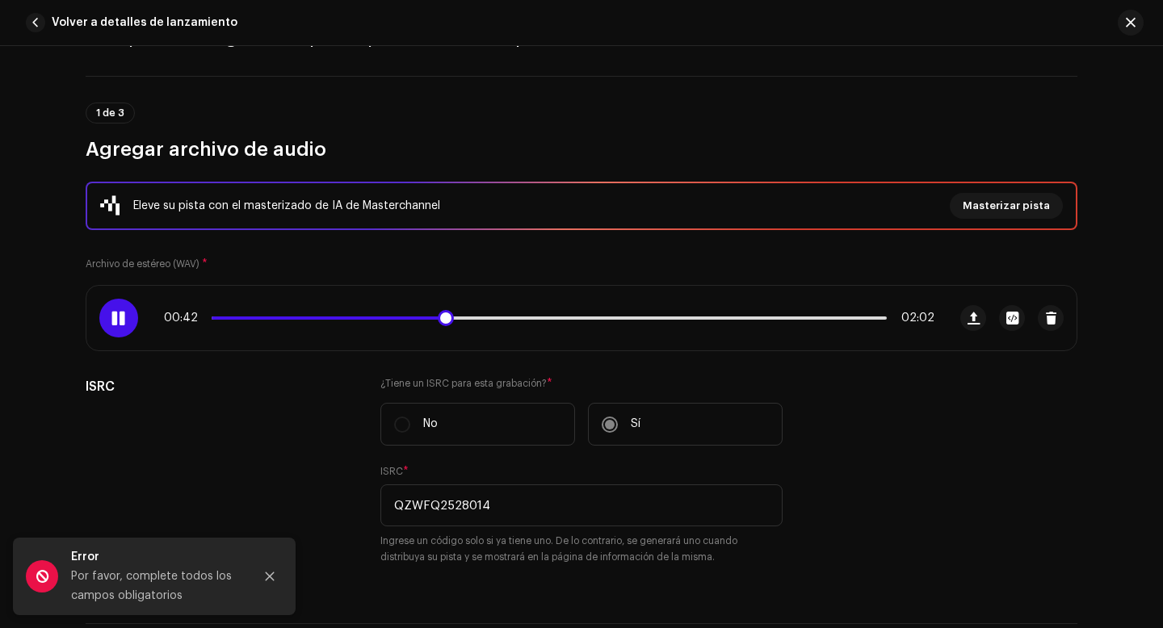
click at [124, 319] on div at bounding box center [118, 318] width 39 height 39
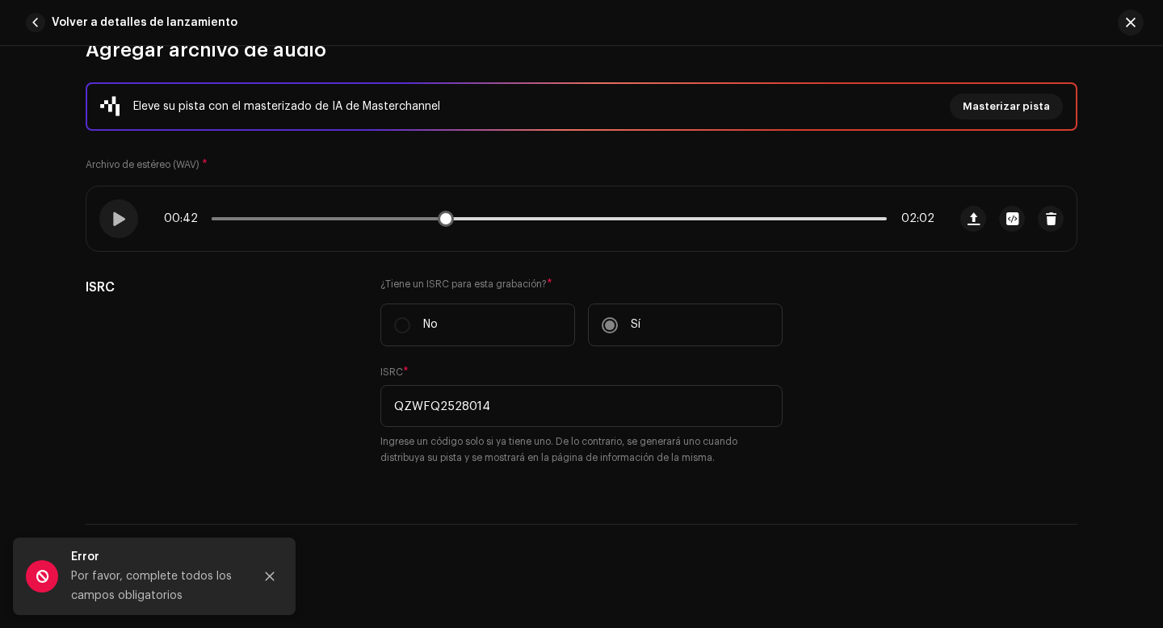
scroll to position [197, 0]
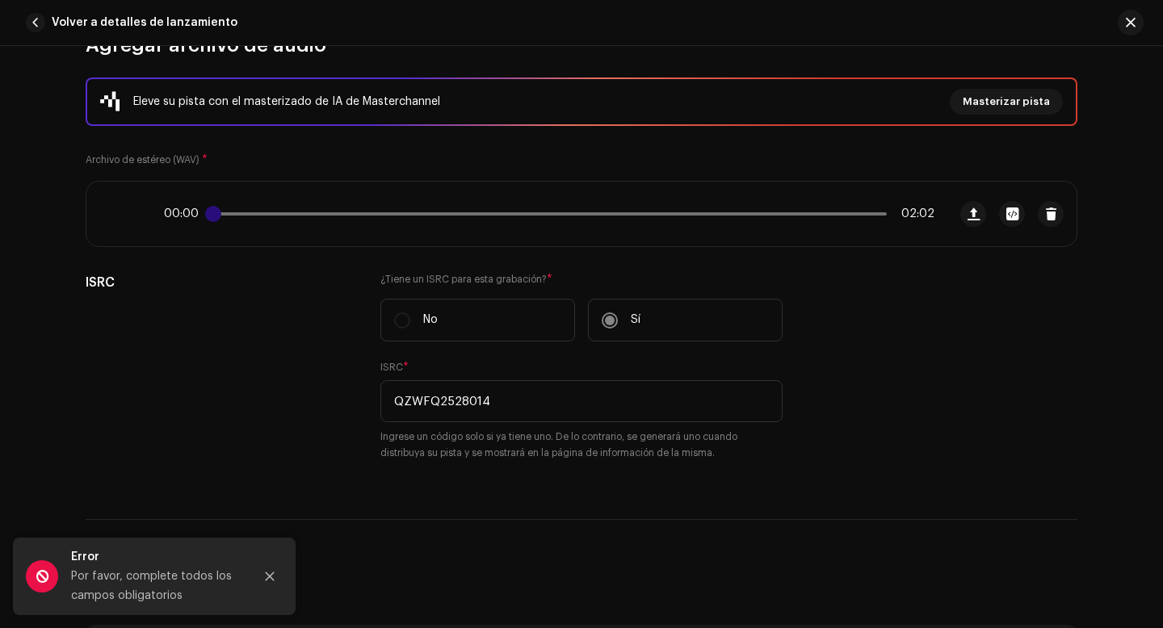
drag, startPoint x: 442, startPoint y: 216, endPoint x: 208, endPoint y: 217, distance: 235.0
click at [208, 217] on span at bounding box center [213, 214] width 16 height 16
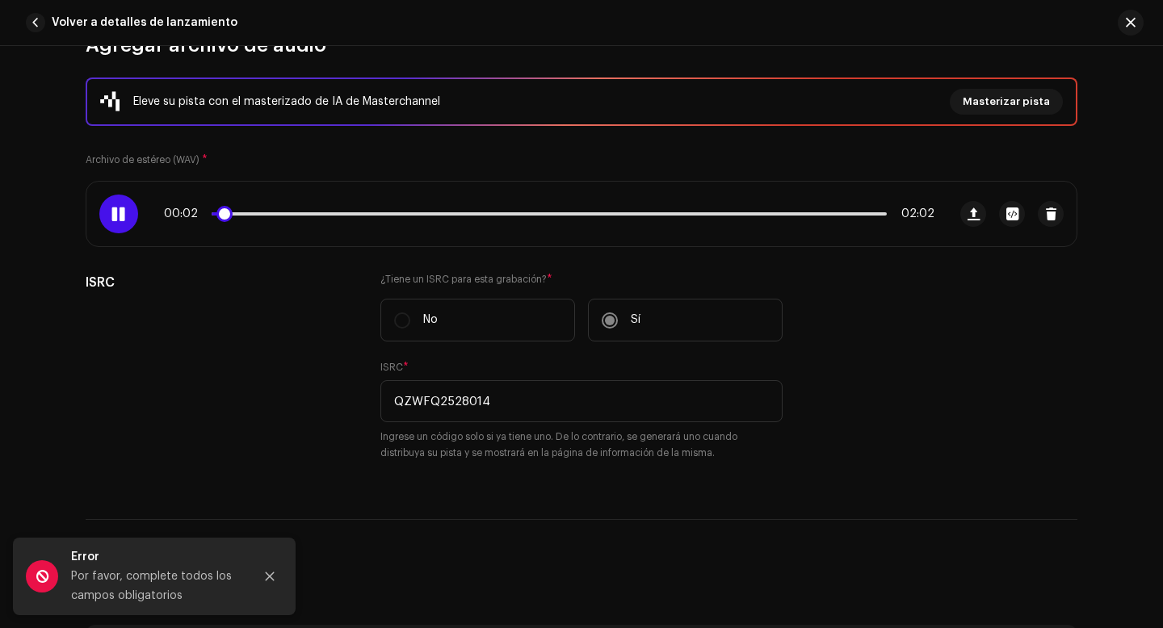
click at [121, 205] on div at bounding box center [118, 214] width 39 height 39
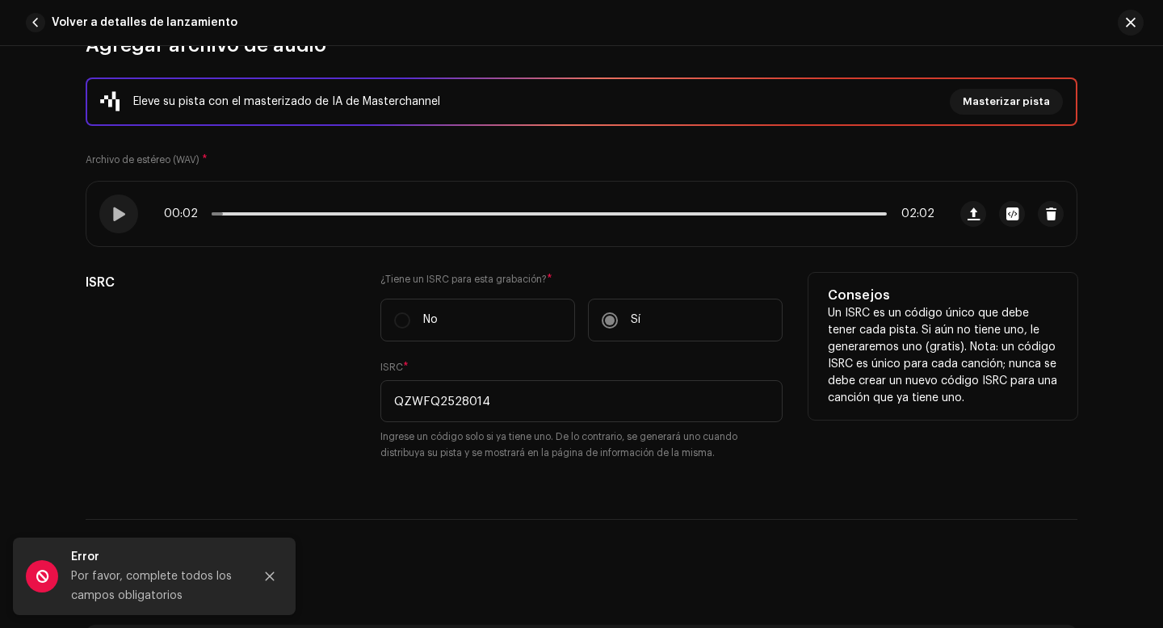
scroll to position [224, 0]
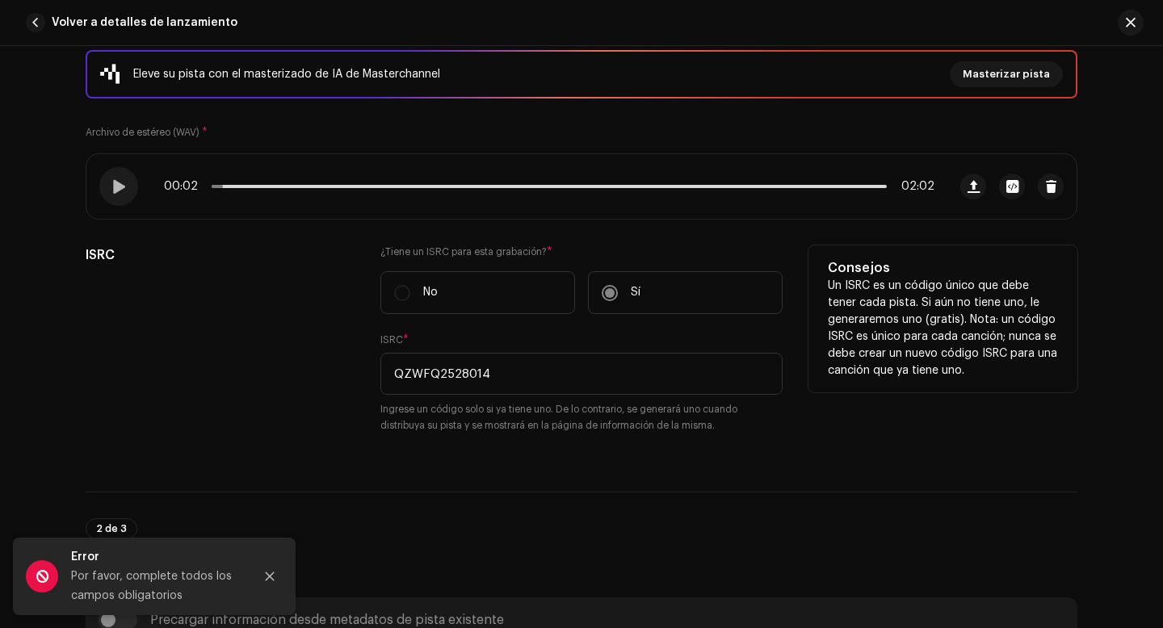
click at [400, 296] on label "No" at bounding box center [477, 292] width 195 height 43
click at [608, 294] on label "Sí" at bounding box center [685, 292] width 195 height 43
click at [496, 334] on div "ISRC * QZWFQ2528014 Ingrese un código solo si ya tiene uno. De lo contrario, se…" at bounding box center [581, 383] width 402 height 100
click at [497, 376] on input "QZWFQ2528014" at bounding box center [581, 374] width 402 height 42
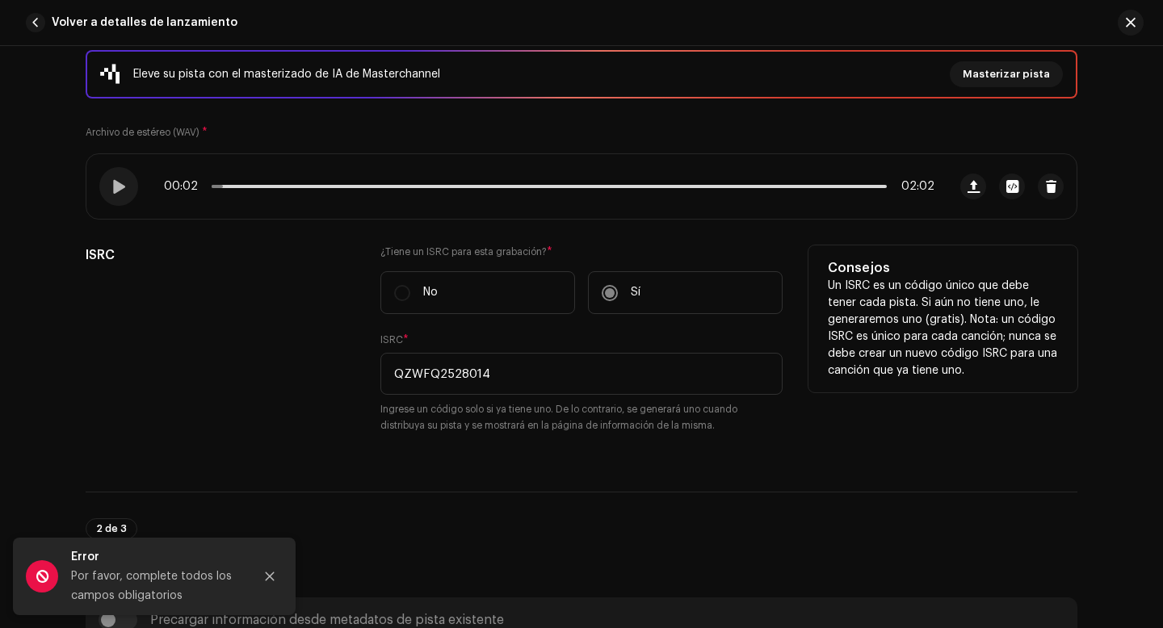
click at [407, 292] on label "No" at bounding box center [477, 292] width 195 height 43
click at [400, 294] on label "No" at bounding box center [477, 292] width 195 height 43
click at [468, 297] on label "No" at bounding box center [477, 292] width 195 height 43
click at [607, 295] on label "Sí" at bounding box center [685, 292] width 195 height 43
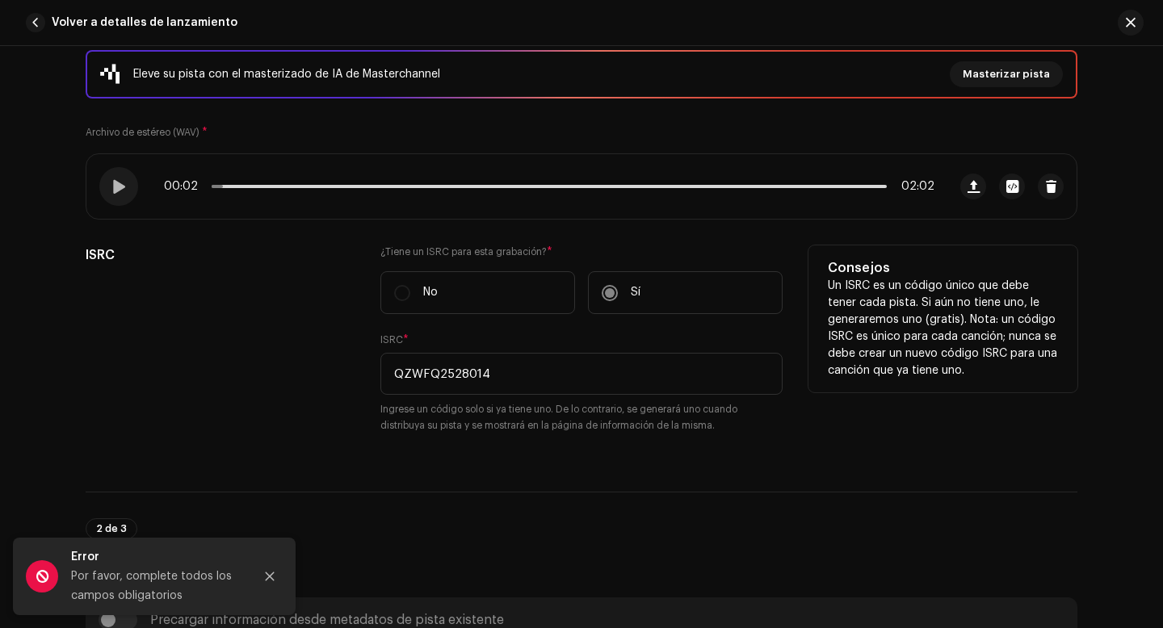
click at [607, 295] on label "Sí" at bounding box center [685, 292] width 195 height 43
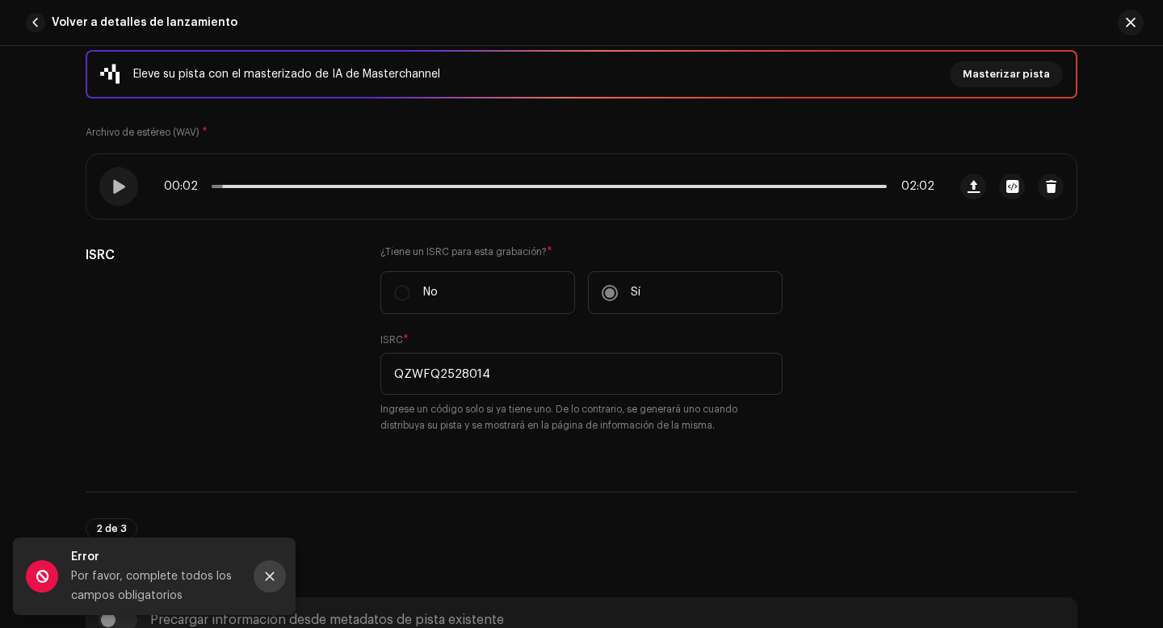
click at [275, 577] on button "Close" at bounding box center [270, 576] width 32 height 32
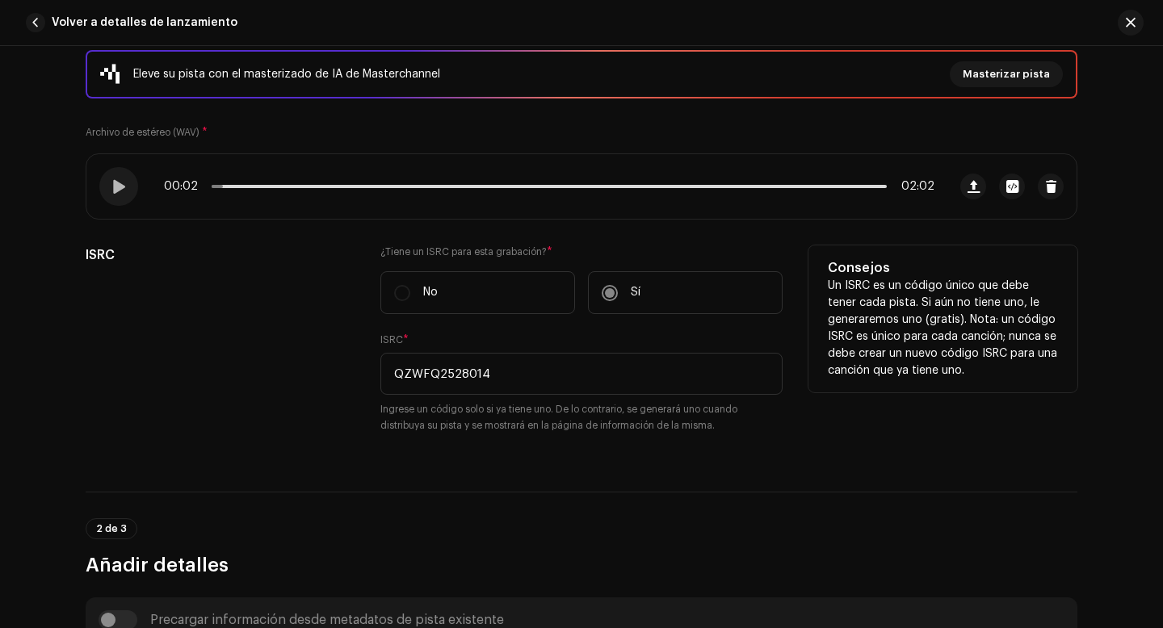
click at [607, 294] on label "Sí" at bounding box center [685, 292] width 195 height 43
click at [402, 296] on label "No" at bounding box center [477, 292] width 195 height 43
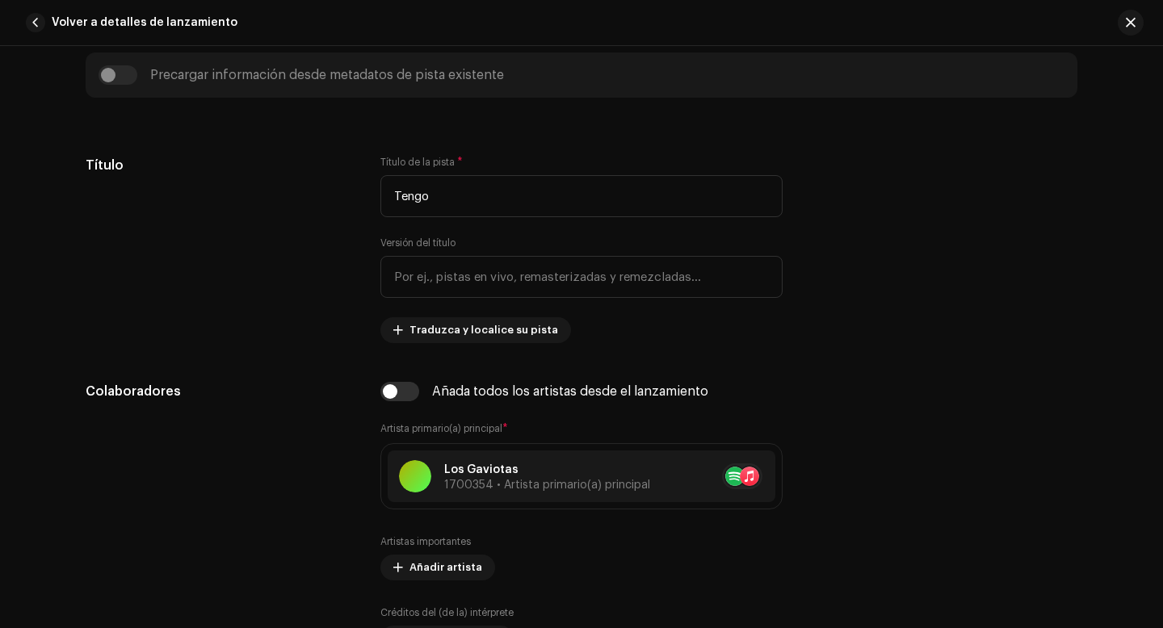
scroll to position [458, 0]
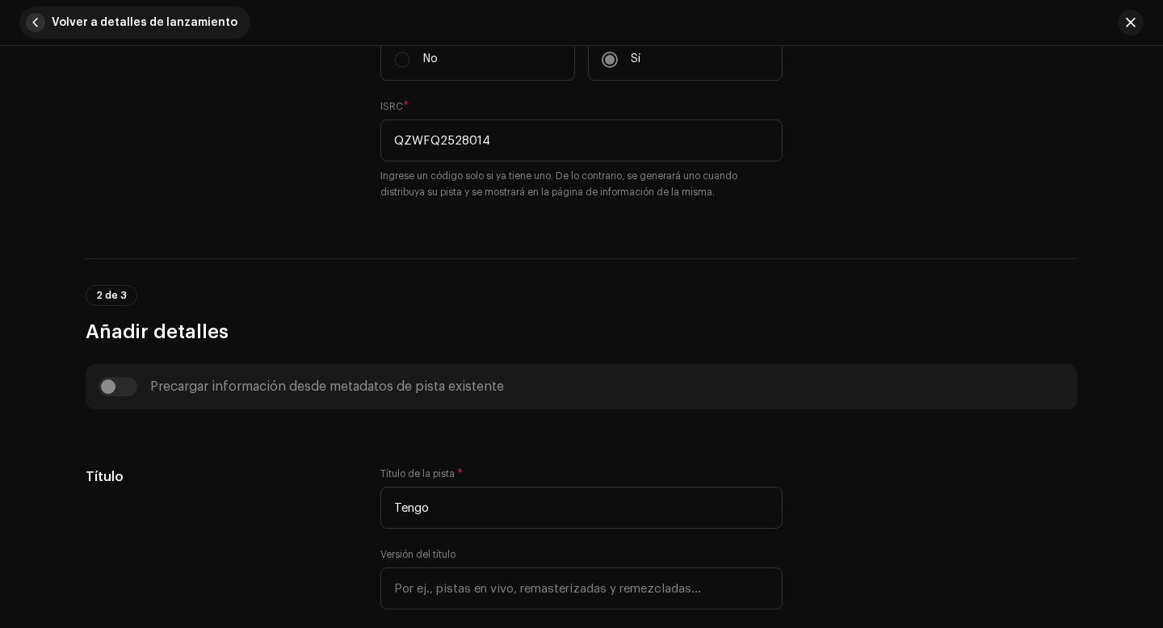
click at [107, 23] on span "Volver a detalles de lanzamiento" at bounding box center [145, 22] width 186 height 32
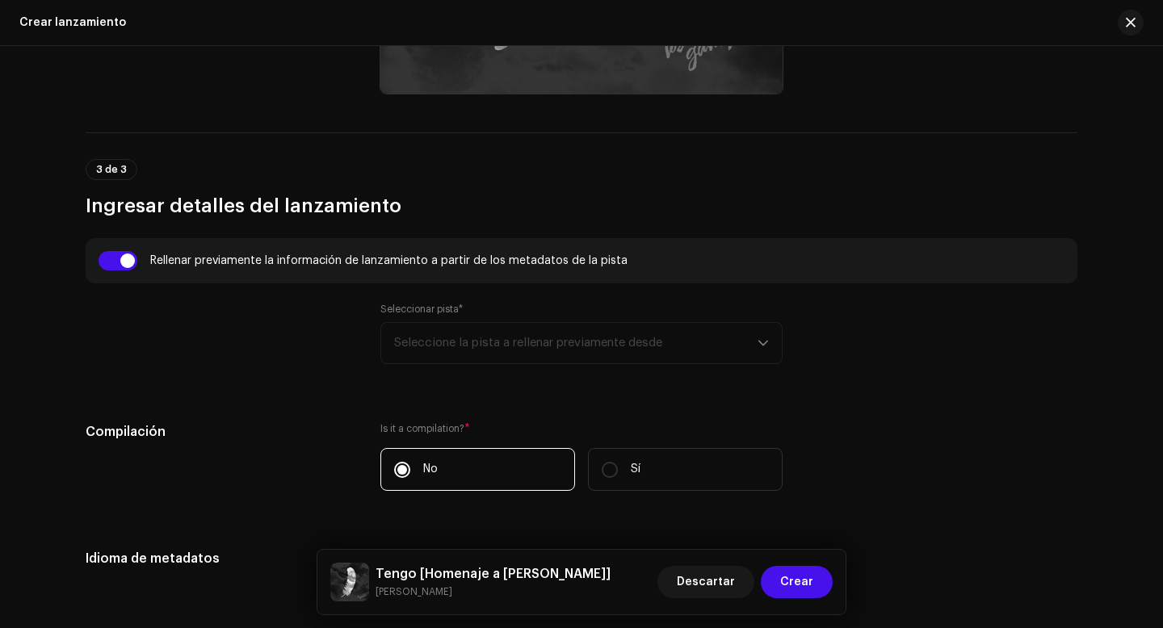
scroll to position [1014, 0]
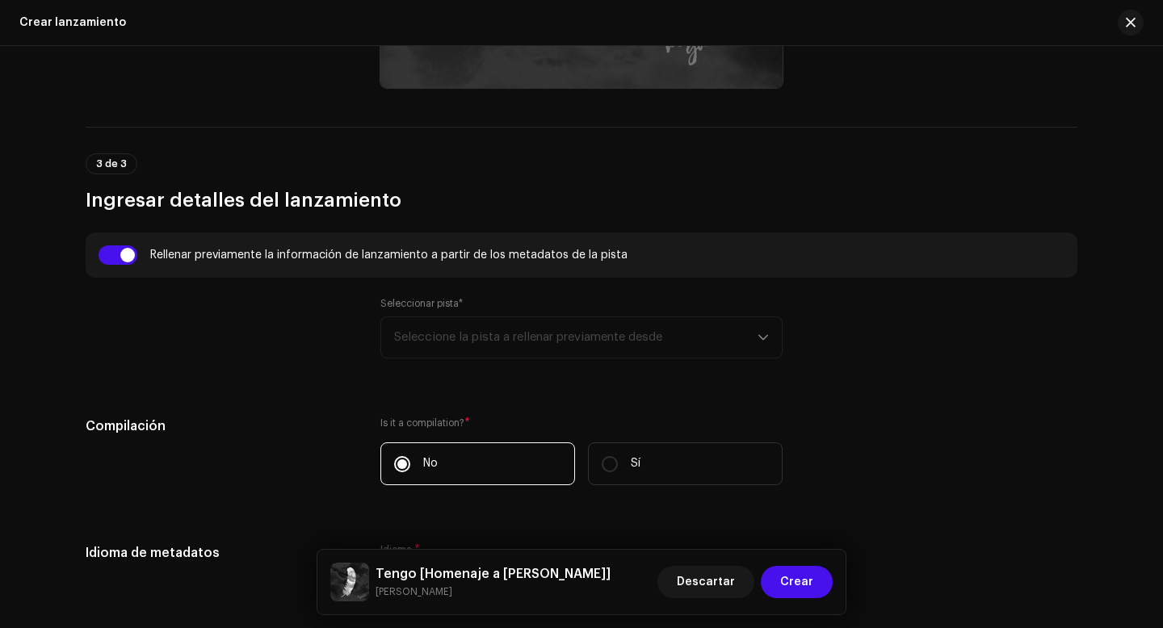
click at [742, 341] on div "Seleccionar pista* Seleccione la pista a rellenar previamente desde" at bounding box center [581, 327] width 402 height 61
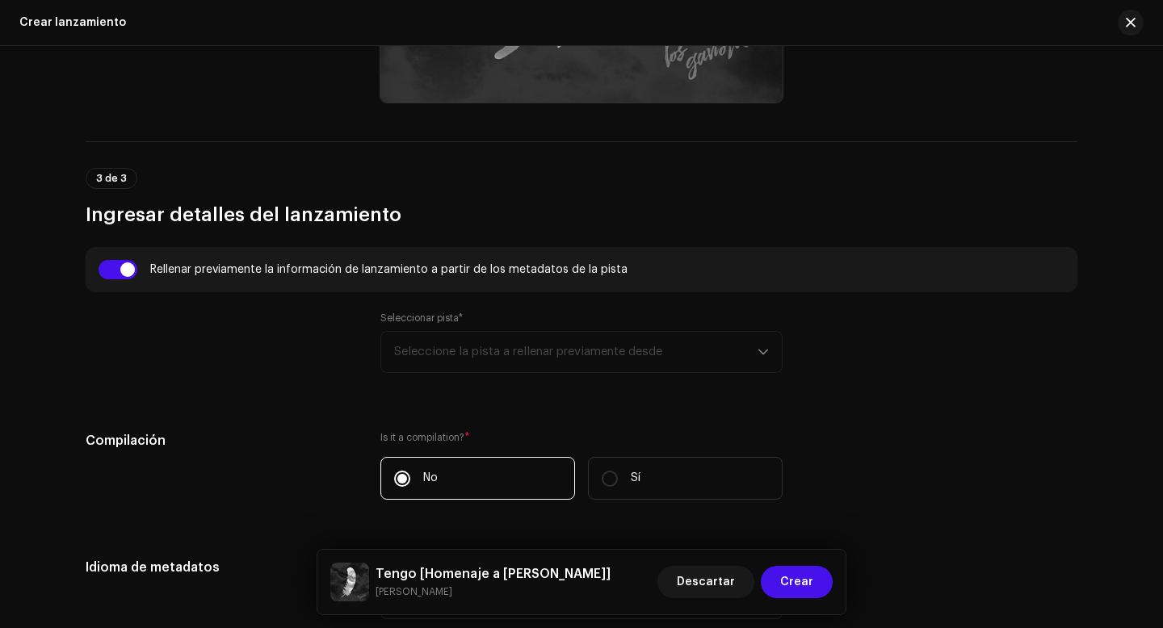
scroll to position [1002, 0]
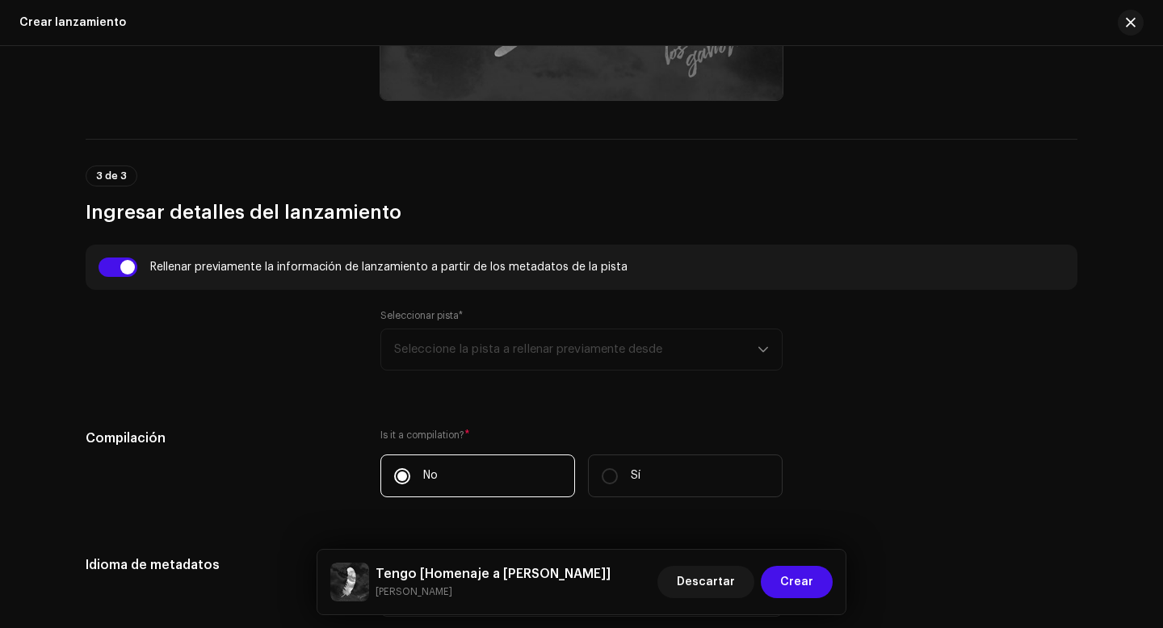
click at [759, 354] on div "Seleccionar pista* Seleccione la pista a rellenar previamente desde" at bounding box center [581, 339] width 402 height 61
click at [642, 350] on div "Seleccionar pista* Seleccione la pista a rellenar previamente desde" at bounding box center [581, 339] width 402 height 61
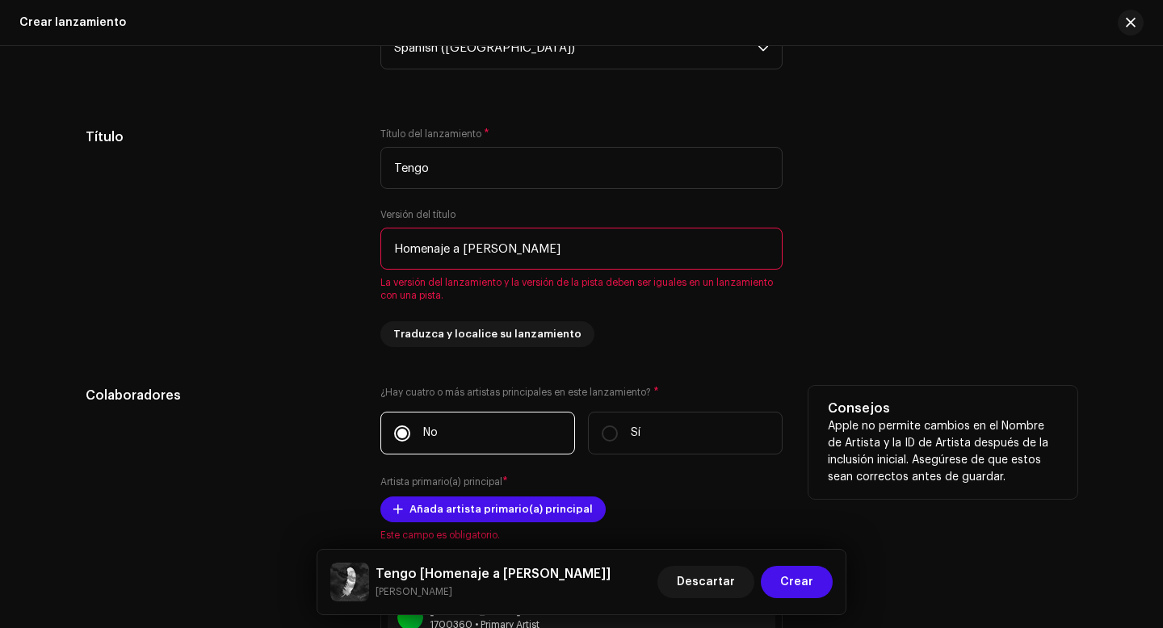
scroll to position [1548, 0]
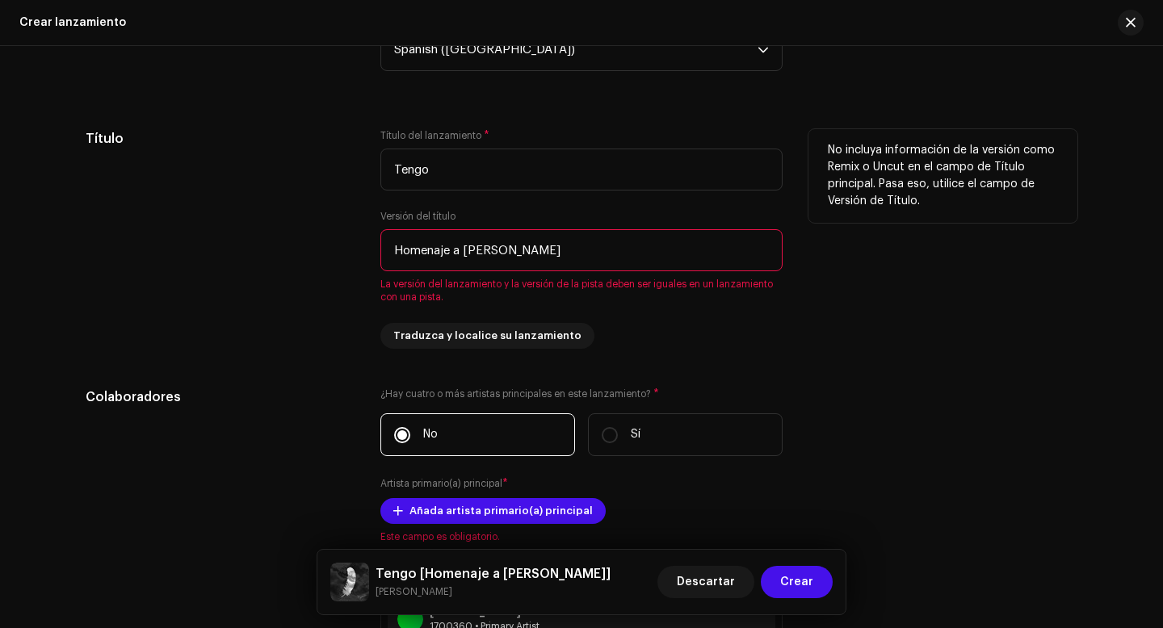
drag, startPoint x: 513, startPoint y: 257, endPoint x: 371, endPoint y: 244, distance: 141.9
click at [371, 244] on div "Título Título del lanzamiento * Tengo Versión del título Homenaje a [PERSON_NAM…" at bounding box center [582, 239] width 992 height 220
click at [339, 308] on div "Título" at bounding box center [220, 239] width 269 height 220
click at [358, 312] on div "Título Título del lanzamiento * Tengo Versión del título Tengo La versión del l…" at bounding box center [582, 239] width 992 height 220
click at [444, 262] on input "Tengo" at bounding box center [581, 250] width 402 height 42
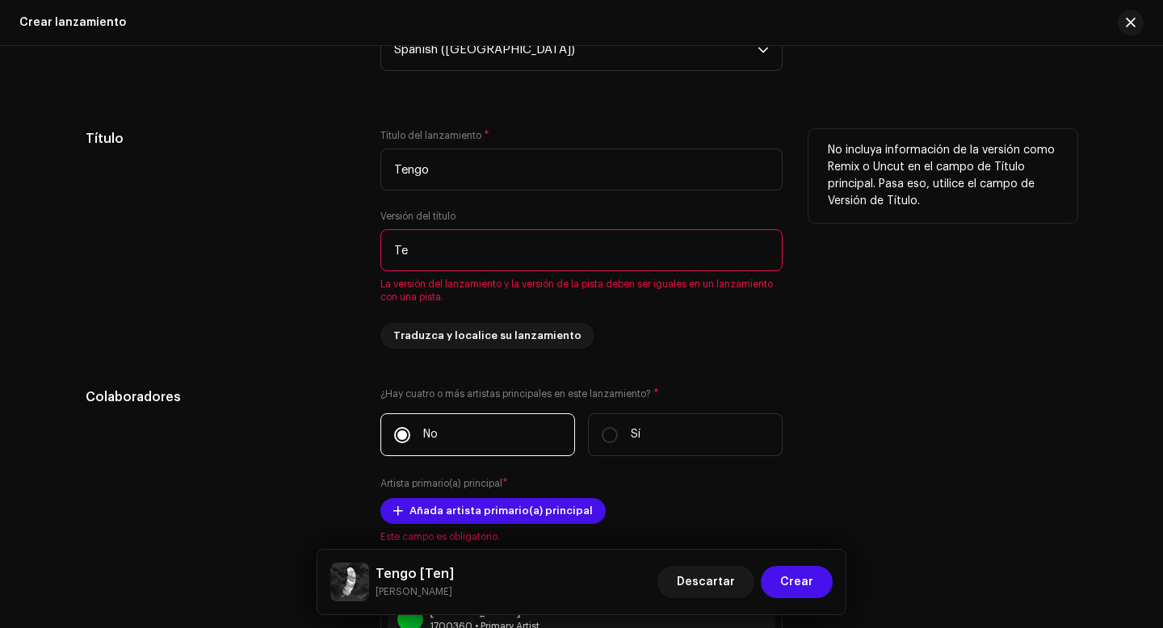
type input "T"
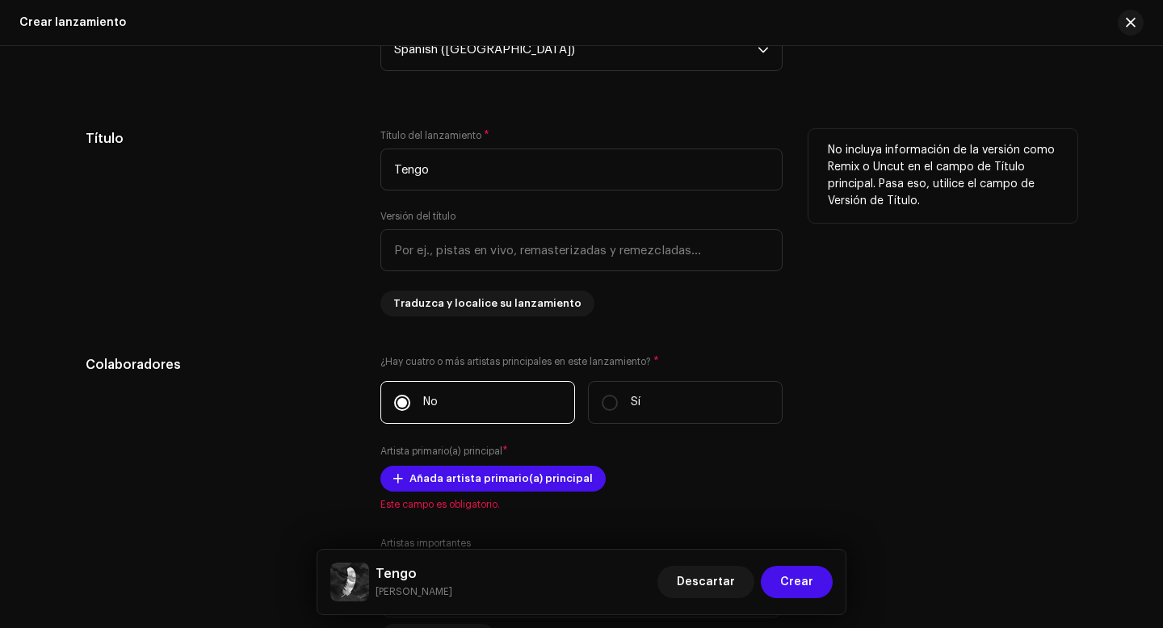
click at [354, 247] on div "Título Título del lanzamiento * Tengo Versión del título Traduzca y localice su…" at bounding box center [582, 222] width 992 height 187
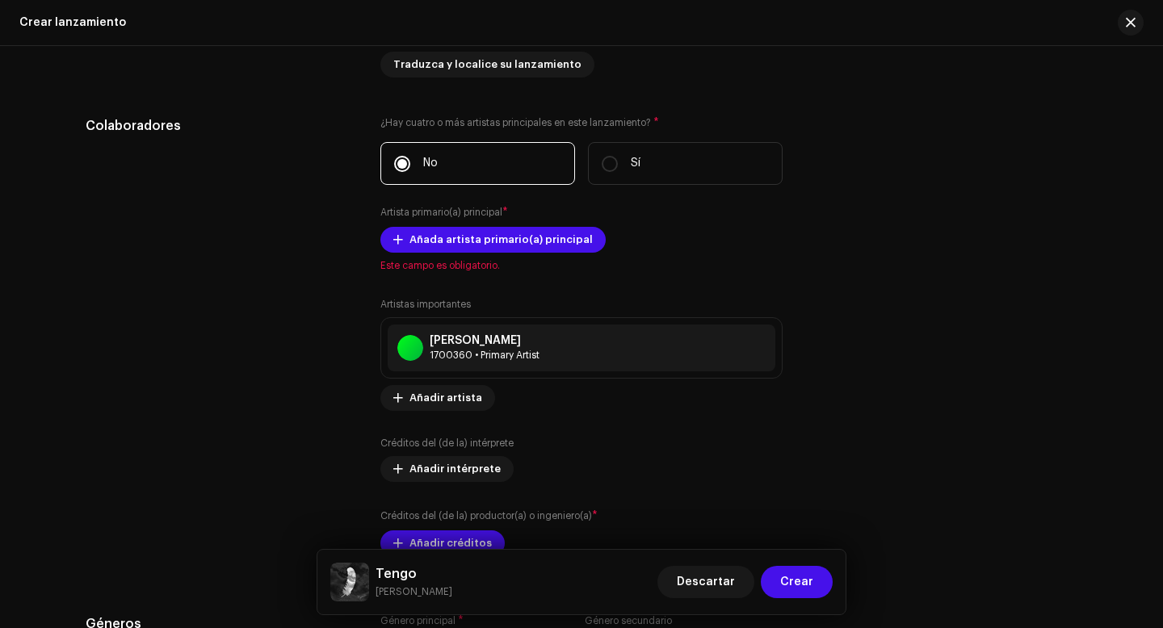
scroll to position [1801, 0]
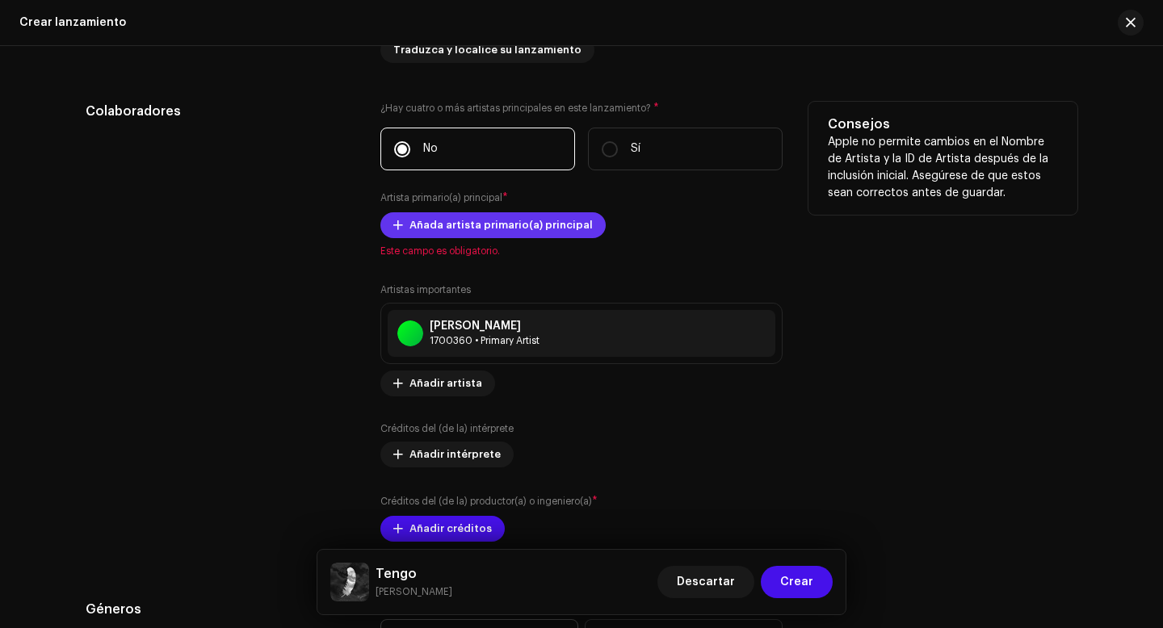
click at [505, 233] on span "Añada artista primario(a) principal" at bounding box center [500, 225] width 183 height 32
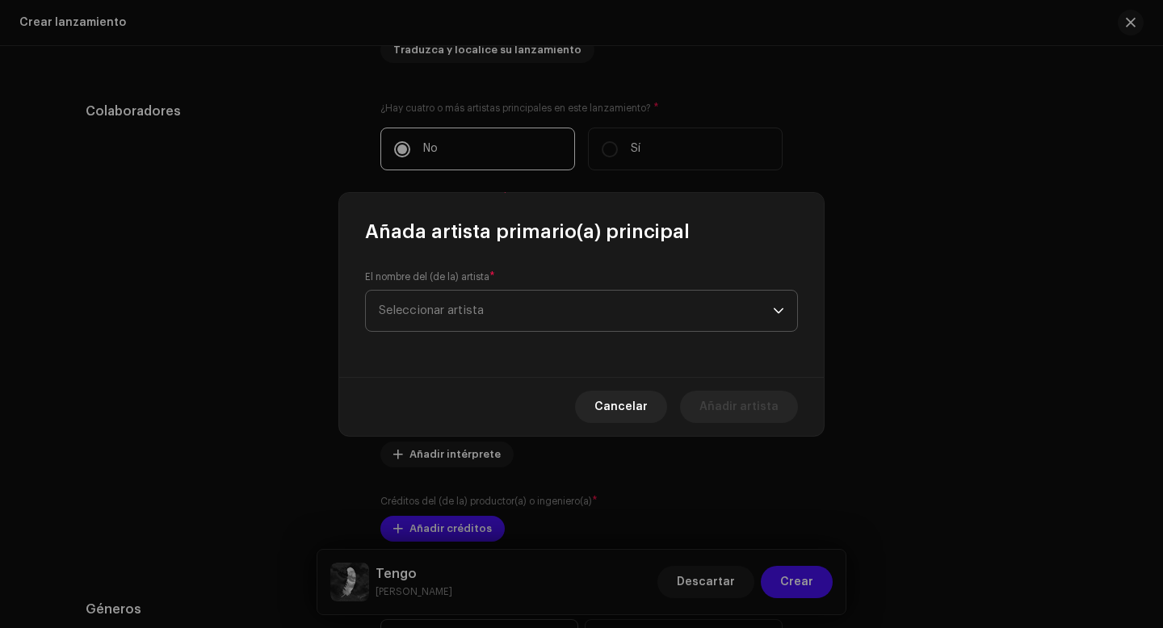
click at [475, 308] on span "Seleccionar artista" at bounding box center [431, 310] width 105 height 12
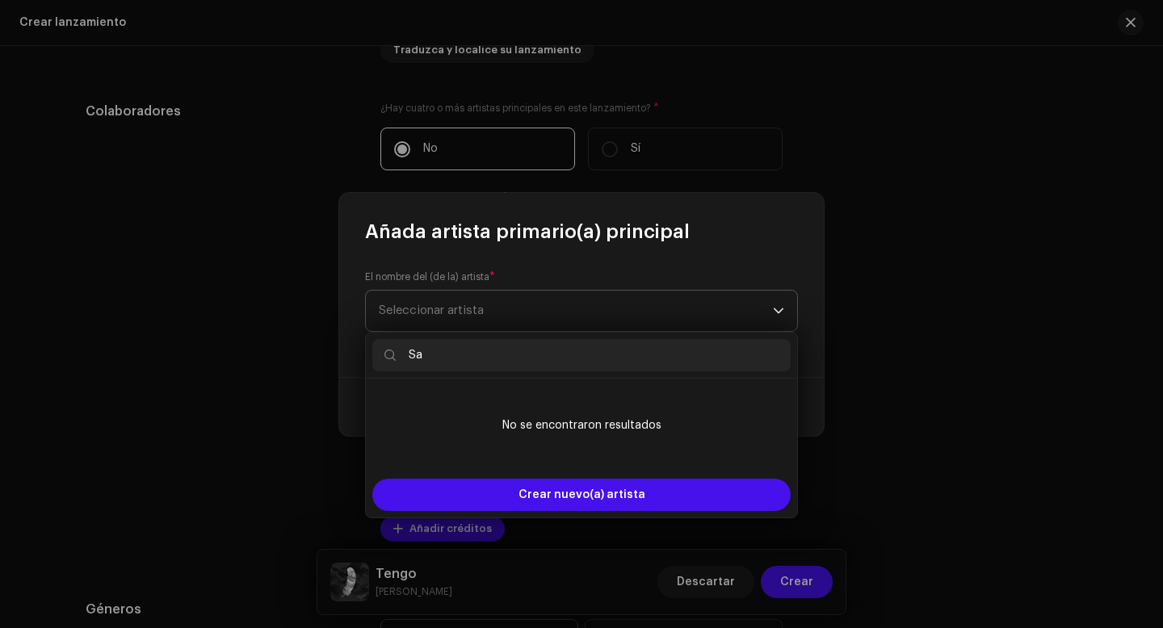
type input "S"
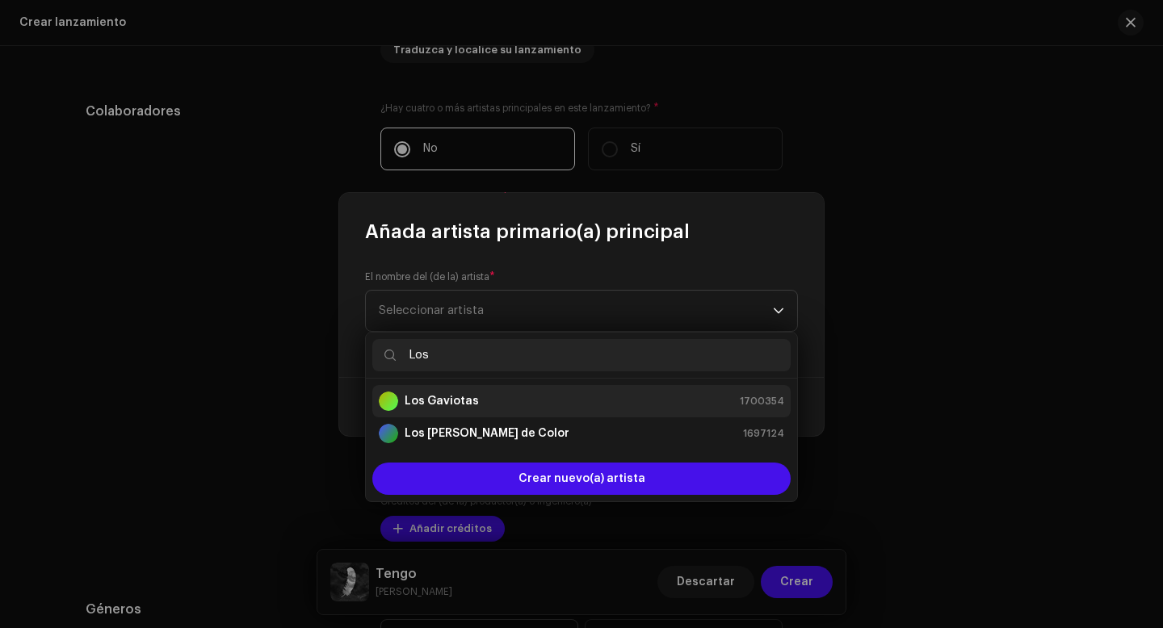
type input "Los"
click at [451, 404] on strong "Los Gaviotas" at bounding box center [442, 401] width 74 height 16
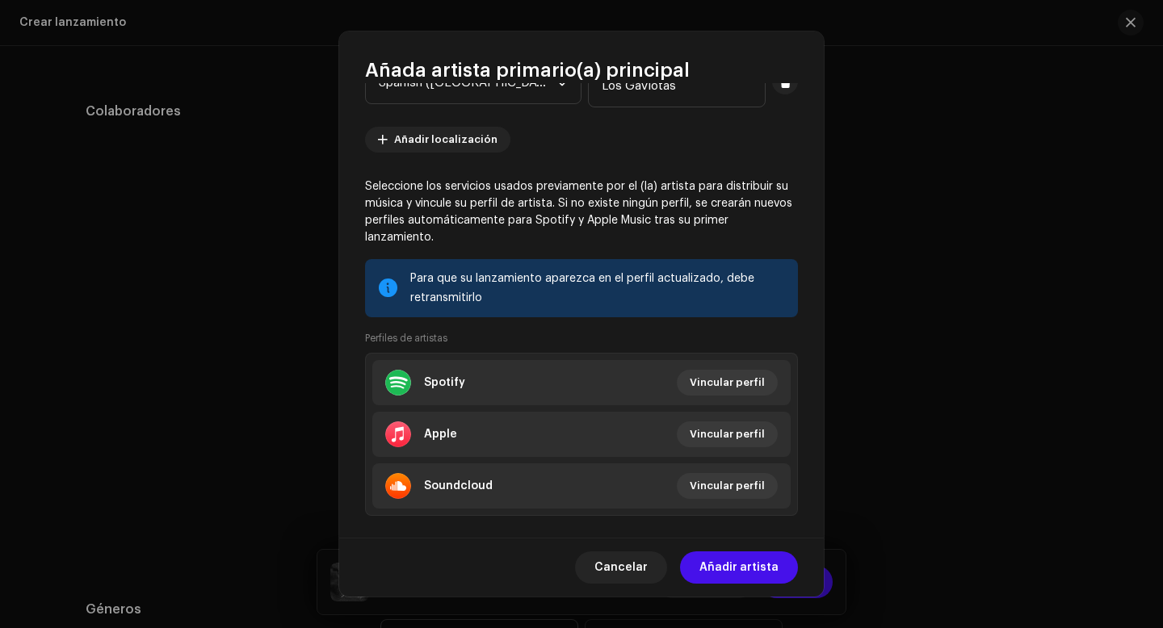
scroll to position [170, 0]
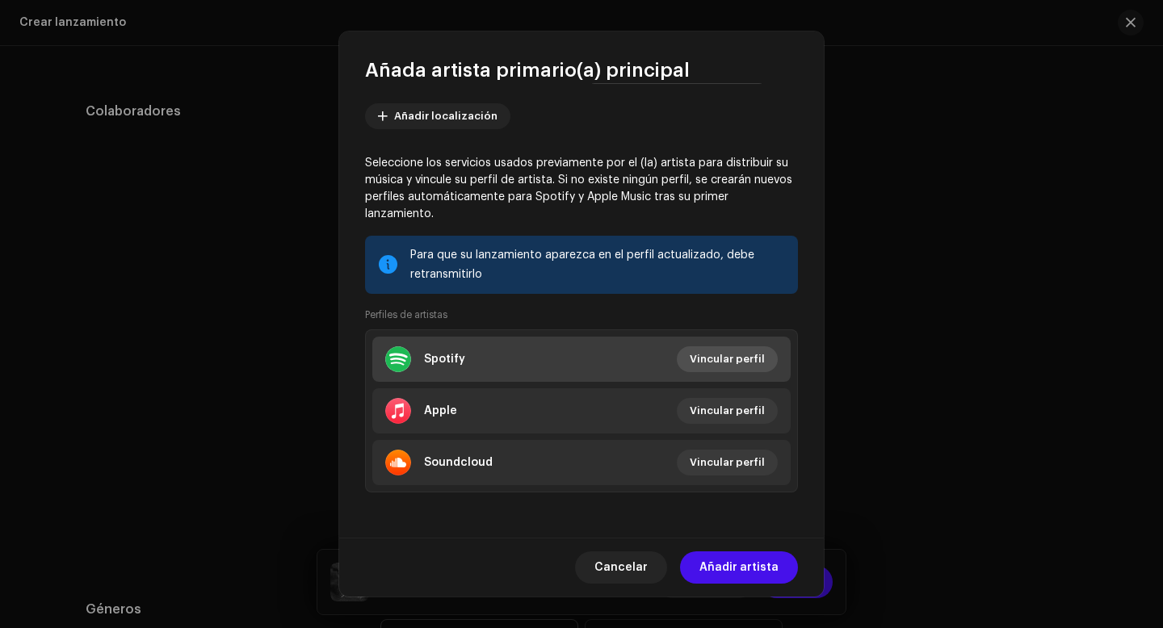
click at [713, 354] on span "Vincular perfil" at bounding box center [727, 359] width 75 height 32
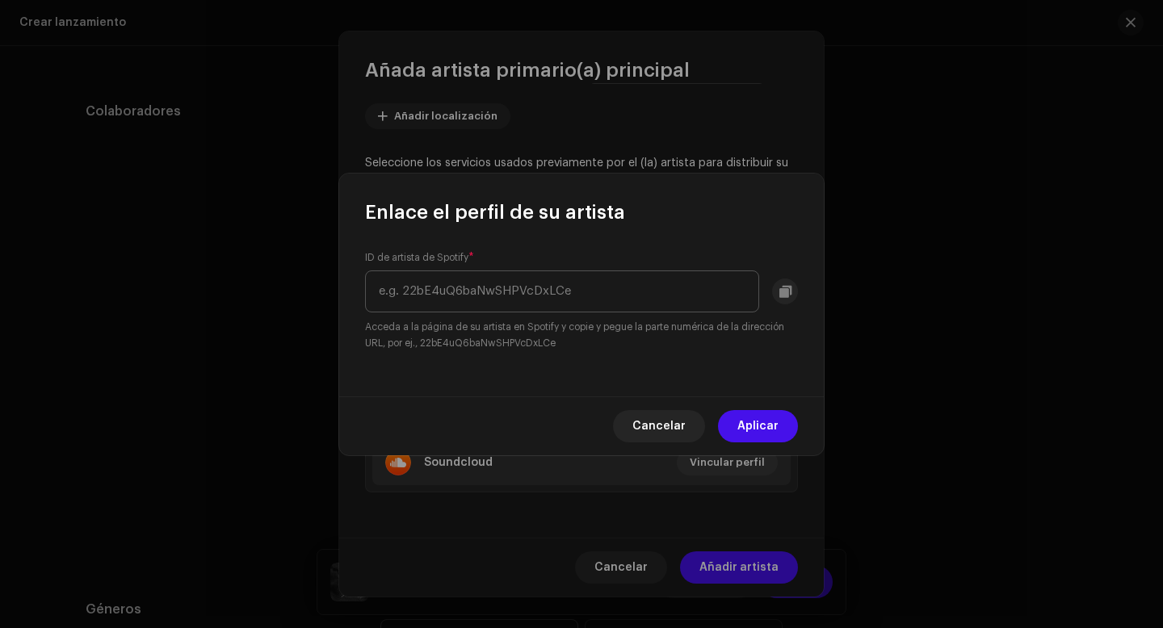
click at [654, 284] on input "text" at bounding box center [562, 291] width 394 height 42
click at [421, 287] on input "text" at bounding box center [562, 291] width 394 height 42
paste input "spotify:artist:4nu6HSyVvDF9lTtuSJQQ5j"
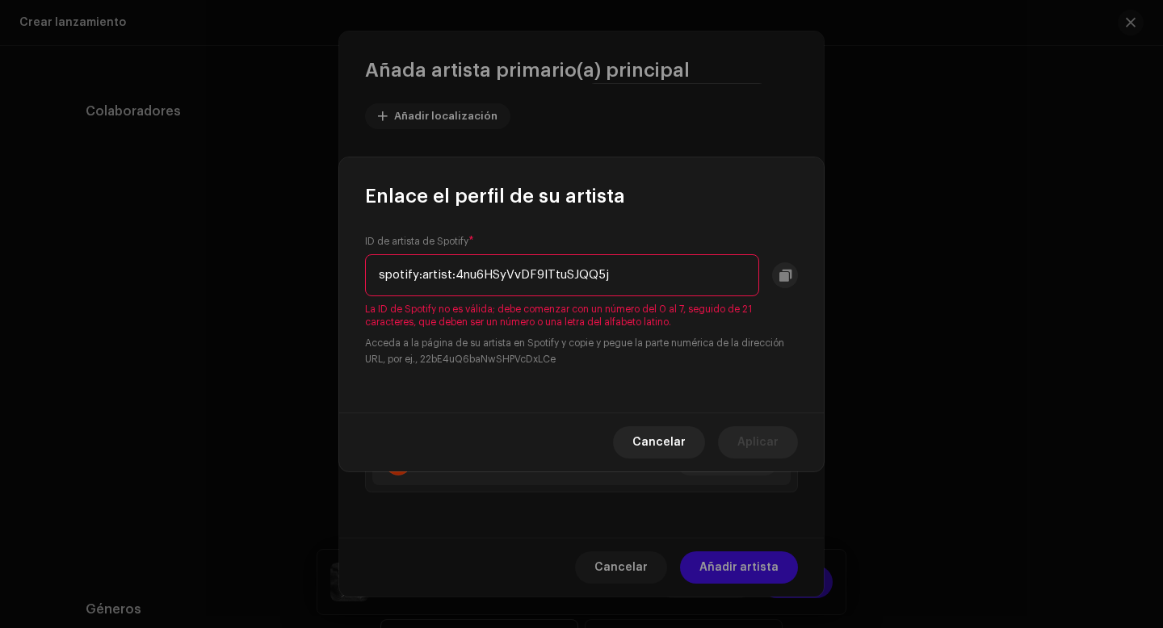
drag, startPoint x: 455, startPoint y: 273, endPoint x: 364, endPoint y: 271, distance: 90.4
click at [365, 271] on input "spotify:artist:4nu6HSyVvDF9lTtuSJQQ5j" at bounding box center [562, 275] width 394 height 42
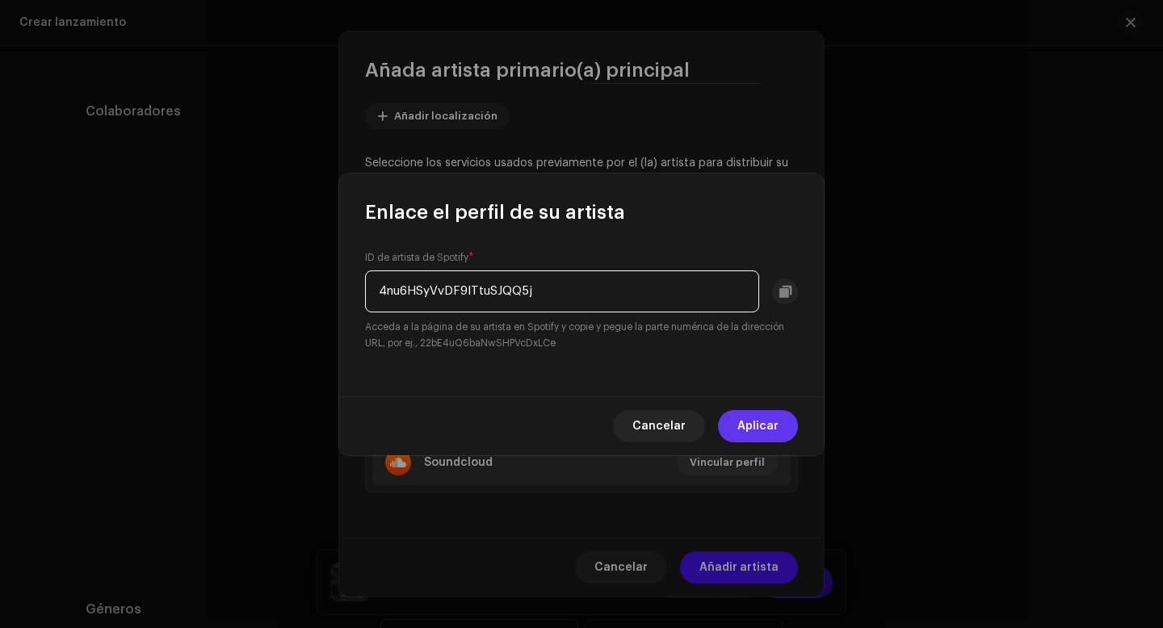
type input "4nu6HSyVvDF9lTtuSJQQ5j"
click at [757, 430] on span "Aplicar" at bounding box center [757, 426] width 41 height 32
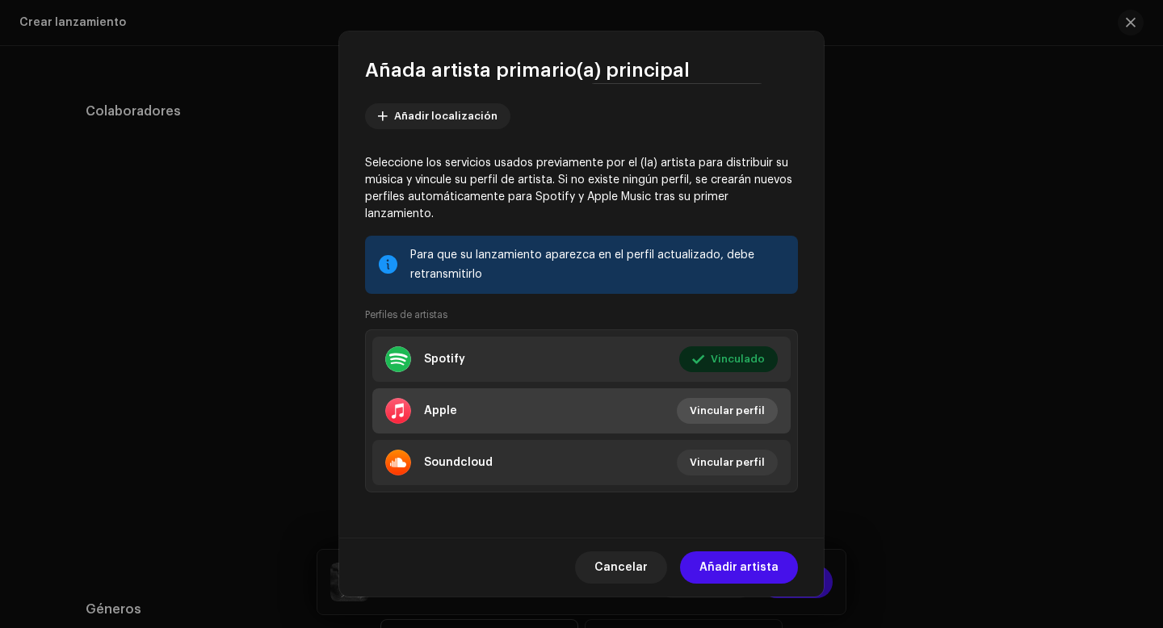
click at [742, 413] on span "Vincular perfil" at bounding box center [727, 411] width 75 height 32
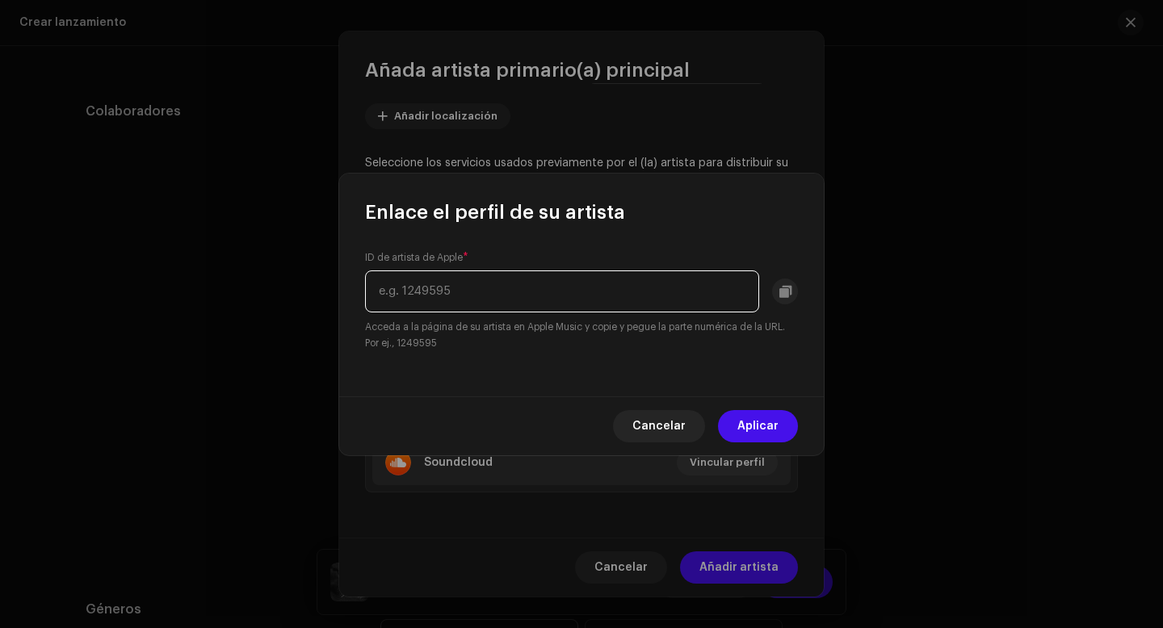
click at [458, 287] on input "text" at bounding box center [562, 291] width 394 height 42
paste input "[URL][DOMAIN_NAME]"
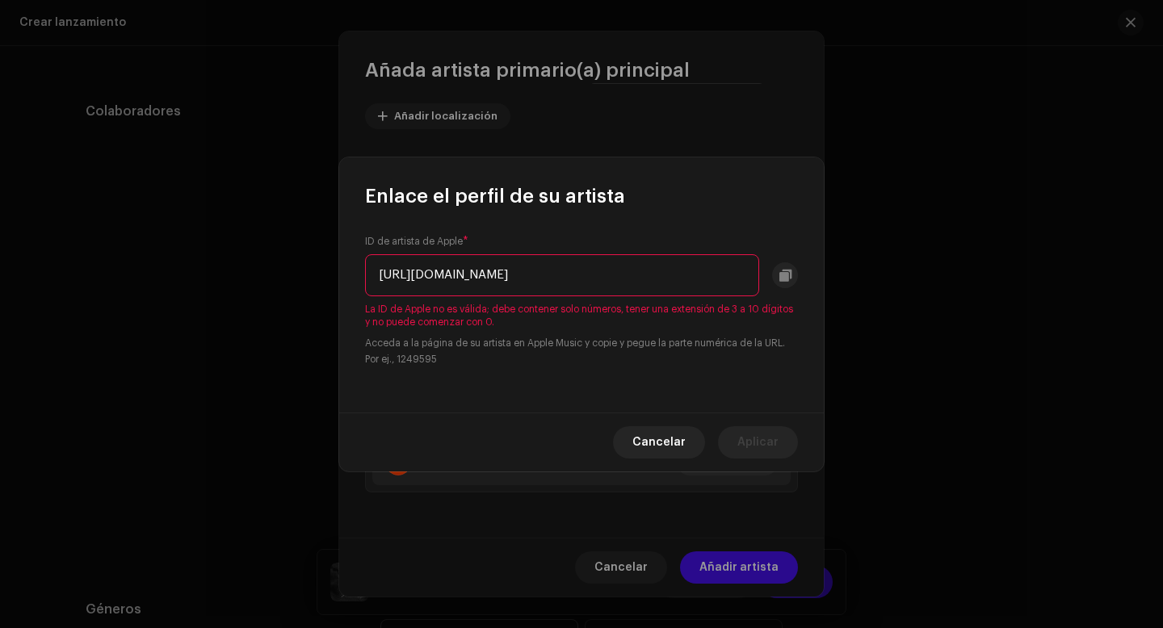
drag, startPoint x: 640, startPoint y: 275, endPoint x: 364, endPoint y: 269, distance: 276.2
click at [365, 269] on input "[URL][DOMAIN_NAME]" at bounding box center [562, 275] width 394 height 42
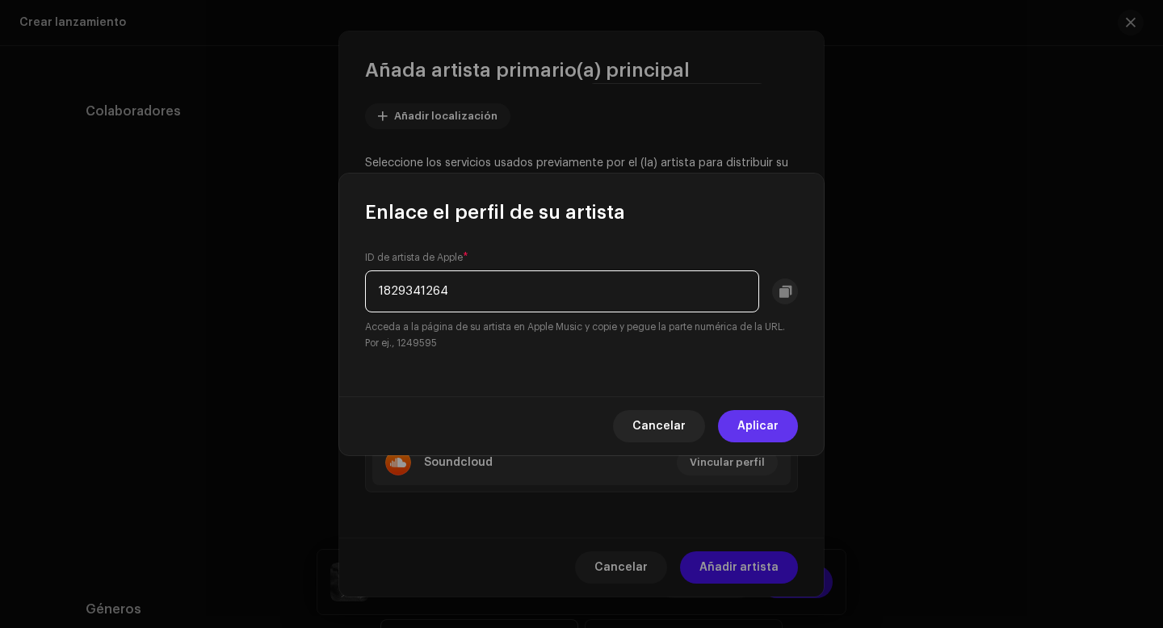
type input "1829341264"
click at [761, 431] on span "Aplicar" at bounding box center [757, 426] width 41 height 32
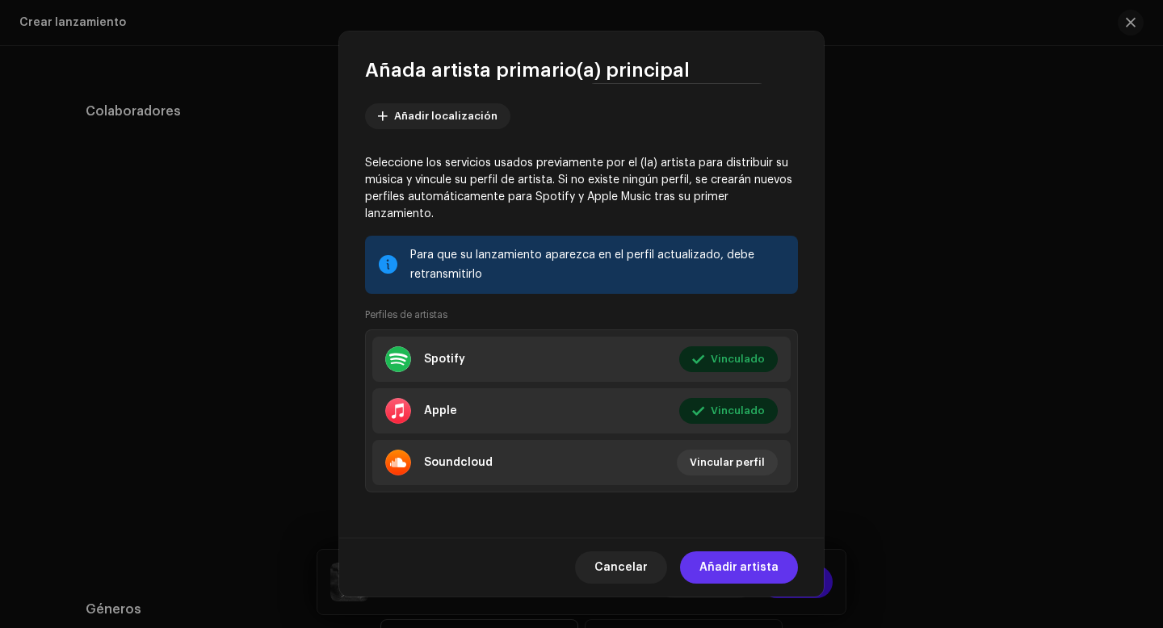
click at [761, 565] on span "Añadir artista" at bounding box center [738, 567] width 79 height 32
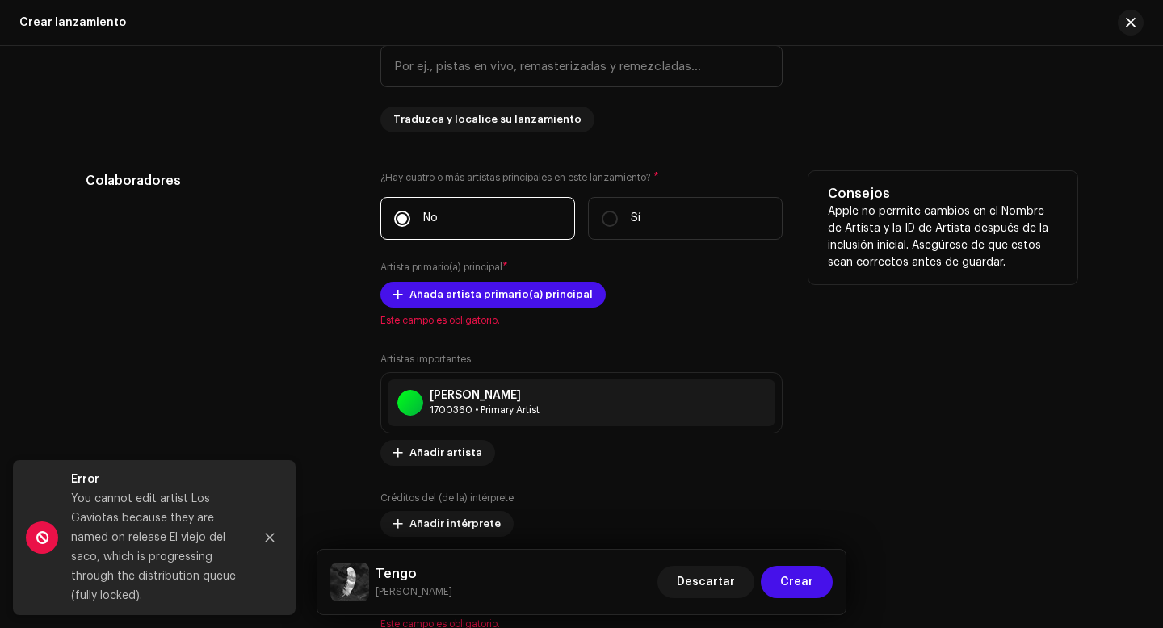
scroll to position [1748, 0]
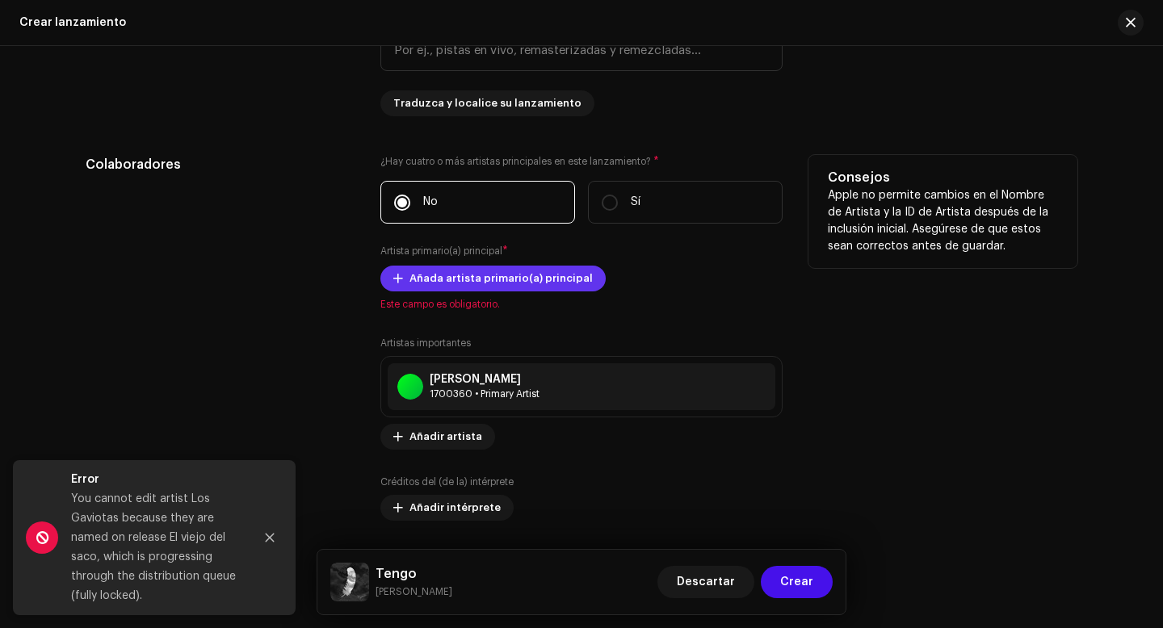
click at [508, 286] on span "Añada artista primario(a) principal" at bounding box center [500, 278] width 183 height 32
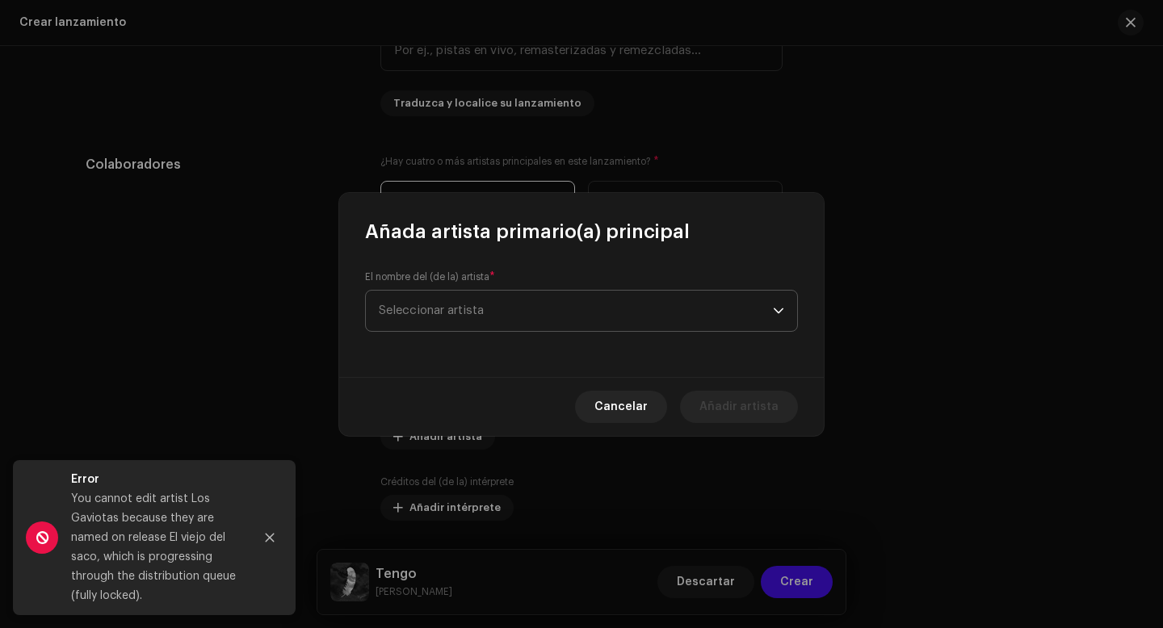
click at [522, 312] on span "Seleccionar artista" at bounding box center [576, 311] width 394 height 40
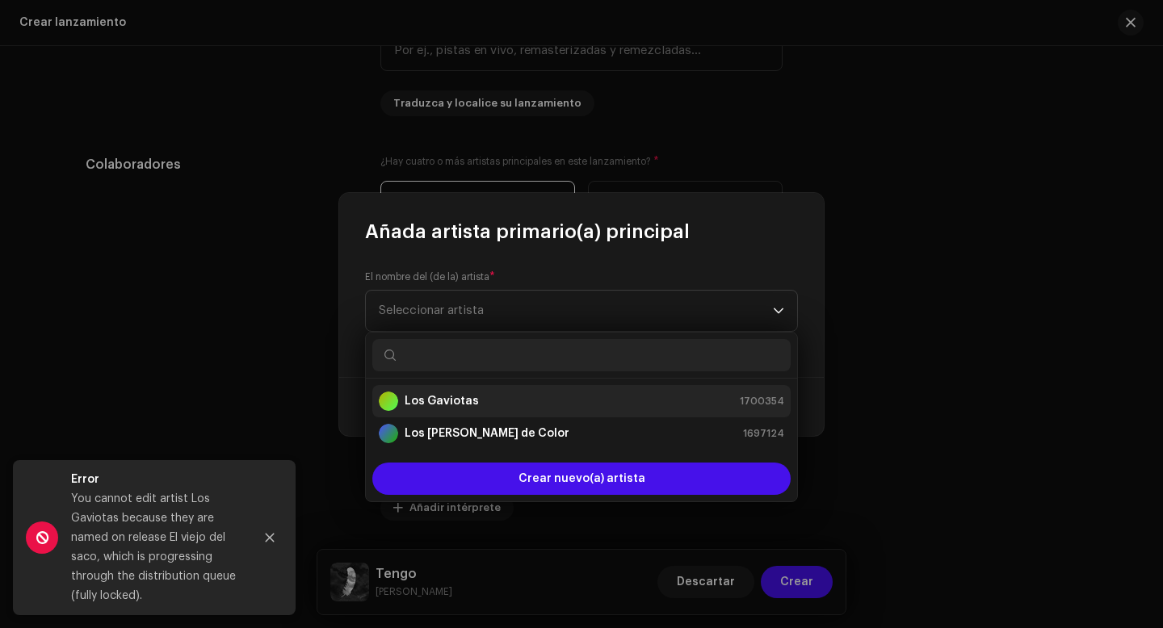
click at [467, 401] on strong "Los Gaviotas" at bounding box center [442, 401] width 74 height 16
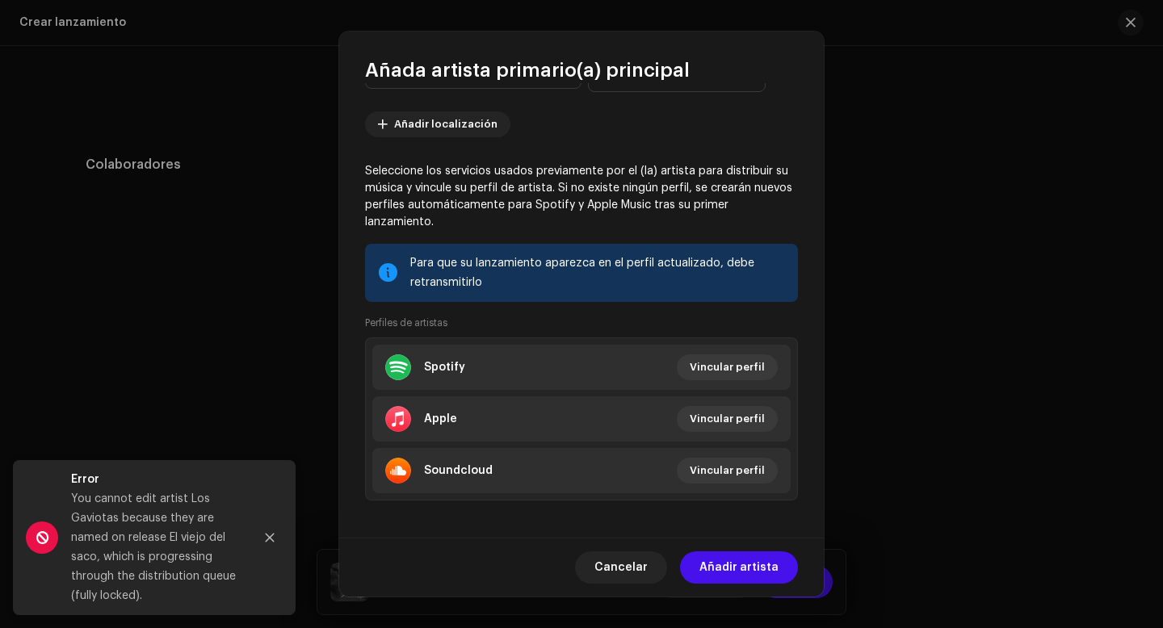
scroll to position [170, 0]
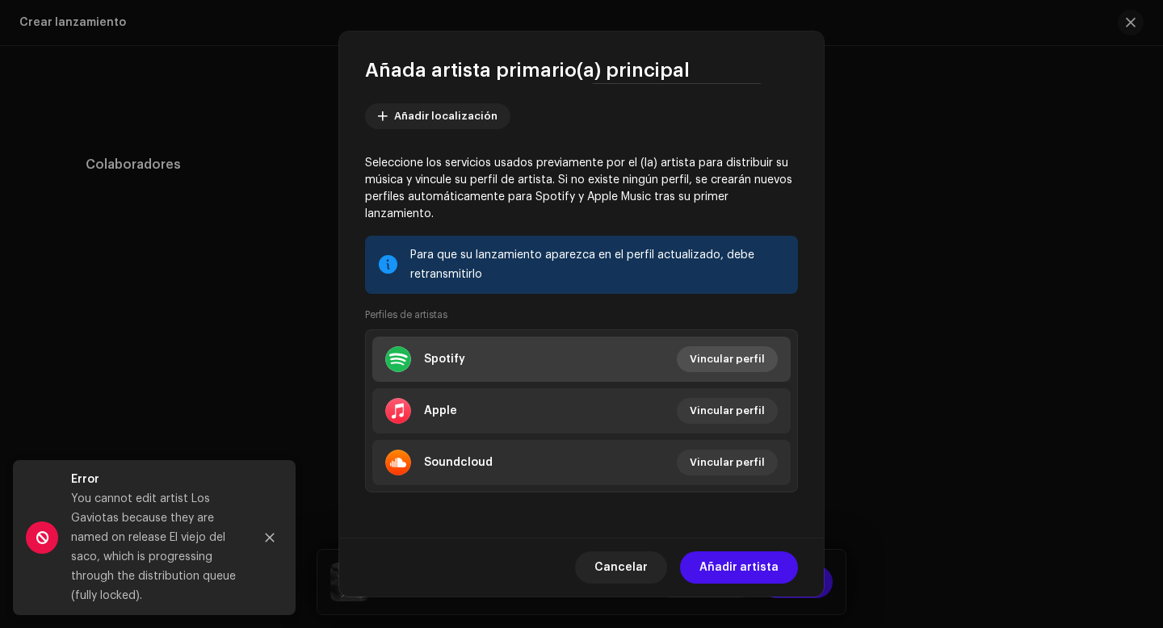
click at [733, 361] on span "Vincular perfil" at bounding box center [727, 359] width 75 height 32
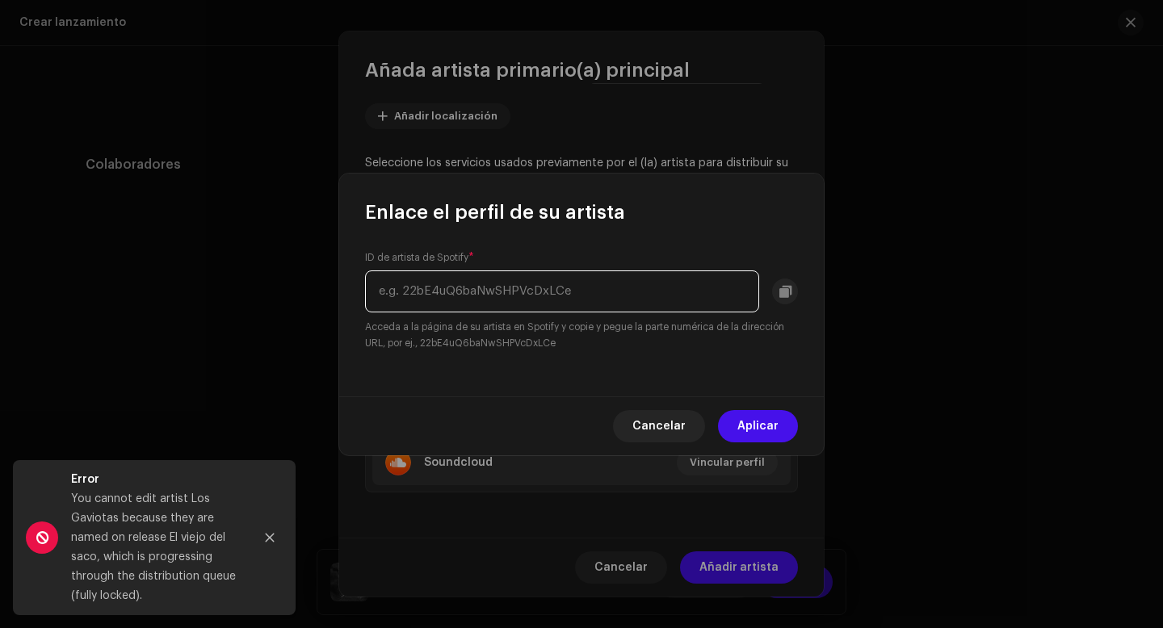
click at [525, 288] on input "text" at bounding box center [562, 291] width 394 height 42
paste input "spotify:artist:4nu6HSyVvDF9lTtuSJQQ5j"
click at [455, 287] on input "spotify:artist:4nu6HSyVvDF9lTtuSJQQ5j" at bounding box center [562, 291] width 394 height 42
drag, startPoint x: 455, startPoint y: 287, endPoint x: 369, endPoint y: 289, distance: 85.6
click at [369, 289] on input "spotify:artist:4nu6HSyVvDF9lTtuSJQQ5j" at bounding box center [562, 291] width 394 height 42
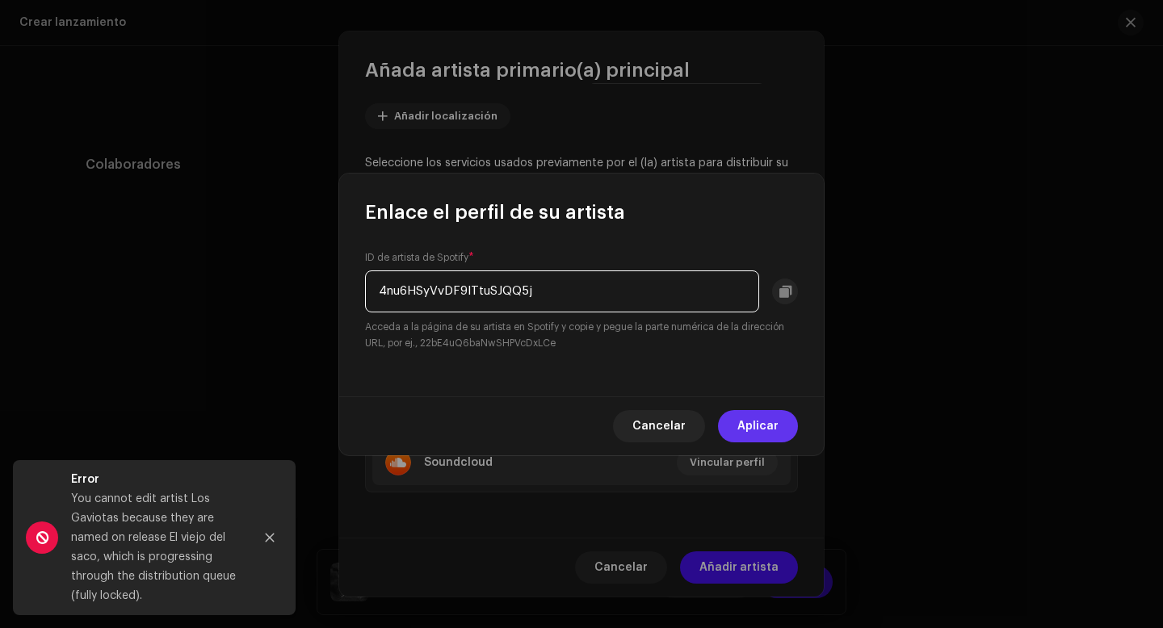
type input "4nu6HSyVvDF9lTtuSJQQ5j"
click at [765, 426] on span "Aplicar" at bounding box center [757, 426] width 41 height 32
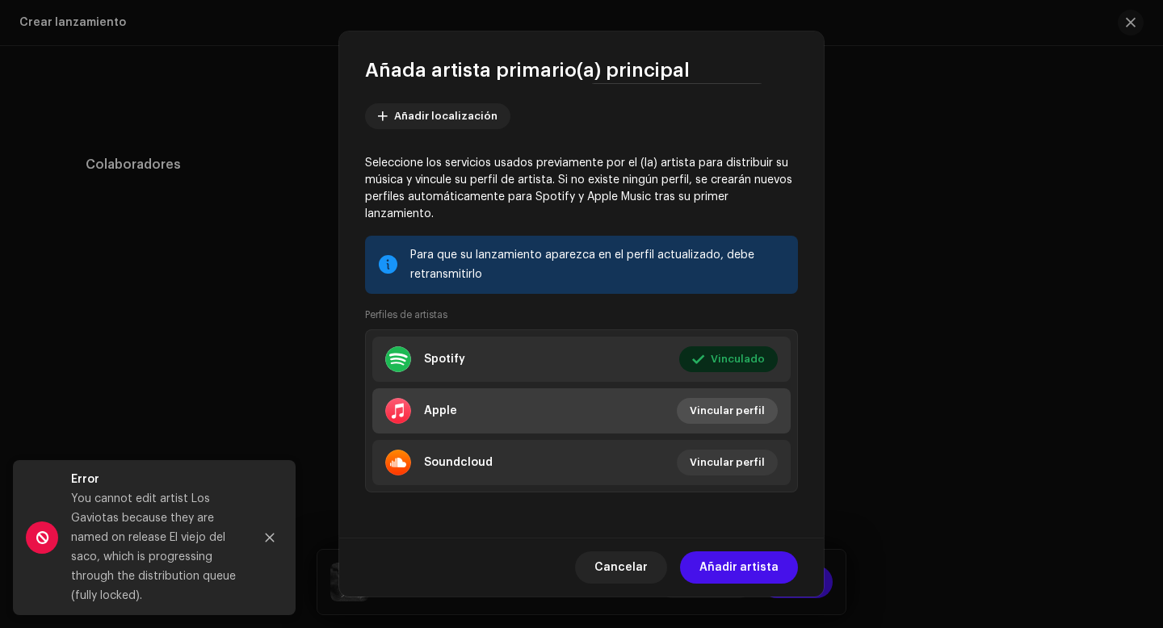
click at [717, 412] on span "Vincular perfil" at bounding box center [727, 411] width 75 height 32
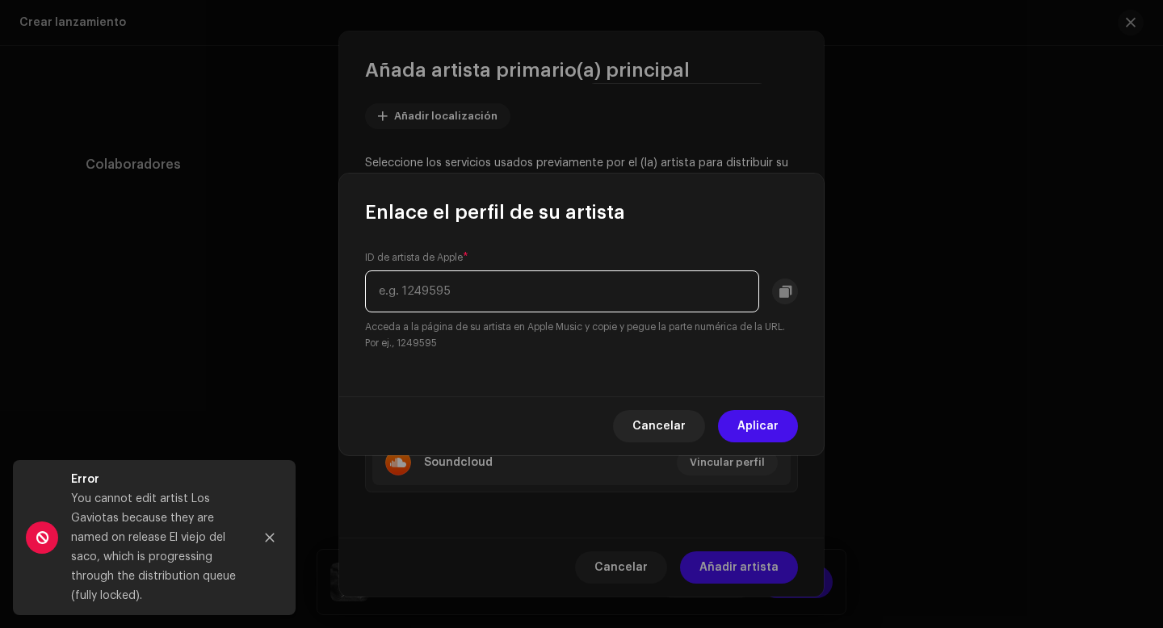
click at [483, 295] on input "text" at bounding box center [562, 291] width 394 height 42
paste input "[URL][DOMAIN_NAME]"
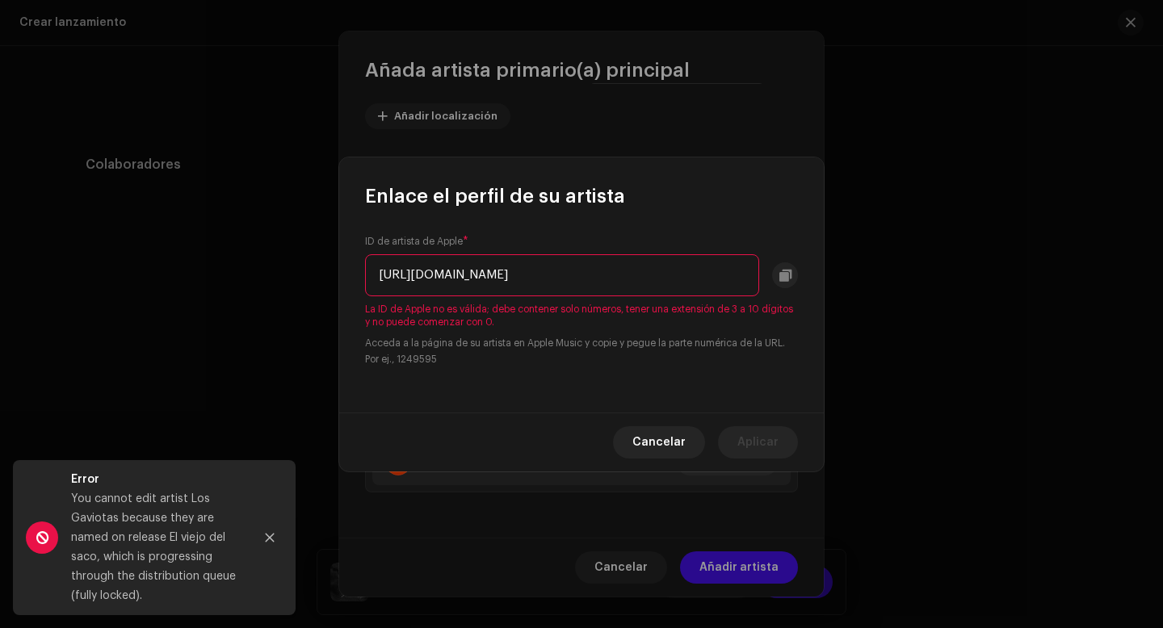
drag, startPoint x: 643, startPoint y: 271, endPoint x: 361, endPoint y: 270, distance: 281.8
click at [361, 270] on div "ID de artista de Apple * [URL][DOMAIN_NAME] La ID de Apple no es válida; debe c…" at bounding box center [581, 310] width 484 height 203
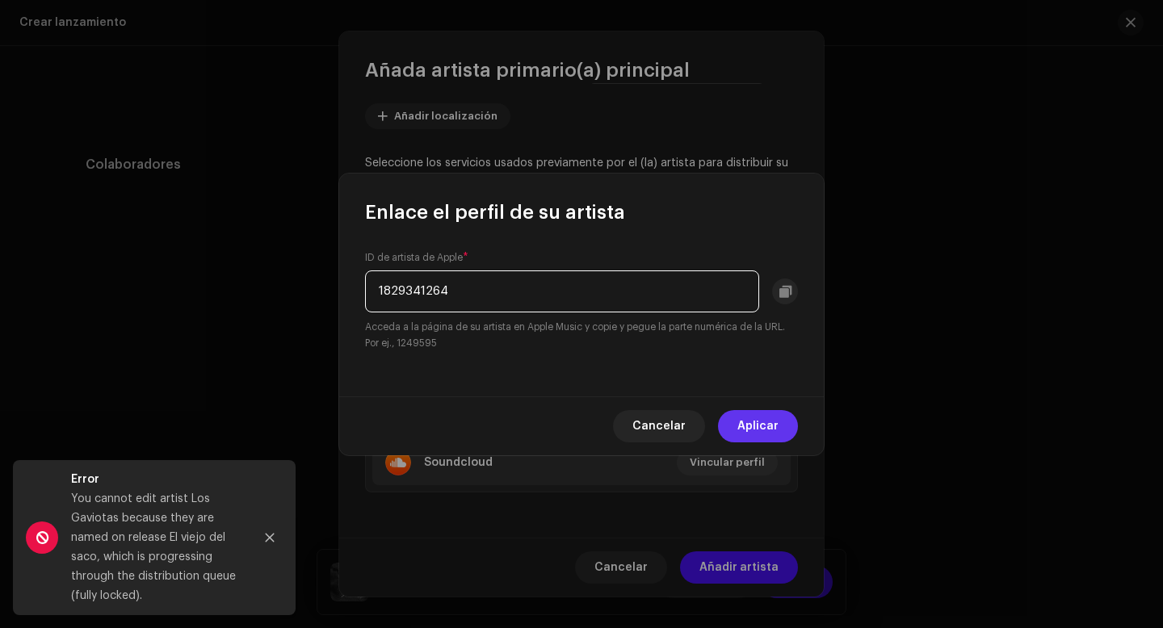
type input "1829341264"
click at [772, 426] on span "Aplicar" at bounding box center [757, 426] width 41 height 32
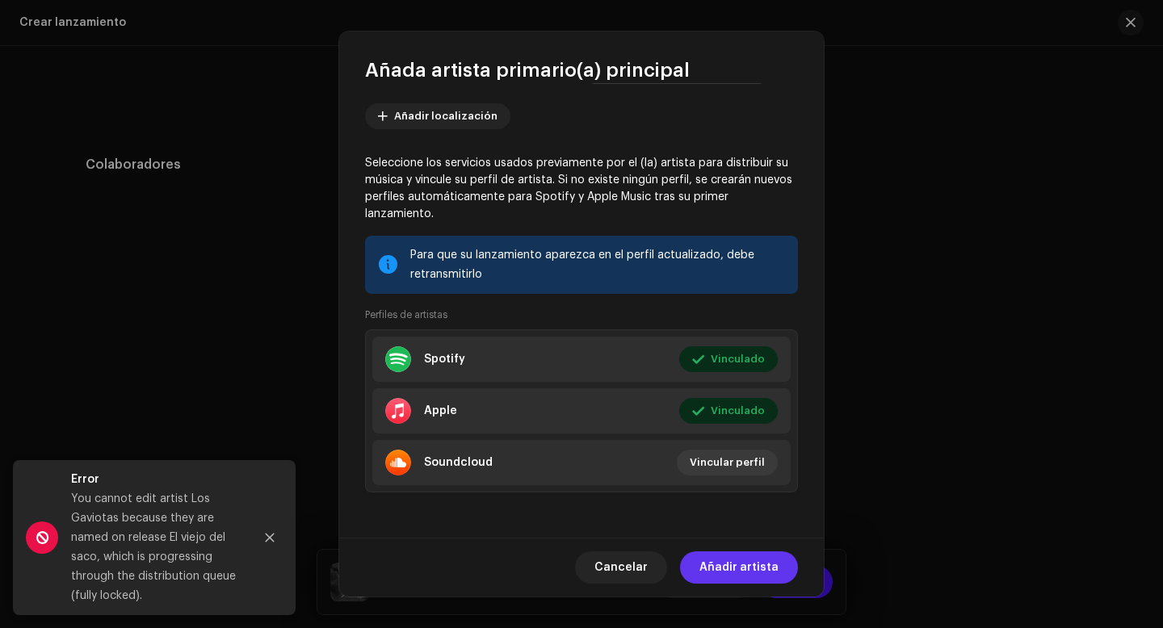
click at [756, 564] on span "Añadir artista" at bounding box center [738, 567] width 79 height 32
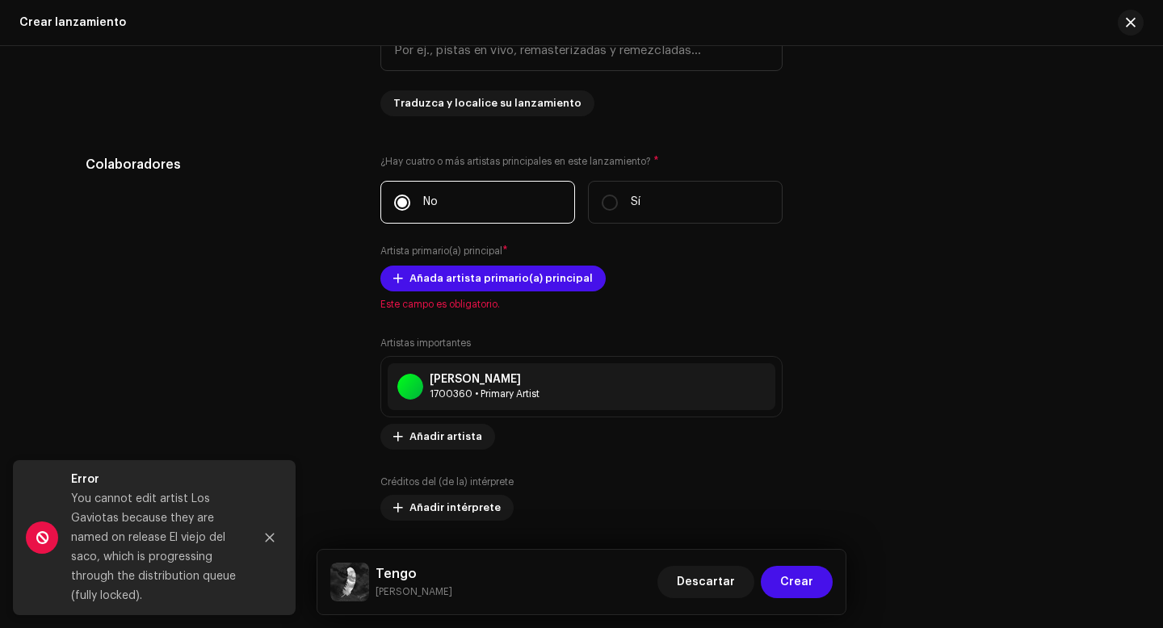
drag, startPoint x: 74, startPoint y: 497, endPoint x: 167, endPoint y: 598, distance: 137.7
click at [167, 598] on div "You cannot edit artist Los Gaviotas because they are named on release El viejo …" at bounding box center [156, 547] width 170 height 116
click at [638, 116] on div "Título del lanzamiento * Tengo Versión del título Traduzca y localice su lanzam…" at bounding box center [581, 22] width 402 height 187
click at [268, 543] on icon "Close" at bounding box center [269, 537] width 11 height 11
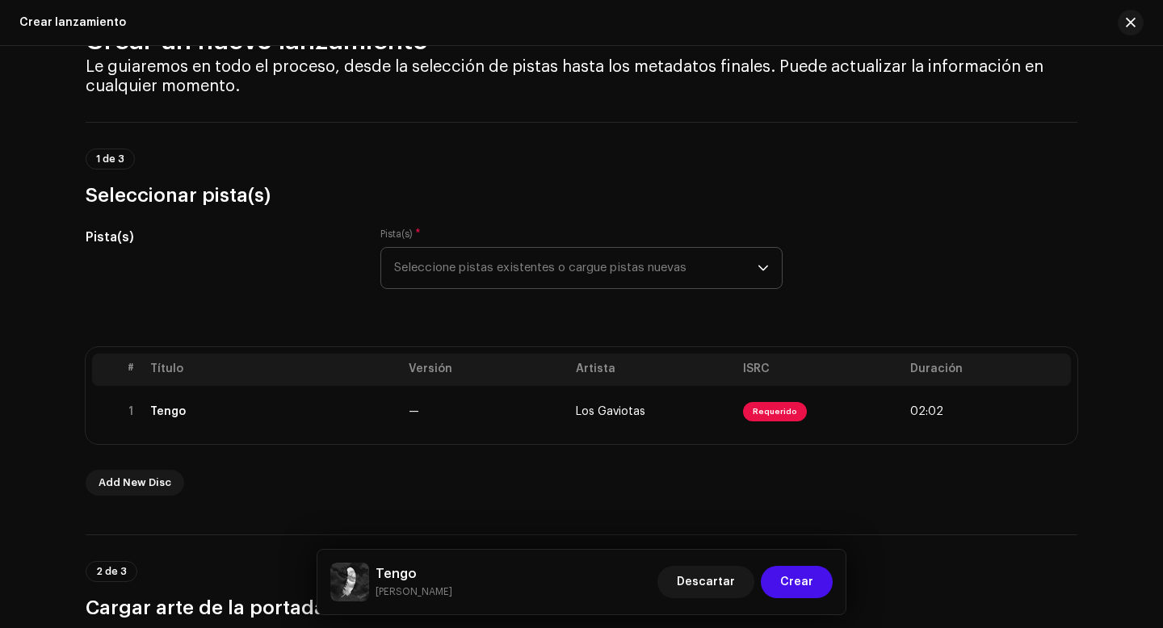
scroll to position [0, 0]
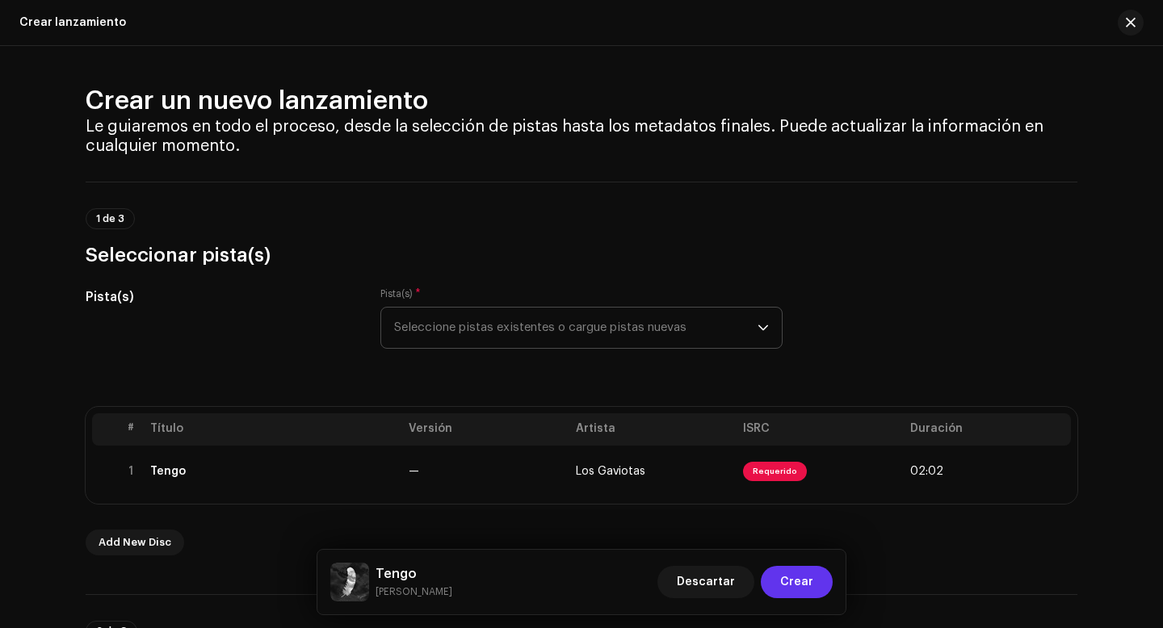
click at [813, 585] on button "Crear" at bounding box center [797, 582] width 72 height 32
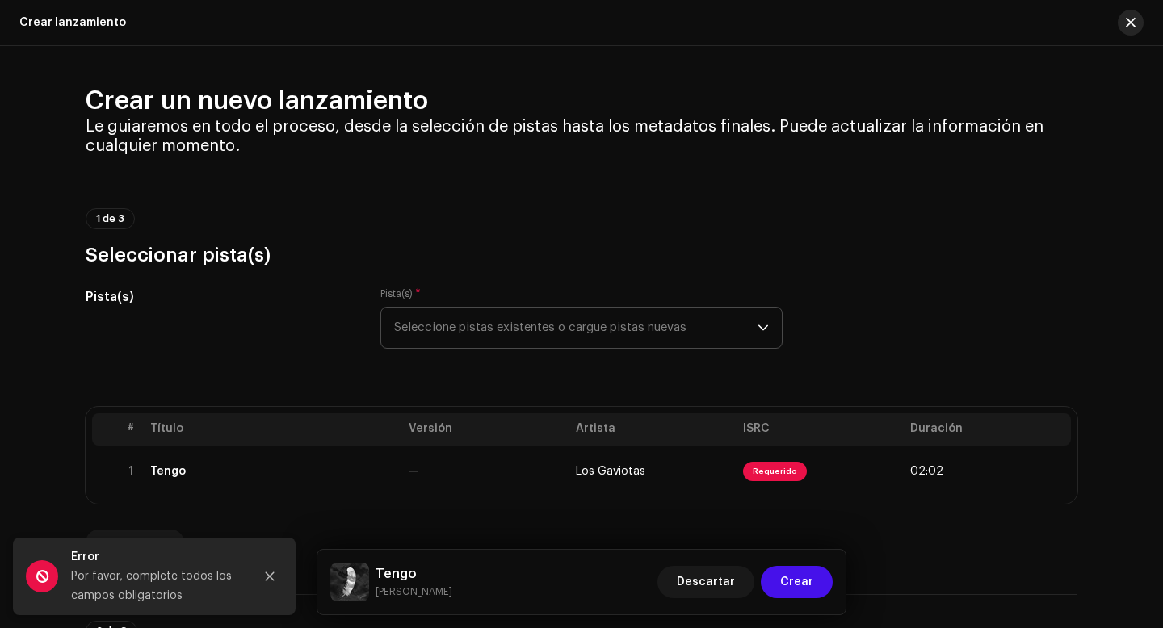
click at [1131, 25] on span "button" at bounding box center [1131, 22] width 10 height 13
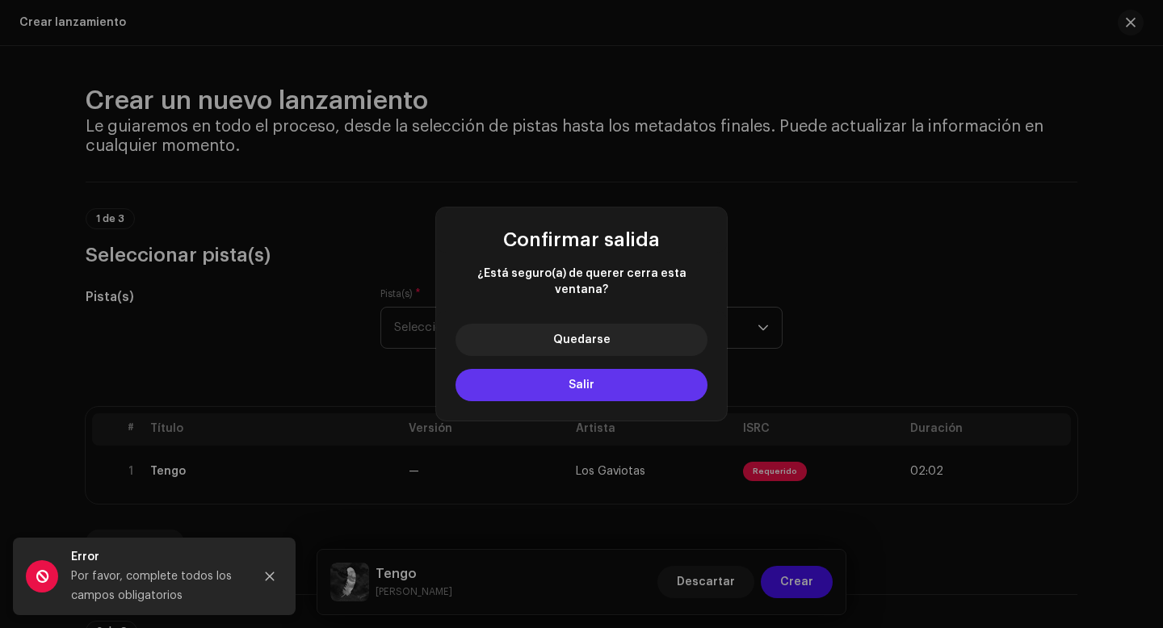
click at [619, 378] on button "Salir" at bounding box center [581, 385] width 252 height 32
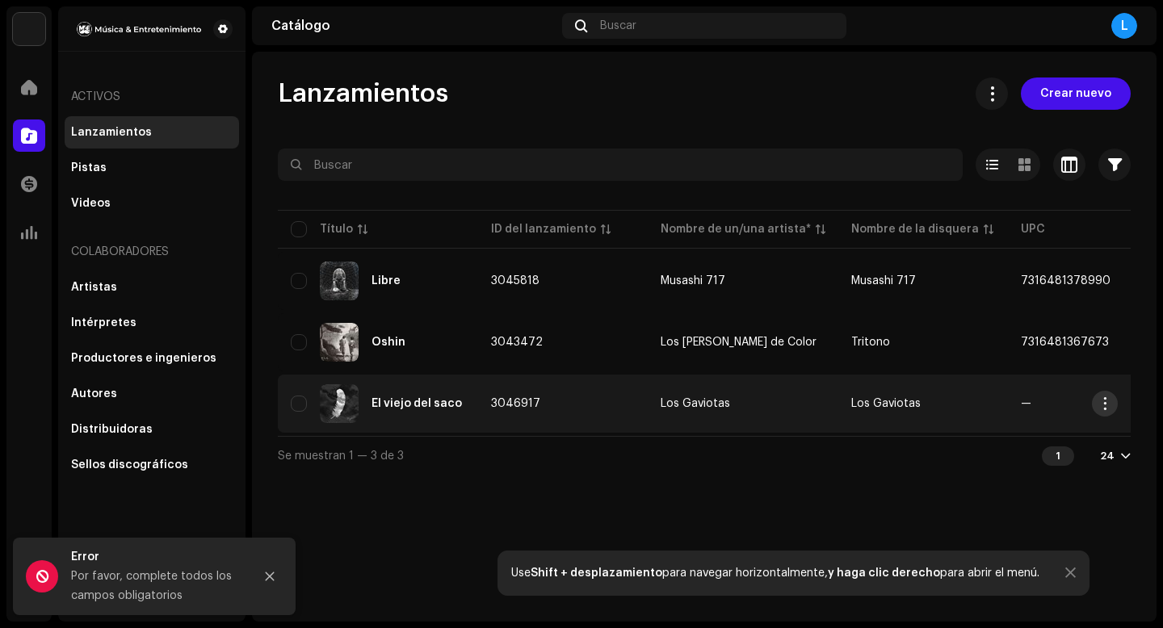
click at [1102, 401] on span "button" at bounding box center [1105, 403] width 12 height 13
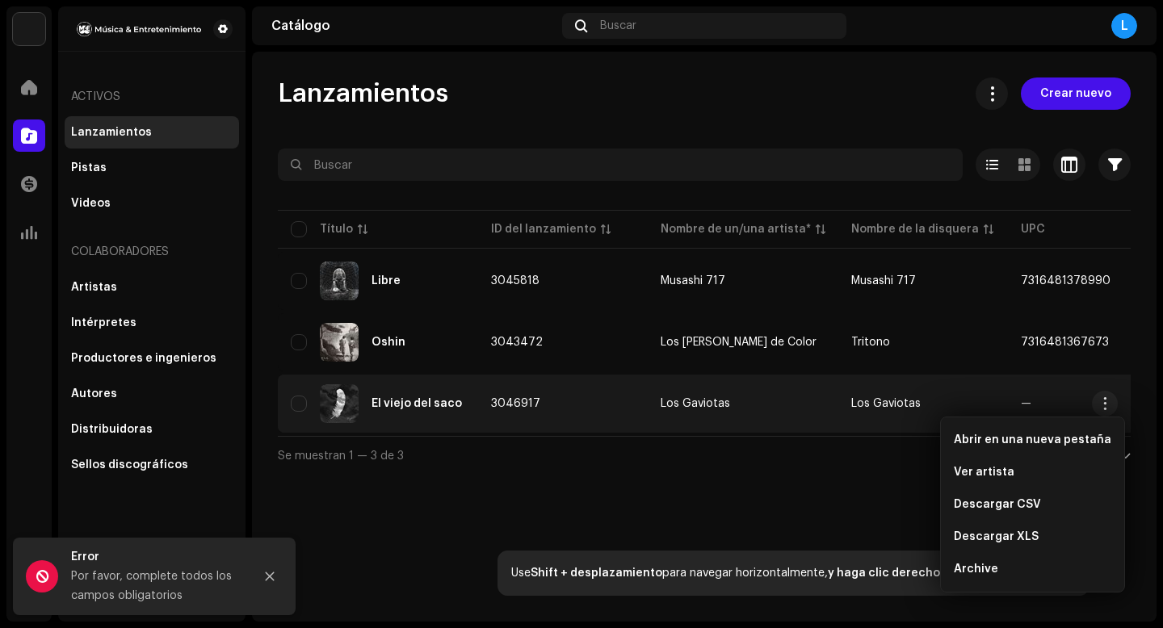
click at [402, 410] on div "El viejo del saco" at bounding box center [378, 403] width 174 height 39
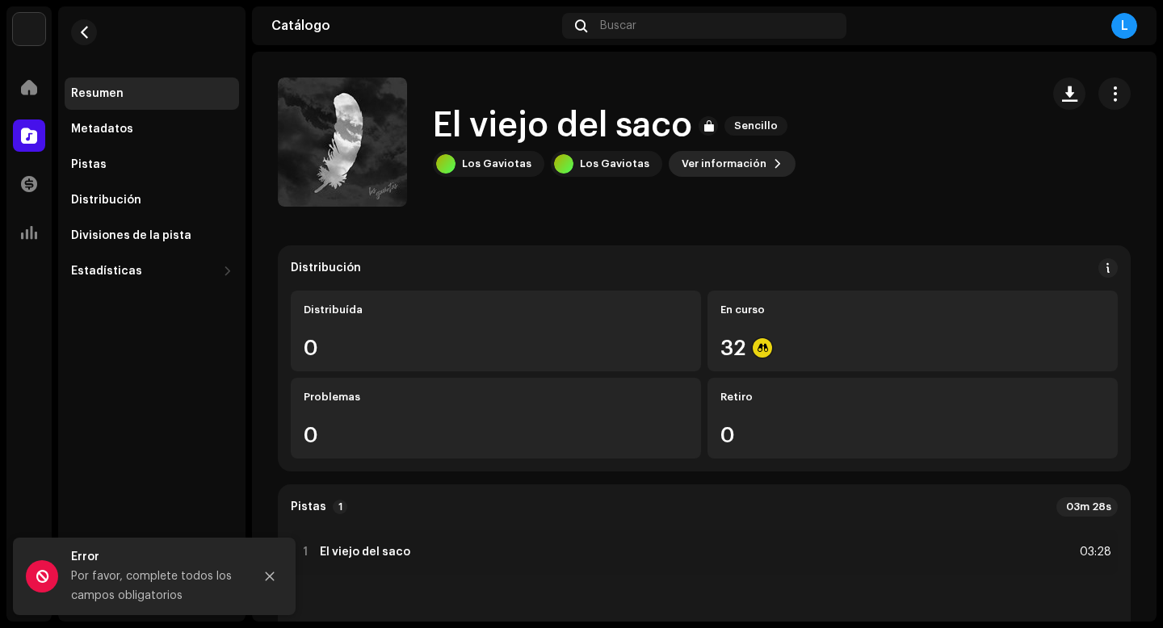
click at [727, 166] on span "Ver información" at bounding box center [723, 164] width 85 height 32
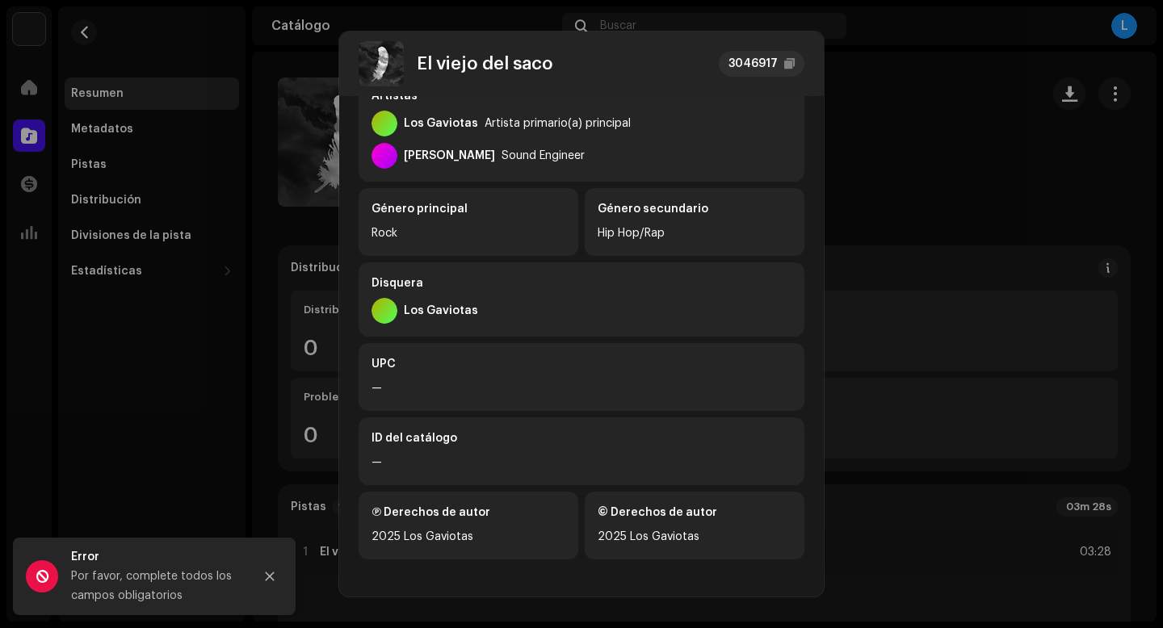
scroll to position [304, 0]
click at [849, 69] on div "El viejo del saco 3046917 Metadatos Distribución Idioma de metadatos Spanish ([…" at bounding box center [581, 314] width 1163 height 628
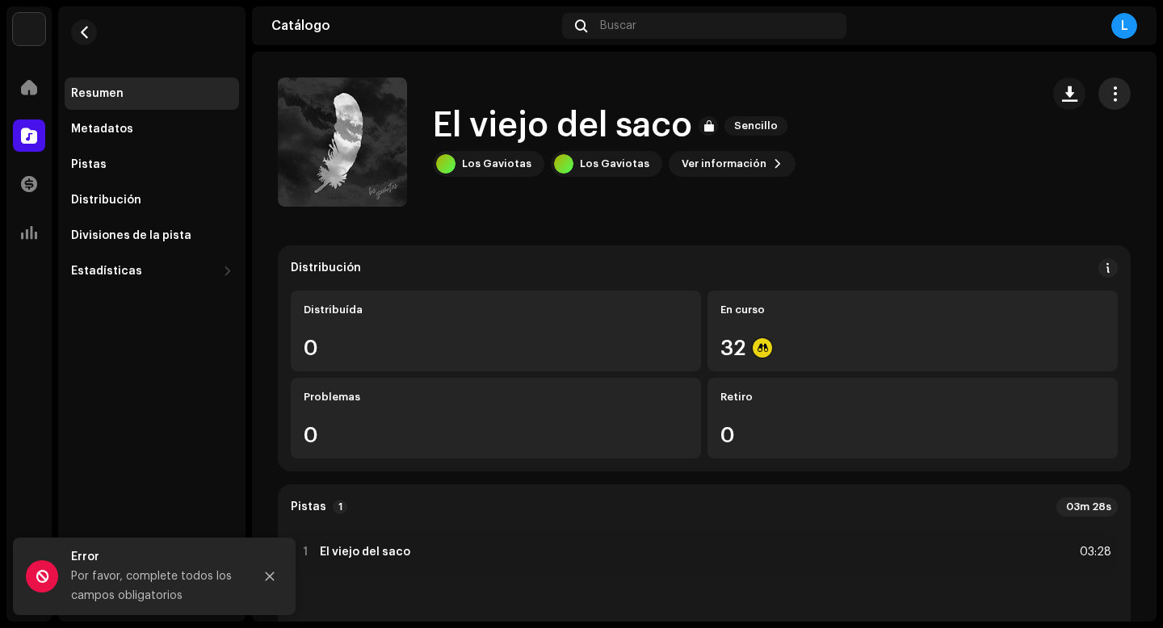
click at [1113, 98] on button "button" at bounding box center [1114, 94] width 32 height 32
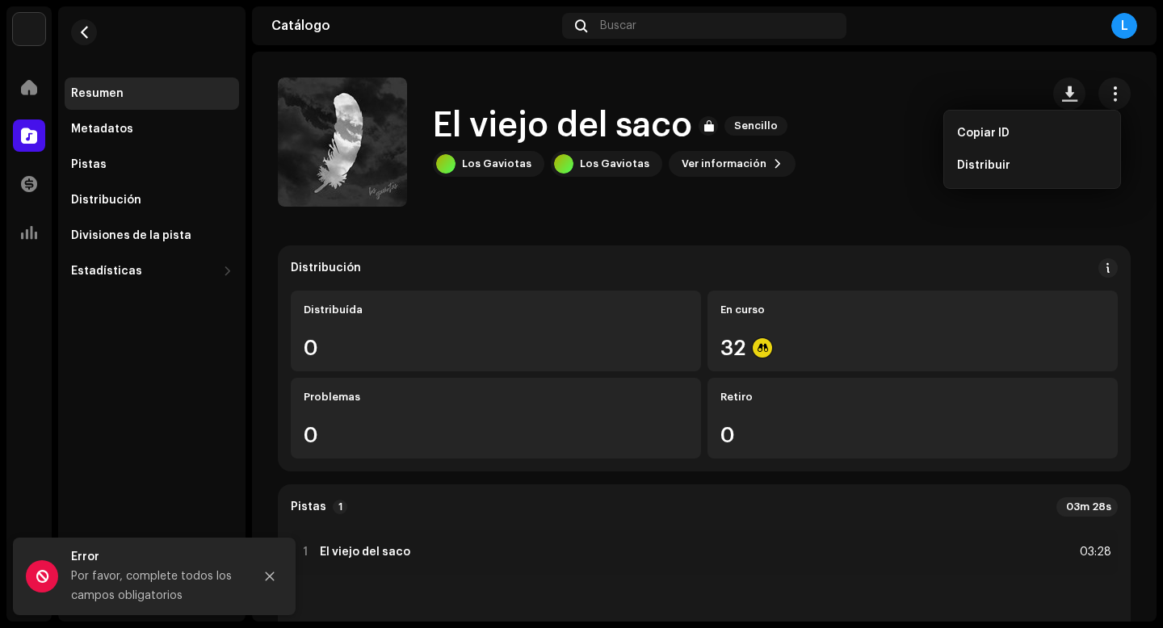
click at [874, 81] on div "El viejo del saco Sencillo Los Gaviotas Los Gaviotas Ver información" at bounding box center [652, 142] width 749 height 129
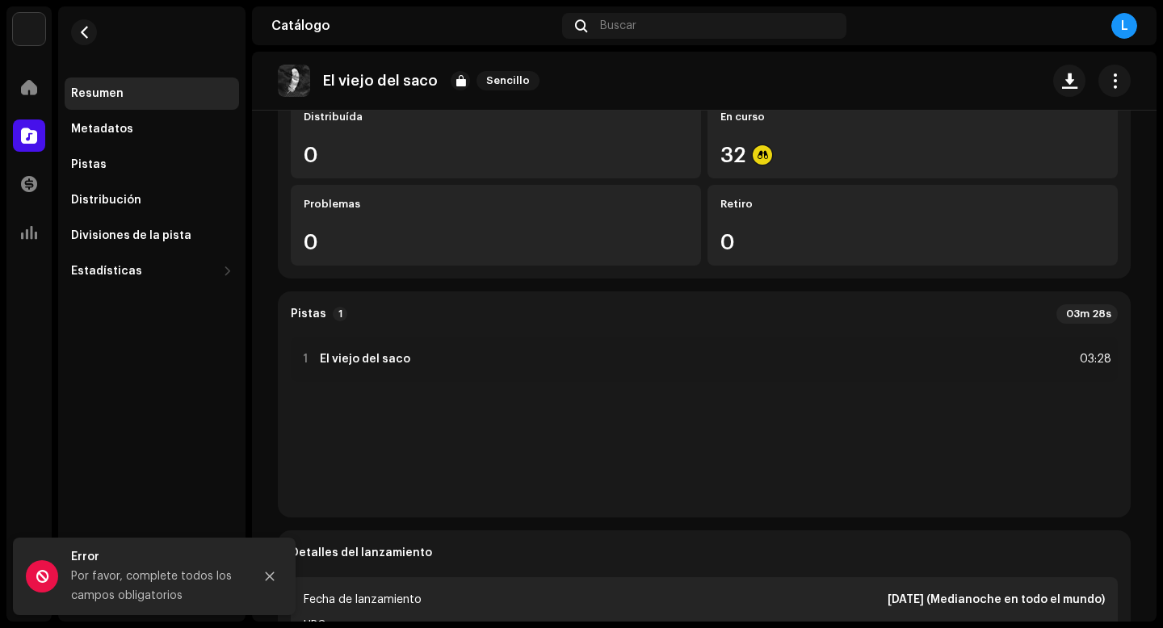
scroll to position [200, 0]
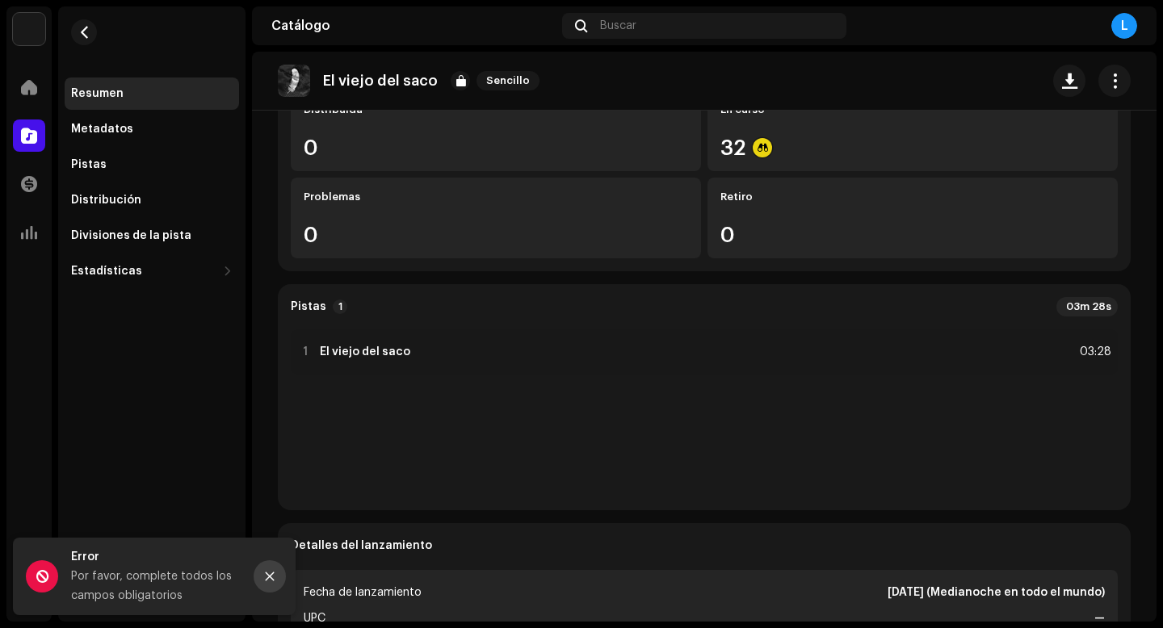
click at [267, 577] on icon "Close" at bounding box center [270, 576] width 9 height 9
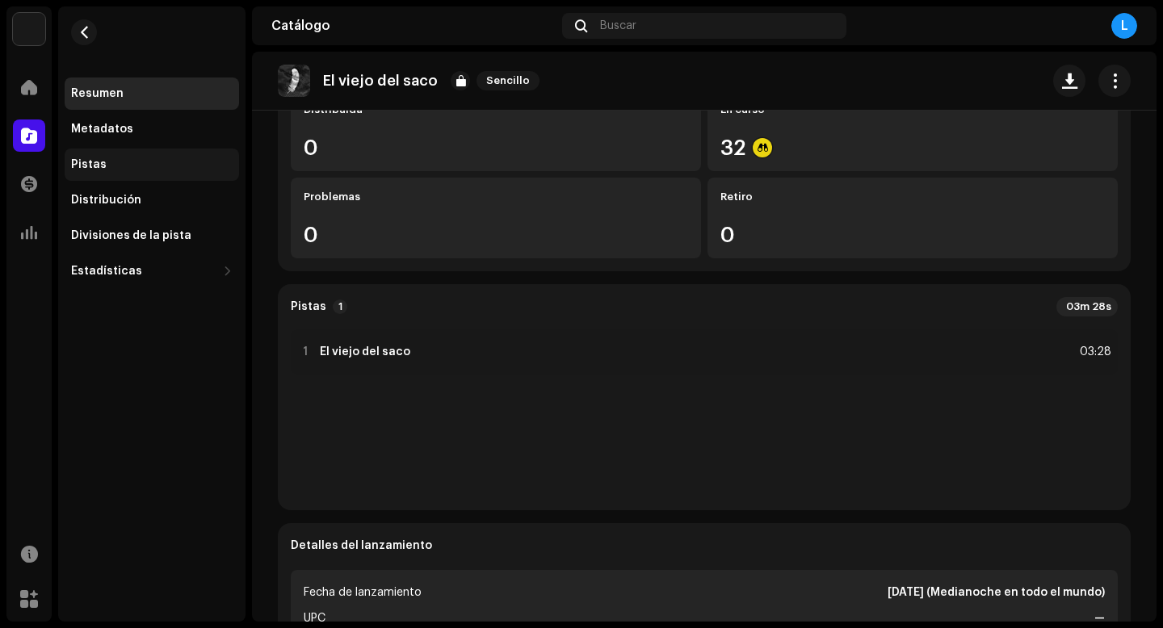
click at [104, 161] on div "Pistas" at bounding box center [151, 164] width 161 height 13
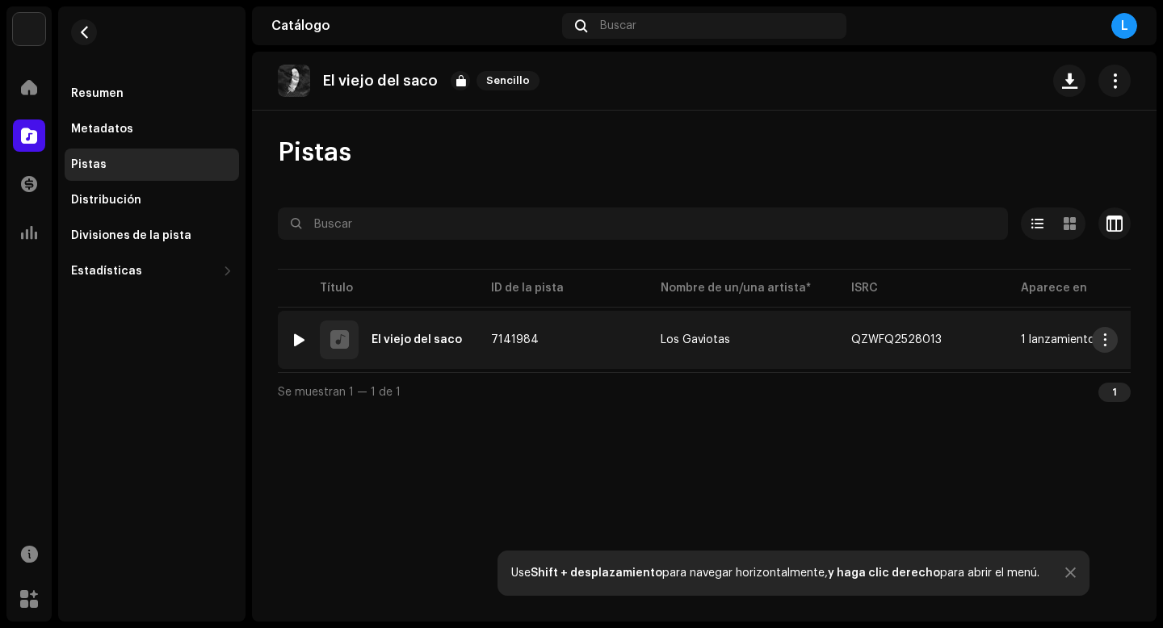
click at [1107, 341] on span "button" at bounding box center [1105, 339] width 12 height 13
